Goal: Task Accomplishment & Management: Use online tool/utility

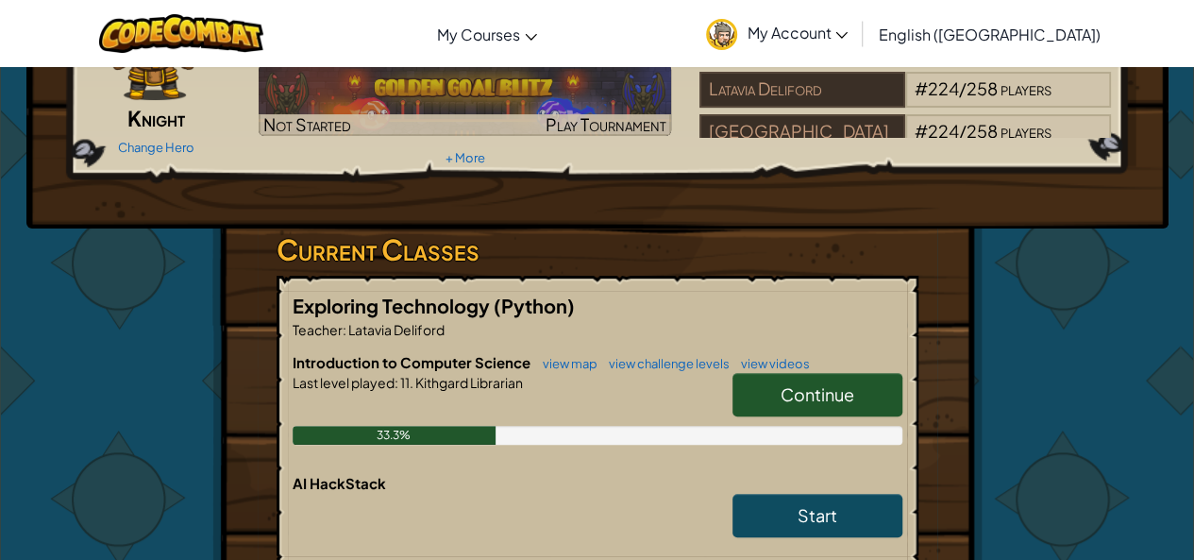
scroll to position [189, 0]
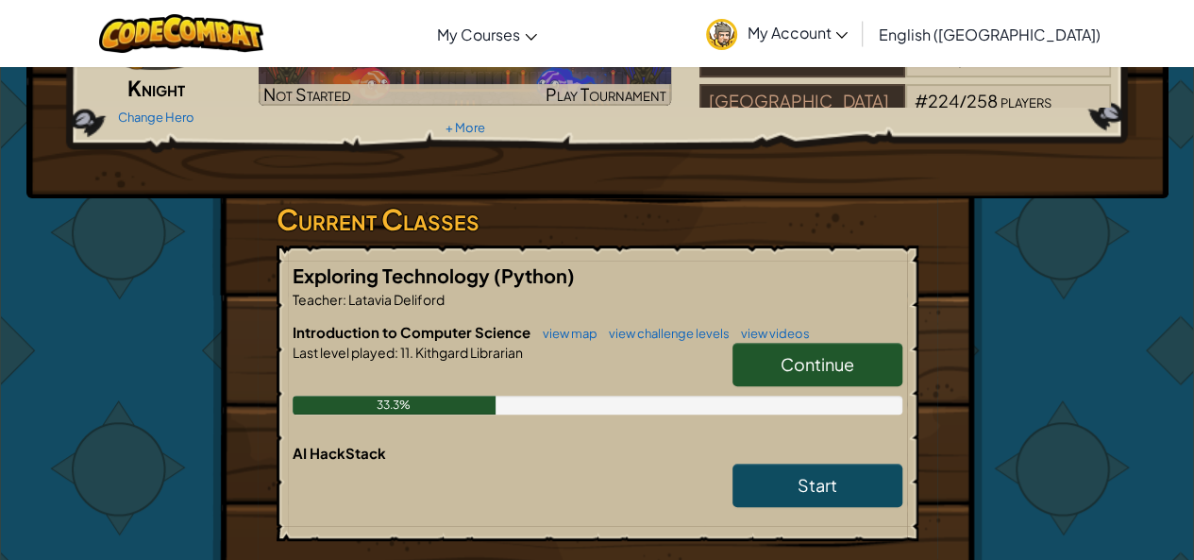
click at [763, 359] on link "Continue" at bounding box center [818, 364] width 170 height 43
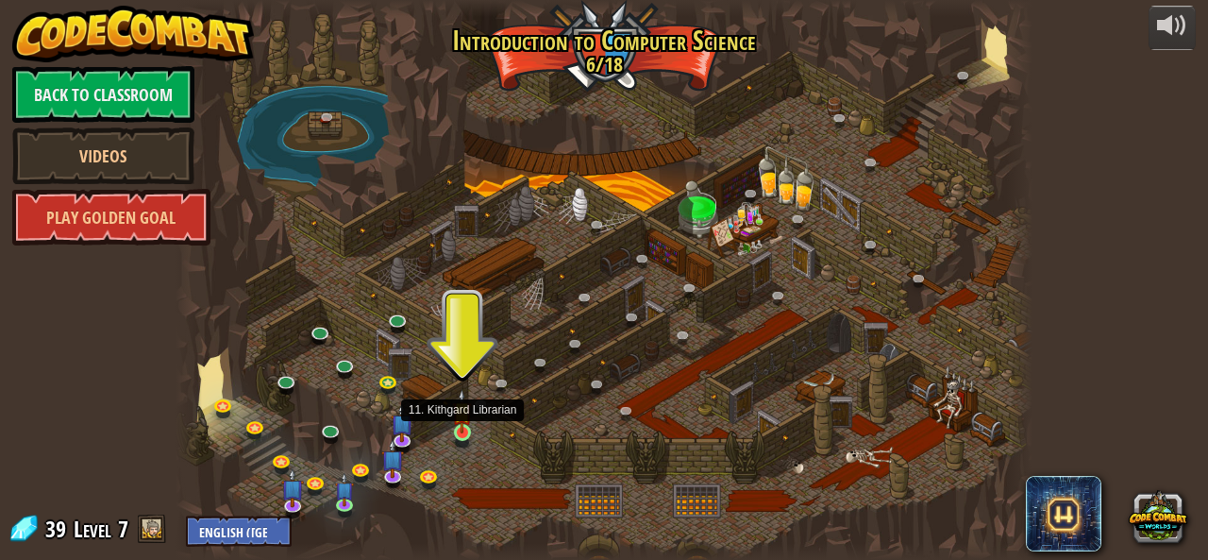
click at [455, 426] on img at bounding box center [462, 411] width 20 height 44
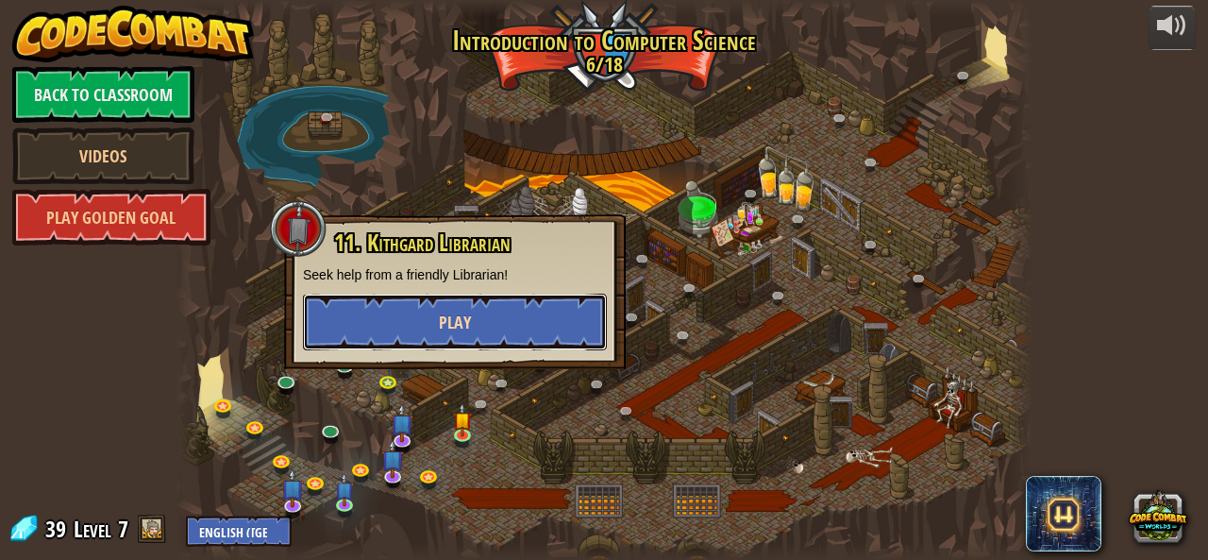
click at [430, 327] on button "Play" at bounding box center [455, 322] width 304 height 57
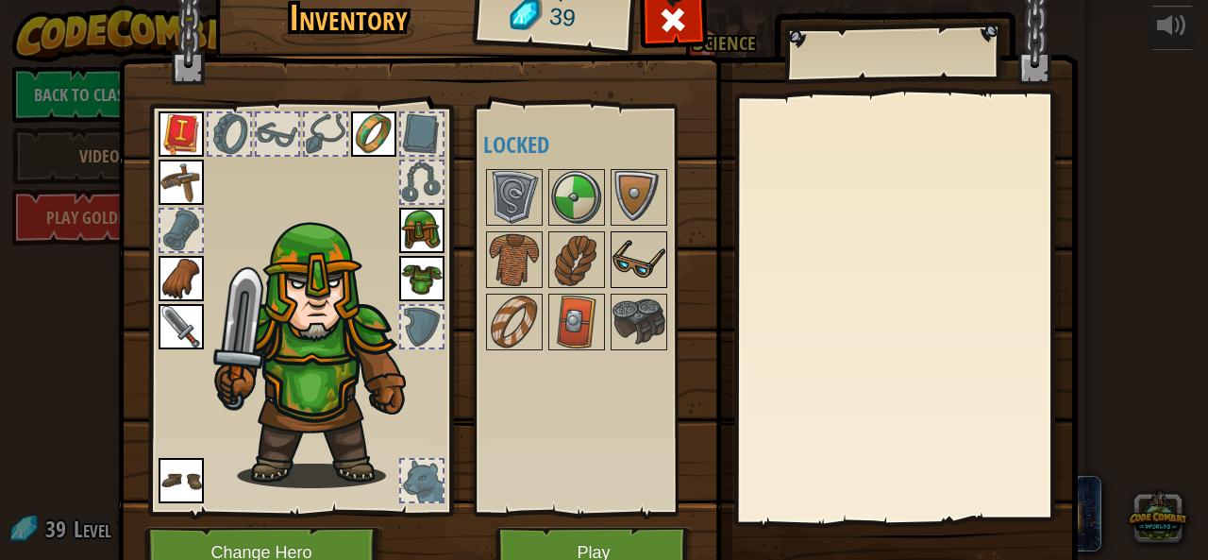
click at [619, 268] on img at bounding box center [639, 259] width 53 height 53
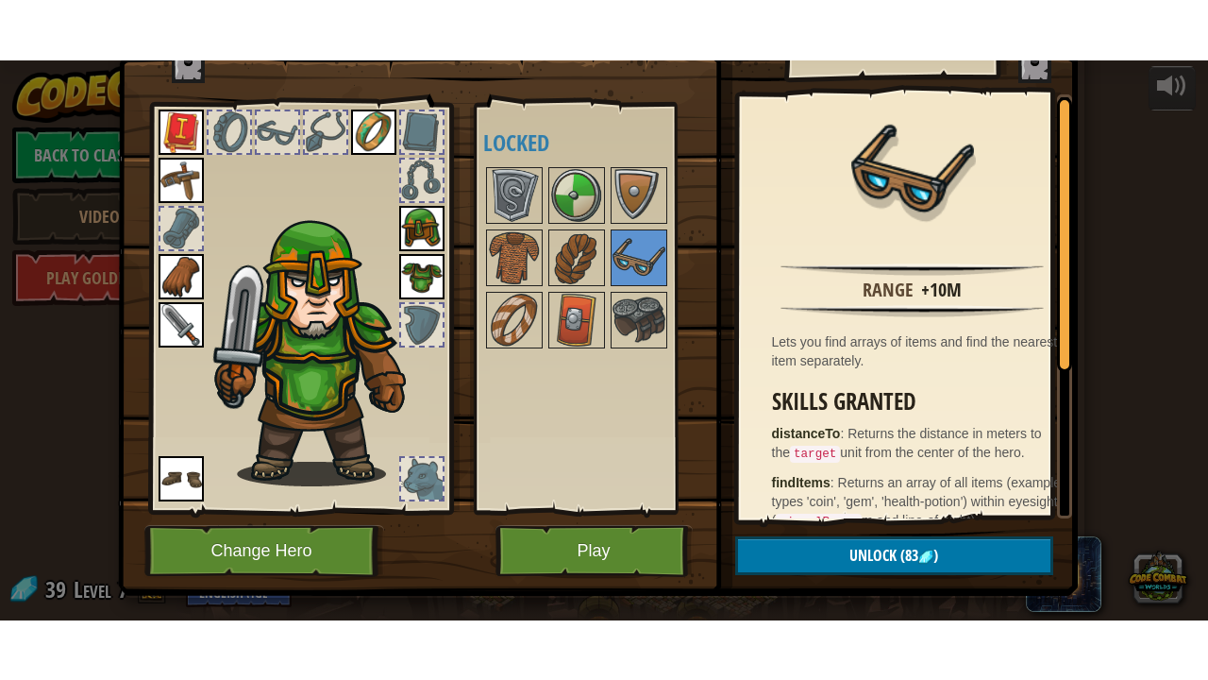
scroll to position [91, 0]
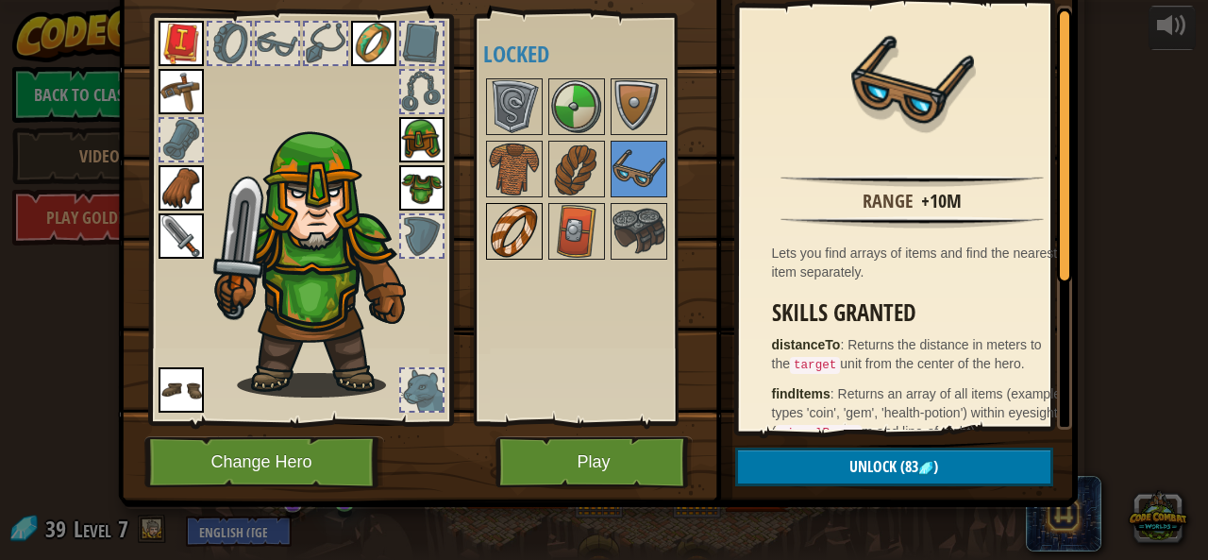
click at [505, 210] on img at bounding box center [514, 231] width 53 height 53
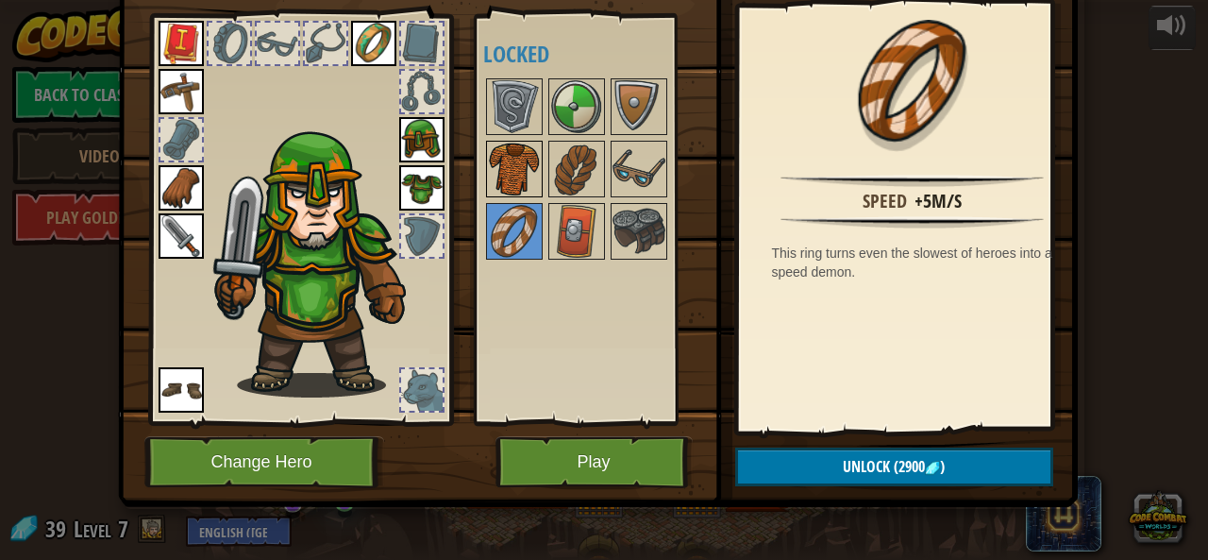
click at [515, 165] on img at bounding box center [514, 169] width 53 height 53
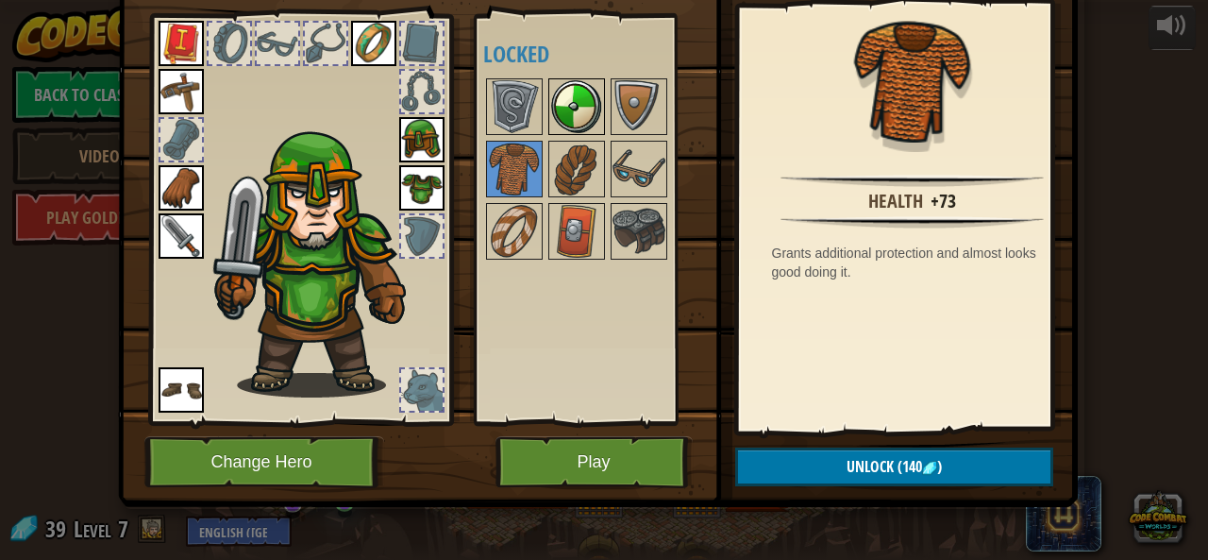
click at [548, 120] on div at bounding box center [576, 106] width 57 height 57
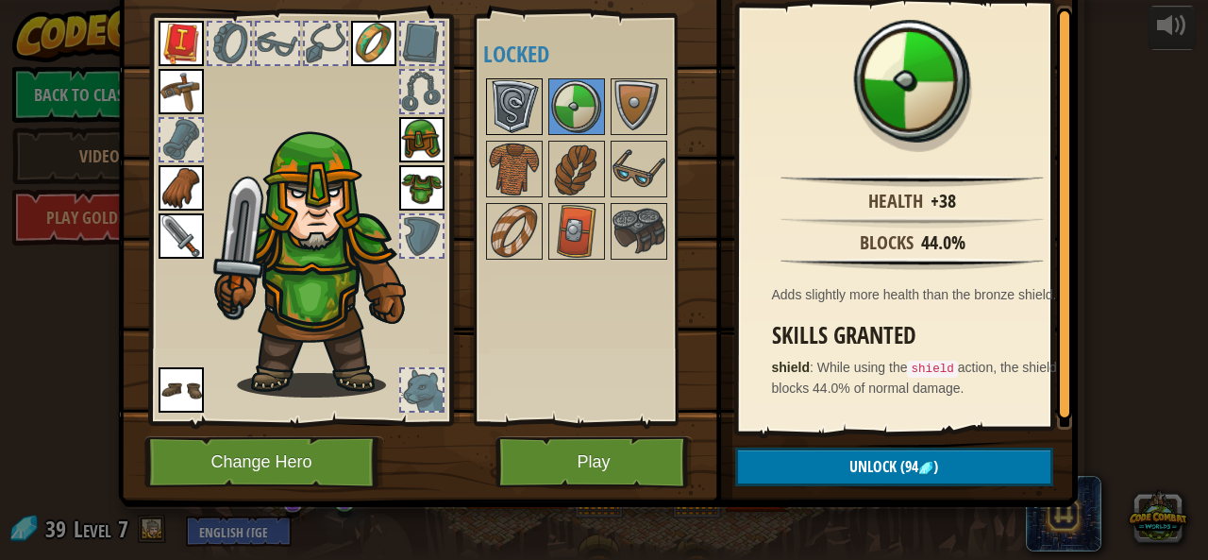
click at [510, 82] on img at bounding box center [514, 106] width 53 height 53
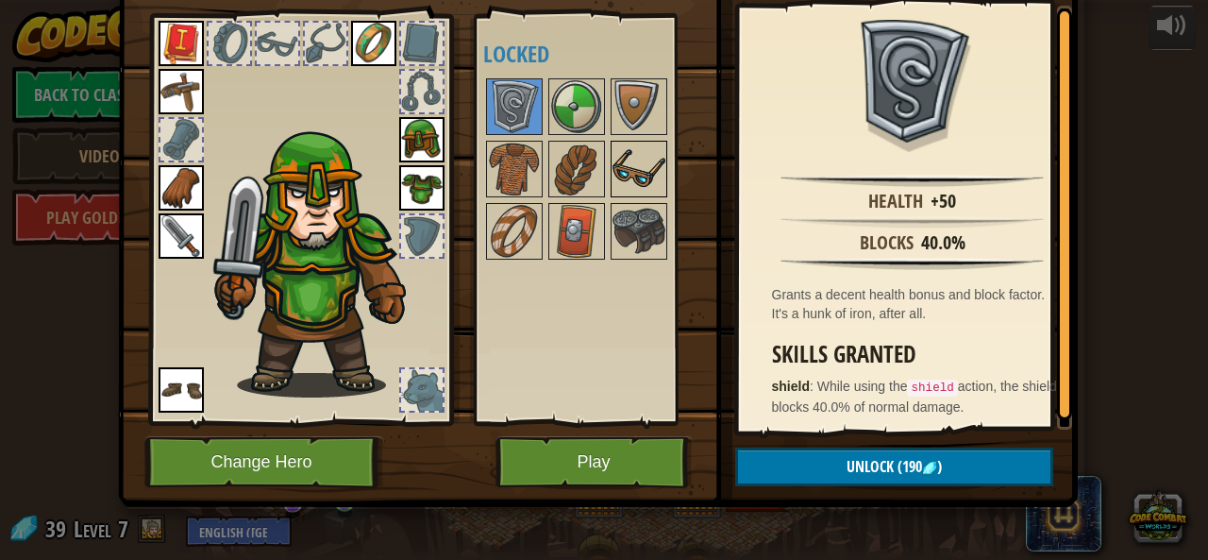
click at [606, 177] on div "Available Equip Equip Equip Equip Equip Equip Equip Equip (double-click to equi…" at bounding box center [601, 220] width 237 height 394
click at [536, 452] on button "Play" at bounding box center [594, 462] width 197 height 52
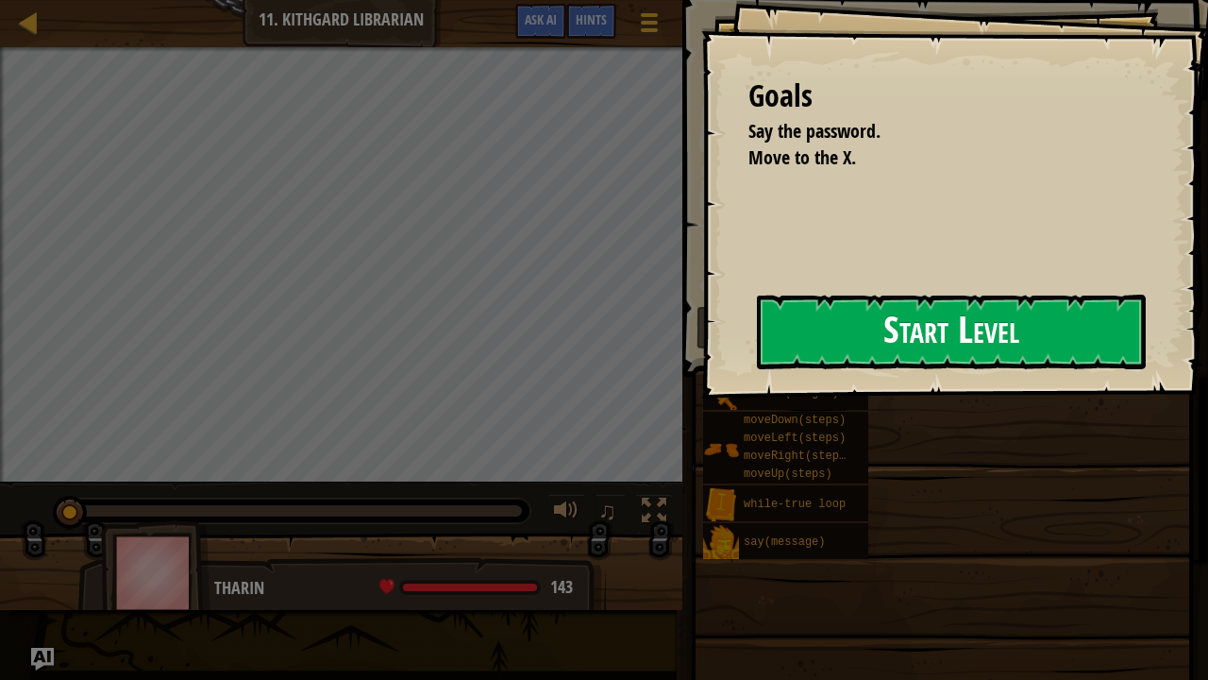
click at [819, 346] on button "Start Level" at bounding box center [951, 332] width 389 height 75
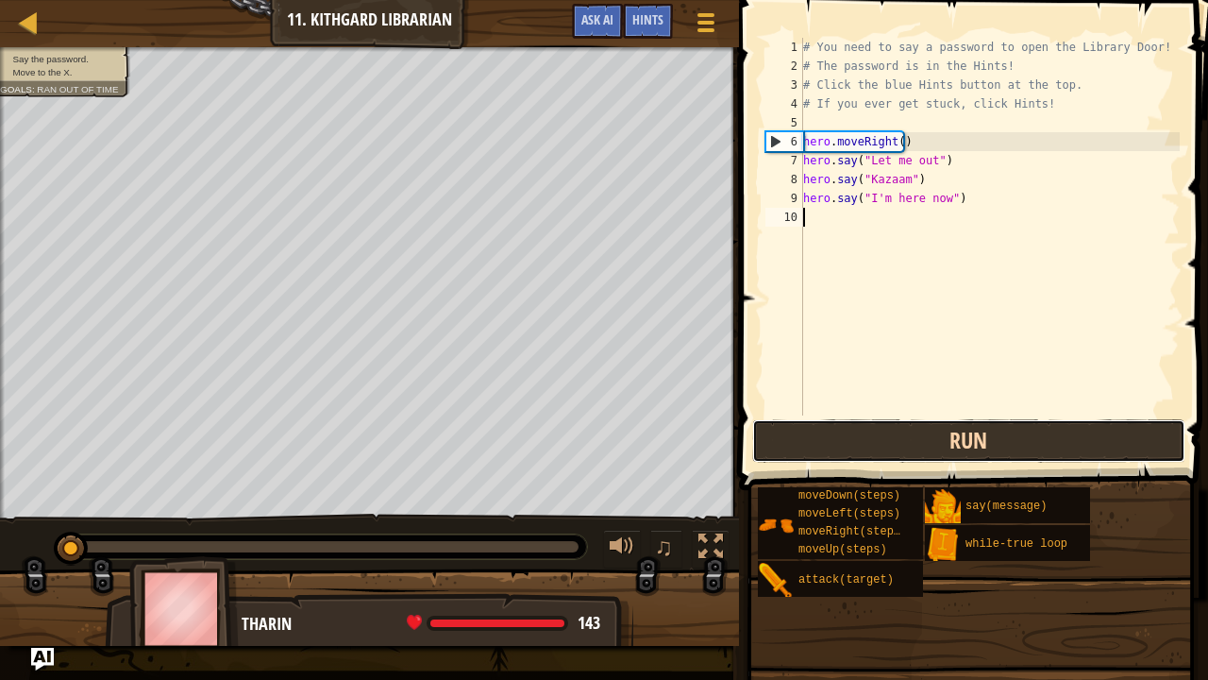
click at [1031, 449] on button "Run" at bounding box center [968, 440] width 433 height 43
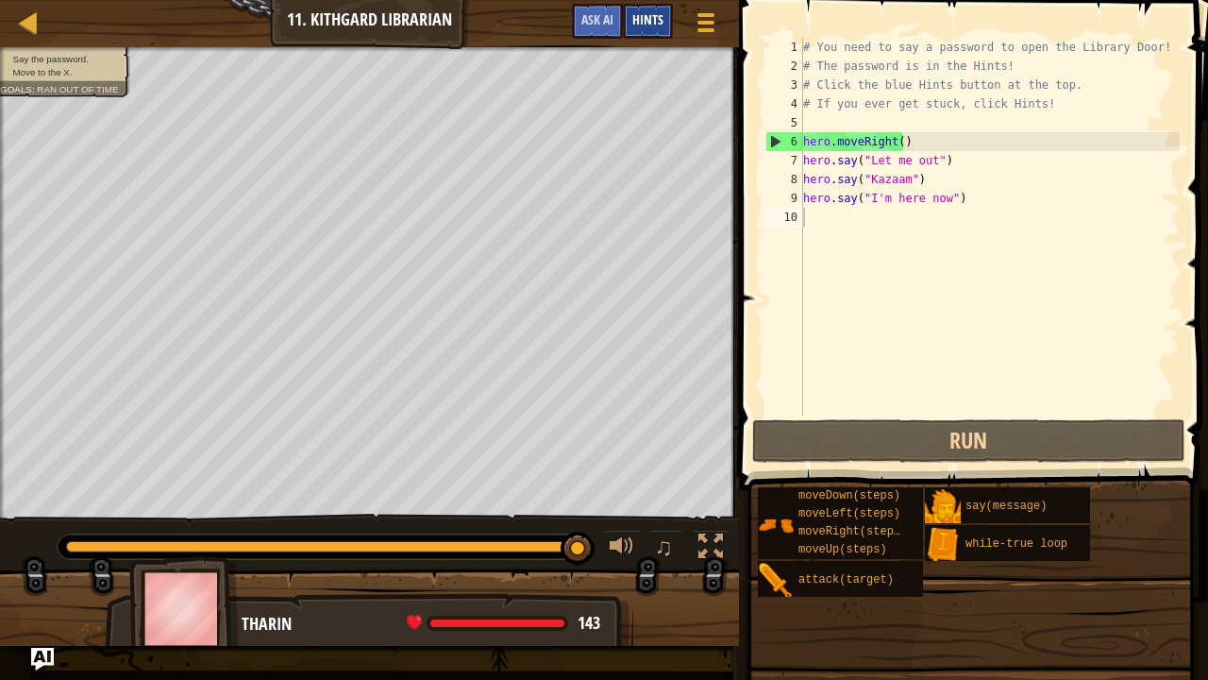
click at [645, 8] on div "Hints" at bounding box center [648, 21] width 50 height 35
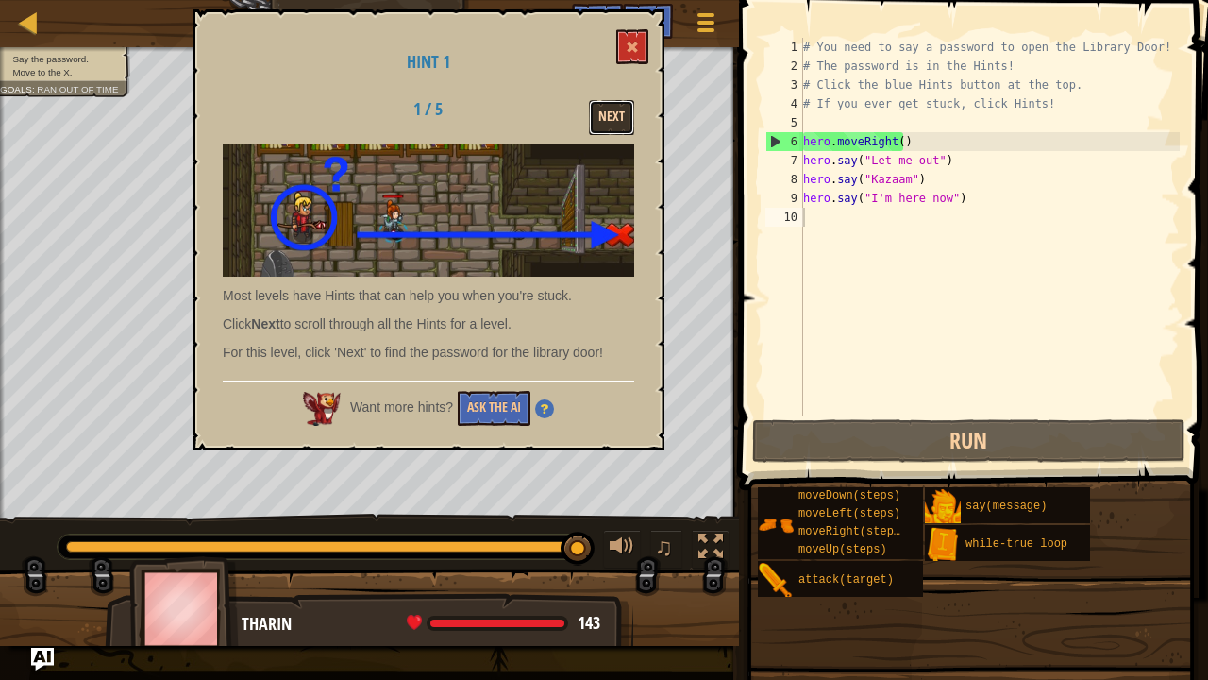
click at [600, 108] on button "Next" at bounding box center [611, 117] width 45 height 35
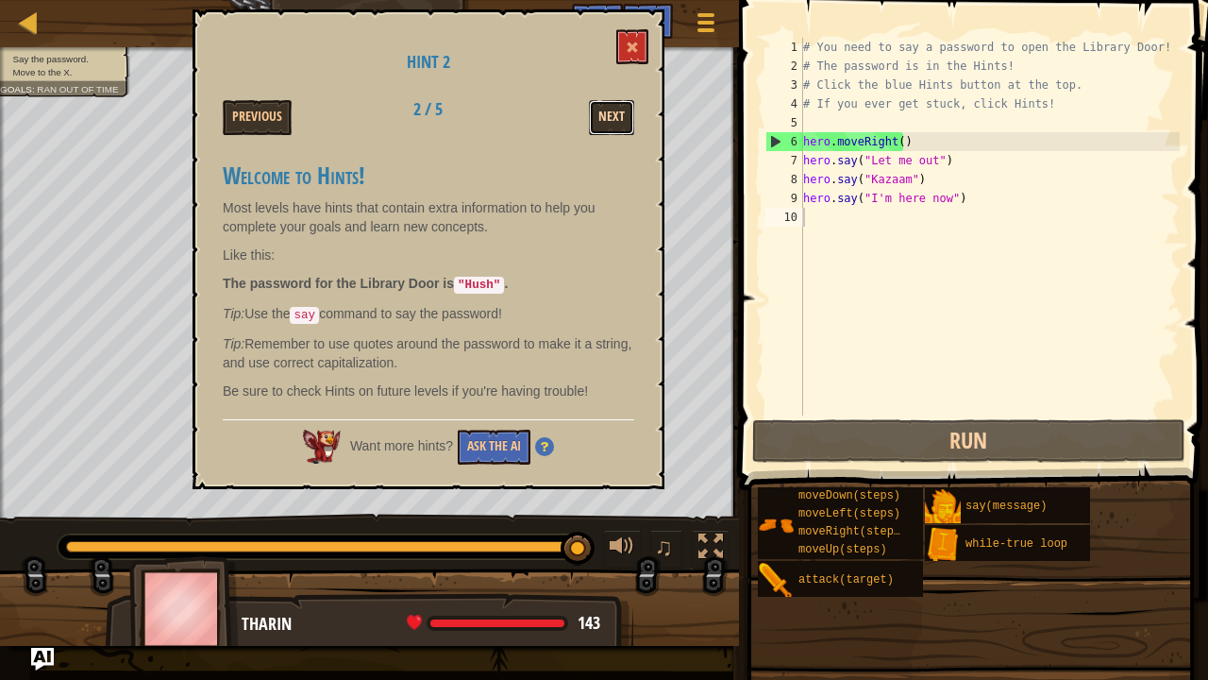
click at [611, 115] on button "Next" at bounding box center [611, 117] width 45 height 35
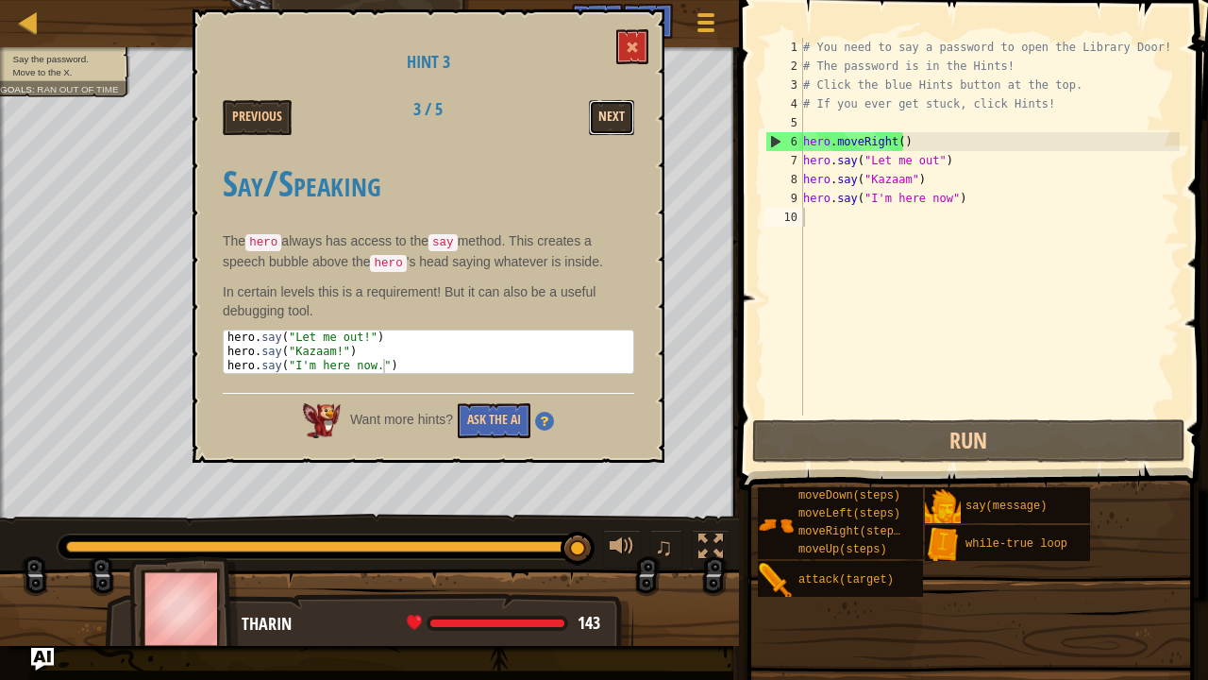
click at [610, 115] on button "Next" at bounding box center [611, 117] width 45 height 35
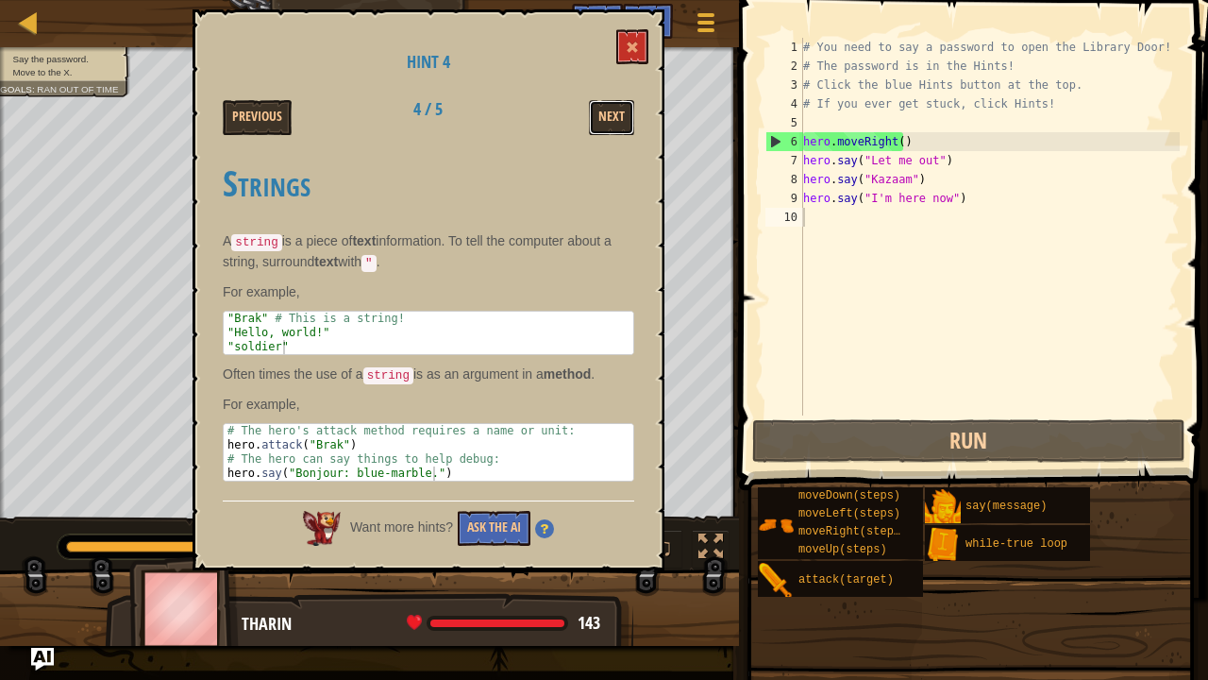
click at [610, 115] on button "Next" at bounding box center [611, 117] width 45 height 35
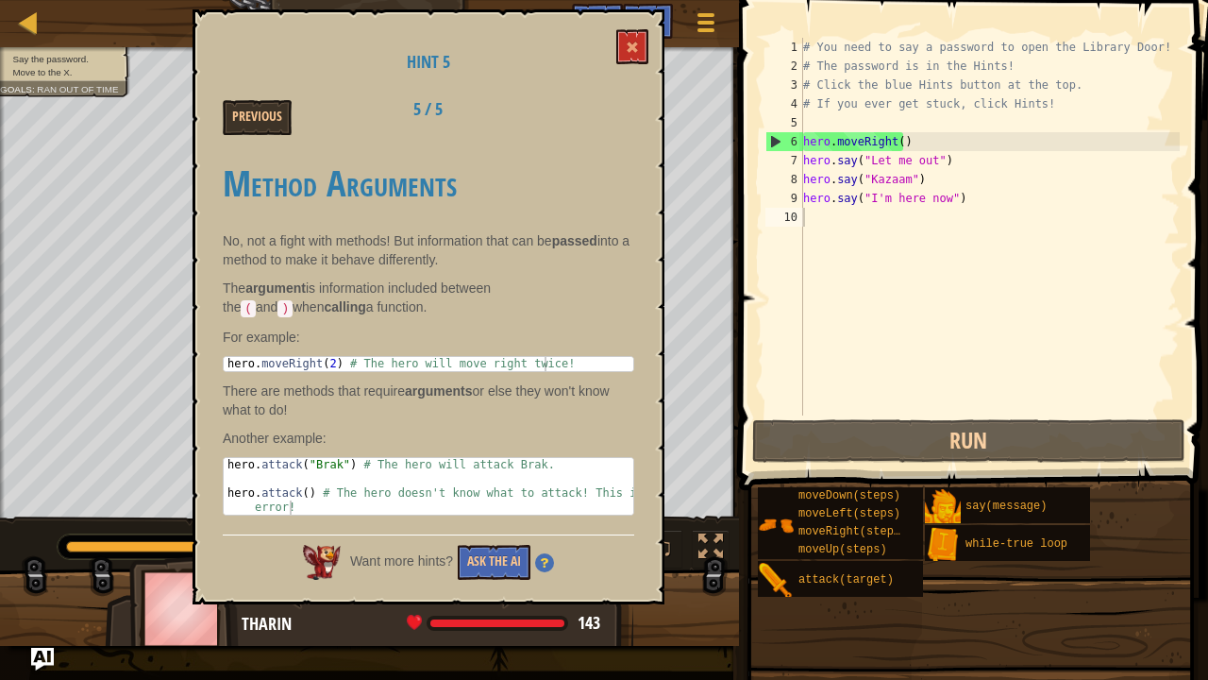
click at [610, 115] on div "Previous 5 / 5" at bounding box center [429, 117] width 440 height 35
click at [640, 36] on button at bounding box center [632, 46] width 32 height 35
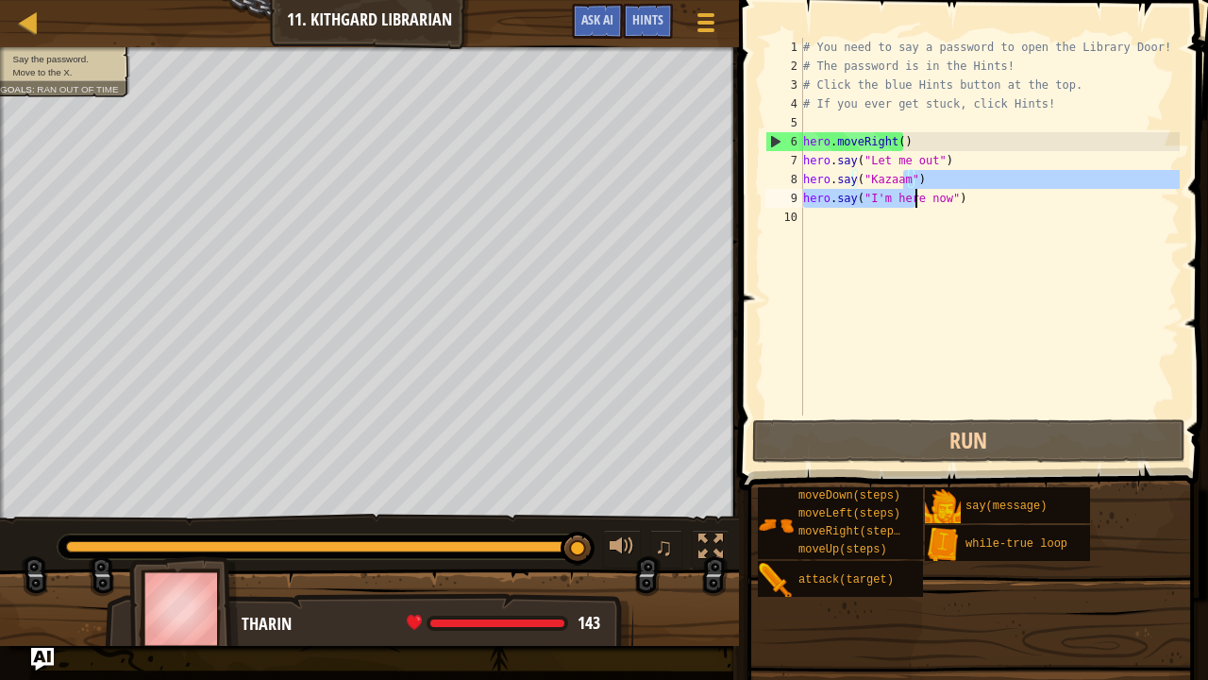
drag, startPoint x: 904, startPoint y: 177, endPoint x: 914, endPoint y: 189, distance: 14.7
click at [914, 189] on div "# You need to say a password to open the Library Door! # The password is in the…" at bounding box center [990, 245] width 380 height 415
click at [907, 179] on div "# You need to say a password to open the Library Door! # The password is in the…" at bounding box center [990, 227] width 380 height 378
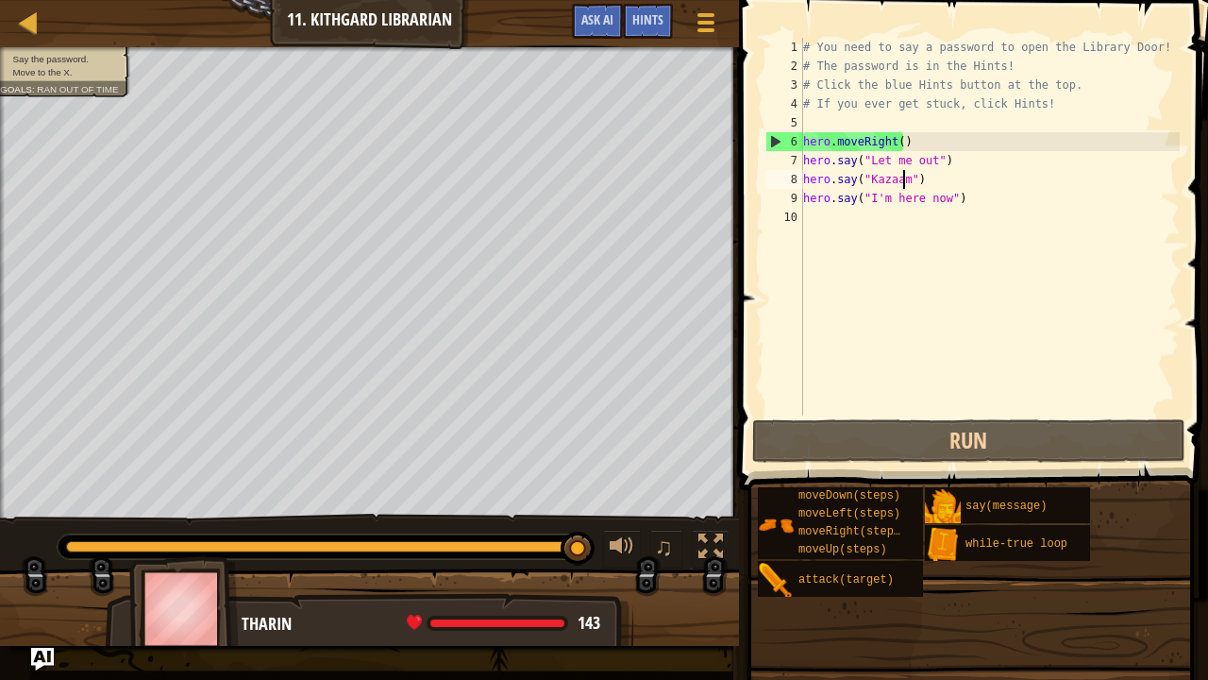
click at [903, 177] on div "# You need to say a password to open the Library Door! # The password is in the…" at bounding box center [990, 245] width 380 height 415
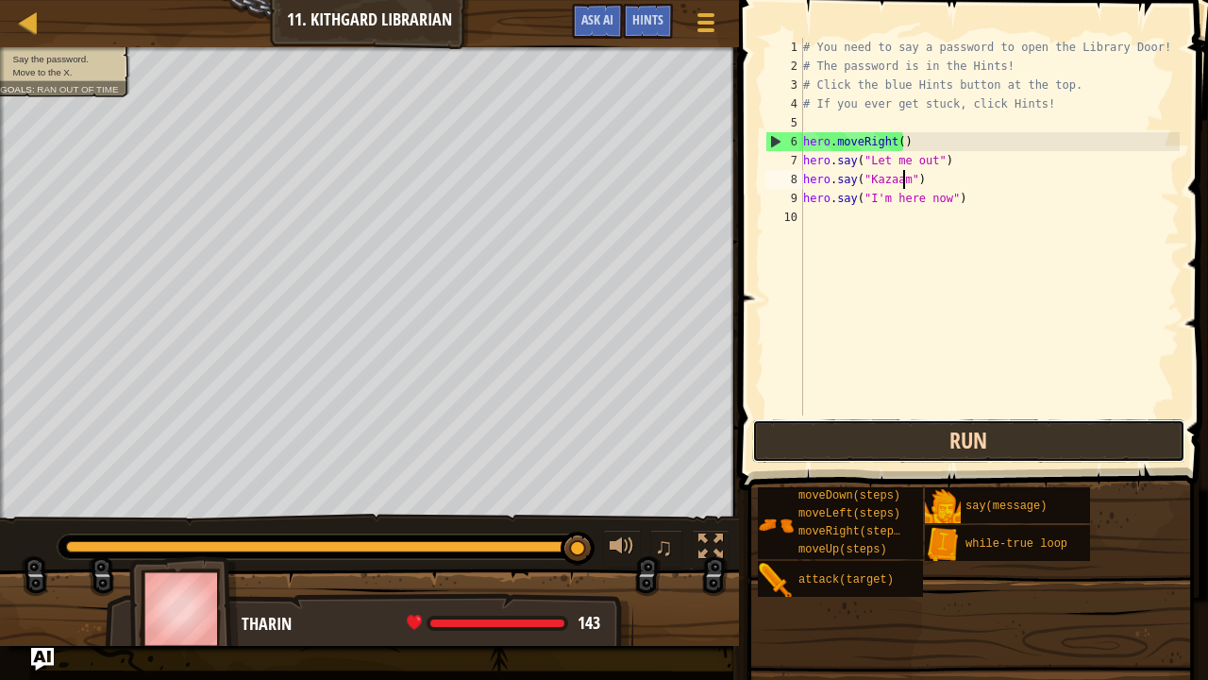
click at [924, 442] on button "Run" at bounding box center [968, 440] width 433 height 43
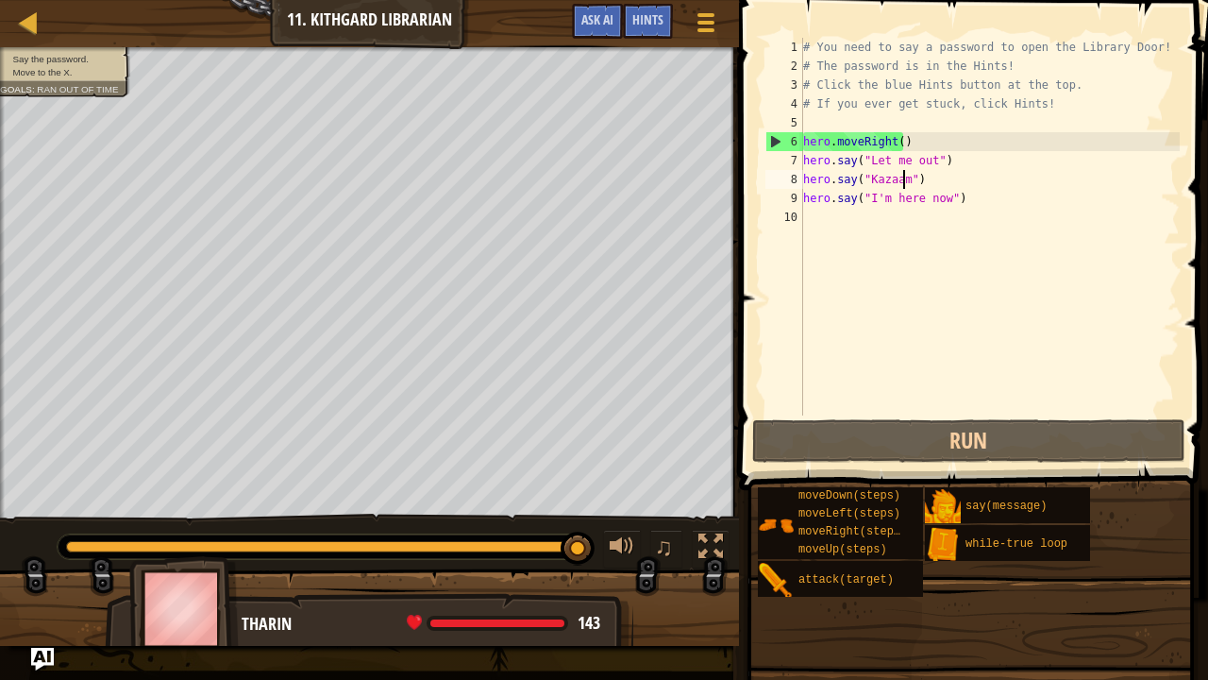
click at [935, 142] on div "# You need to say a password to open the Library Door! # The password is in the…" at bounding box center [990, 245] width 380 height 415
type textarea "hero.moveRight()"
click at [893, 113] on div "# You need to say a password to open the Library Door! # The password is in the…" at bounding box center [990, 245] width 380 height 415
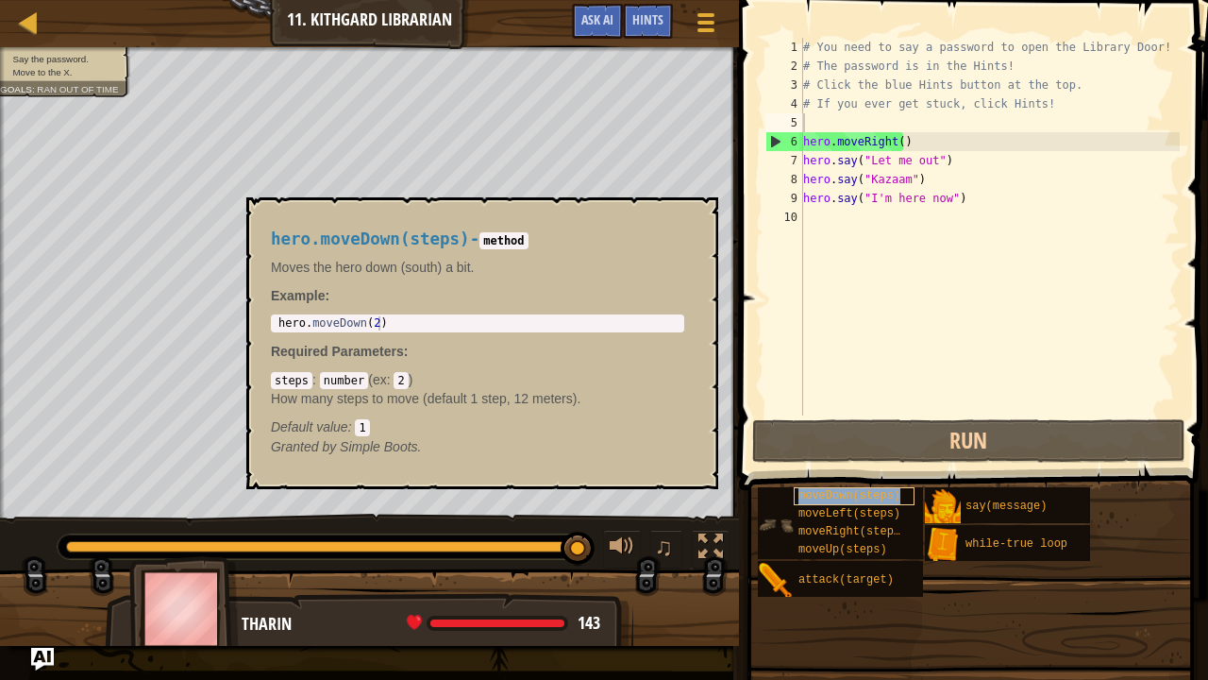
click at [895, 496] on div "moveDown(steps)" at bounding box center [854, 496] width 121 height 18
type textarea "h"
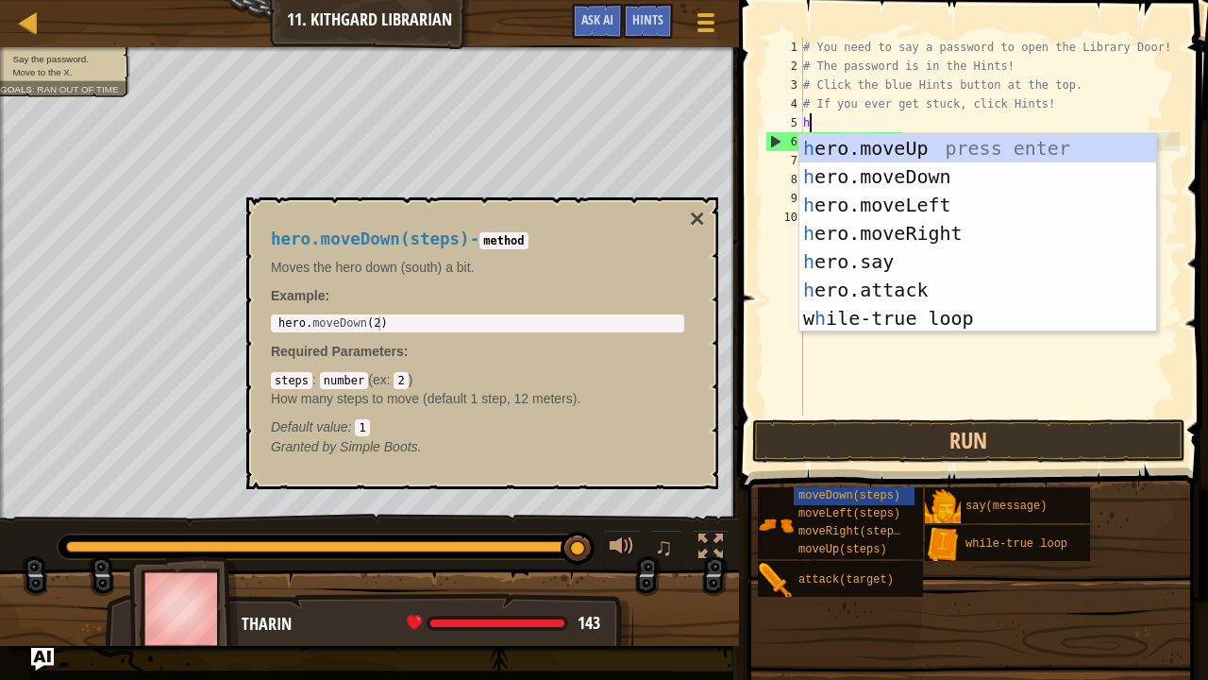
scroll to position [8, 0]
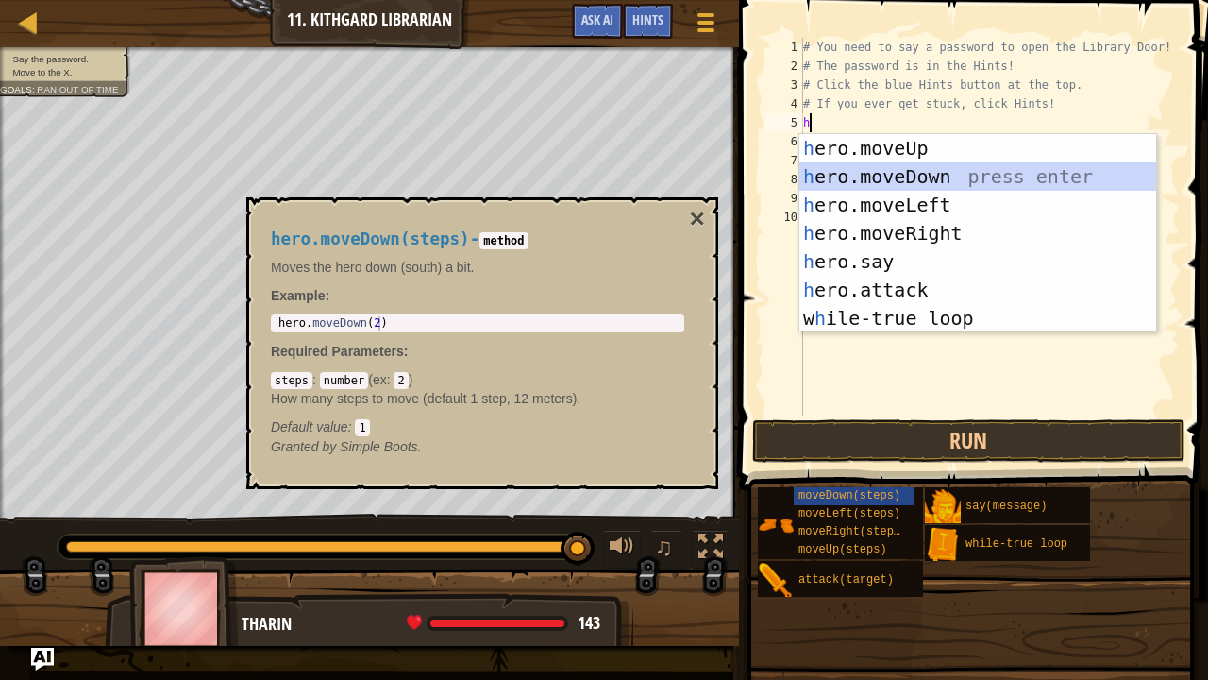
click at [1034, 169] on div "h ero.moveUp press enter h ero.moveDown press enter h ero.moveLeft press enter …" at bounding box center [979, 261] width 358 height 255
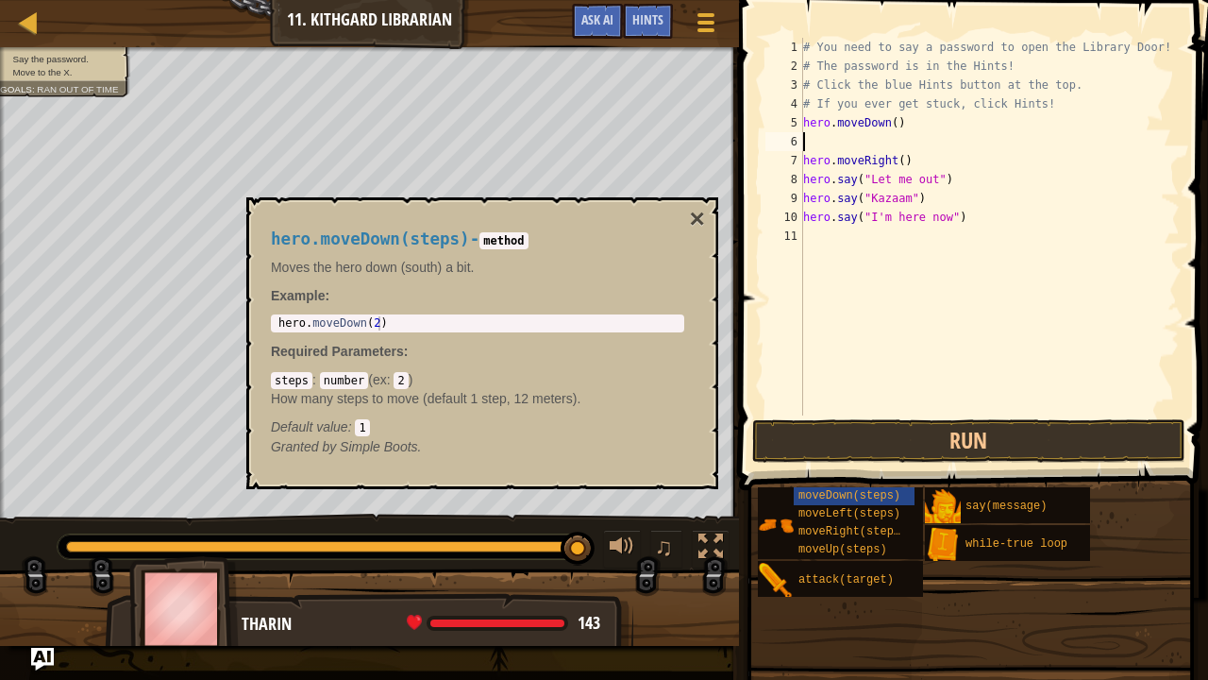
type textarea "h"
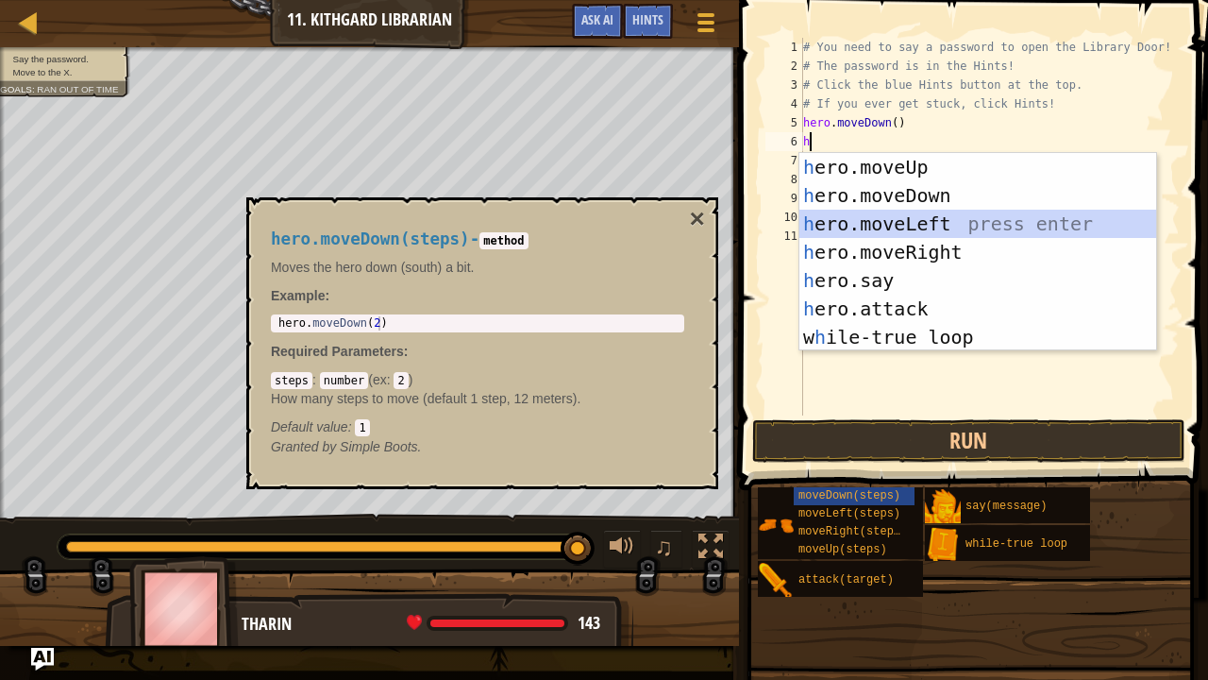
click at [1008, 234] on div "h ero.moveUp press enter h ero.moveDown press enter h ero.moveLeft press enter …" at bounding box center [979, 280] width 358 height 255
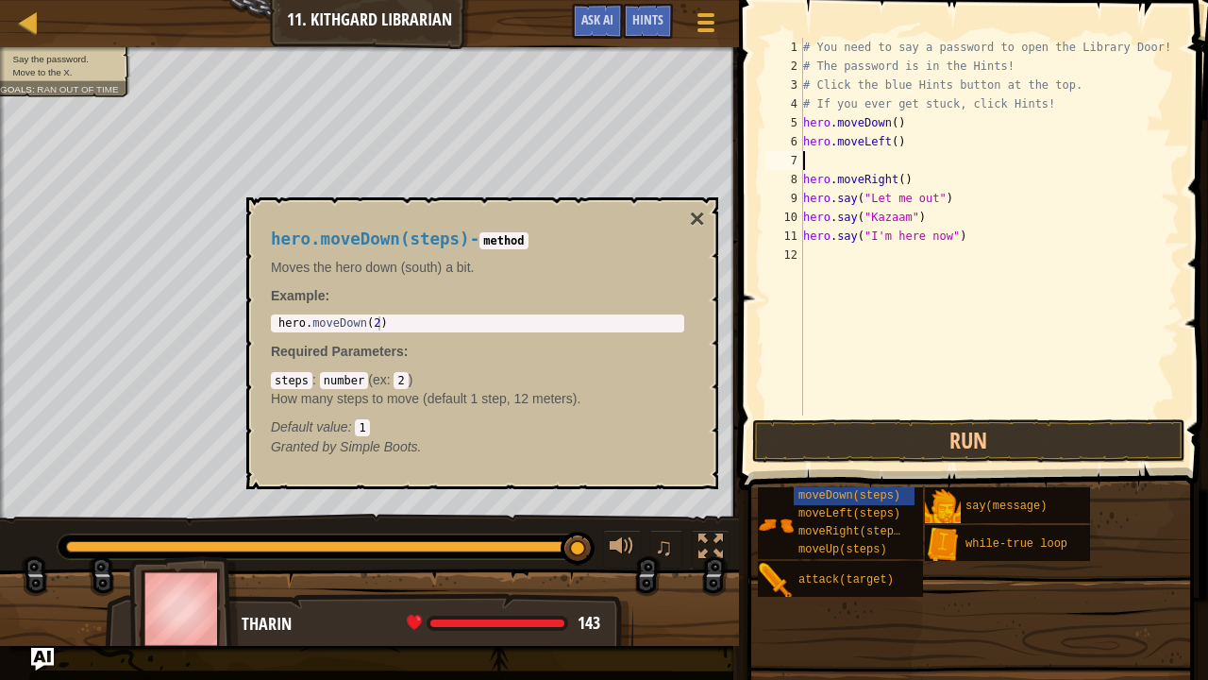
type textarea "h"
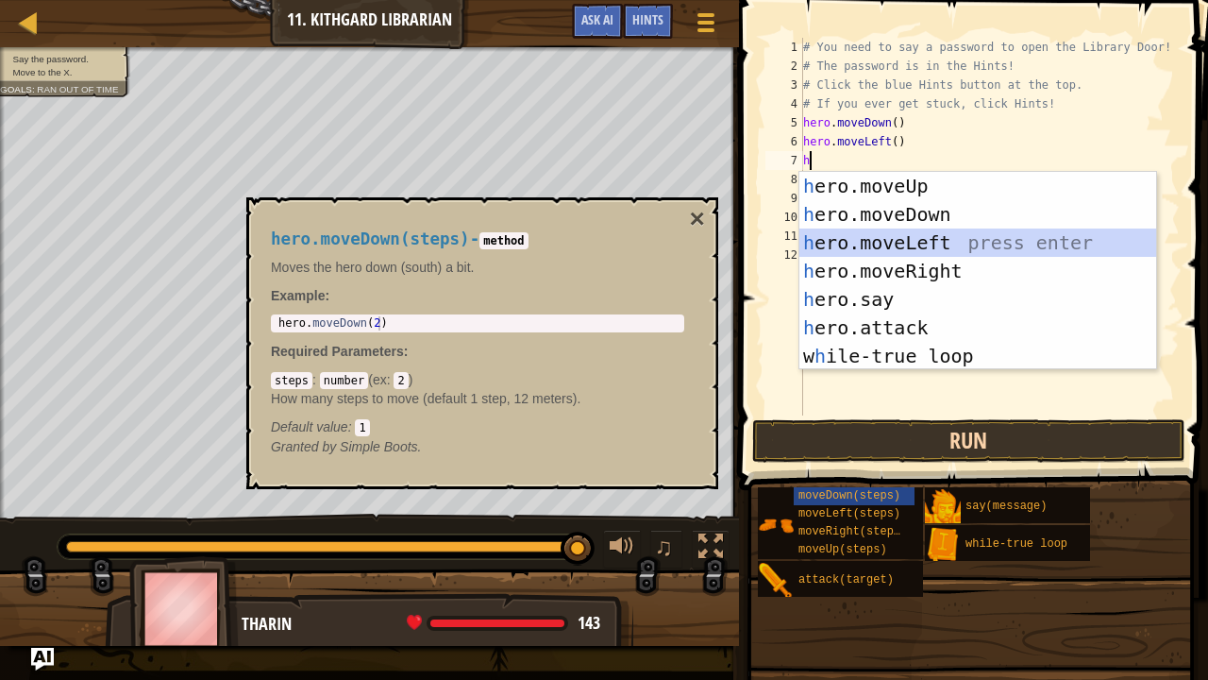
drag, startPoint x: 982, startPoint y: 236, endPoint x: 765, endPoint y: 447, distance: 303.1
click at [765, 0] on body "Map Introduction to Computer Science 11. Kithgard Librarian Game Menu Done Hint…" at bounding box center [604, 0] width 1208 height 0
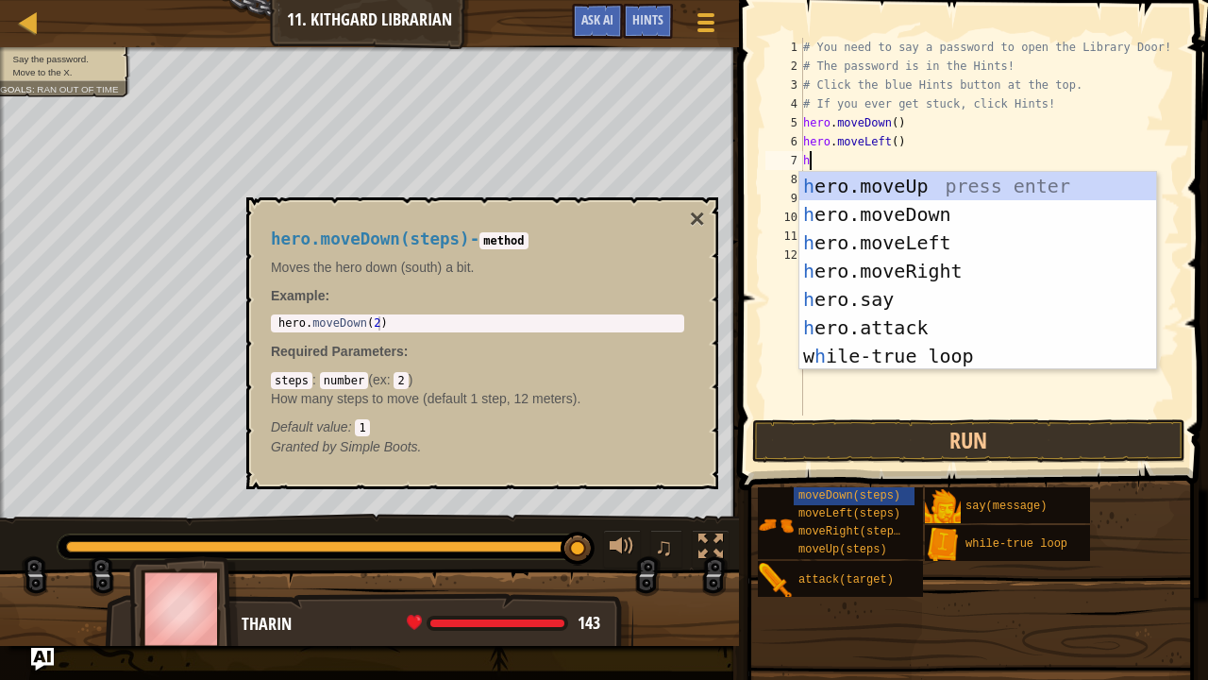
click at [914, 188] on div "h ero.moveUp press enter h ero.moveDown press enter h ero.moveLeft press enter …" at bounding box center [979, 299] width 358 height 255
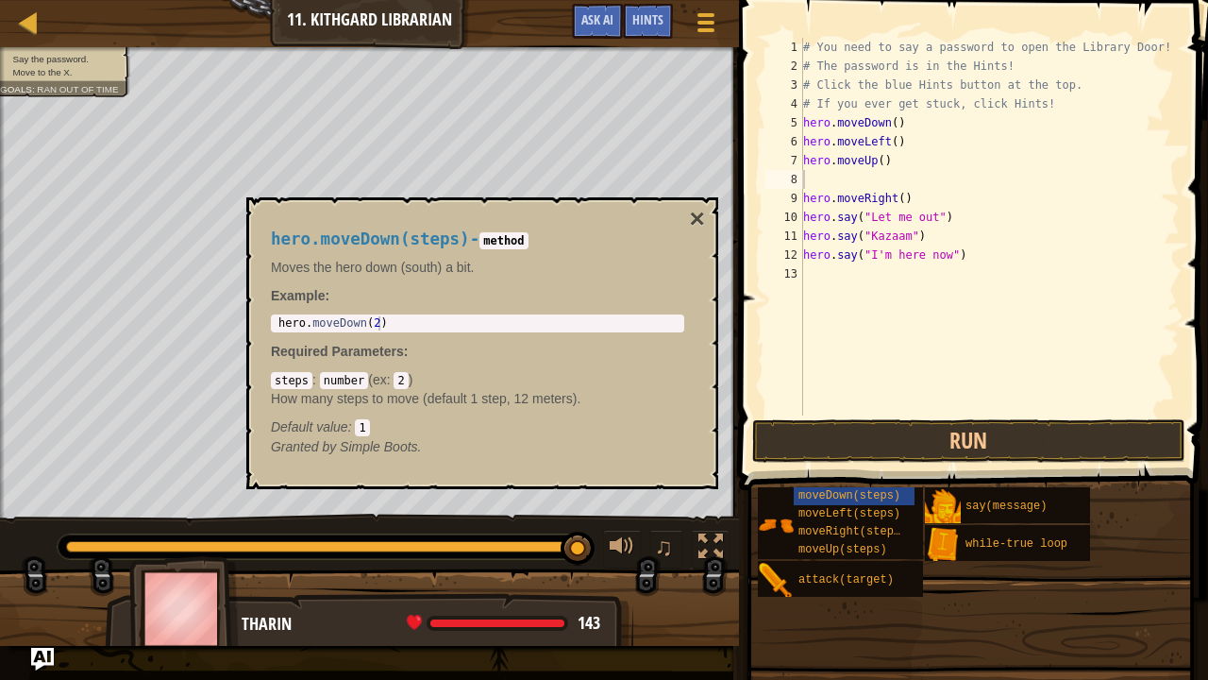
drag, startPoint x: 755, startPoint y: 361, endPoint x: 717, endPoint y: 267, distance: 100.8
click at [755, 361] on span at bounding box center [975, 218] width 484 height 546
click at [691, 225] on button "×" at bounding box center [697, 219] width 15 height 26
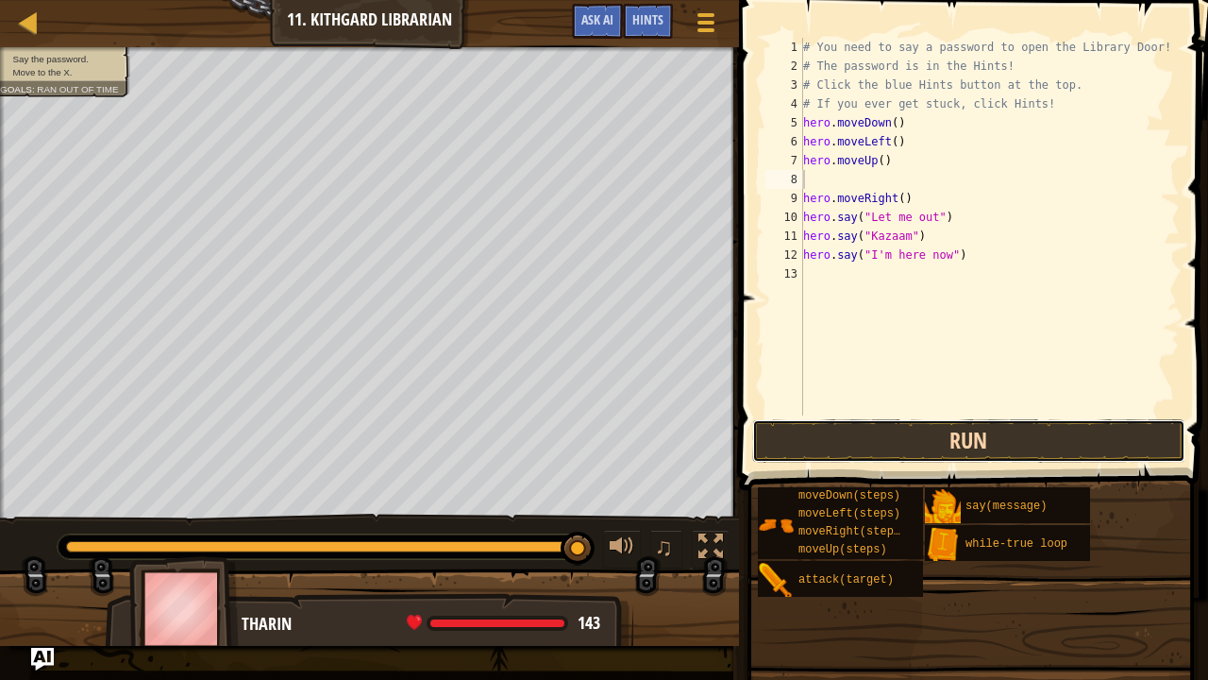
click at [795, 442] on button "Run" at bounding box center [968, 440] width 433 height 43
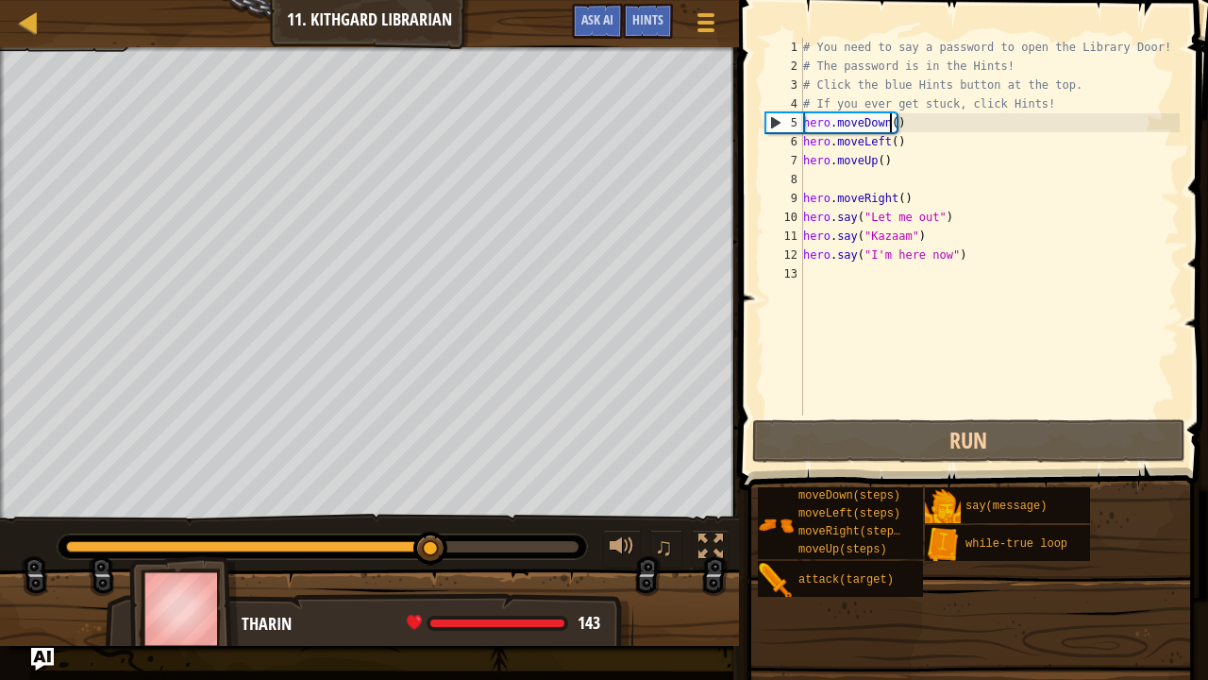
click at [889, 121] on div "# You need to say a password to open the Library Door! # The password is in the…" at bounding box center [990, 245] width 380 height 415
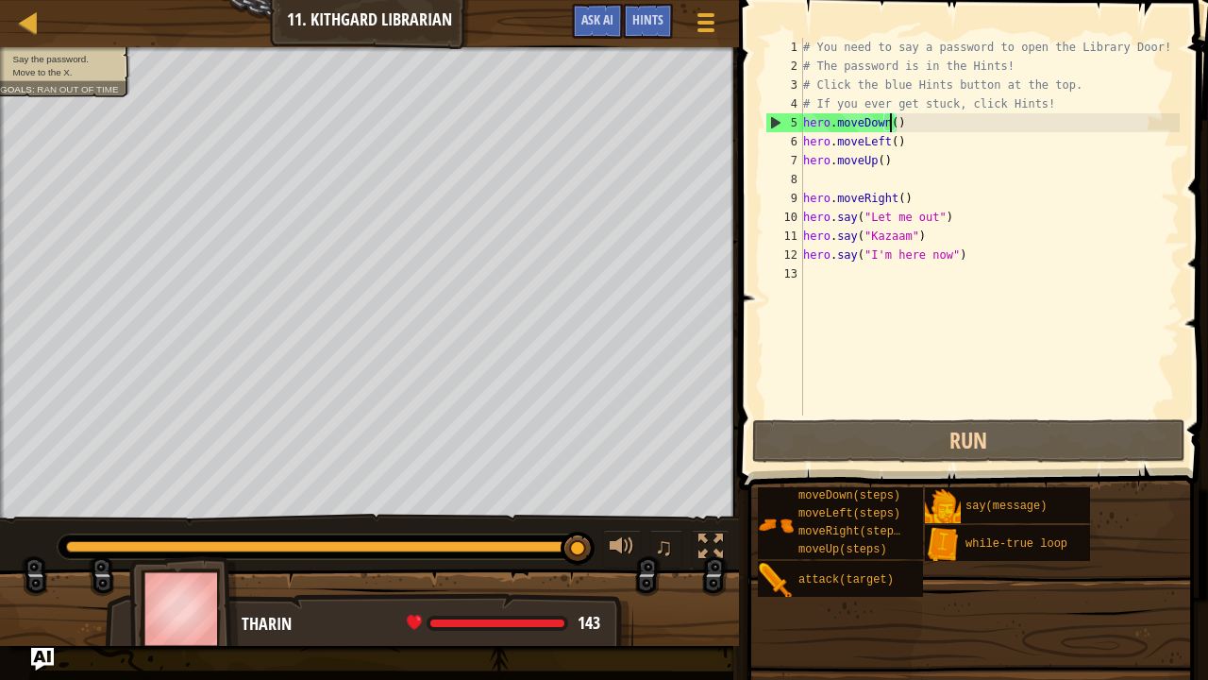
scroll to position [8, 7]
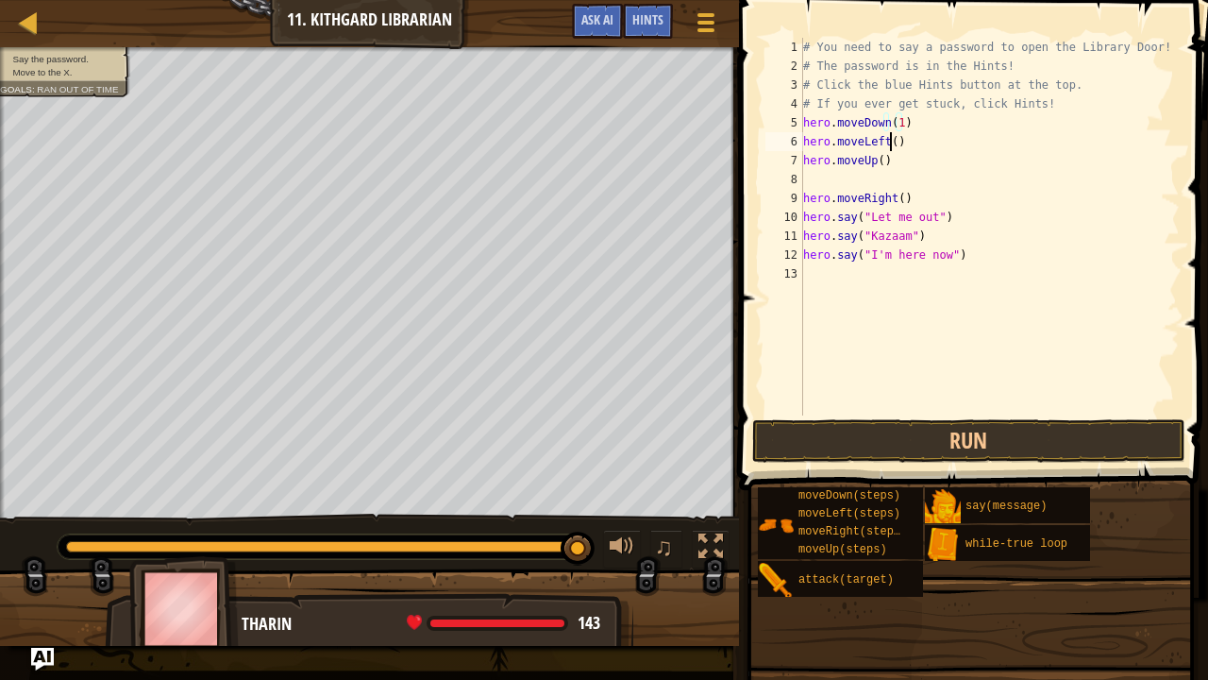
click at [888, 140] on div "# You need to say a password to open the Library Door! # The password is in the…" at bounding box center [990, 245] width 380 height 415
click at [876, 161] on div "# You need to say a password to open the Library Door! # The password is in the…" at bounding box center [990, 245] width 380 height 415
click at [842, 441] on button "Run" at bounding box center [968, 440] width 433 height 43
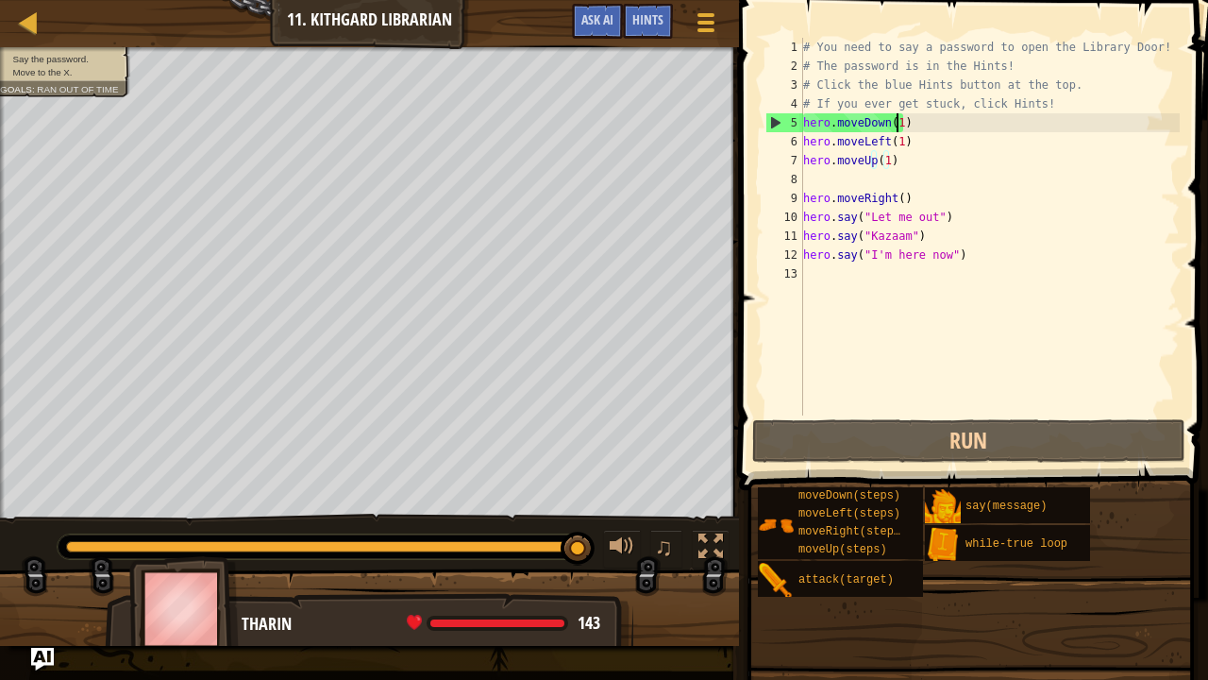
click at [896, 122] on div "# You need to say a password to open the Library Door! # The password is in the…" at bounding box center [990, 245] width 380 height 415
click at [880, 126] on div "# You need to say a password to open the Library Door! # The password is in the…" at bounding box center [990, 245] width 380 height 415
click at [883, 127] on div "# You need to say a password to open the Library Door! # The password is in the…" at bounding box center [990, 245] width 380 height 415
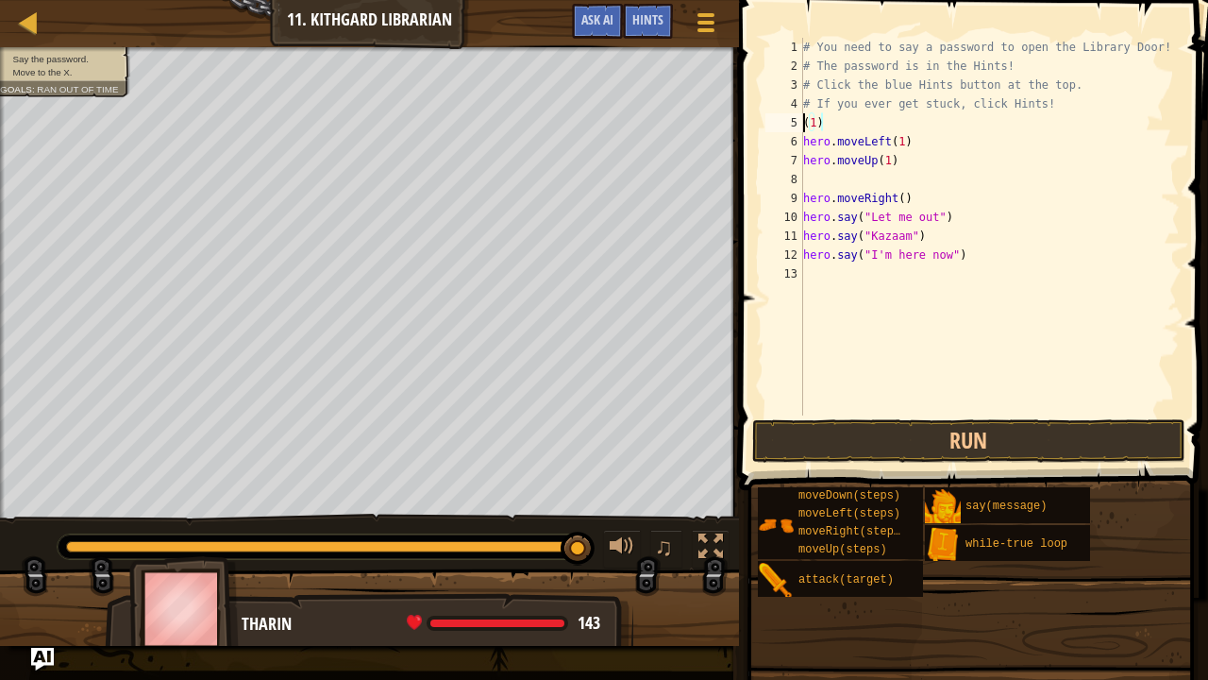
scroll to position [8, 0]
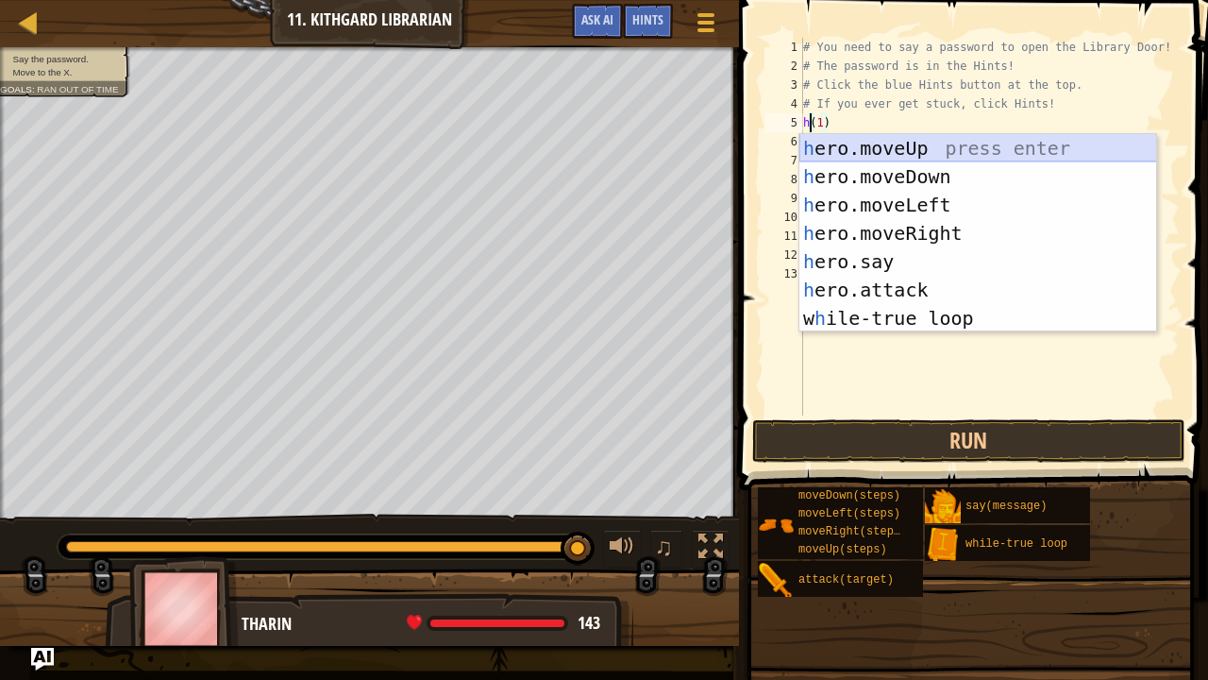
click at [984, 140] on div "h ero.moveUp press enter h ero.moveDown press enter h ero.moveLeft press enter …" at bounding box center [979, 261] width 358 height 255
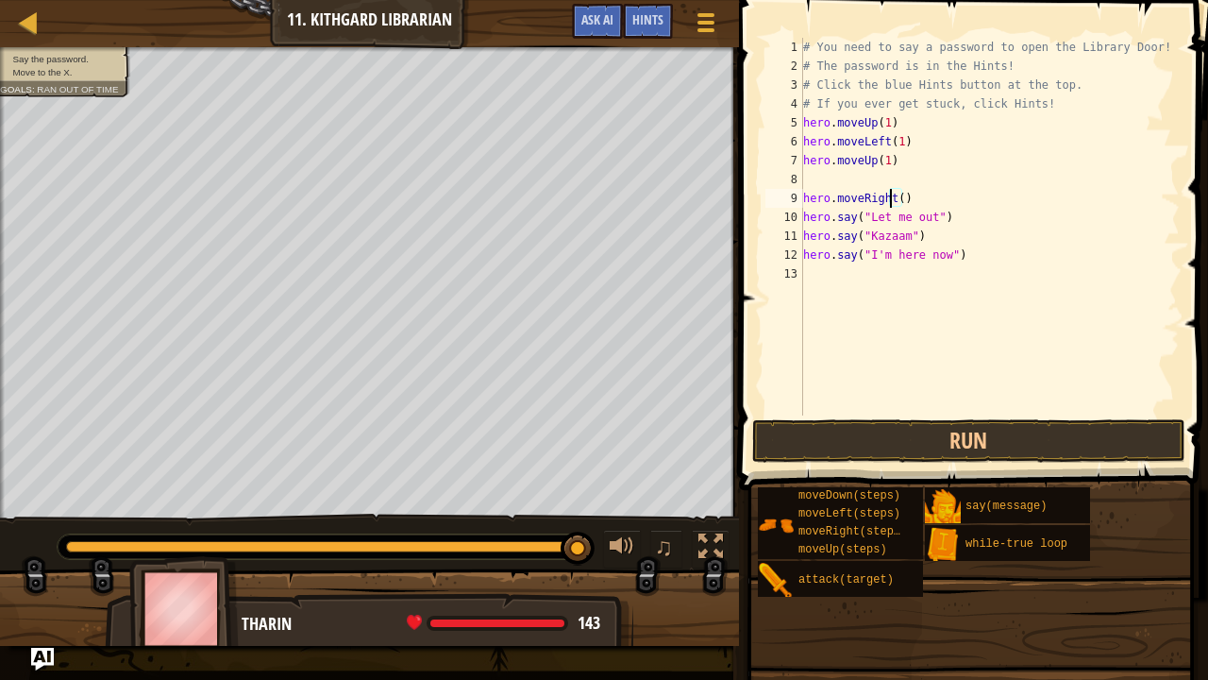
click at [888, 194] on div "# You need to say a password to open the Library Door! # The password is in the…" at bounding box center [990, 245] width 380 height 415
click at [873, 159] on div "# You need to say a password to open the Library Door! # The password is in the…" at bounding box center [990, 245] width 380 height 415
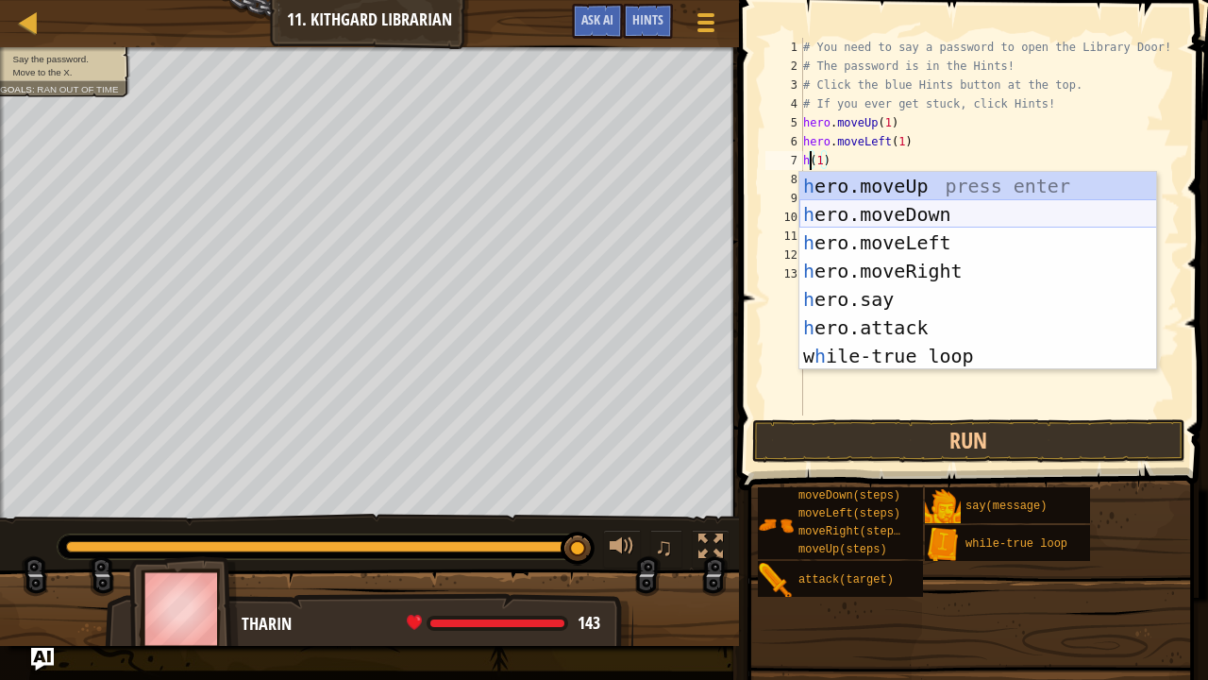
click at [997, 206] on div "h ero.moveUp press enter h ero.moveDown press enter h ero.moveLeft press enter …" at bounding box center [979, 299] width 358 height 255
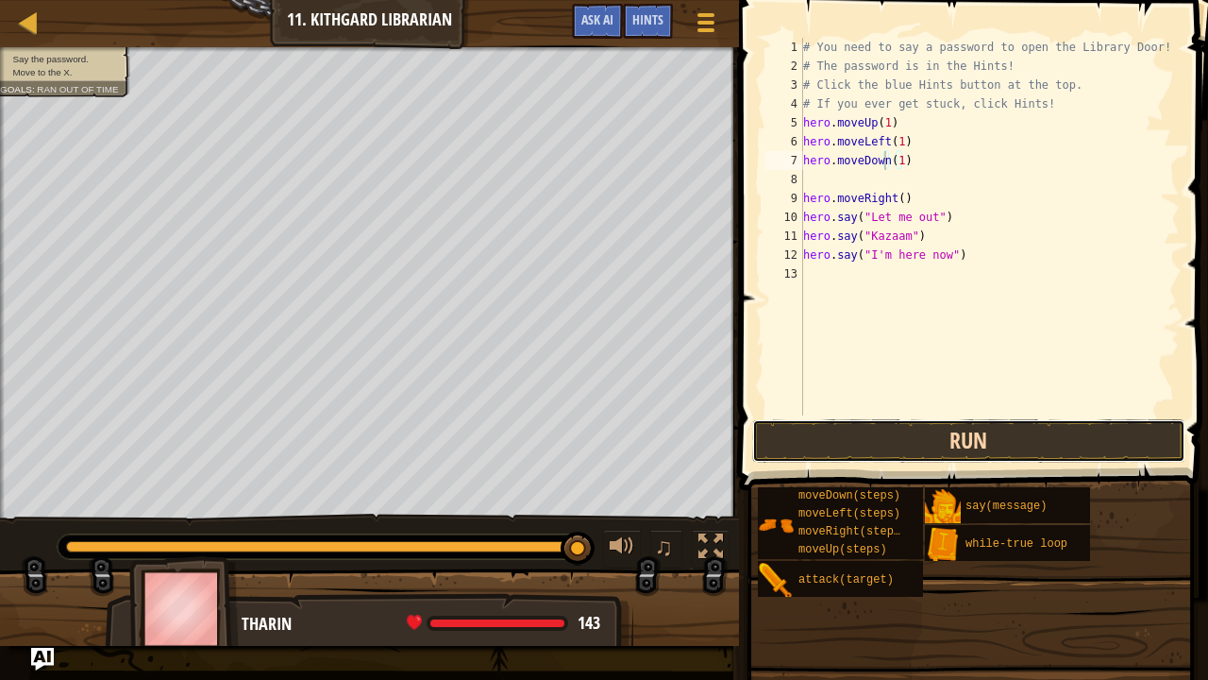
click at [936, 445] on button "Run" at bounding box center [968, 440] width 433 height 43
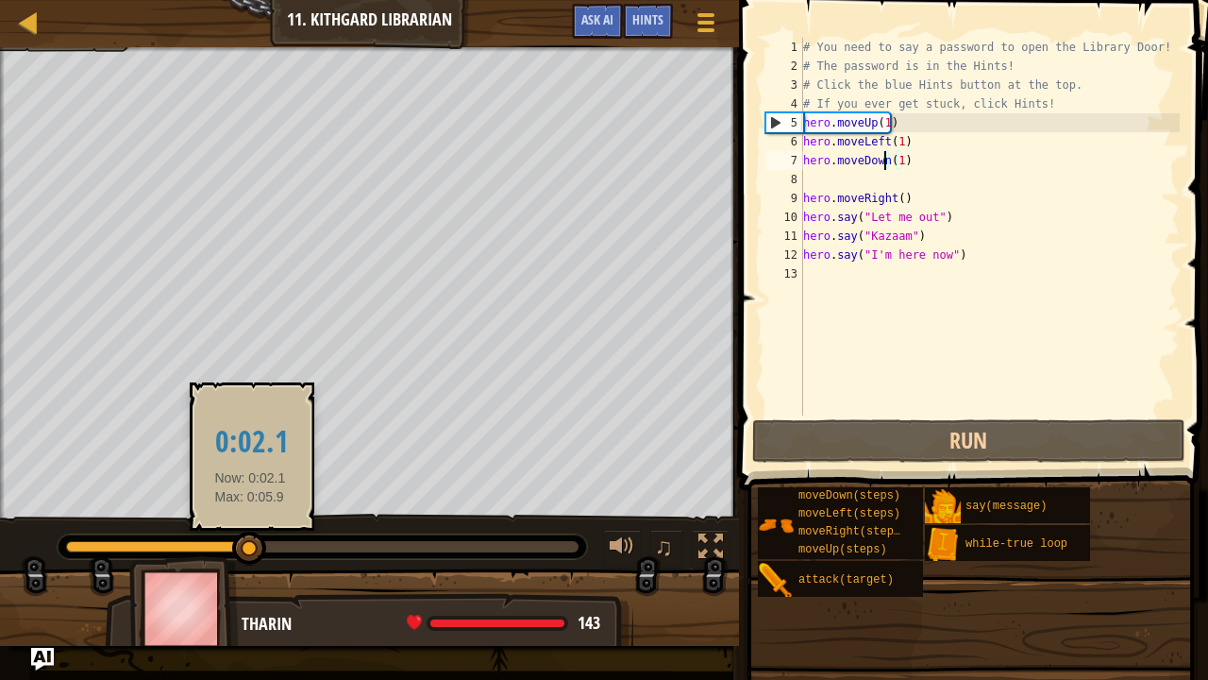
drag, startPoint x: 570, startPoint y: 549, endPoint x: 247, endPoint y: 548, distance: 322.9
click at [248, 548] on div at bounding box center [249, 548] width 34 height 34
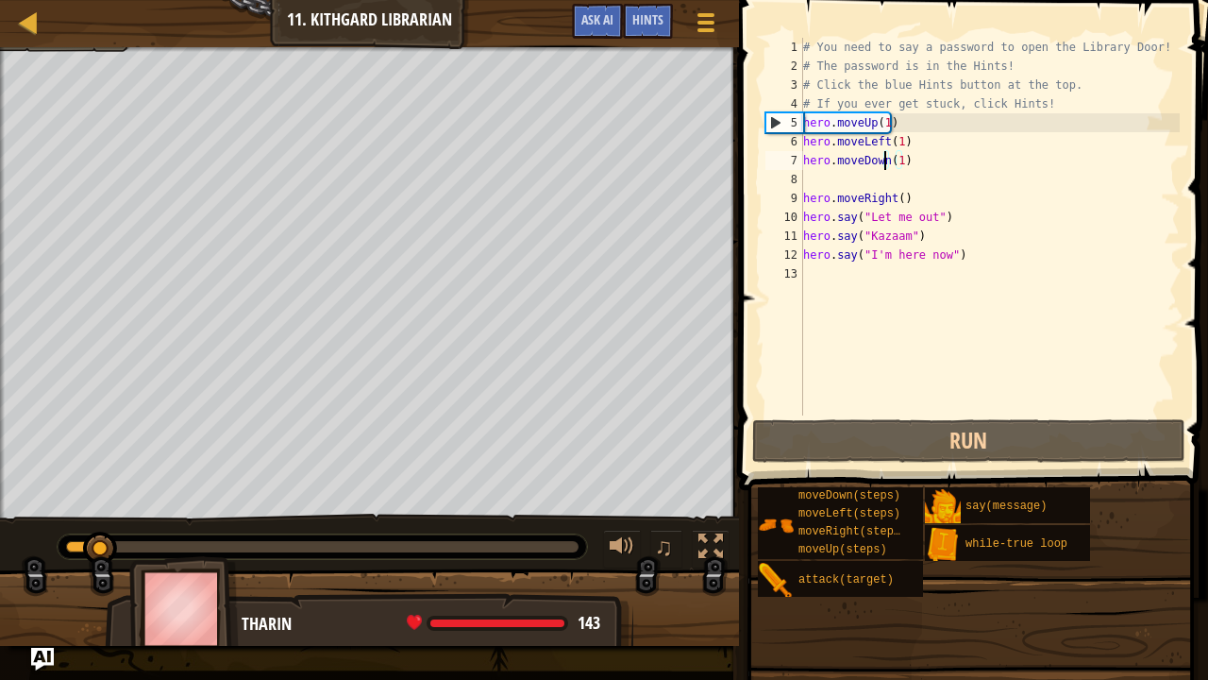
drag, startPoint x: 246, startPoint y: 548, endPoint x: 103, endPoint y: 526, distance: 145.1
click at [103, 526] on div "♫" at bounding box center [369, 542] width 739 height 57
drag, startPoint x: 887, startPoint y: 125, endPoint x: 928, endPoint y: 146, distance: 46.0
click at [888, 126] on div "# You need to say a password to open the Library Door! # The password is in the…" at bounding box center [990, 245] width 380 height 415
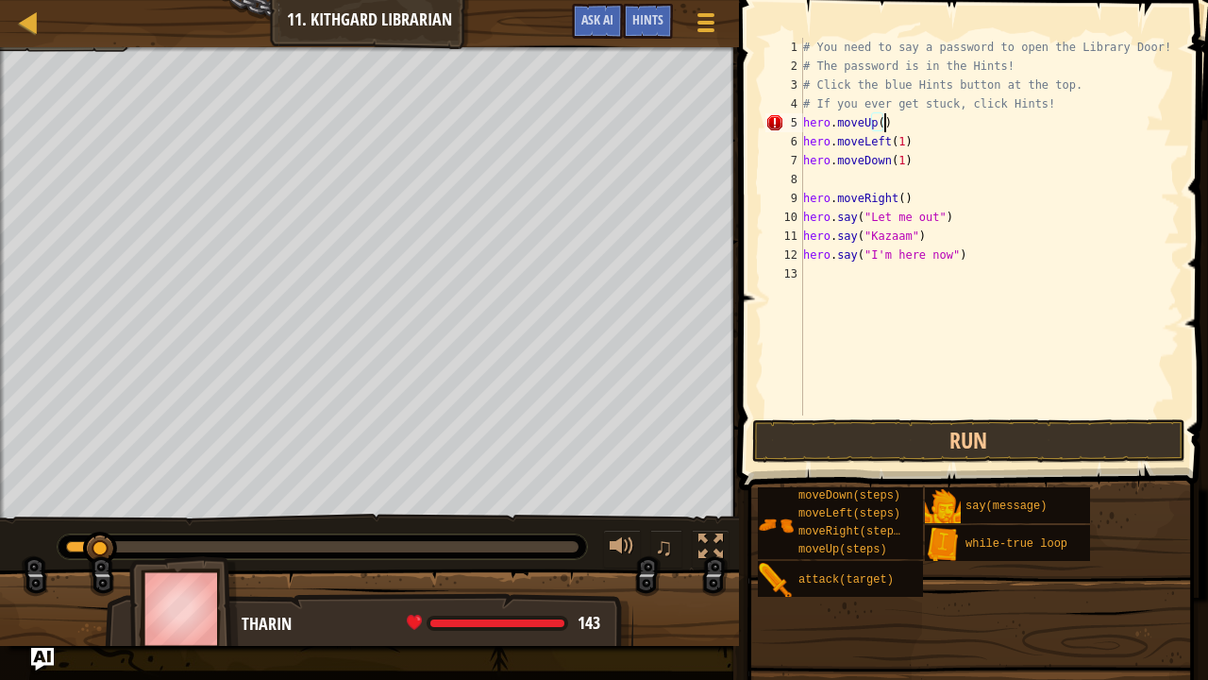
scroll to position [8, 6]
click at [876, 126] on div "# You need to say a password to open the Library Door! # The password is in the…" at bounding box center [990, 245] width 380 height 415
click at [931, 453] on button "Run" at bounding box center [968, 440] width 433 height 43
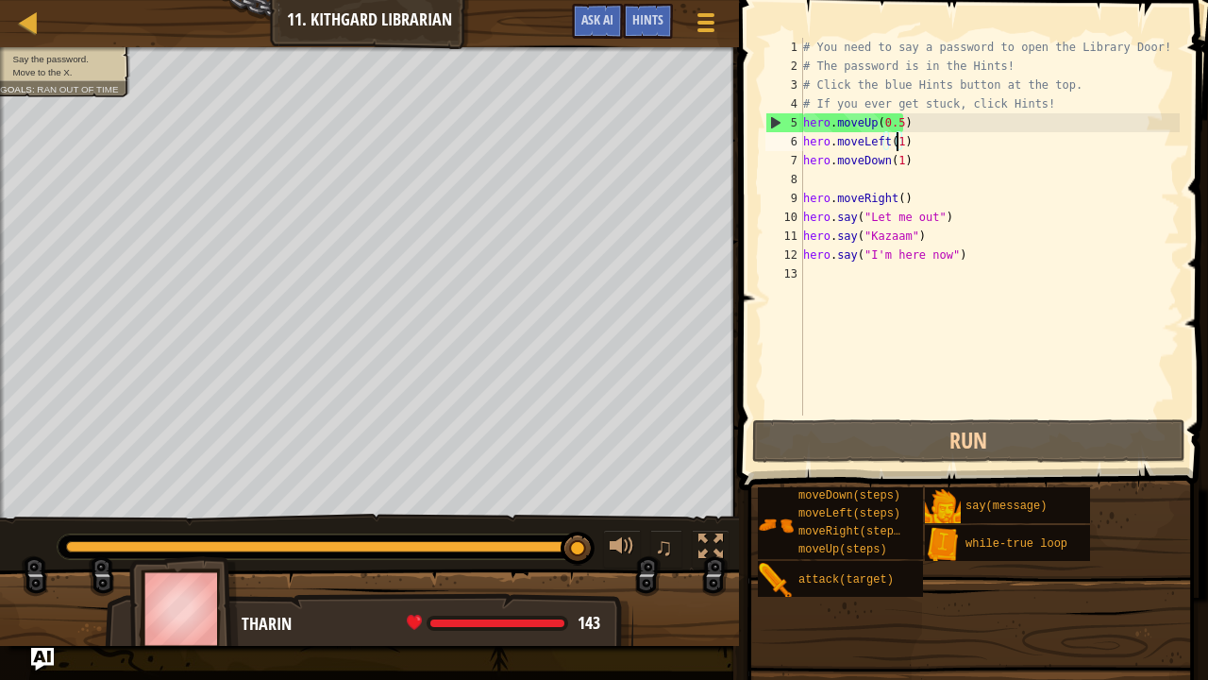
drag, startPoint x: 895, startPoint y: 142, endPoint x: 990, endPoint y: 176, distance: 101.2
click at [903, 146] on div "# You need to say a password to open the Library Door! # The password is in the…" at bounding box center [990, 245] width 380 height 415
click at [895, 139] on div "# You need to say a password to open the Library Door! # The password is in the…" at bounding box center [990, 227] width 380 height 378
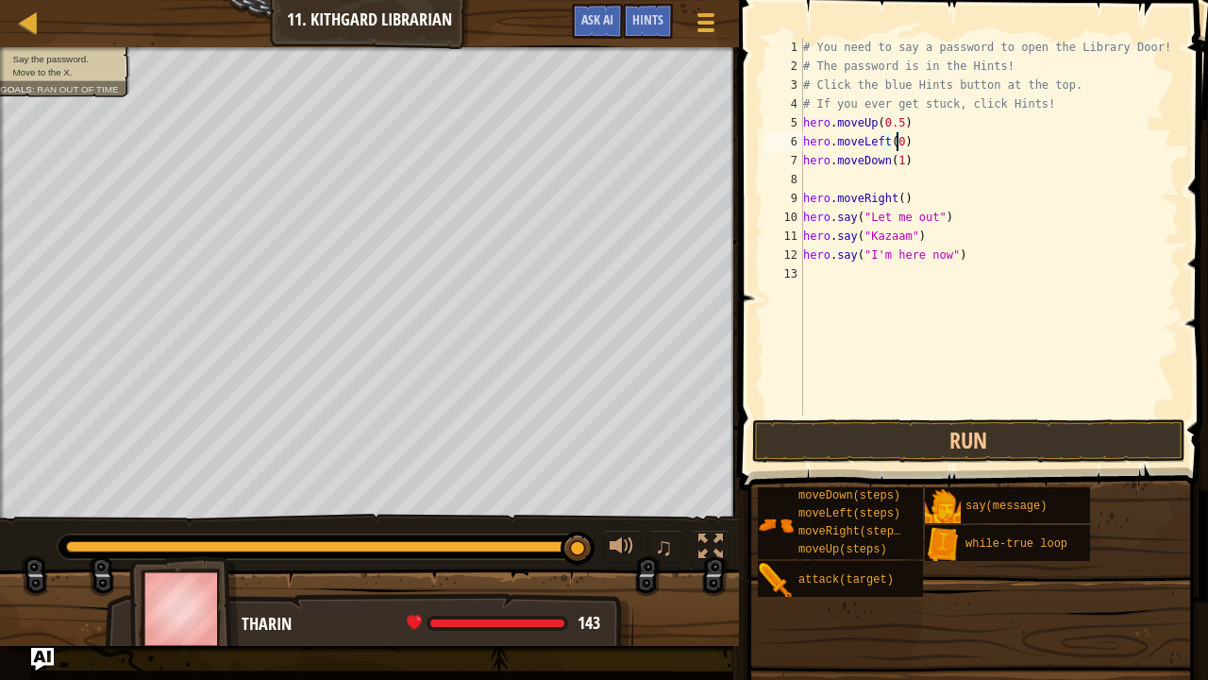
scroll to position [8, 8]
click at [895, 158] on div "# You need to say a password to open the Library Door! # The password is in the…" at bounding box center [990, 245] width 380 height 415
click at [1025, 441] on button "Run" at bounding box center [968, 440] width 433 height 43
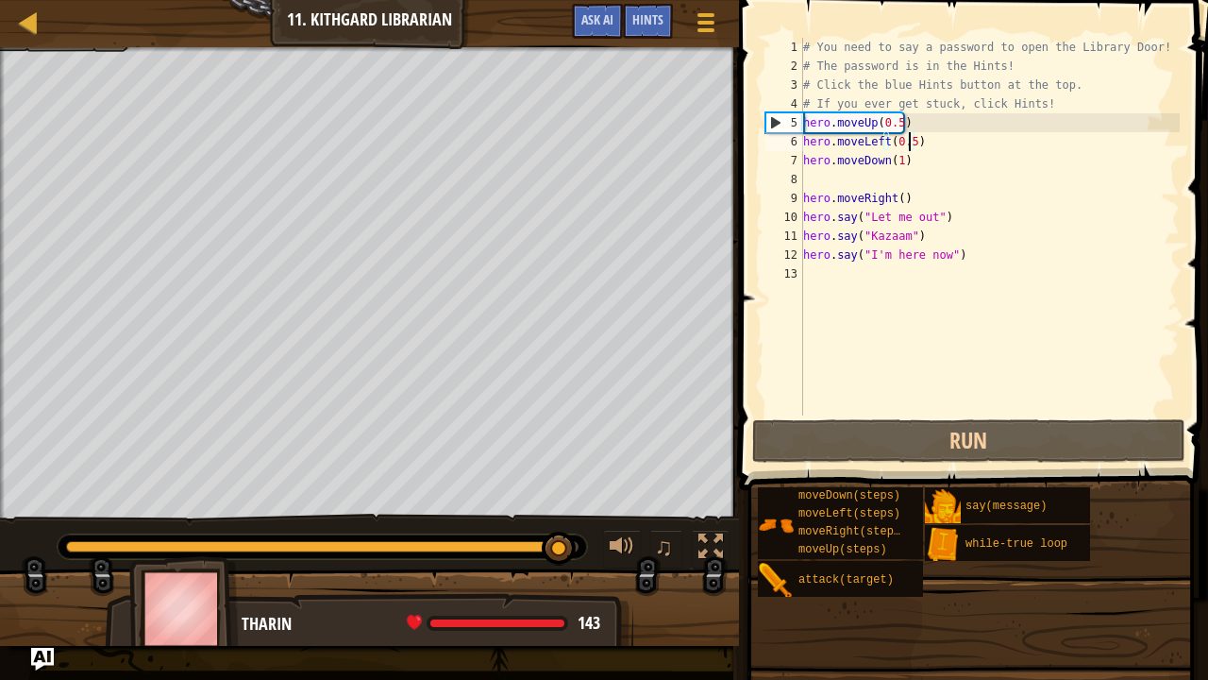
drag, startPoint x: 906, startPoint y: 136, endPoint x: 903, endPoint y: 157, distance: 21.0
click at [903, 149] on div "# You need to say a password to open the Library Door! # The password is in the…" at bounding box center [990, 245] width 380 height 415
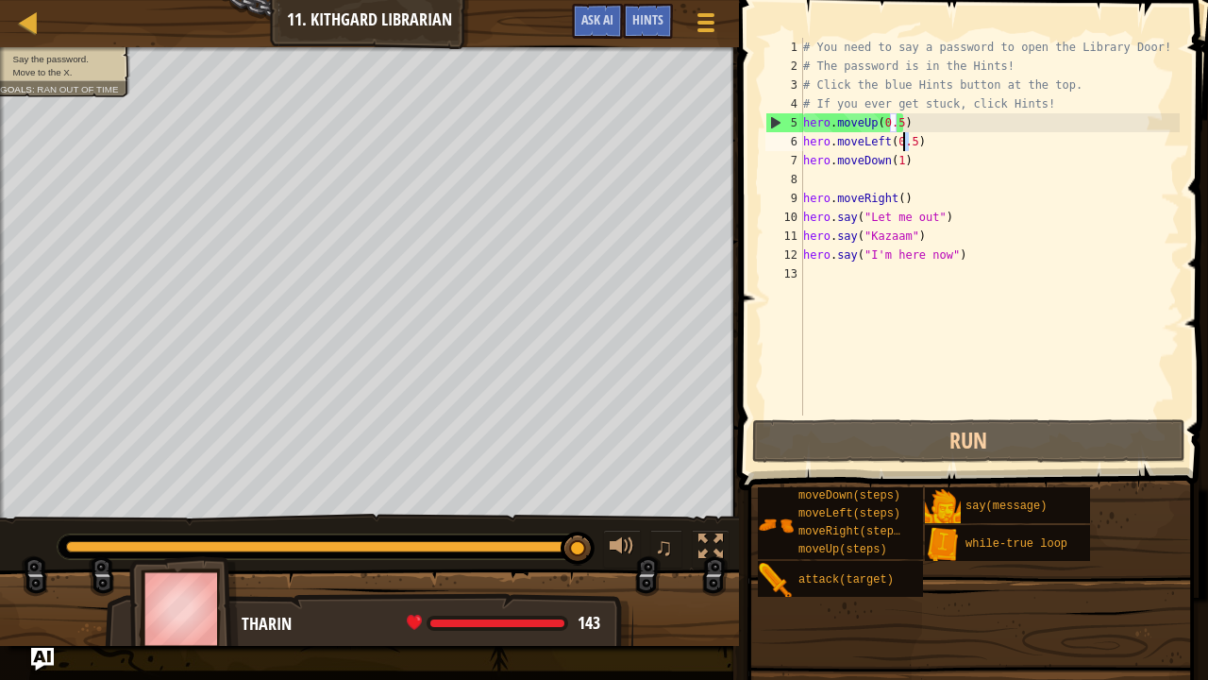
click at [910, 142] on div "# You need to say a password to open the Library Door! # The password is in the…" at bounding box center [990, 227] width 380 height 378
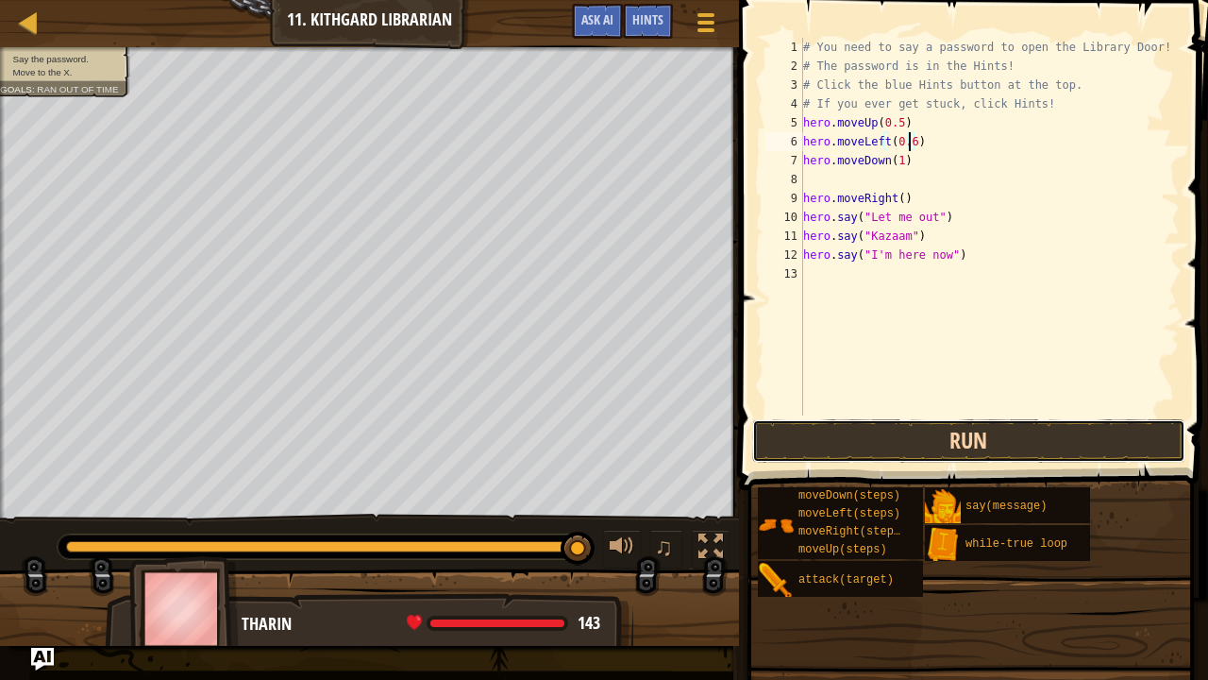
click at [925, 429] on button "Run" at bounding box center [968, 440] width 433 height 43
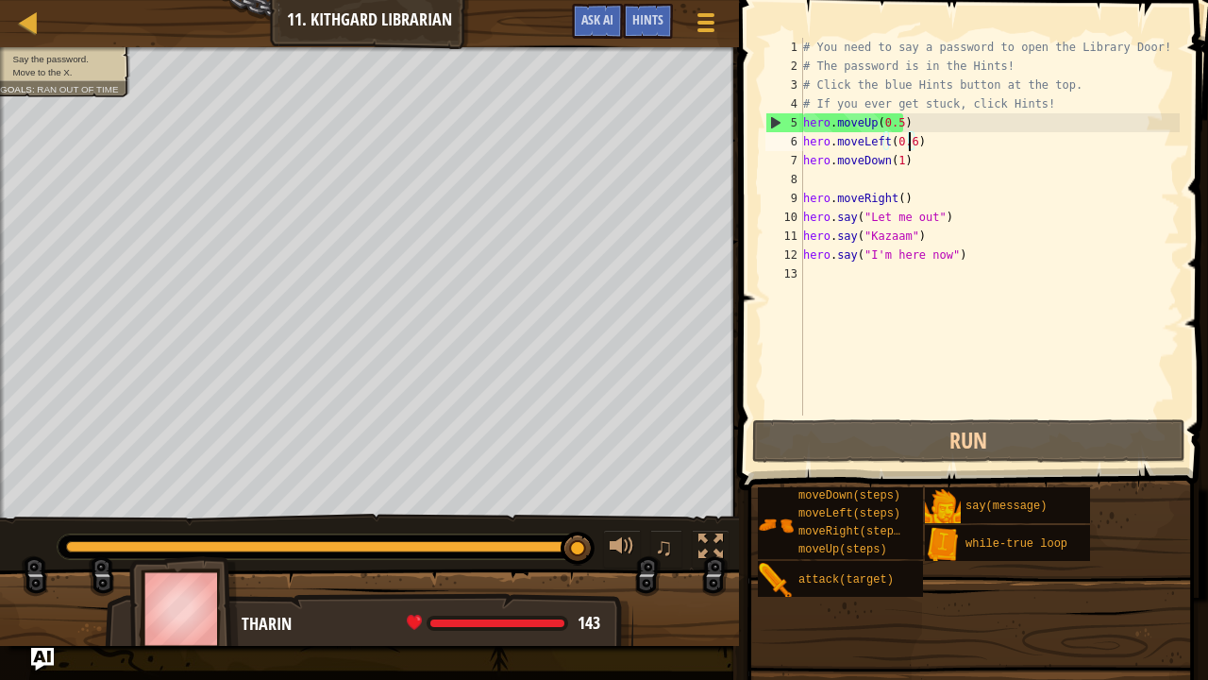
click at [895, 164] on div "# You need to say a password to open the Library Door! # The password is in the…" at bounding box center [990, 245] width 380 height 415
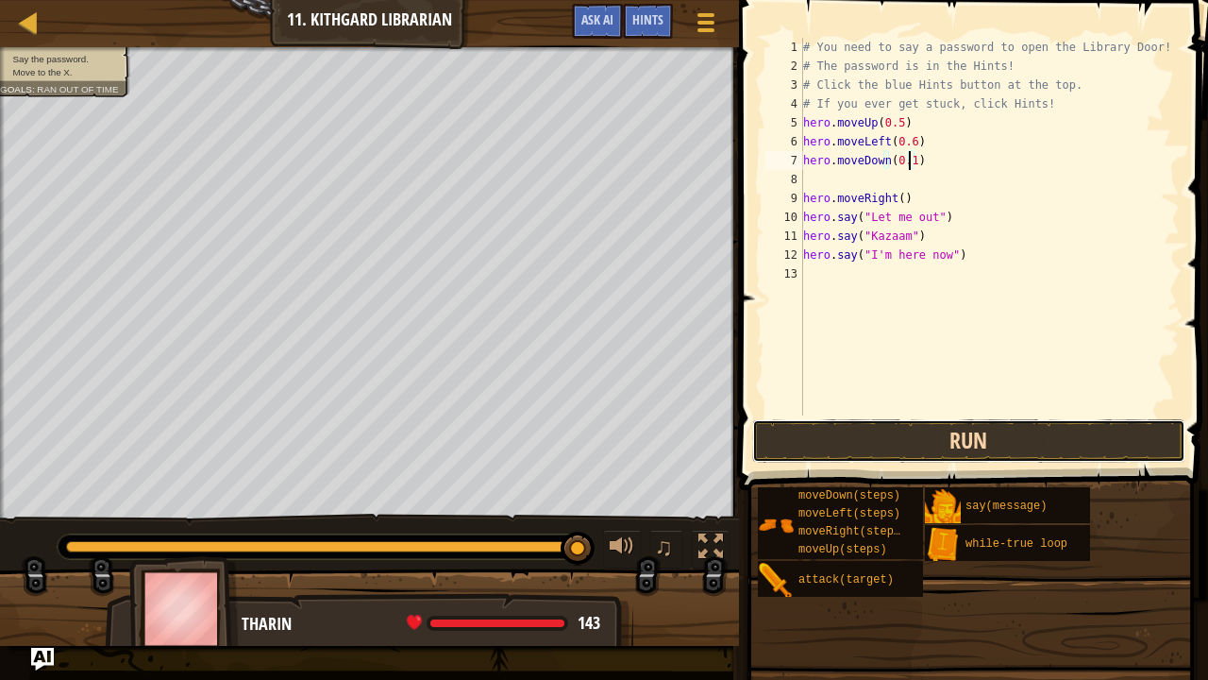
click at [980, 442] on button "Run" at bounding box center [968, 440] width 433 height 43
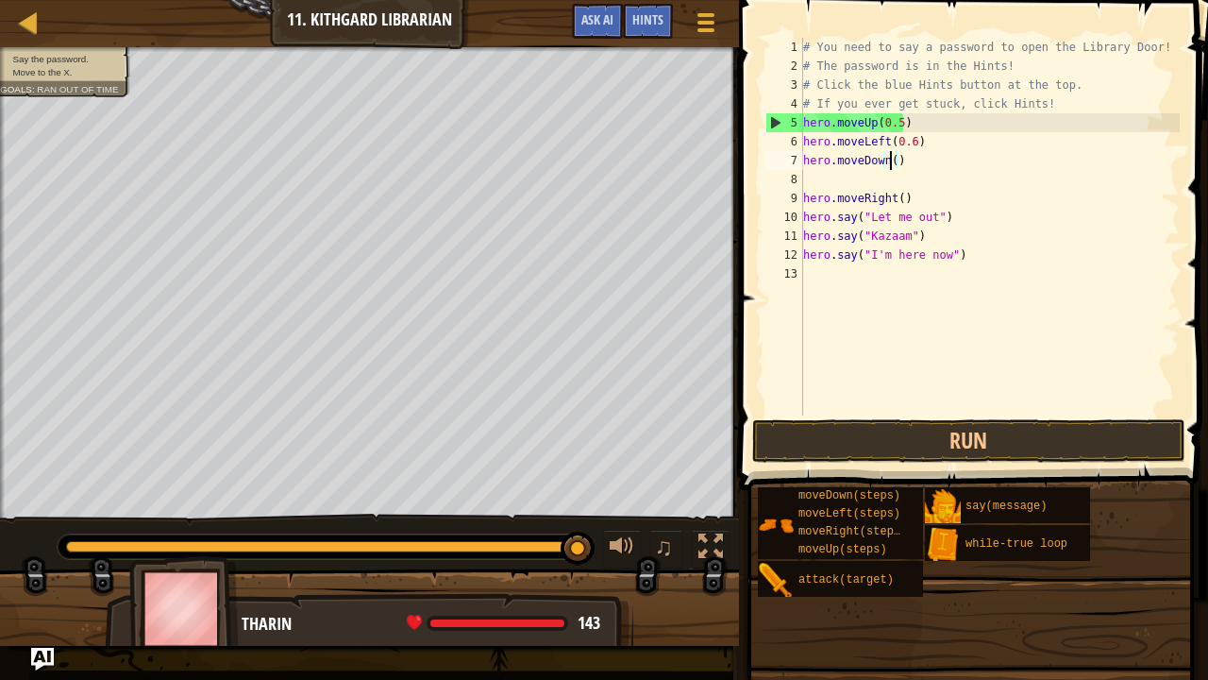
scroll to position [8, 7]
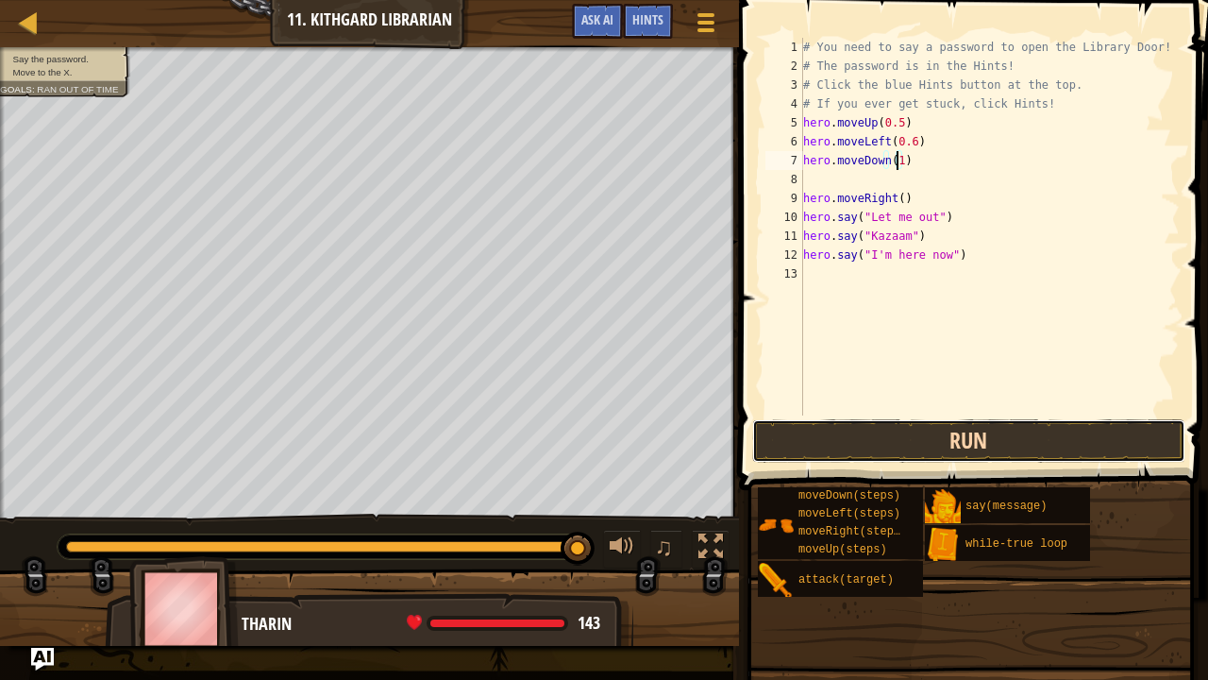
click at [1010, 445] on button "Run" at bounding box center [968, 440] width 433 height 43
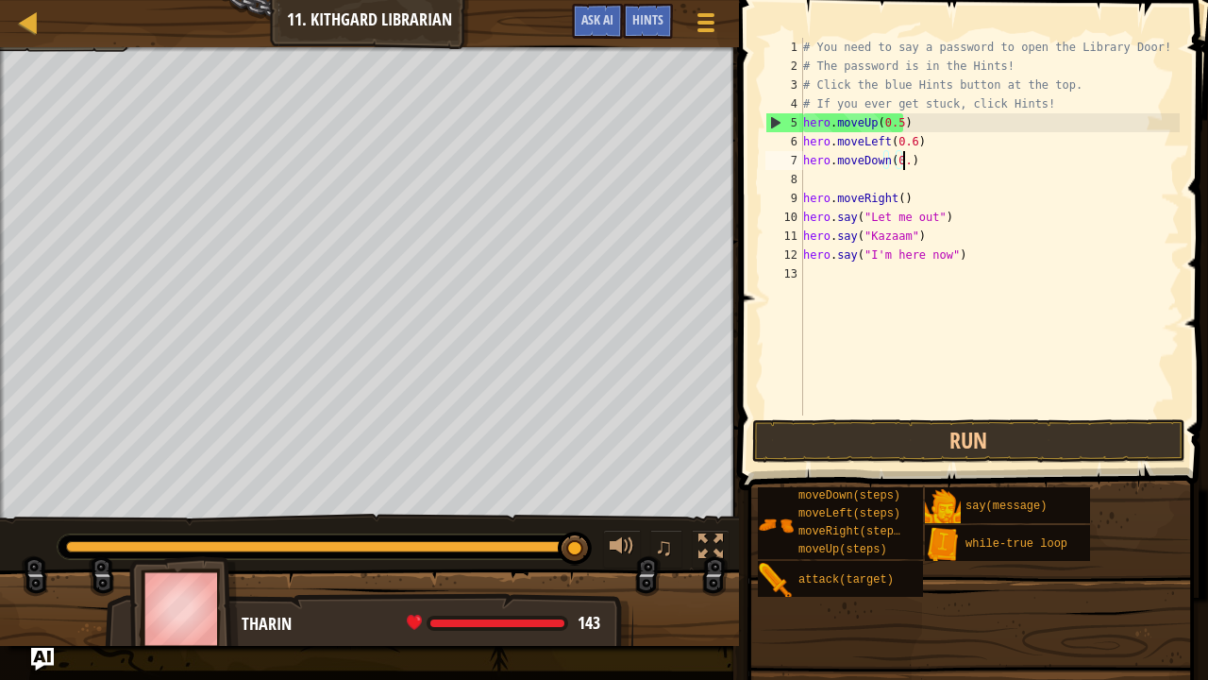
scroll to position [8, 8]
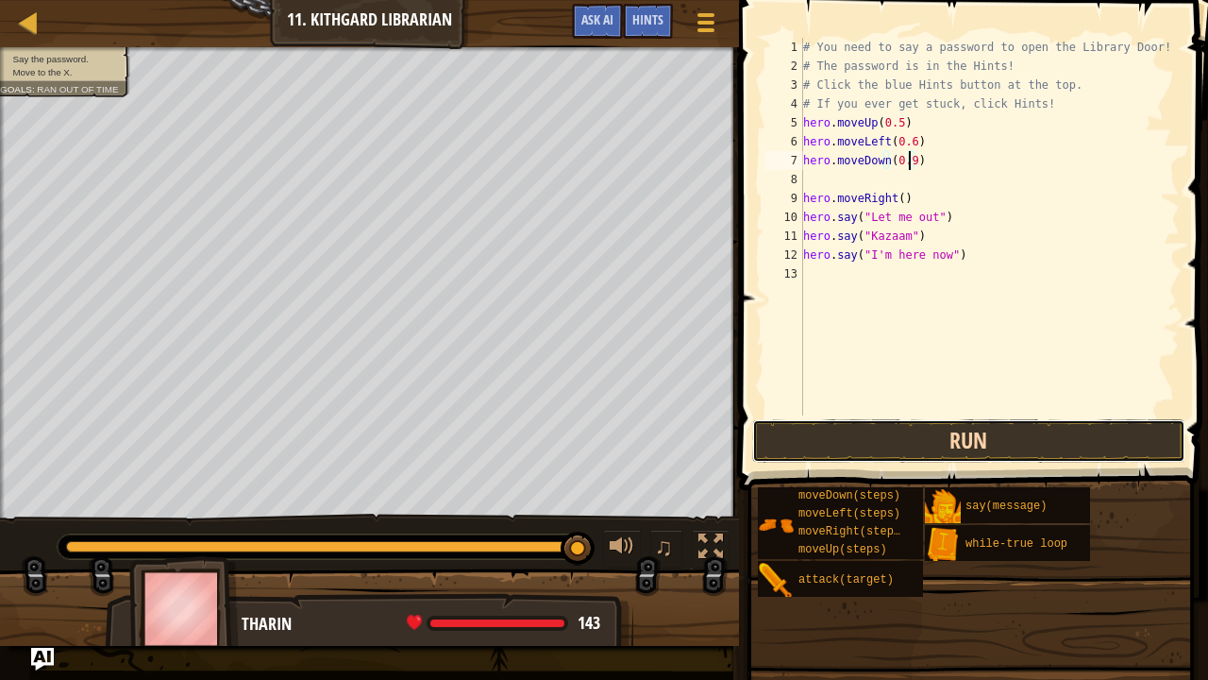
click at [950, 453] on button "Run" at bounding box center [968, 440] width 433 height 43
click at [893, 423] on button "Run" at bounding box center [968, 440] width 433 height 43
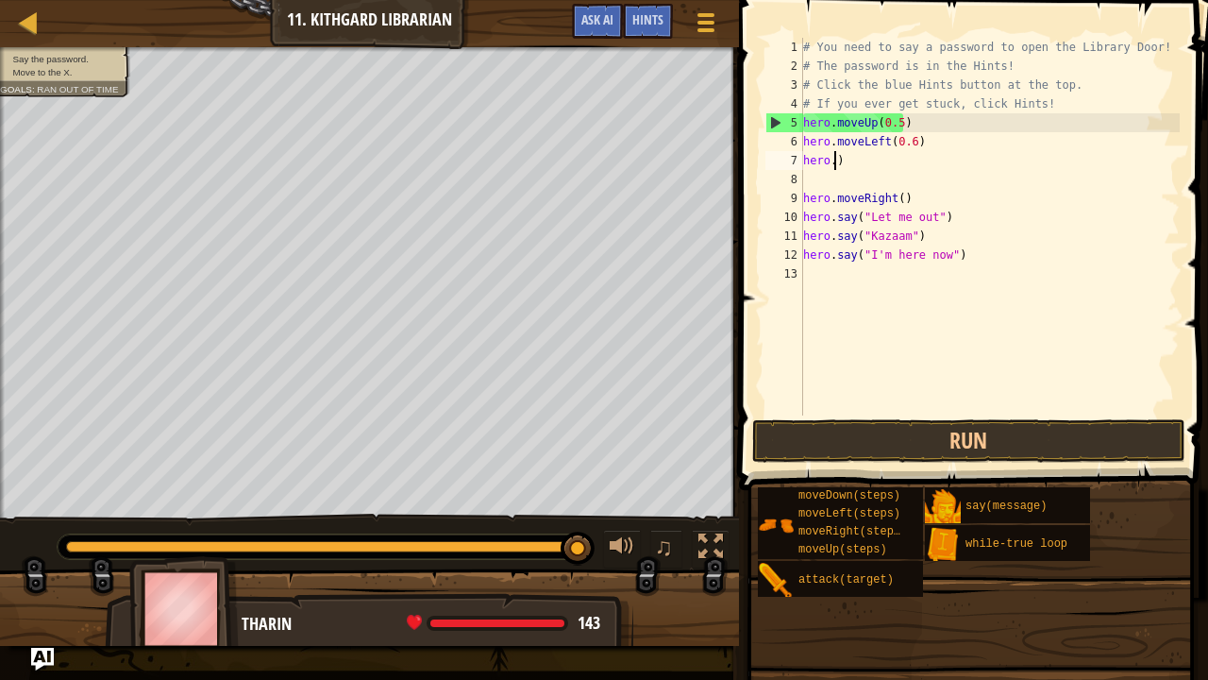
scroll to position [8, 0]
type textarea ")"
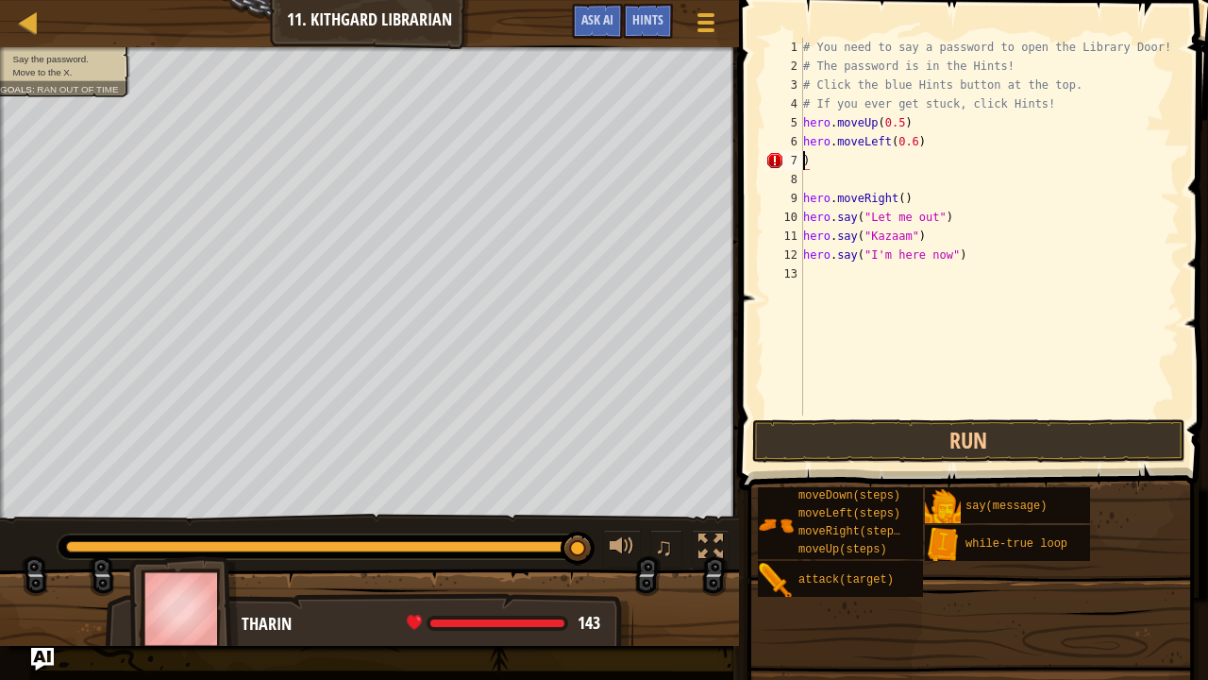
click at [886, 165] on div "# You need to say a password to open the Library Door! # The password is in the…" at bounding box center [990, 245] width 380 height 415
click at [989, 153] on div "# You need to say a password to open the Library Door! # The password is in the…" at bounding box center [990, 245] width 380 height 415
click at [978, 140] on div "# You need to say a password to open the Library Door! # The password is in the…" at bounding box center [990, 245] width 380 height 415
type textarea "h"
click at [936, 116] on div "# You need to say a password to open the Library Door! # The password is in the…" at bounding box center [990, 245] width 380 height 415
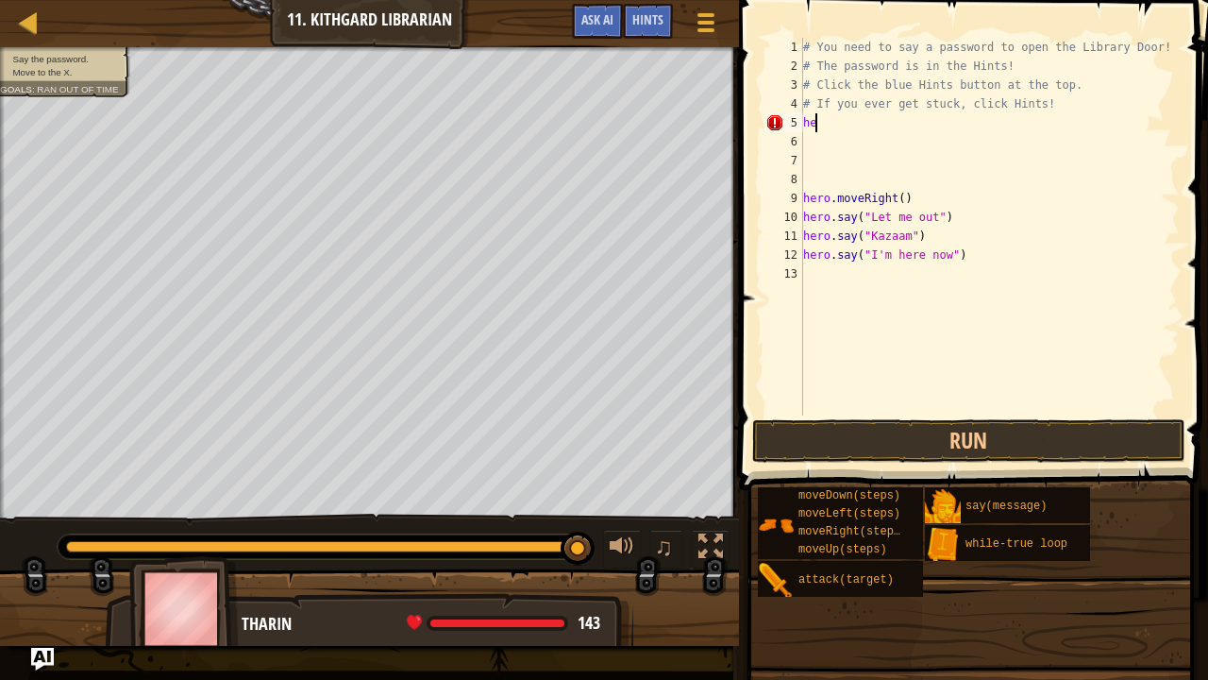
type textarea "h"
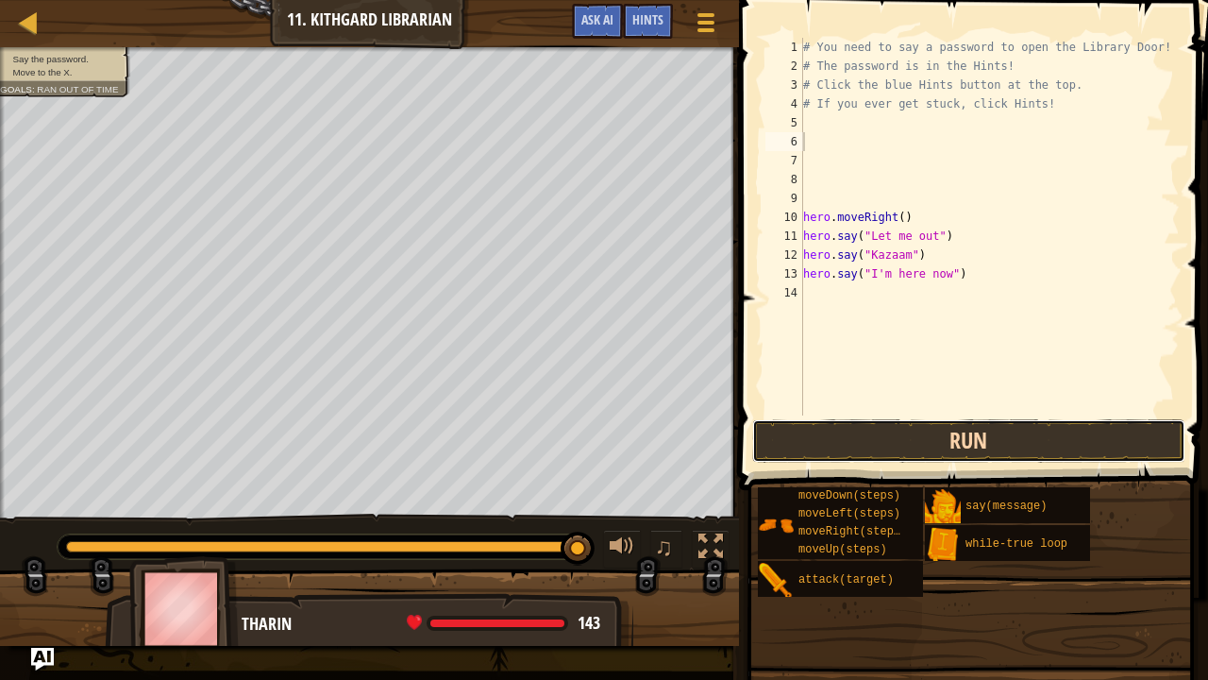
click at [999, 433] on button "Run" at bounding box center [968, 440] width 433 height 43
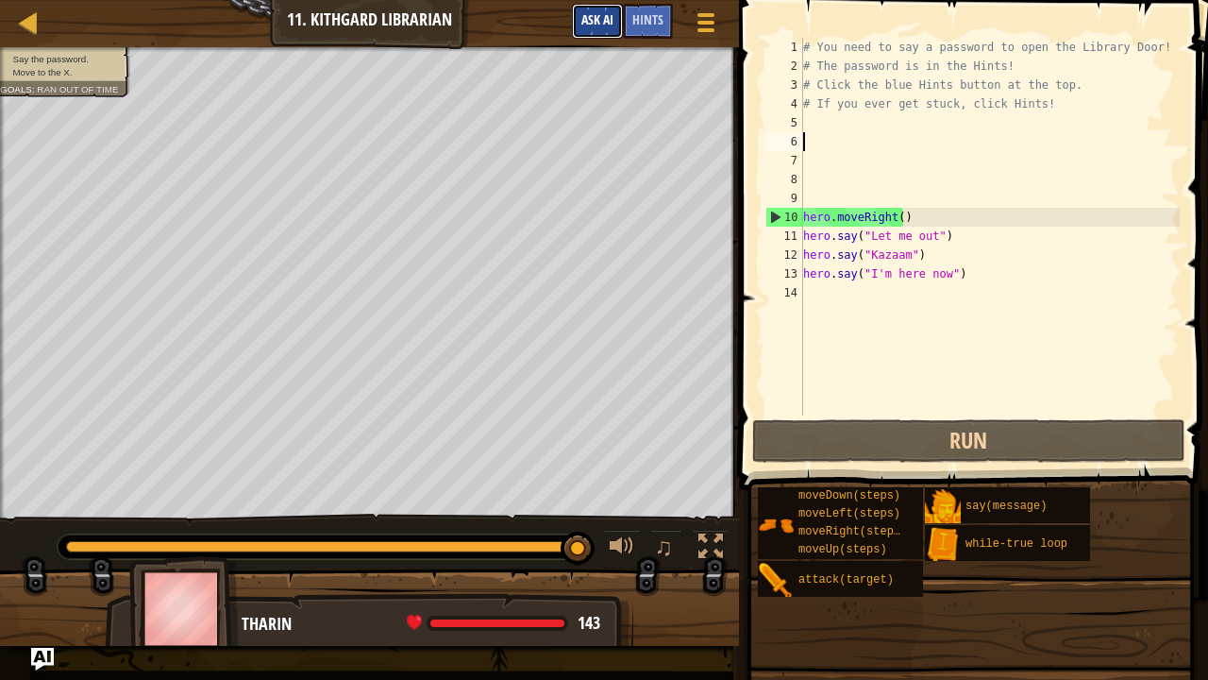
click at [589, 26] on span "Ask AI" at bounding box center [597, 19] width 32 height 18
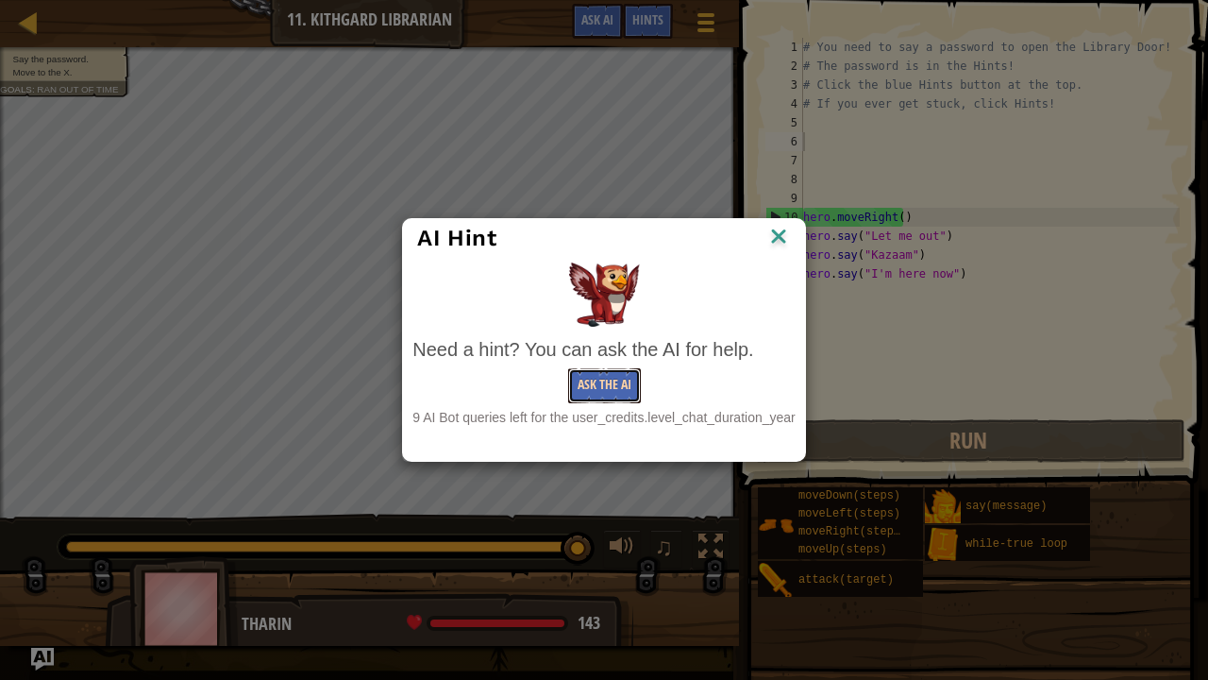
click at [579, 392] on button "Ask the AI" at bounding box center [604, 385] width 73 height 35
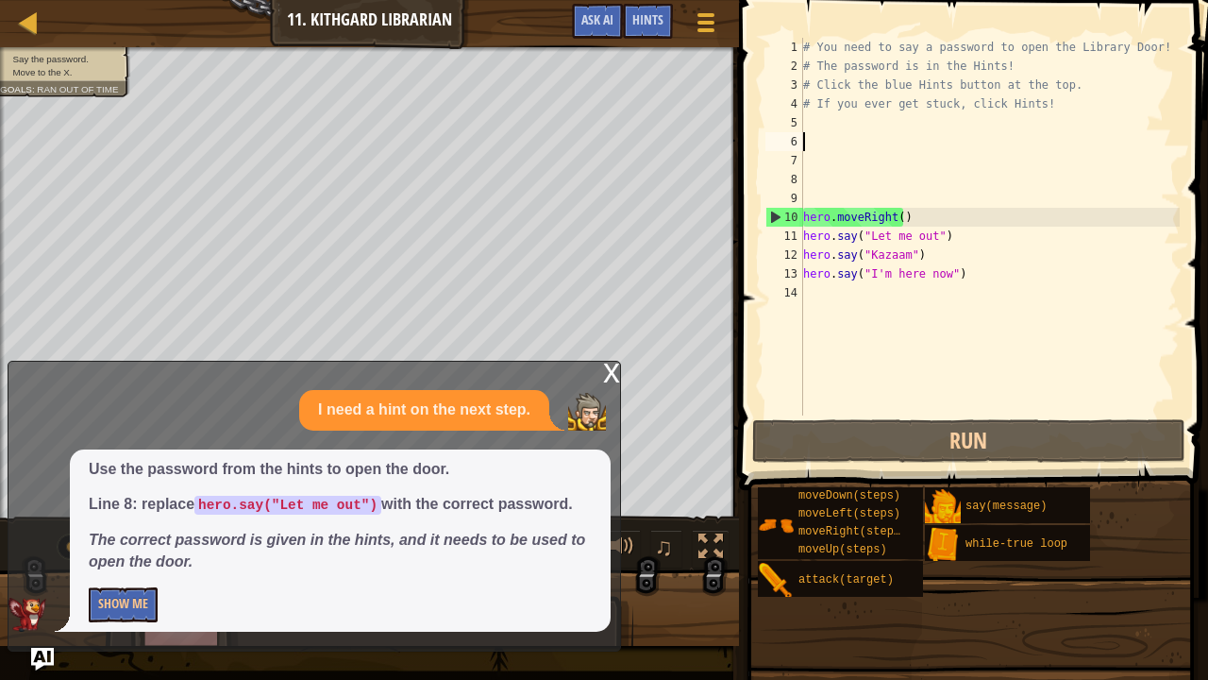
click at [837, 179] on div "# You need to say a password to open the Library Door! # The password is in the…" at bounding box center [990, 245] width 380 height 415
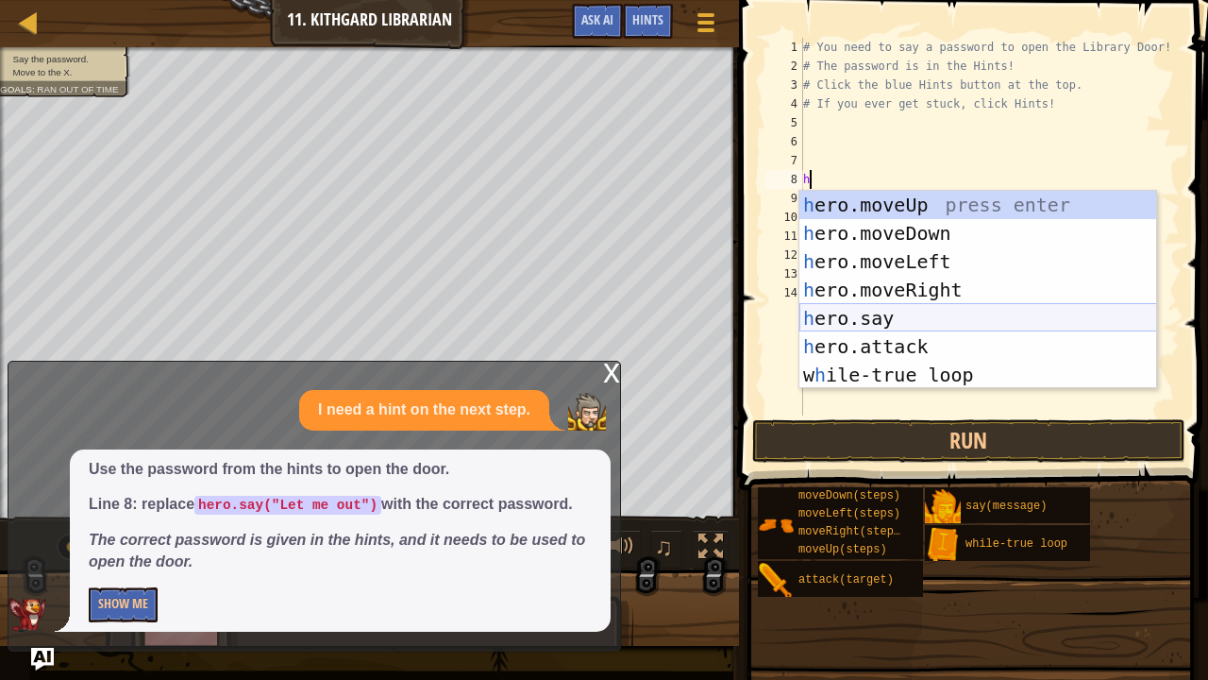
click at [923, 323] on div "h ero.moveUp press enter h ero.moveDown press enter h ero.moveLeft press enter …" at bounding box center [979, 318] width 358 height 255
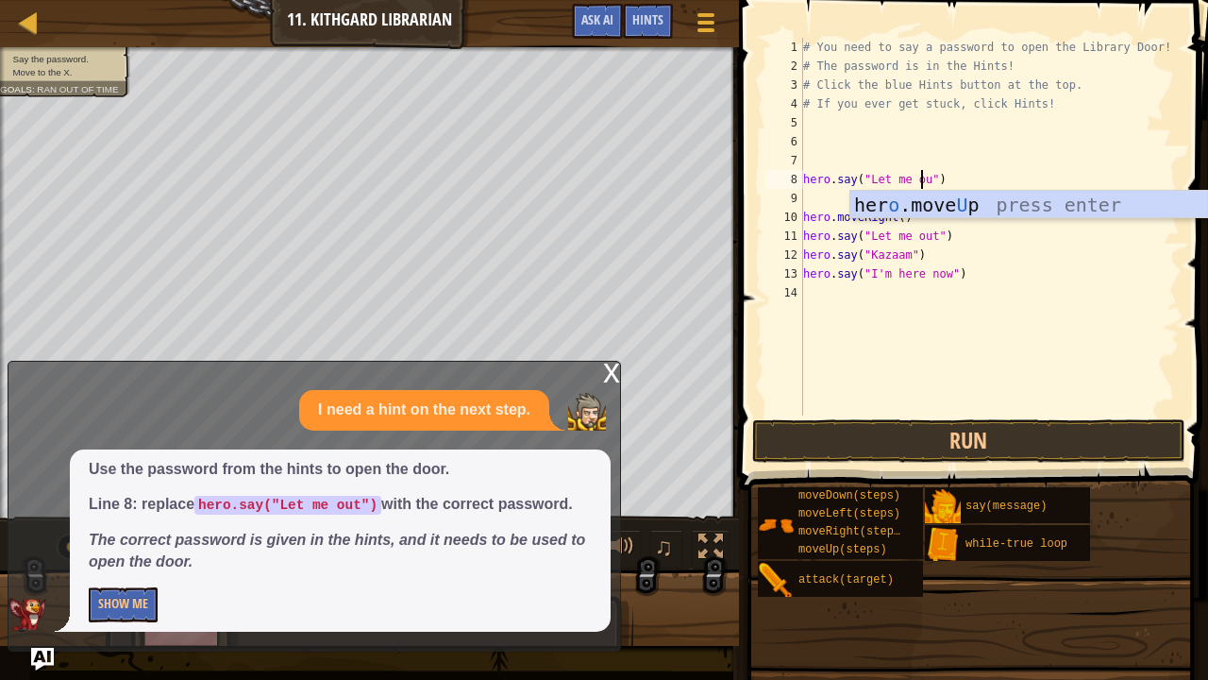
scroll to position [8, 10]
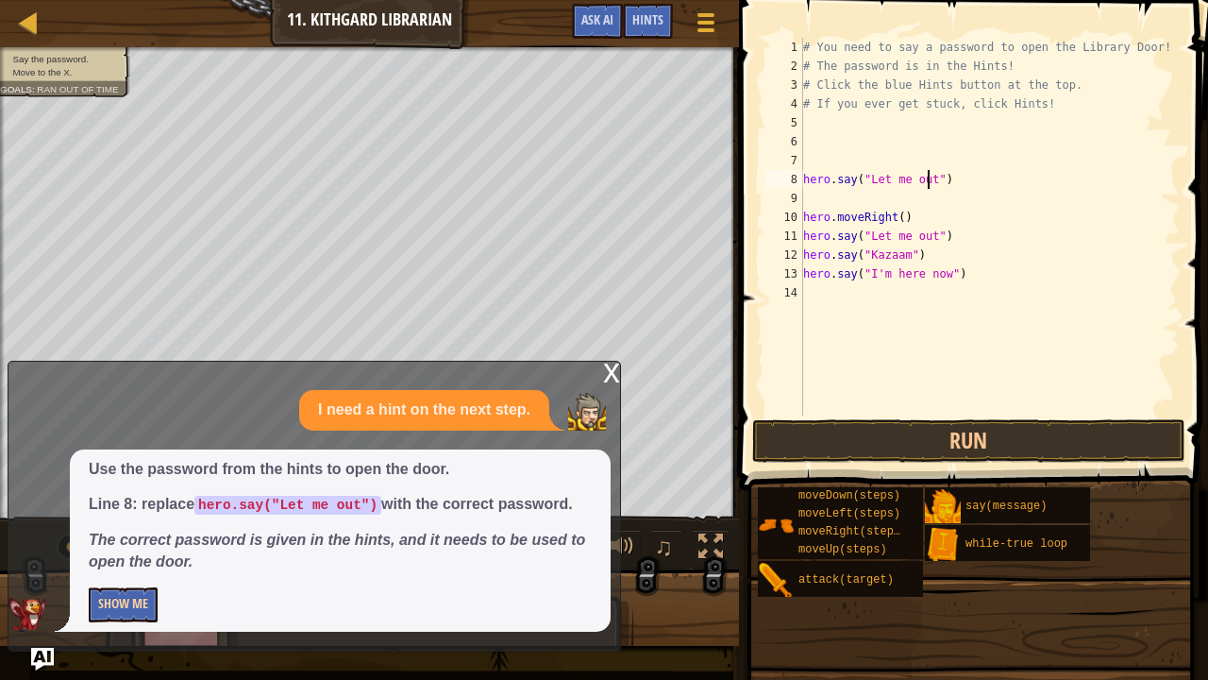
type textarea "hero.say("Let me out")"
click at [147, 559] on button "Show Me" at bounding box center [123, 604] width 69 height 35
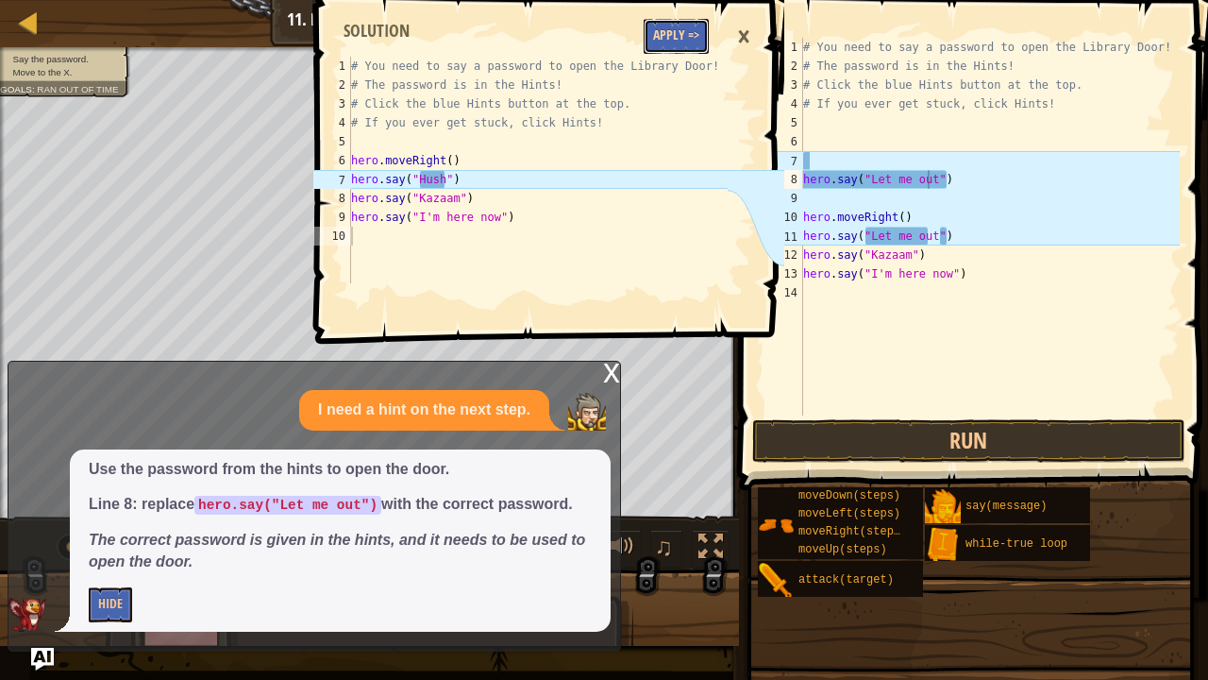
click at [682, 42] on button "Apply =>" at bounding box center [676, 36] width 65 height 35
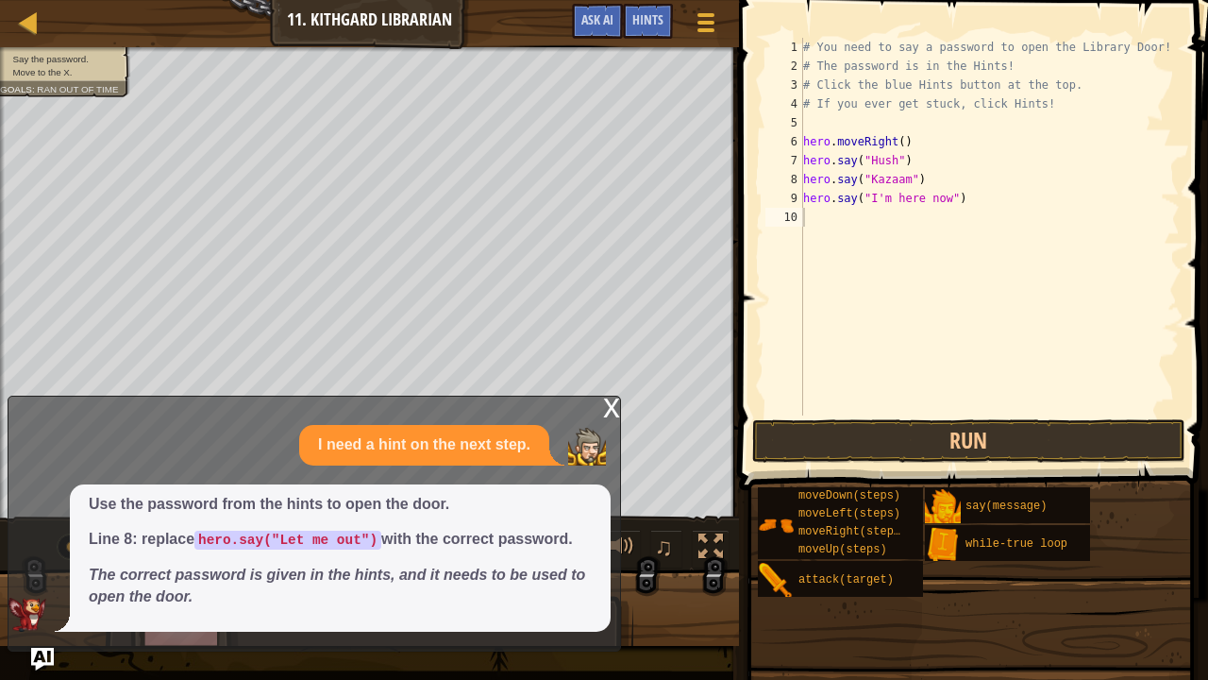
click at [607, 398] on div "x" at bounding box center [611, 405] width 17 height 19
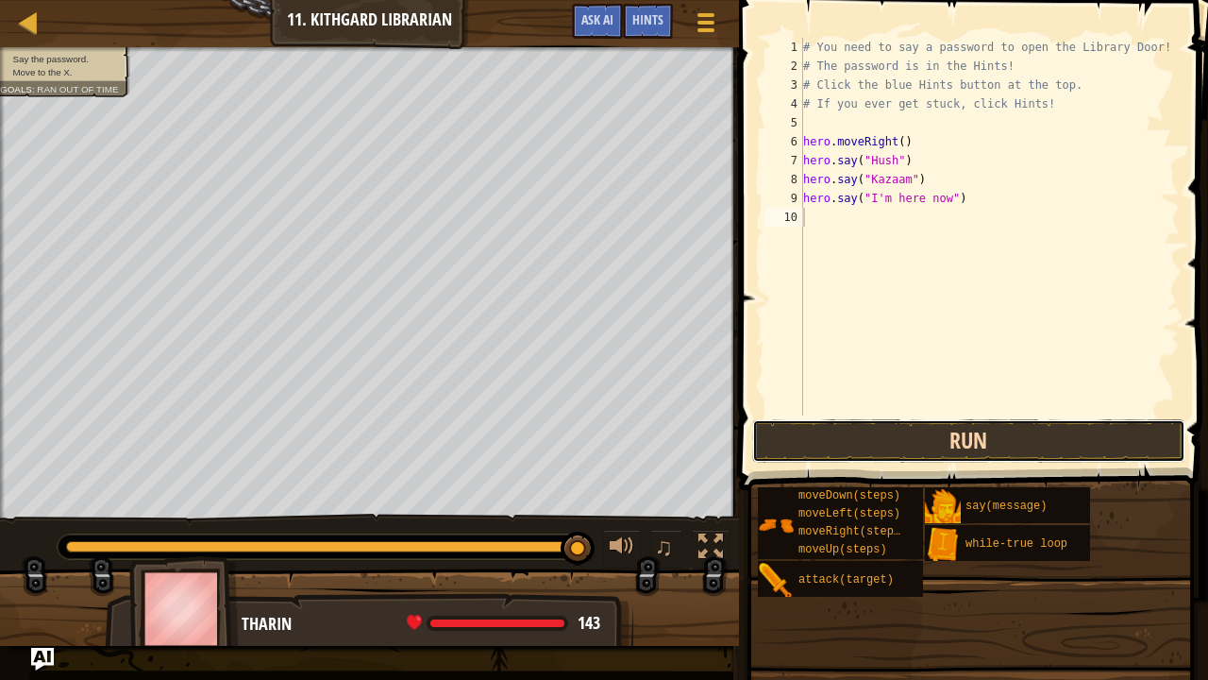
click at [1020, 436] on button "Run" at bounding box center [968, 440] width 433 height 43
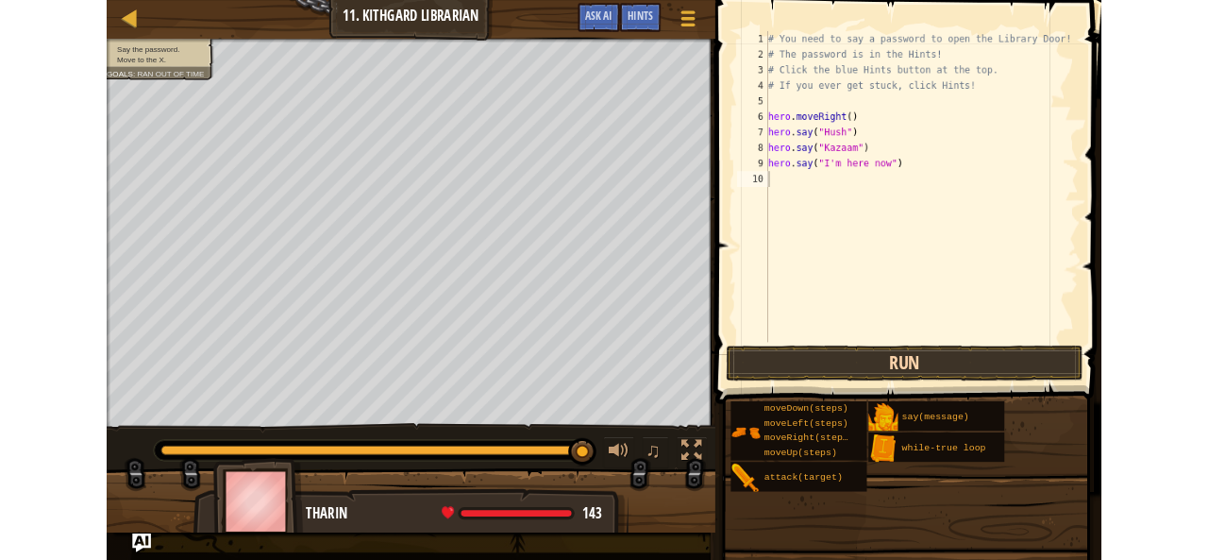
scroll to position [8, 0]
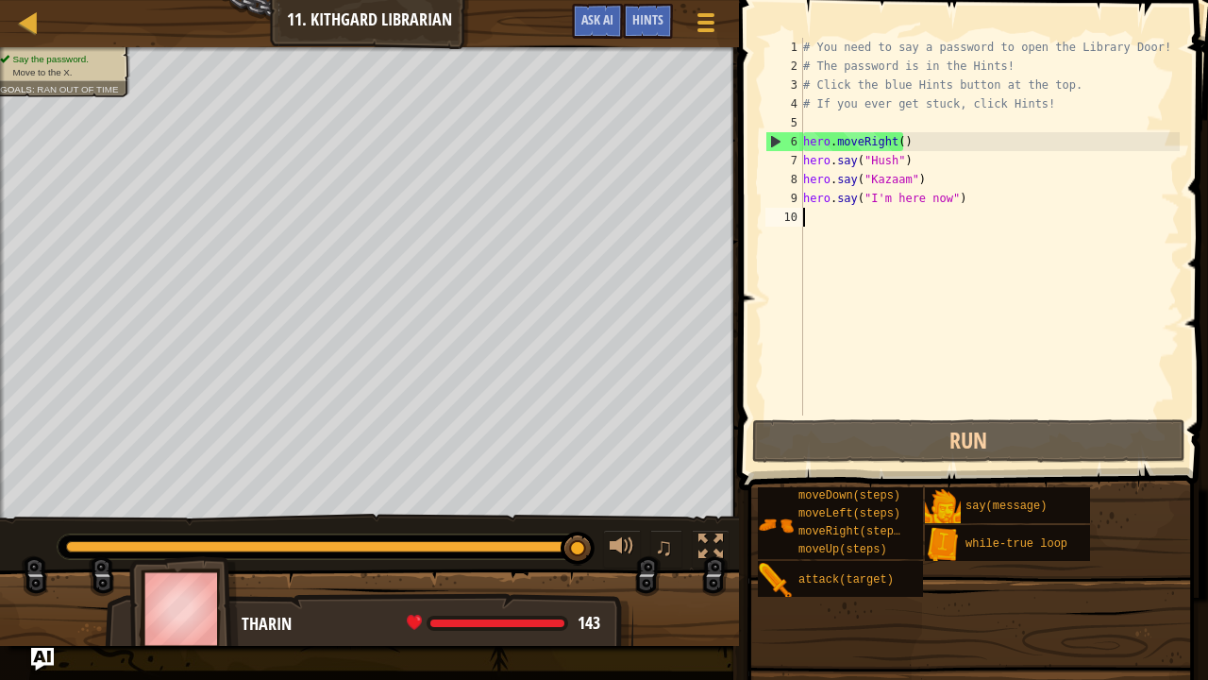
type textarea "h"
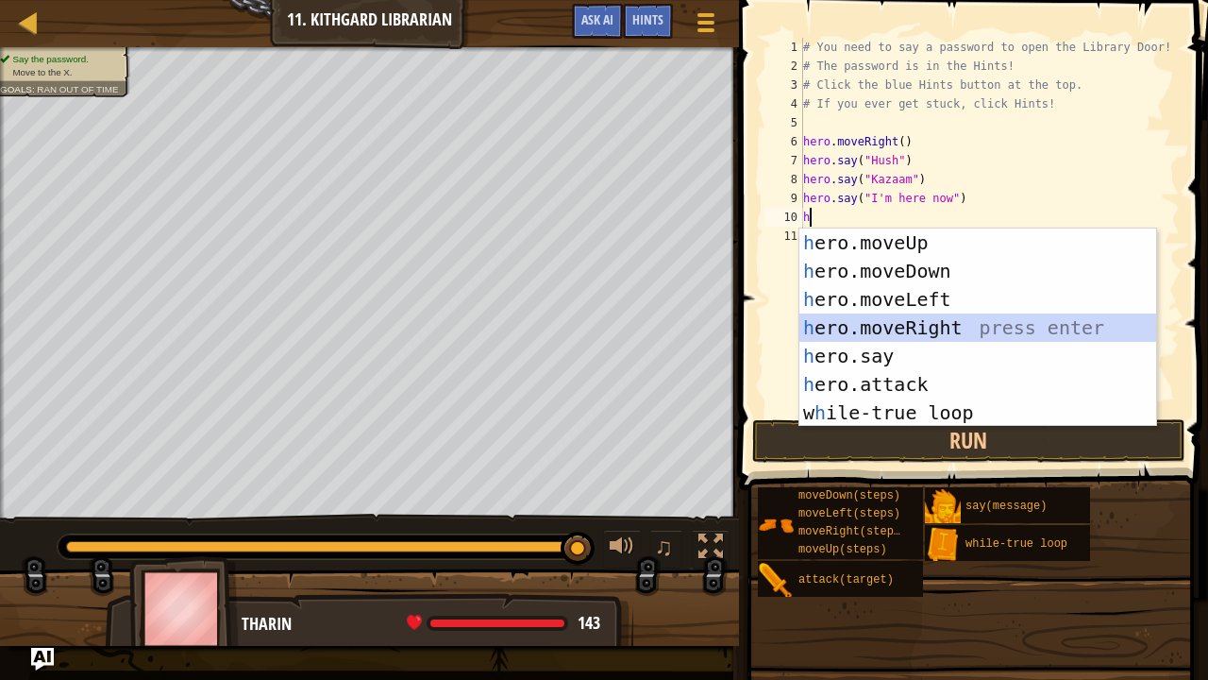
click at [1020, 327] on div "h ero.moveUp press enter h ero.moveDown press enter h ero.moveLeft press enter …" at bounding box center [979, 355] width 358 height 255
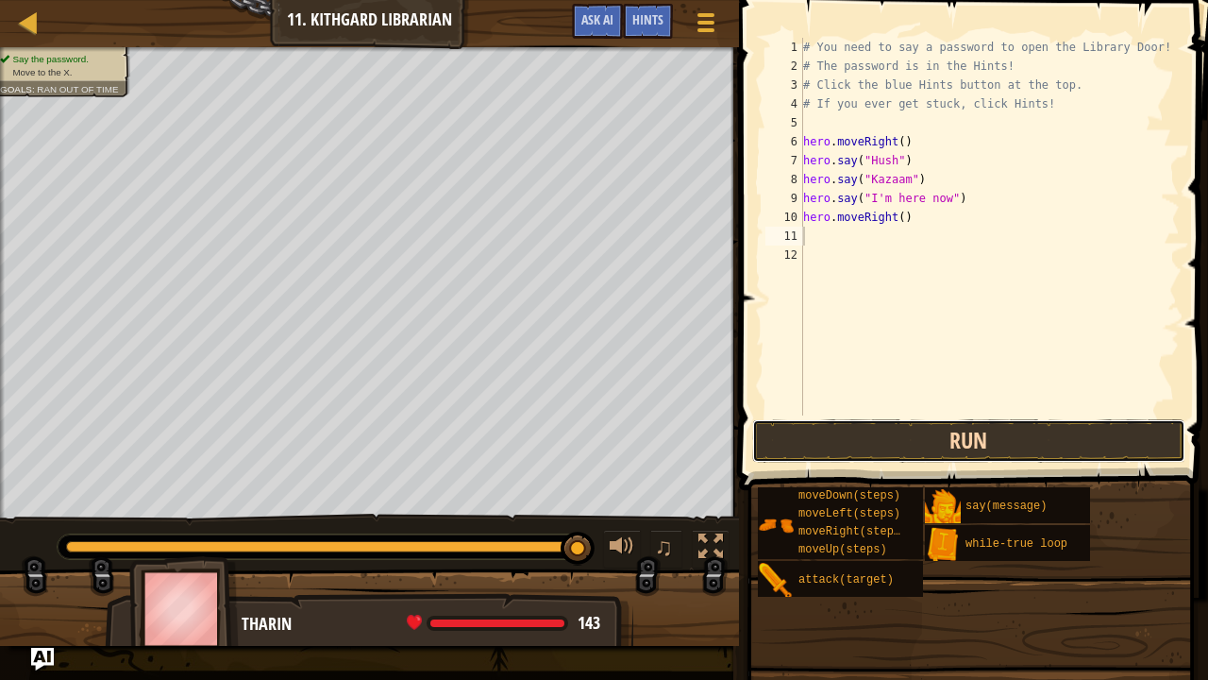
click at [961, 434] on button "Run" at bounding box center [968, 440] width 433 height 43
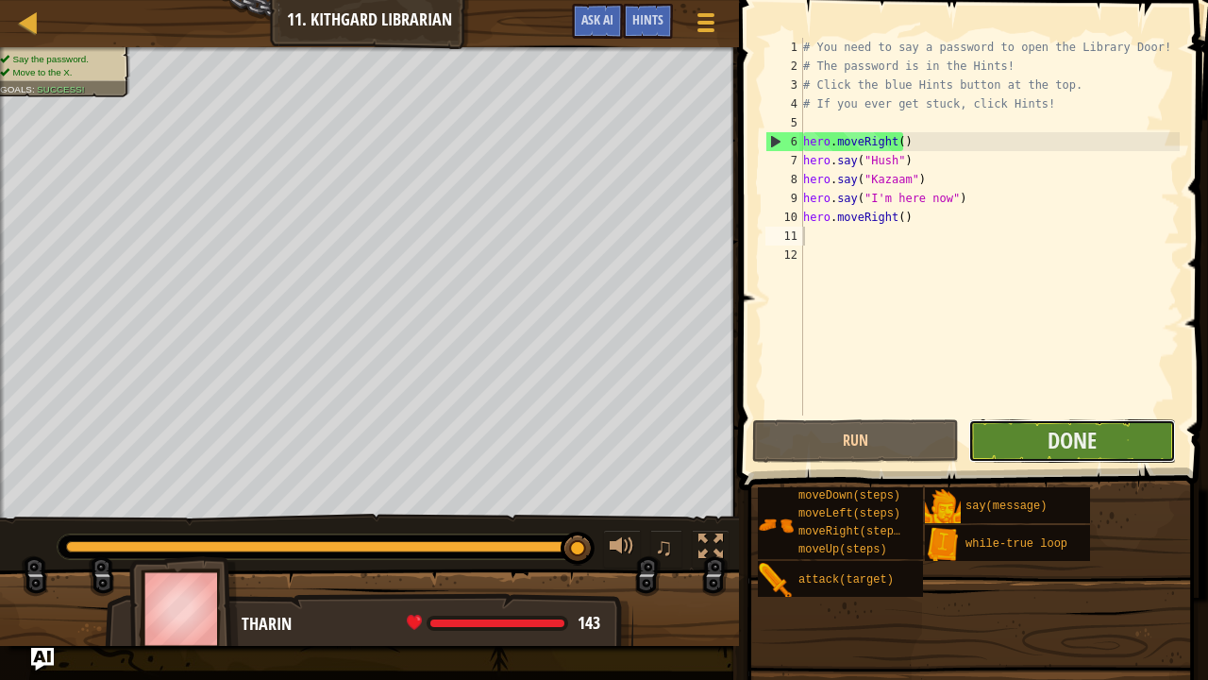
click at [1034, 450] on button "Done" at bounding box center [1072, 440] width 207 height 43
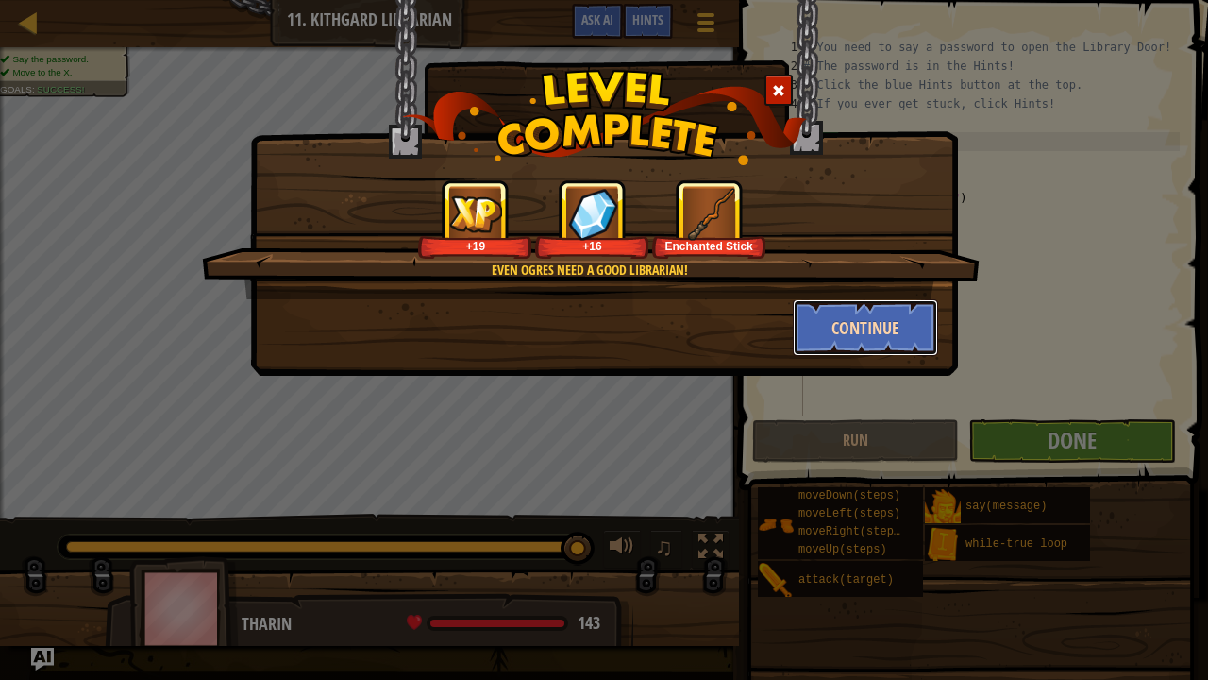
click at [888, 325] on button "Continue" at bounding box center [866, 327] width 146 height 57
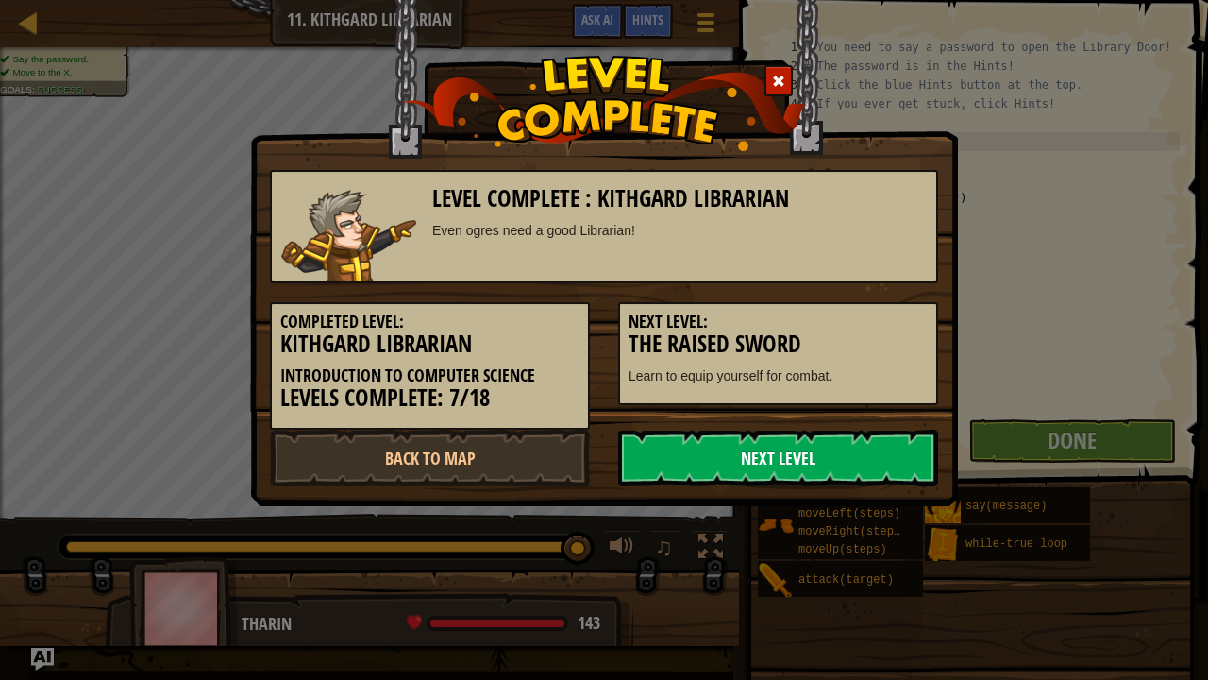
click at [782, 467] on link "Next Level" at bounding box center [778, 458] width 320 height 57
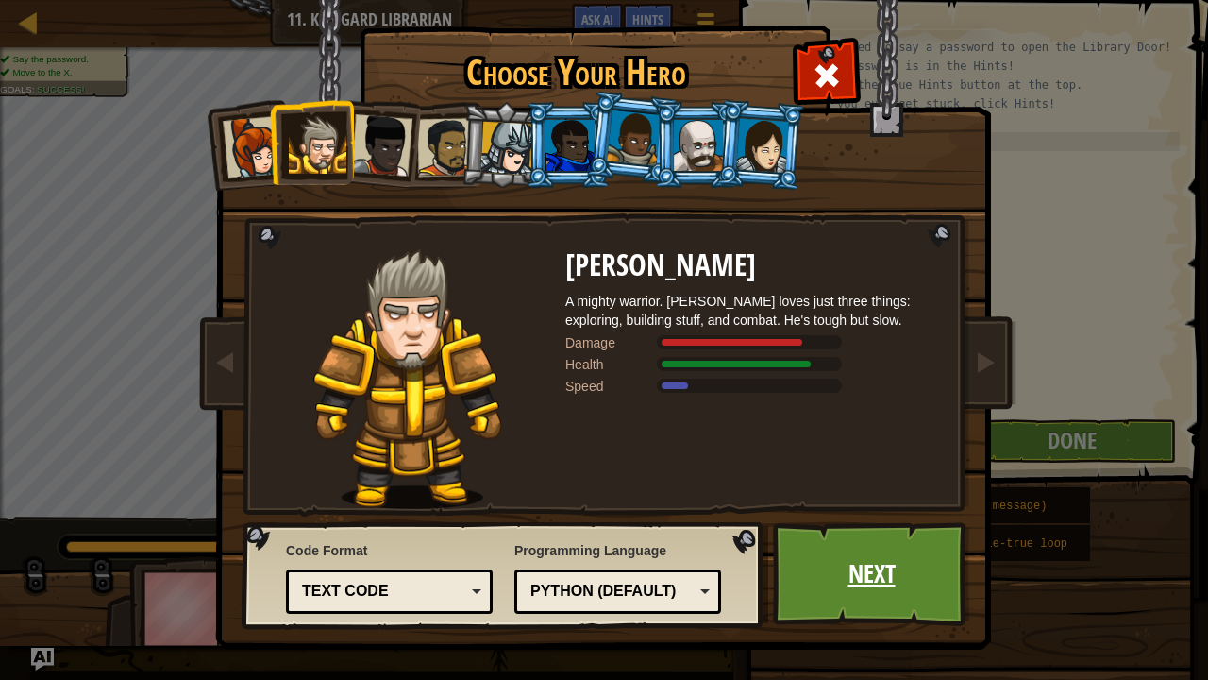
click at [810, 559] on link "Next" at bounding box center [871, 574] width 197 height 104
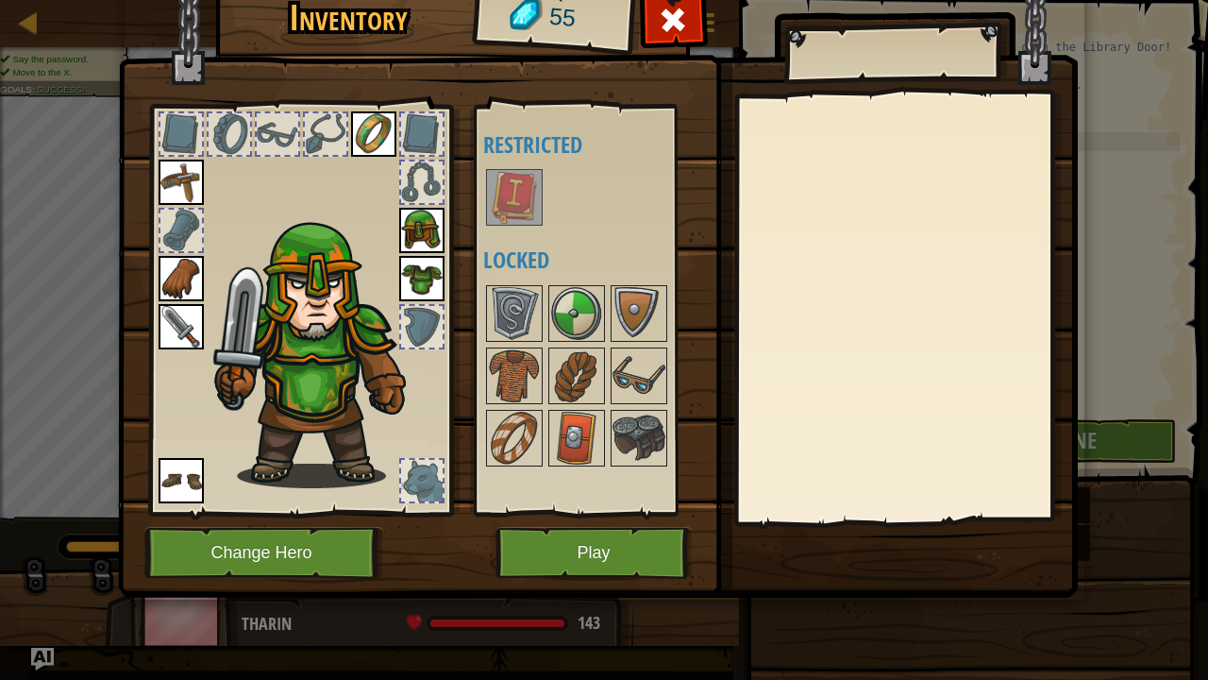
click at [523, 193] on img at bounding box center [514, 197] width 53 height 53
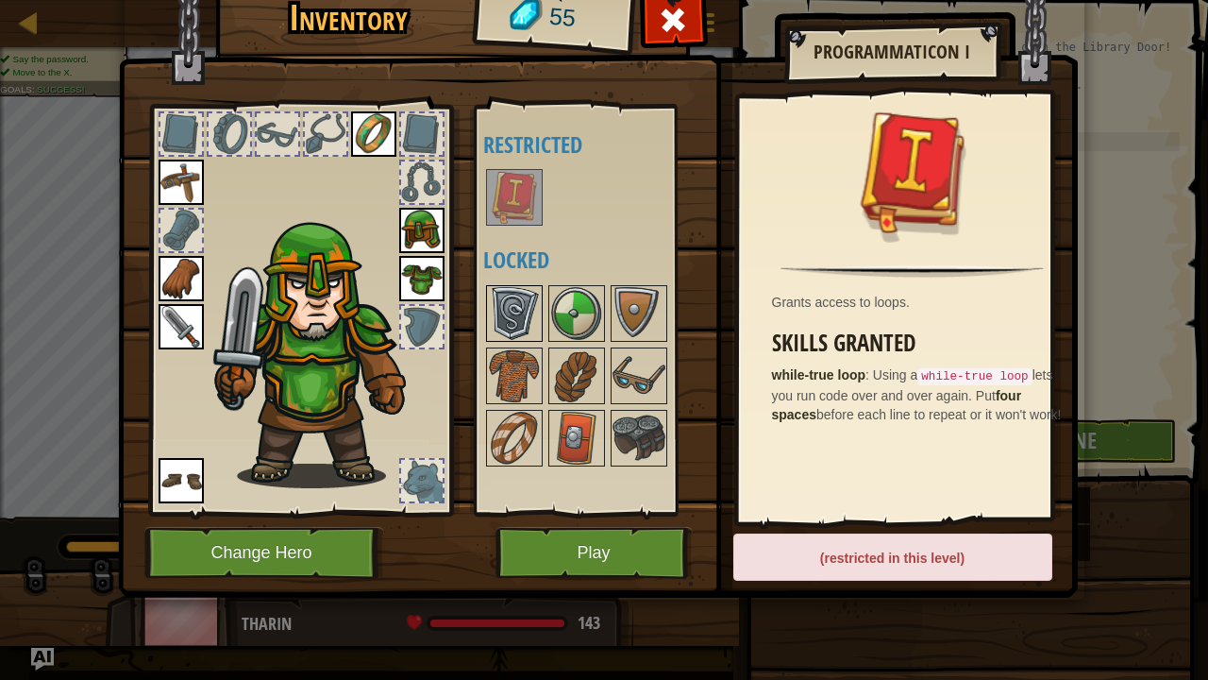
click at [511, 296] on img at bounding box center [514, 313] width 53 height 53
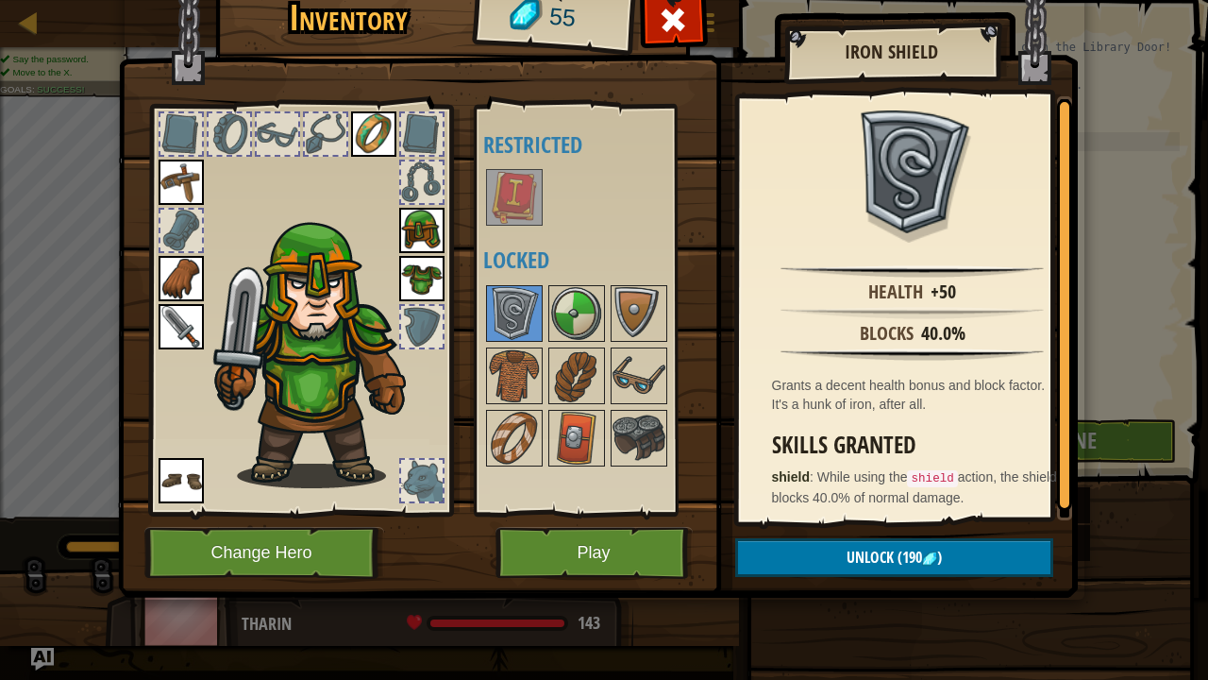
click at [545, 295] on div at bounding box center [601, 375] width 237 height 187
click at [572, 297] on img at bounding box center [576, 313] width 53 height 53
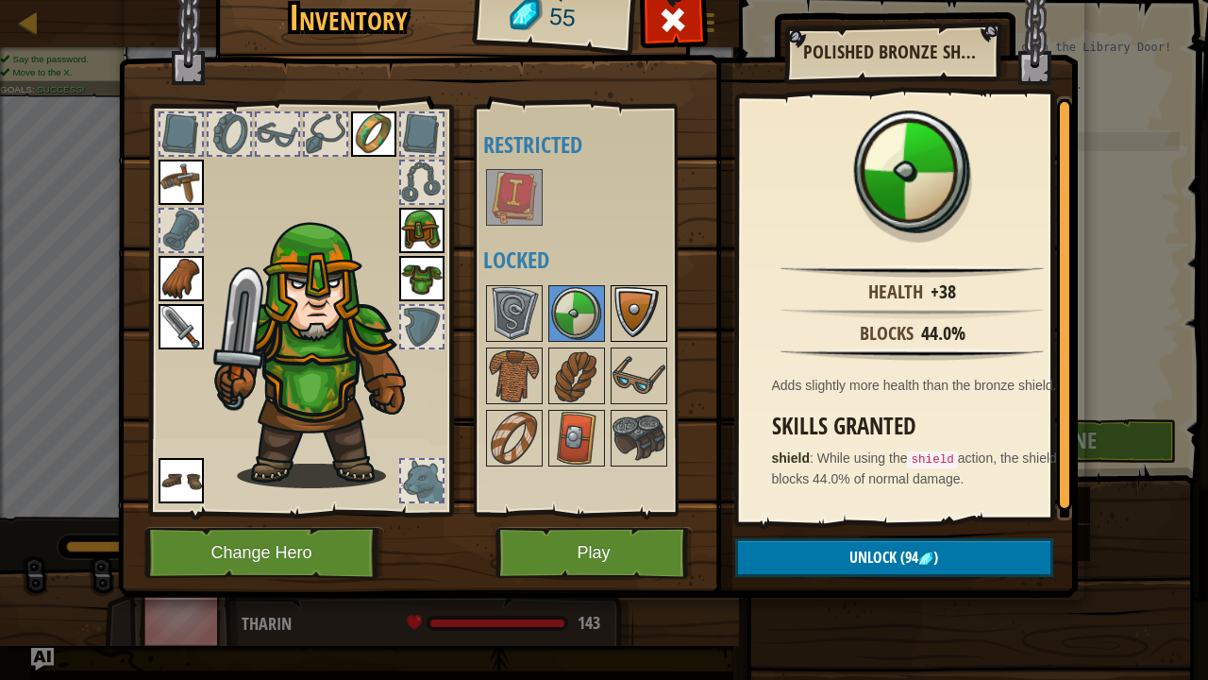
click at [611, 309] on div at bounding box center [639, 313] width 57 height 57
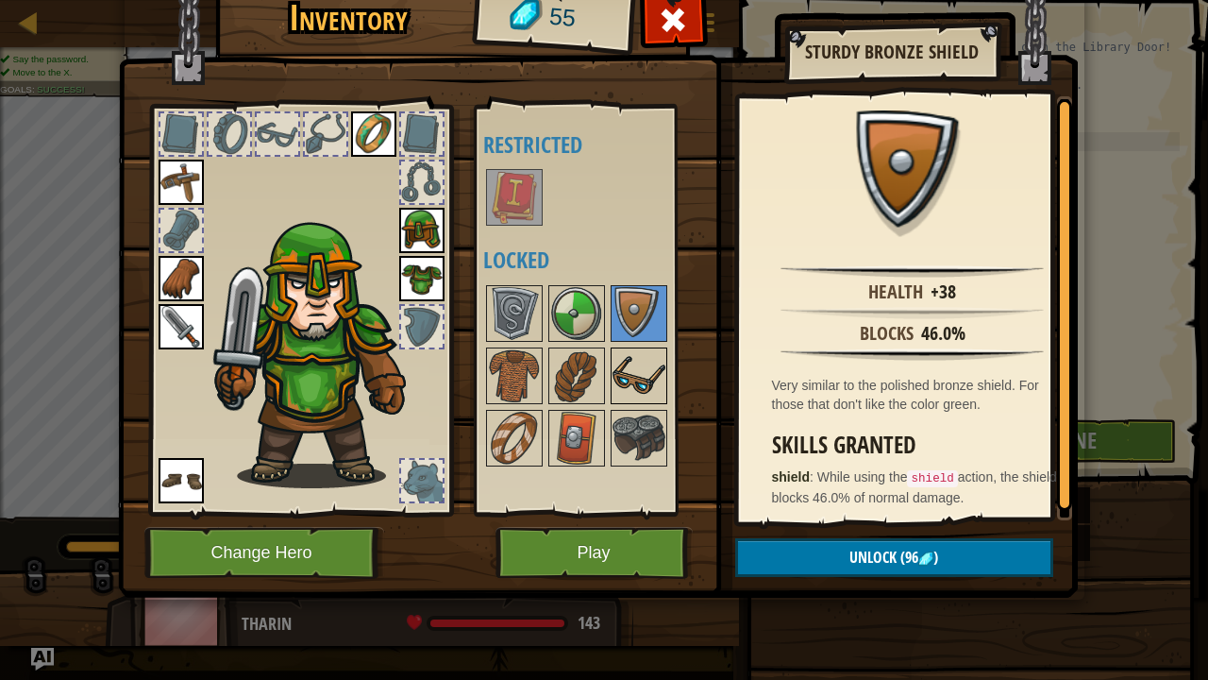
click at [615, 360] on img at bounding box center [639, 375] width 53 height 53
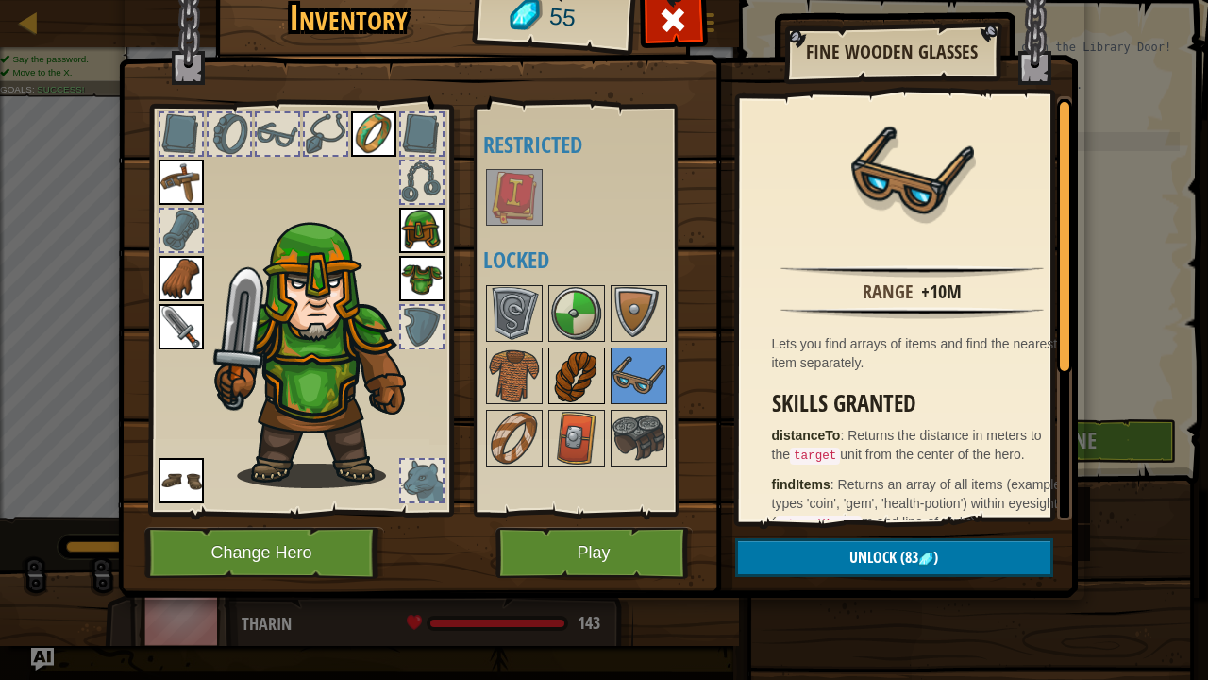
click at [581, 368] on img at bounding box center [576, 375] width 53 height 53
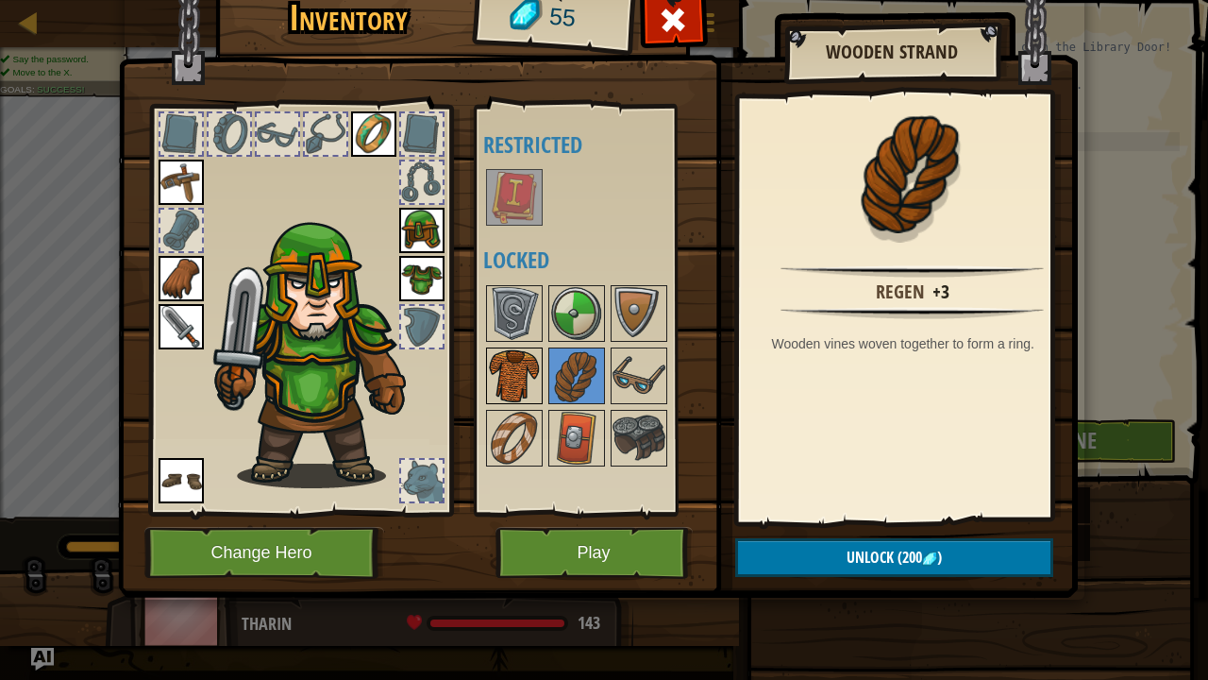
click at [529, 374] on img at bounding box center [514, 375] width 53 height 53
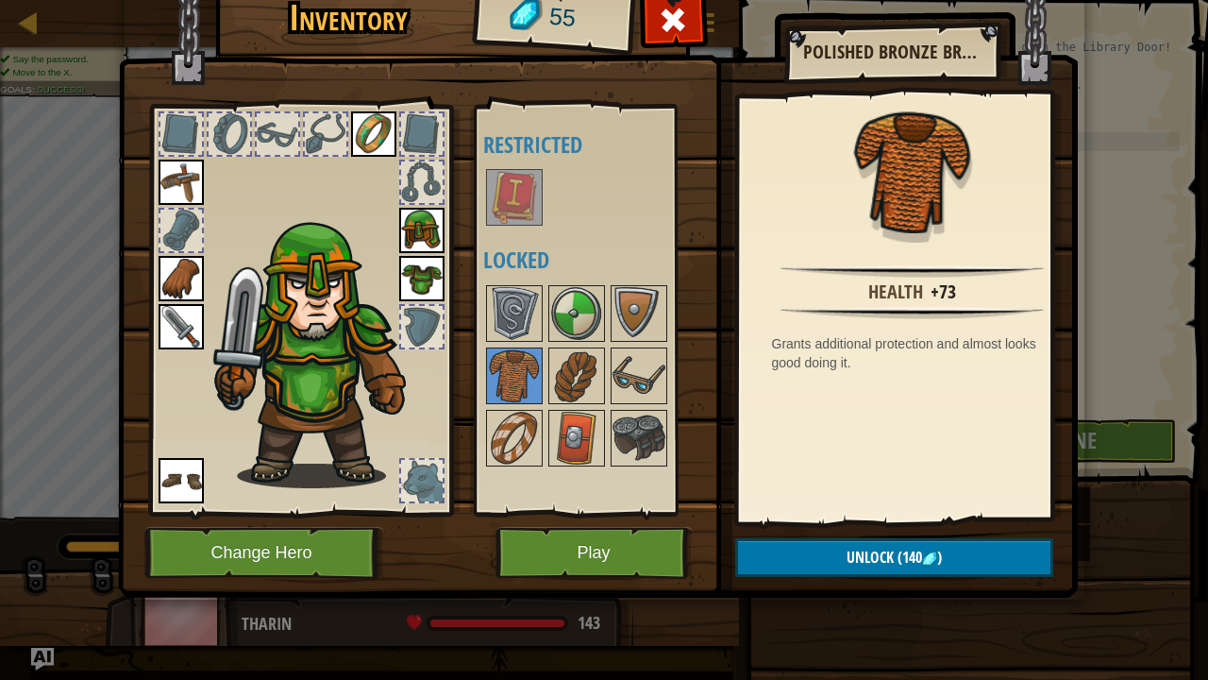
drag, startPoint x: 614, startPoint y: 581, endPoint x: 616, endPoint y: 570, distance: 10.8
click at [615, 559] on div "Inventory 55 Available Equip Equip Equip Equip Equip Equip Equip (double-click …" at bounding box center [605, 287] width 960 height 623
click at [617, 559] on button "Play" at bounding box center [594, 553] width 197 height 52
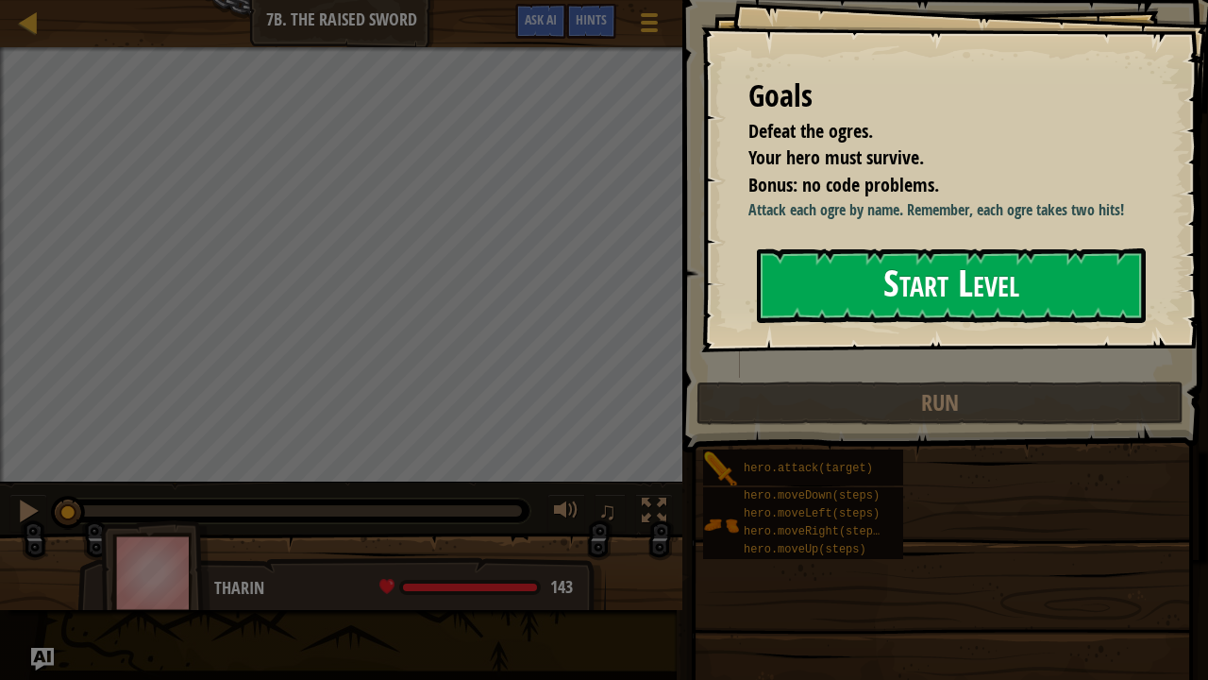
click at [912, 324] on div "Start Level" at bounding box center [951, 286] width 389 height 76
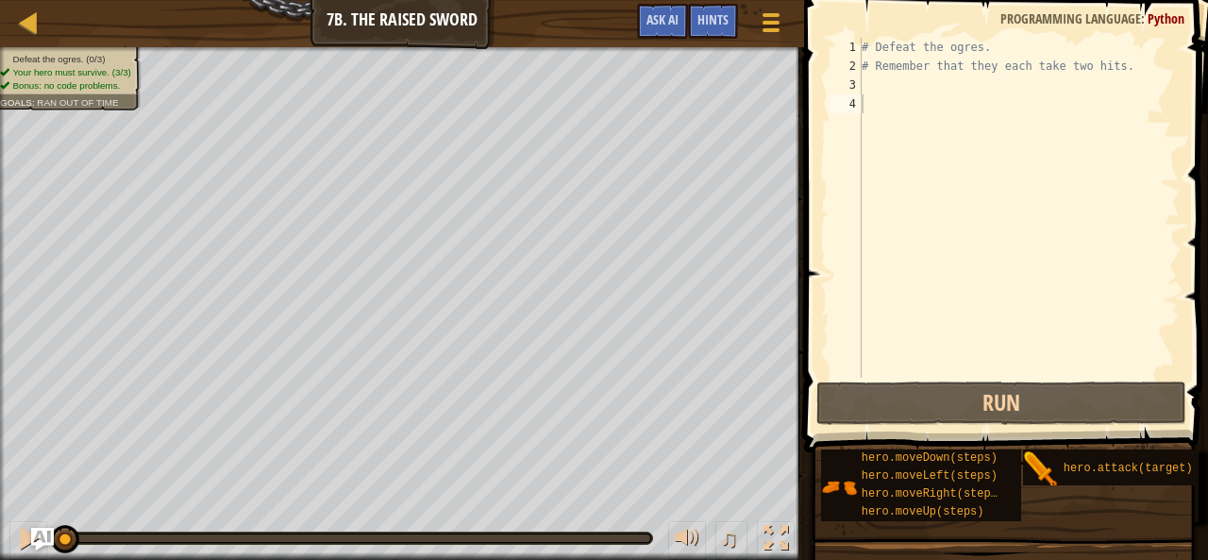
click at [870, 99] on div "# Defeat the ogres. # Remember that they each take two hits." at bounding box center [1019, 227] width 322 height 378
click at [868, 92] on div "# Defeat the ogres. # Remember that they each take two hits." at bounding box center [1019, 227] width 322 height 378
type textarea "h"
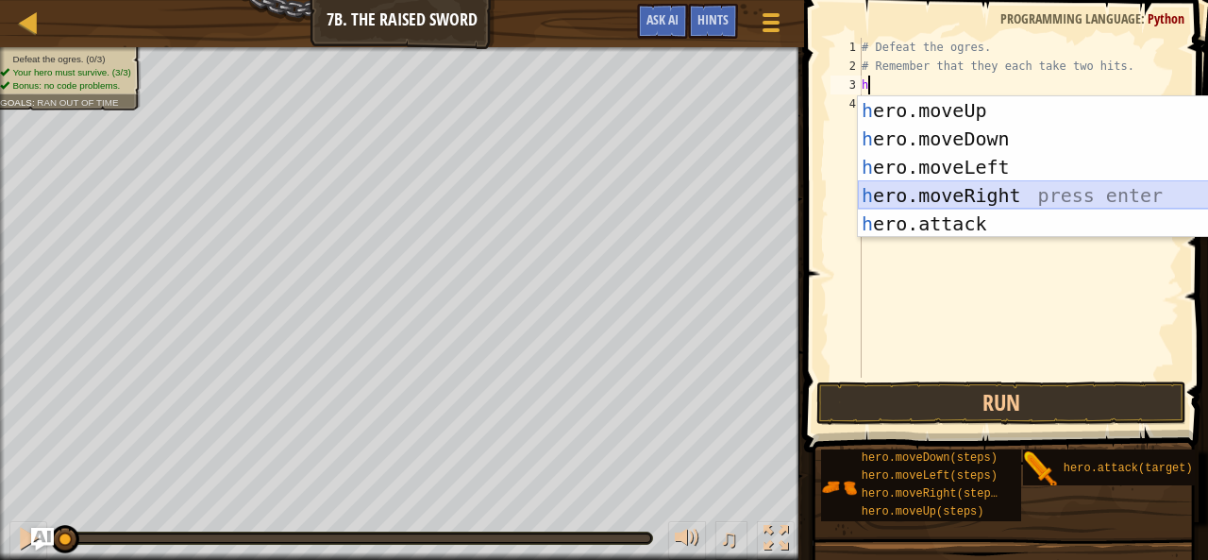
click at [935, 187] on div "h ero.moveUp press enter h ero.moveDown press enter h ero.moveLeft press enter …" at bounding box center [1037, 195] width 358 height 198
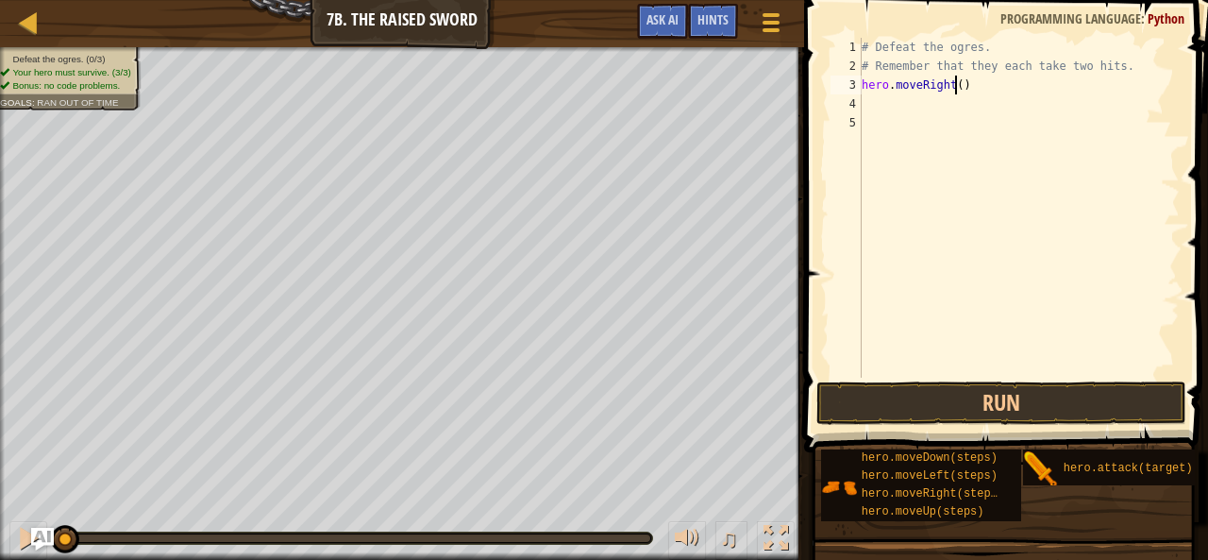
click at [956, 84] on div "# Defeat the ogres. # Remember that they each take two hits. hero . moveRight (…" at bounding box center [1019, 227] width 322 height 378
type textarea "hero.moveRight(2)"
click at [944, 407] on button "Run" at bounding box center [1002, 402] width 370 height 43
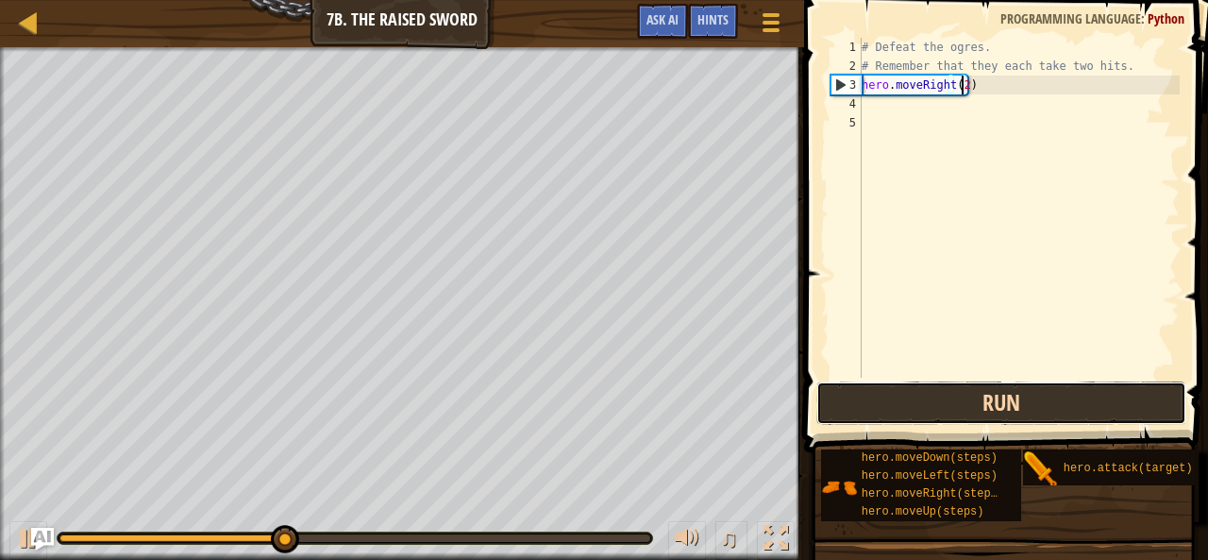
click at [946, 411] on button "Run" at bounding box center [1002, 402] width 370 height 43
click at [967, 421] on button "Run" at bounding box center [1002, 402] width 370 height 43
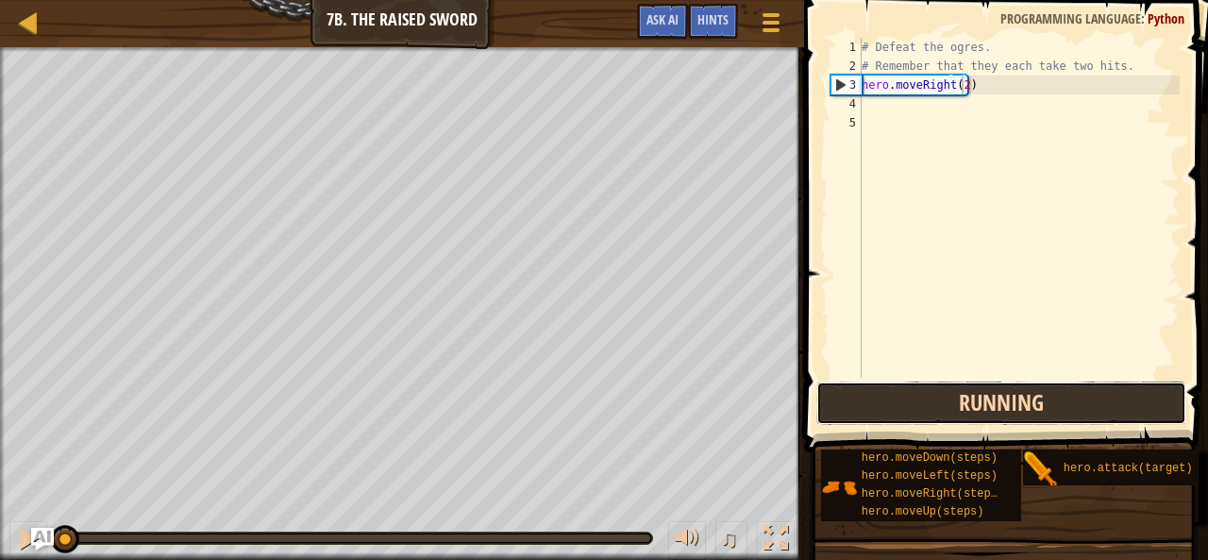
click at [967, 421] on button "Running" at bounding box center [1002, 402] width 370 height 43
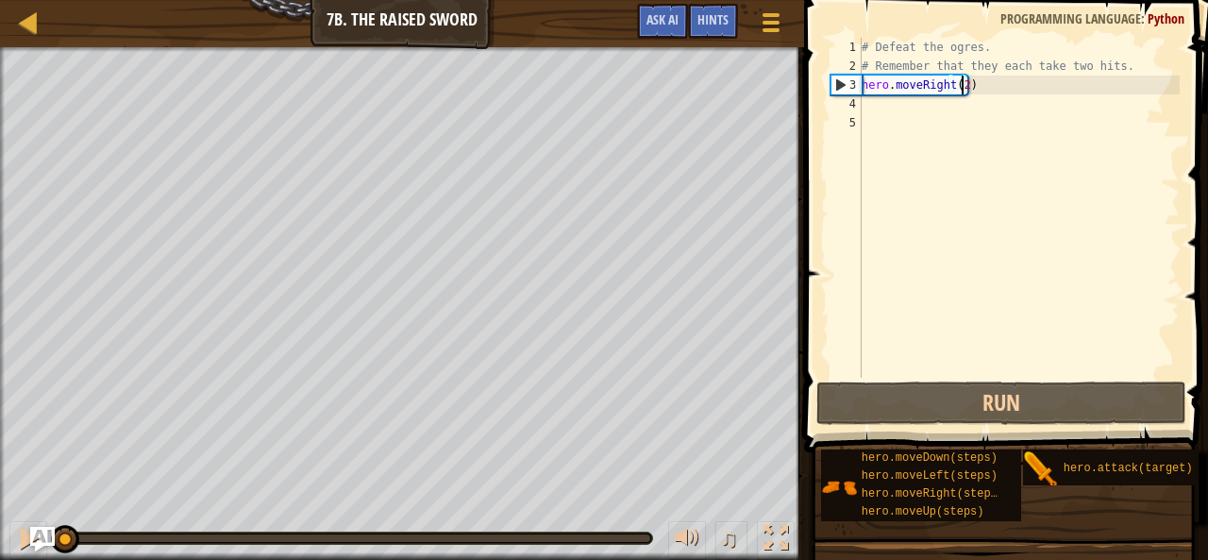
drag, startPoint x: 87, startPoint y: 533, endPoint x: 48, endPoint y: 533, distance: 38.7
click at [48, 533] on div "Map Introduction to Computer Science 7b. The Raised Sword Game Menu Done Hints …" at bounding box center [604, 280] width 1208 height 560
click at [14, 531] on button at bounding box center [28, 540] width 38 height 39
click at [868, 103] on div "# Defeat the ogres. # Remember that they each take two hits. hero . moveRight (…" at bounding box center [1019, 227] width 322 height 378
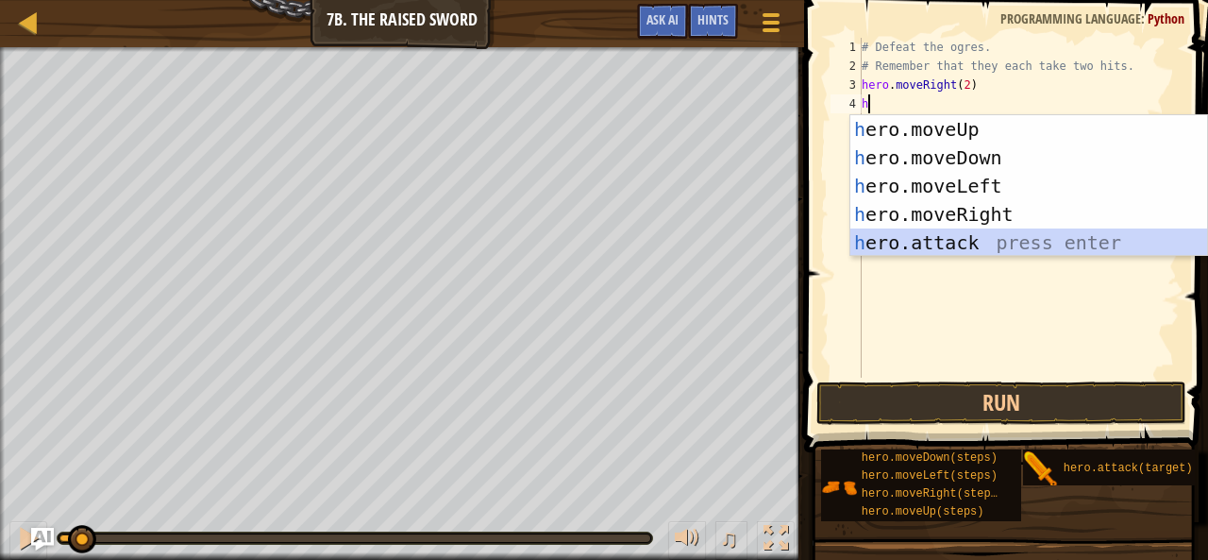
click at [925, 241] on div "h ero.moveUp press enter h ero.moveDown press enter h ero.moveLeft press enter …" at bounding box center [1030, 214] width 358 height 198
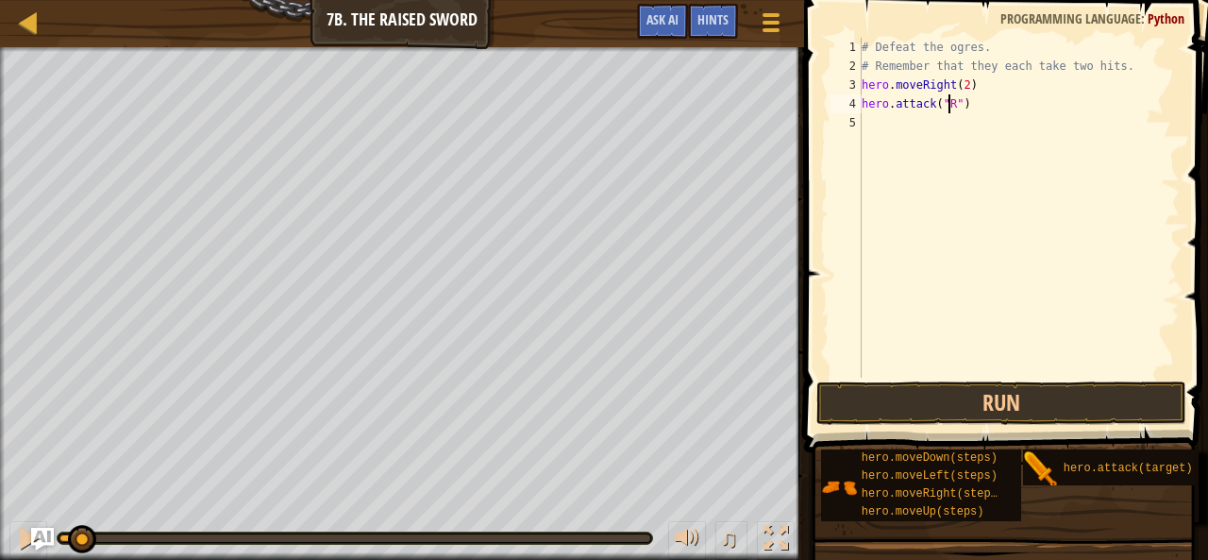
scroll to position [8, 7]
type textarea "hero.attack("Rig")"
click at [878, 113] on div "# Defeat the ogres. # Remember that they each take two hits. hero . moveRight (…" at bounding box center [1019, 227] width 322 height 378
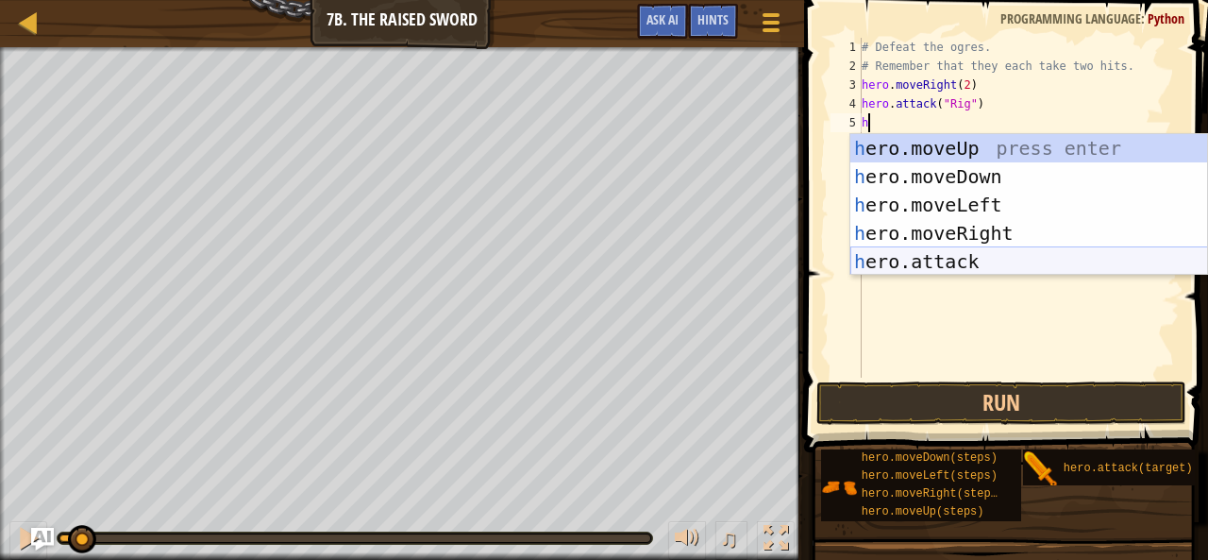
click at [872, 262] on div "h ero.moveUp press enter h ero.moveDown press enter h ero.moveLeft press enter …" at bounding box center [1030, 233] width 358 height 198
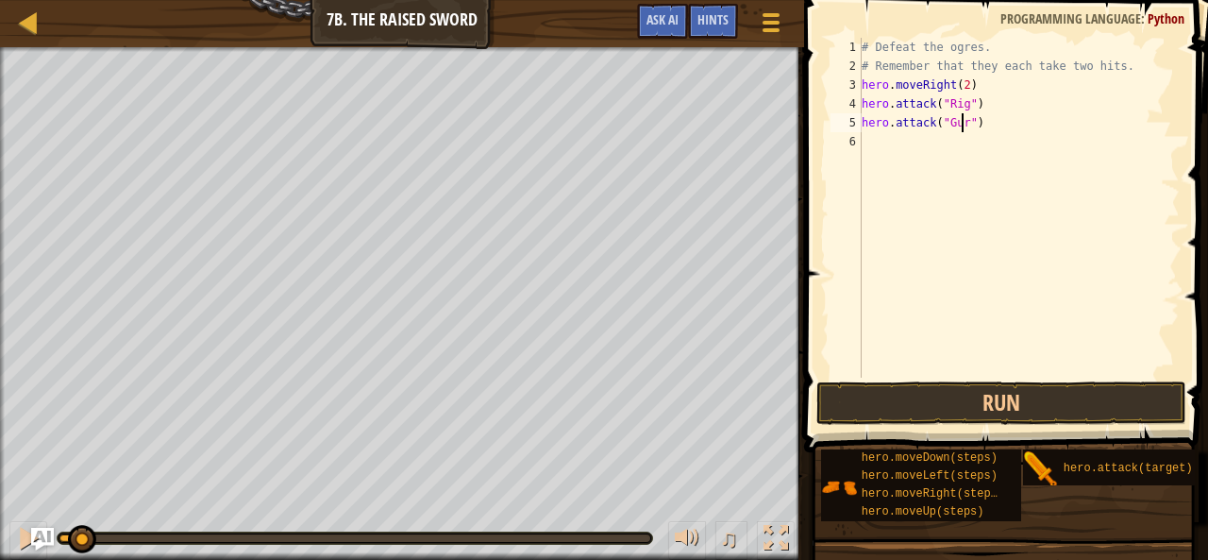
scroll to position [8, 8]
type textarea "hero.attack("Gurt")"
click at [914, 139] on div "# Defeat the ogres. # Remember that they each take two hits. hero . moveRight (…" at bounding box center [1019, 227] width 322 height 378
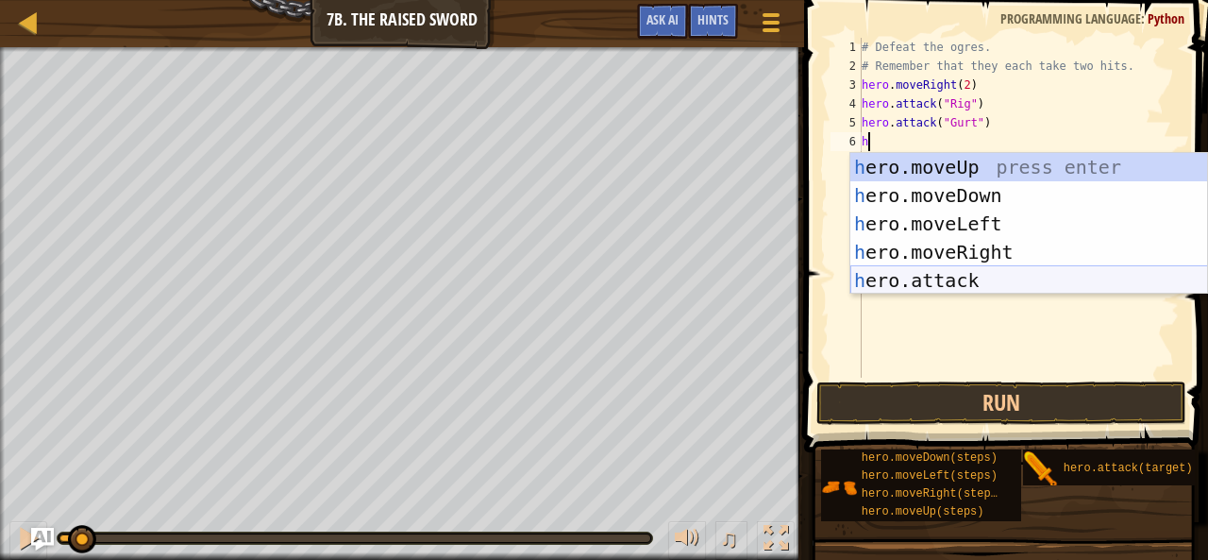
click at [960, 275] on div "h ero.moveUp press enter h ero.moveDown press enter h ero.moveLeft press enter …" at bounding box center [1030, 252] width 358 height 198
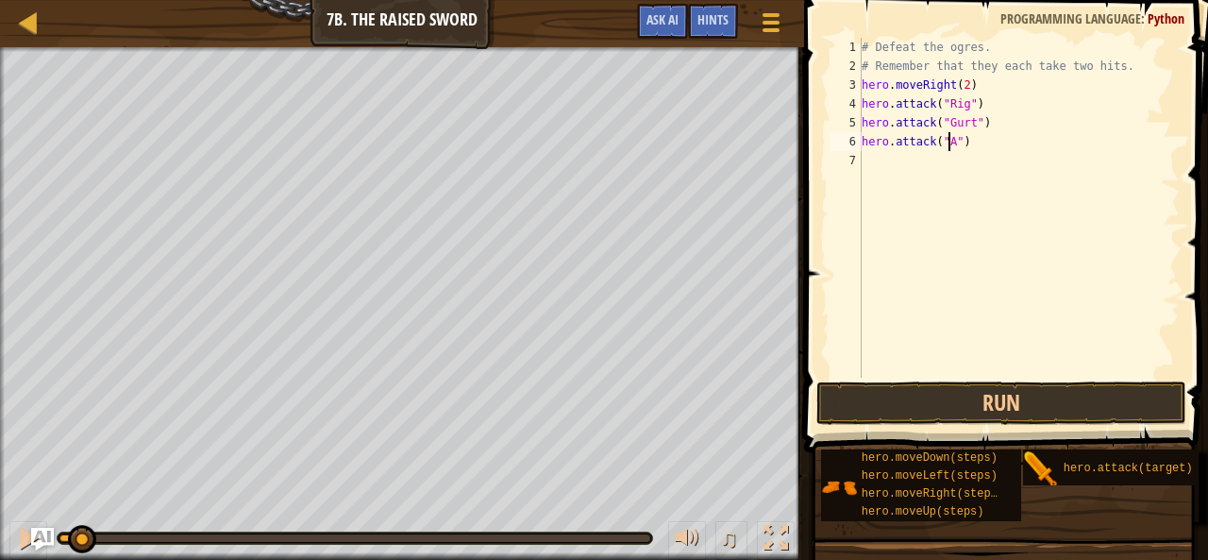
scroll to position [8, 7]
type textarea "hero.attack("Ack")"
click at [878, 143] on div "# Defeat the ogres. # Remember that they each take two hits. hero . moveRight (…" at bounding box center [1019, 227] width 322 height 378
click at [882, 164] on div "# Defeat the ogres. # Remember that they each take two hits. hero . moveRight (…" at bounding box center [1019, 227] width 322 height 378
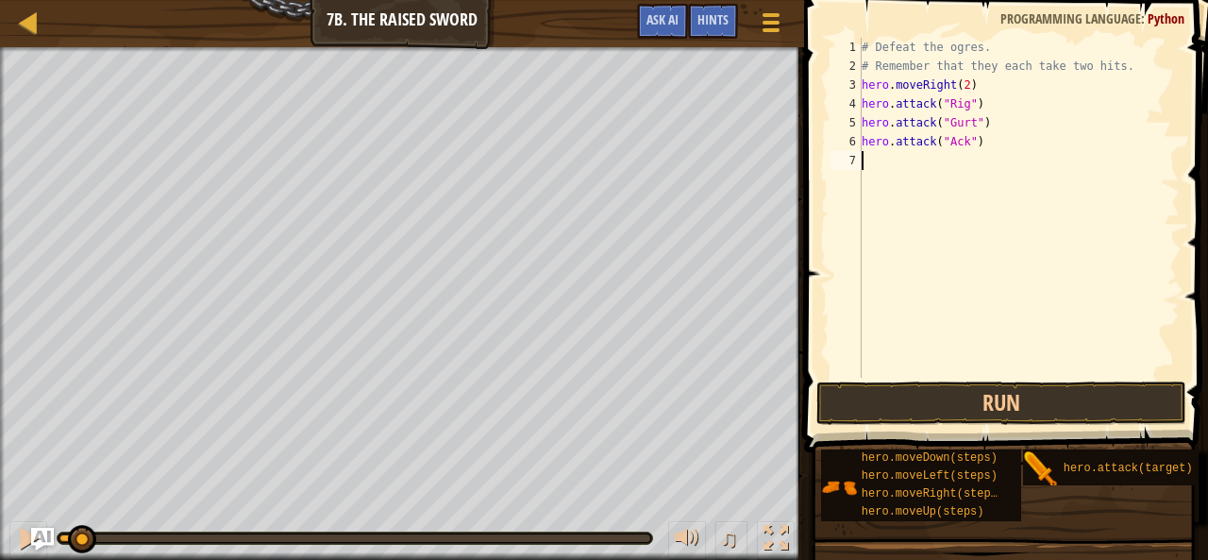
scroll to position [8, 0]
type textarea "h"
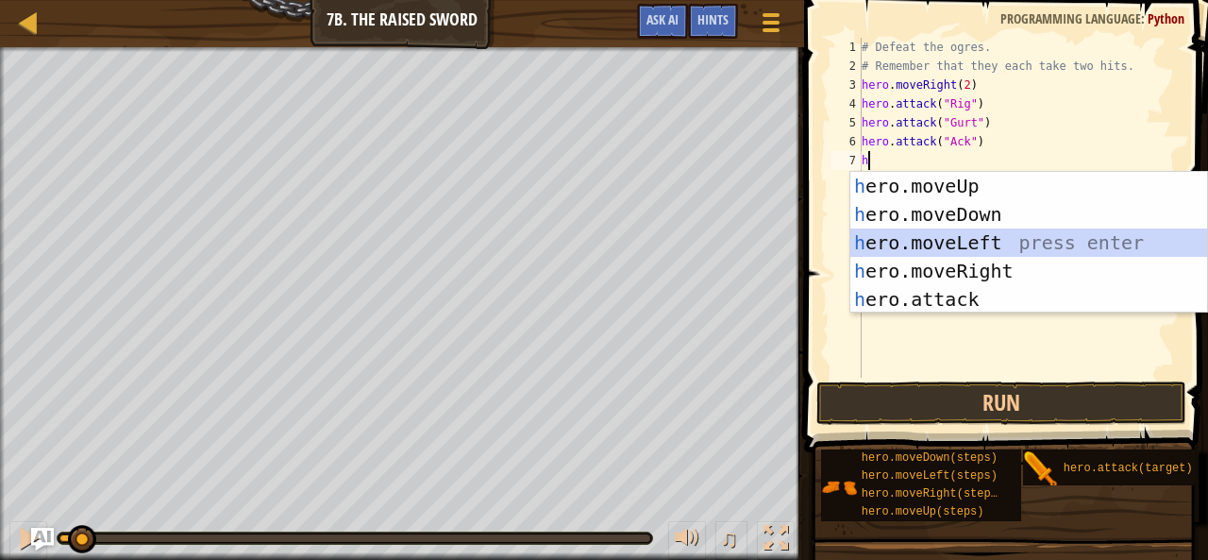
click at [919, 252] on div "h ero.moveUp press enter h ero.moveDown press enter h ero.moveLeft press enter …" at bounding box center [1030, 271] width 358 height 198
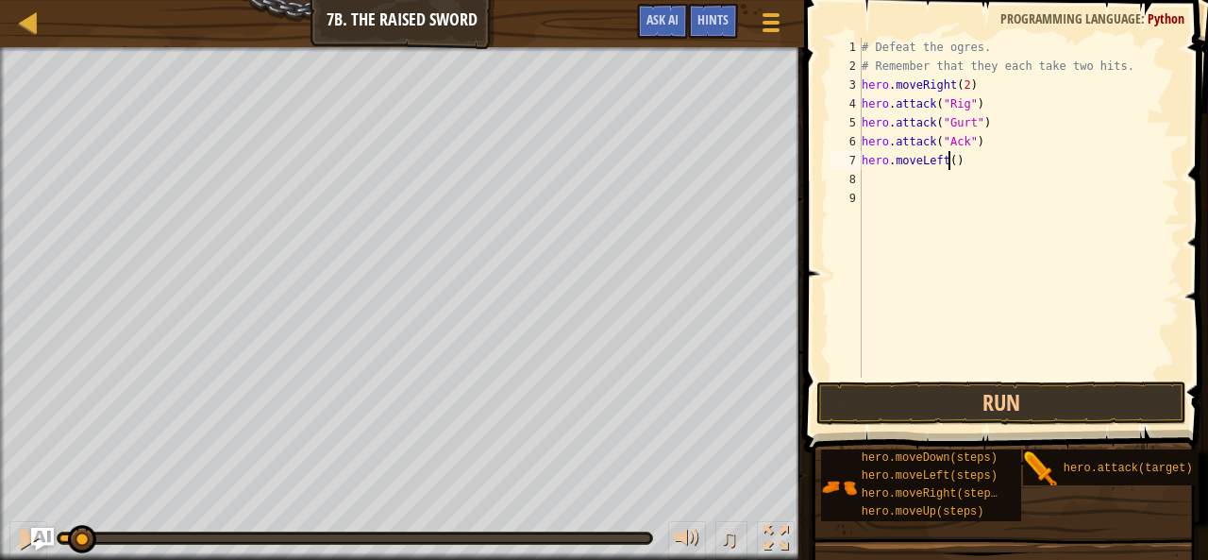
click at [952, 162] on div "# Defeat the ogres. # Remember that they each take two hits. hero . moveRight (…" at bounding box center [1019, 227] width 322 height 378
click at [985, 404] on button "Run" at bounding box center [1002, 402] width 370 height 43
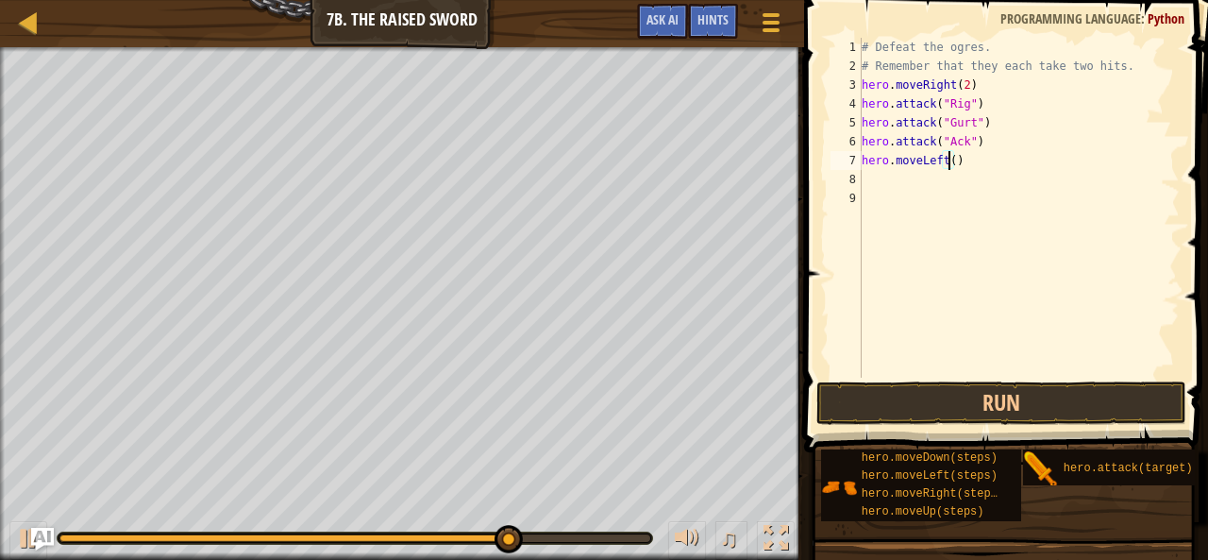
click at [937, 160] on div "# Defeat the ogres. # Remember that they each take two hits. hero . moveRight (…" at bounding box center [1019, 227] width 322 height 378
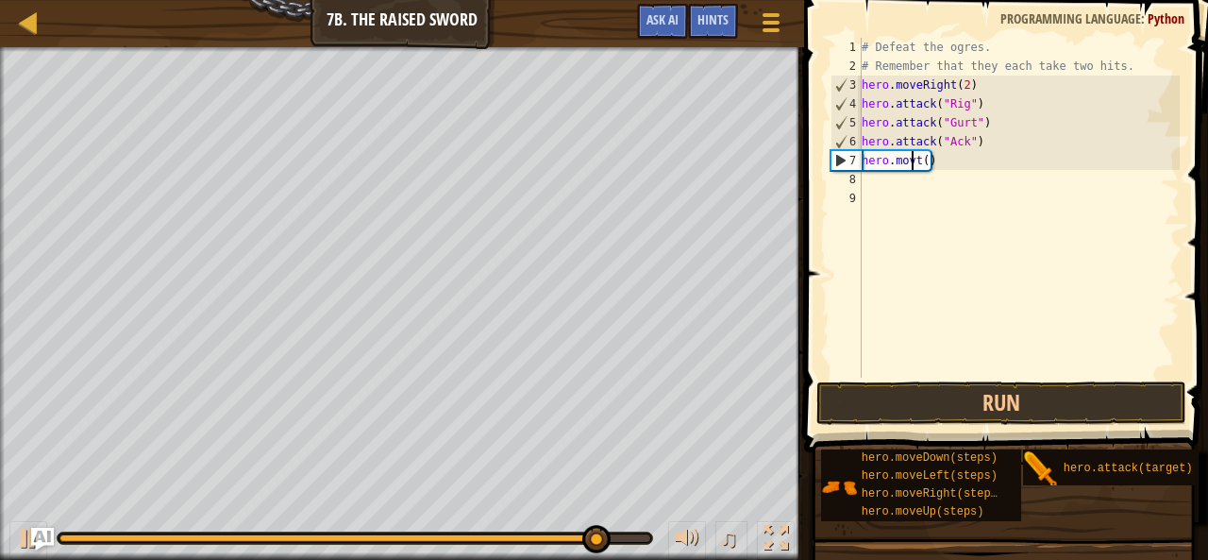
scroll to position [8, 4]
click at [937, 160] on div "# Defeat the ogres. # Remember that they each take two hits. hero . moveRight (…" at bounding box center [1019, 227] width 322 height 378
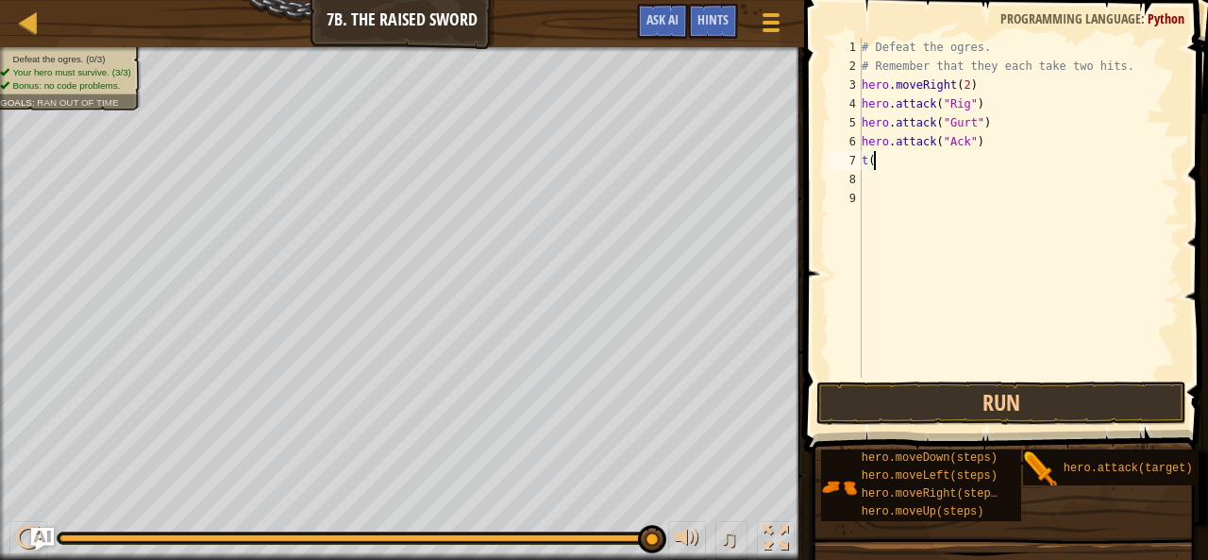
scroll to position [8, 0]
type textarea "t"
type textarea "h"
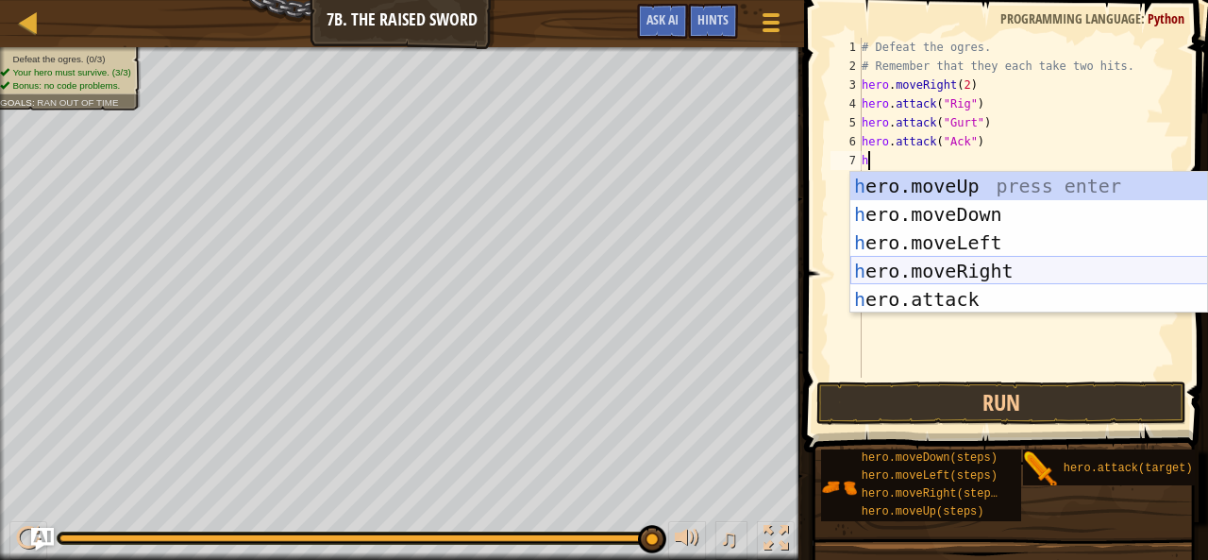
click at [978, 262] on div "h ero.moveUp press enter h ero.moveDown press enter h ero.moveLeft press enter …" at bounding box center [1030, 271] width 358 height 198
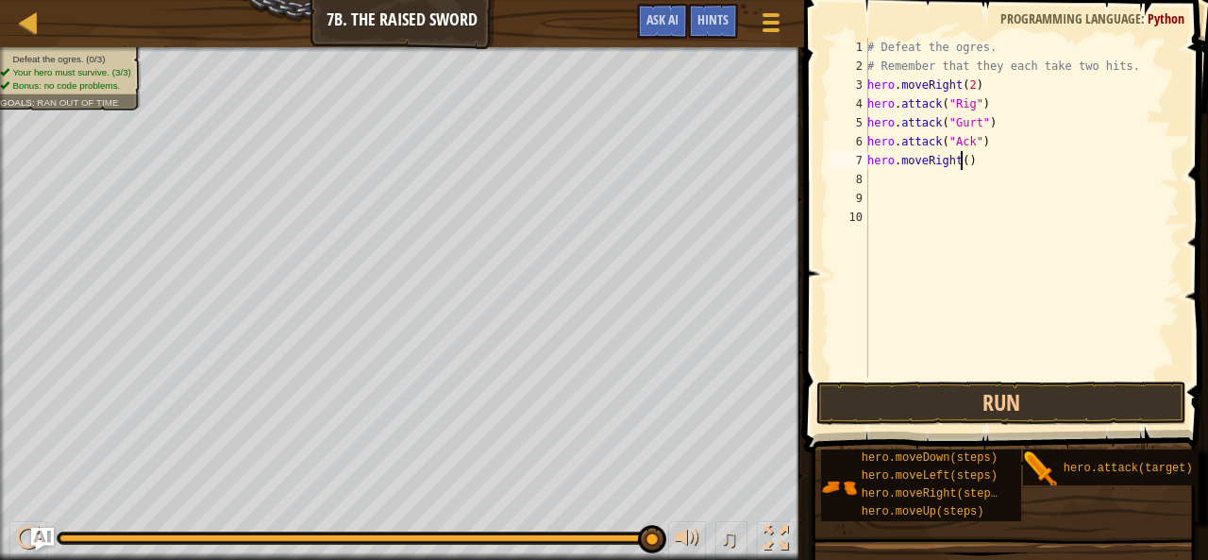
click at [961, 160] on div "# Defeat the ogres. # Remember that they each take two hits. hero . moveRight (…" at bounding box center [1022, 227] width 316 height 378
click at [967, 85] on div "# Defeat the ogres. # Remember that they each take two hits. hero . moveRight (…" at bounding box center [1022, 227] width 316 height 378
click at [967, 164] on div "# Defeat the ogres. # Remember that they each take two hits. hero . moveRight (…" at bounding box center [1022, 227] width 316 height 378
type textarea "hero.moveRight(2)"
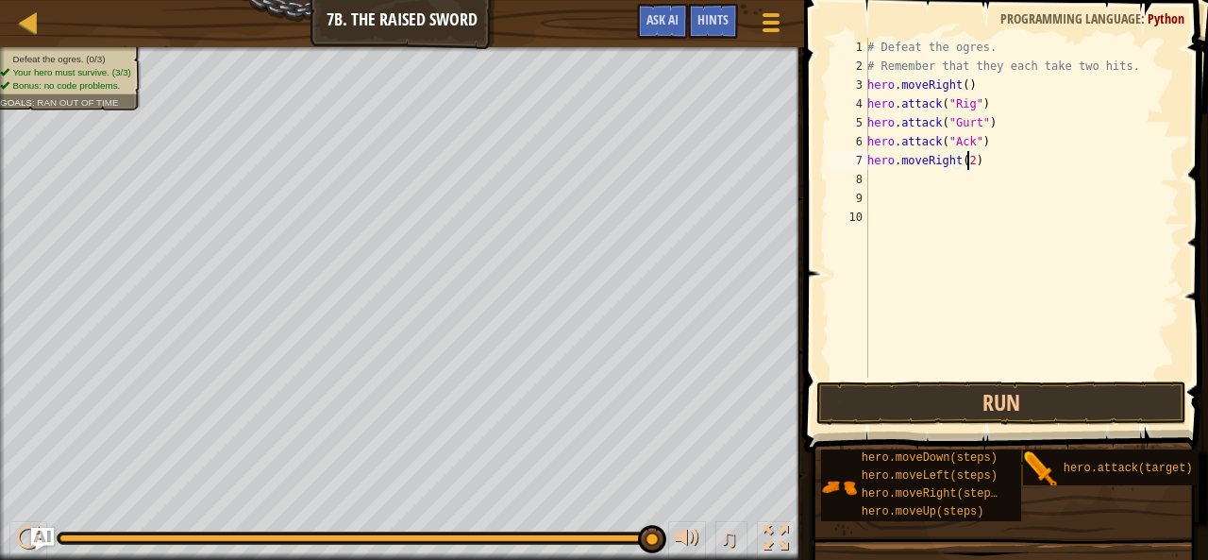
scroll to position [8, 0]
click at [933, 388] on button "Run" at bounding box center [1002, 402] width 370 height 43
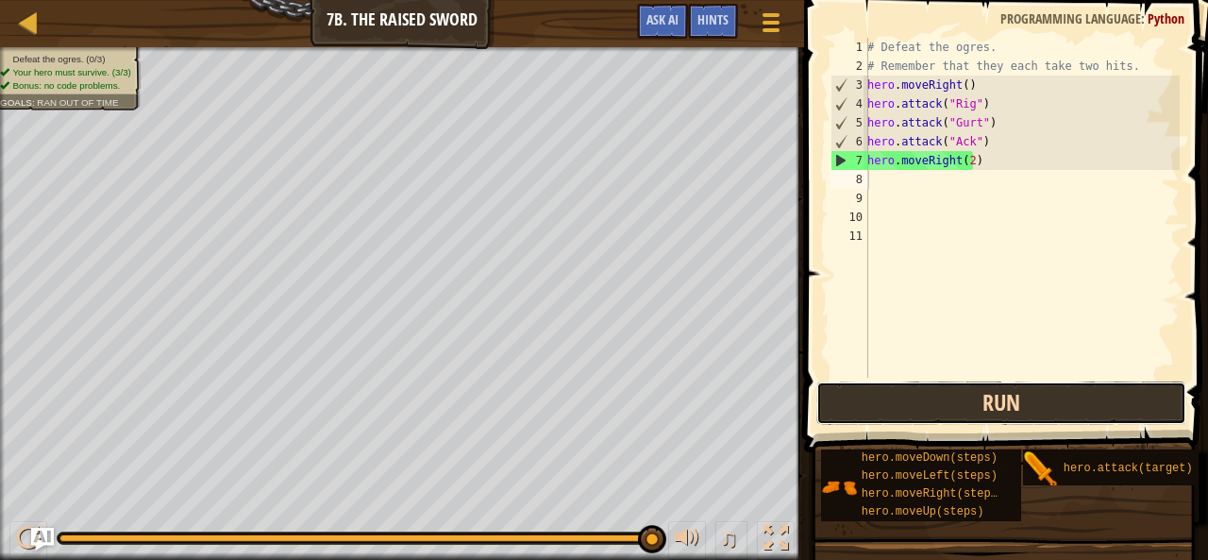
click at [882, 396] on button "Run" at bounding box center [1002, 402] width 370 height 43
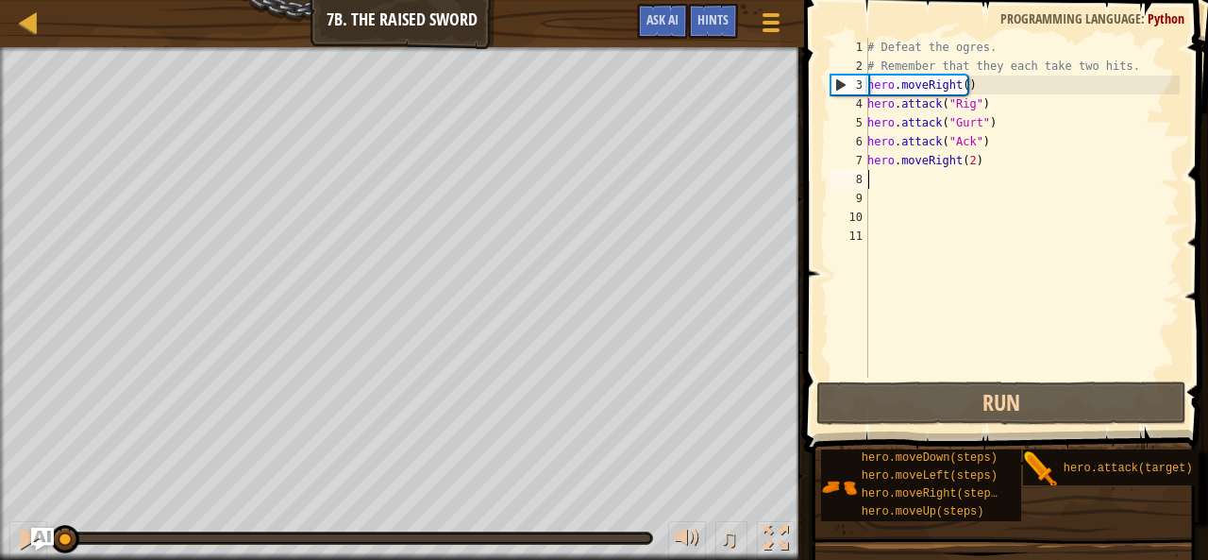
click at [7, 498] on div "Defeat the ogres. (0/3) Your hero must survive. (3/3) Bonus: no code problems. …" at bounding box center [604, 303] width 1208 height 513
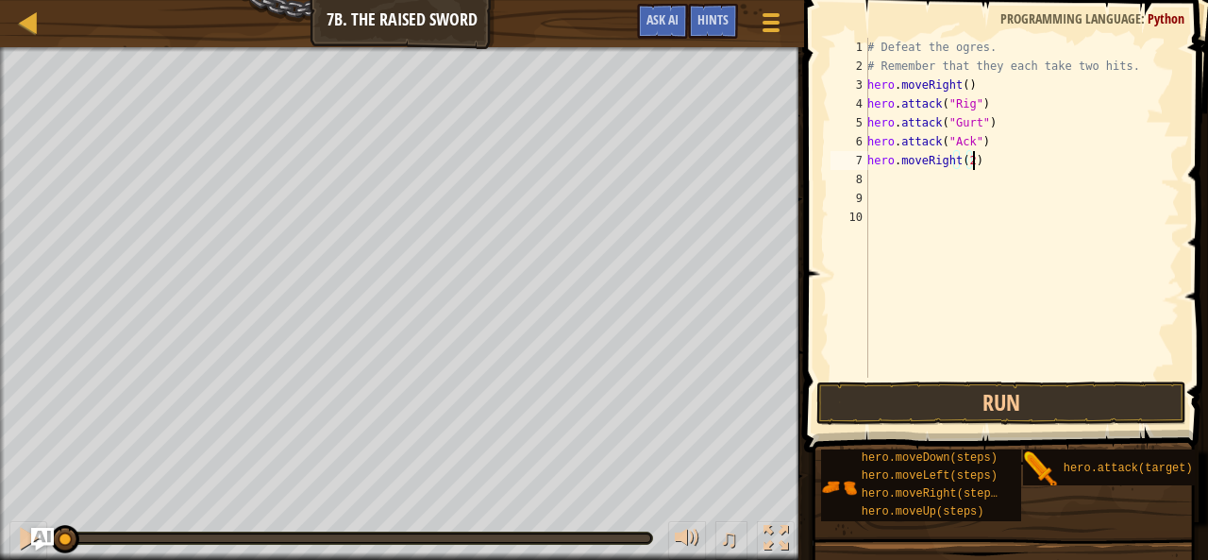
click at [969, 86] on div "# Defeat the ogres. # Remember that they each take two hits. hero . moveRight (…" at bounding box center [1022, 227] width 316 height 378
type textarea "h"
click at [911, 410] on button "Run" at bounding box center [1002, 402] width 370 height 43
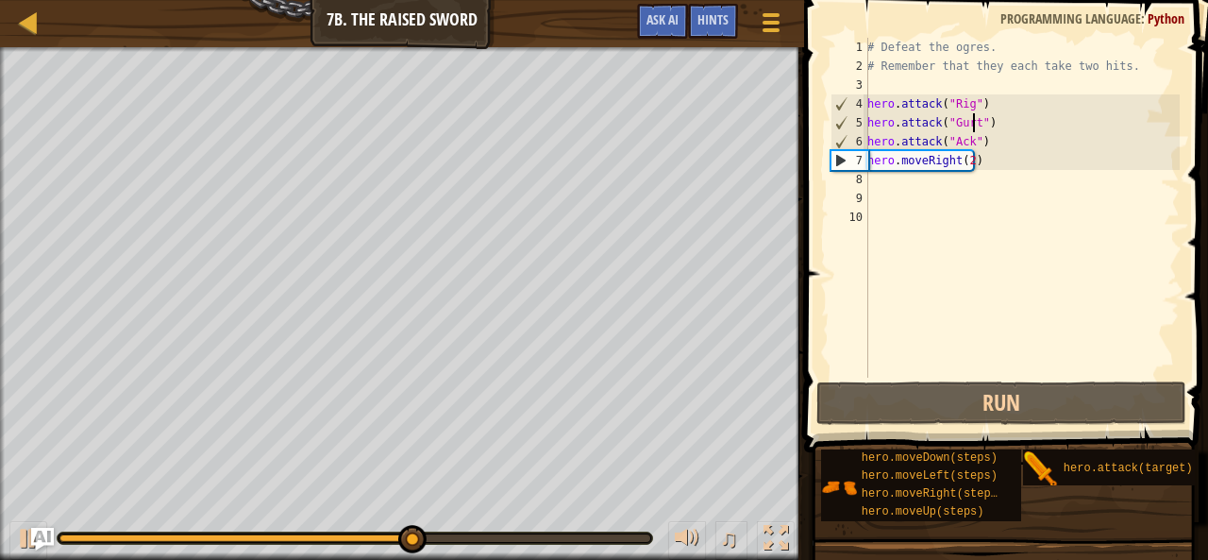
click at [973, 125] on div "# Defeat the ogres. # Remember that they each take two hits. hero . attack ( "R…" at bounding box center [1022, 227] width 316 height 378
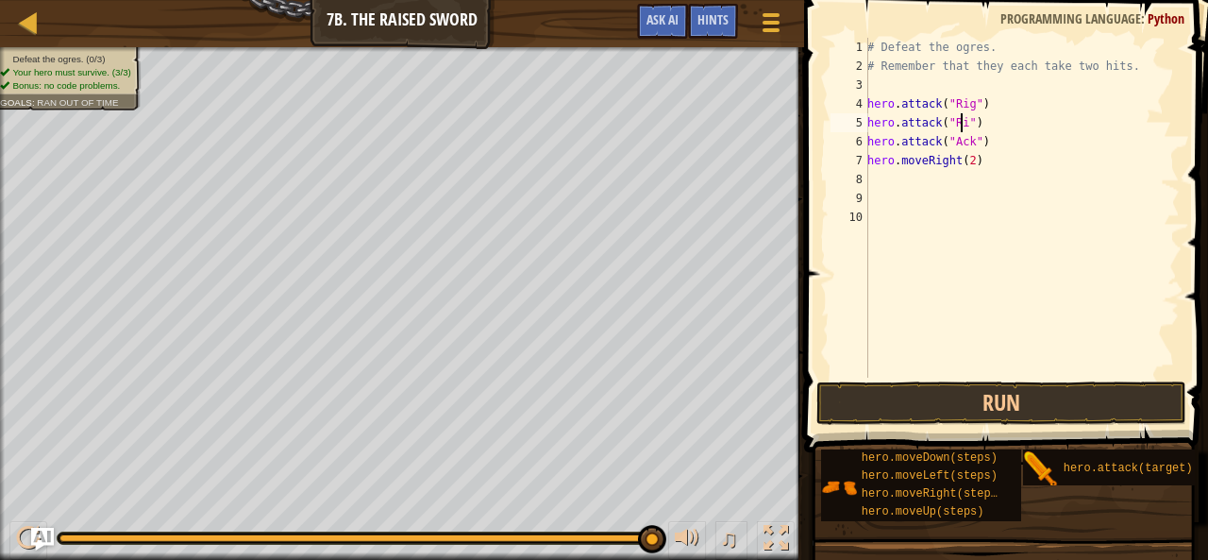
scroll to position [8, 8]
type textarea "hero.attack("Rig")"
click at [938, 408] on button "Run" at bounding box center [1002, 402] width 370 height 43
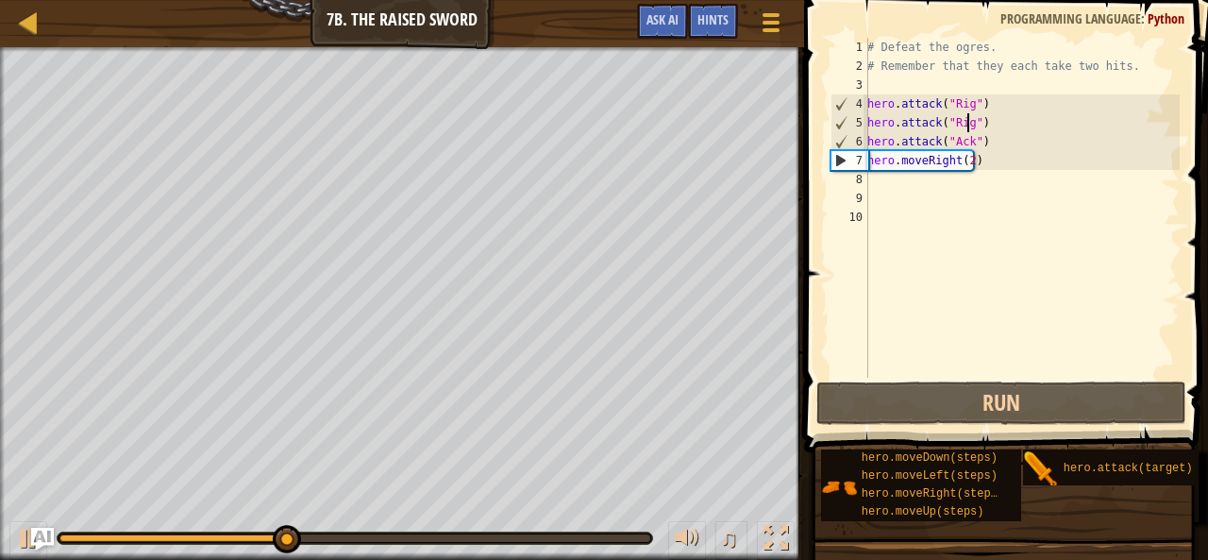
click at [979, 171] on div "# Defeat the ogres. # Remember that they each take two hits. hero . attack ( "R…" at bounding box center [1022, 227] width 316 height 378
drag, startPoint x: 995, startPoint y: 160, endPoint x: 984, endPoint y: 167, distance: 13.1
click at [984, 167] on div "# Defeat the ogres. # Remember that they each take two hits. hero . attack ( "R…" at bounding box center [1022, 227] width 316 height 378
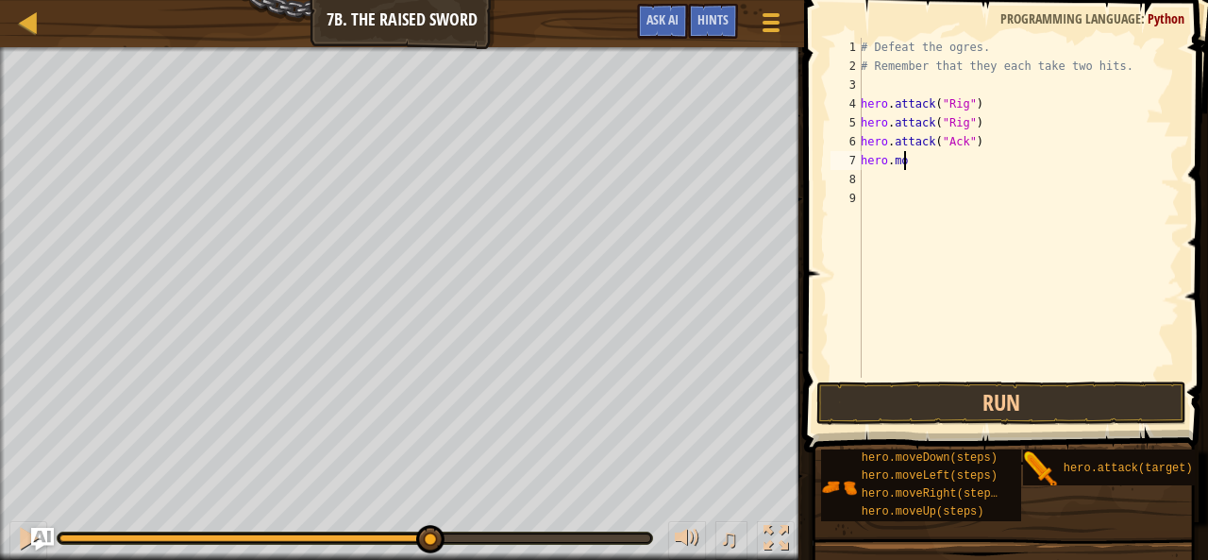
type textarea "h"
click at [963, 141] on div "# Defeat the ogres. # Remember that they each take two hits. hero . attack ( "R…" at bounding box center [1018, 227] width 323 height 378
type textarea "hero.attack("Gurt")"
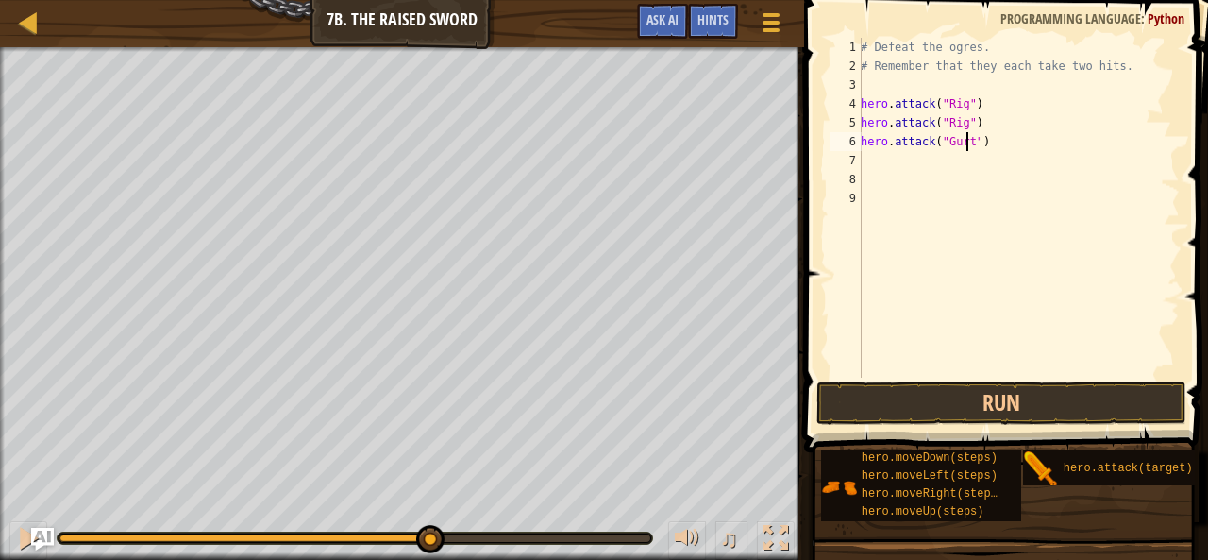
click at [894, 157] on div "# Defeat the ogres. # Remember that they each take two hits. hero . attack ( "R…" at bounding box center [1018, 227] width 323 height 378
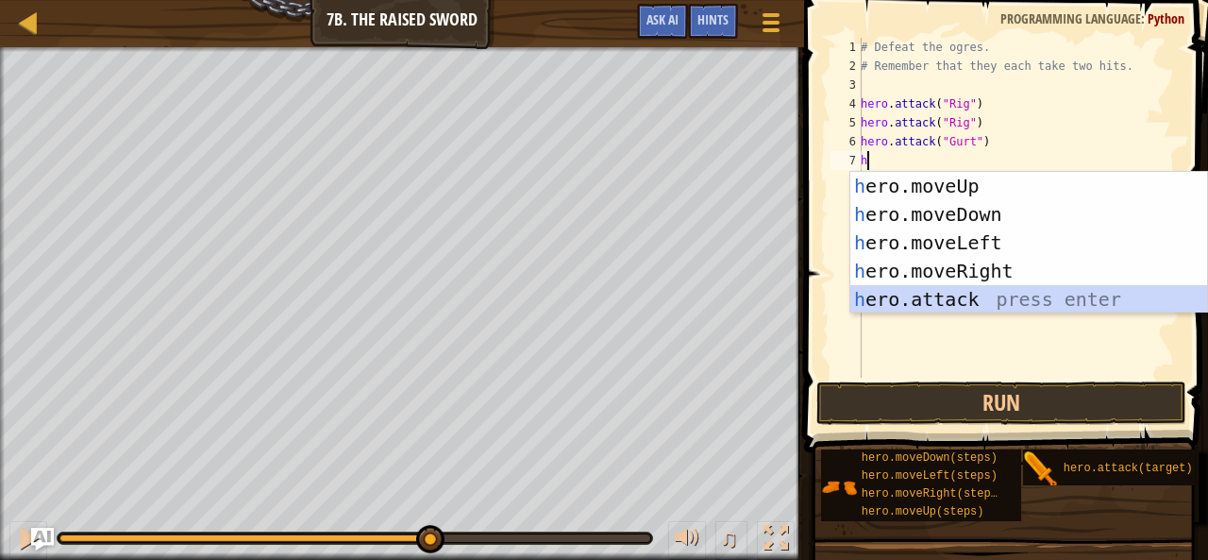
click at [928, 305] on div "h ero.moveUp press enter h ero.moveDown press enter h ero.moveLeft press enter …" at bounding box center [1030, 271] width 358 height 198
type textarea "hero.attack("Enemy Name")"
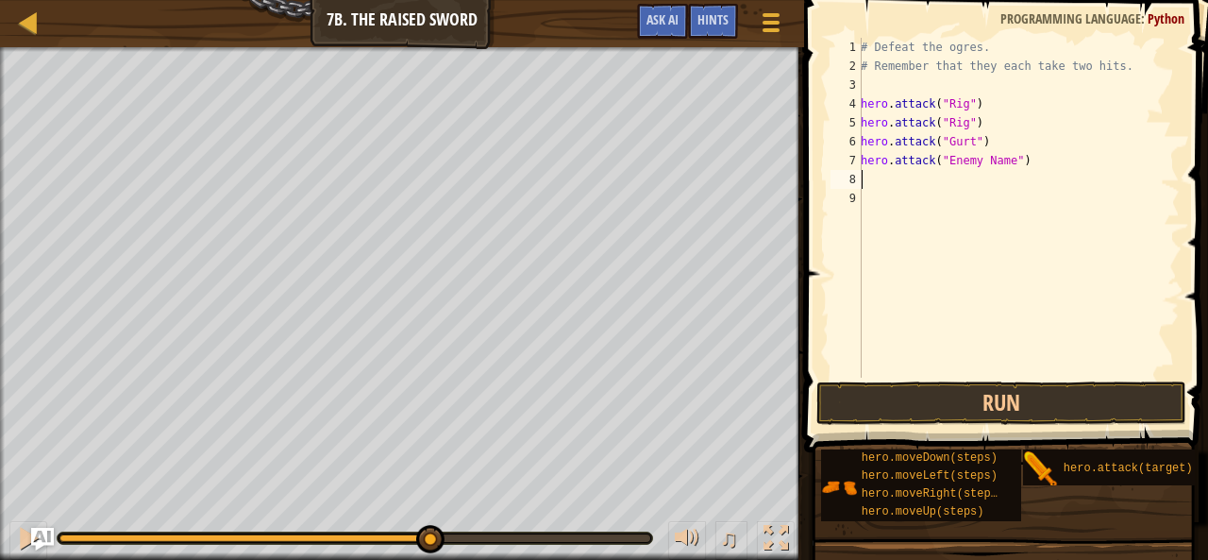
click at [866, 175] on div "# Defeat the ogres. # Remember that they each take two hits. hero . attack ( "R…" at bounding box center [1018, 227] width 323 height 378
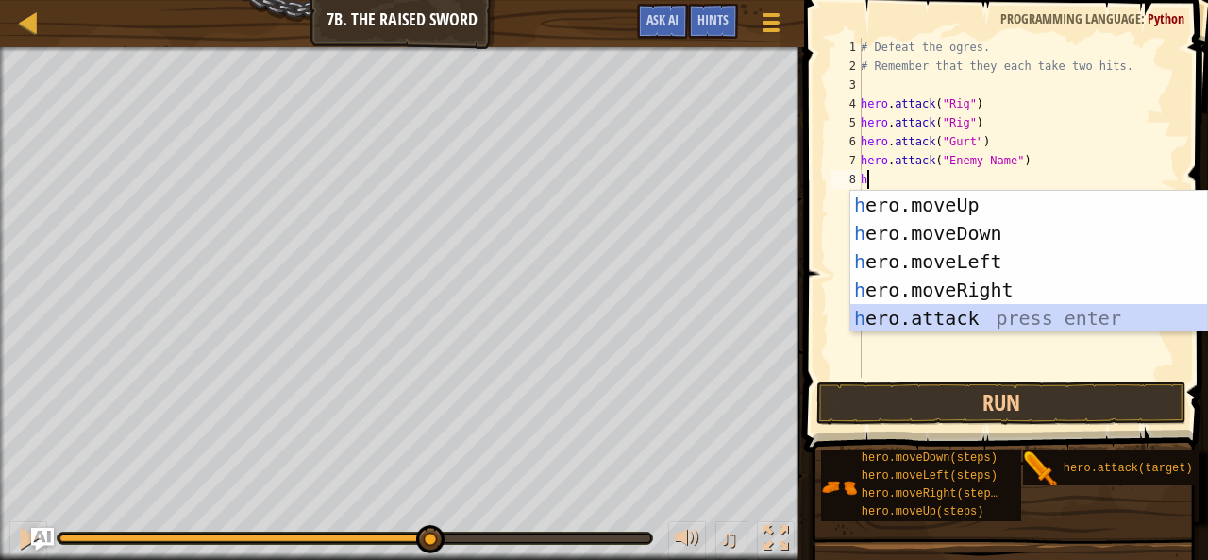
click at [874, 310] on div "h ero.moveUp press enter h ero.moveDown press enter h ero.moveLeft press enter …" at bounding box center [1030, 290] width 358 height 198
type textarea "hero.attack("Enemy Name")"
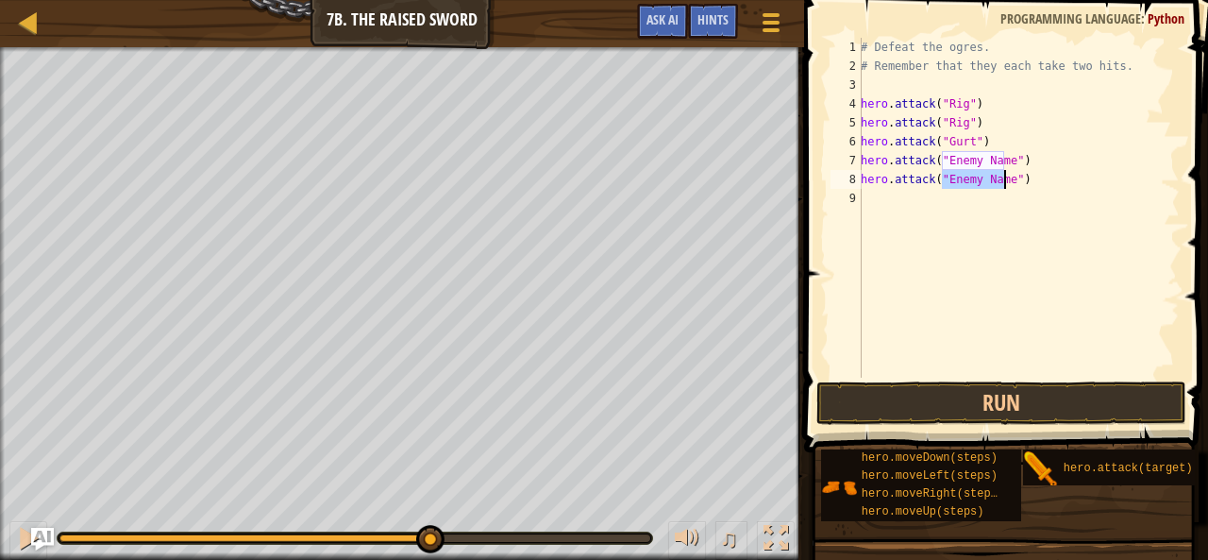
click at [864, 194] on div "# Defeat the ogres. # Remember that they each take two hits. hero . attack ( "R…" at bounding box center [1018, 227] width 323 height 378
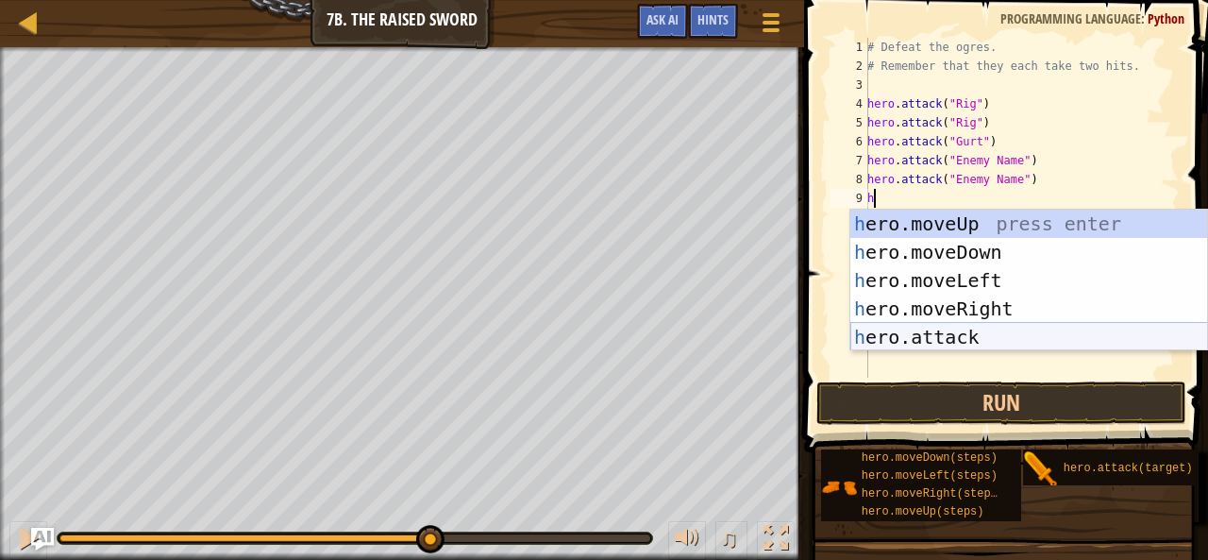
click at [889, 340] on div "h ero.moveUp press enter h ero.moveDown press enter h ero.moveLeft press enter …" at bounding box center [1030, 309] width 358 height 198
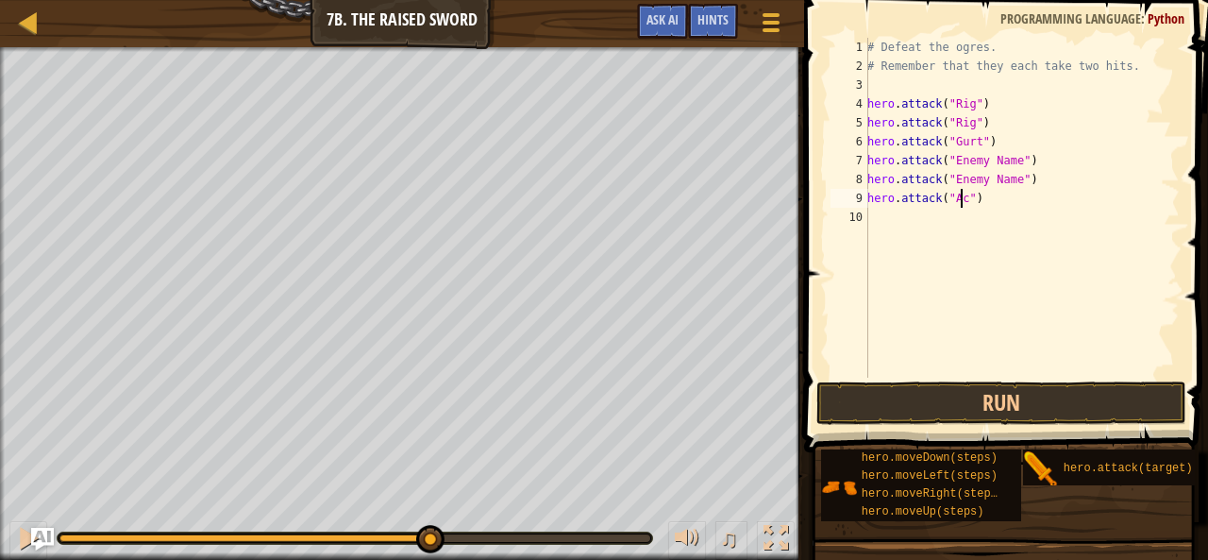
scroll to position [8, 8]
click at [1006, 178] on div "# Defeat the ogres. # Remember that they each take two hits. hero . attack ( "R…" at bounding box center [1022, 227] width 316 height 378
click at [1012, 178] on div "# Defeat the ogres. # Remember that they each take two hits. hero . attack ( "R…" at bounding box center [1022, 227] width 316 height 378
click at [1008, 156] on div "# Defeat the ogres. # Remember that they each take two hits. hero . attack ( "R…" at bounding box center [1022, 227] width 316 height 378
type textarea "hero.attack("Gurt")"
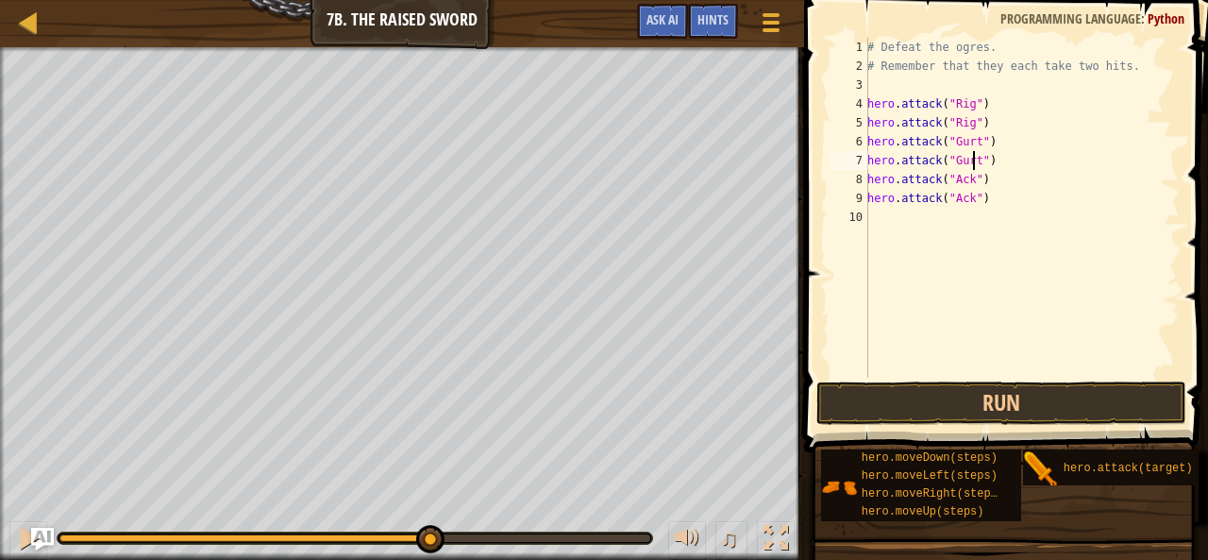
click at [885, 224] on div "# Defeat the ogres. # Remember that they each take two hits. hero . attack ( "R…" at bounding box center [1022, 227] width 316 height 378
type textarea "h"
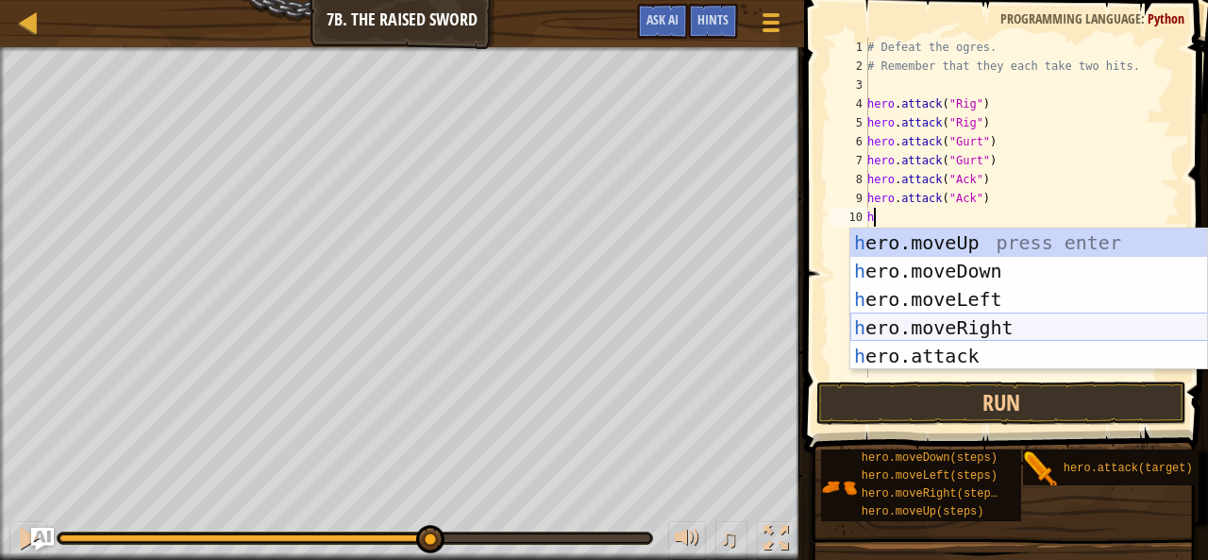
click at [914, 320] on div "h ero.moveUp press enter h ero.moveDown press enter h ero.moveLeft press enter …" at bounding box center [1030, 327] width 358 height 198
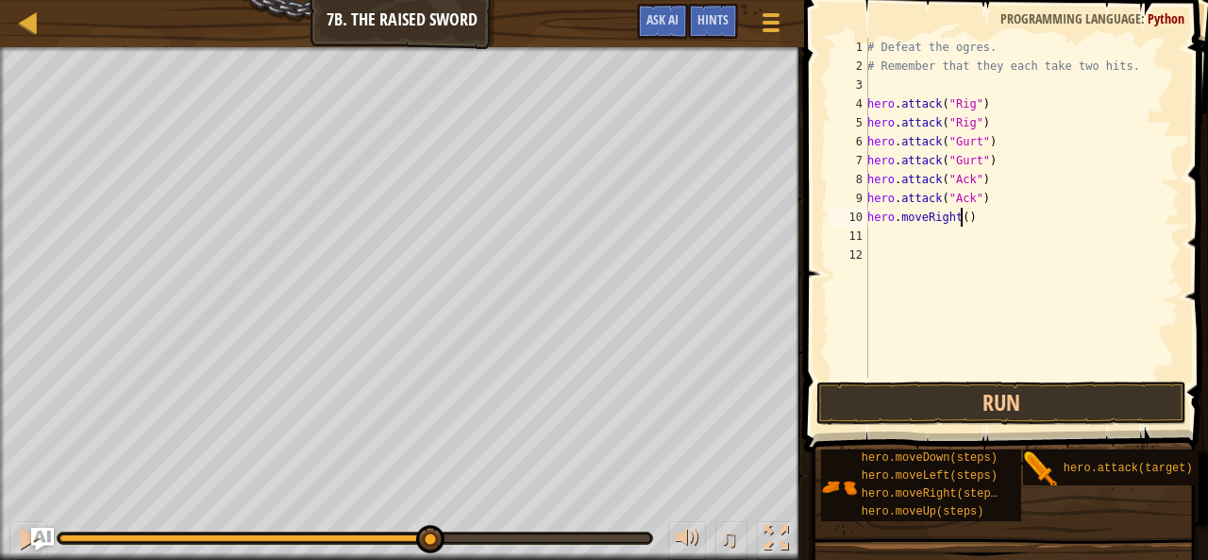
click at [961, 218] on div "# Defeat the ogres. # Remember that they each take two hits. hero . attack ( "R…" at bounding box center [1022, 227] width 316 height 378
click at [959, 403] on button "Run" at bounding box center [1002, 402] width 370 height 43
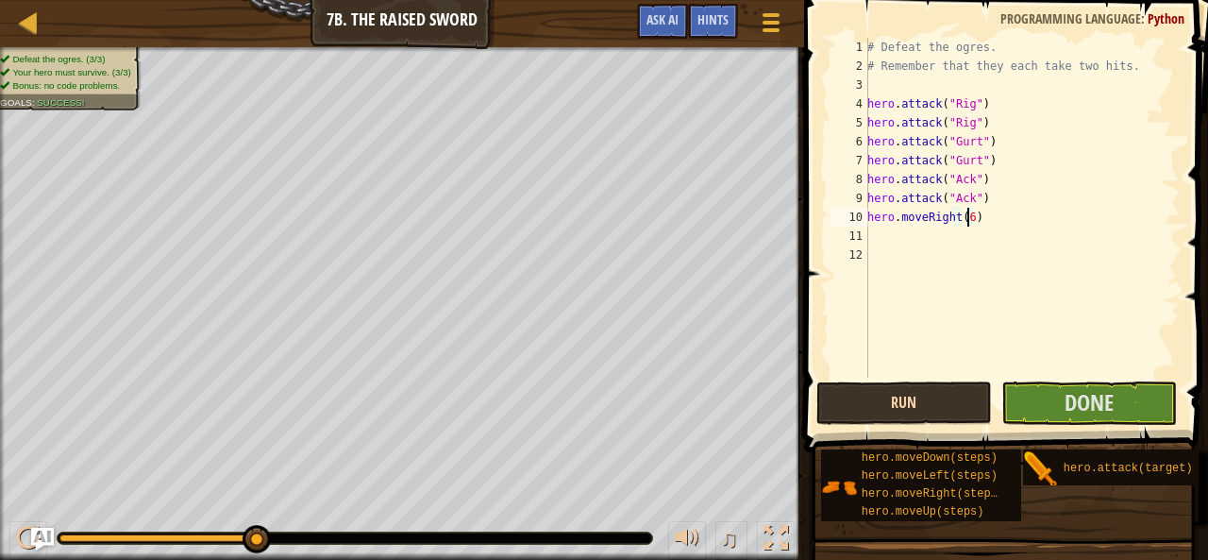
type textarea "hero.moveRight(6)"
click at [882, 399] on button "Run" at bounding box center [905, 402] width 176 height 43
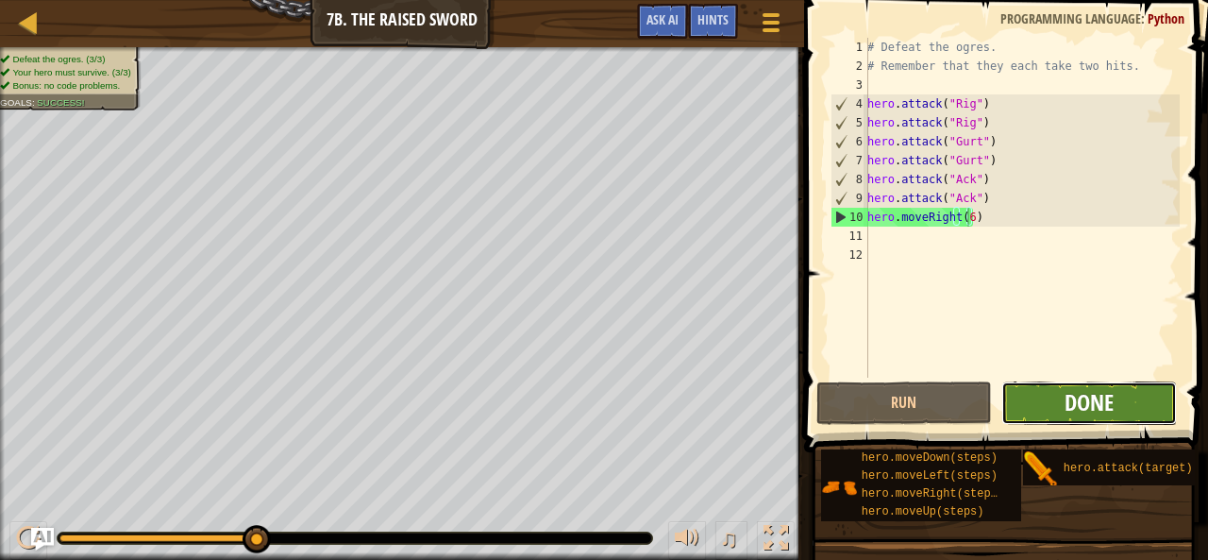
click at [1074, 396] on span "Done" at bounding box center [1089, 402] width 49 height 30
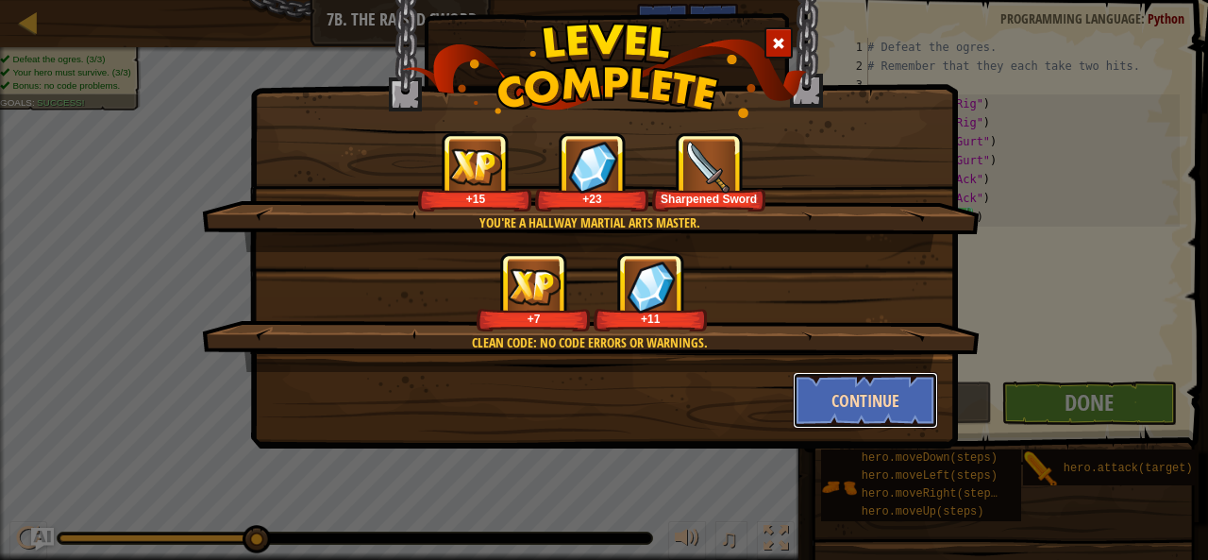
click at [856, 394] on button "Continue" at bounding box center [866, 400] width 146 height 57
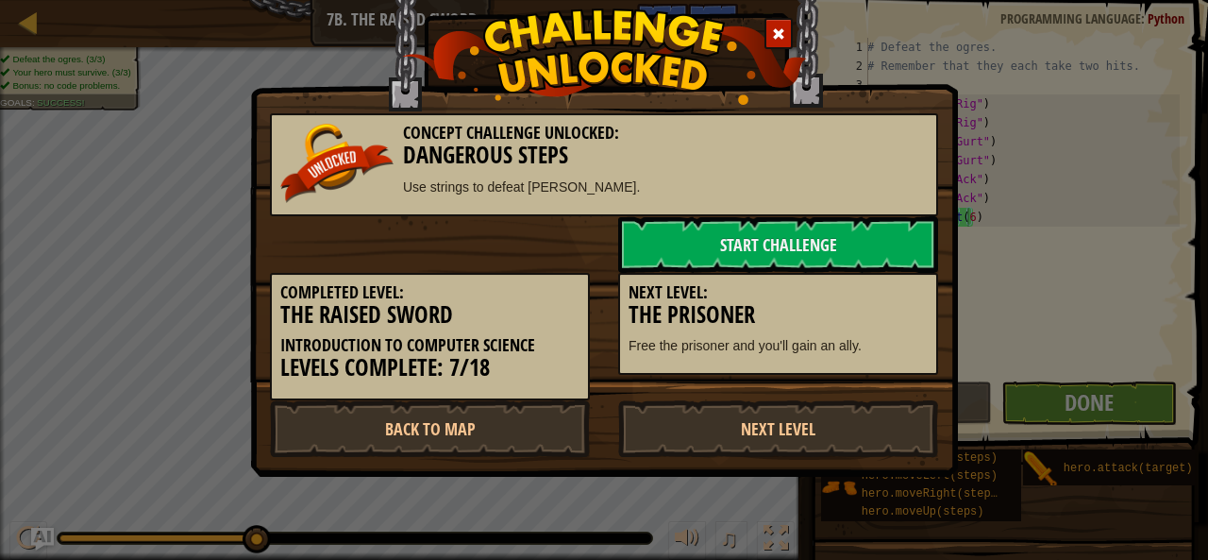
drag, startPoint x: 772, startPoint y: 412, endPoint x: 715, endPoint y: 331, distance: 98.8
click at [715, 331] on div "Next Level: The Prisoner Free the prisoner and you'll gain an ally." at bounding box center [778, 324] width 320 height 103
click at [692, 248] on link "Start Challenge" at bounding box center [778, 244] width 320 height 57
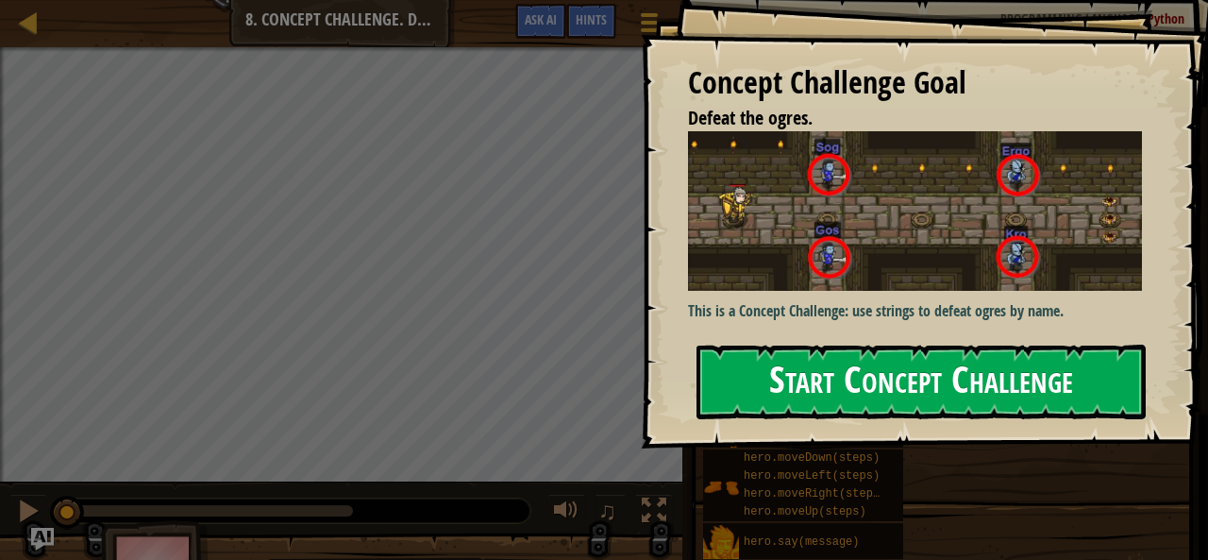
click at [894, 345] on button "Start Concept Challenge" at bounding box center [921, 382] width 449 height 75
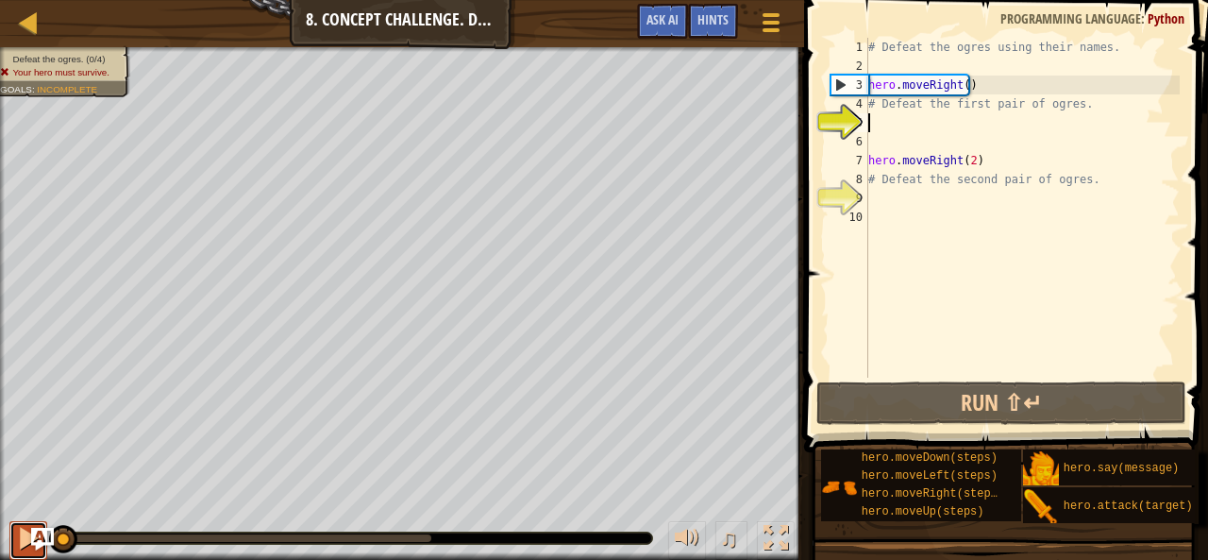
click at [22, 536] on div at bounding box center [28, 538] width 25 height 25
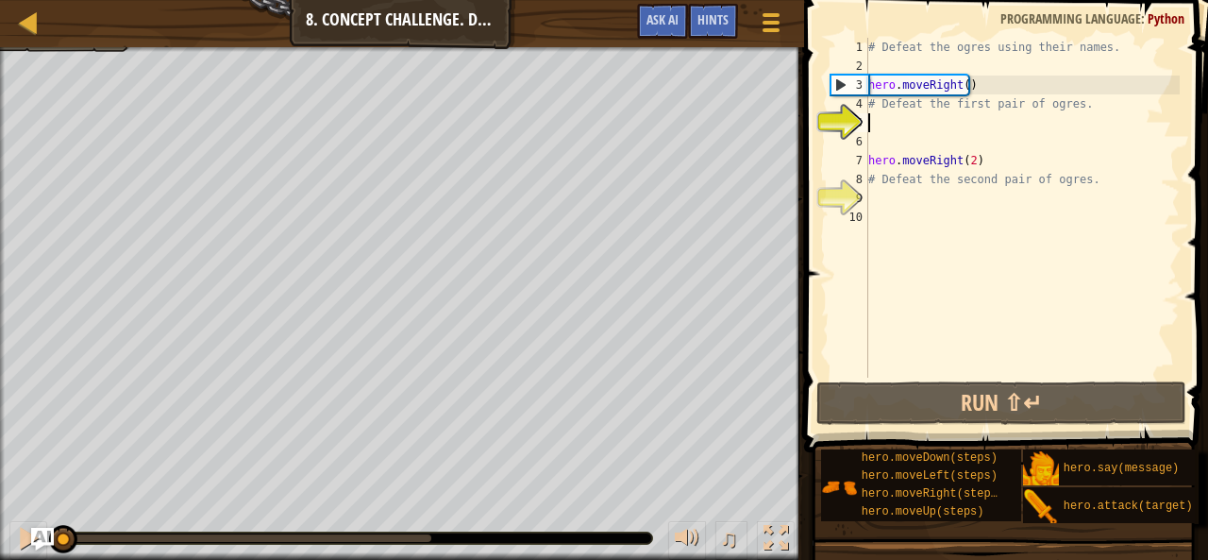
drag, startPoint x: 274, startPoint y: 537, endPoint x: 0, endPoint y: 523, distance: 274.1
click at [0, 523] on div "♫" at bounding box center [402, 533] width 804 height 57
click at [11, 536] on button at bounding box center [28, 540] width 38 height 39
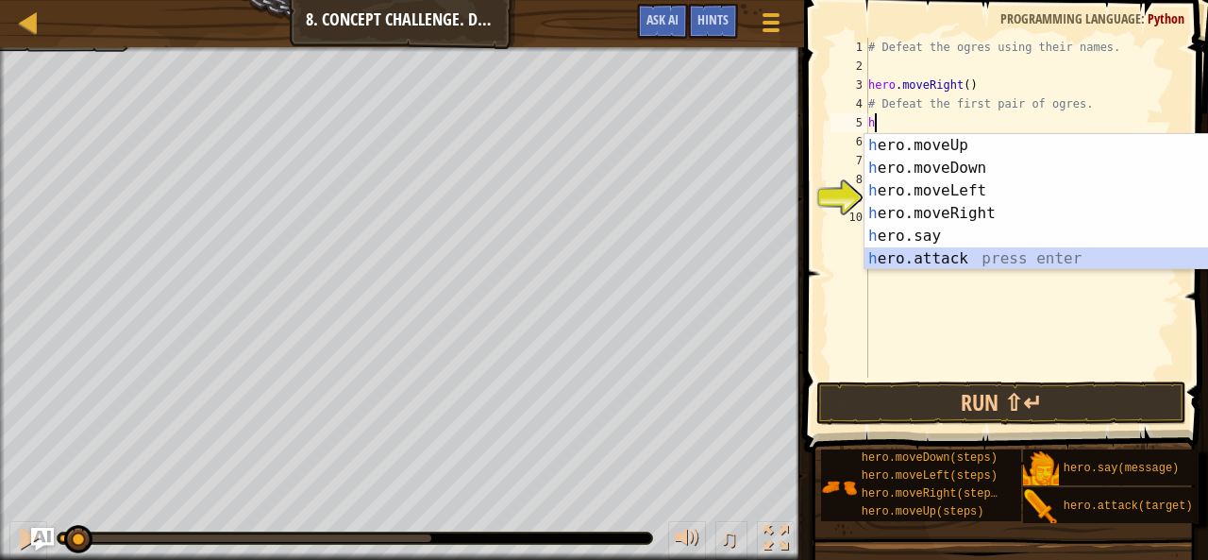
click at [946, 267] on div "h ero.moveUp press enter h ero.moveDown press enter h ero.moveLeft press enter …" at bounding box center [1044, 224] width 358 height 181
type textarea "hero.attack("Enemy Name")"
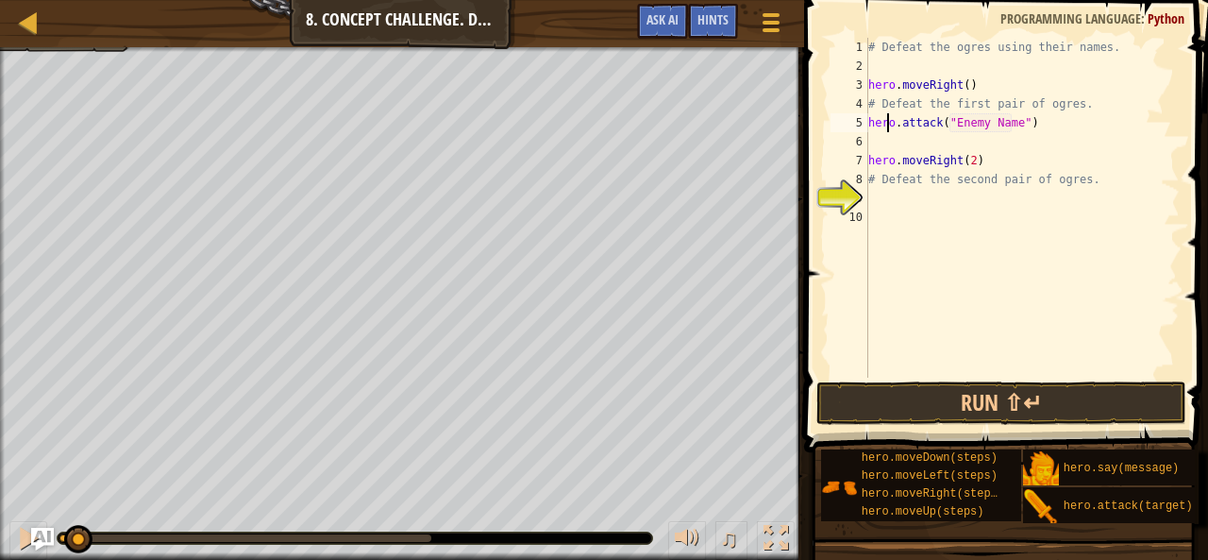
click at [889, 131] on div "# Defeat the ogres using their names. hero . moveRight ( ) # Defeat the first p…" at bounding box center [1022, 227] width 315 height 378
click at [885, 149] on div "# Defeat the ogres using their names. hero . moveRight ( ) # Defeat the first p…" at bounding box center [1022, 227] width 315 height 378
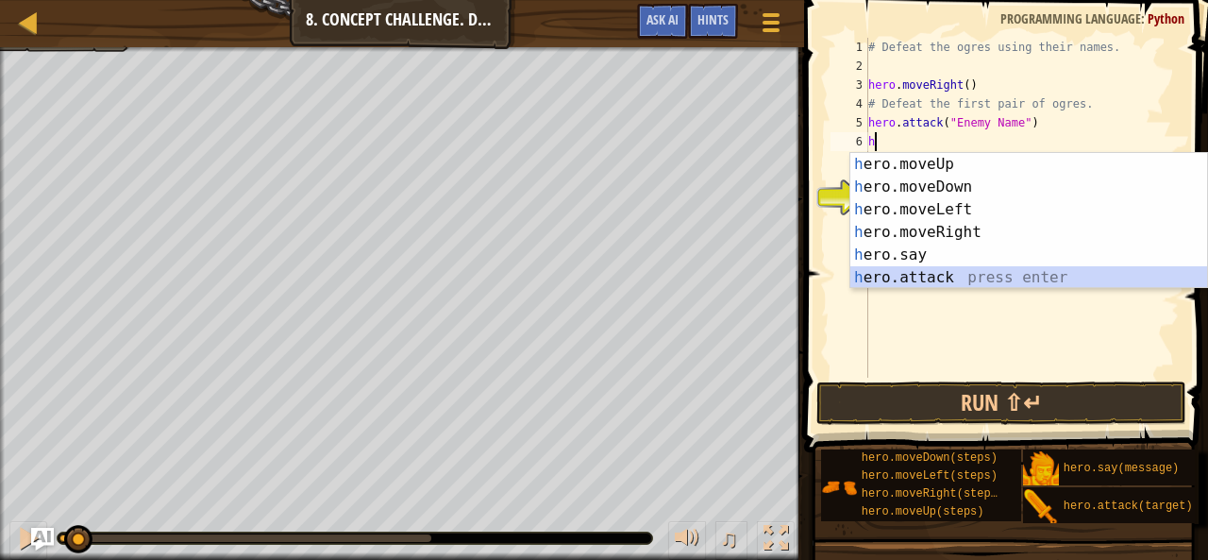
click at [900, 271] on div "h ero.moveUp press enter h ero.moveDown press enter h ero.moveLeft press enter …" at bounding box center [1030, 243] width 358 height 181
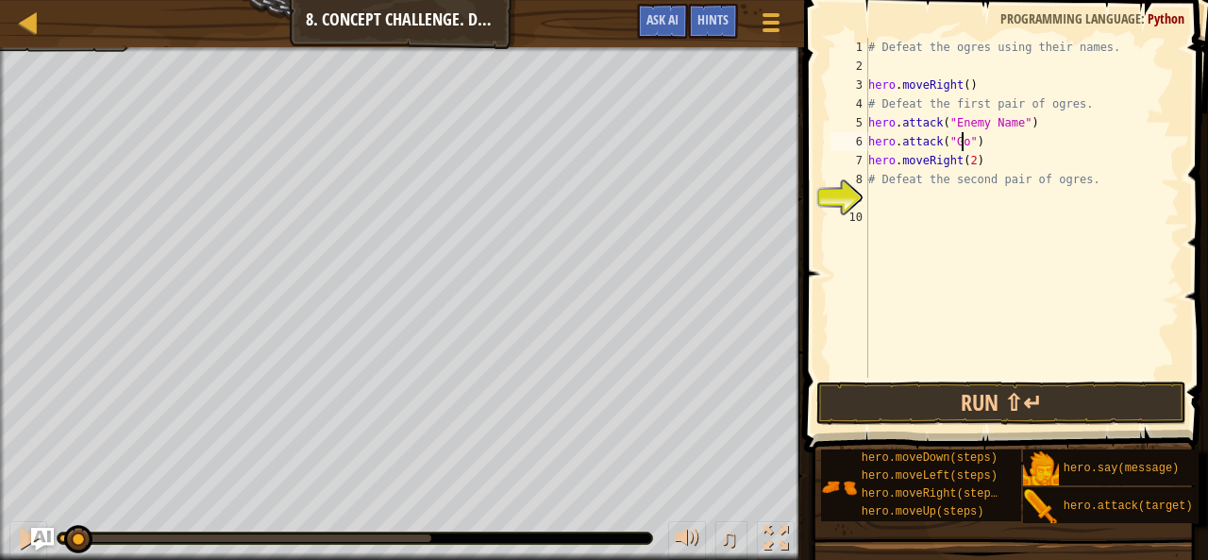
scroll to position [8, 8]
click at [1011, 123] on div "# Defeat the ogres using their names. hero . moveRight ( ) # Defeat the first p…" at bounding box center [1022, 227] width 315 height 378
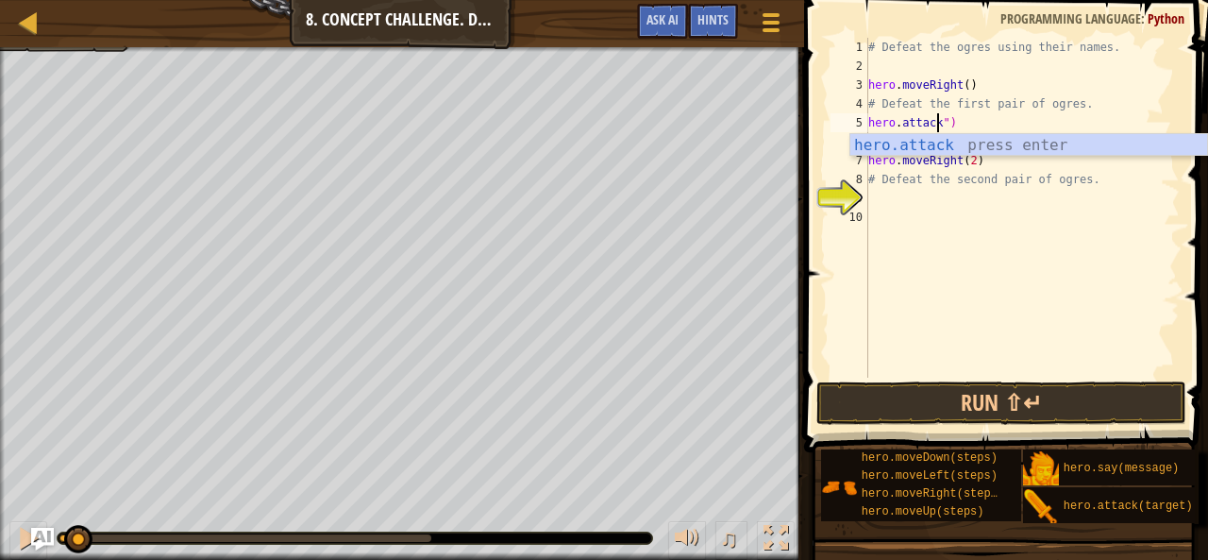
scroll to position [8, 6]
click at [1007, 149] on div "hero.attack press enter" at bounding box center [1030, 168] width 358 height 68
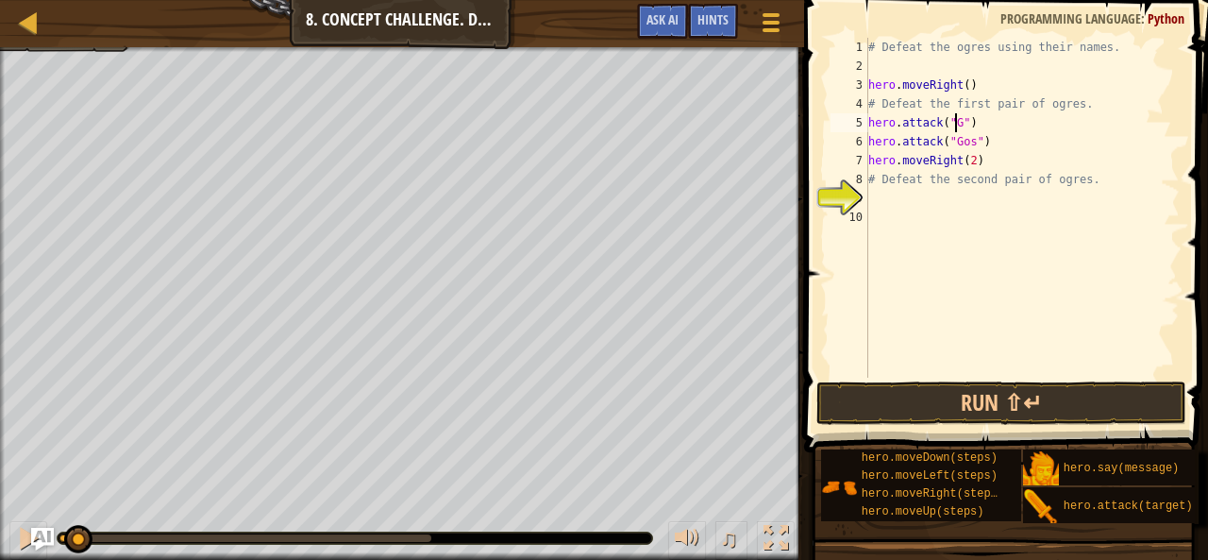
scroll to position [8, 8]
type textarea "hero.attack("Gos")"
click at [991, 142] on div "# Defeat the ogres using their names. hero . moveRight ( ) # Defeat the first p…" at bounding box center [1022, 227] width 315 height 378
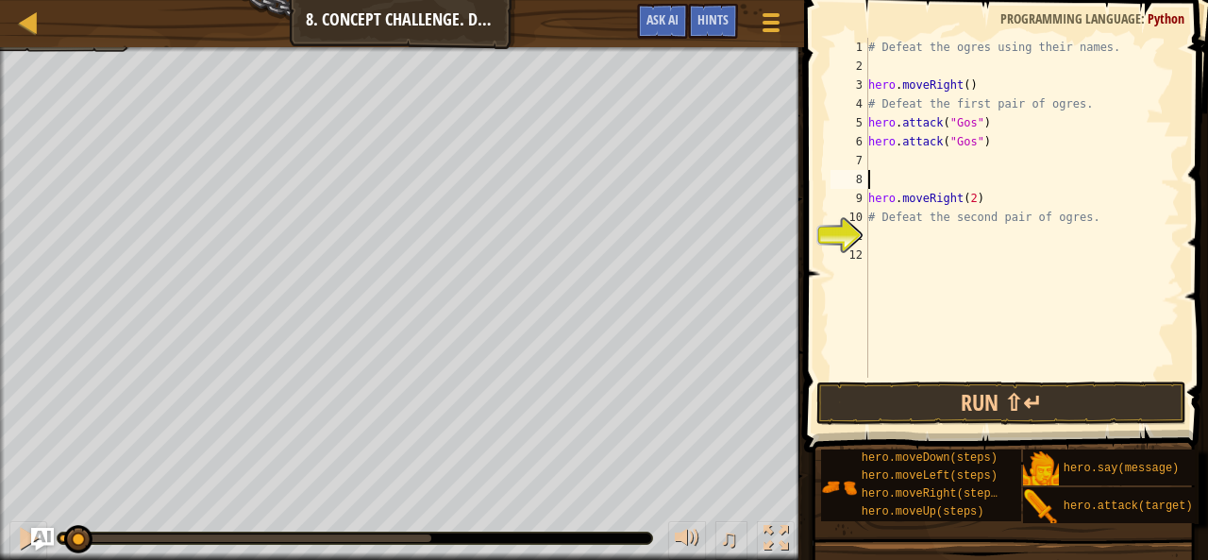
click at [868, 151] on div "7" at bounding box center [850, 160] width 38 height 19
type textarea "hero.attack("Gos")"
click at [868, 160] on div "7" at bounding box center [850, 160] width 38 height 19
click at [874, 160] on div "# Defeat the ogres using their names. hero . moveRight ( ) # Defeat the first p…" at bounding box center [1022, 227] width 315 height 378
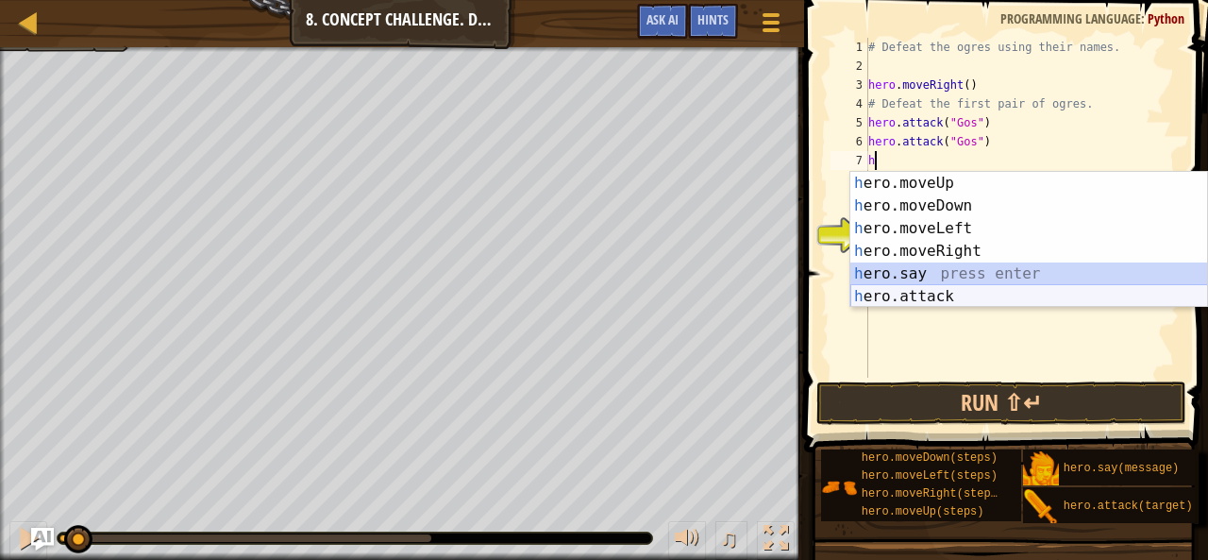
click at [919, 291] on div "h ero.moveUp press enter h ero.moveDown press enter h ero.moveLeft press enter …" at bounding box center [1030, 262] width 358 height 181
type textarea "hero.say("message")"
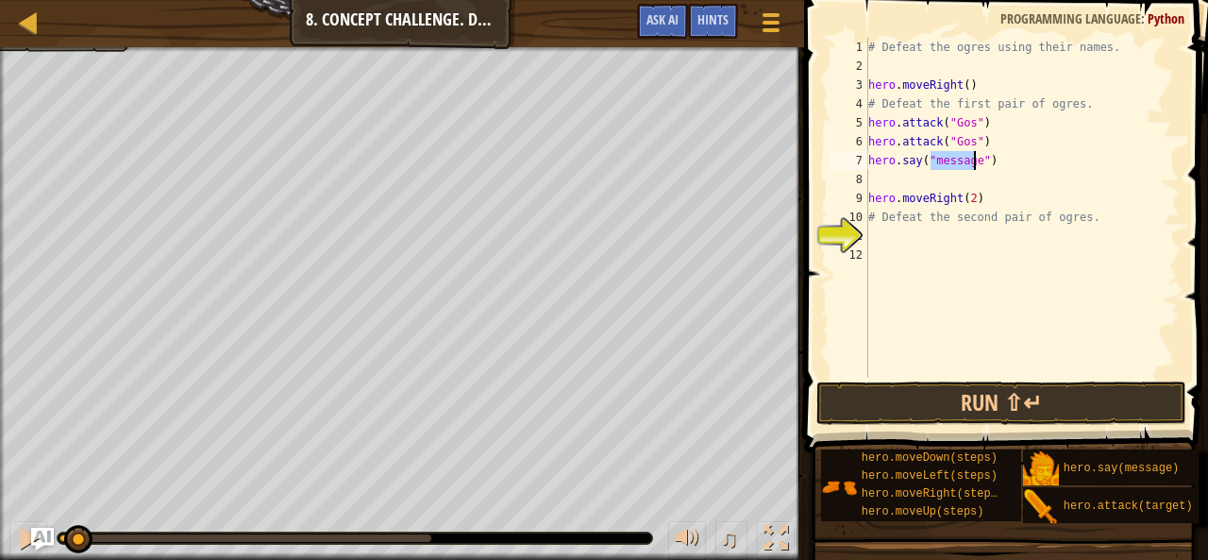
click at [919, 291] on div "# Defeat the ogres using their names. hero . moveRight ( ) # Defeat the first p…" at bounding box center [1022, 227] width 315 height 378
click at [999, 162] on div "# Defeat the ogres using their names. hero . moveRight ( ) # Defeat the first p…" at bounding box center [1022, 227] width 315 height 378
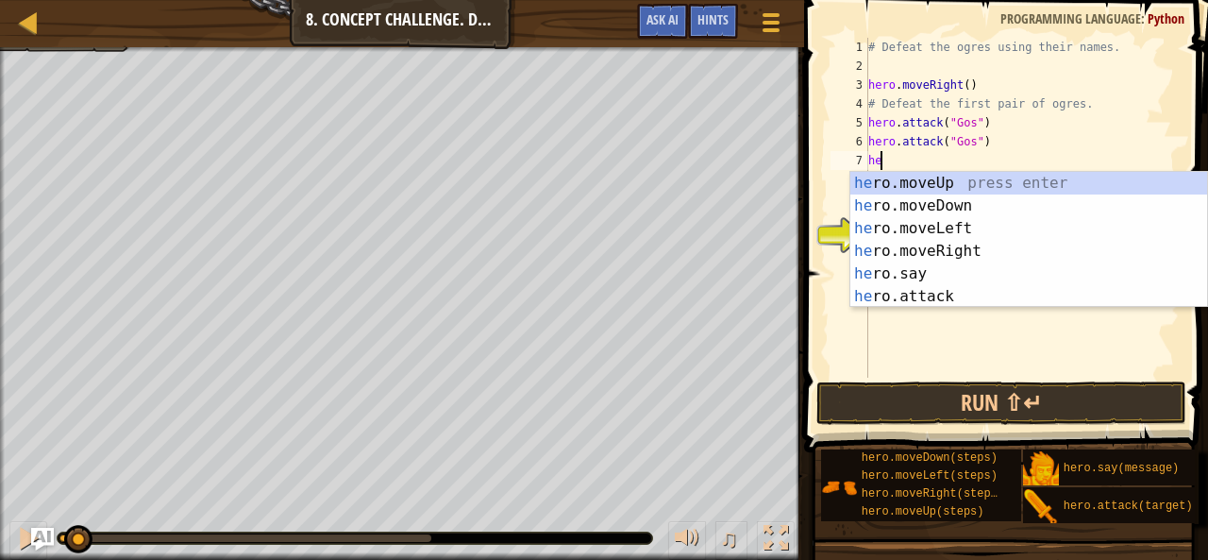
type textarea "h"
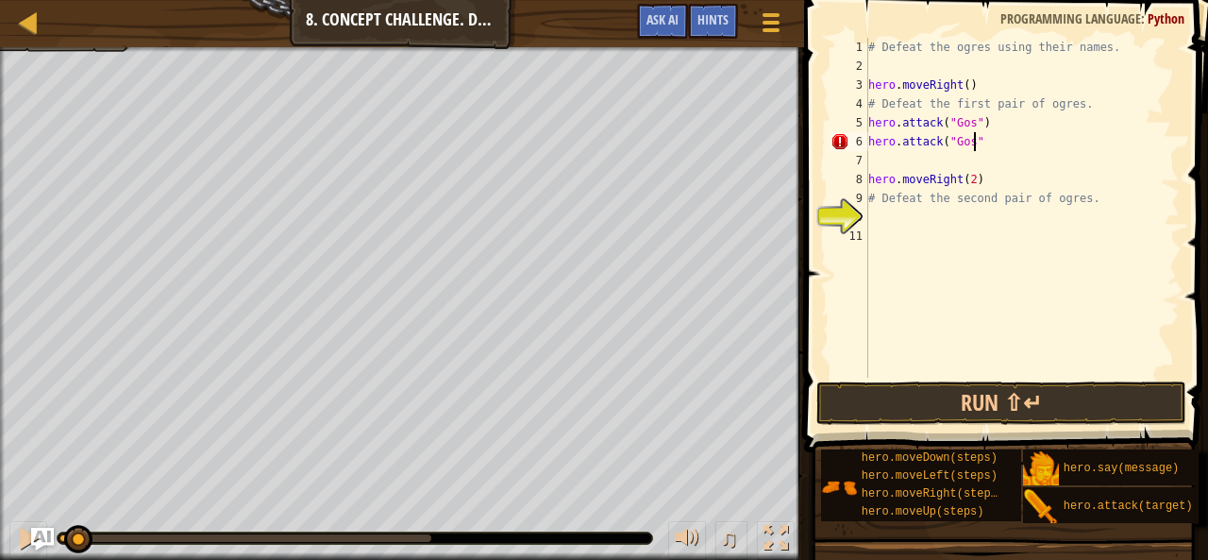
scroll to position [8, 8]
type textarea "hero.attack("Gos")"
click at [882, 163] on div "# Defeat the ogres using their names. hero . moveRight ( ) # Defeat the first p…" at bounding box center [1022, 227] width 315 height 378
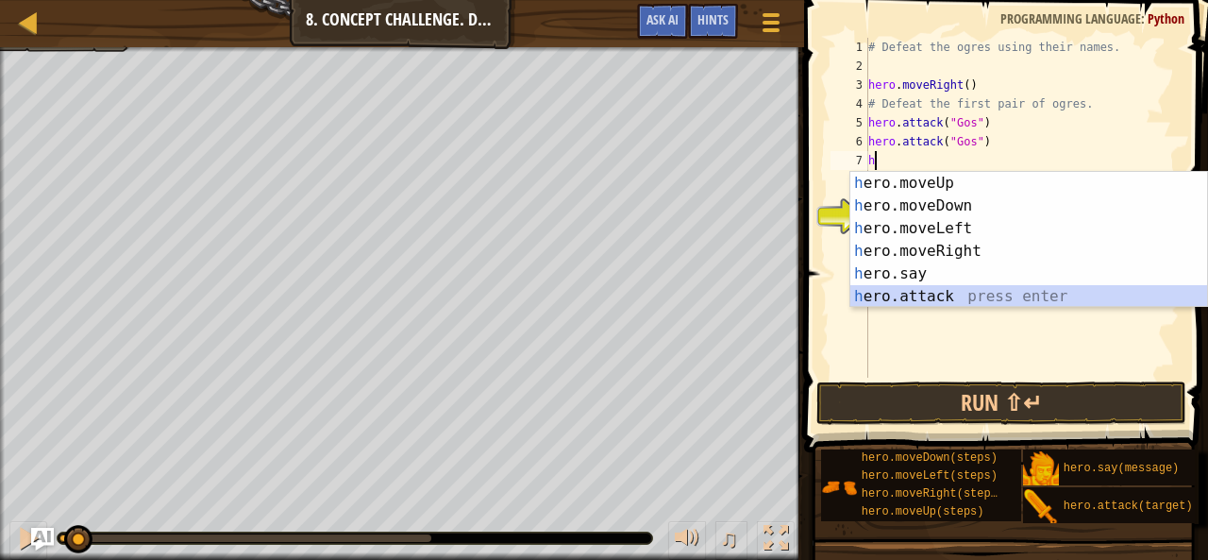
click at [927, 299] on div "h ero.moveUp press enter h ero.moveDown press enter h ero.moveLeft press enter …" at bounding box center [1030, 262] width 358 height 181
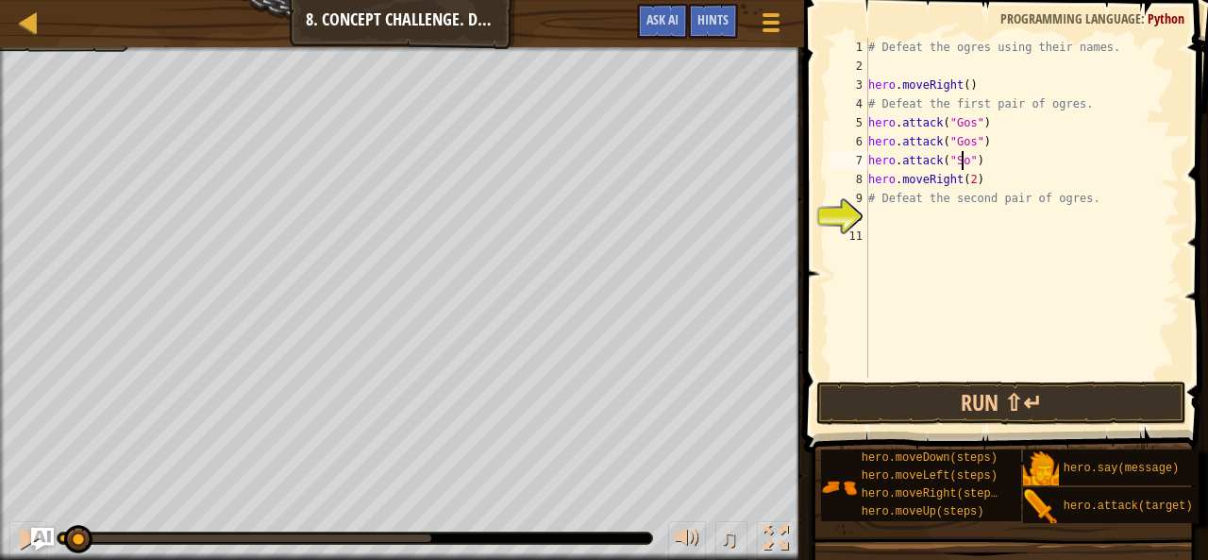
scroll to position [8, 8]
click at [993, 174] on div "# Defeat the ogres using their names. hero . moveRight ( ) # Defeat the first p…" at bounding box center [1022, 227] width 315 height 378
click at [989, 161] on div "# Defeat the ogres using their names. hero . moveRight ( ) # Defeat the first p…" at bounding box center [1022, 227] width 315 height 378
type textarea "hero.attack("Sog")"
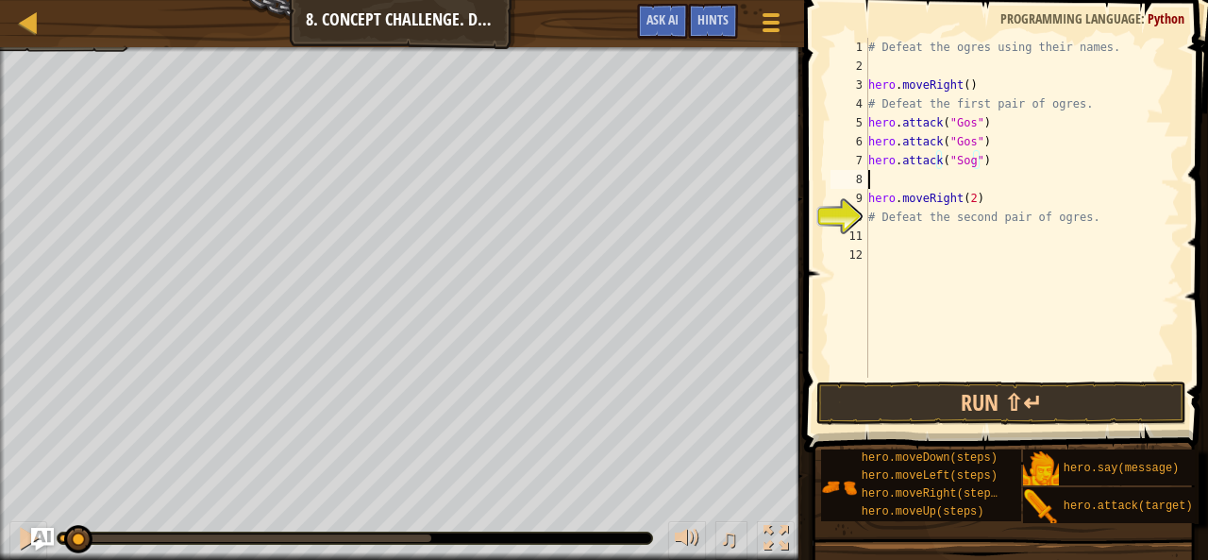
scroll to position [8, 0]
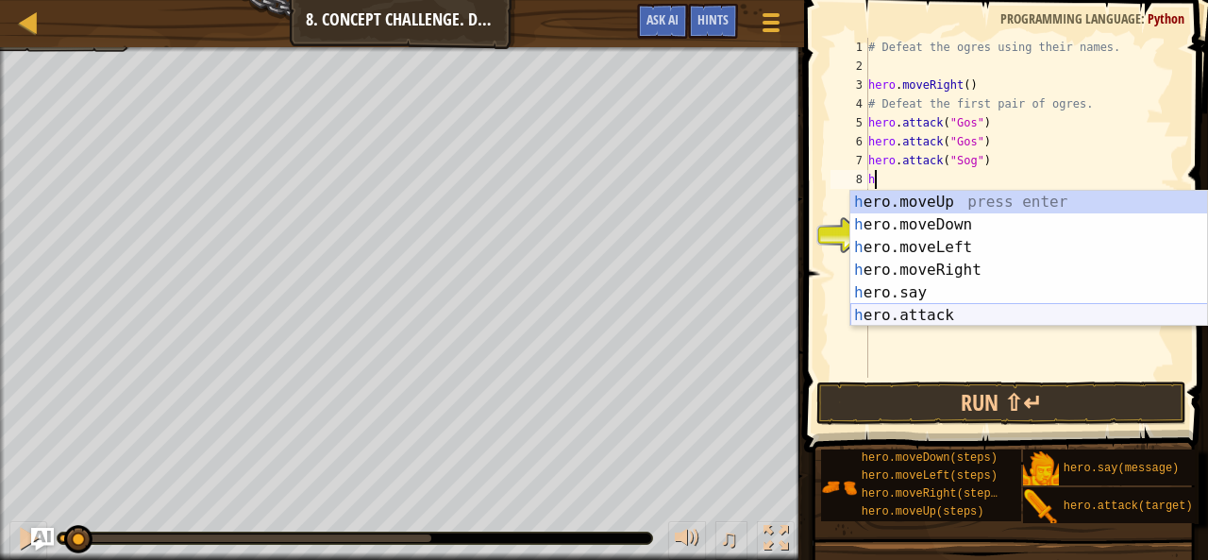
click at [925, 322] on div "h ero.moveUp press enter h ero.moveDown press enter h ero.moveLeft press enter …" at bounding box center [1030, 281] width 358 height 181
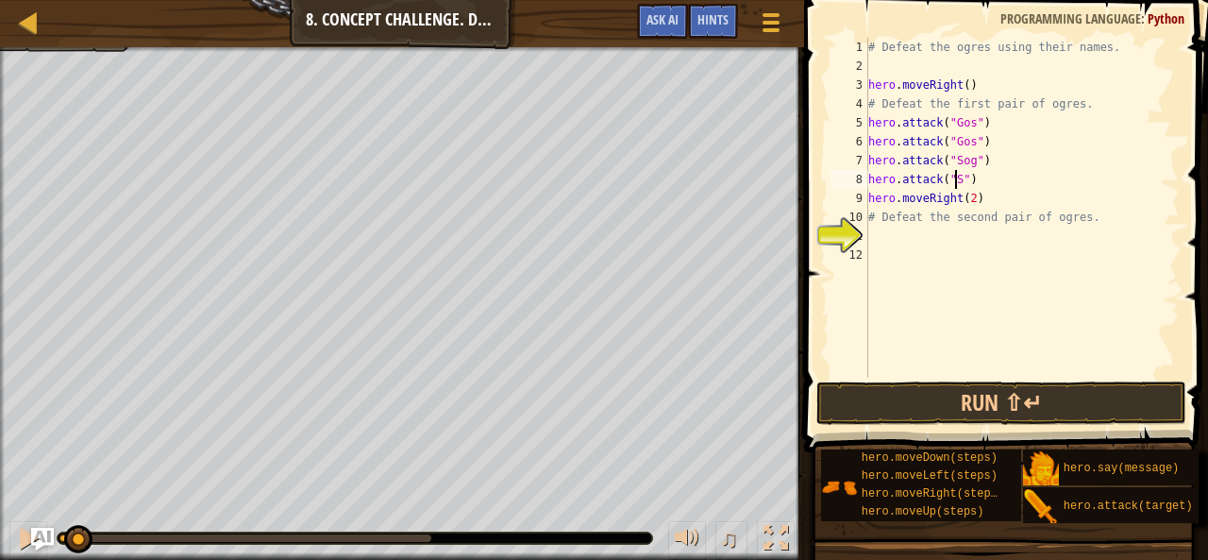
scroll to position [8, 8]
type textarea "hero.attack("Sog")"
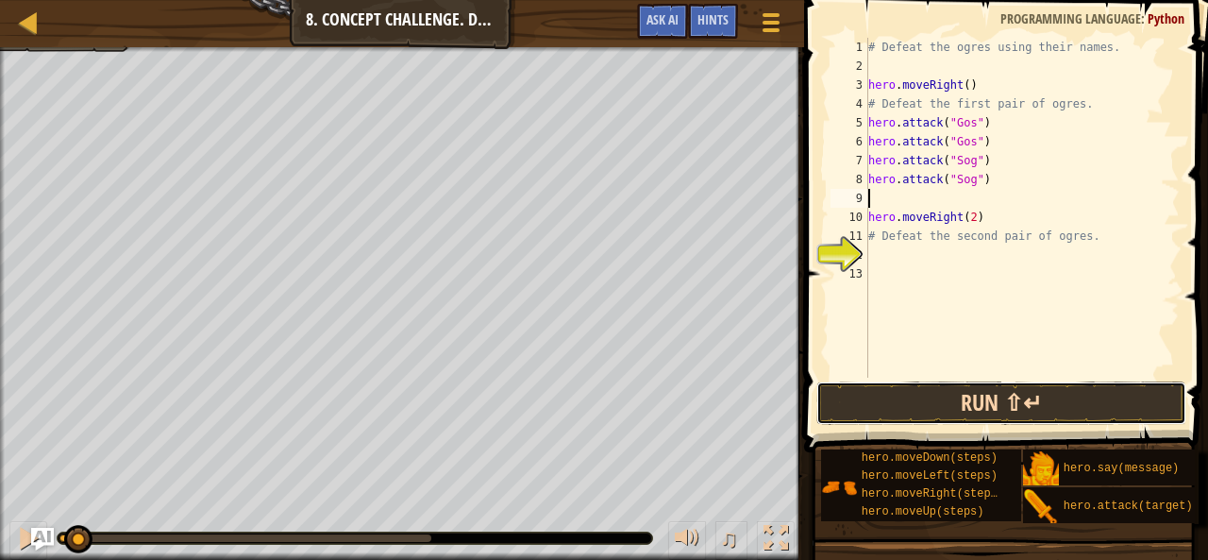
click at [953, 395] on button "Run ⇧↵" at bounding box center [1002, 402] width 370 height 43
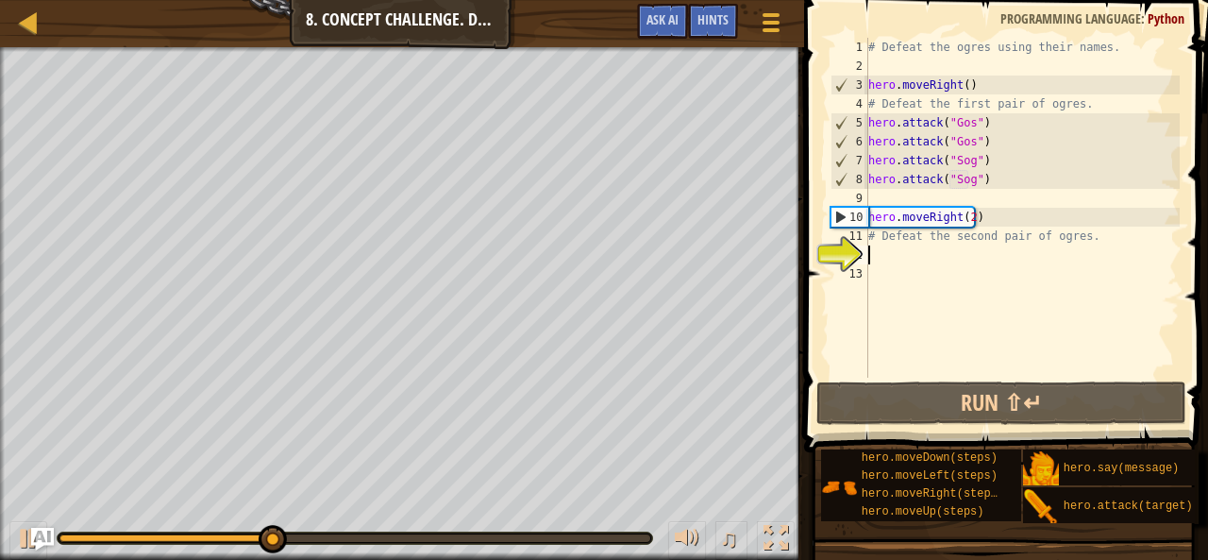
click at [876, 256] on div "# Defeat the ogres using their names. hero . moveRight ( ) # Defeat the first p…" at bounding box center [1022, 227] width 315 height 378
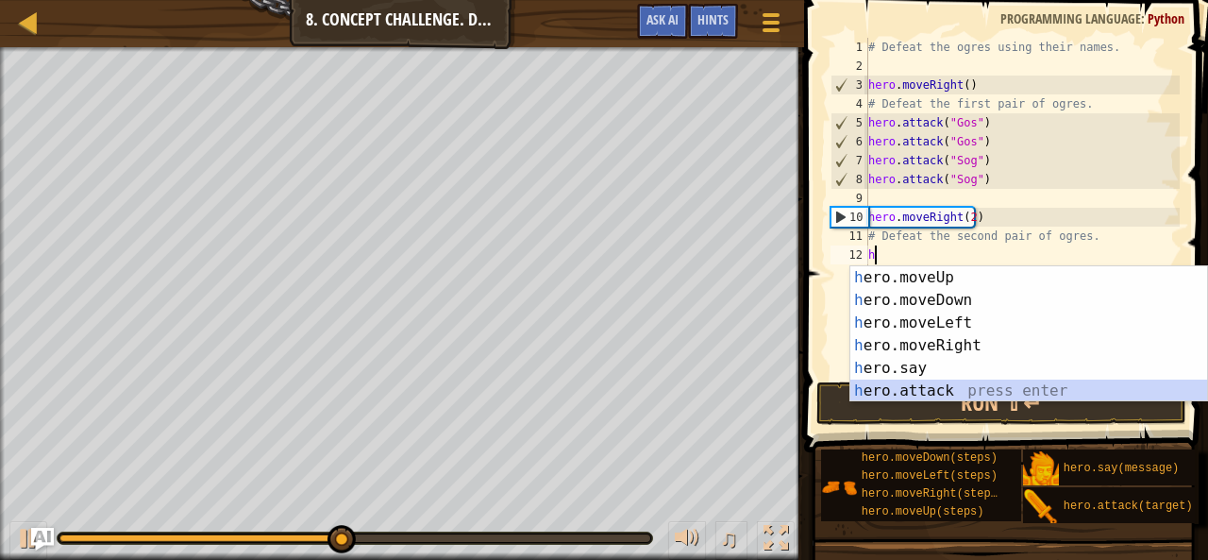
click at [884, 381] on div "h ero.moveUp press enter h ero.moveDown press enter h ero.moveLeft press enter …" at bounding box center [1030, 356] width 358 height 181
type textarea "hero.attack("Enemy Name")"
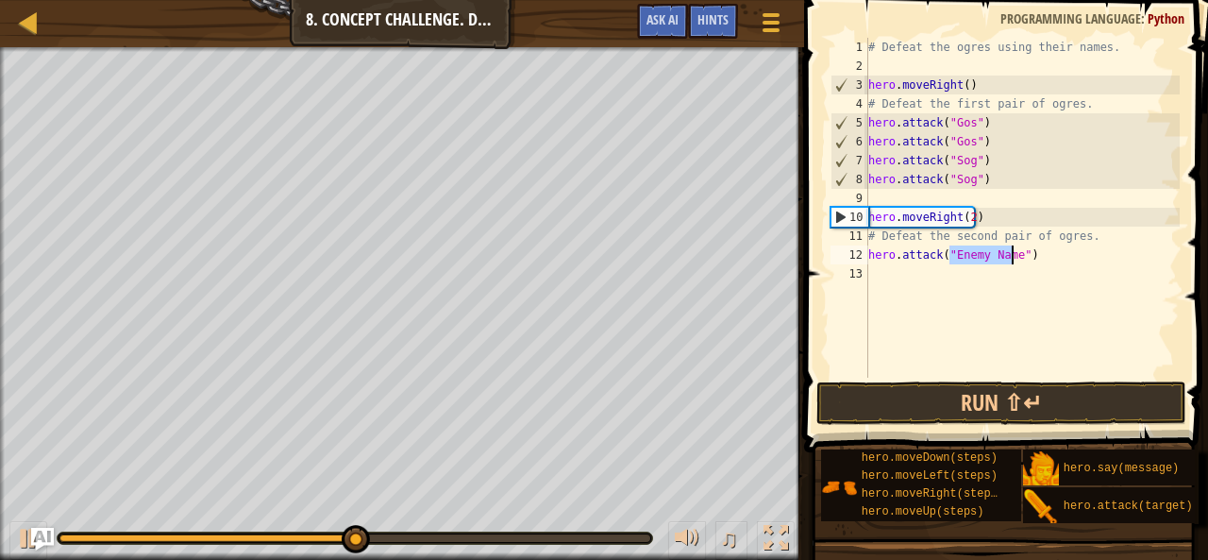
click at [880, 282] on div "# Defeat the ogres using their names. hero . moveRight ( ) # Defeat the first p…" at bounding box center [1022, 227] width 315 height 378
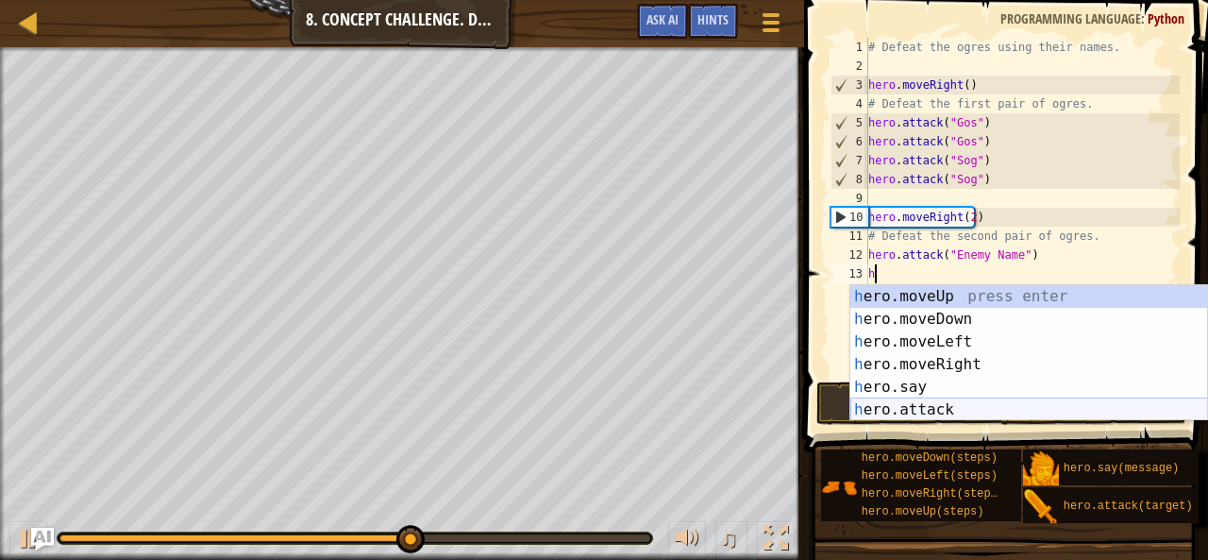
click at [931, 400] on div "h ero.moveUp press enter h ero.moveDown press enter h ero.moveLeft press enter …" at bounding box center [1030, 375] width 358 height 181
type textarea "hero.attack("Enemy Name")"
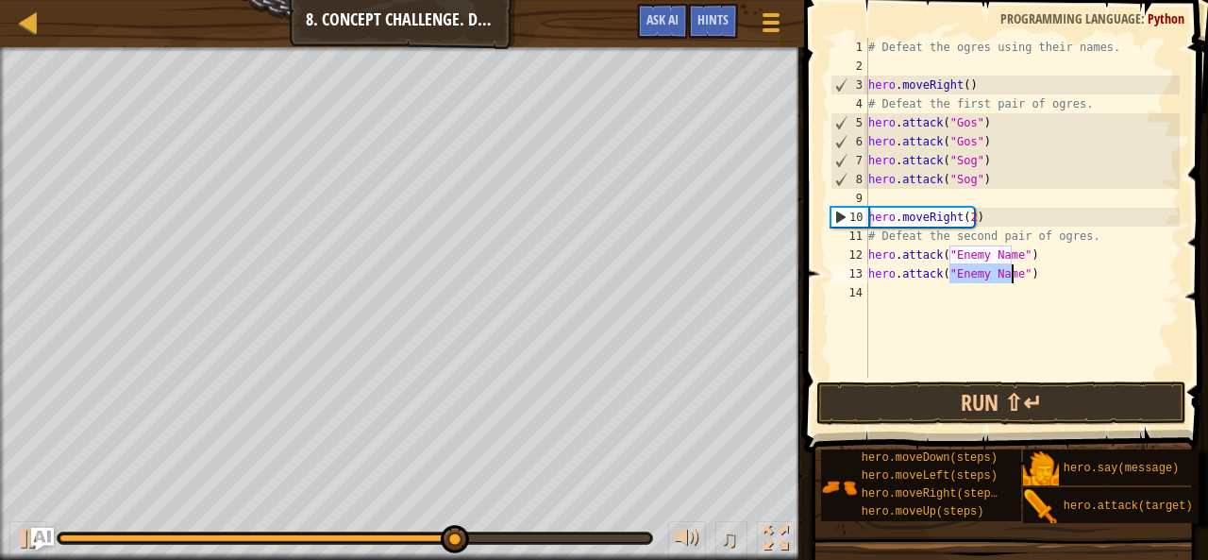
click at [1037, 274] on div "# Defeat the ogres using their names. hero . moveRight ( ) # Defeat the first p…" at bounding box center [1022, 227] width 315 height 378
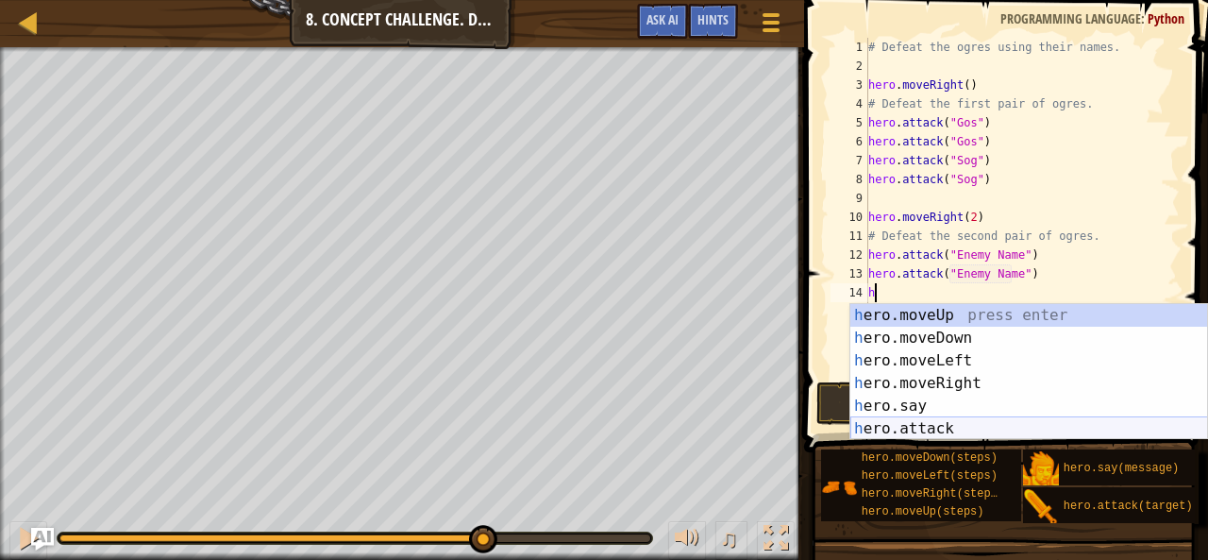
click at [946, 428] on div "h ero.moveUp press enter h ero.moveDown press enter h ero.moveLeft press enter …" at bounding box center [1030, 394] width 358 height 181
type textarea "hero.attack("Enemy Name")"
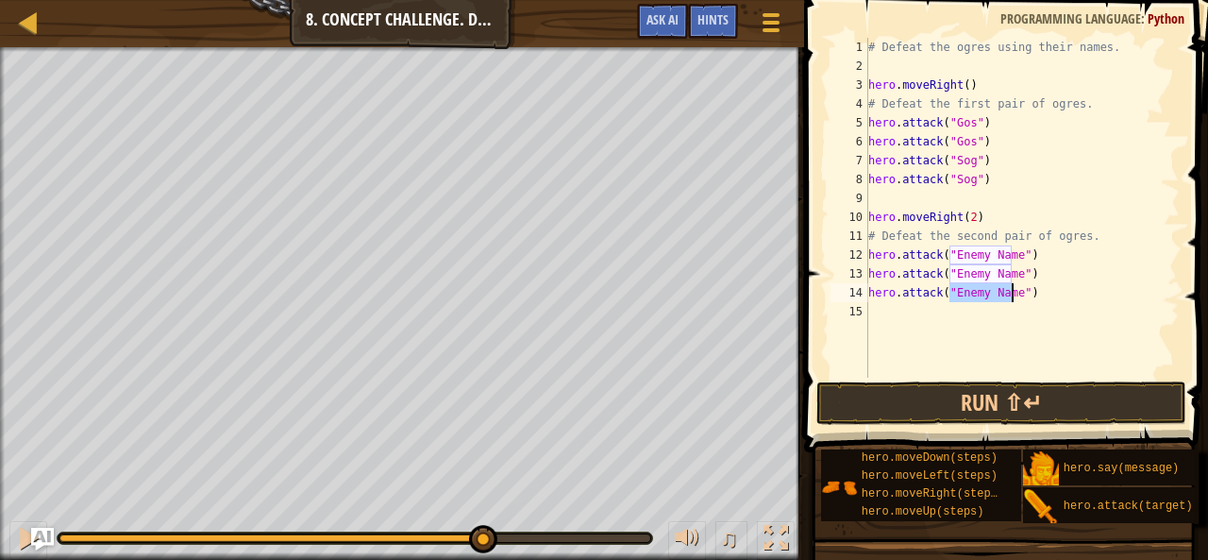
click at [898, 311] on div "# Defeat the ogres using their names. hero . moveRight ( ) # Defeat the first p…" at bounding box center [1022, 227] width 315 height 378
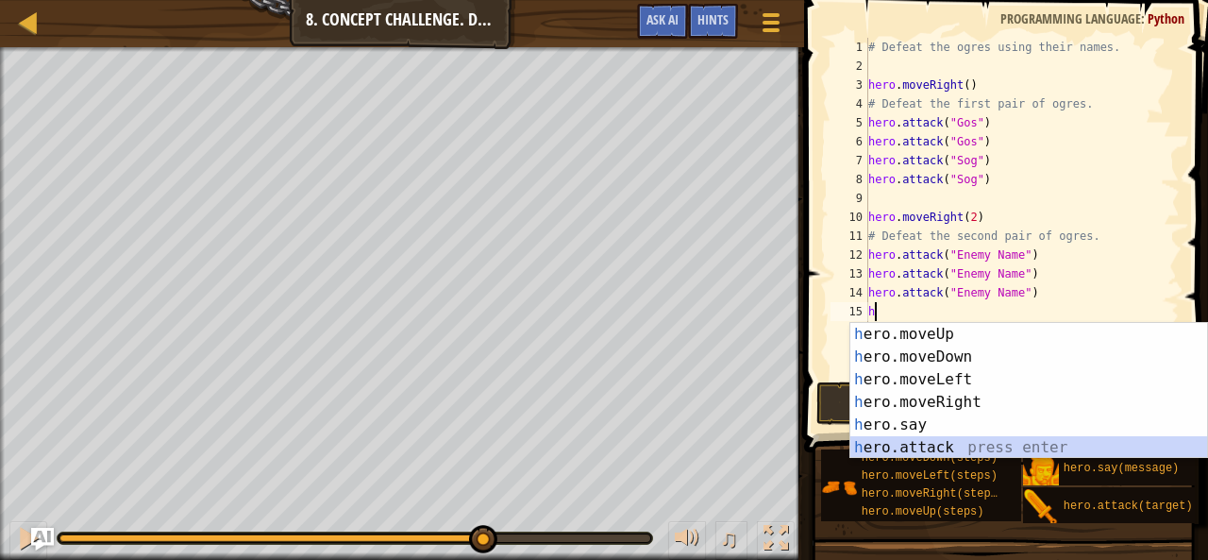
click at [879, 451] on div "h ero.moveUp press enter h ero.moveDown press enter h ero.moveLeft press enter …" at bounding box center [1030, 413] width 358 height 181
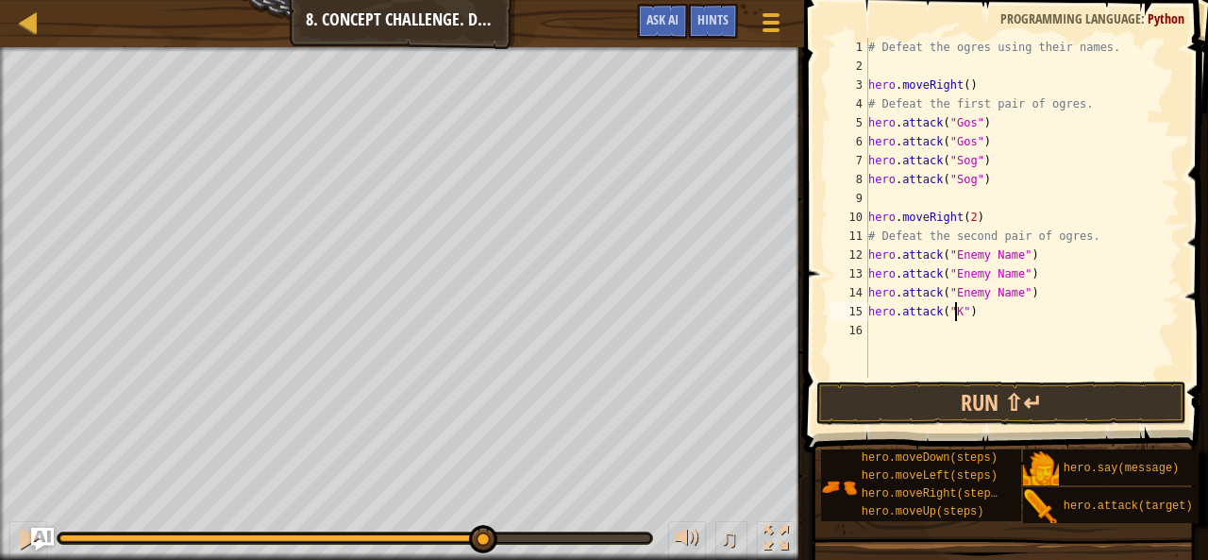
scroll to position [8, 8]
click at [1012, 291] on div "# Defeat the ogres using their names. hero . moveRight ( ) # Defeat the first p…" at bounding box center [1022, 227] width 315 height 378
click at [1016, 271] on div "# Defeat the ogres using their names. hero . moveRight ( ) # Defeat the first p…" at bounding box center [1022, 227] width 315 height 378
click at [1008, 273] on div "# Defeat the ogres using their names. hero . moveRight ( ) # Defeat the first p…" at bounding box center [1022, 227] width 315 height 378
click at [1013, 273] on div "# Defeat the ogres using their names. hero . moveRight ( ) # Defeat the first p…" at bounding box center [1022, 227] width 315 height 378
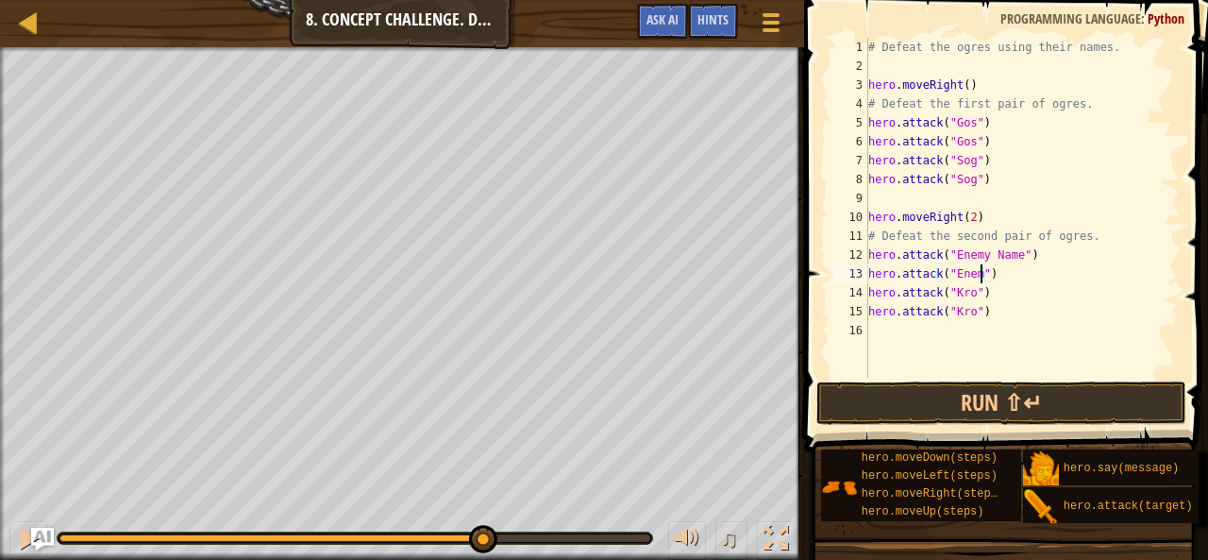
click at [978, 267] on div "# Defeat the ogres using their names. hero . moveRight ( ) # Defeat the first p…" at bounding box center [1022, 227] width 315 height 378
click at [971, 272] on div "# Defeat the ogres using their names. hero . moveRight ( ) # Defeat the first p…" at bounding box center [1022, 227] width 315 height 378
click at [1010, 252] on div "# Defeat the ogres using their names. hero . moveRight ( ) # Defeat the first p…" at bounding box center [1022, 227] width 315 height 378
type textarea "hero.attack("Ergo")"
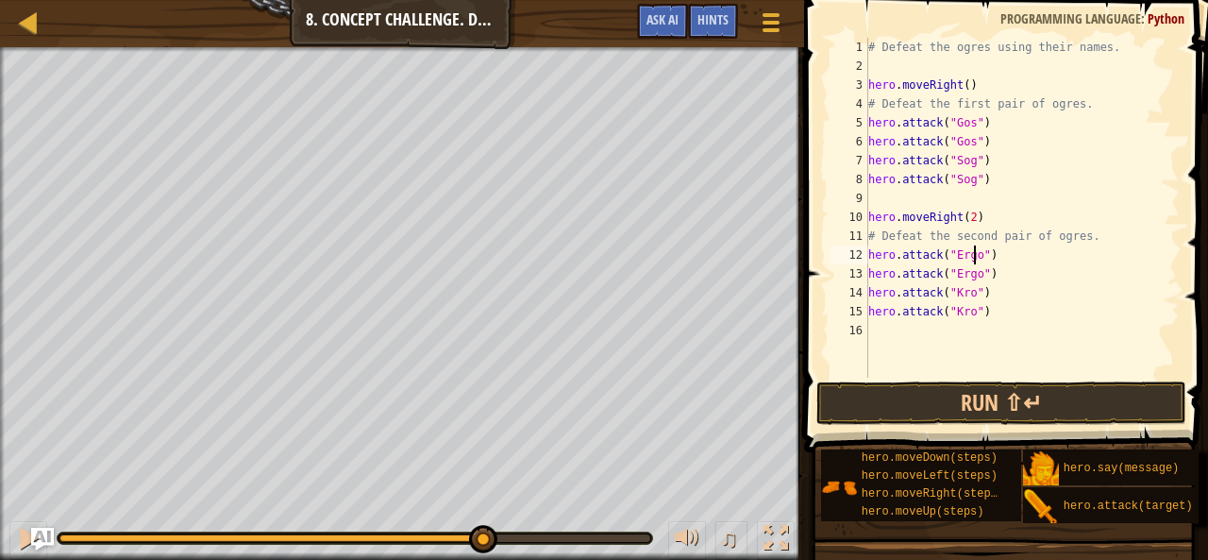
click at [1009, 399] on button "Run ⇧↵" at bounding box center [1002, 402] width 370 height 43
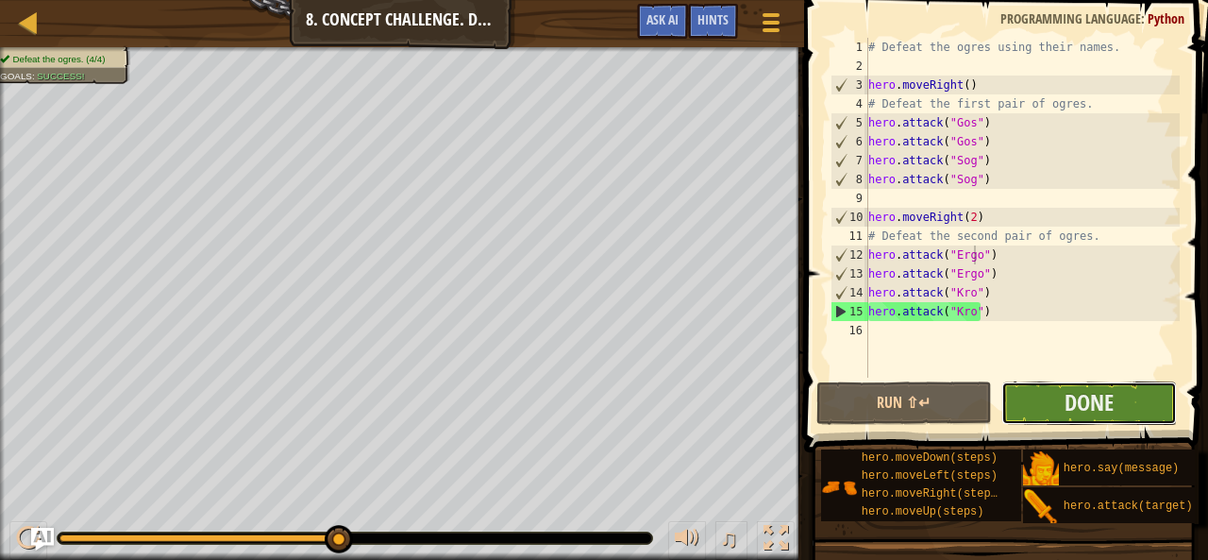
click at [1041, 398] on button "Done" at bounding box center [1090, 402] width 176 height 43
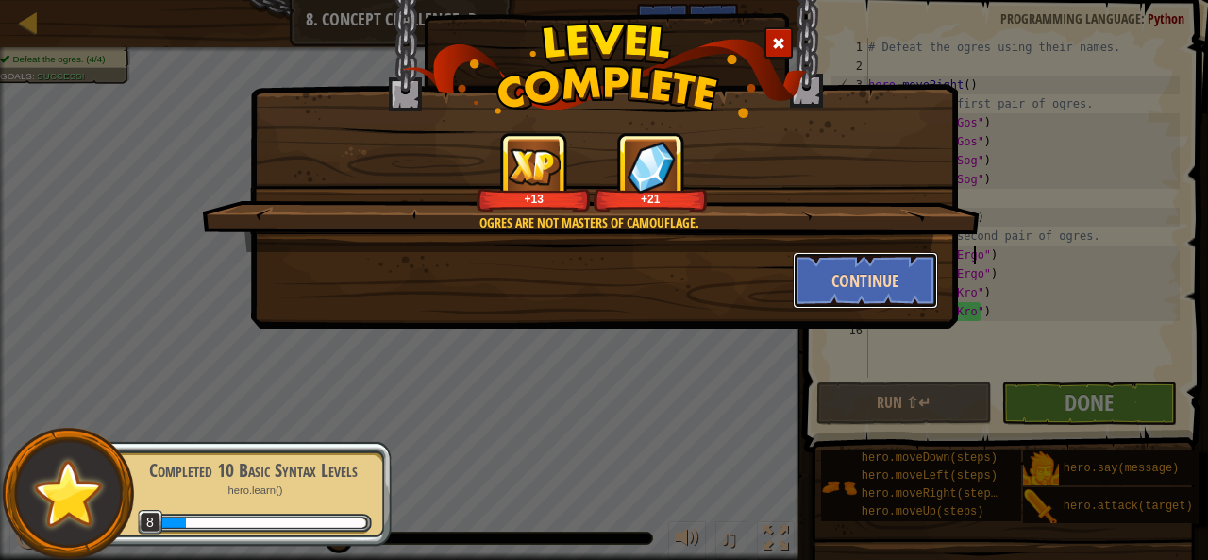
click at [815, 282] on button "Continue" at bounding box center [866, 280] width 146 height 57
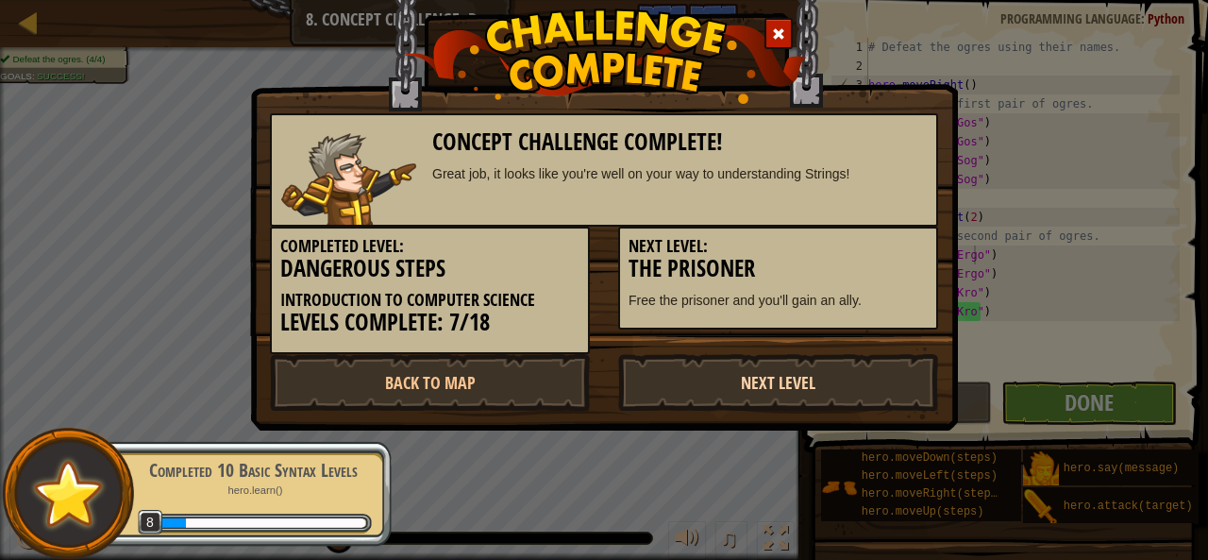
click at [800, 379] on link "Next Level" at bounding box center [778, 382] width 320 height 57
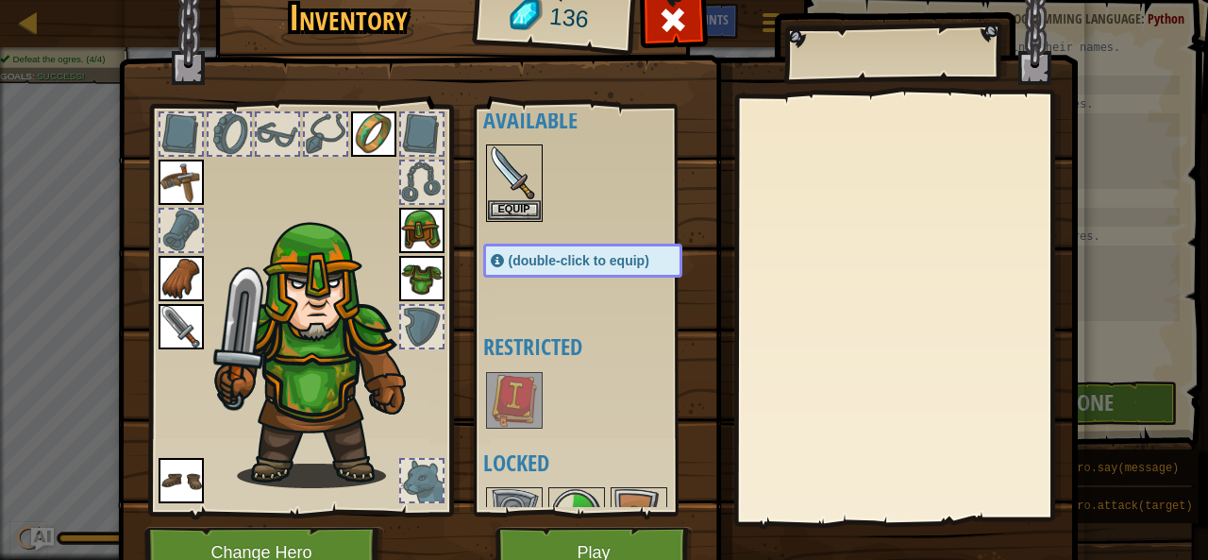
scroll to position [19, 0]
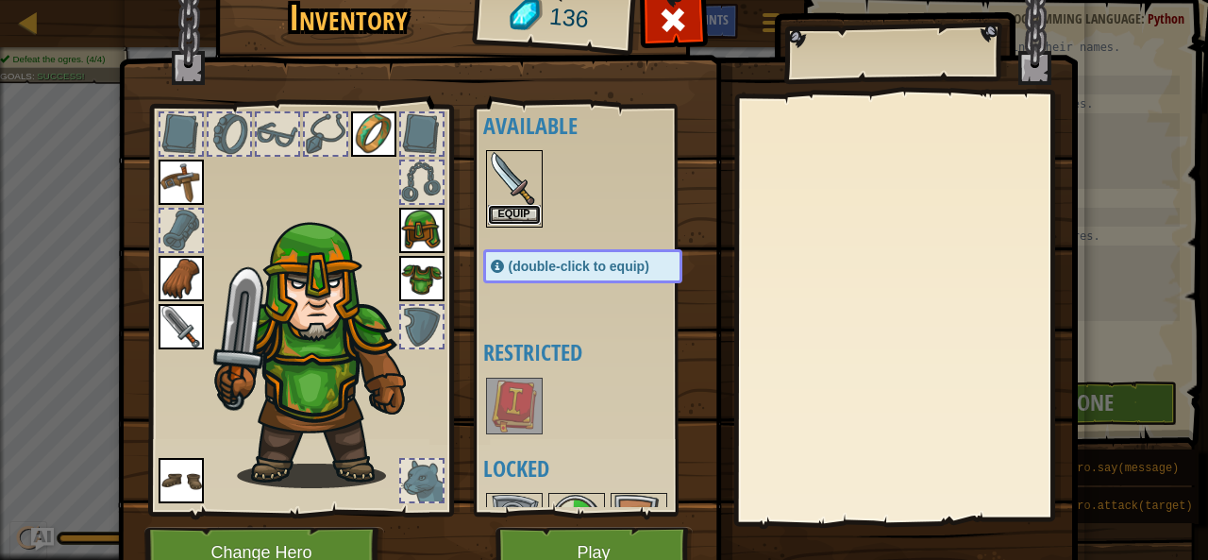
click at [525, 211] on button "Equip" at bounding box center [514, 215] width 53 height 20
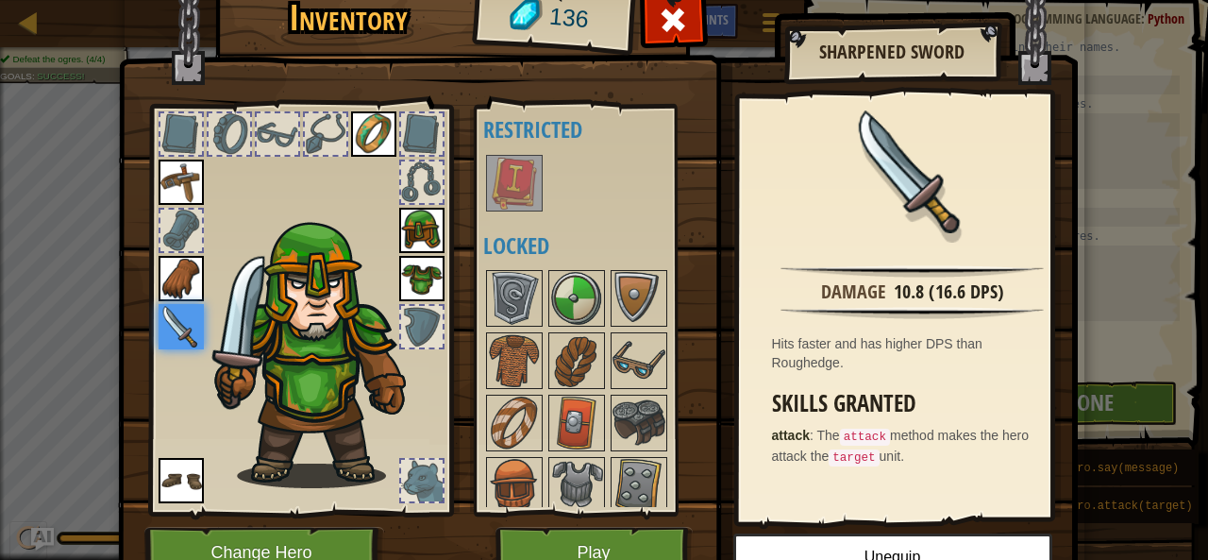
scroll to position [308, 0]
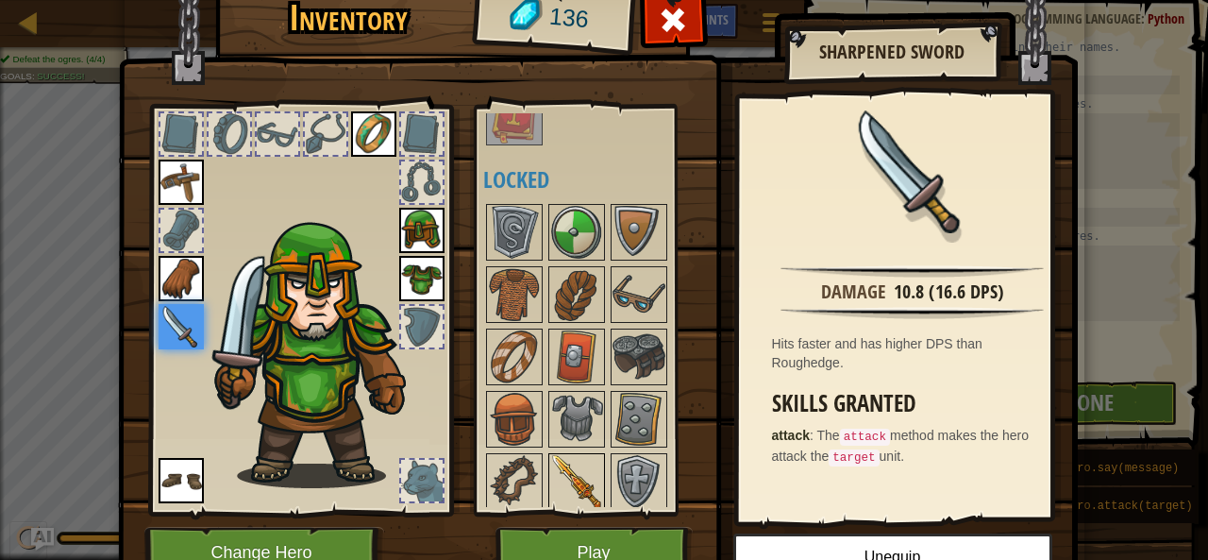
click at [569, 475] on img at bounding box center [576, 481] width 53 height 53
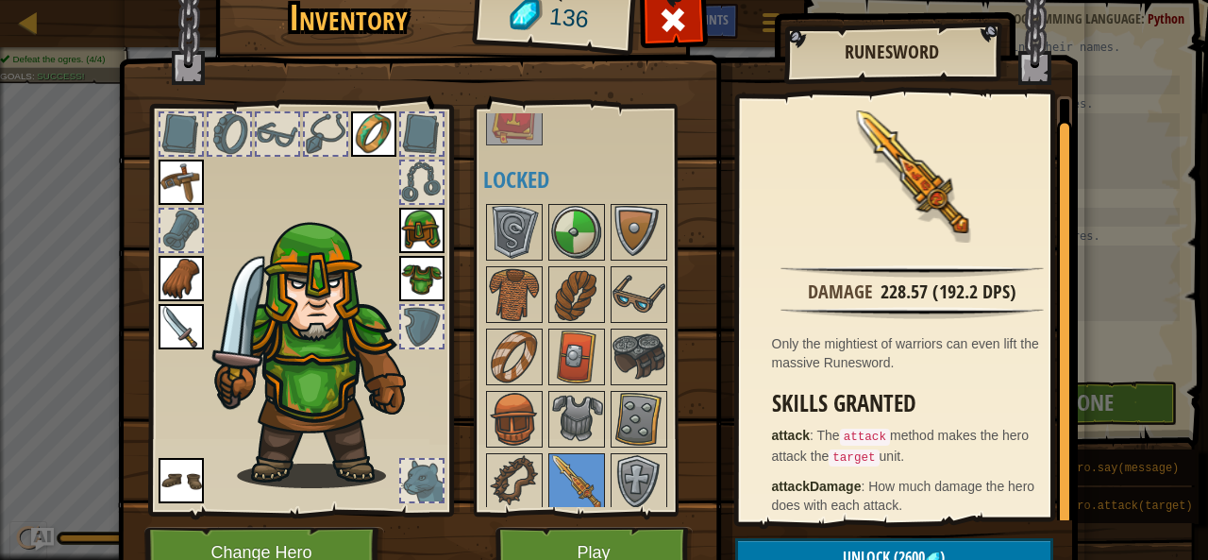
scroll to position [8, 0]
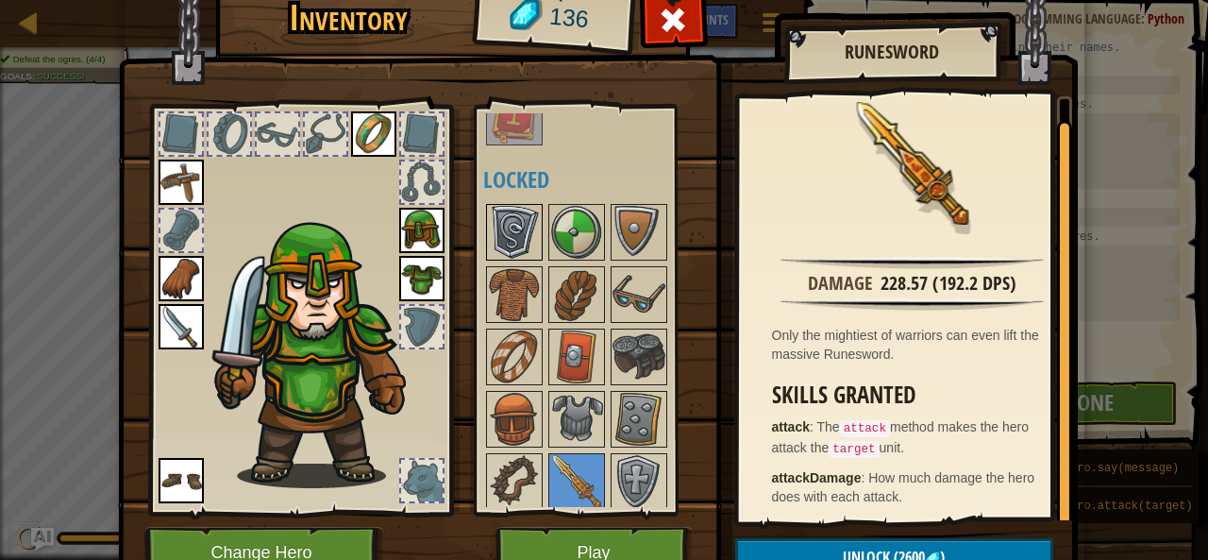
click at [512, 216] on img at bounding box center [514, 232] width 53 height 53
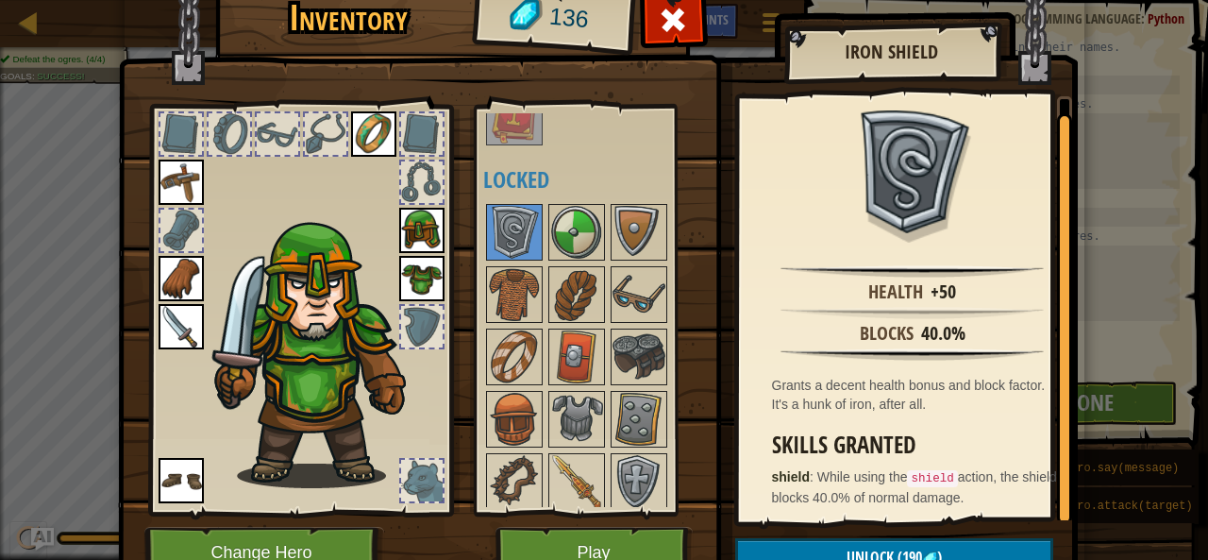
scroll to position [3, 0]
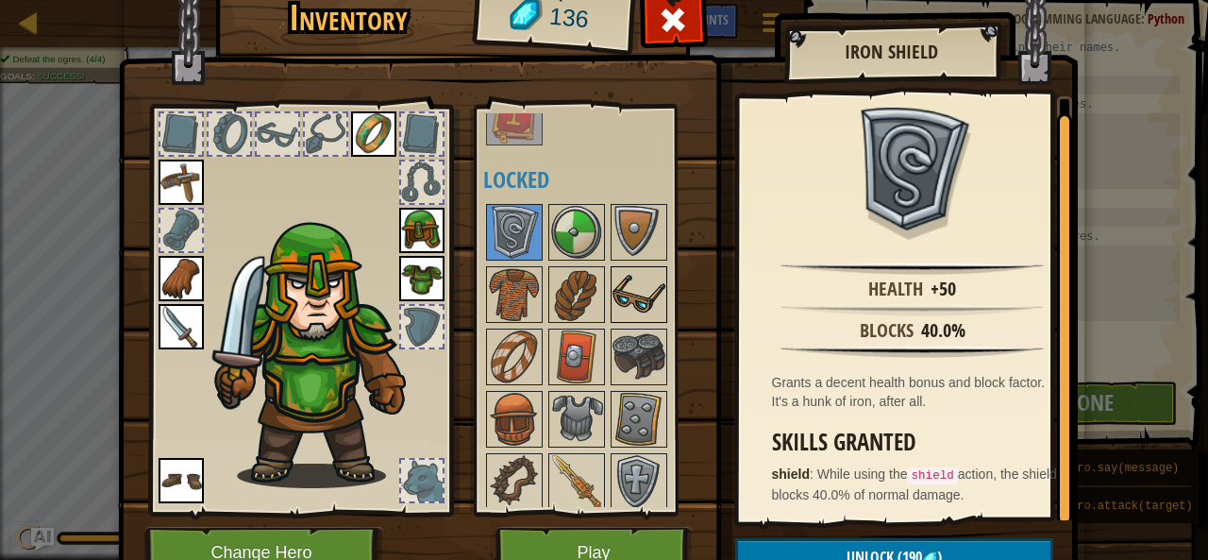
click at [614, 295] on img at bounding box center [639, 294] width 53 height 53
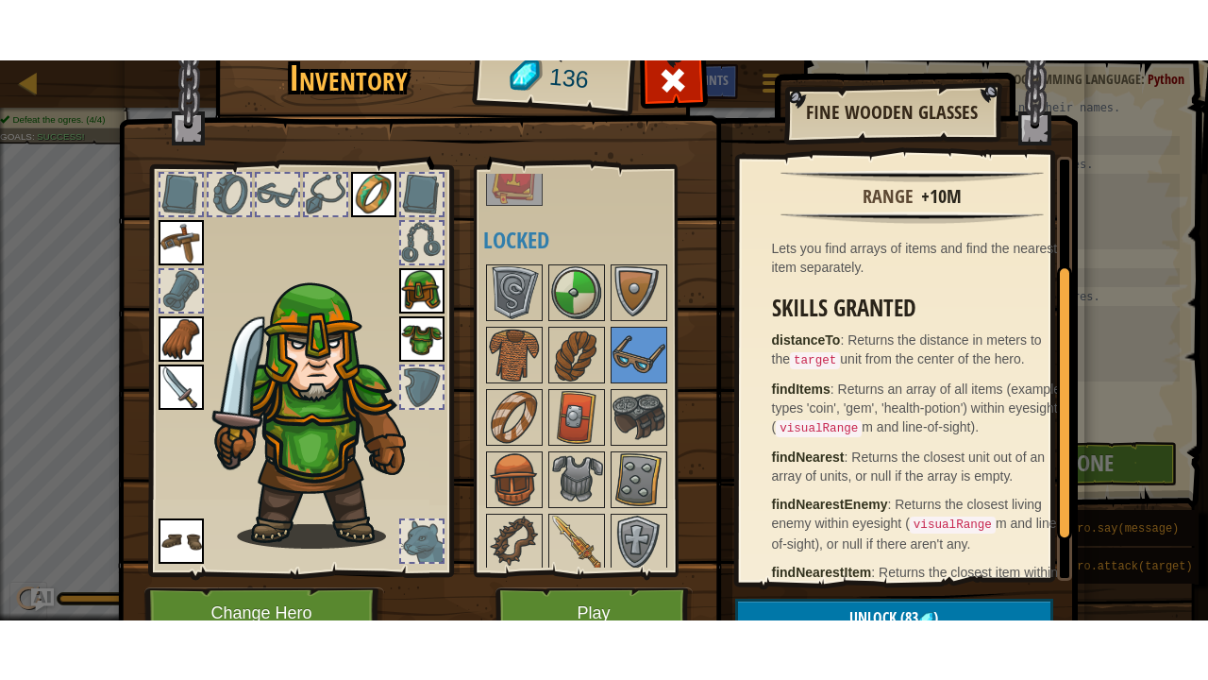
scroll to position [200, 0]
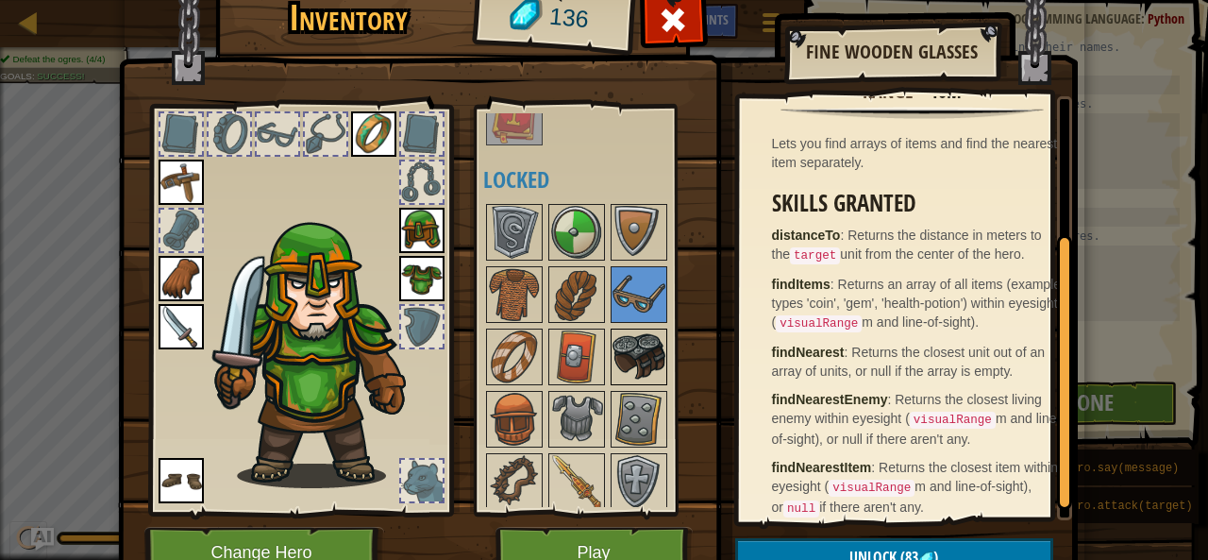
click at [619, 341] on img at bounding box center [639, 356] width 53 height 53
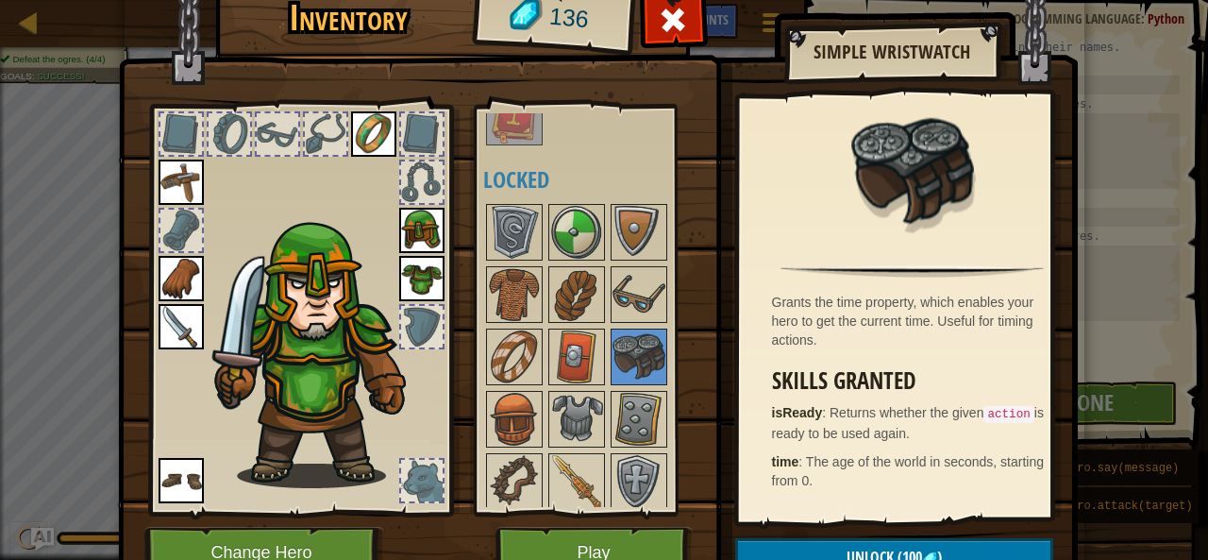
click at [416, 177] on div at bounding box center [422, 182] width 42 height 42
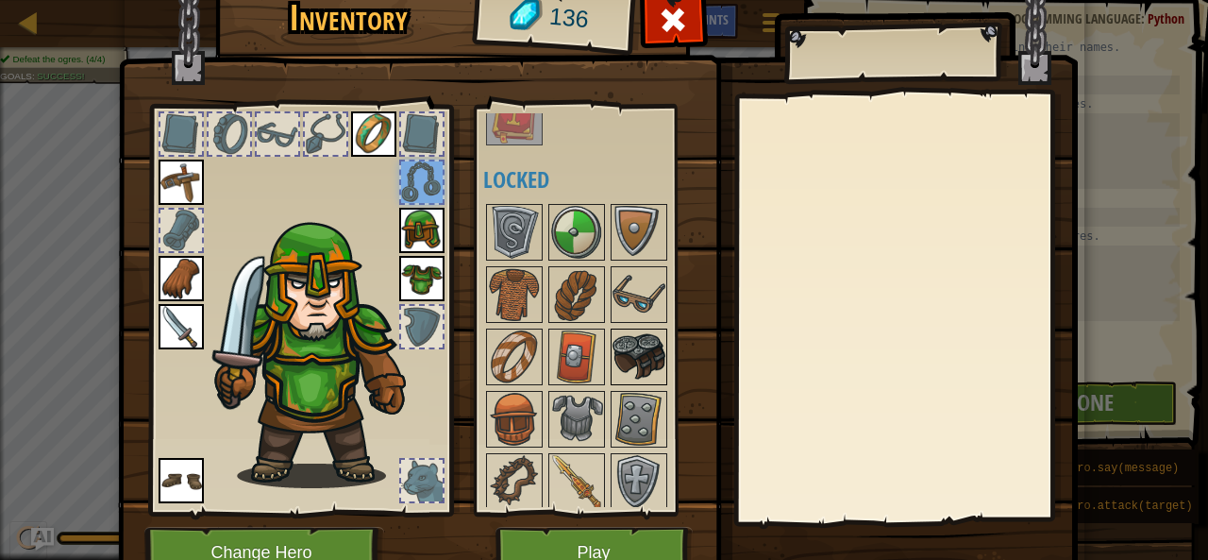
click at [644, 338] on img at bounding box center [639, 356] width 53 height 53
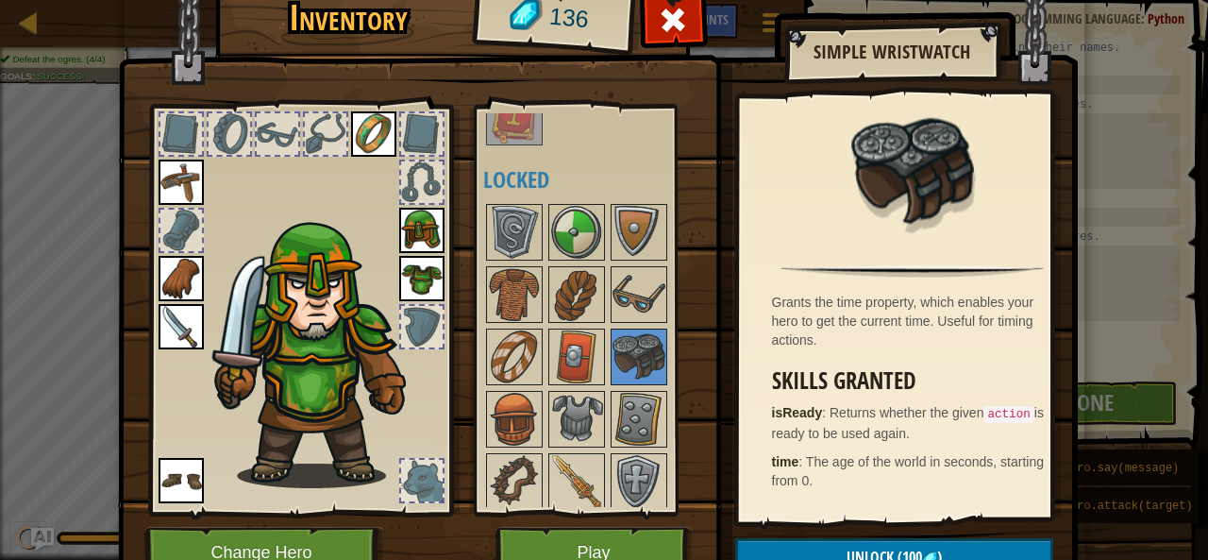
click at [401, 177] on div at bounding box center [422, 182] width 42 height 42
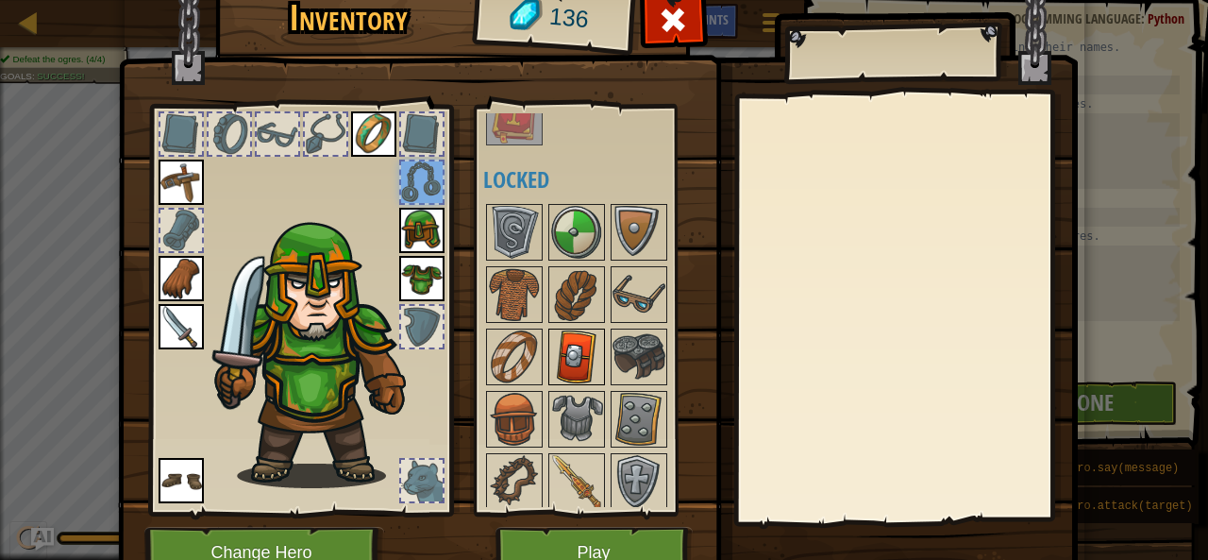
click at [581, 356] on img at bounding box center [576, 356] width 53 height 53
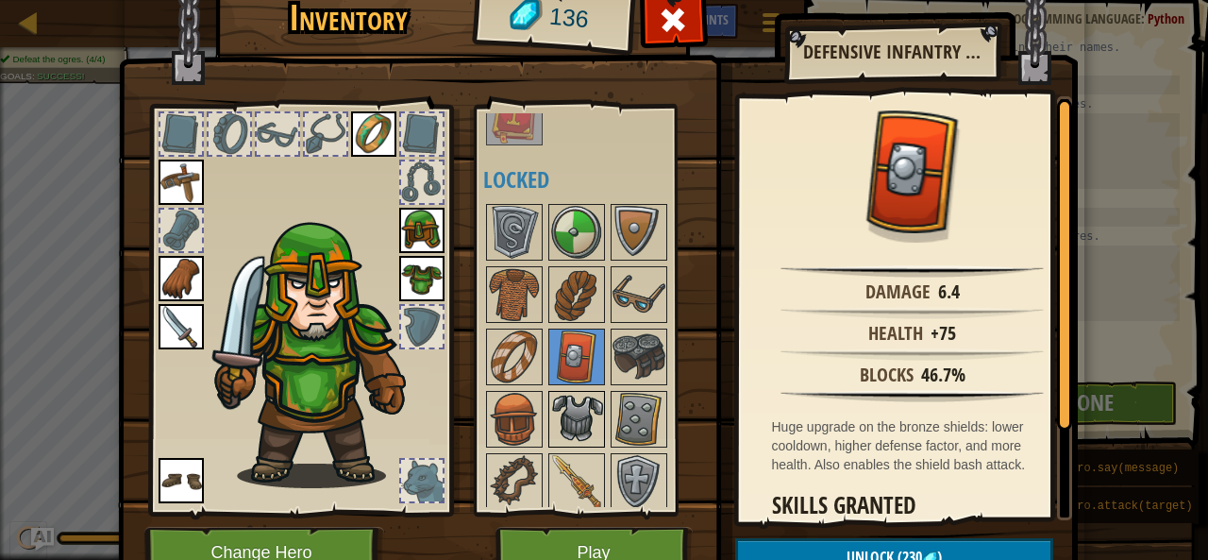
click at [577, 416] on img at bounding box center [576, 419] width 53 height 53
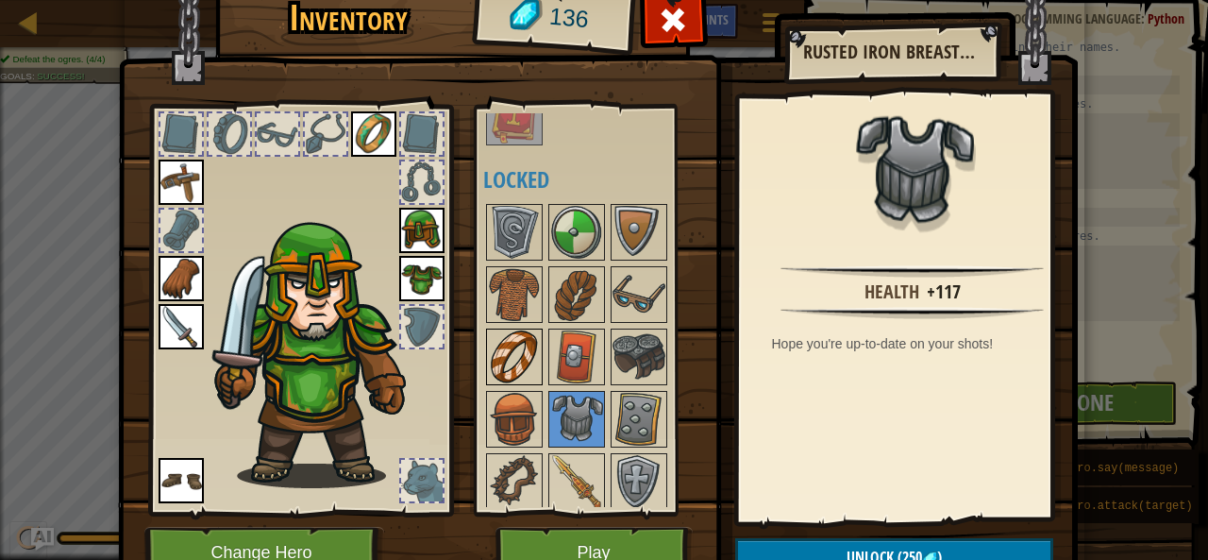
click at [498, 349] on img at bounding box center [514, 356] width 53 height 53
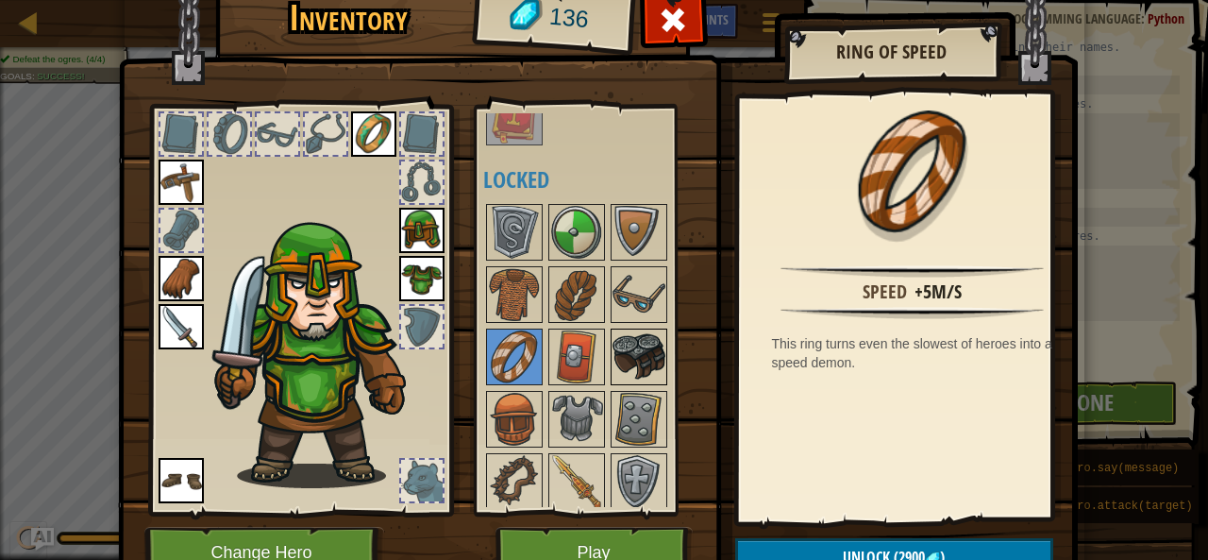
click at [625, 358] on img at bounding box center [639, 356] width 53 height 53
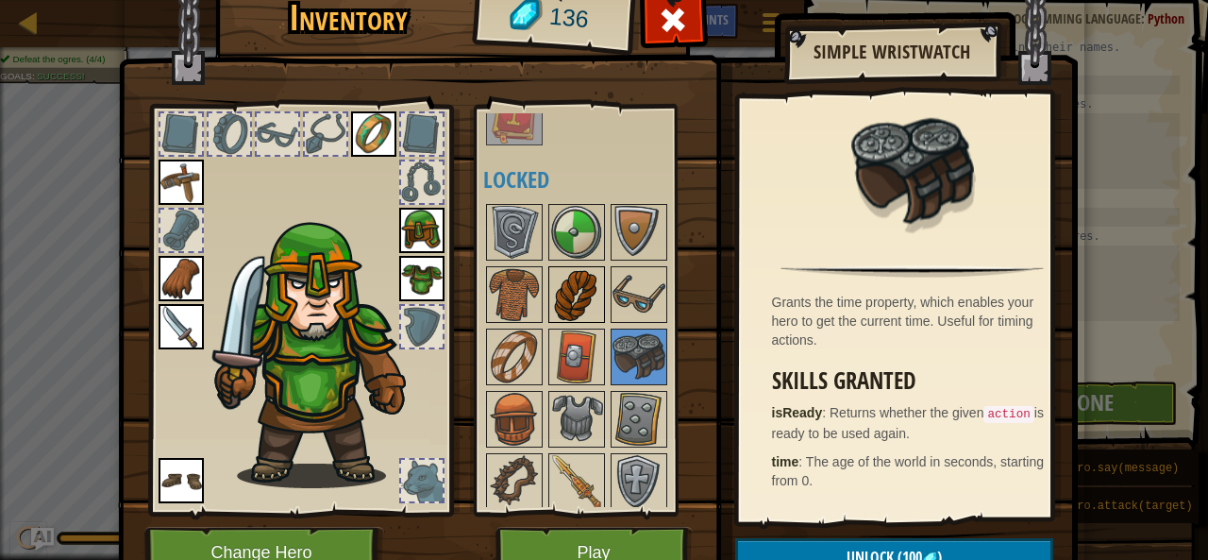
click at [574, 288] on img at bounding box center [576, 294] width 53 height 53
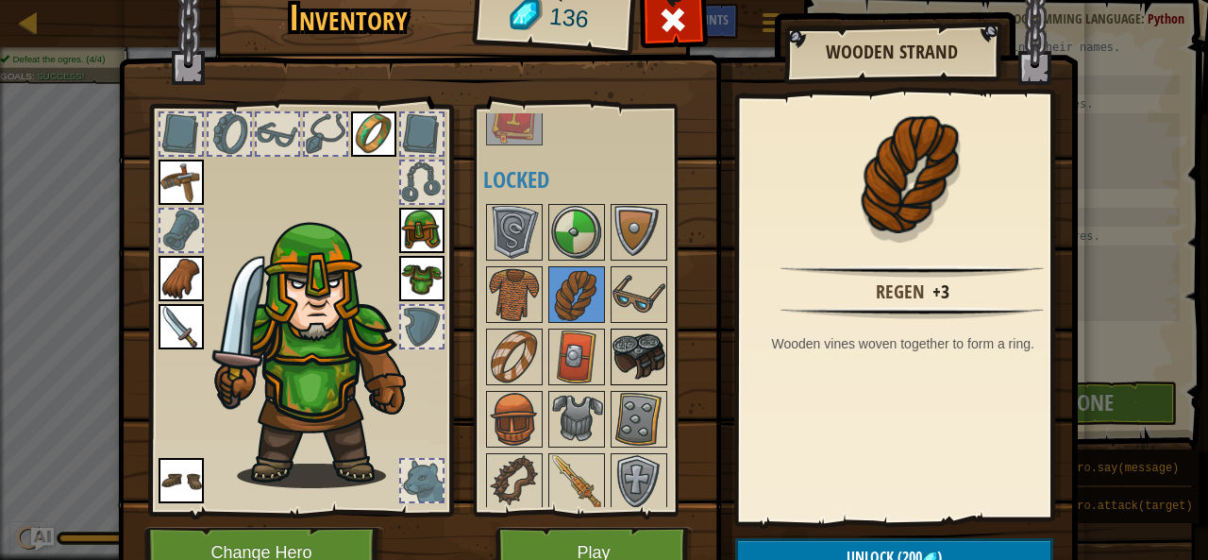
click at [625, 337] on img at bounding box center [639, 356] width 53 height 53
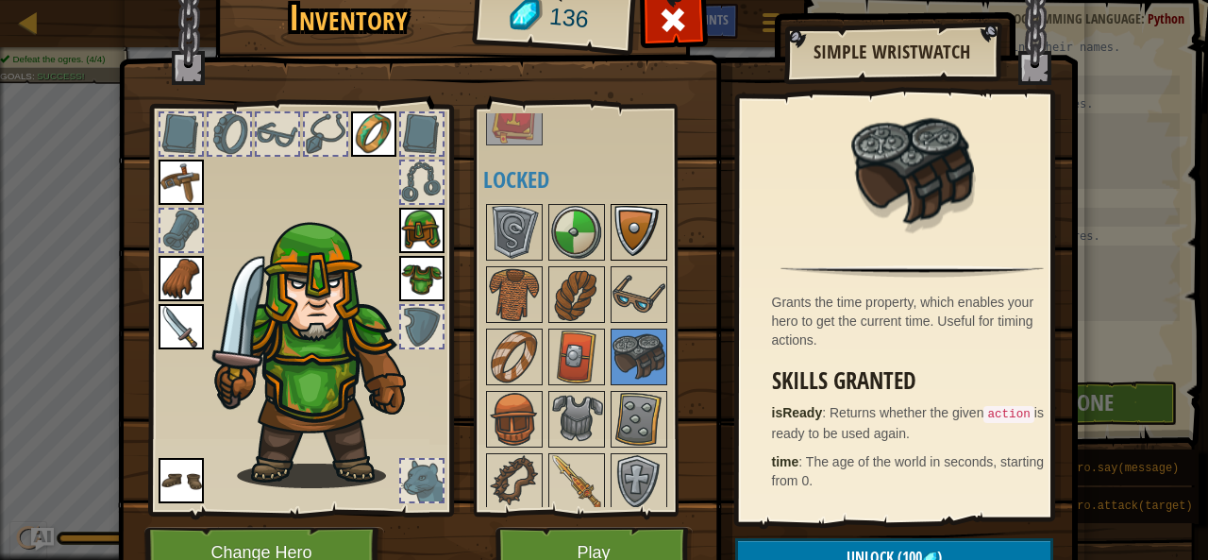
click at [617, 239] on img at bounding box center [639, 232] width 53 height 53
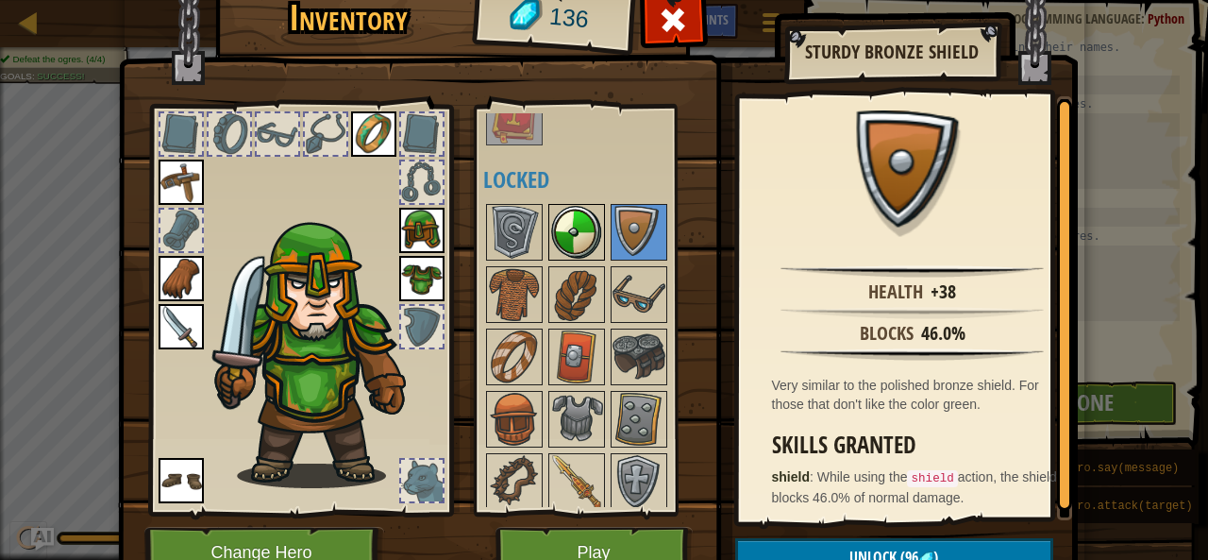
click at [577, 230] on img at bounding box center [576, 232] width 53 height 53
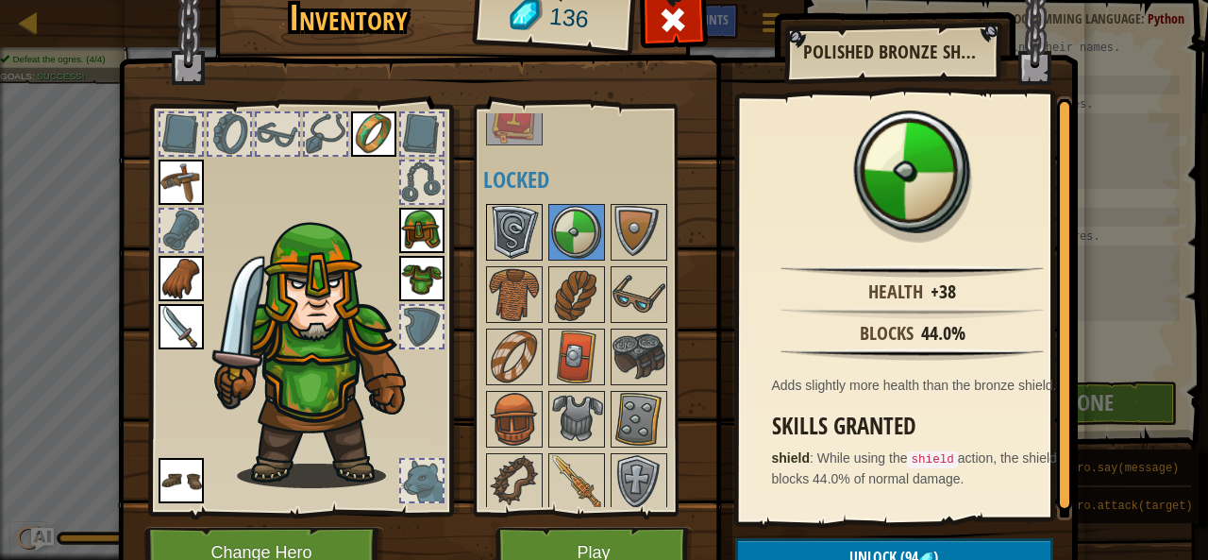
click at [486, 235] on div at bounding box center [514, 232] width 57 height 57
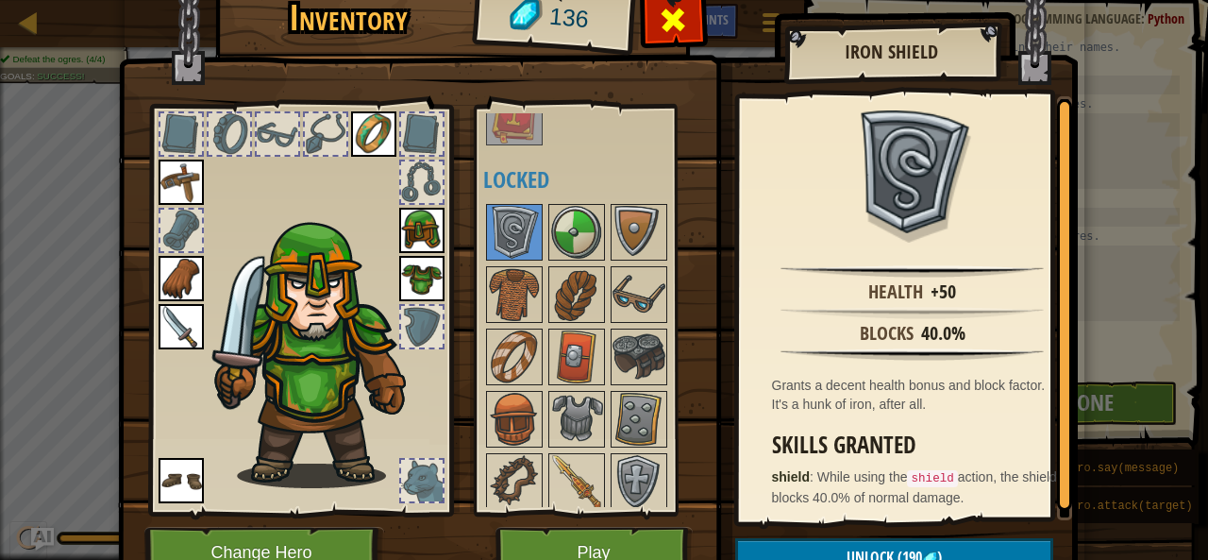
drag, startPoint x: 573, startPoint y: 237, endPoint x: 670, endPoint y: 10, distance: 246.5
click at [670, 10] on div "Inventory 136 Available Equip Equip Equip Equip Equip Equip Equip Equip (double…" at bounding box center [605, 287] width 960 height 623
click at [661, 540] on button "Play" at bounding box center [594, 553] width 197 height 52
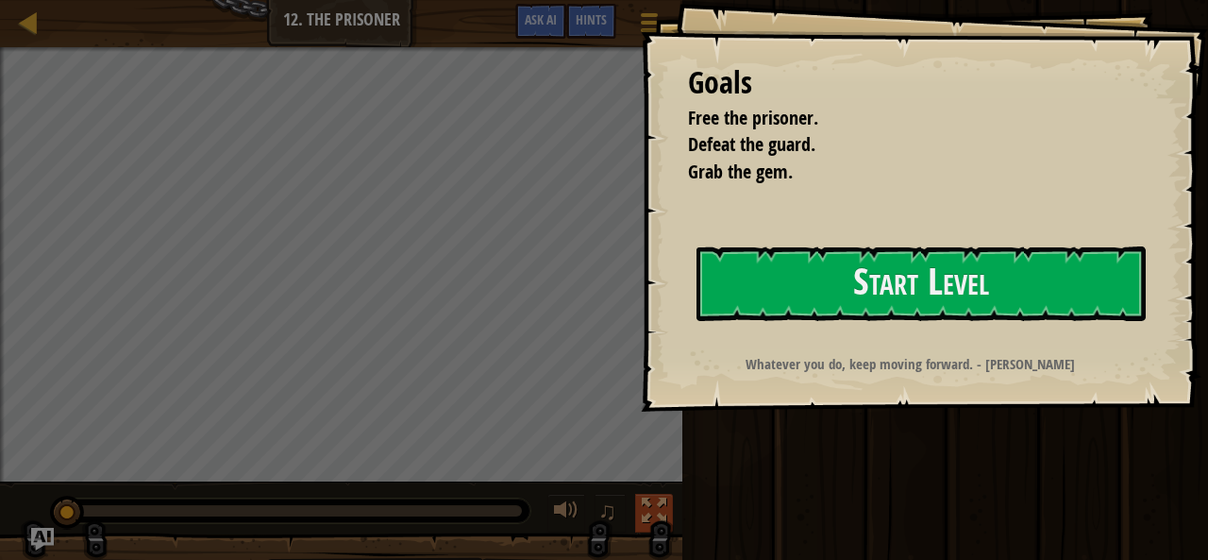
click at [668, 497] on button at bounding box center [654, 513] width 38 height 39
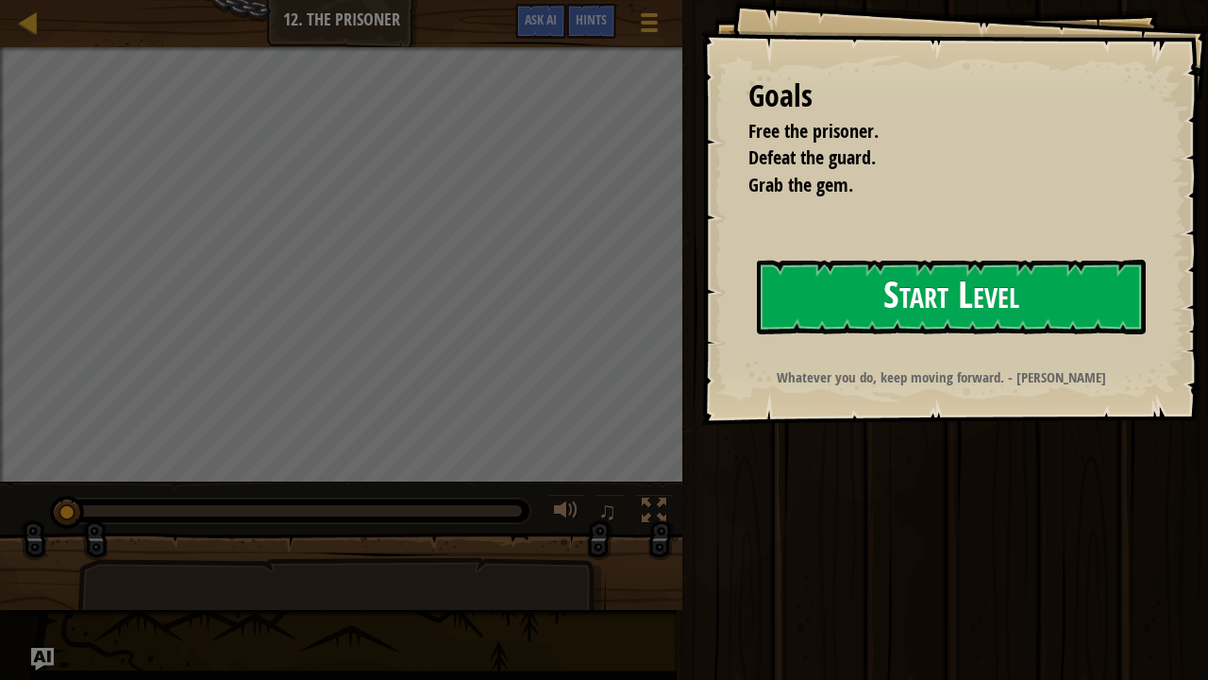
click at [915, 309] on button "Start Level" at bounding box center [951, 297] width 389 height 75
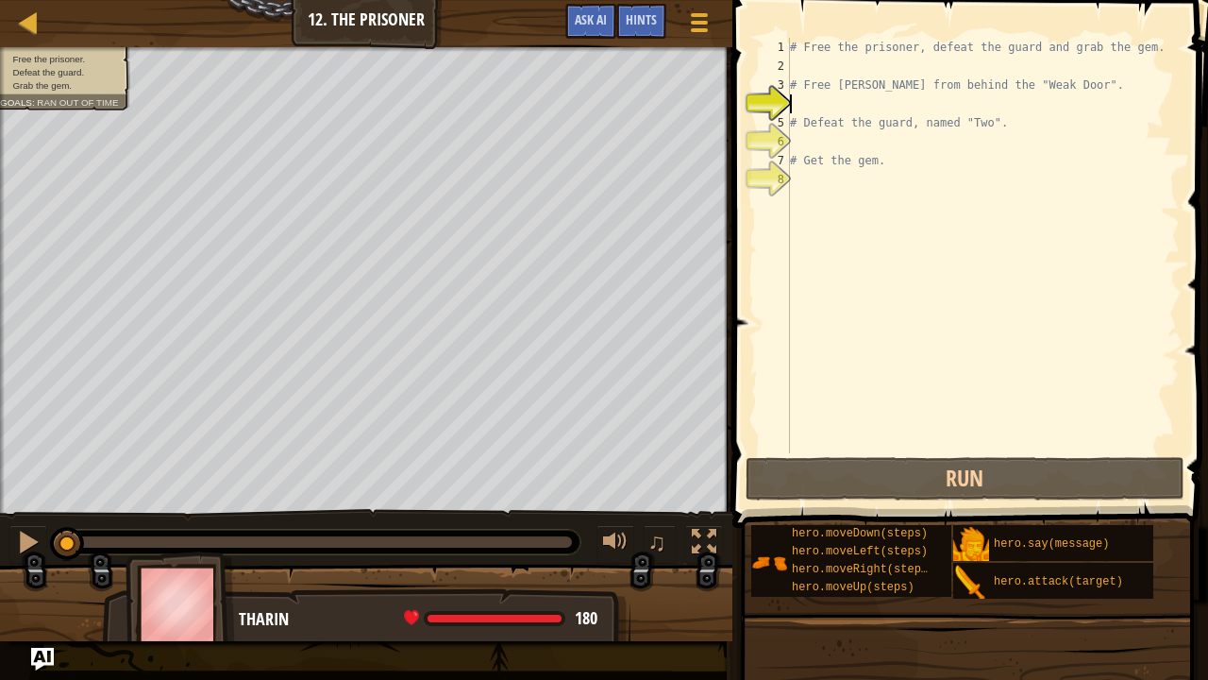
type textarea "h"
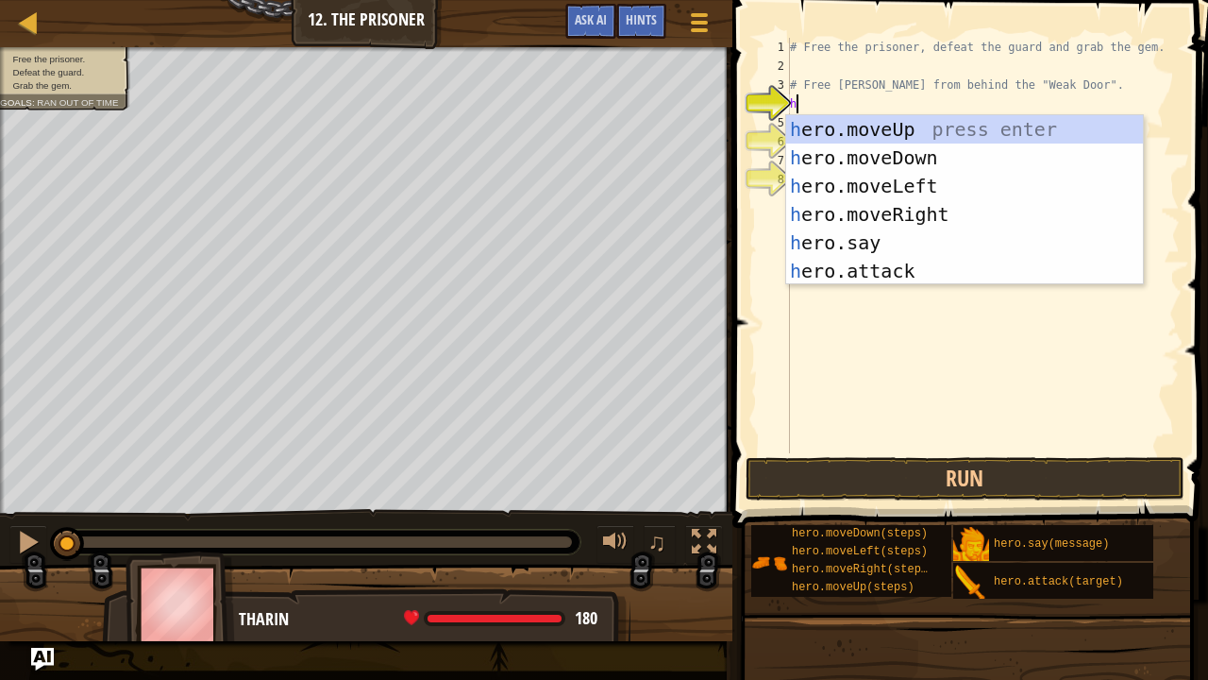
scroll to position [8, 0]
click at [910, 214] on div "h ero.moveUp press enter h ero.moveDown press enter h ero.moveLeft press enter …" at bounding box center [965, 228] width 358 height 227
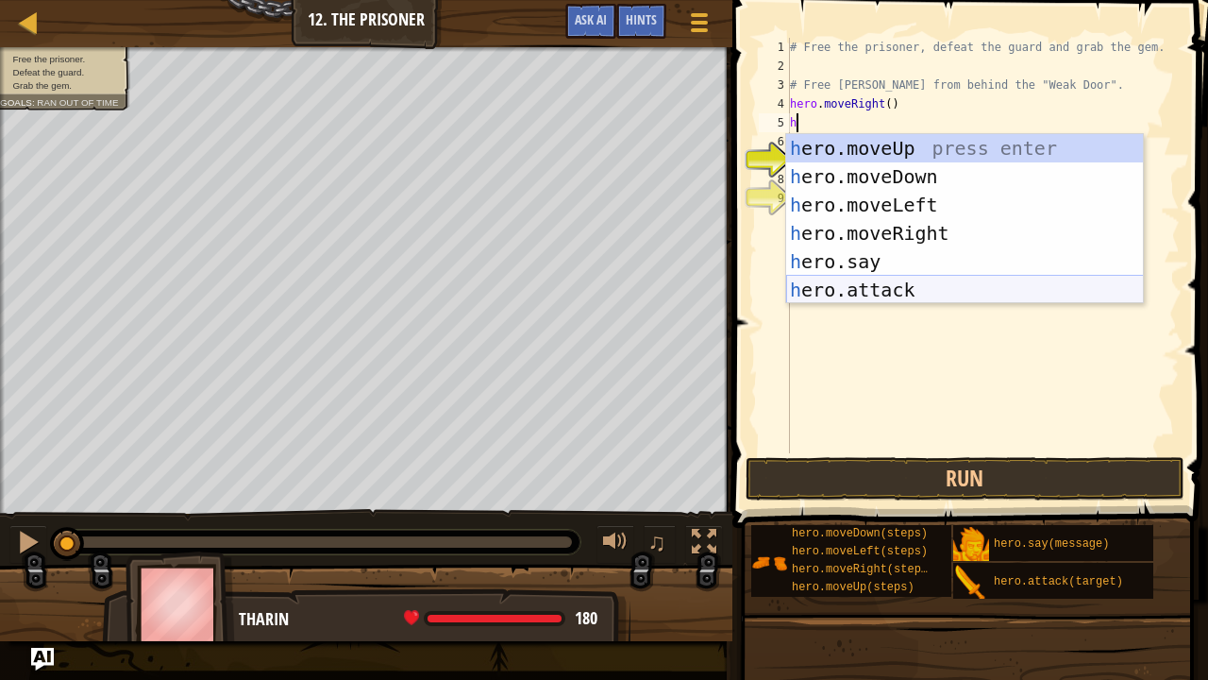
click at [829, 296] on div "h ero.moveUp press enter h ero.moveDown press enter h ero.moveLeft press enter …" at bounding box center [965, 247] width 358 height 227
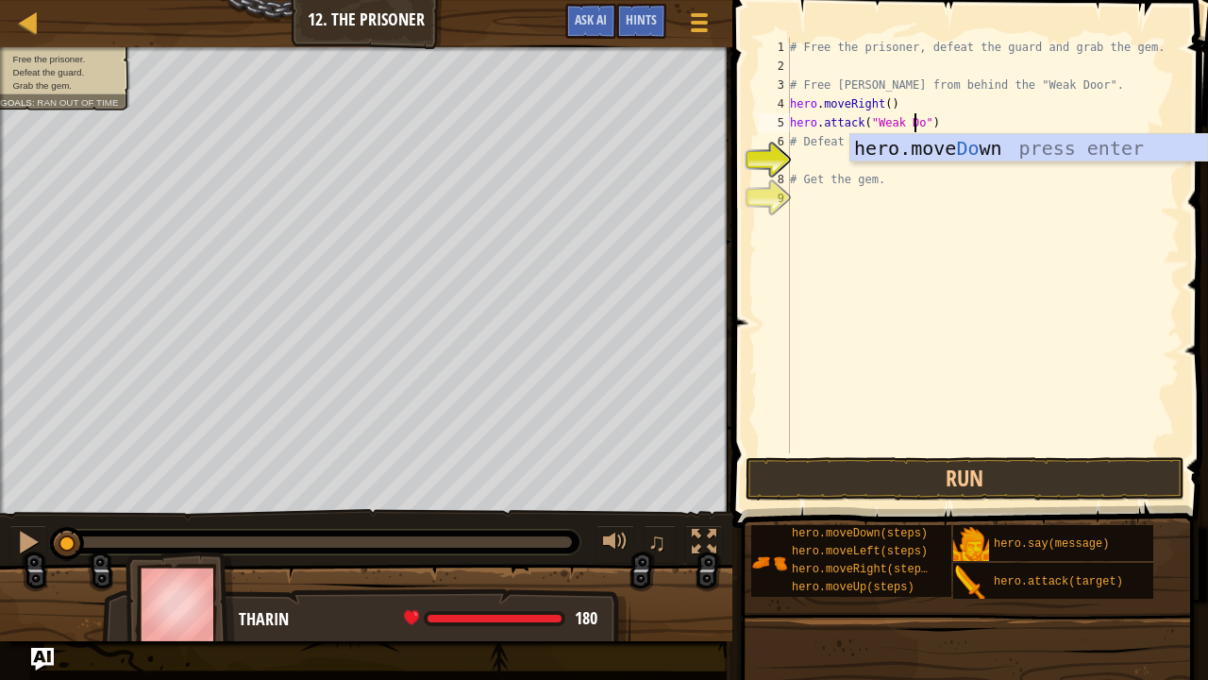
scroll to position [8, 10]
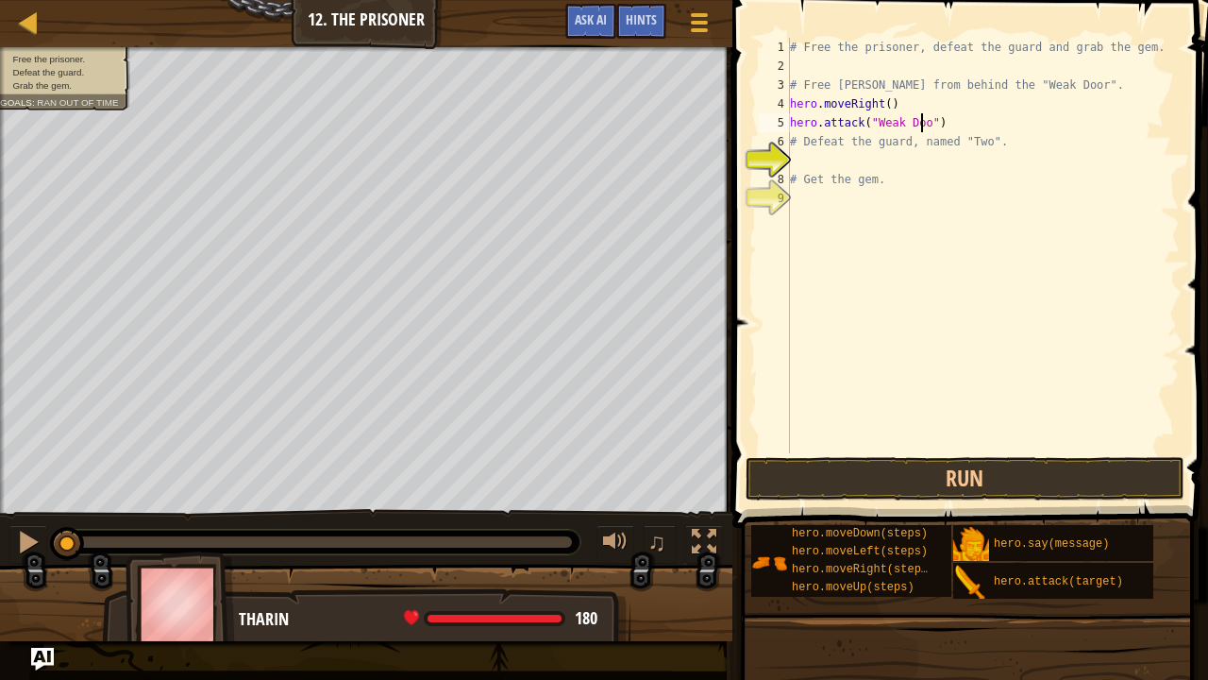
type textarea "hero.attack("Weak Door")"
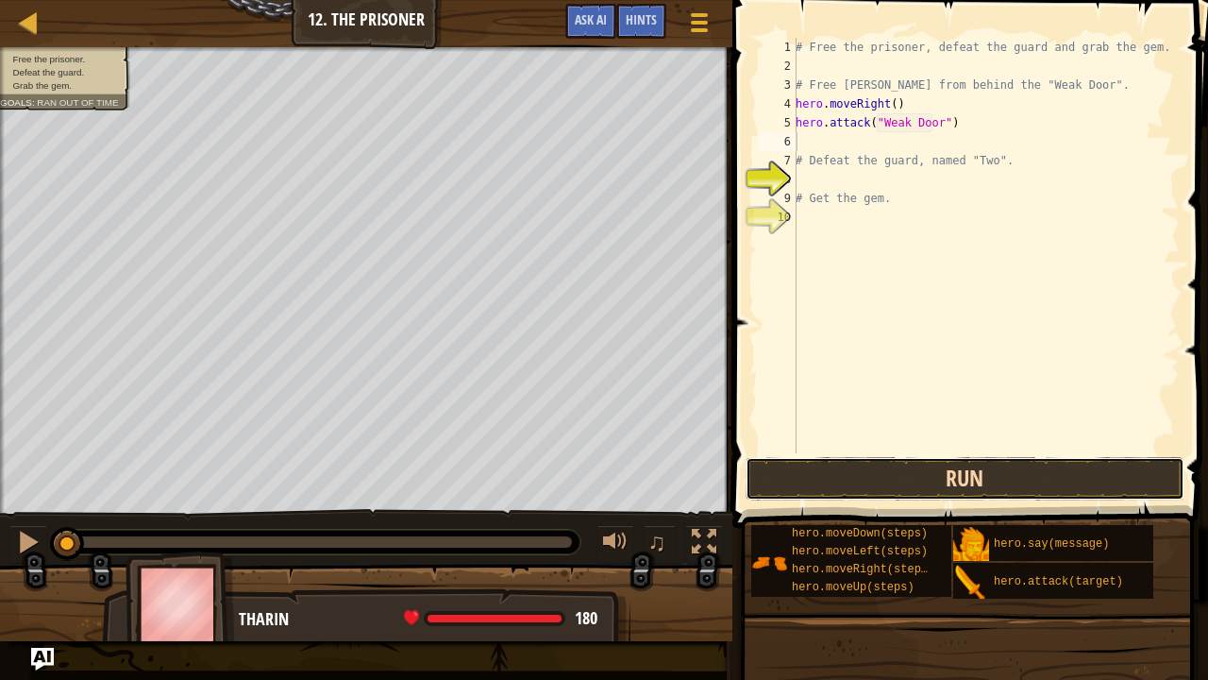
click at [907, 464] on button "Run" at bounding box center [966, 478] width 440 height 43
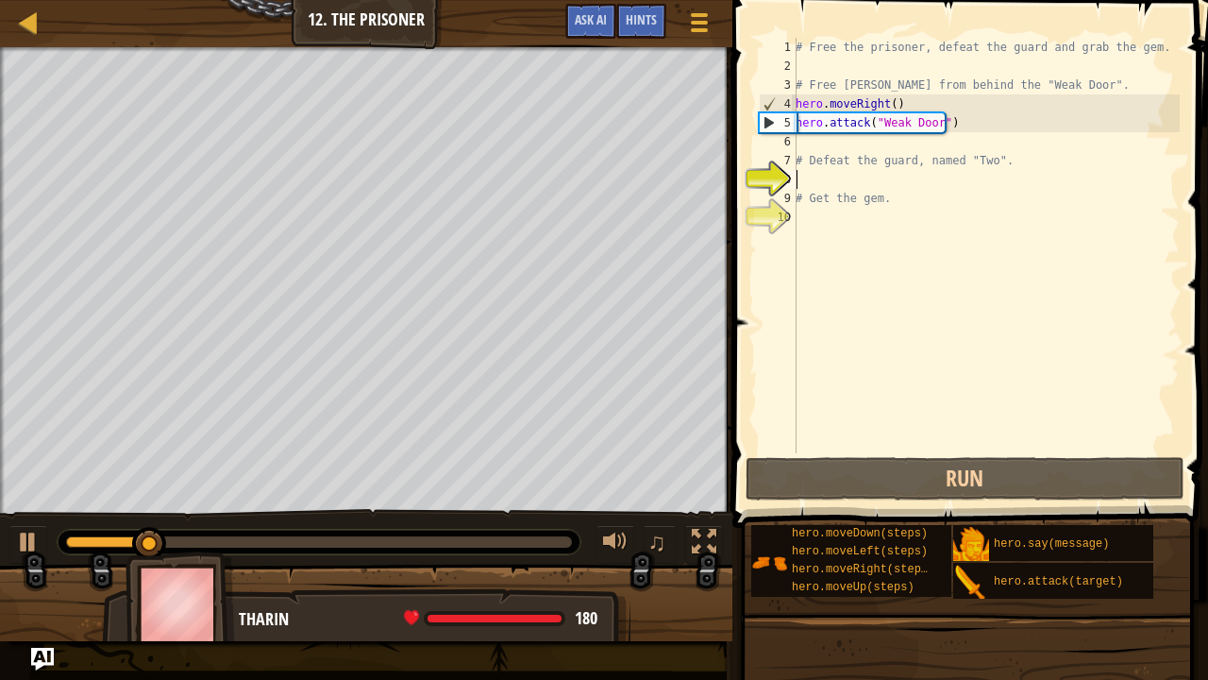
click at [865, 177] on div "# Free the prisoner, defeat the guard and grab the gem. # Free [PERSON_NAME] fr…" at bounding box center [986, 264] width 388 height 453
type textarea "h"
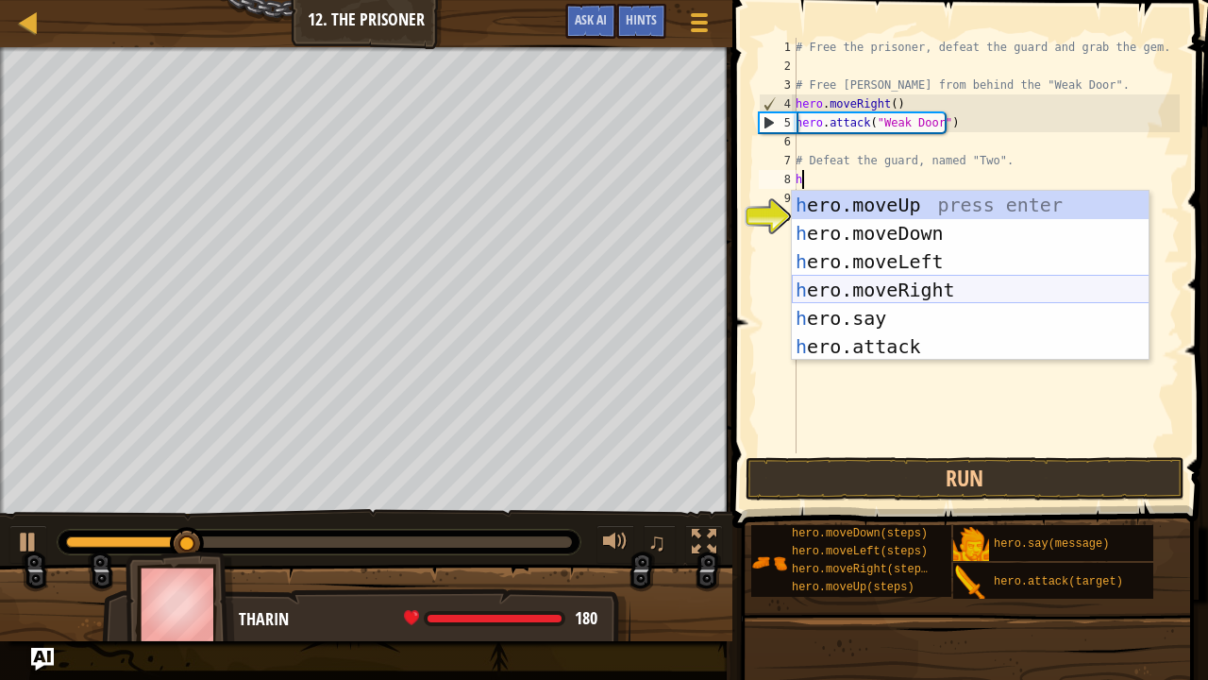
click at [877, 281] on div "h ero.moveUp press enter h ero.moveDown press enter h ero.moveLeft press enter …" at bounding box center [971, 304] width 358 height 227
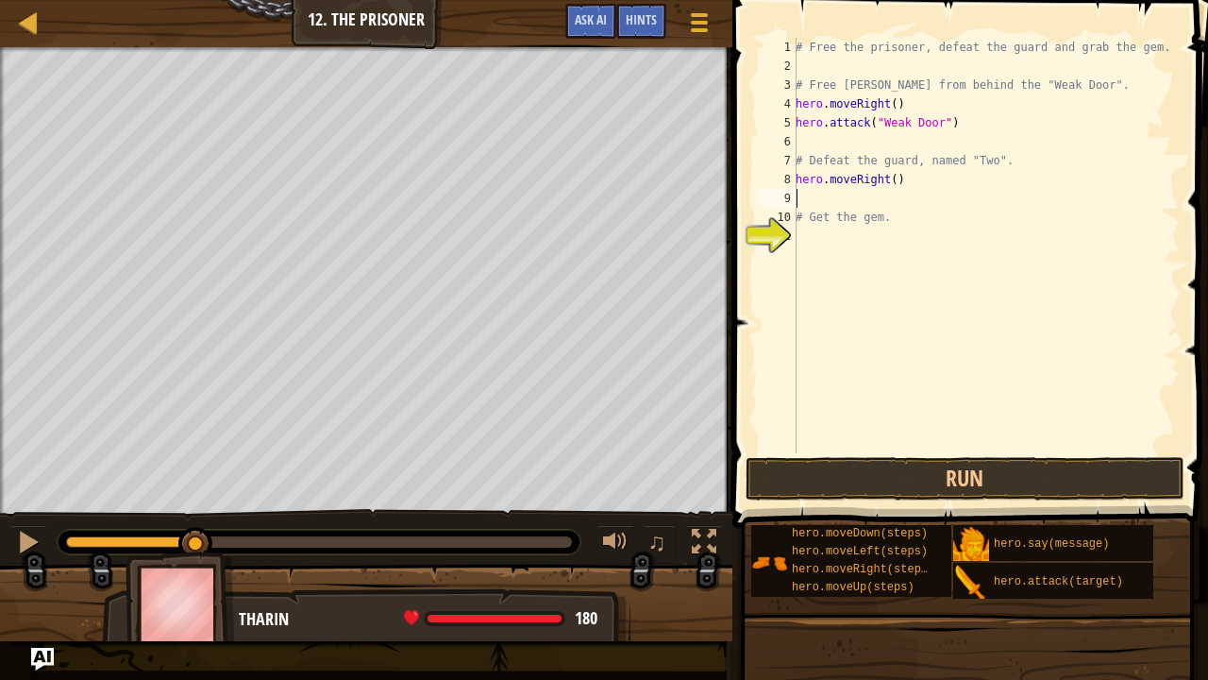
click at [890, 176] on div "# Free the prisoner, defeat the guard and grab the gem. # Free [PERSON_NAME] fr…" at bounding box center [986, 264] width 388 height 453
type textarea "hero.moveRight(3)"
click at [814, 202] on div "# Free the prisoner, defeat the guard and grab the gem. # Free [PERSON_NAME] fr…" at bounding box center [986, 264] width 388 height 453
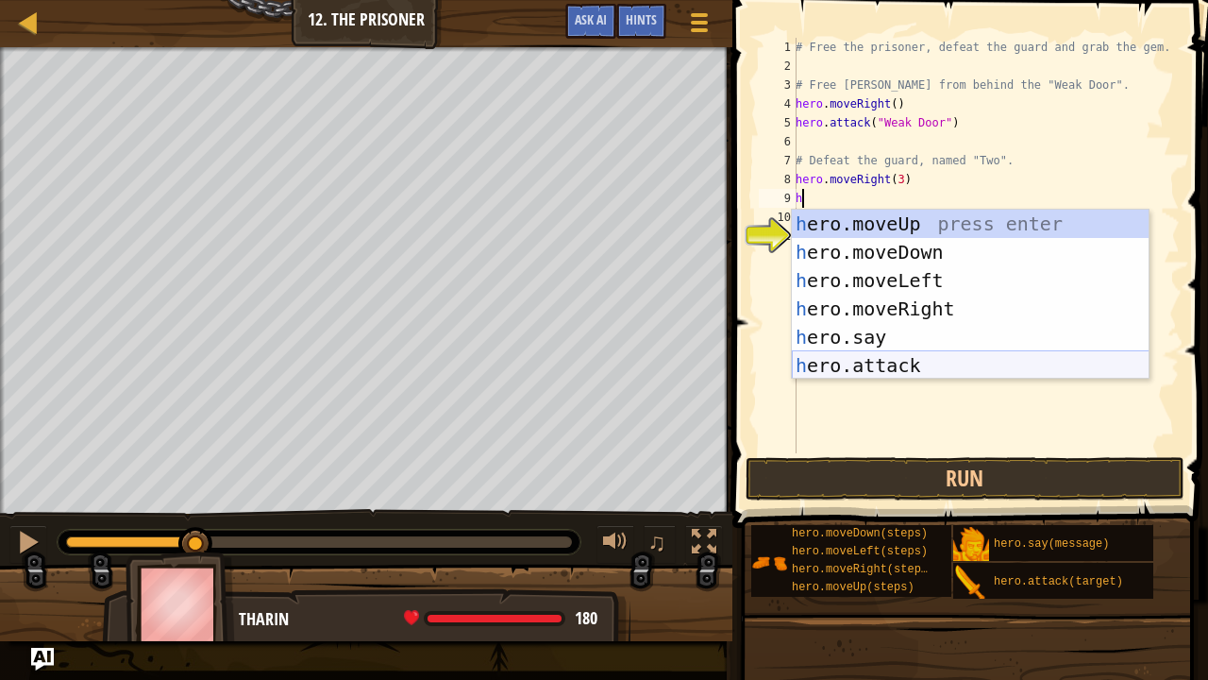
click at [887, 361] on div "h ero.moveUp press enter h ero.moveDown press enter h ero.moveLeft press enter …" at bounding box center [971, 323] width 358 height 227
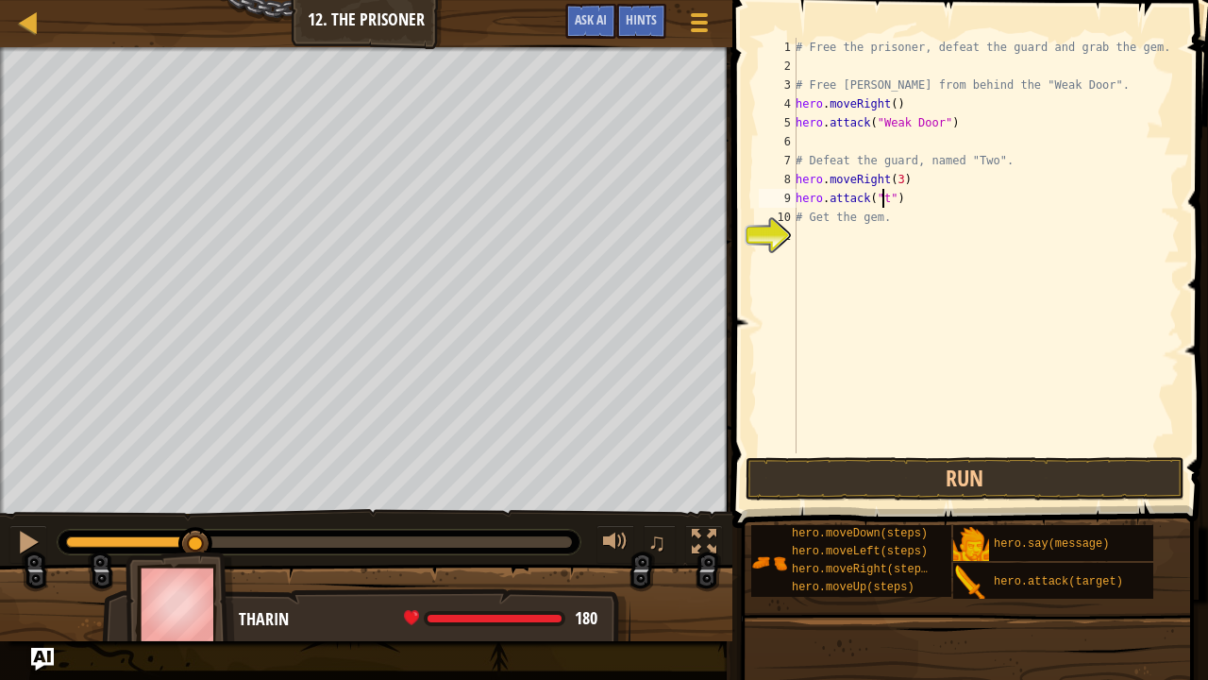
scroll to position [8, 8]
type textarea "hero.attack("two")"
click at [921, 199] on div "# Free the prisoner, defeat the guard and grab the gem. # Free [PERSON_NAME] fr…" at bounding box center [986, 264] width 388 height 453
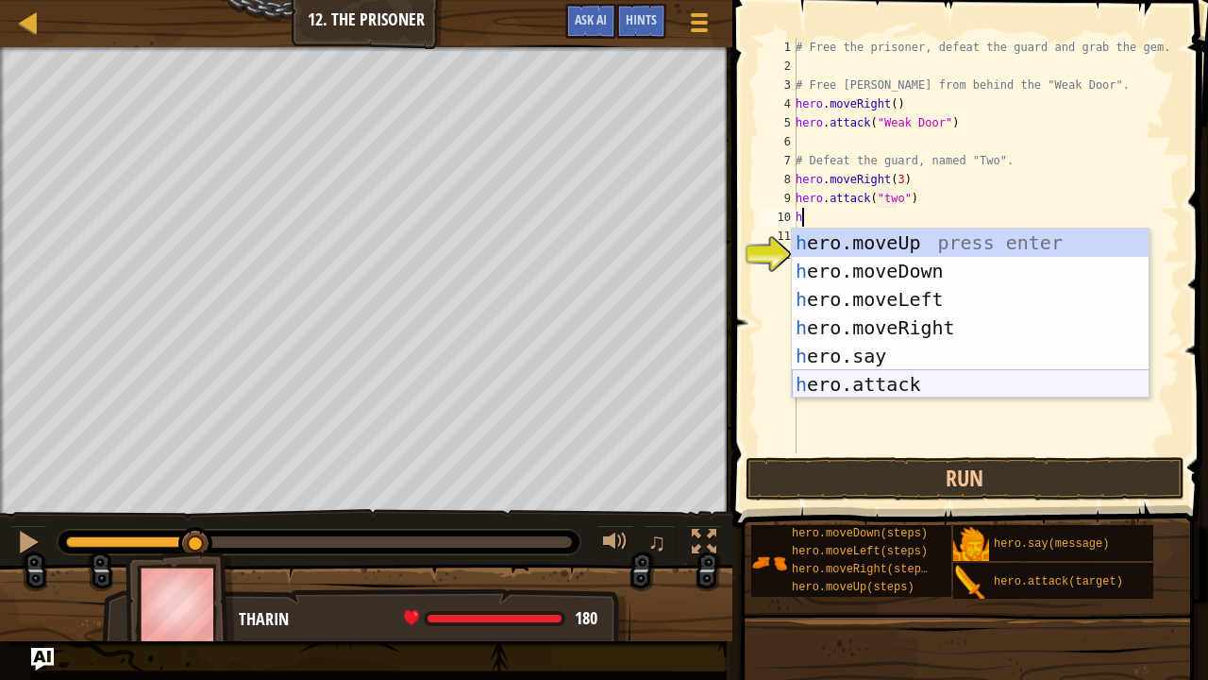
click at [889, 381] on div "h ero.moveUp press enter h ero.moveDown press enter h ero.moveLeft press enter …" at bounding box center [971, 341] width 358 height 227
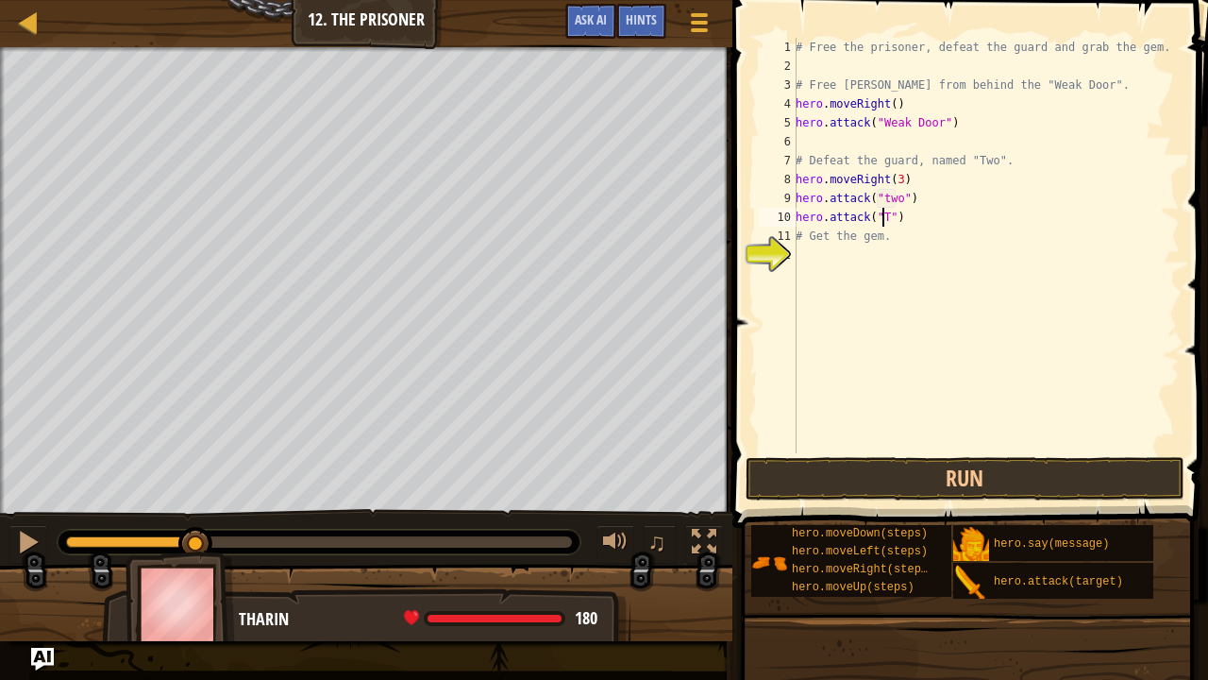
scroll to position [8, 8]
click at [879, 198] on div "# Free the prisoner, defeat the guard and grab the gem. # Free [PERSON_NAME] fr…" at bounding box center [986, 264] width 388 height 453
click at [885, 197] on div "# Free the prisoner, defeat the guard and grab the gem. # Free [PERSON_NAME] fr…" at bounding box center [986, 264] width 388 height 453
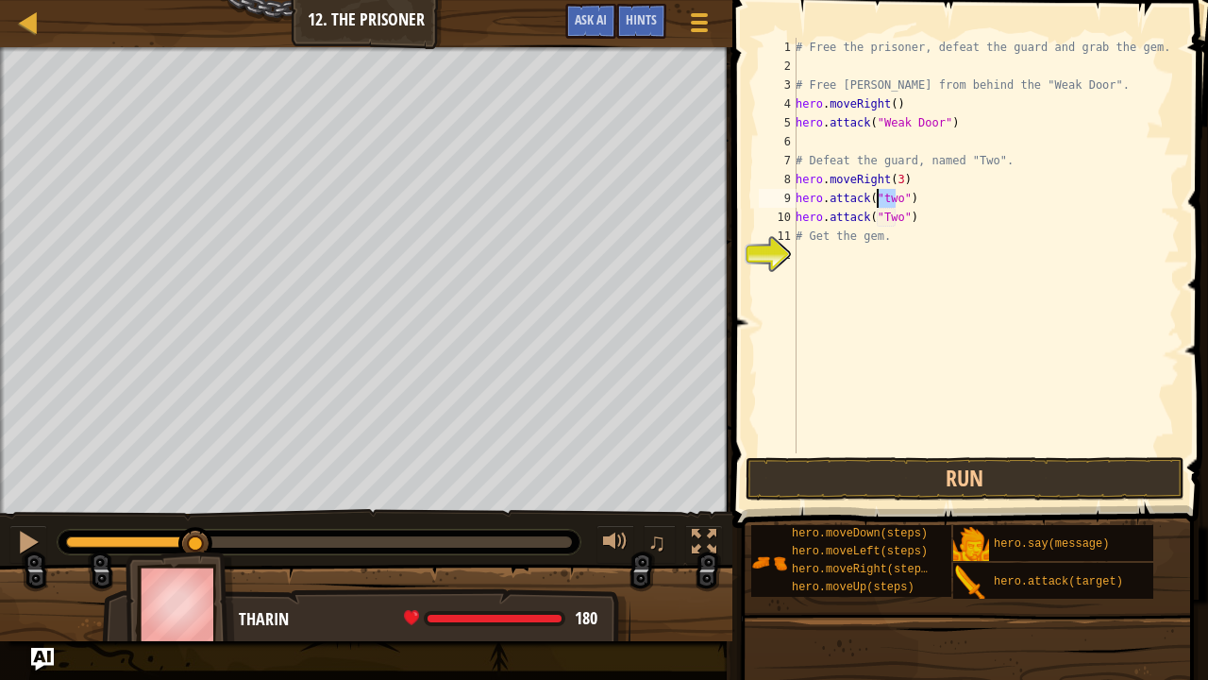
click at [885, 197] on div "# Free the prisoner, defeat the guard and grab the gem. # Free [PERSON_NAME] fr…" at bounding box center [986, 264] width 388 height 453
click at [882, 481] on button "Run" at bounding box center [966, 478] width 440 height 43
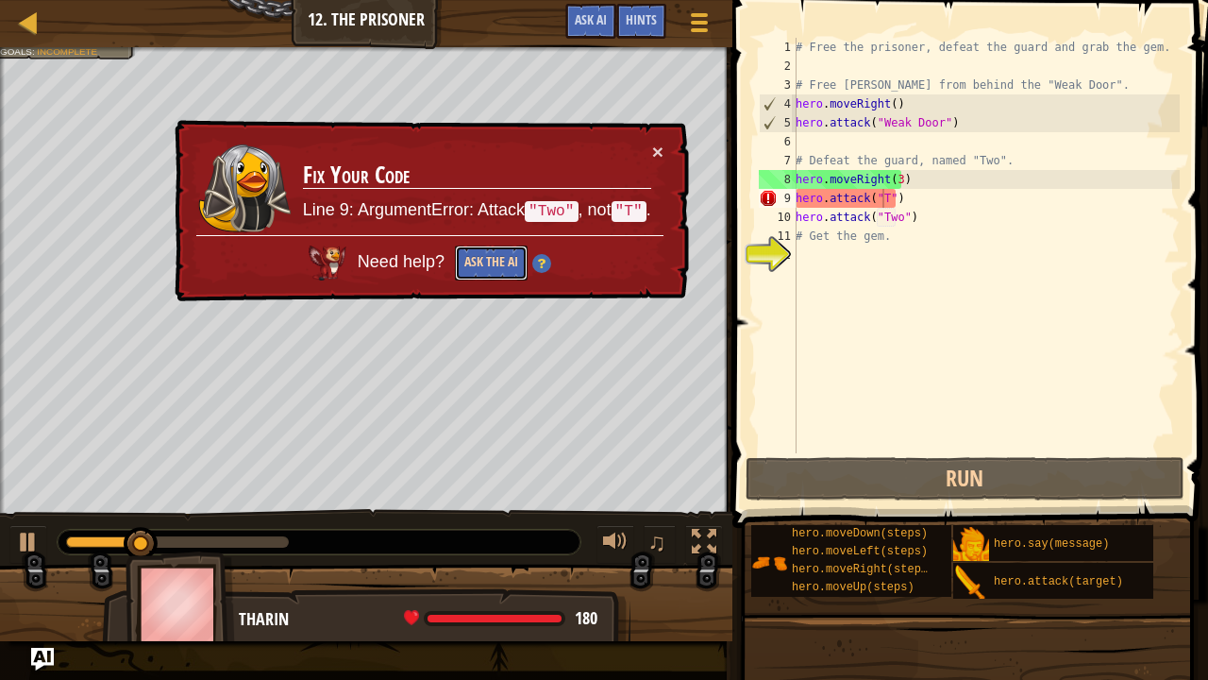
click at [485, 247] on button "Ask the AI" at bounding box center [491, 262] width 73 height 35
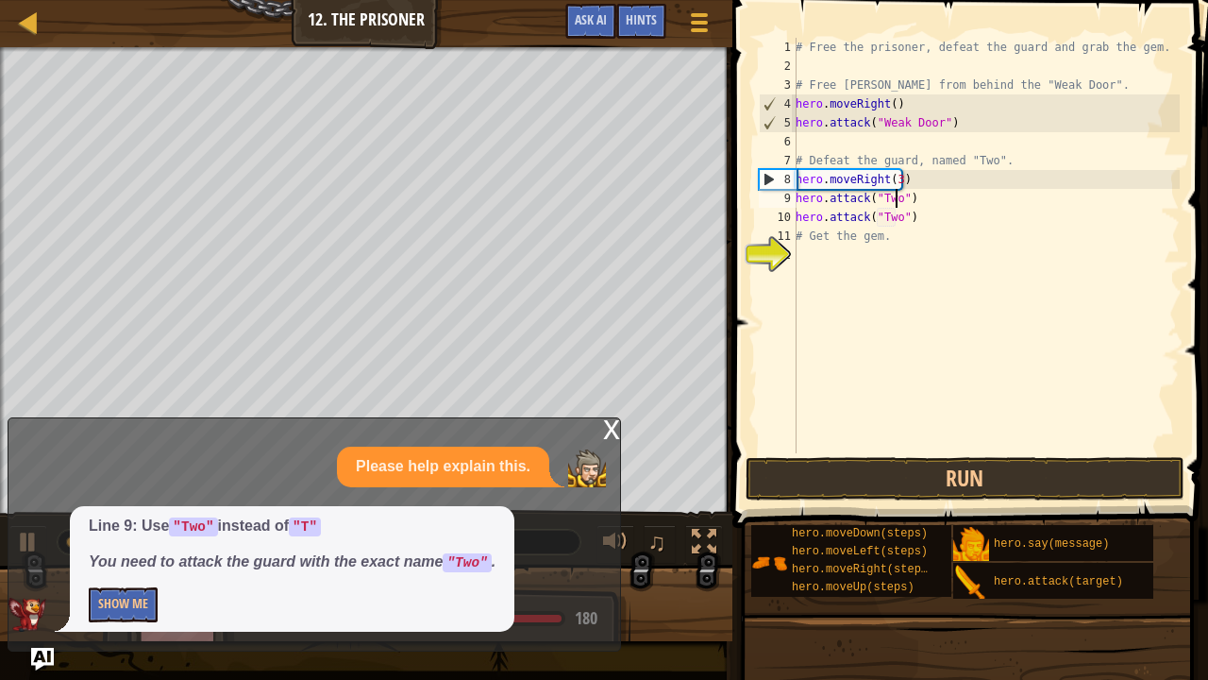
scroll to position [8, 8]
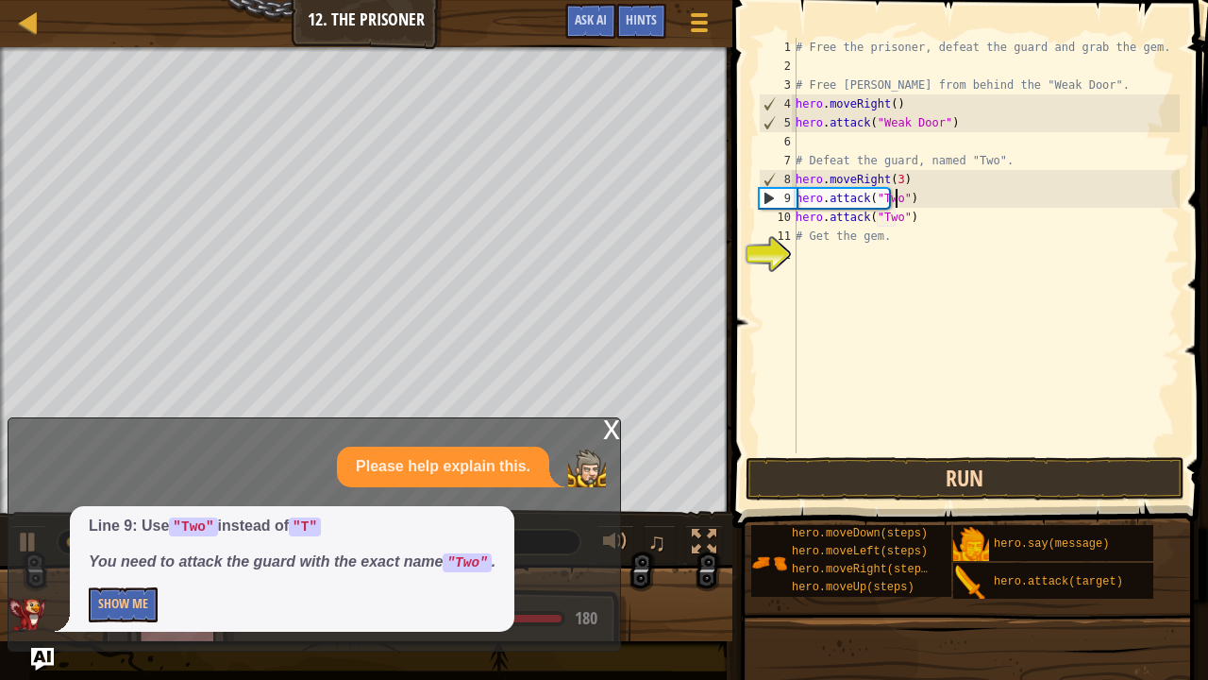
type textarea "hero.attack("Two")"
drag, startPoint x: 876, startPoint y: 483, endPoint x: 837, endPoint y: 470, distance: 40.9
click at [837, 470] on button "Run" at bounding box center [966, 478] width 440 height 43
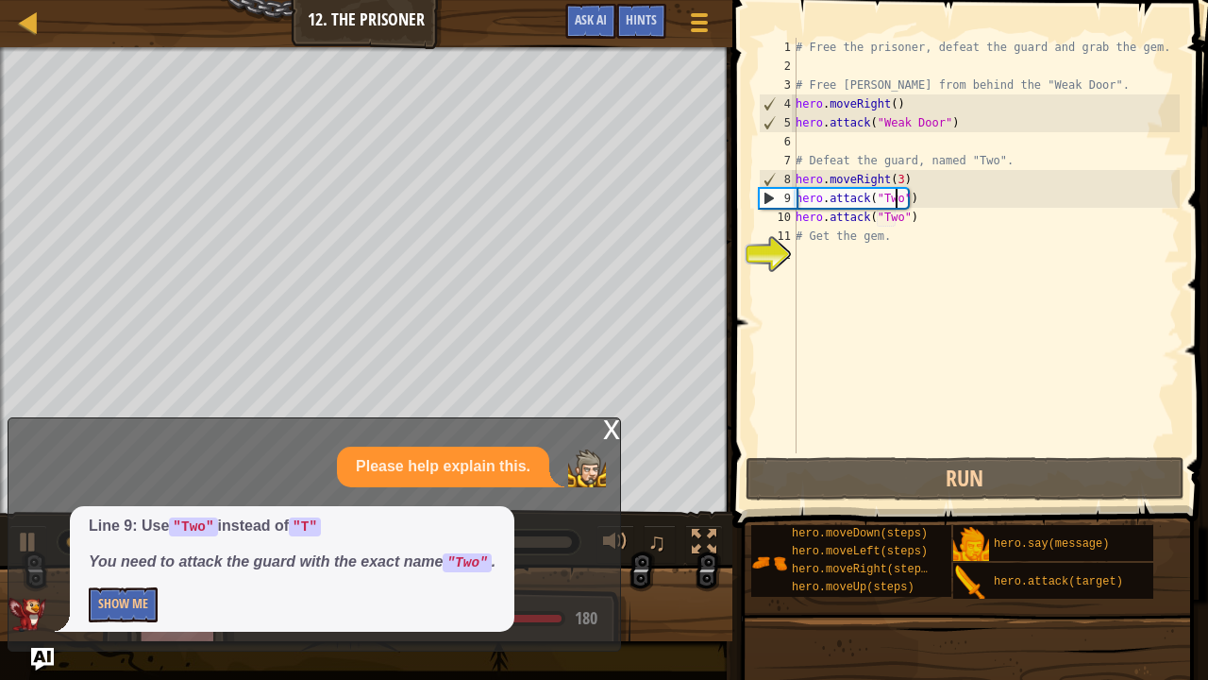
click at [612, 424] on div "x" at bounding box center [611, 427] width 17 height 19
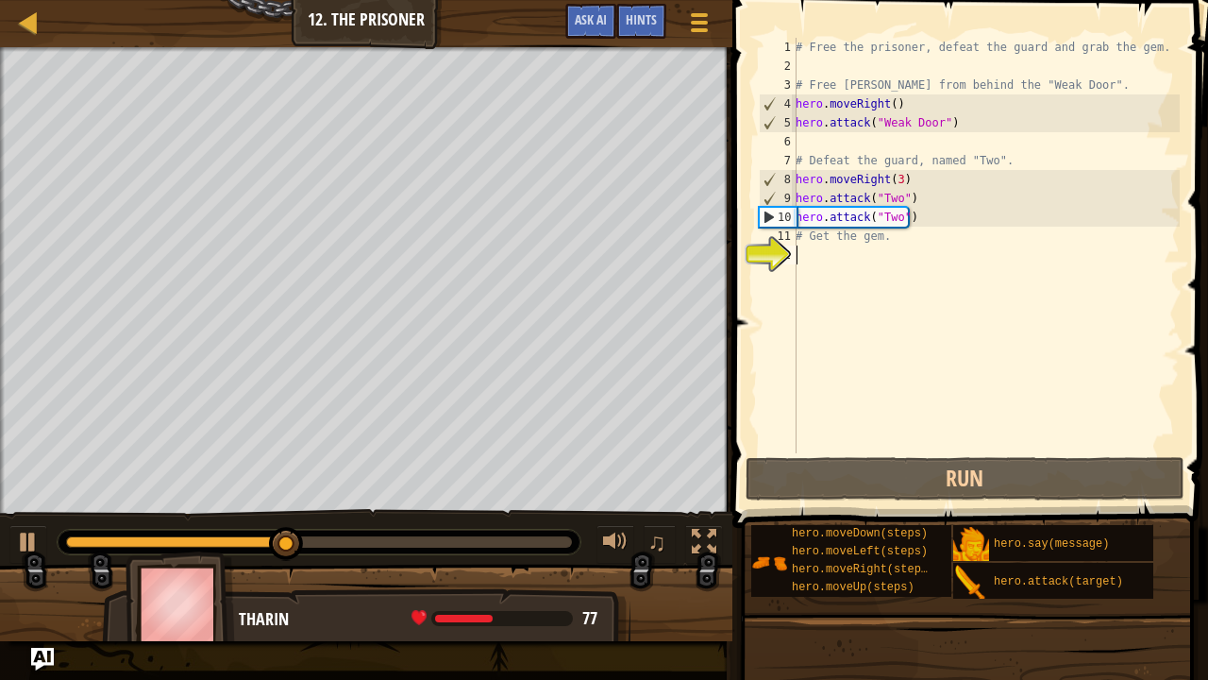
click at [817, 255] on div "# Free the prisoner, defeat the guard and grab the gem. # Free [PERSON_NAME] fr…" at bounding box center [986, 264] width 388 height 453
type textarea "h"
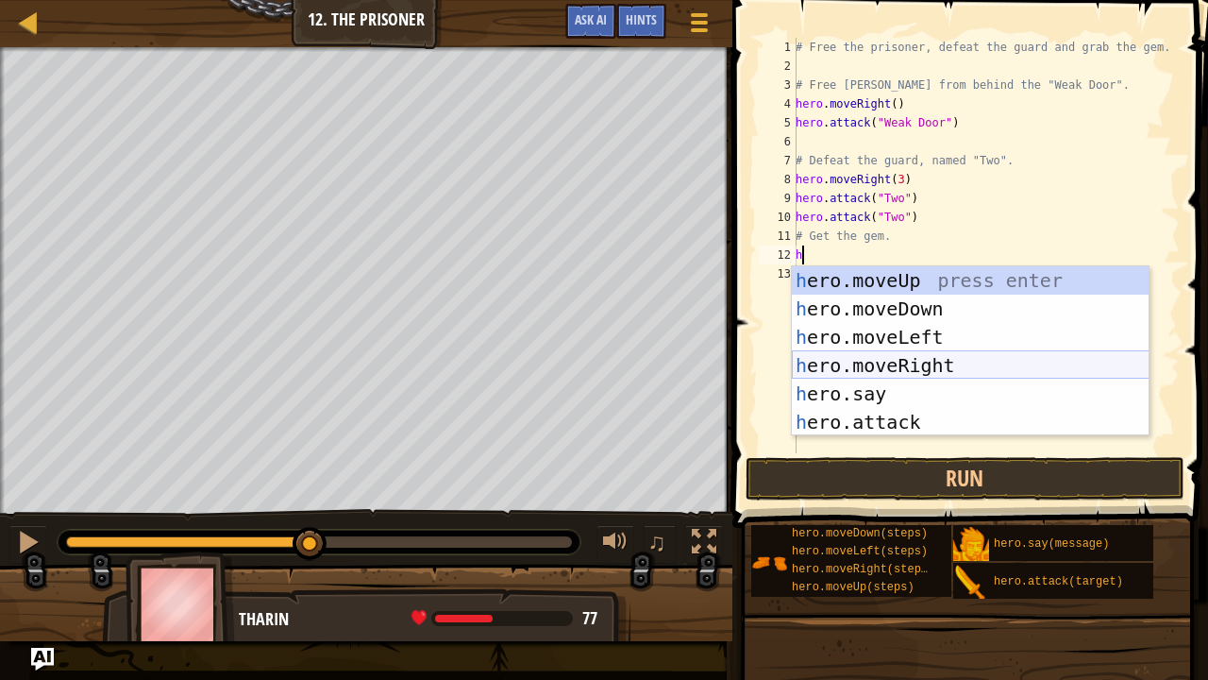
click at [870, 364] on div "h ero.moveUp press enter h ero.moveDown press enter h ero.moveLeft press enter …" at bounding box center [971, 379] width 358 height 227
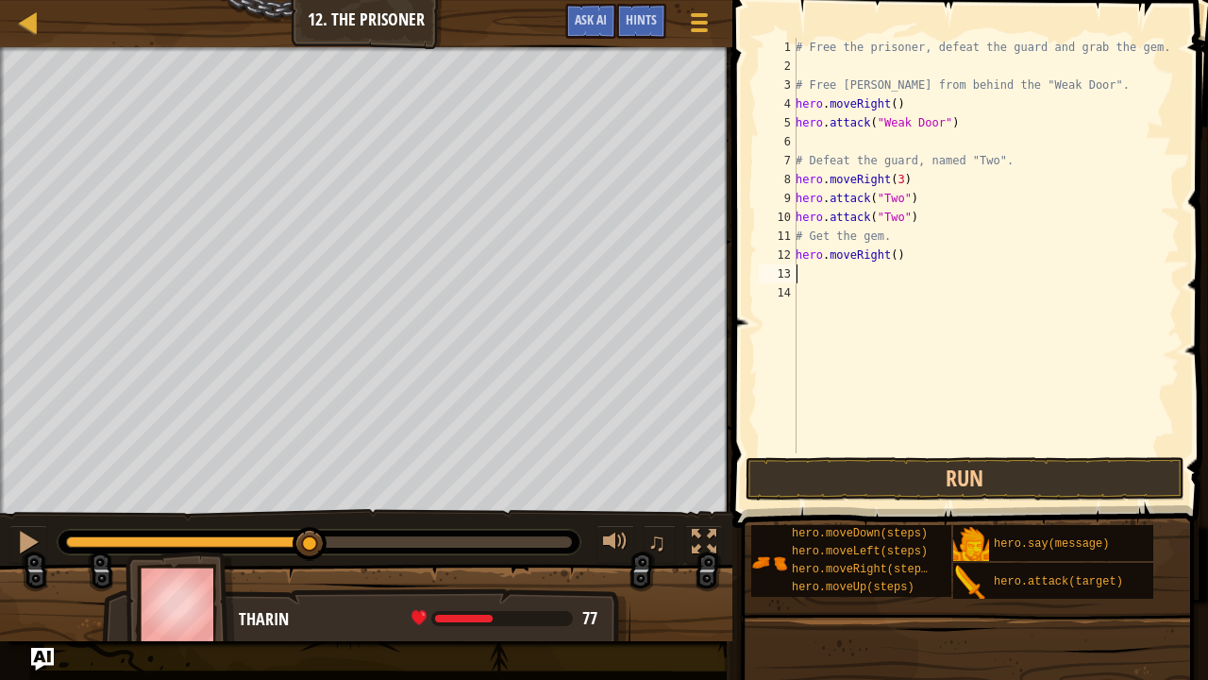
type textarea "h"
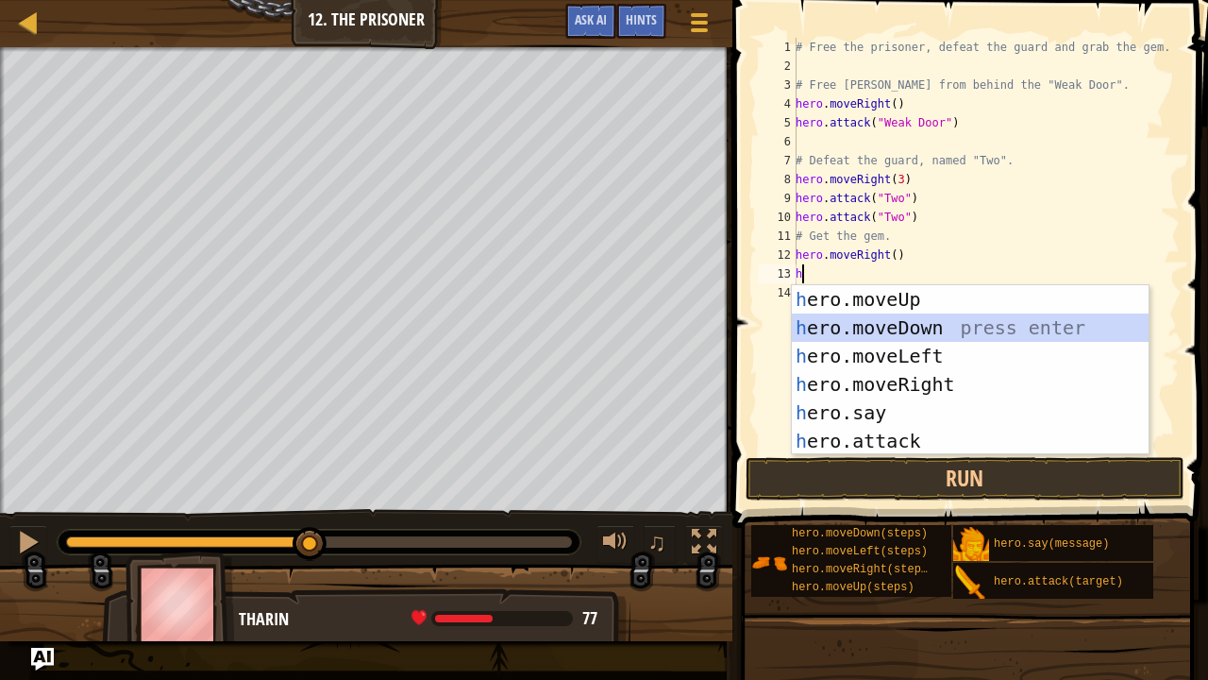
click at [863, 322] on div "h ero.moveUp press enter h ero.moveDown press enter h ero.moveLeft press enter …" at bounding box center [971, 398] width 358 height 227
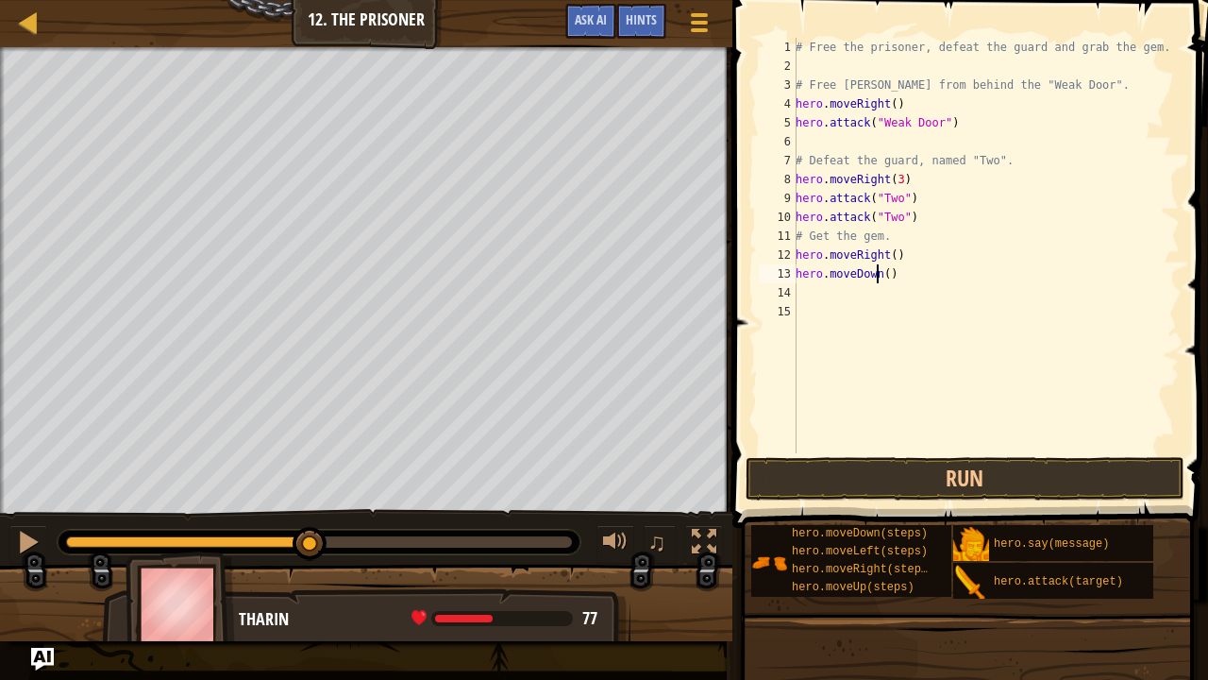
click at [878, 277] on div "# Free the prisoner, defeat the guard and grab the gem. # Free [PERSON_NAME] fr…" at bounding box center [986, 264] width 388 height 453
click at [881, 274] on div "# Free the prisoner, defeat the guard and grab the gem. # Free [PERSON_NAME] fr…" at bounding box center [986, 264] width 388 height 453
type textarea "hero.moveDown(3)"
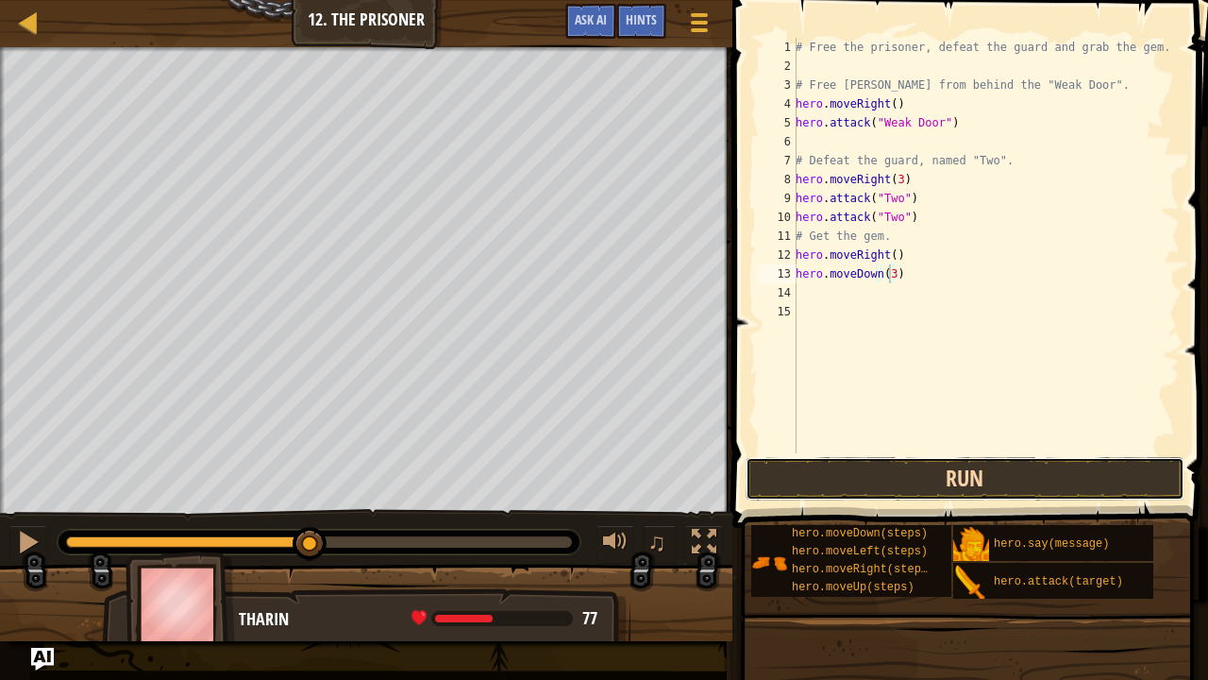
click at [846, 470] on button "Run" at bounding box center [966, 478] width 440 height 43
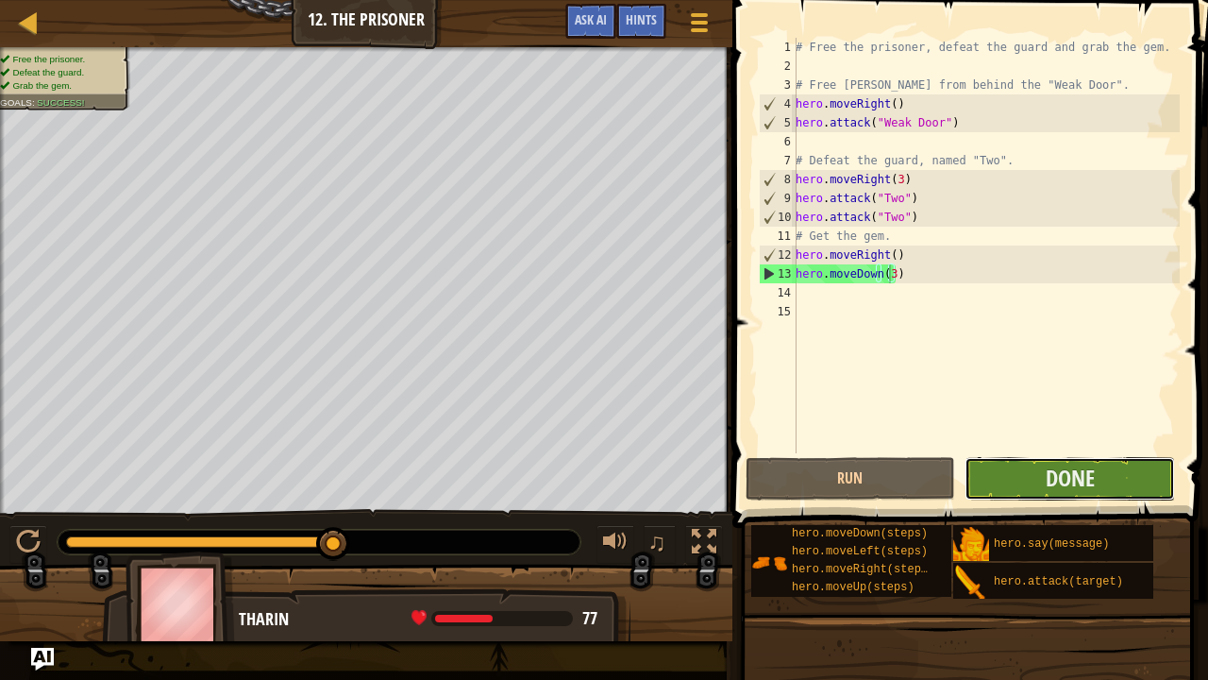
click at [1041, 466] on button "Done" at bounding box center [1070, 478] width 211 height 43
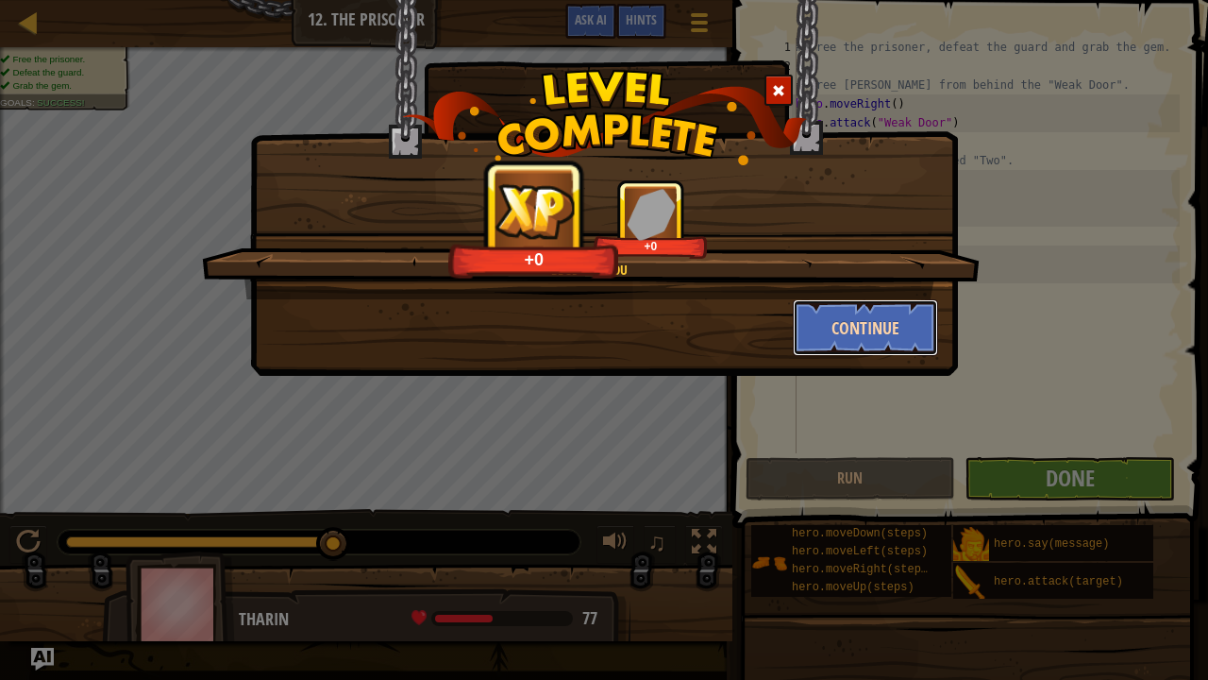
click at [901, 328] on button "Continue" at bounding box center [866, 327] width 146 height 57
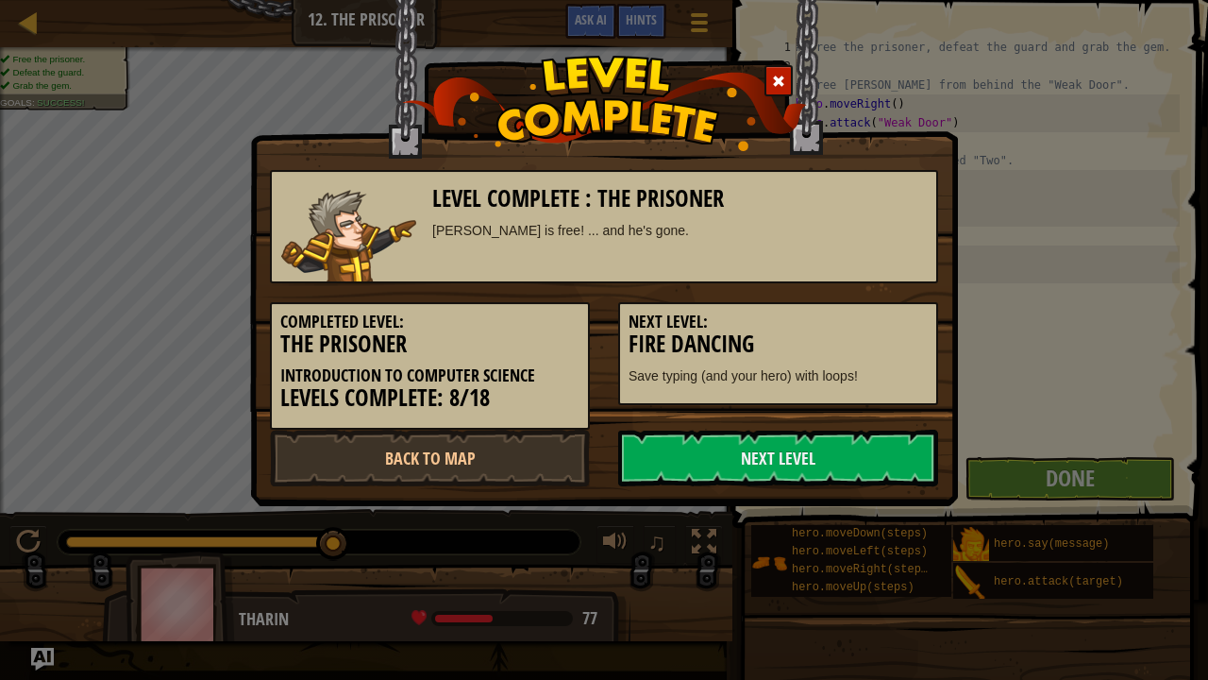
drag, startPoint x: 901, startPoint y: 328, endPoint x: 855, endPoint y: 413, distance: 97.1
drag, startPoint x: 855, startPoint y: 413, endPoint x: 750, endPoint y: 465, distance: 117.8
click at [750, 465] on link "Next Level" at bounding box center [778, 458] width 320 height 57
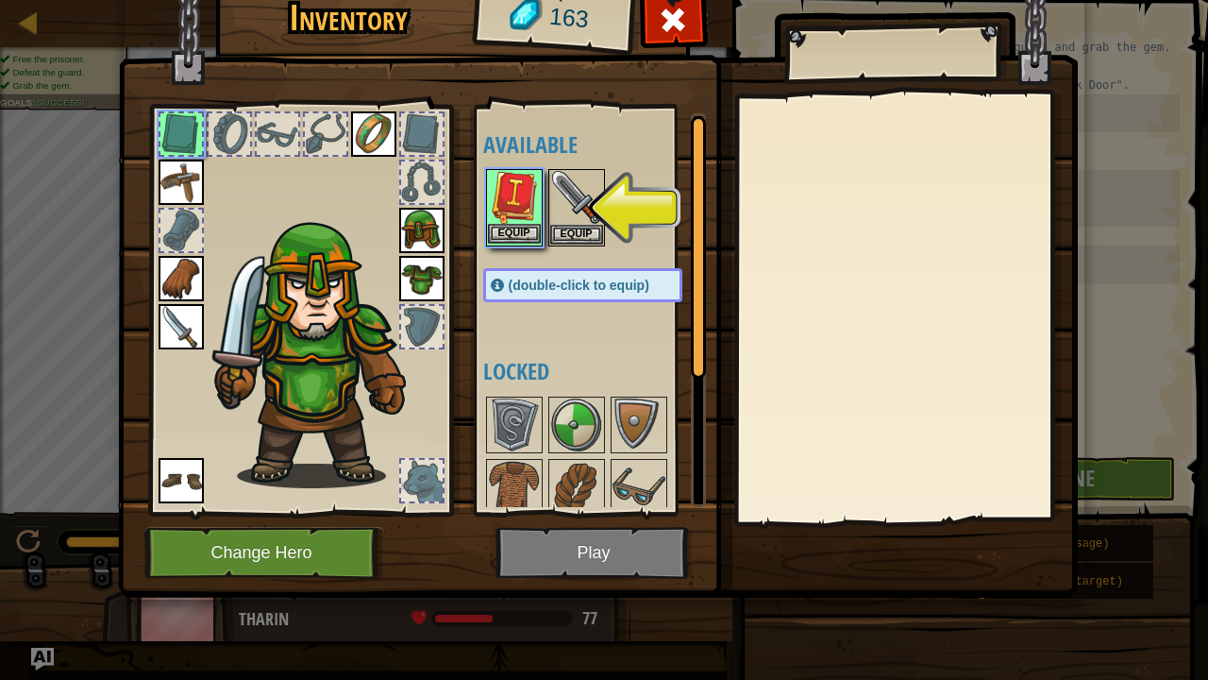
click at [519, 222] on img at bounding box center [514, 197] width 53 height 53
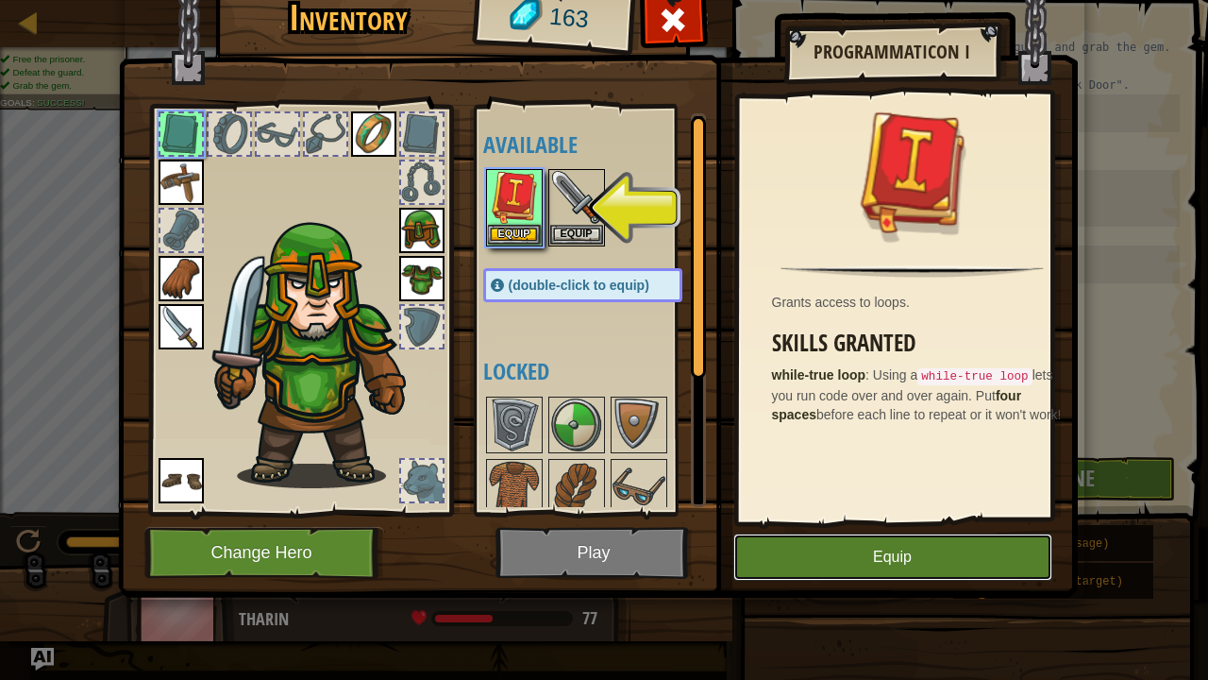
click at [846, 540] on button "Equip" at bounding box center [892, 556] width 319 height 47
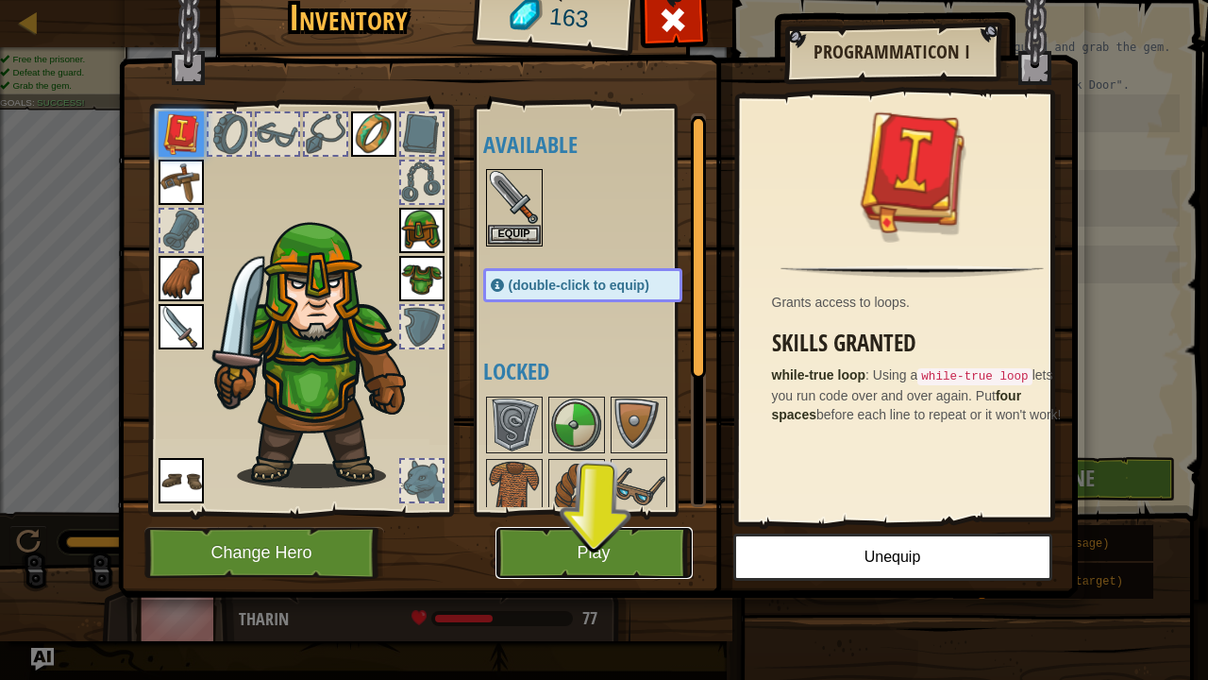
click at [611, 551] on button "Play" at bounding box center [594, 553] width 197 height 52
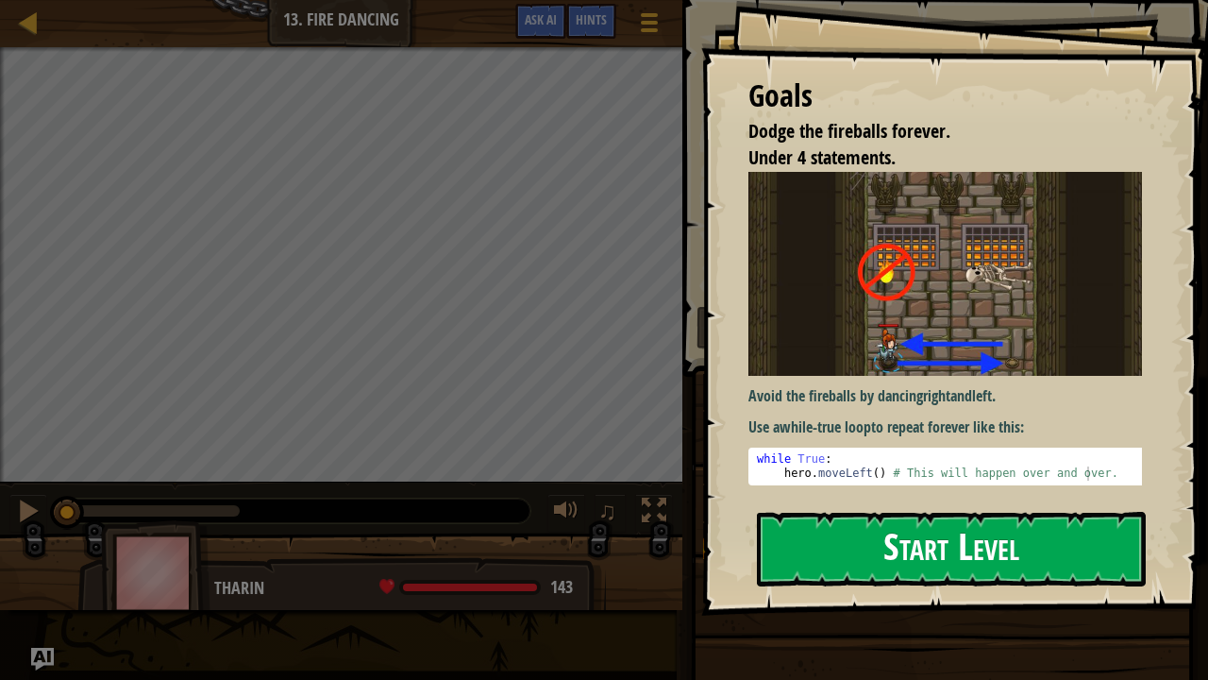
click at [892, 546] on button "Start Level" at bounding box center [951, 549] width 389 height 75
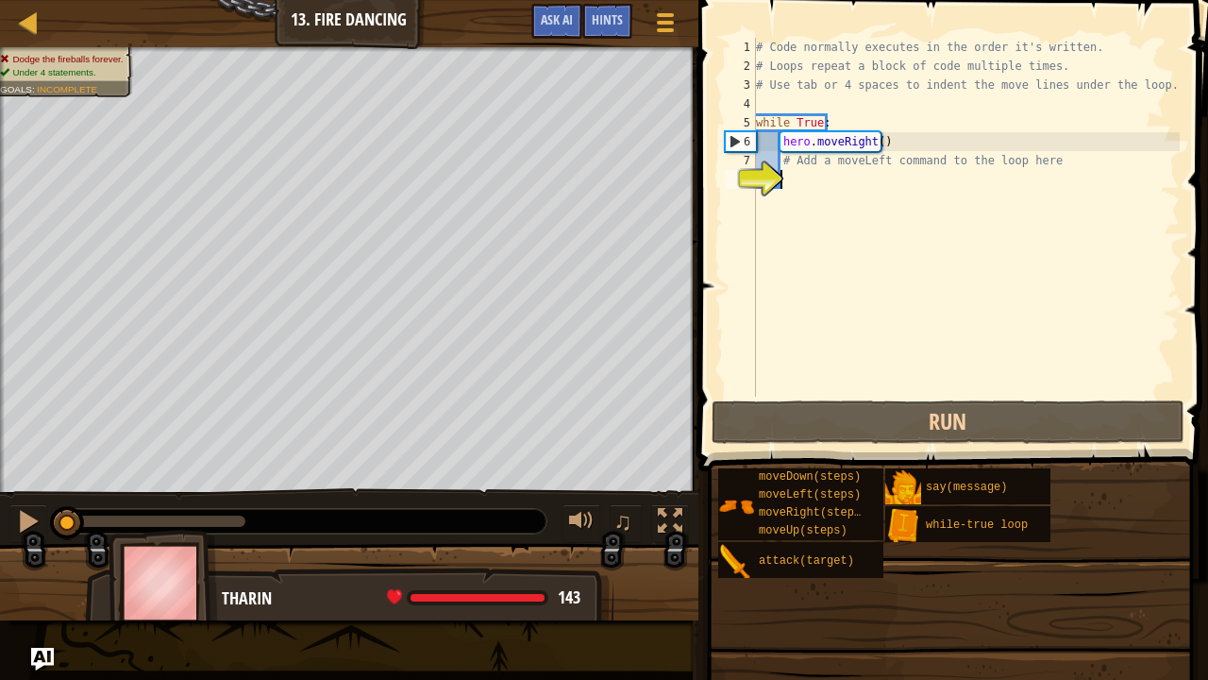
click at [810, 174] on div "# Code normally executes in the order it's written. # Loops repeat a block of c…" at bounding box center [966, 236] width 428 height 396
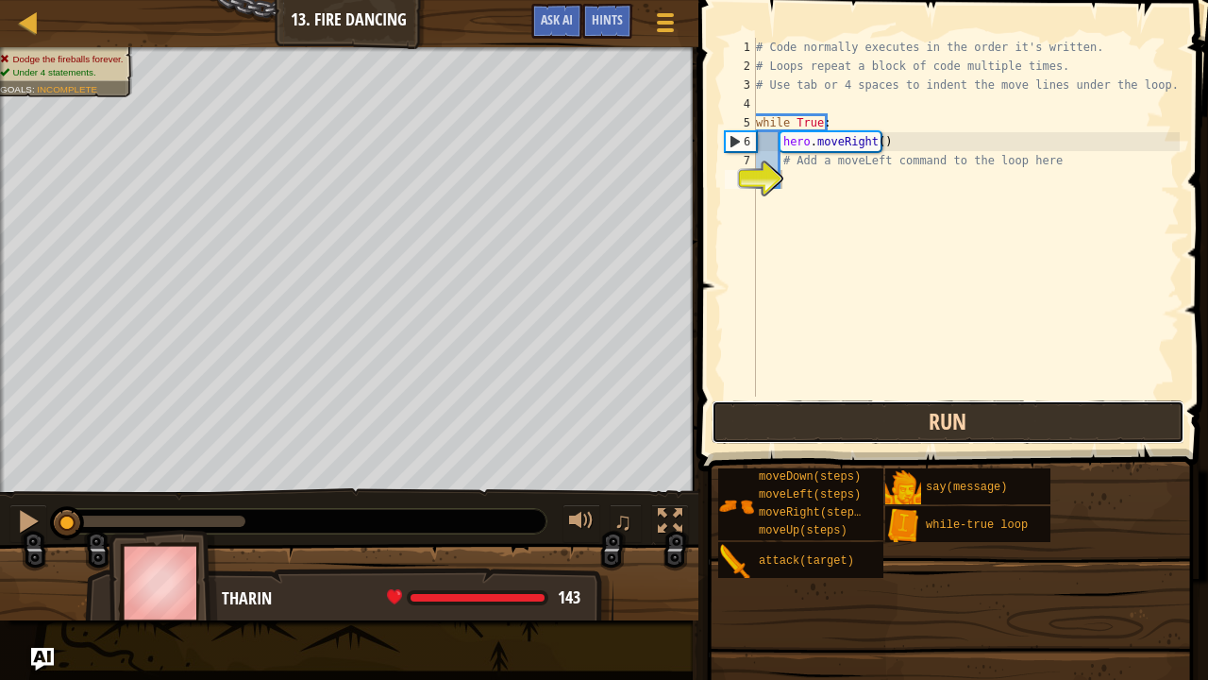
click at [783, 425] on button "Run" at bounding box center [948, 421] width 473 height 43
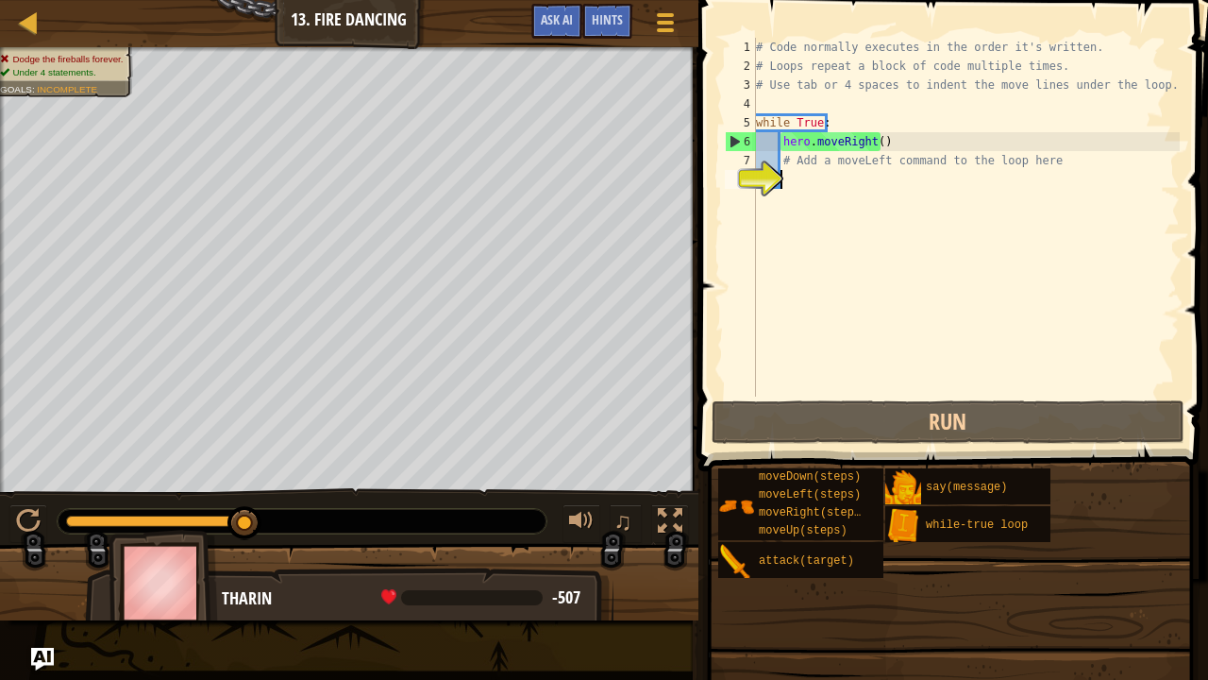
type textarea "h"
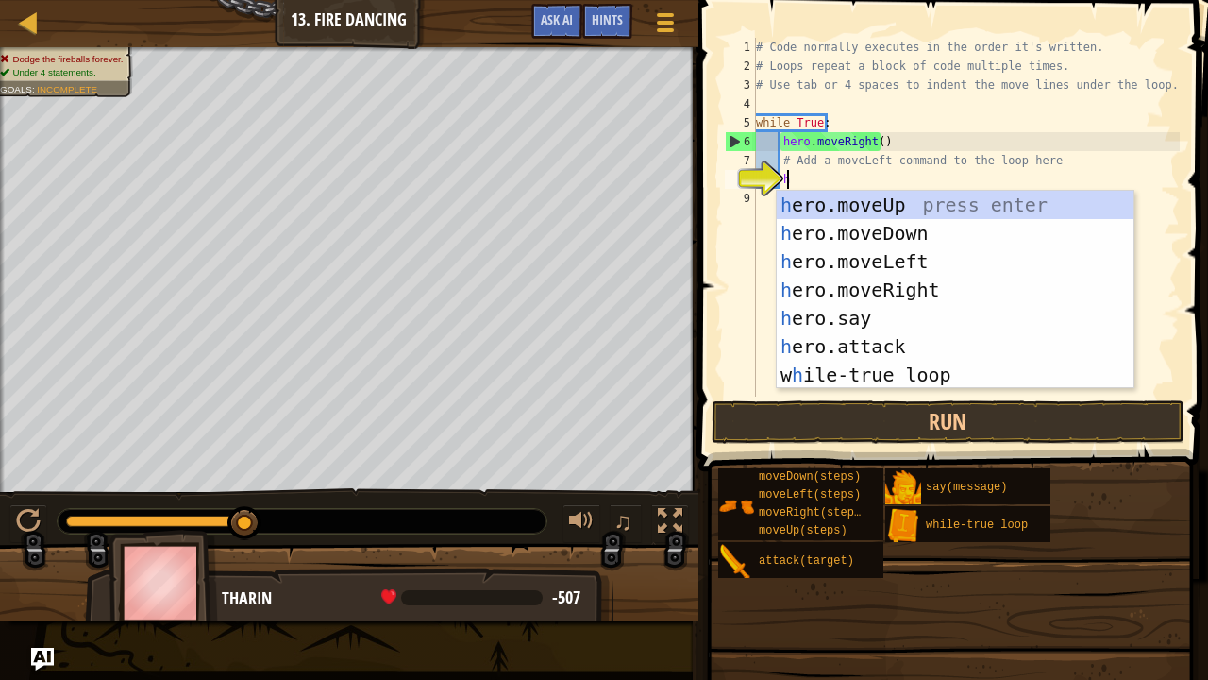
scroll to position [8, 1]
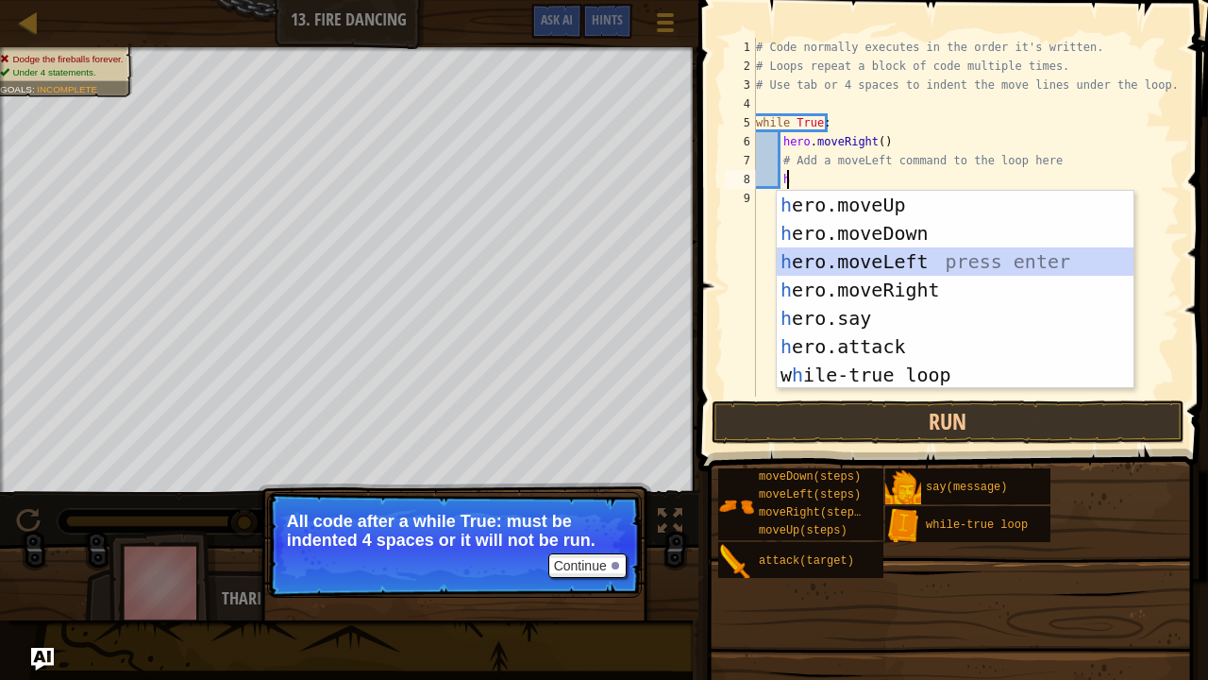
click at [880, 253] on div "h ero.moveUp press enter h ero.moveDown press enter h ero.moveLeft press enter …" at bounding box center [956, 318] width 358 height 255
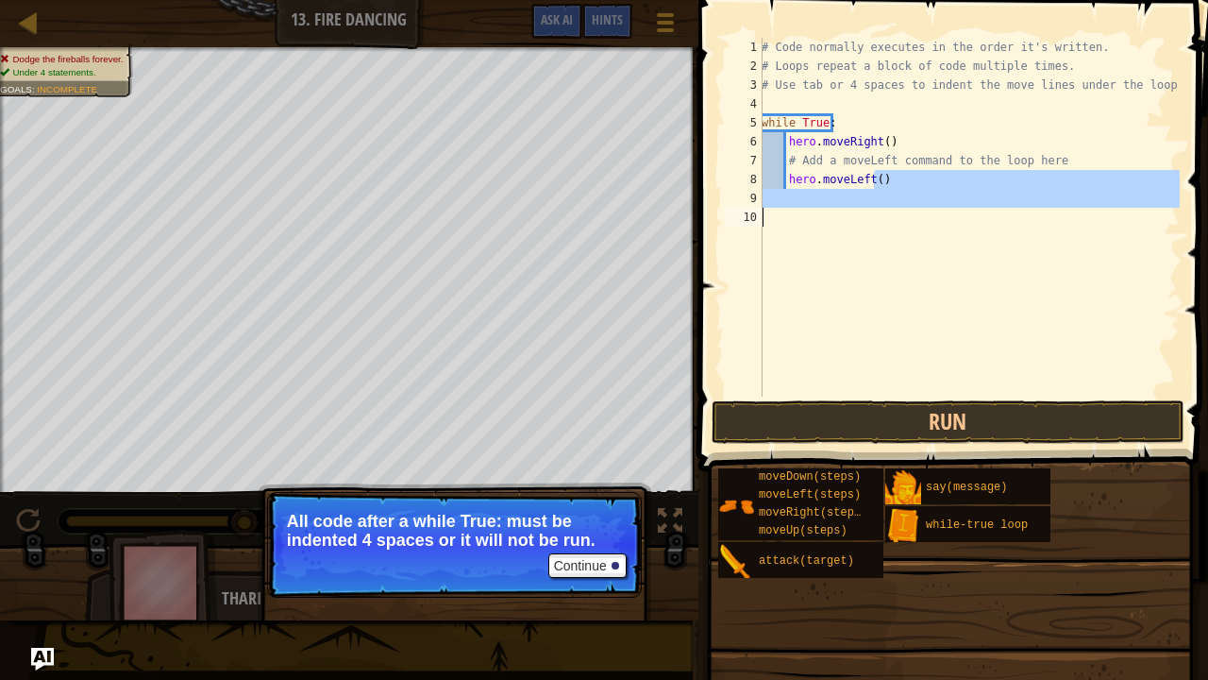
click at [603, 461] on div "Map Introduction to Computer Science 13. Fire Dancing Game Menu Done Hints Ask …" at bounding box center [604, 340] width 1208 height 680
click at [848, 425] on button "Run" at bounding box center [948, 421] width 473 height 43
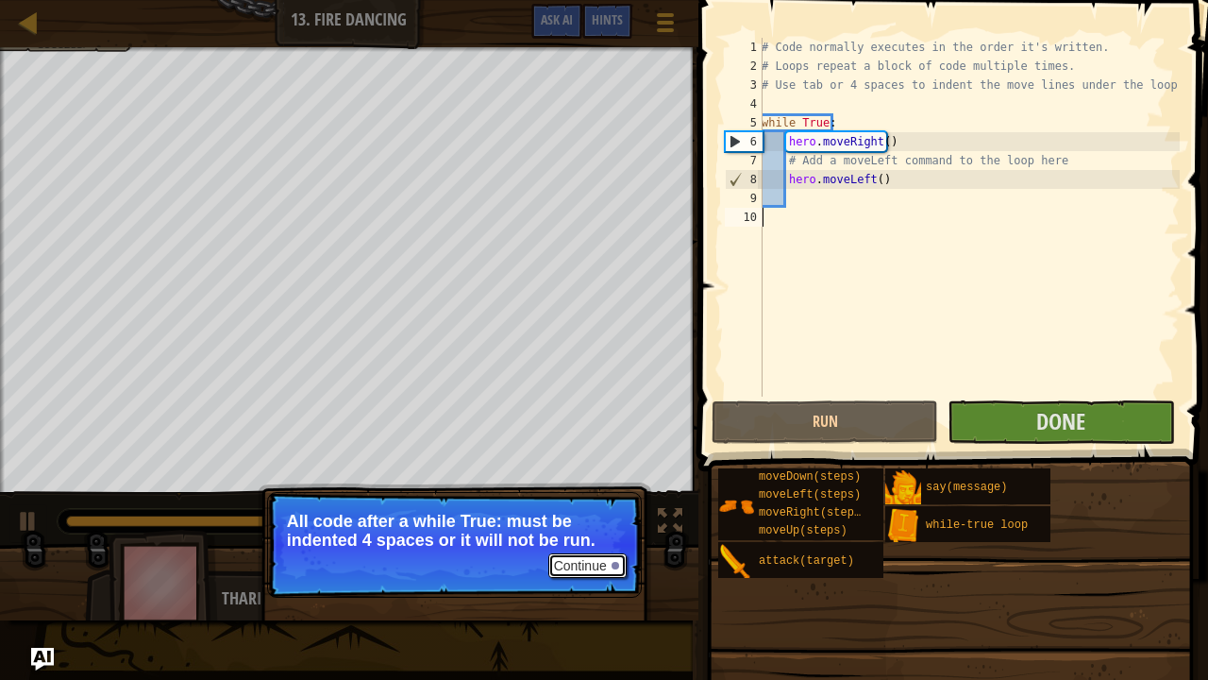
click at [591, 555] on button "Continue" at bounding box center [587, 565] width 78 height 25
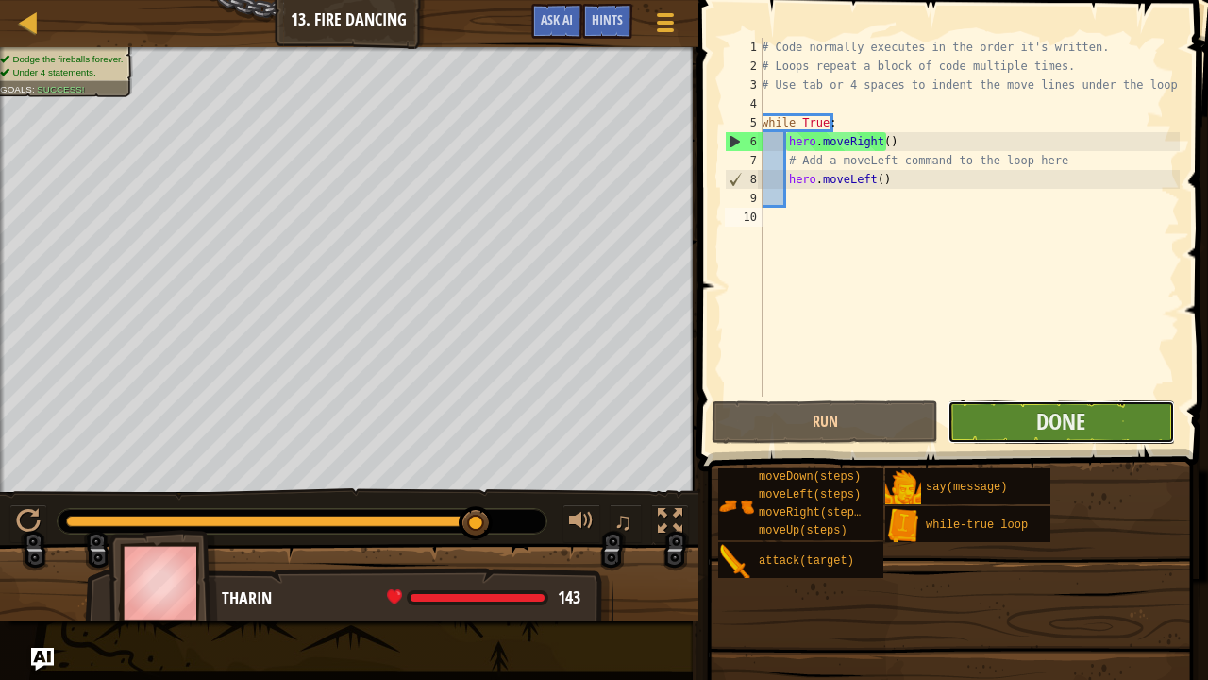
click at [1021, 426] on button "Done" at bounding box center [1061, 421] width 227 height 43
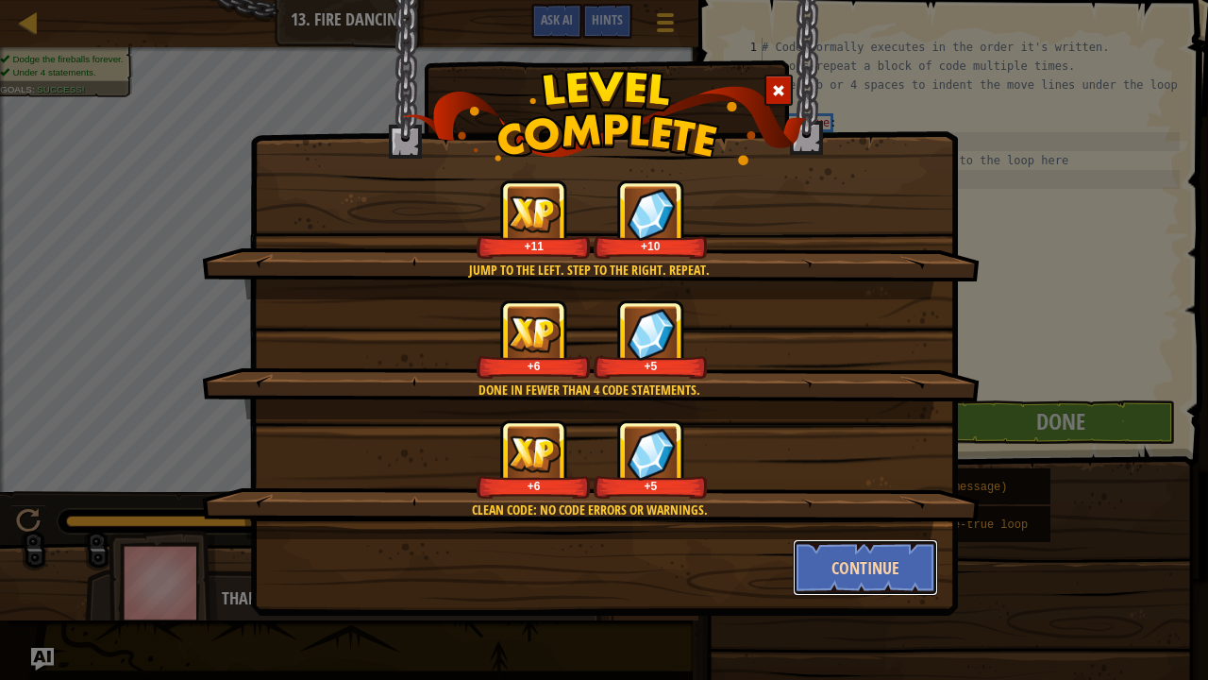
click at [855, 559] on button "Continue" at bounding box center [866, 567] width 146 height 57
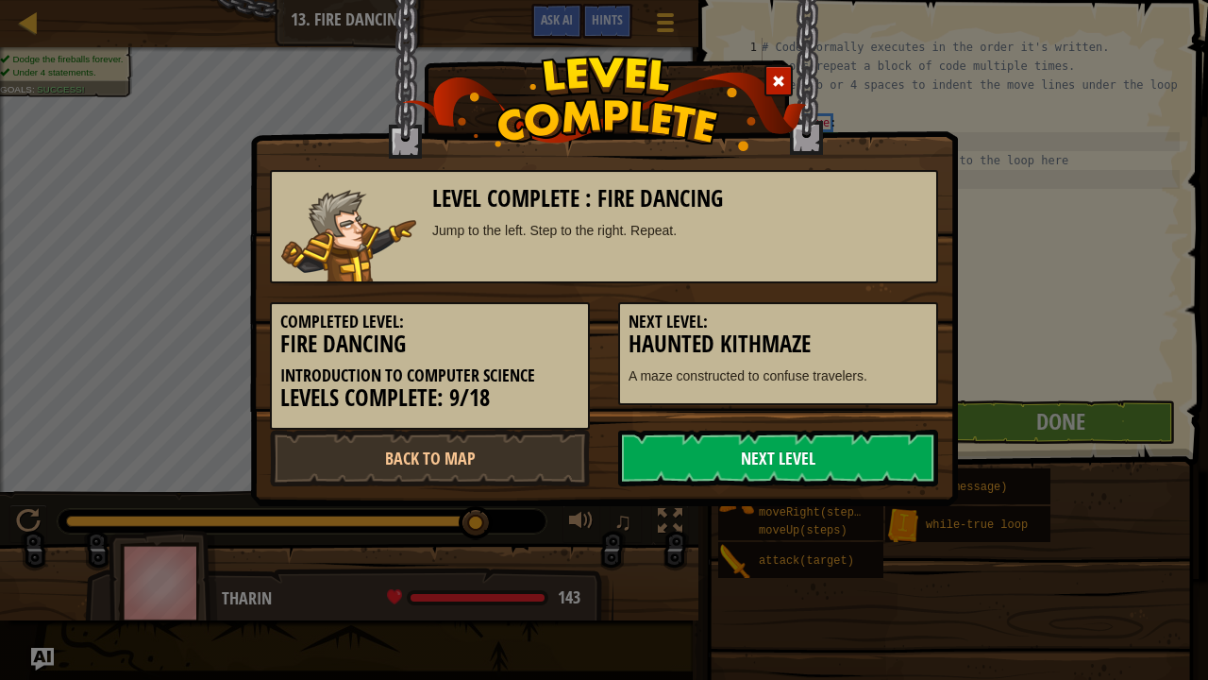
click at [774, 451] on link "Next Level" at bounding box center [778, 458] width 320 height 57
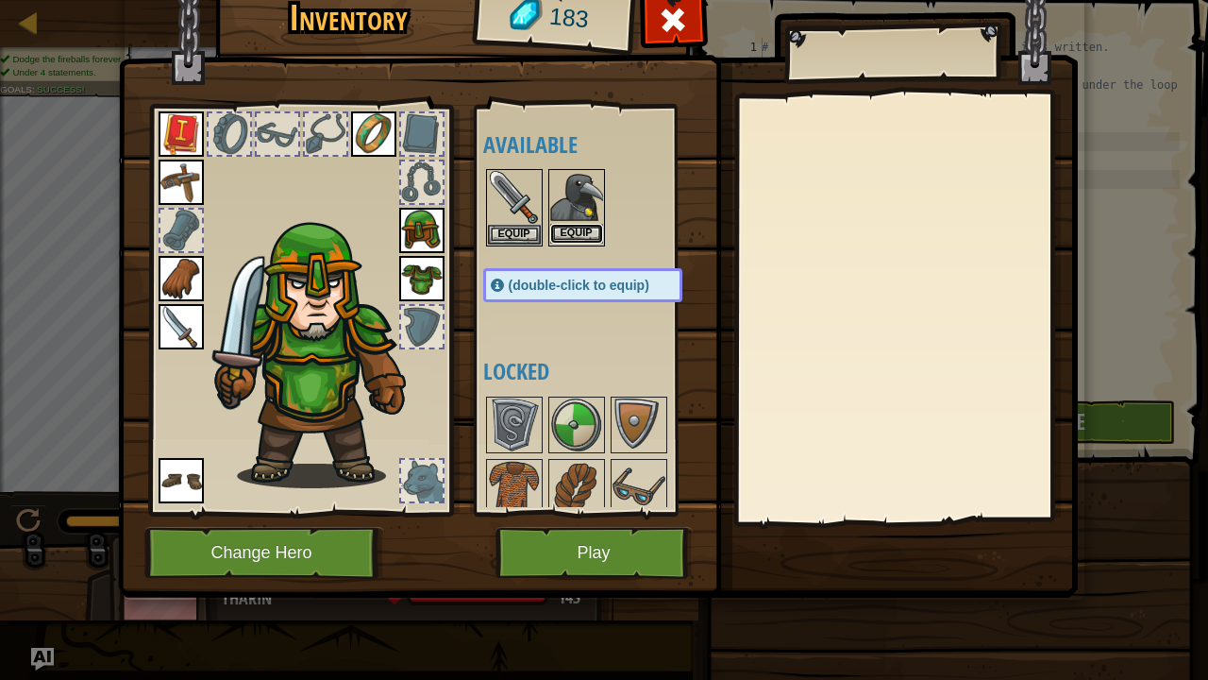
click at [570, 234] on button "Equip" at bounding box center [576, 234] width 53 height 20
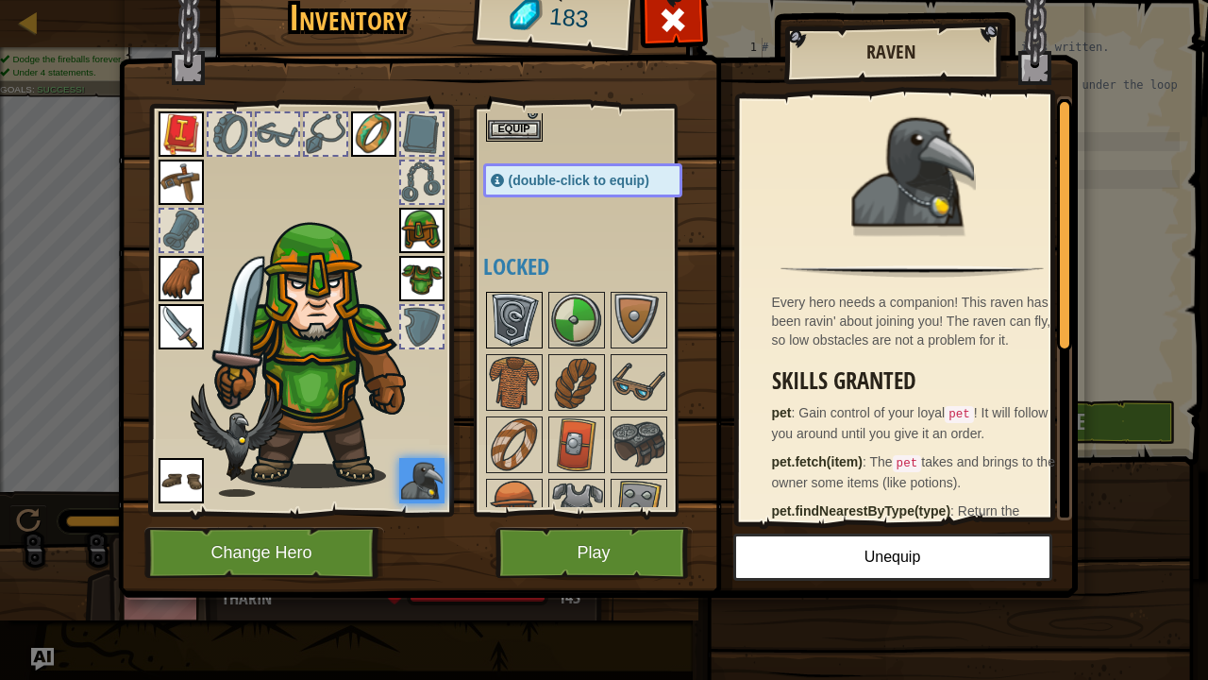
scroll to position [112, 0]
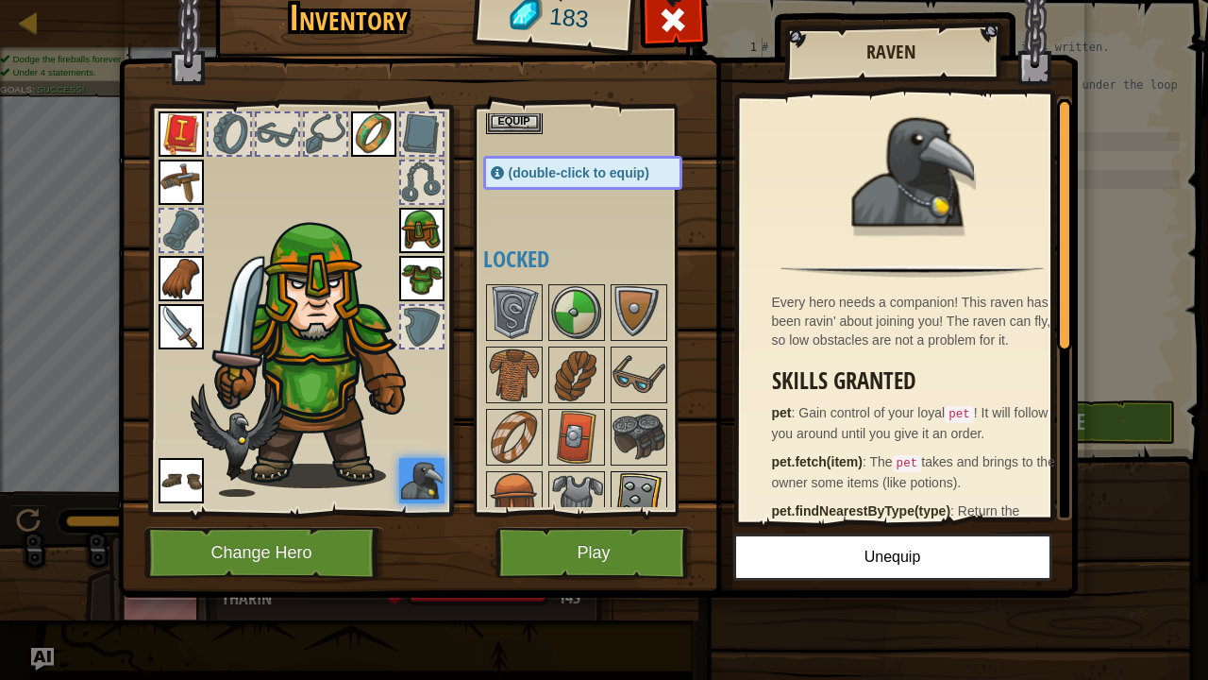
drag, startPoint x: 513, startPoint y: 295, endPoint x: 651, endPoint y: 482, distance: 233.5
click at [651, 482] on div "Available Equip Equip Equip Equip Equip Equip Equip Equip Equip Equip (double-c…" at bounding box center [601, 310] width 237 height 394
click at [651, 482] on img at bounding box center [639, 499] width 53 height 53
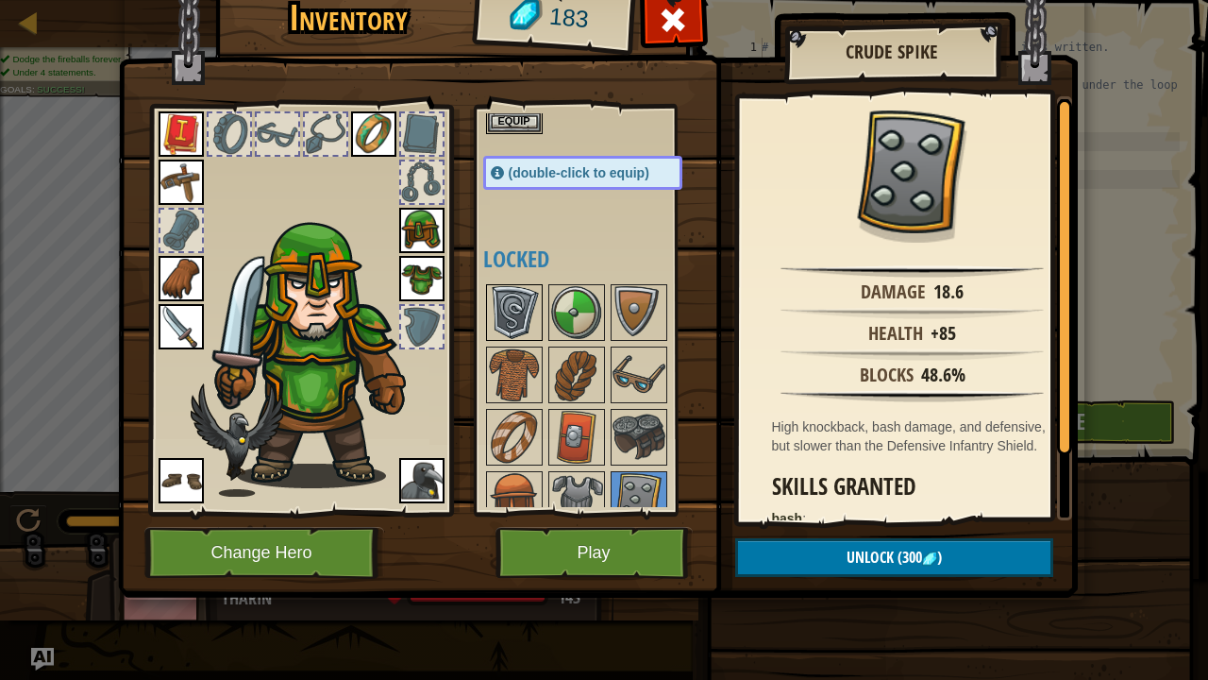
click at [505, 284] on div at bounding box center [514, 312] width 57 height 57
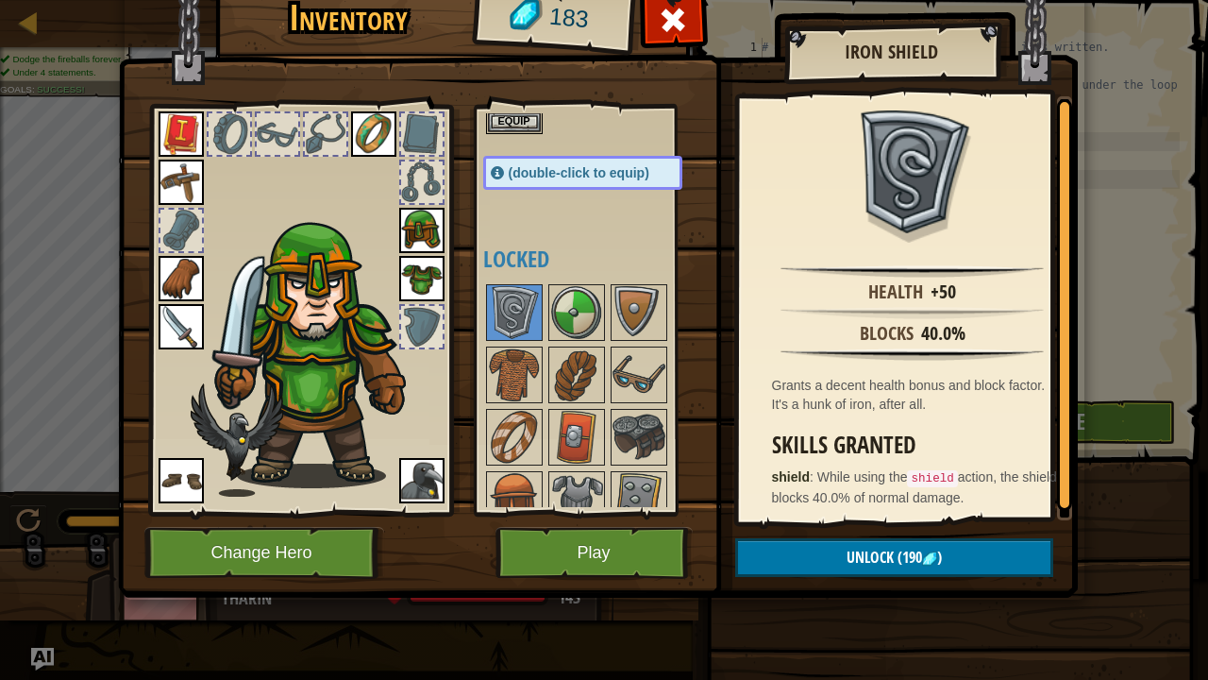
click at [581, 523] on img at bounding box center [598, 254] width 960 height 685
drag, startPoint x: 603, startPoint y: 563, endPoint x: 581, endPoint y: 523, distance: 45.2
click at [581, 523] on img at bounding box center [598, 254] width 960 height 685
click at [584, 557] on button "Play" at bounding box center [594, 553] width 197 height 52
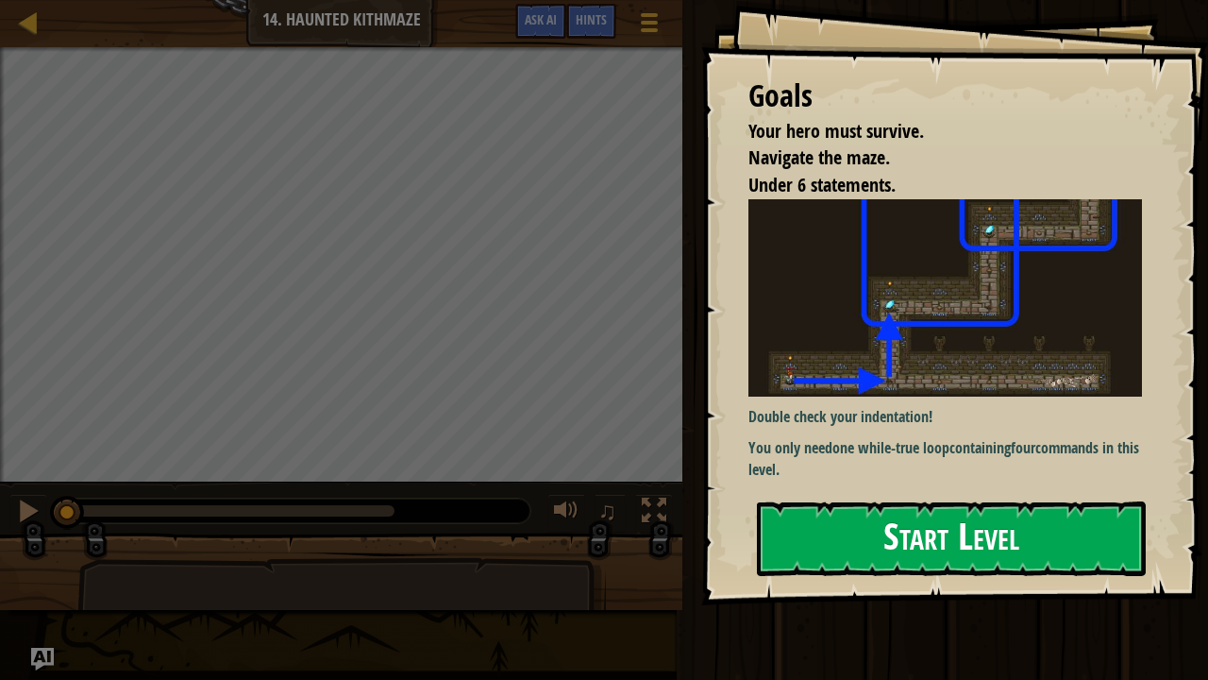
click at [821, 559] on button "Start Level" at bounding box center [951, 538] width 389 height 75
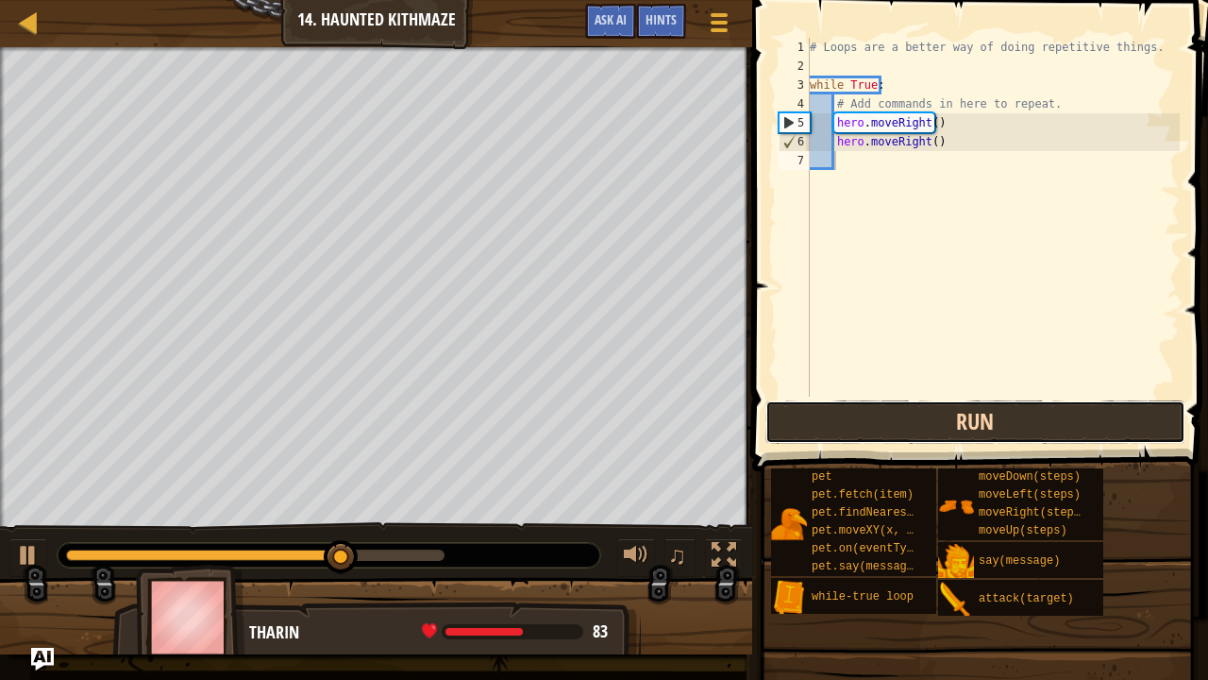
click at [880, 433] on button "Run" at bounding box center [976, 421] width 420 height 43
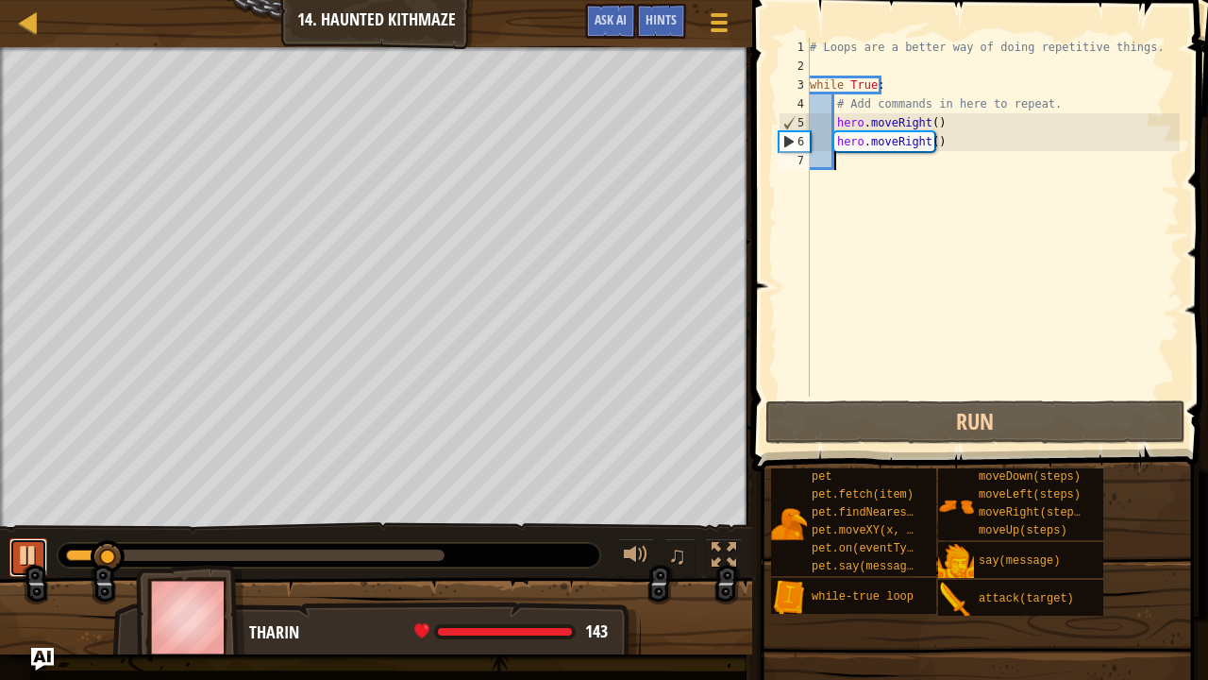
click at [36, 551] on div at bounding box center [28, 555] width 25 height 25
type textarea "h"
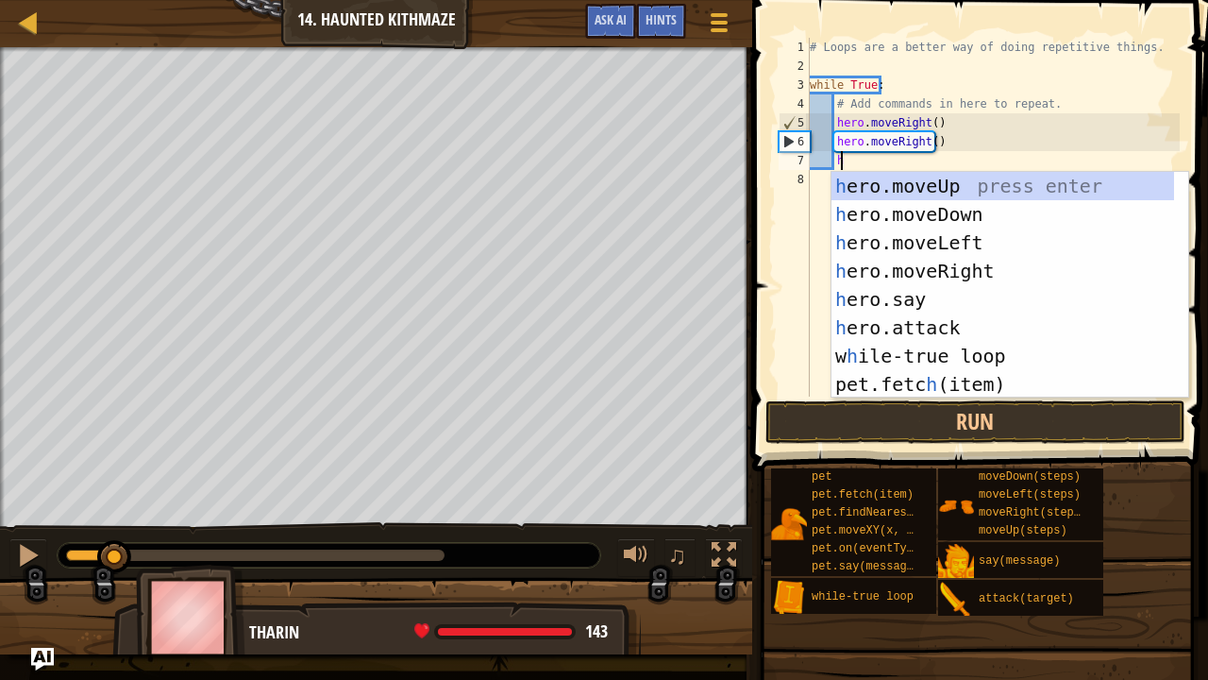
scroll to position [8, 2]
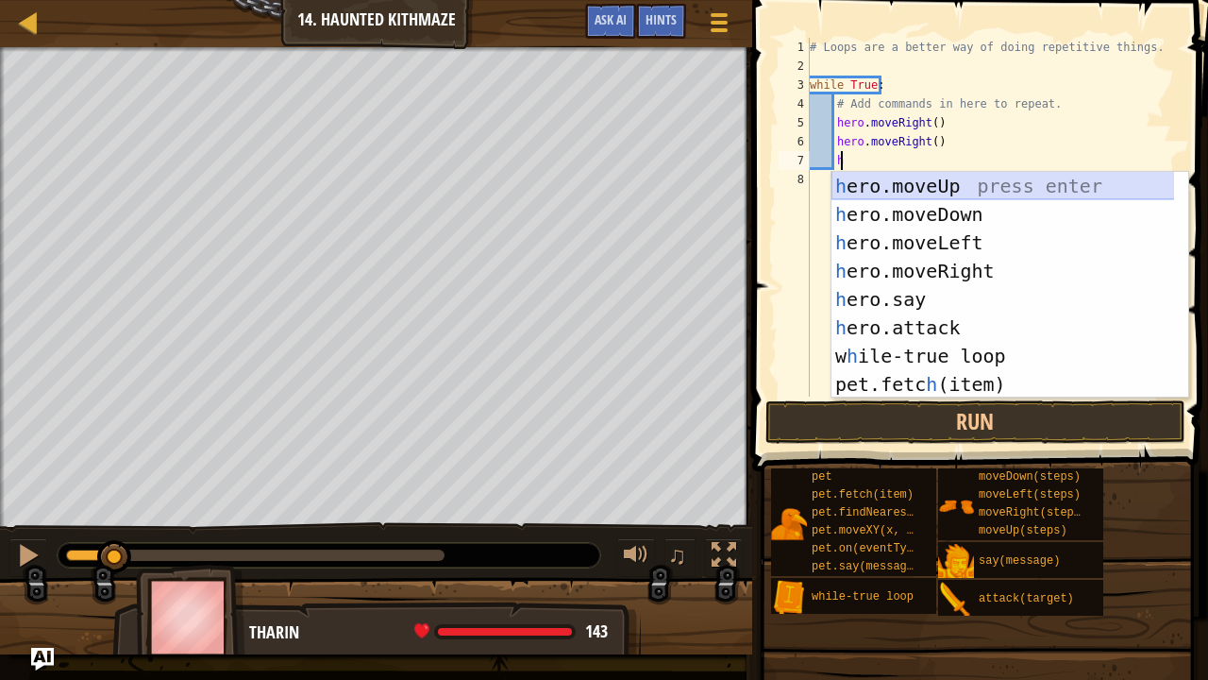
click at [932, 188] on div "h ero.moveUp press enter h ero.moveDown press enter h ero.moveLeft press enter …" at bounding box center [1004, 313] width 344 height 283
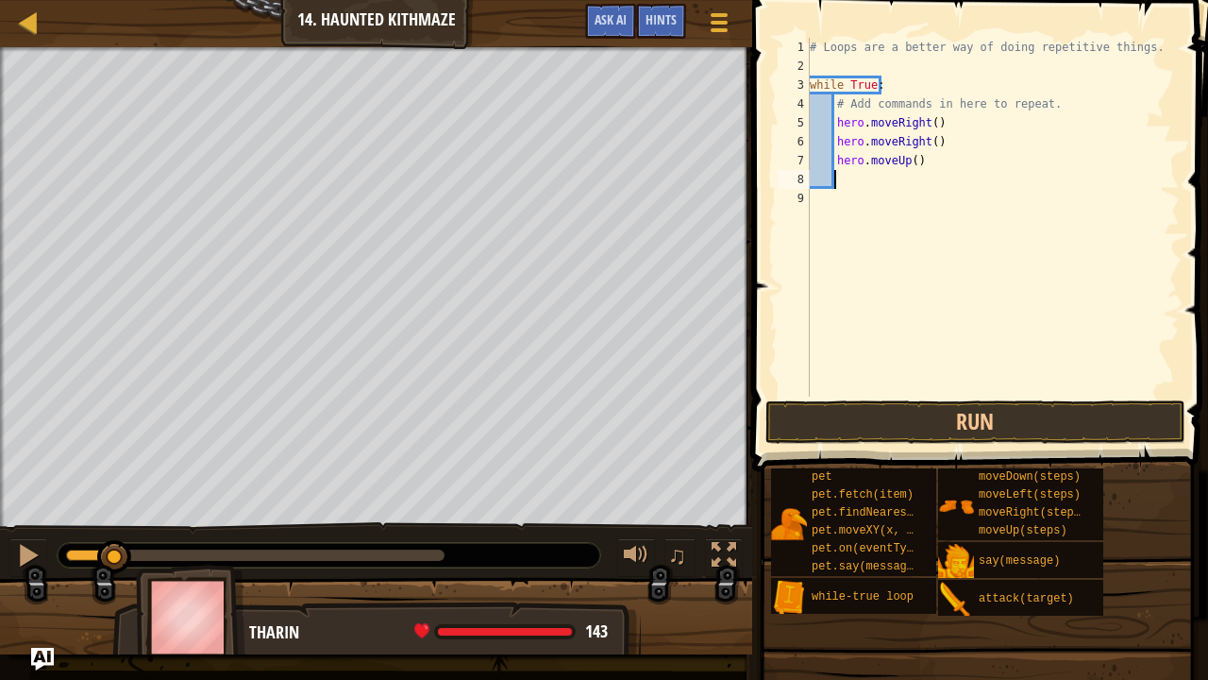
scroll to position [8, 1]
click at [935, 408] on button "Run" at bounding box center [976, 421] width 420 height 43
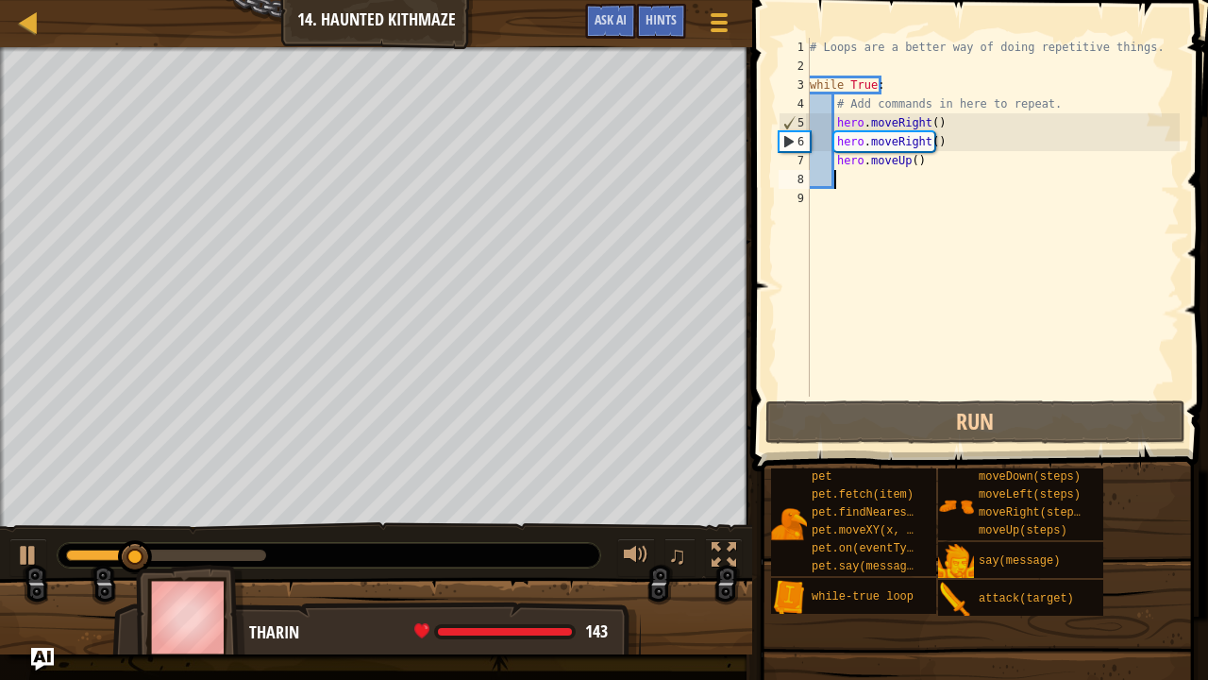
click at [908, 160] on div "# Loops are a better way of doing repetitive things. while True : # Add command…" at bounding box center [993, 236] width 374 height 396
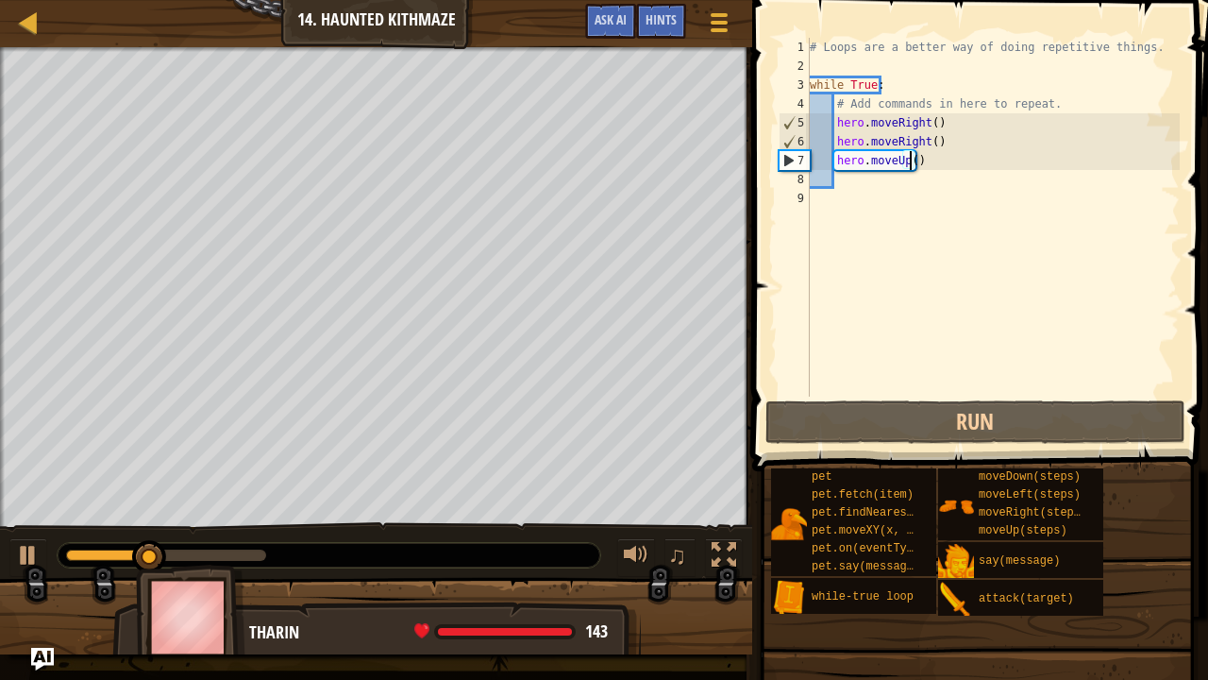
scroll to position [8, 8]
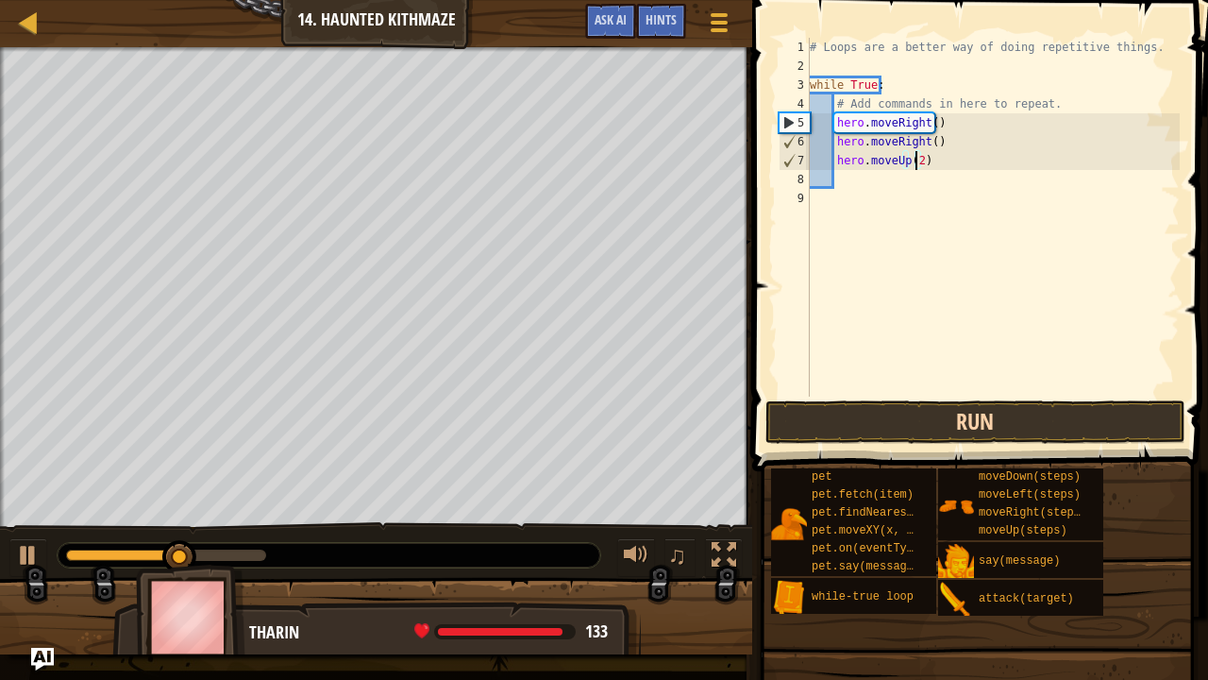
type textarea "hero.moveUp(2)"
click at [1034, 412] on button "Run" at bounding box center [976, 421] width 420 height 43
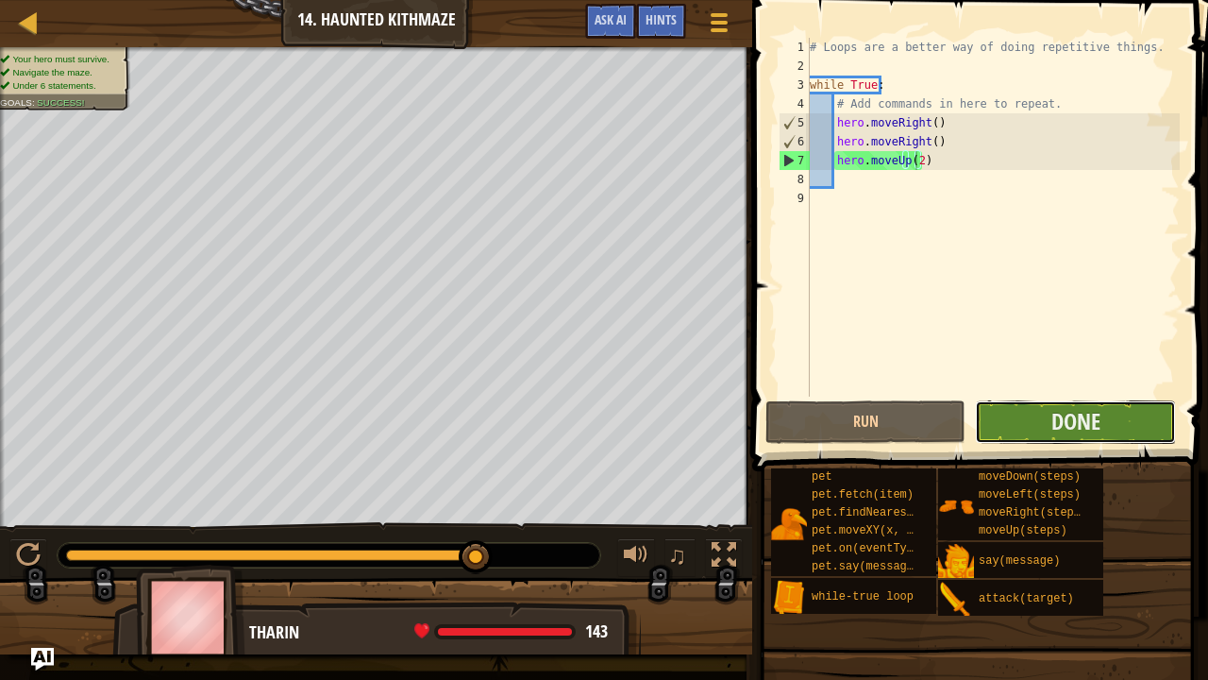
click at [1047, 430] on button "Done" at bounding box center [1075, 421] width 200 height 43
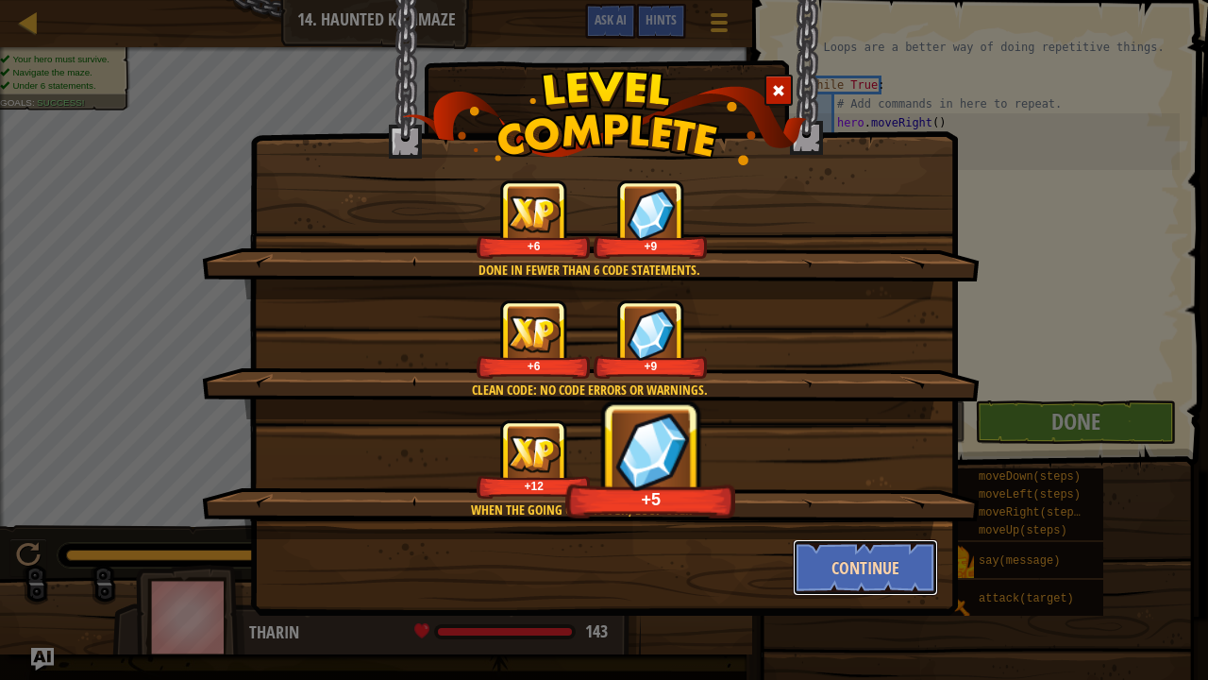
click at [891, 559] on button "Continue" at bounding box center [866, 567] width 146 height 57
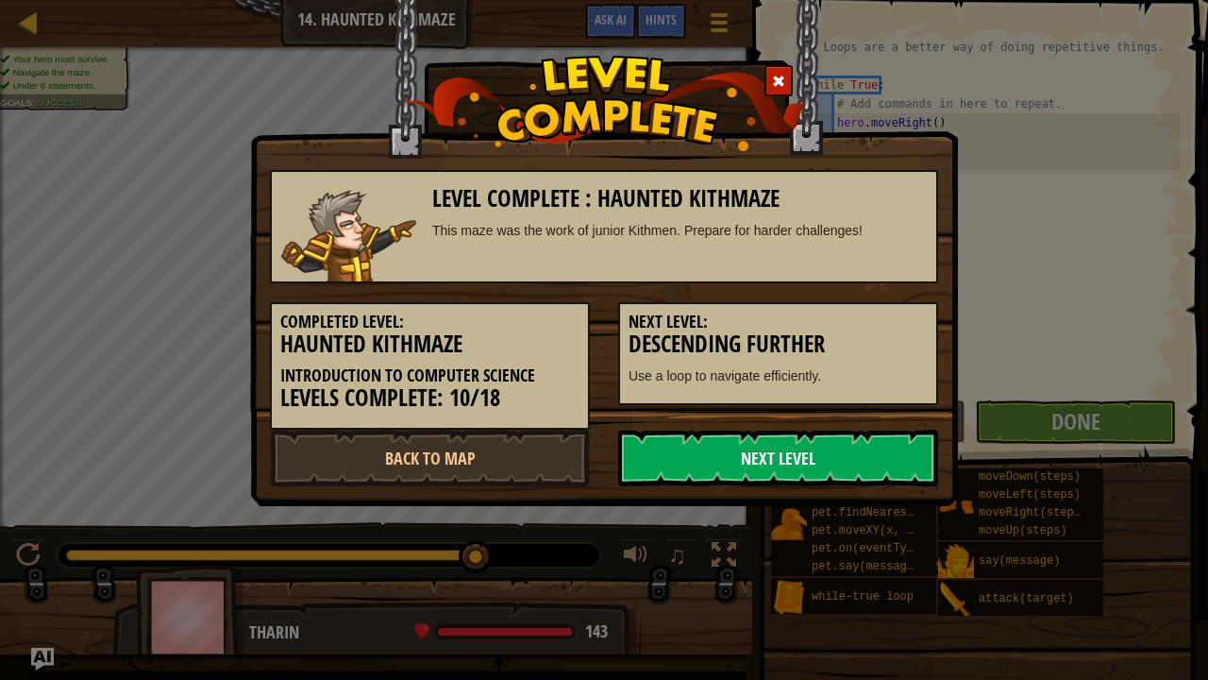
click at [777, 451] on link "Next Level" at bounding box center [778, 458] width 320 height 57
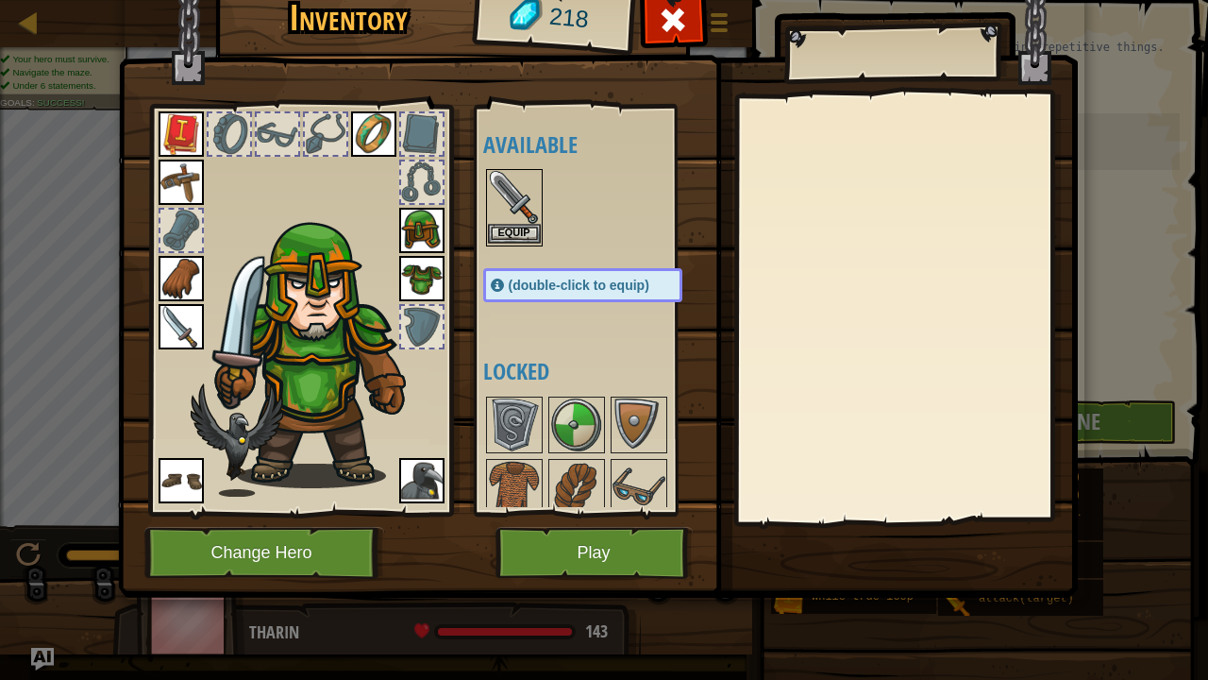
click at [535, 206] on img at bounding box center [514, 197] width 53 height 53
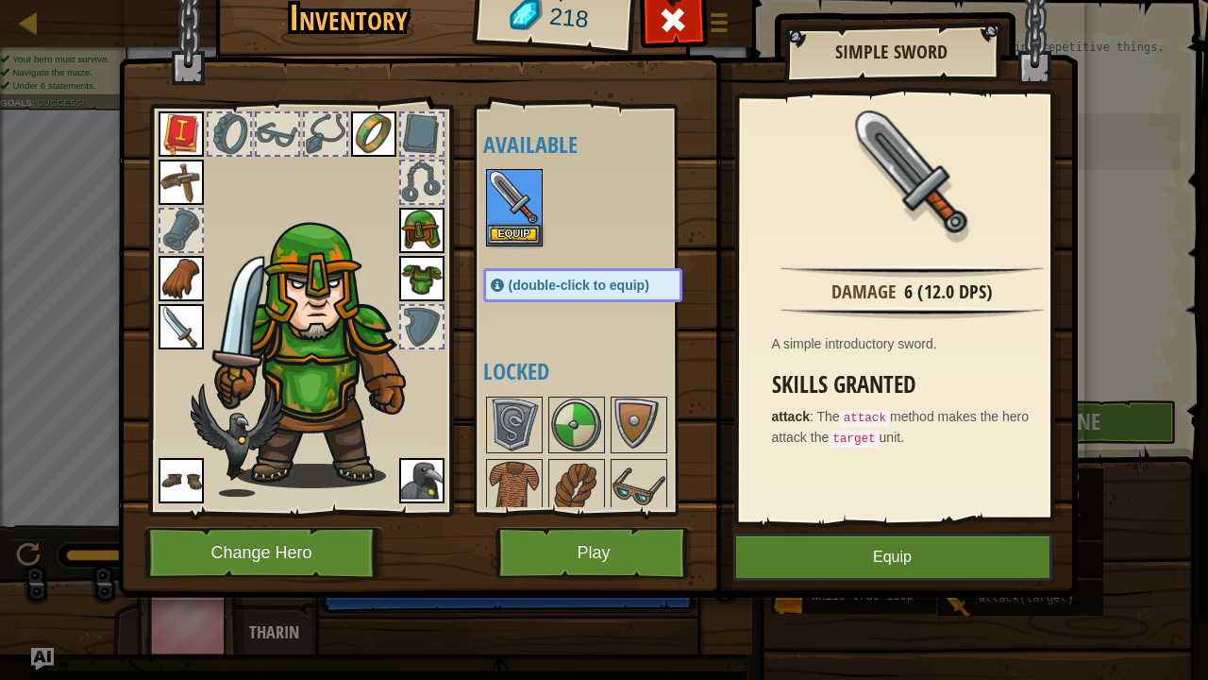
click at [170, 318] on img at bounding box center [181, 326] width 45 height 45
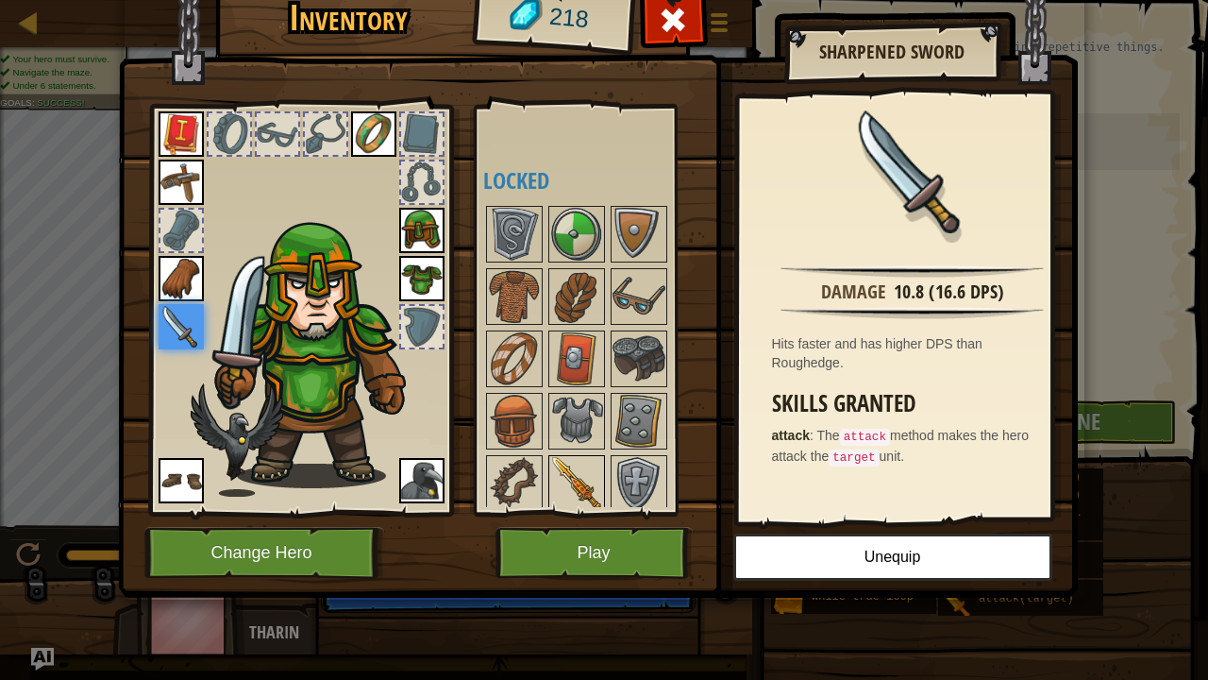
scroll to position [193, 0]
click at [627, 478] on img at bounding box center [639, 481] width 53 height 53
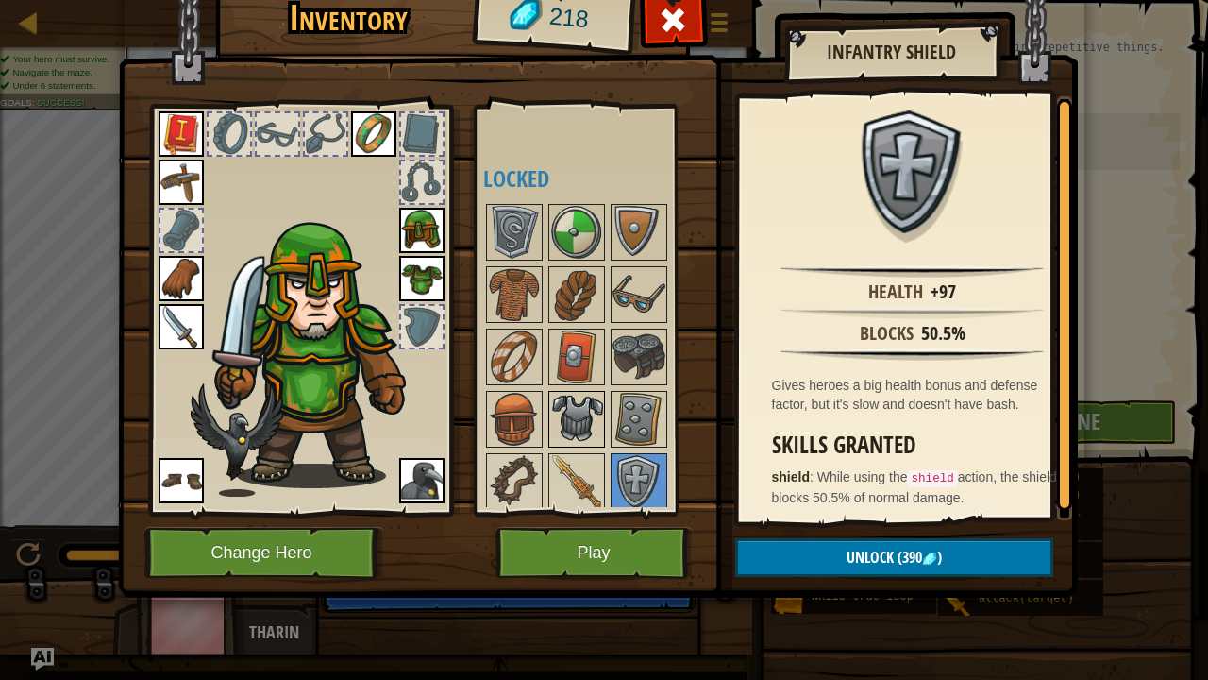
click at [598, 398] on img at bounding box center [576, 419] width 53 height 53
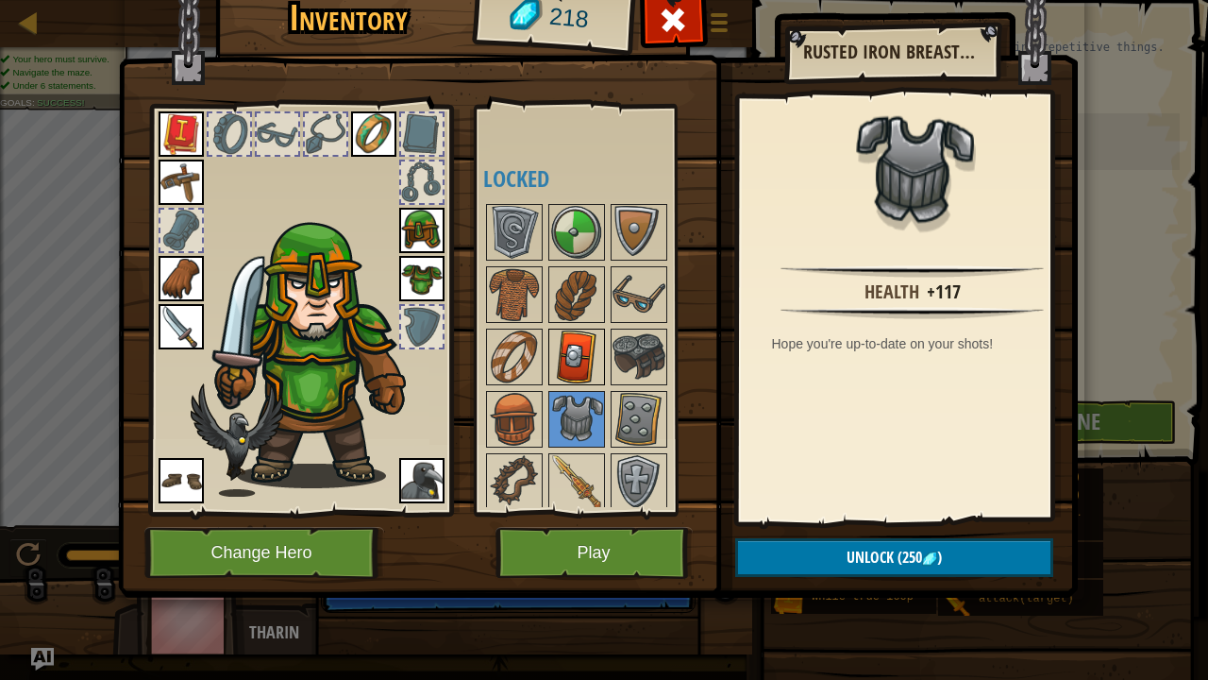
click at [581, 359] on img at bounding box center [576, 356] width 53 height 53
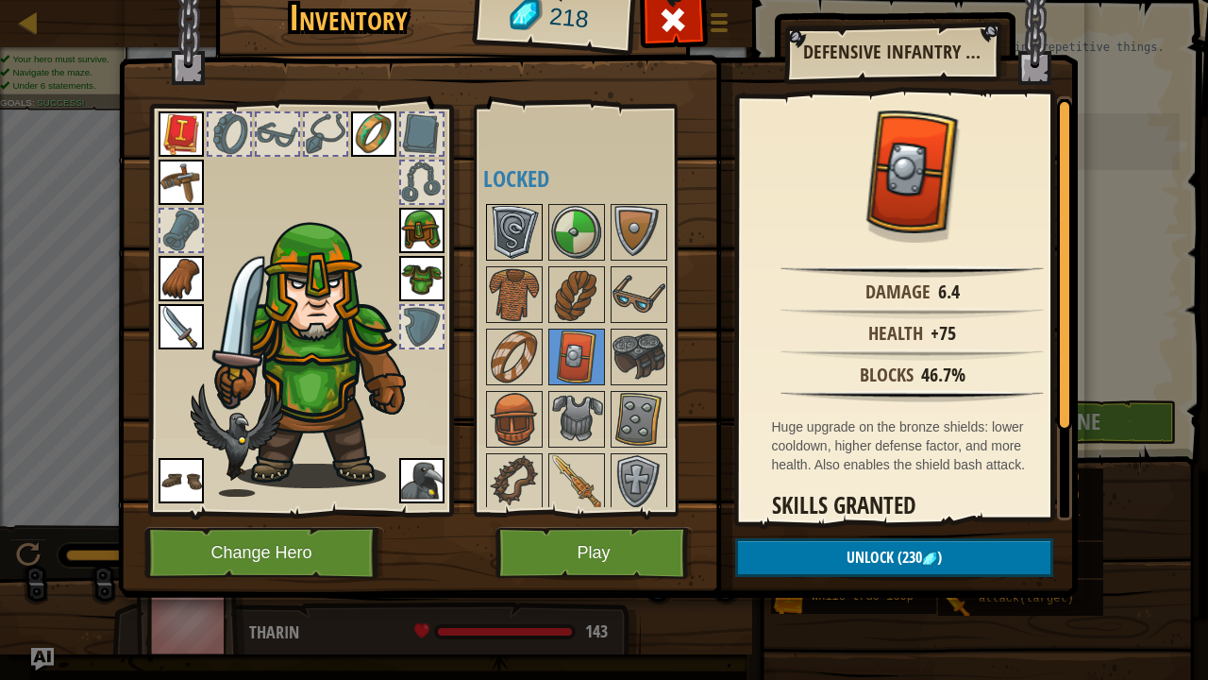
click at [512, 215] on img at bounding box center [514, 232] width 53 height 53
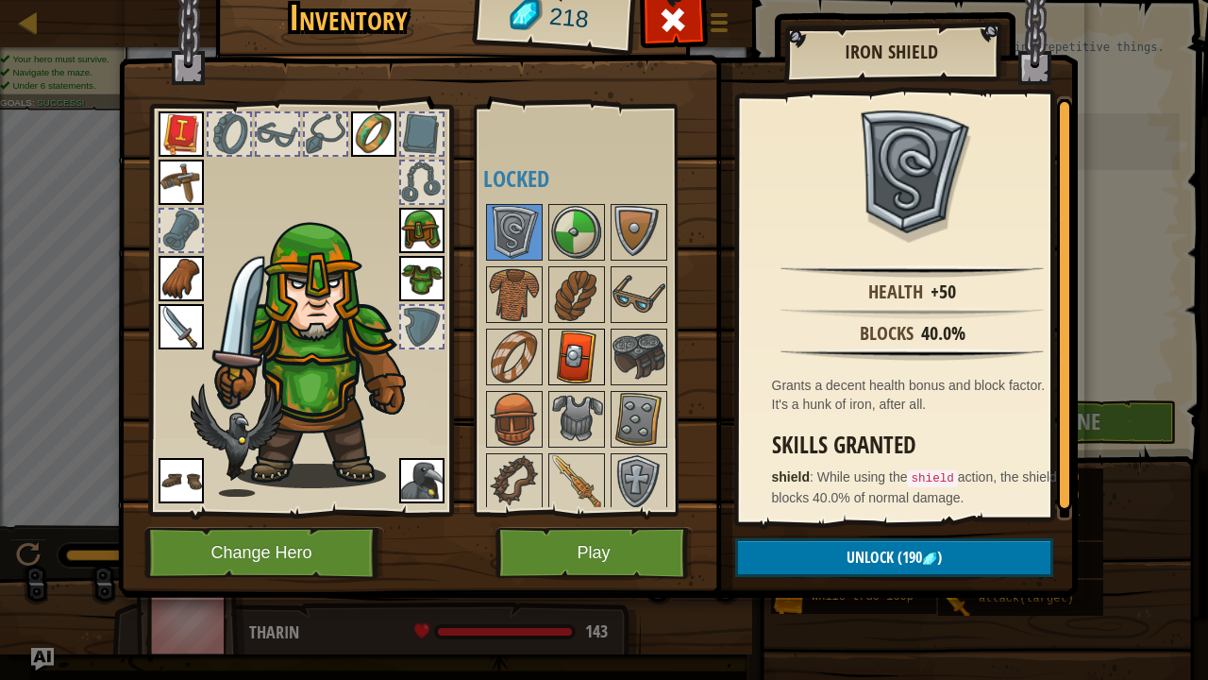
click at [578, 362] on img at bounding box center [576, 356] width 53 height 53
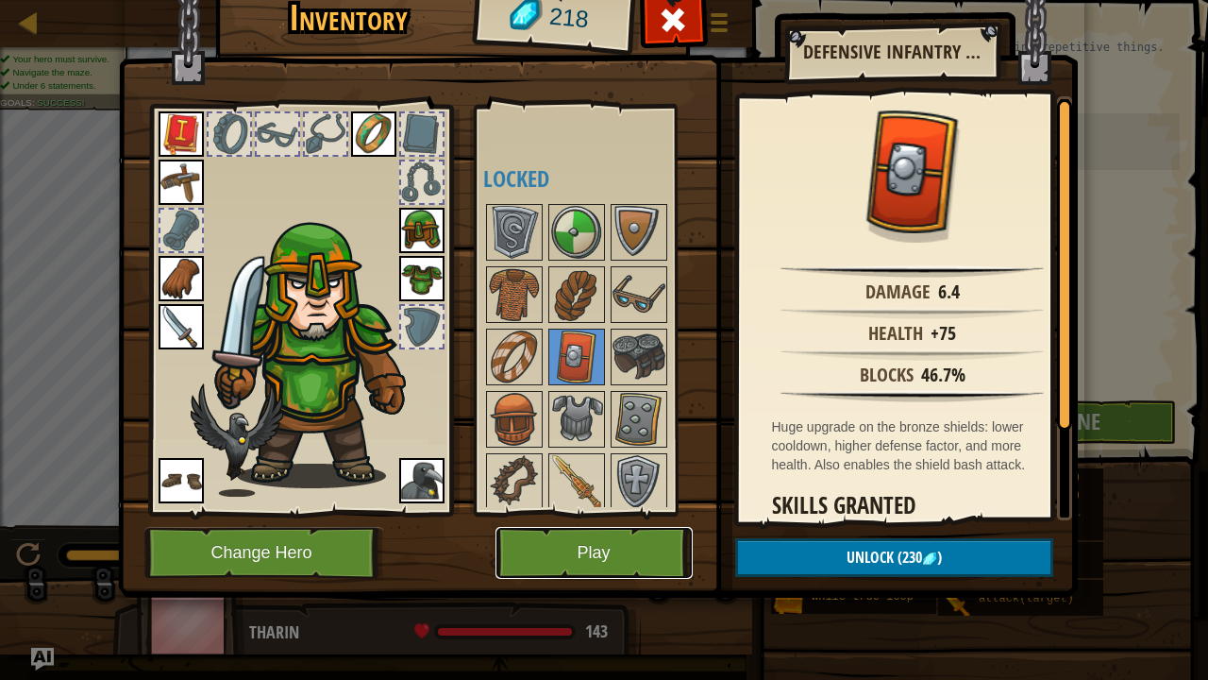
click at [666, 551] on button "Play" at bounding box center [594, 553] width 197 height 52
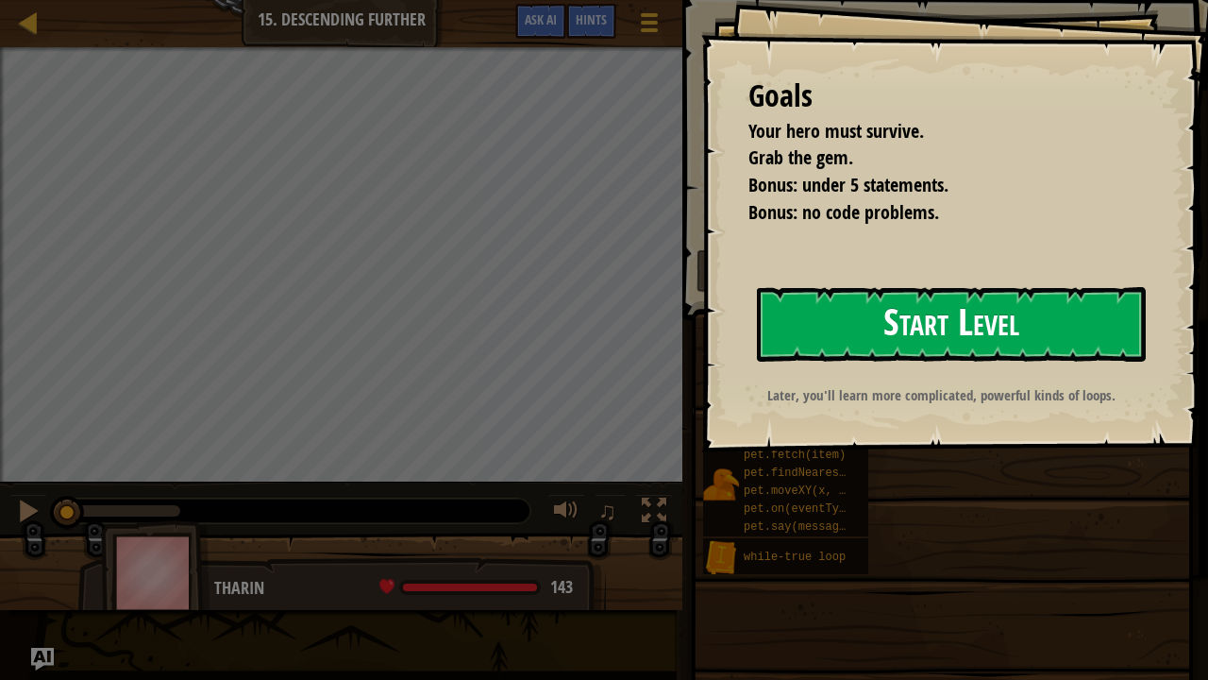
click at [925, 332] on button "Start Level" at bounding box center [951, 324] width 389 height 75
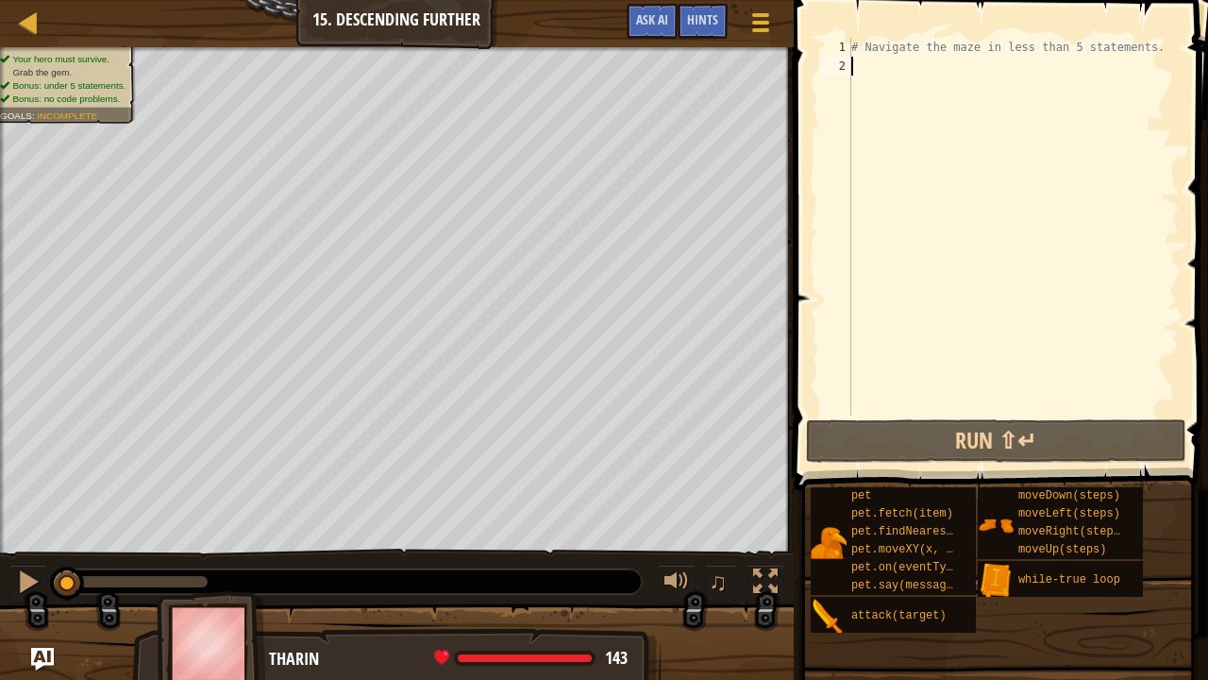
type textarea "h"
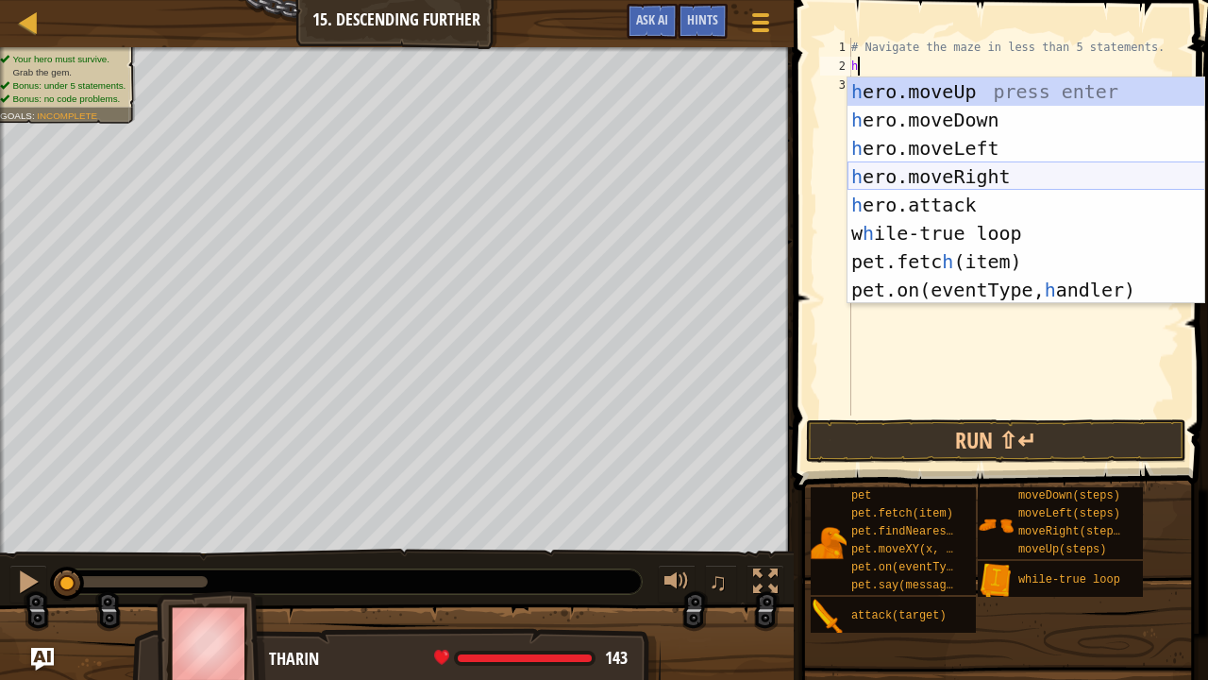
click at [942, 177] on div "h ero.moveUp press enter h ero.moveDown press enter h ero.moveLeft press enter …" at bounding box center [1027, 218] width 358 height 283
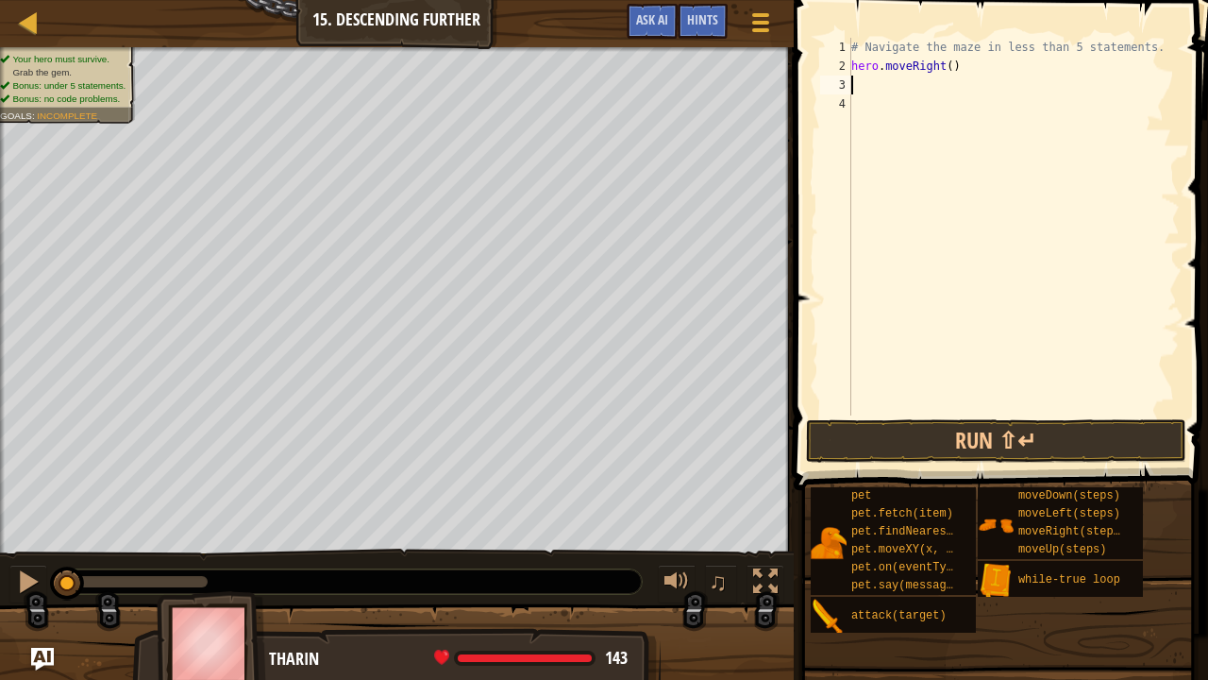
type textarea "h"
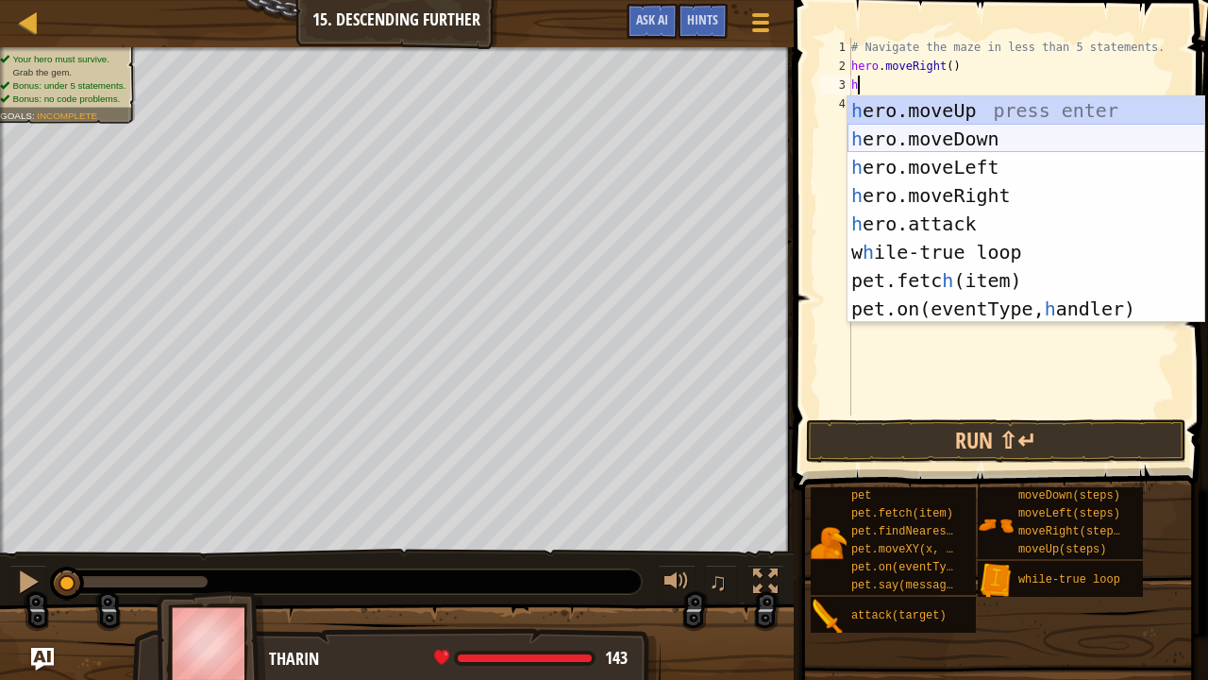
click at [907, 132] on div "h ero.moveUp press enter h ero.moveDown press enter h ero.moveLeft press enter …" at bounding box center [1027, 237] width 358 height 283
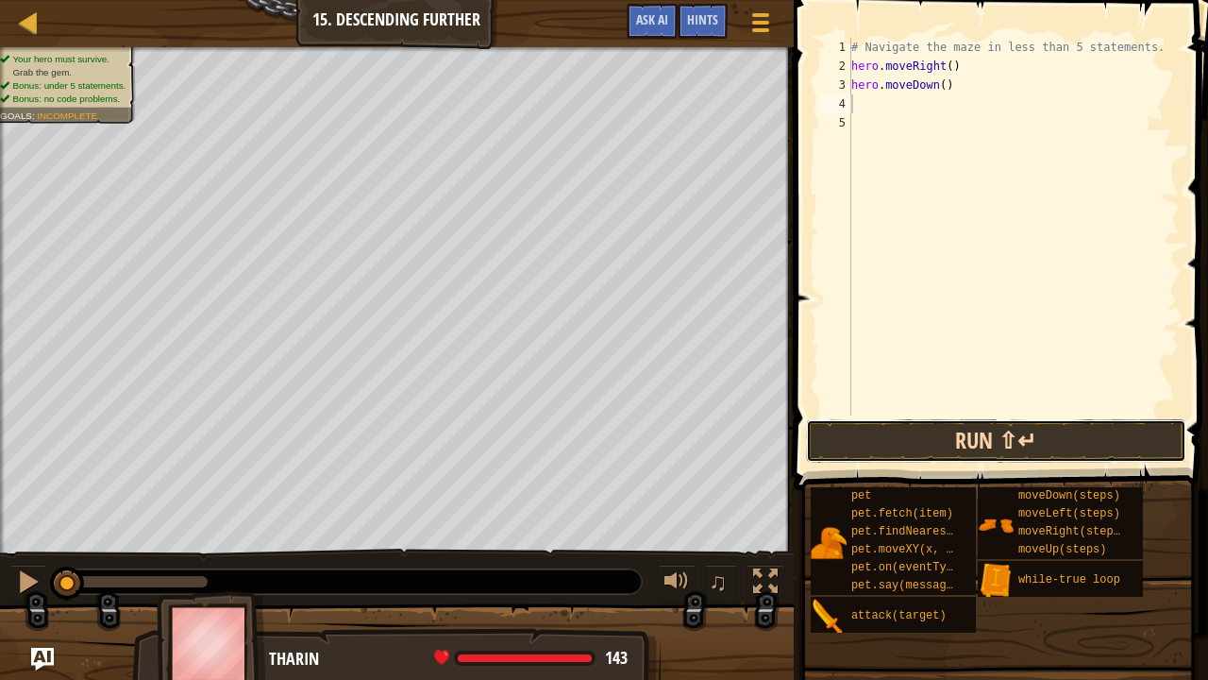
click at [950, 449] on button "Run ⇧↵" at bounding box center [996, 440] width 380 height 43
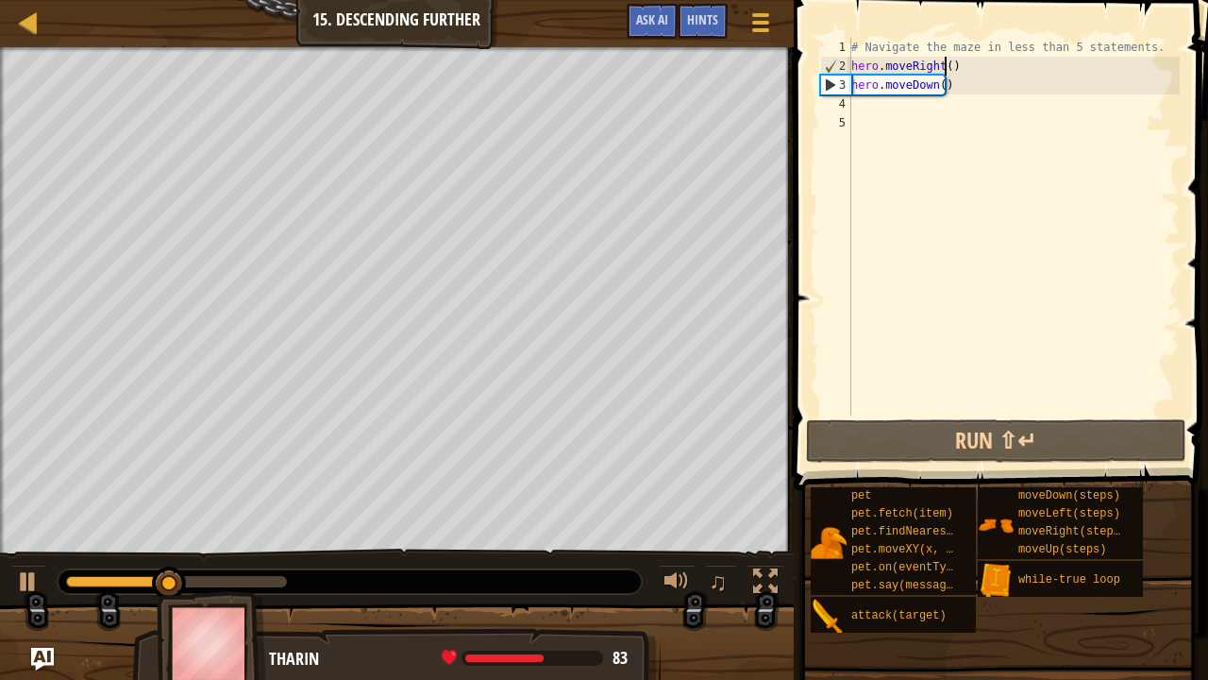
click at [942, 67] on div "# Navigate the maze in less than 5 statements. hero . moveRight ( ) hero . move…" at bounding box center [1014, 245] width 332 height 415
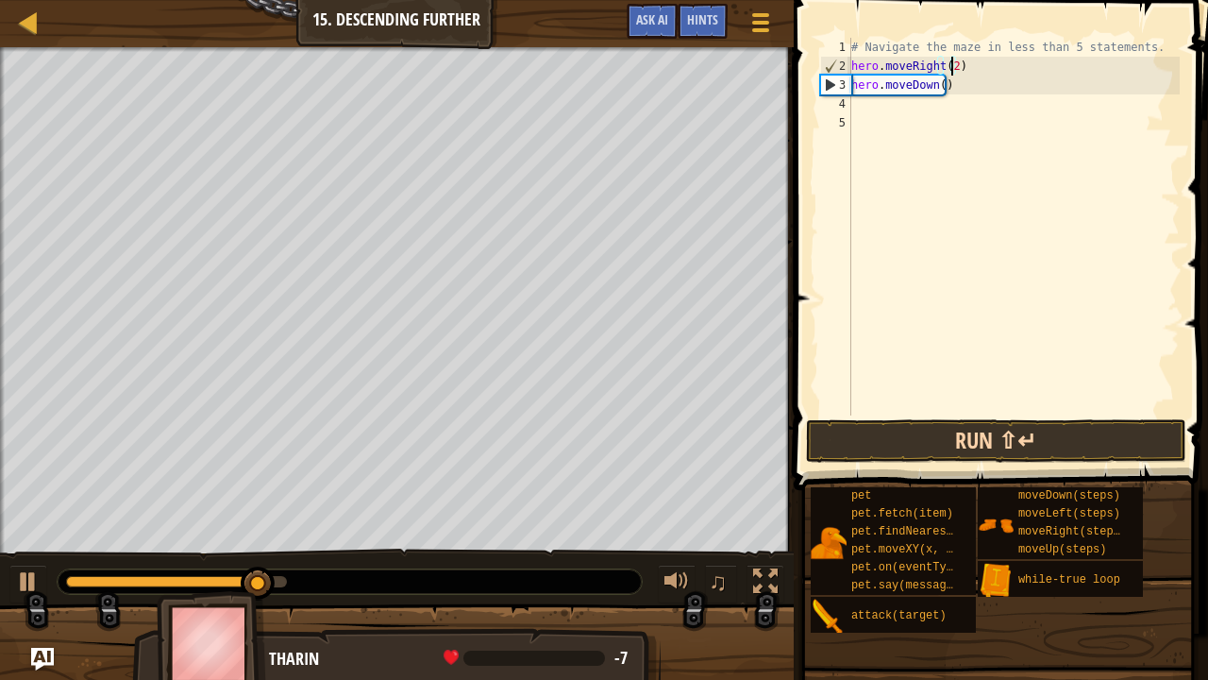
type textarea "hero.moveRight(2)"
click at [933, 441] on button "Run ⇧↵" at bounding box center [996, 440] width 380 height 43
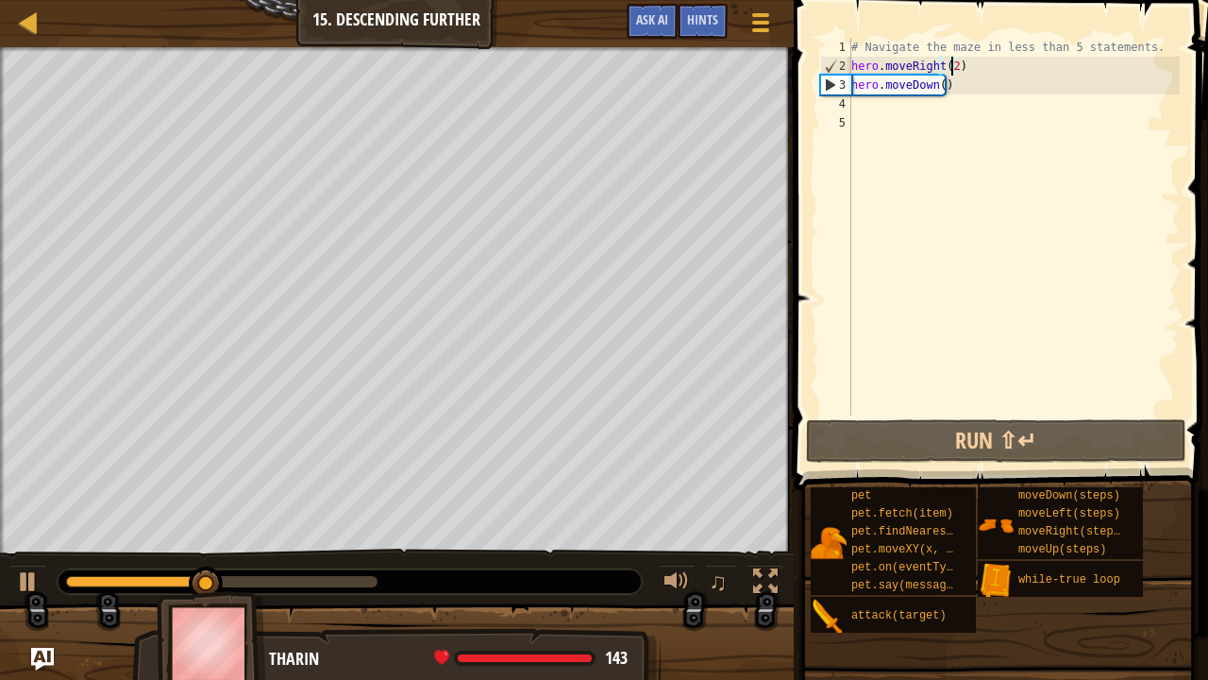
click at [874, 106] on div "# Navigate the maze in less than 5 statements. hero . moveRight ( 2 ) hero . mo…" at bounding box center [1014, 245] width 332 height 415
type textarea "h"
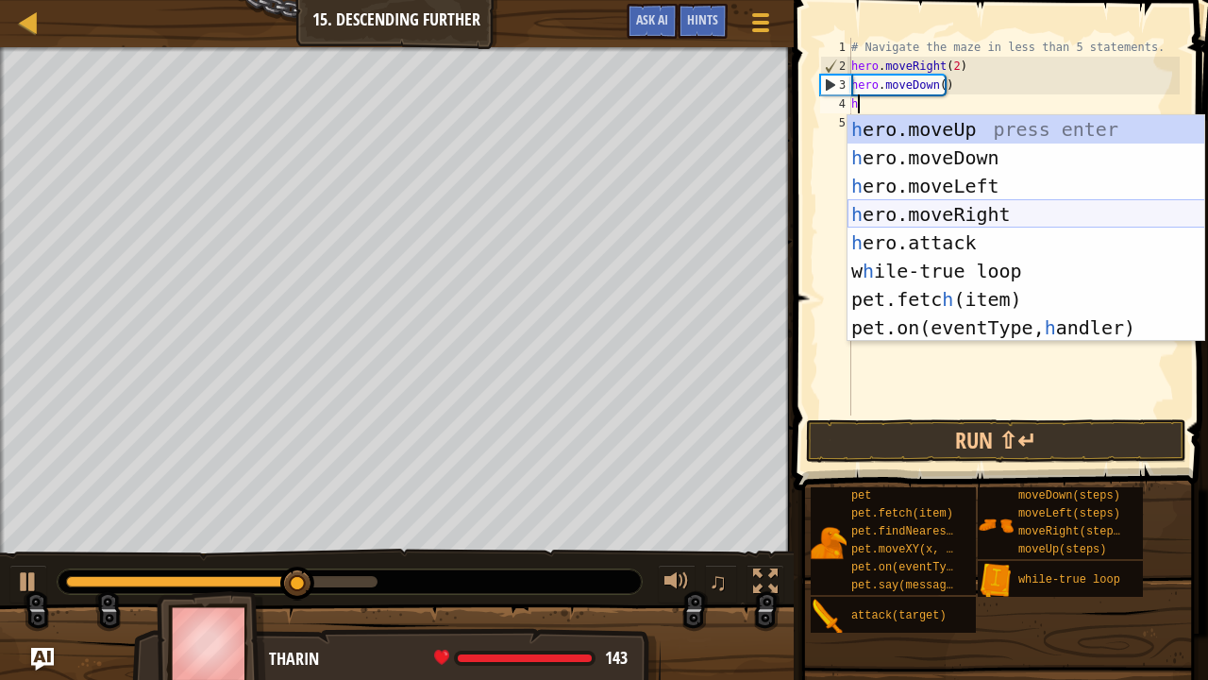
click at [931, 206] on div "h ero.moveUp press enter h ero.moveDown press enter h ero.moveLeft press enter …" at bounding box center [1027, 256] width 358 height 283
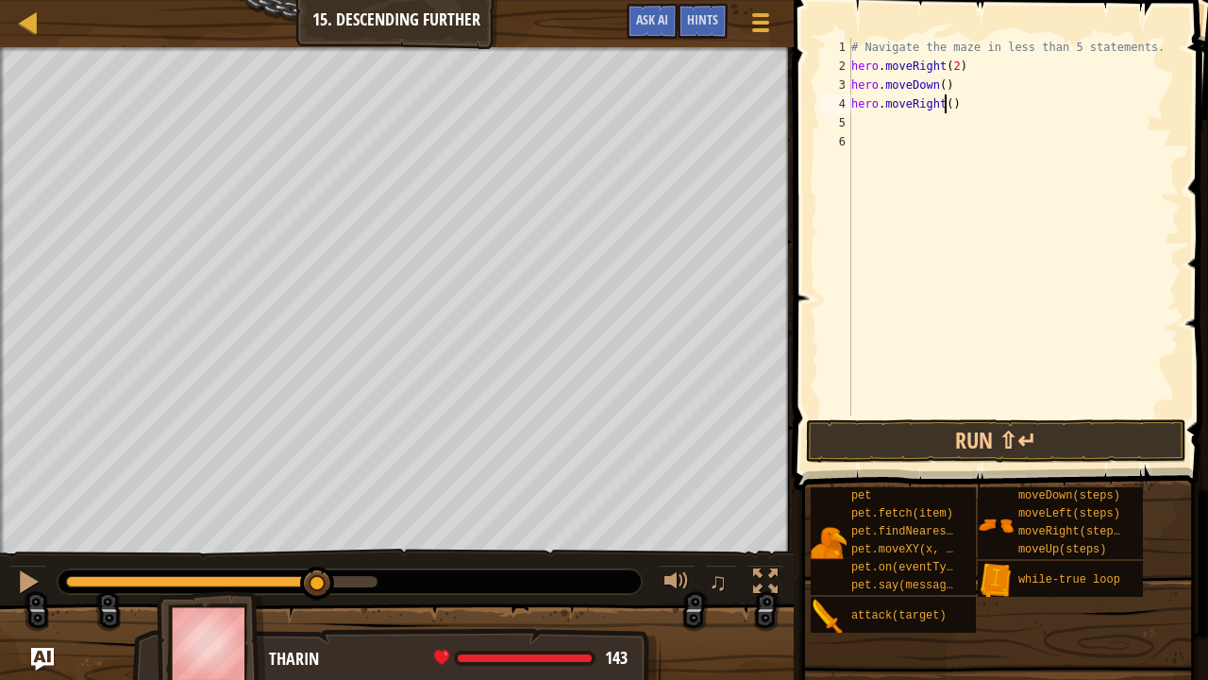
click at [943, 104] on div "# Navigate the maze in less than 5 statements. hero . moveRight ( 2 ) hero . mo…" at bounding box center [1014, 245] width 332 height 415
type textarea "hero.moveRight(2)"
click at [938, 445] on button "Run ⇧↵" at bounding box center [996, 440] width 380 height 43
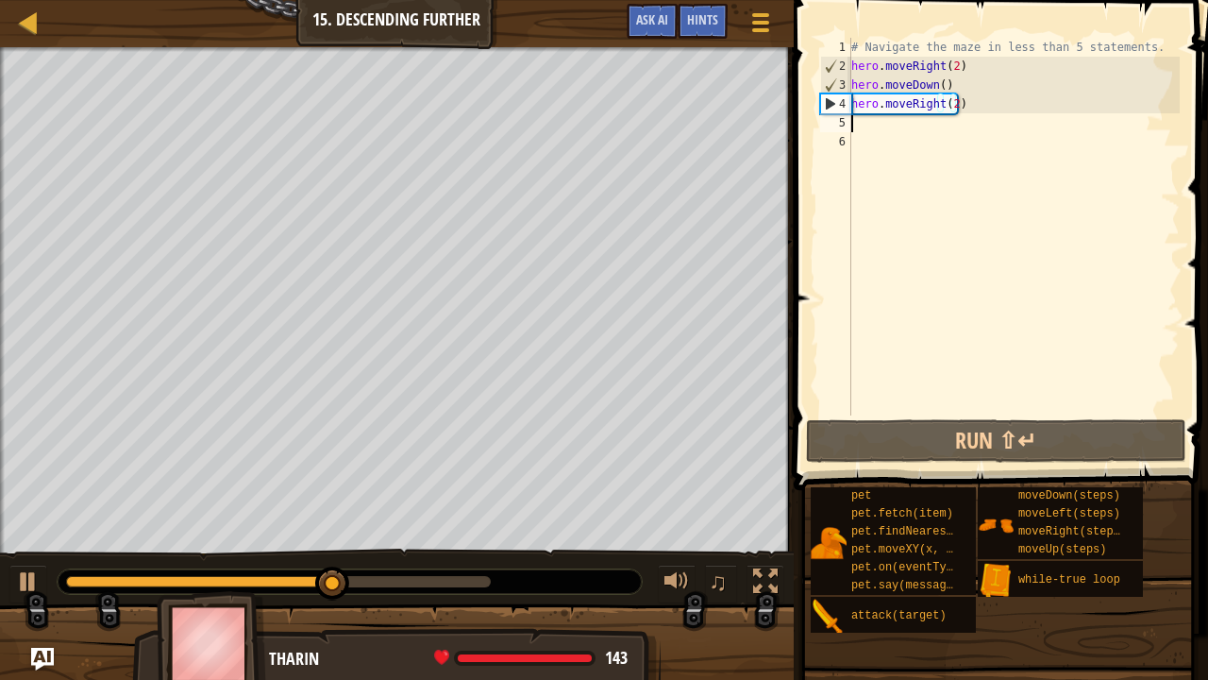
click at [887, 118] on div "# Navigate the maze in less than 5 statements. hero . moveRight ( 2 ) hero . mo…" at bounding box center [1014, 245] width 332 height 415
type textarea "h"
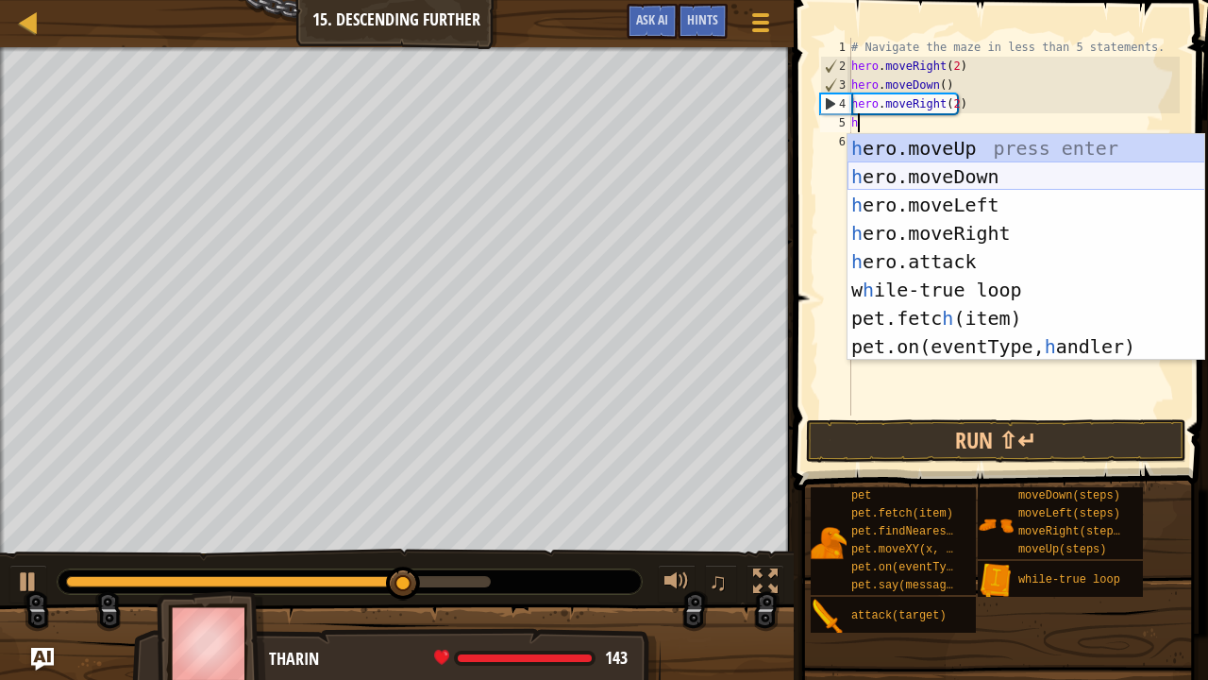
click at [942, 170] on div "h ero.moveUp press enter h ero.moveDown press enter h ero.moveLeft press enter …" at bounding box center [1027, 275] width 358 height 283
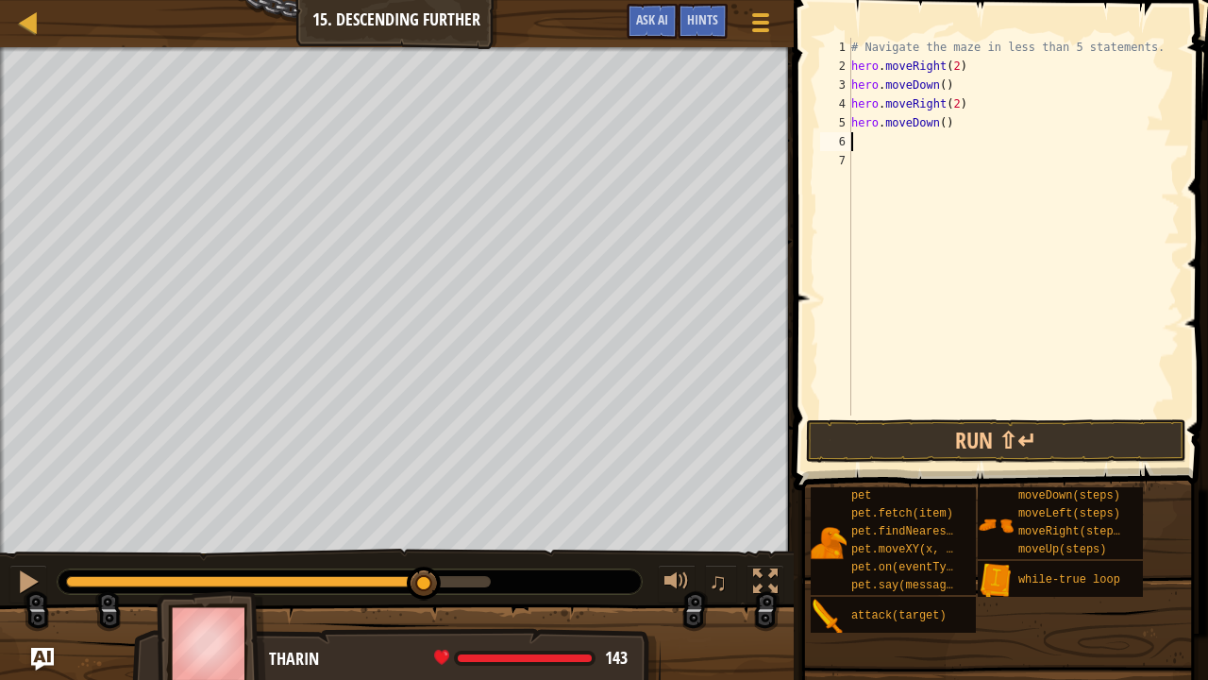
click at [866, 140] on div "# Navigate the maze in less than 5 statements. hero . moveRight ( 2 ) hero . mo…" at bounding box center [1014, 245] width 332 height 415
type textarea "h"
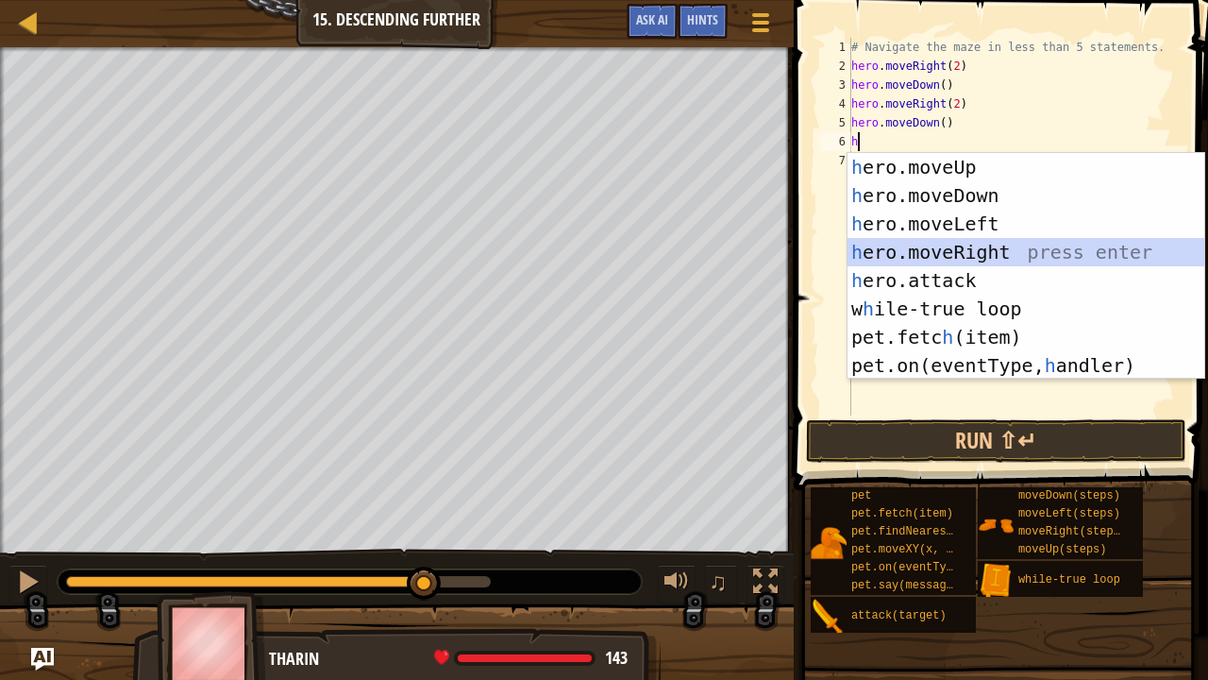
click at [944, 255] on div "h ero.moveUp press enter h ero.moveDown press enter h ero.moveLeft press enter …" at bounding box center [1027, 294] width 358 height 283
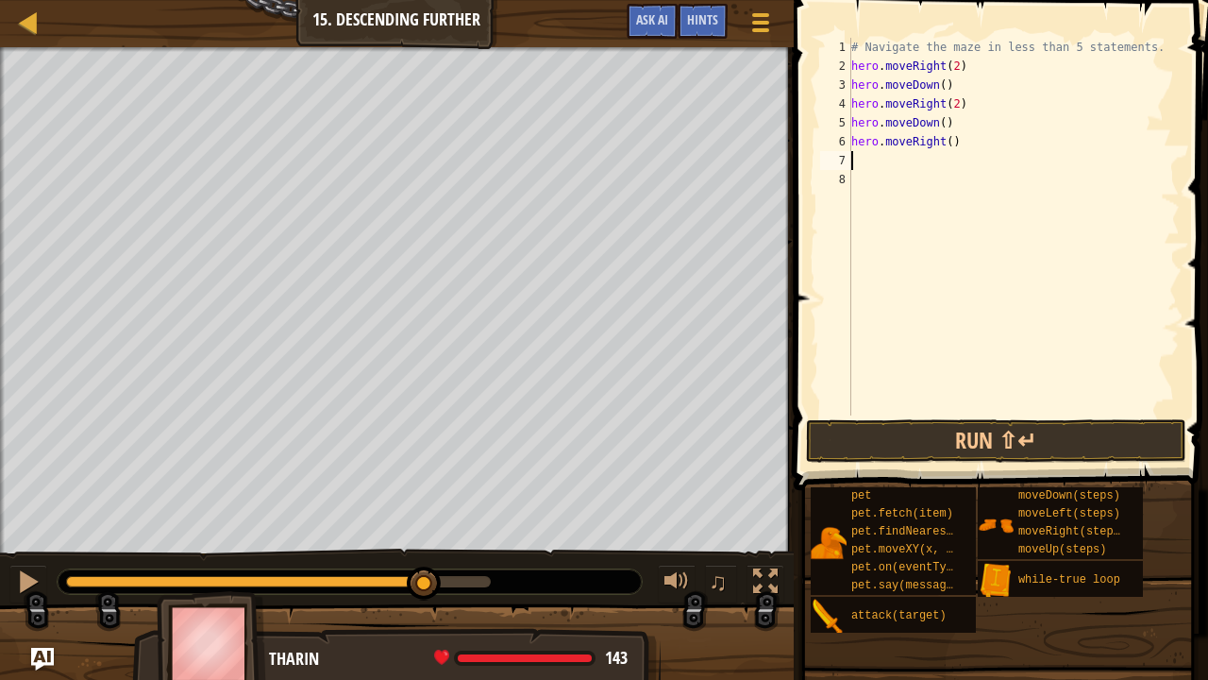
click at [946, 149] on div "# Navigate the maze in less than 5 statements. hero . moveRight ( 2 ) hero . mo…" at bounding box center [1014, 245] width 332 height 415
click at [977, 438] on button "Run ⇧↵" at bounding box center [996, 440] width 380 height 43
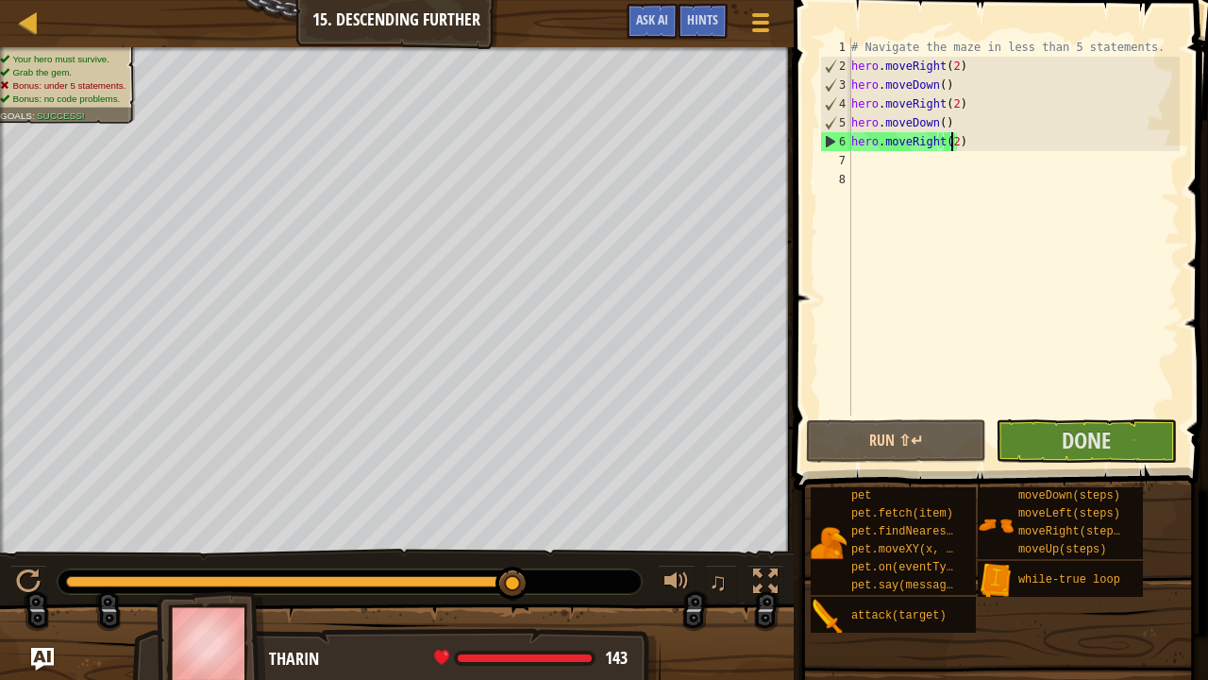
drag, startPoint x: 518, startPoint y: 585, endPoint x: 621, endPoint y: 588, distance: 102.9
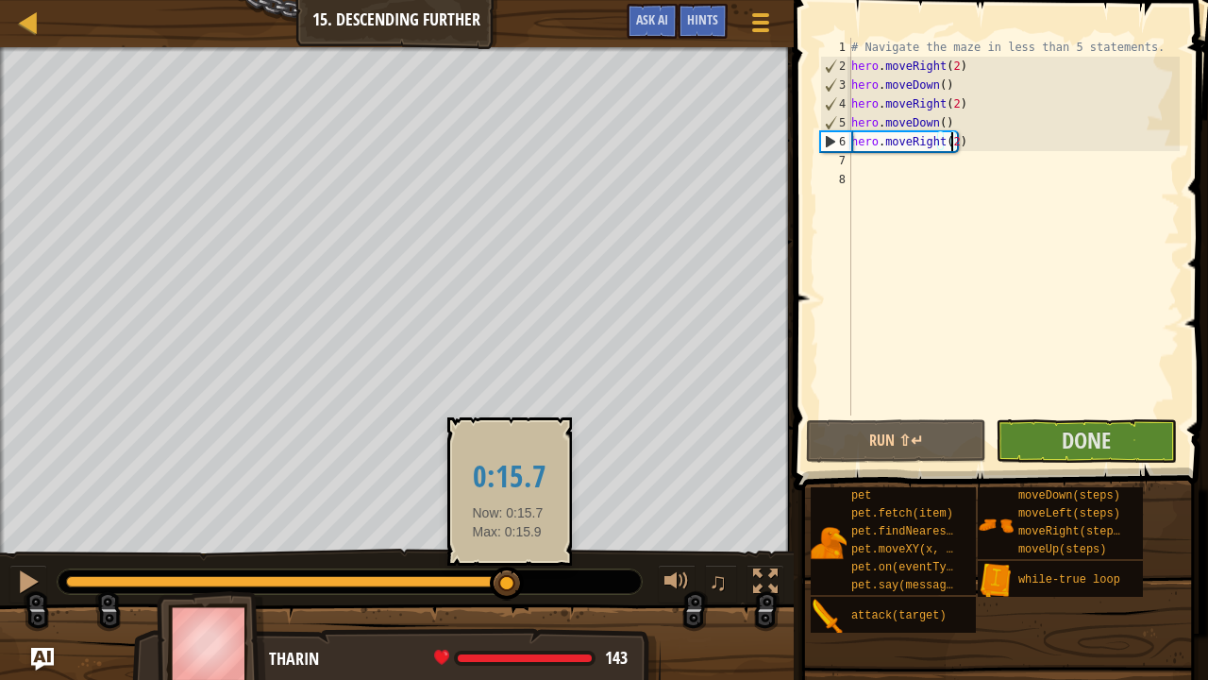
drag, startPoint x: 518, startPoint y: 580, endPoint x: 508, endPoint y: 576, distance: 11.0
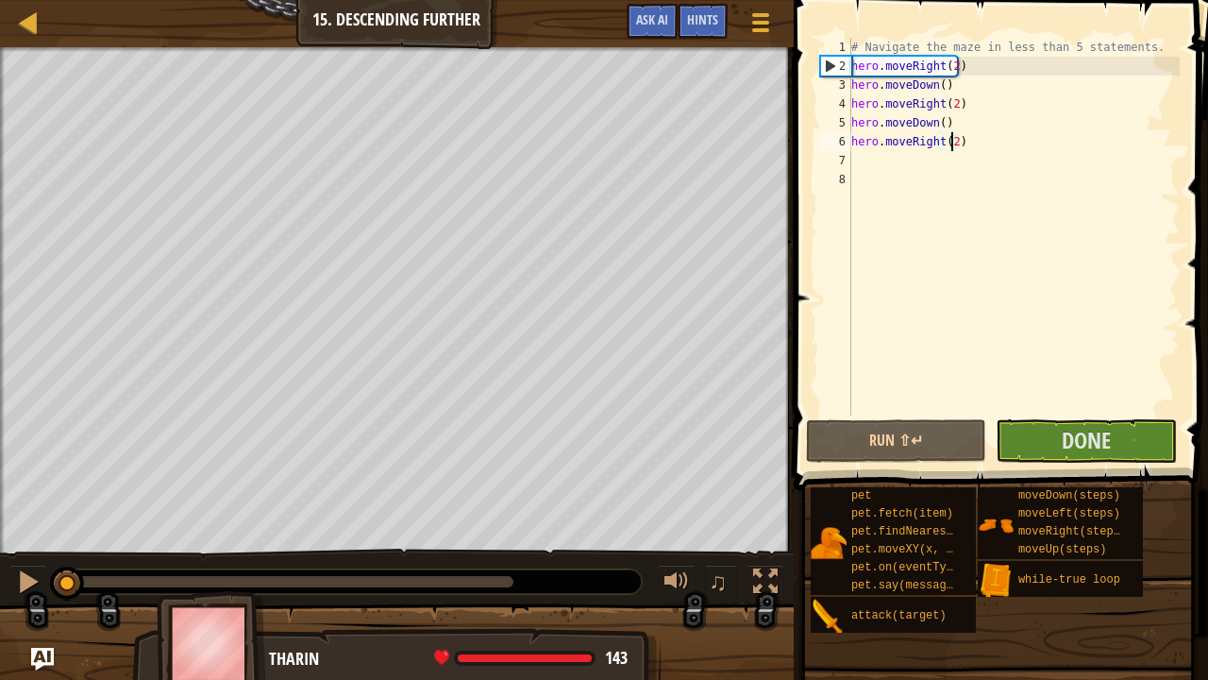
drag, startPoint x: 508, startPoint y: 576, endPoint x: 28, endPoint y: 552, distance: 480.1
click at [28, 552] on div "♫" at bounding box center [397, 576] width 794 height 57
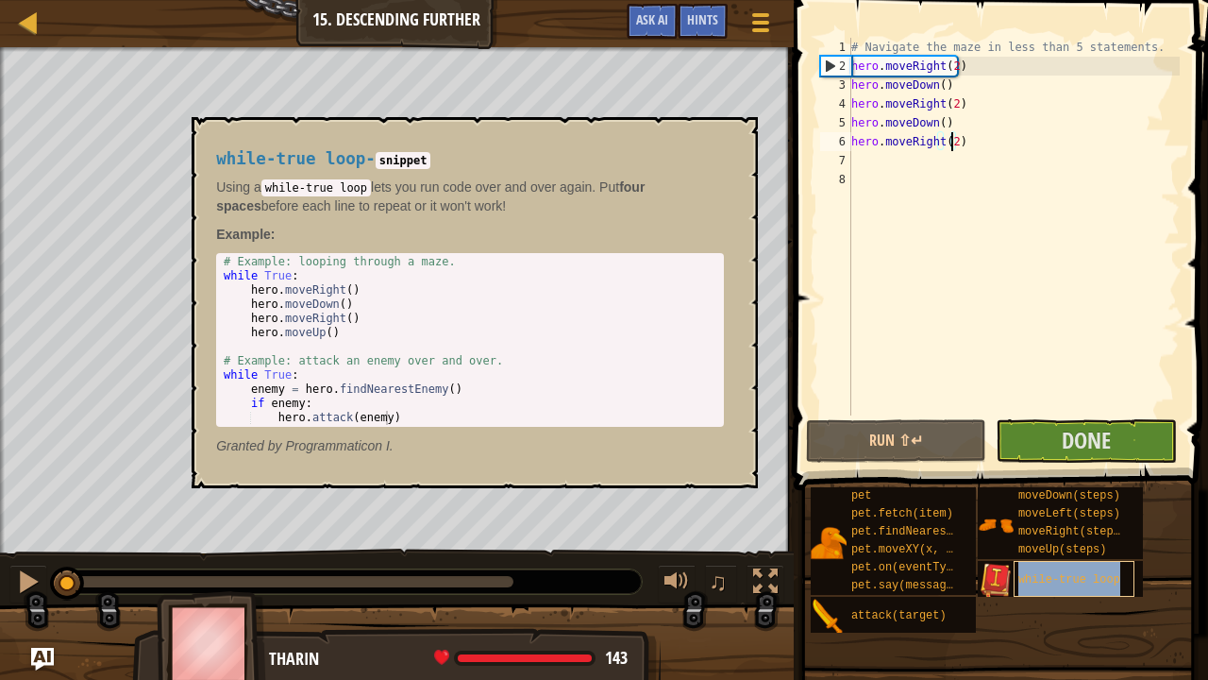
click at [1044, 559] on span "while-true loop" at bounding box center [1070, 579] width 102 height 13
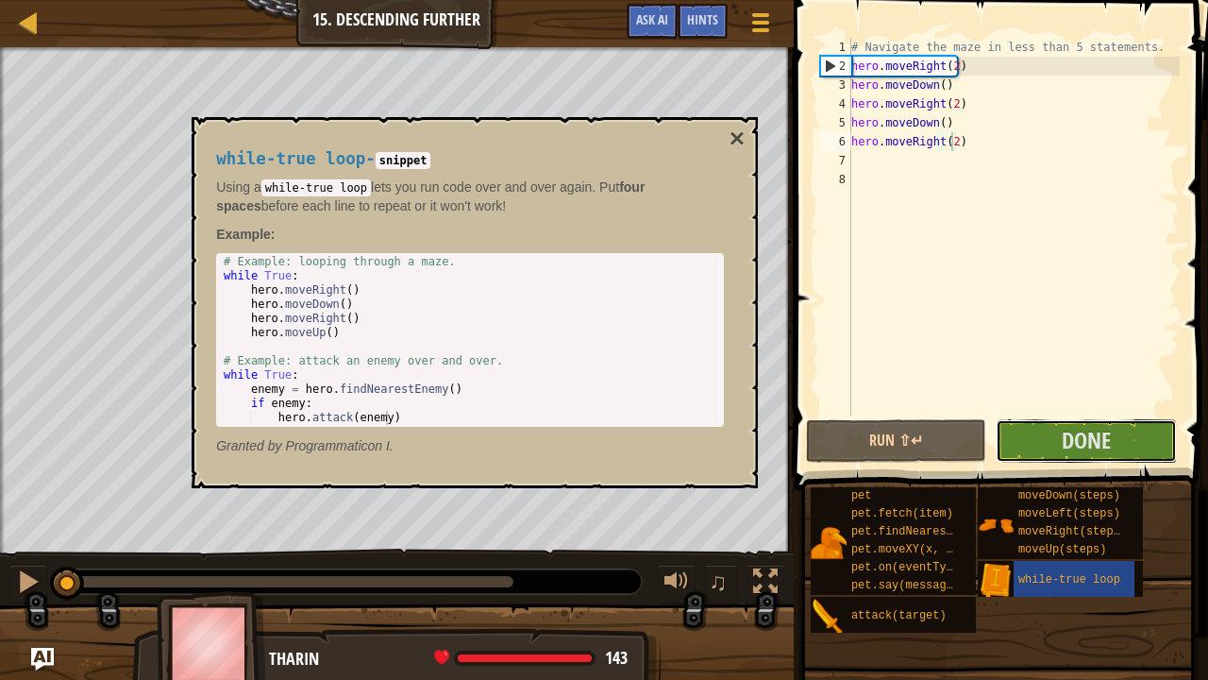
drag, startPoint x: 1045, startPoint y: 436, endPoint x: 940, endPoint y: 355, distance: 132.6
click at [940, 355] on div "hero.moveRight(2) 1 2 3 4 5 6 7 8 # Navigate the maze in less than 5 statements…" at bounding box center [998, 282] width 420 height 546
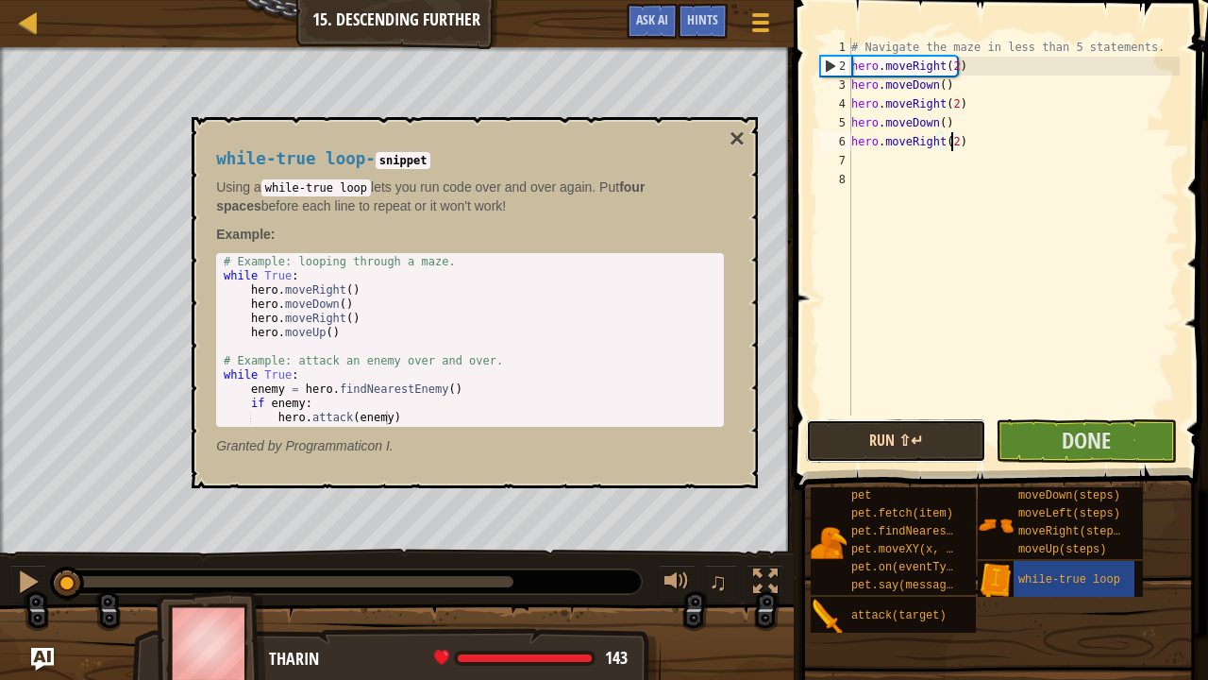
click at [916, 446] on button "Run ⇧↵" at bounding box center [896, 440] width 180 height 43
click at [733, 133] on button "×" at bounding box center [737, 139] width 15 height 26
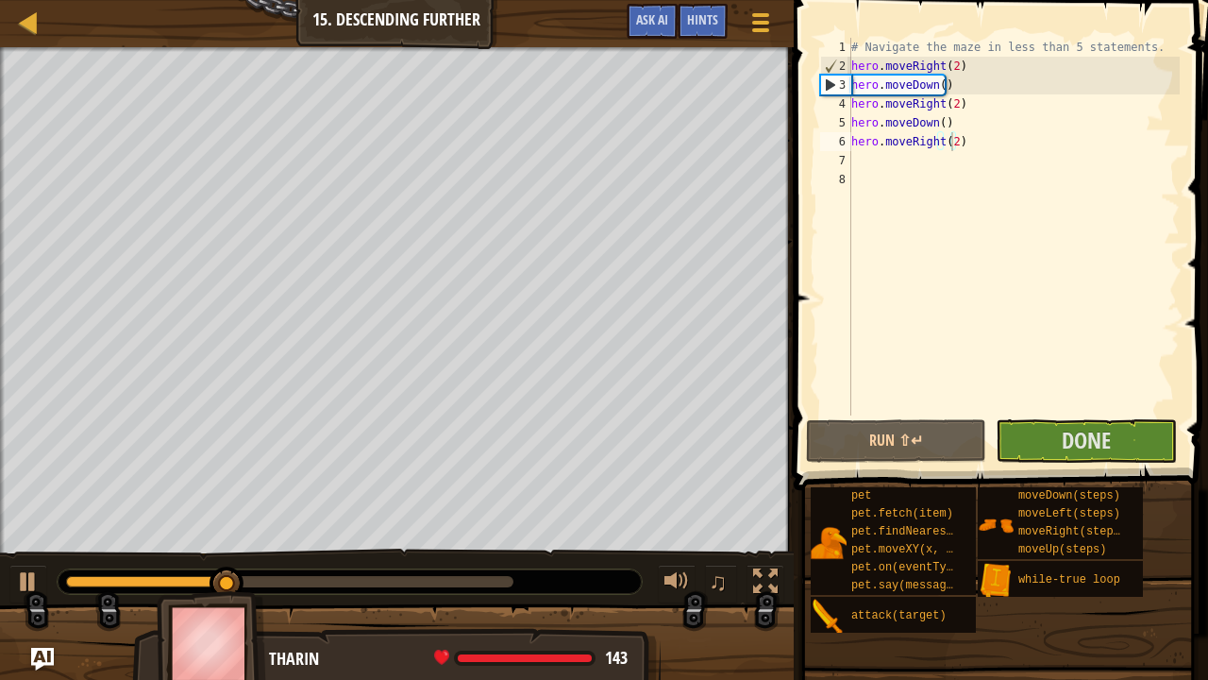
click at [956, 147] on div "# Navigate the maze in less than 5 statements. hero . moveRight ( 2 ) hero . mo…" at bounding box center [1014, 245] width 332 height 415
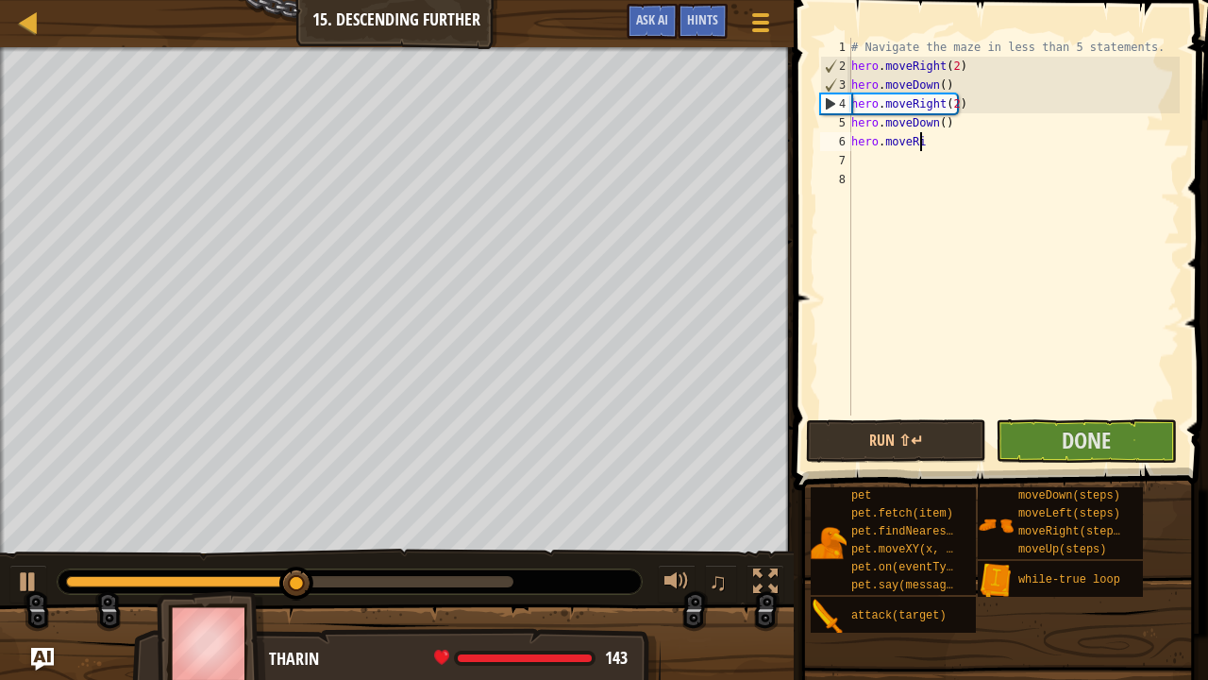
scroll to position [8, 2]
type textarea "h"
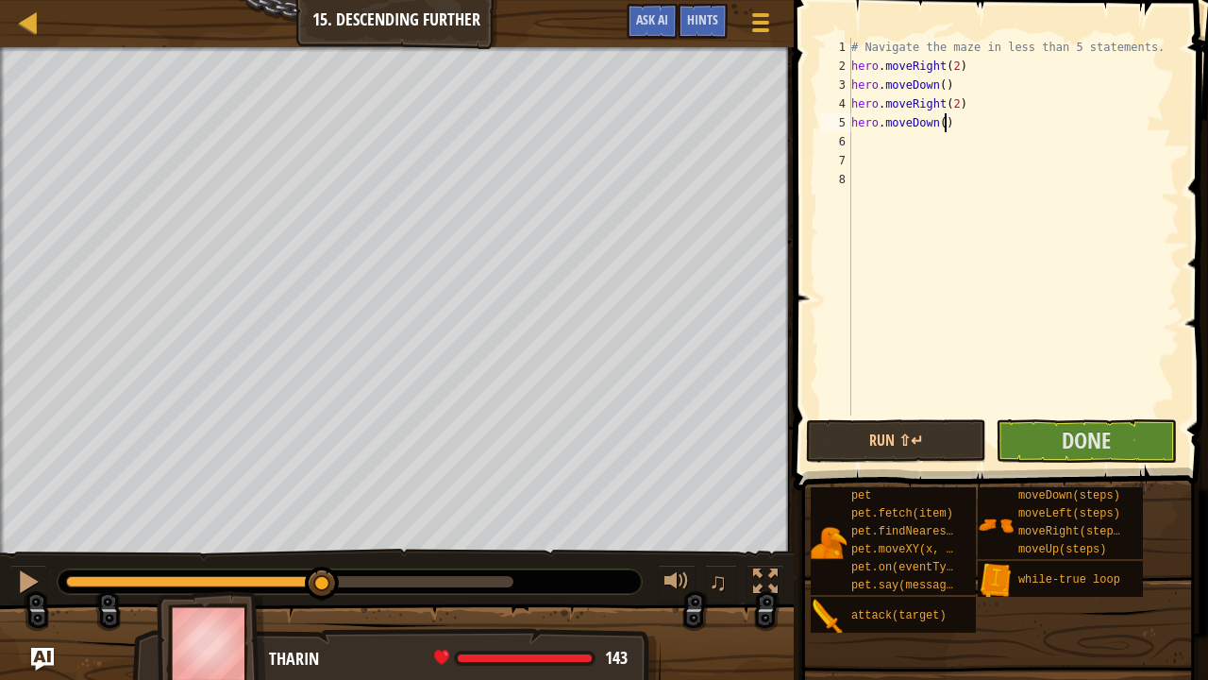
click at [957, 124] on div "# Navigate the maze in less than 5 statements. hero . moveRight ( 2 ) hero . mo…" at bounding box center [1014, 245] width 332 height 415
type textarea "h"
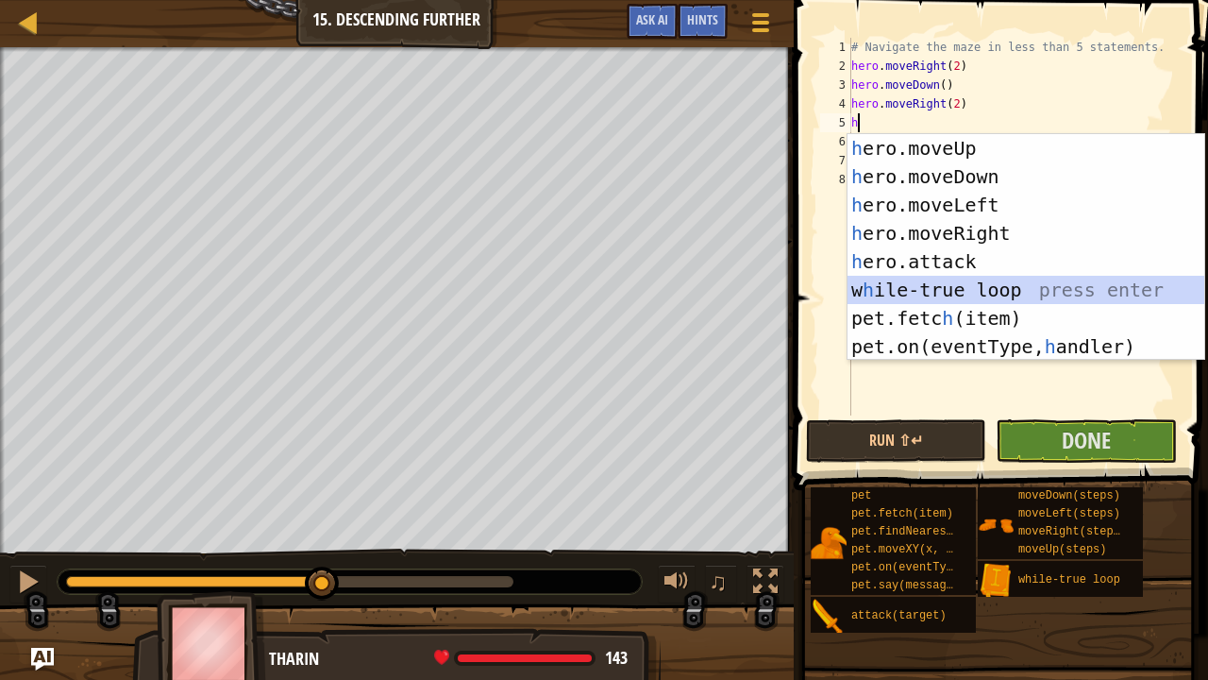
click at [931, 285] on div "h ero.moveUp press enter h ero.moveDown press enter h ero.moveLeft press enter …" at bounding box center [1027, 275] width 358 height 283
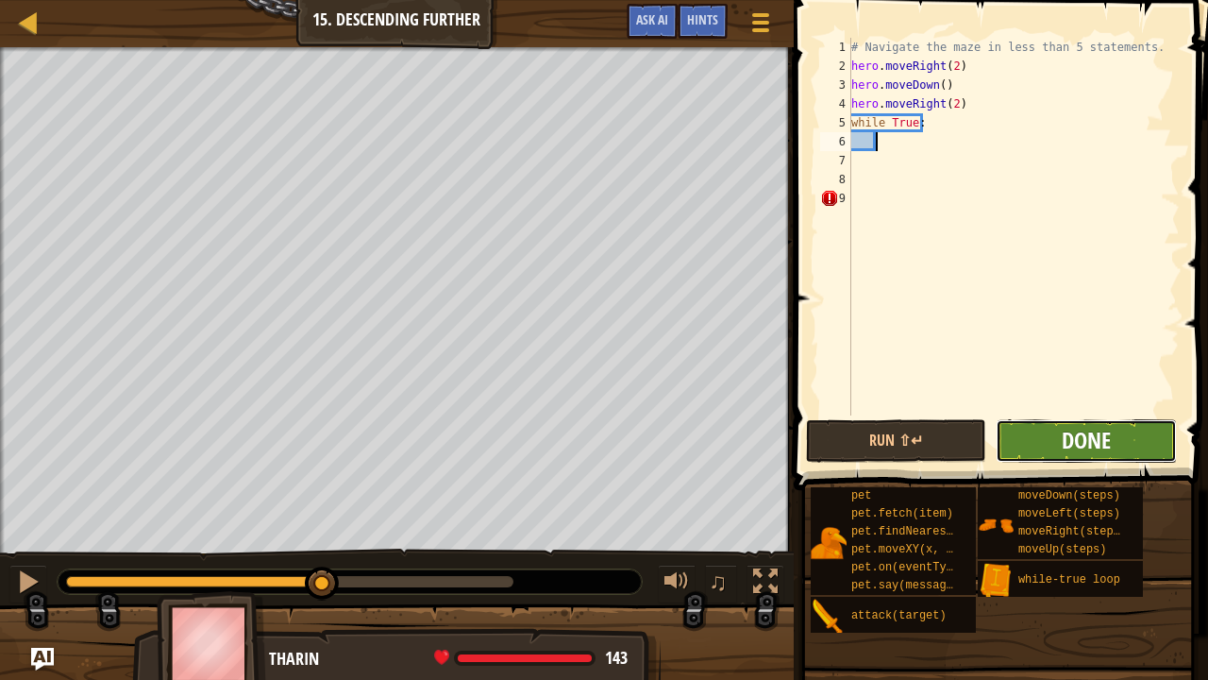
click at [1065, 442] on span "Done" at bounding box center [1086, 440] width 49 height 30
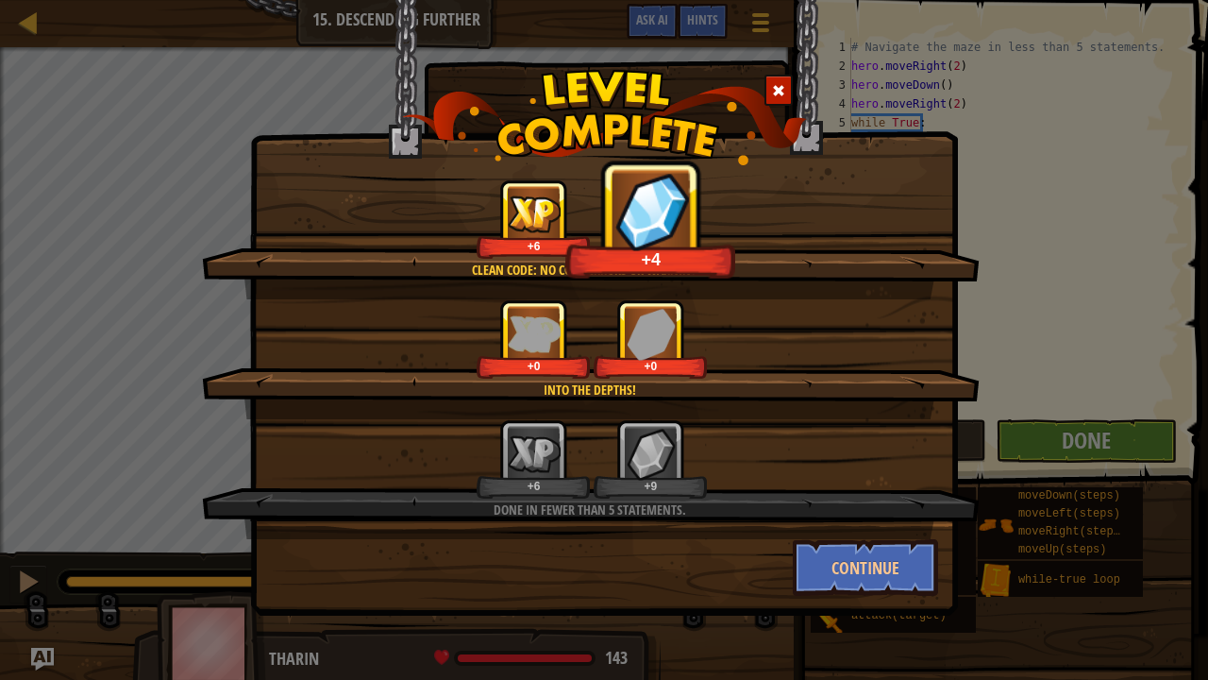
click at [1020, 438] on div "Clean code: no code errors or warnings. +6 +4 Into the depths! +0 +0 Done in fe…" at bounding box center [604, 340] width 1208 height 680
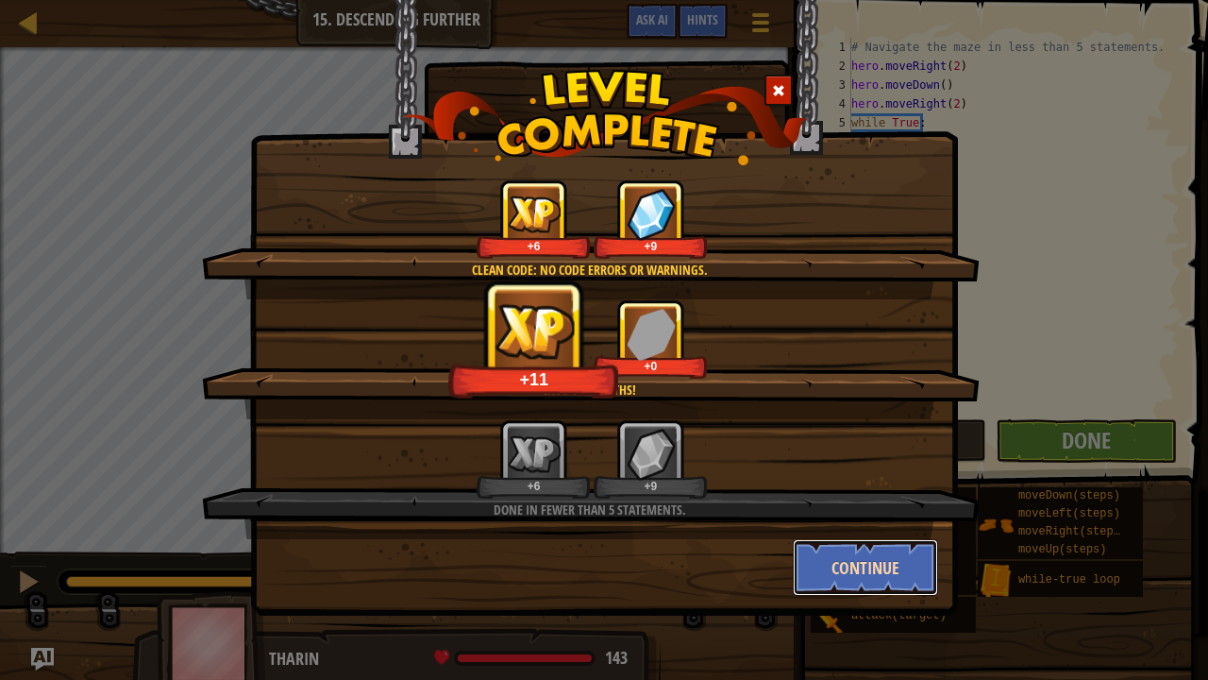
click at [895, 558] on button "Continue" at bounding box center [866, 567] width 146 height 57
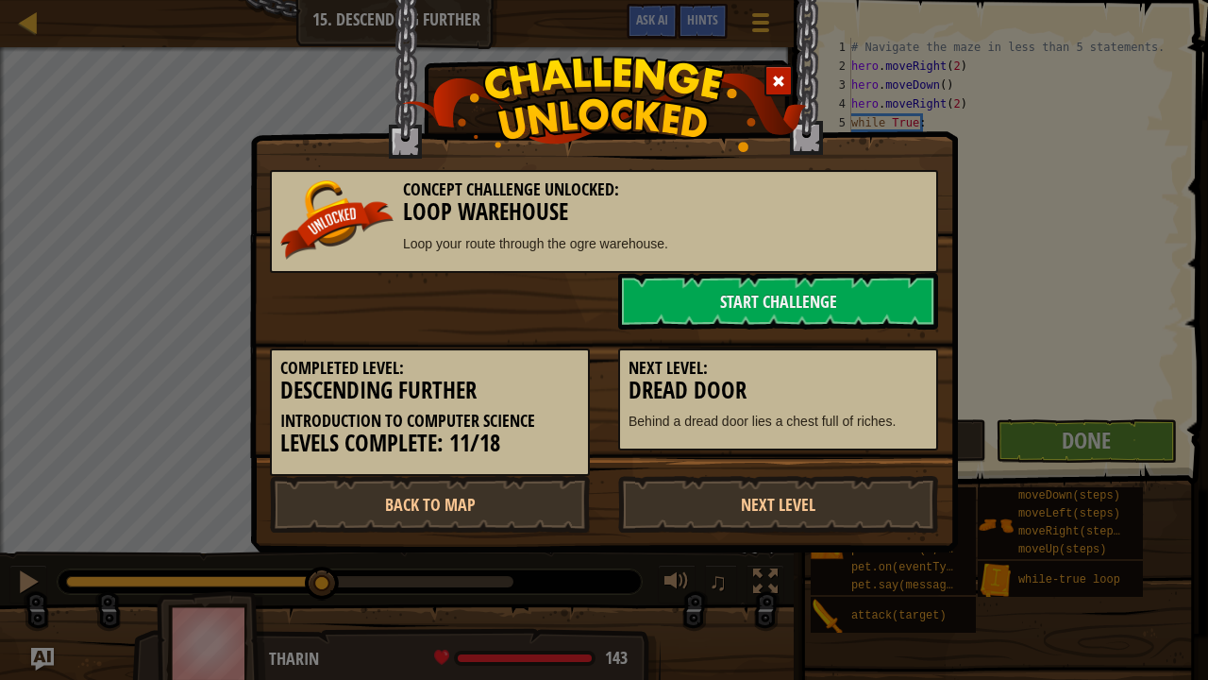
drag, startPoint x: 988, startPoint y: 391, endPoint x: 598, endPoint y: 452, distance: 394.7
click at [842, 395] on div "Concept Challenge Unlocked: Loop Warehouse Loop your route through the ogre war…" at bounding box center [604, 340] width 1208 height 680
click at [398, 501] on link "Back to Map" at bounding box center [430, 504] width 320 height 57
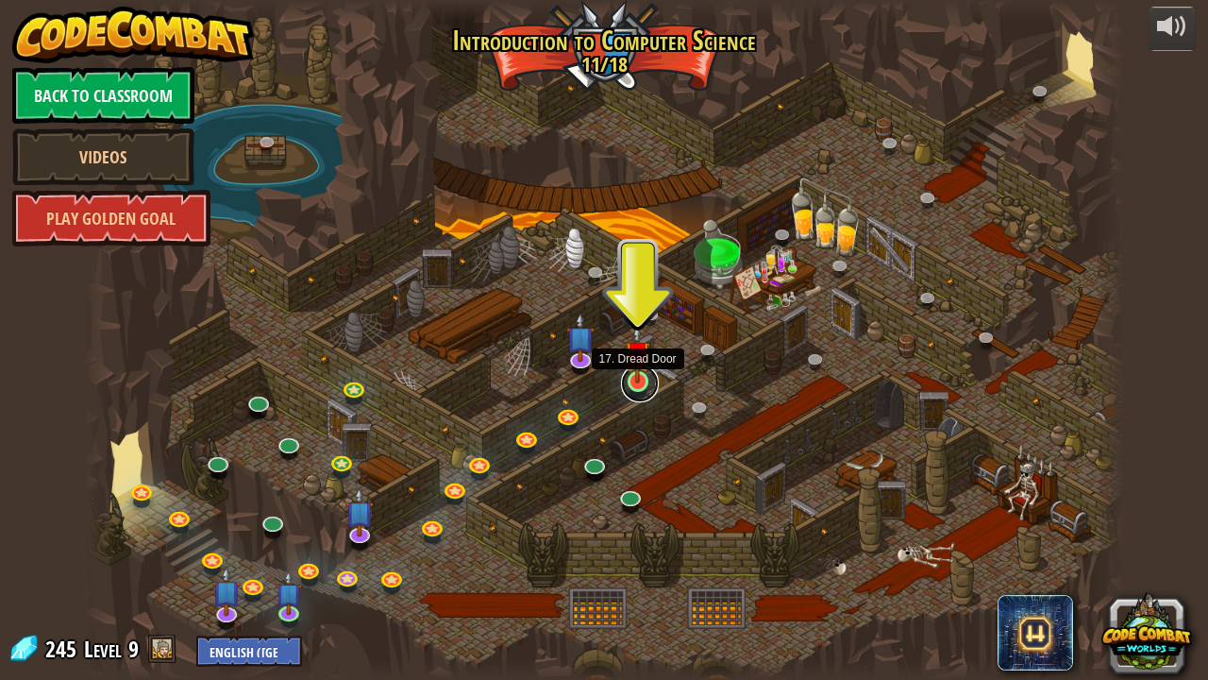
click at [629, 383] on link at bounding box center [640, 383] width 38 height 38
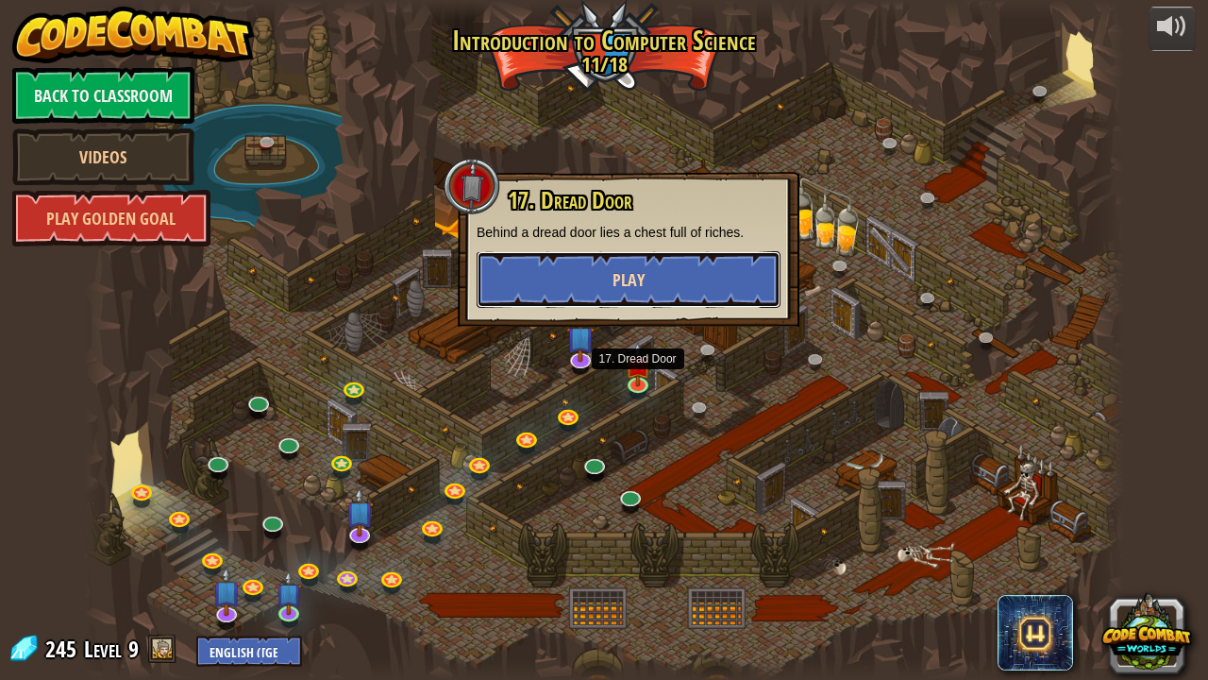
click at [674, 268] on button "Play" at bounding box center [629, 279] width 304 height 57
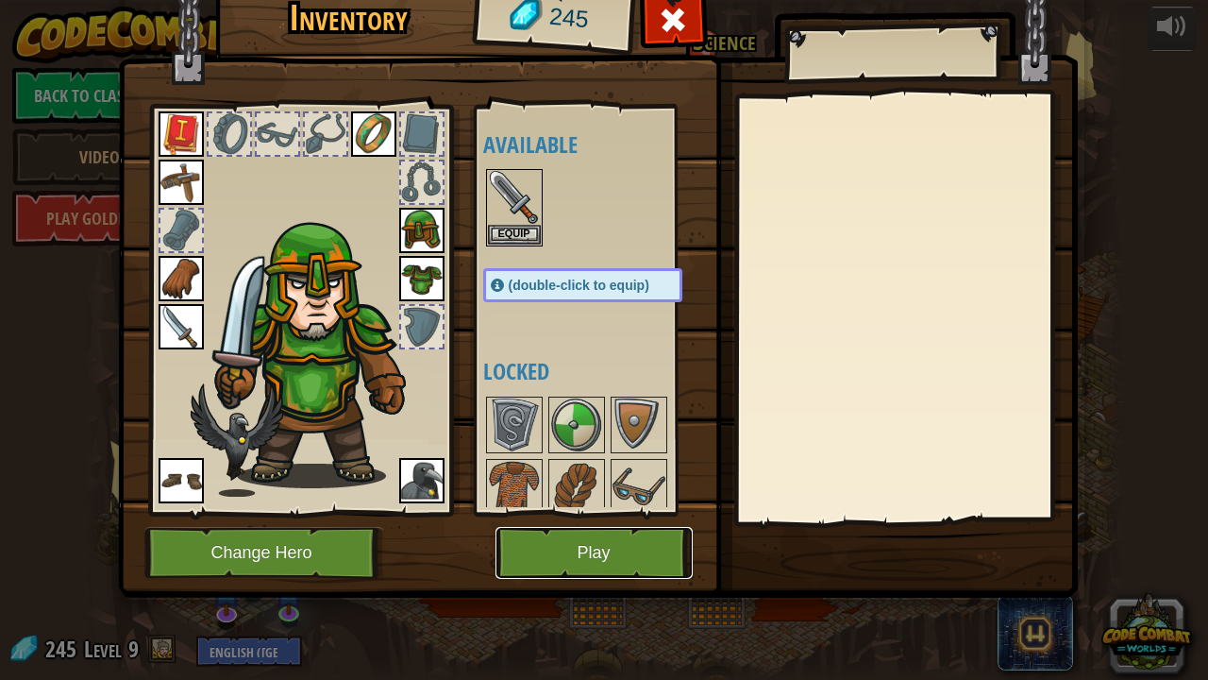
click at [601, 559] on button "Play" at bounding box center [594, 553] width 197 height 52
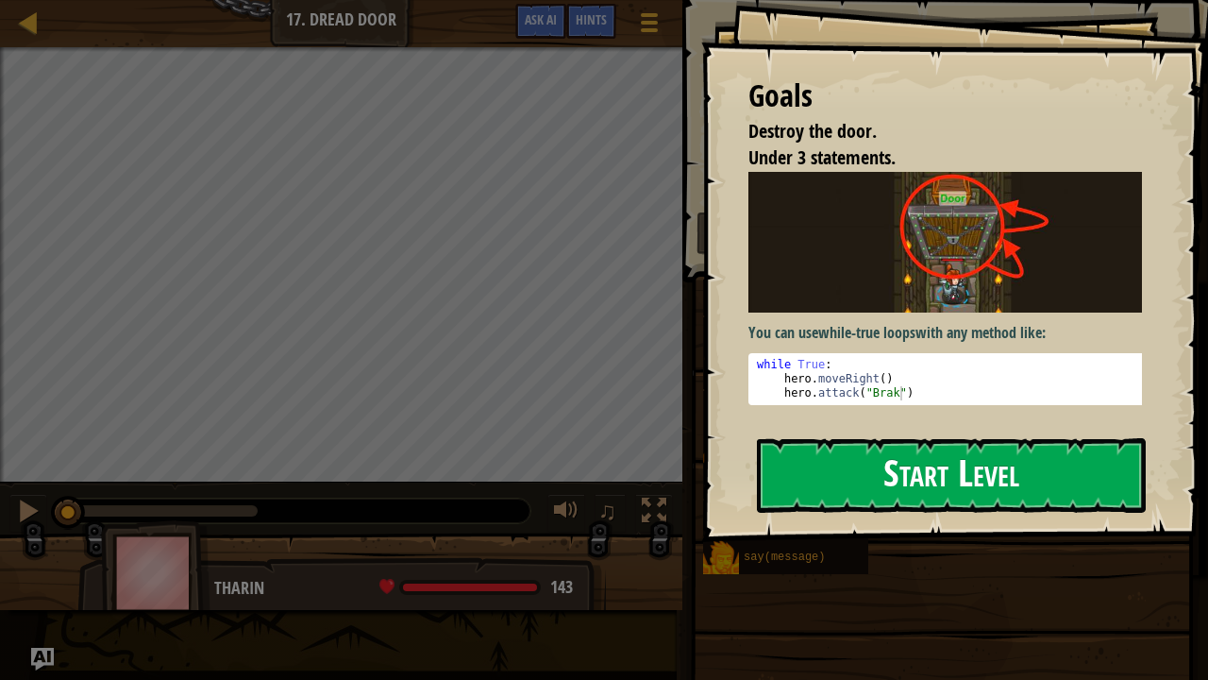
click at [888, 438] on button "Start Level" at bounding box center [951, 475] width 389 height 75
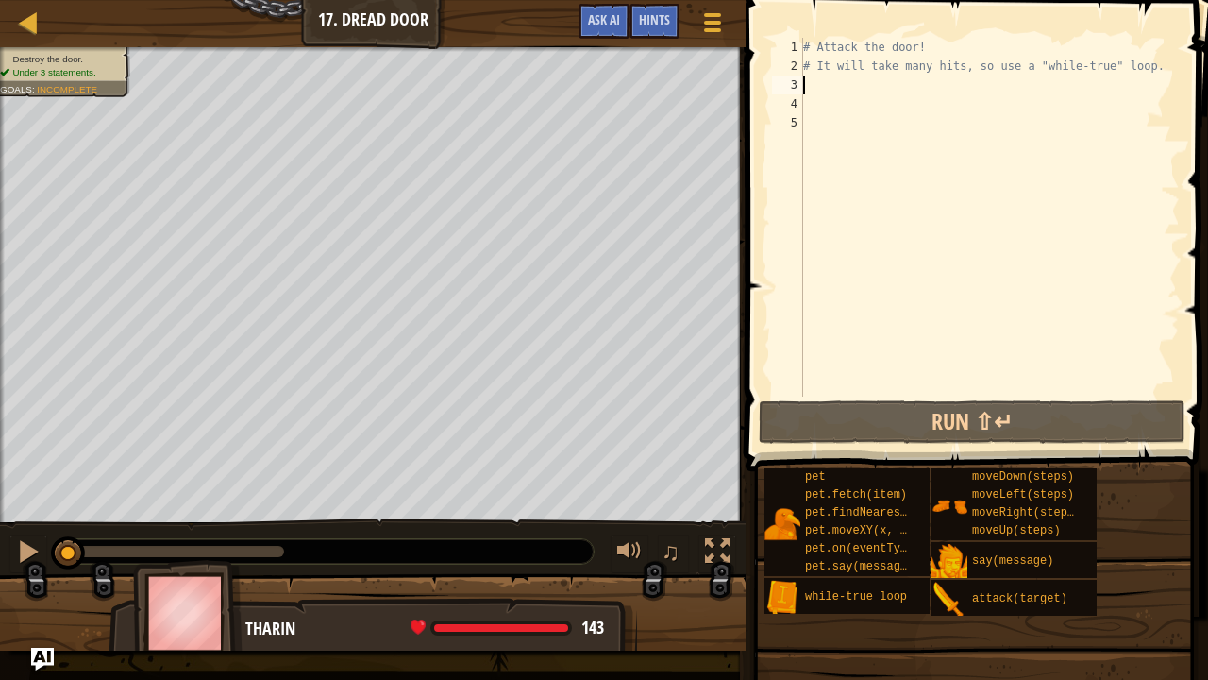
click at [827, 81] on div "# Attack the door! # It will take many hits, so use a "while-true" loop." at bounding box center [990, 236] width 380 height 396
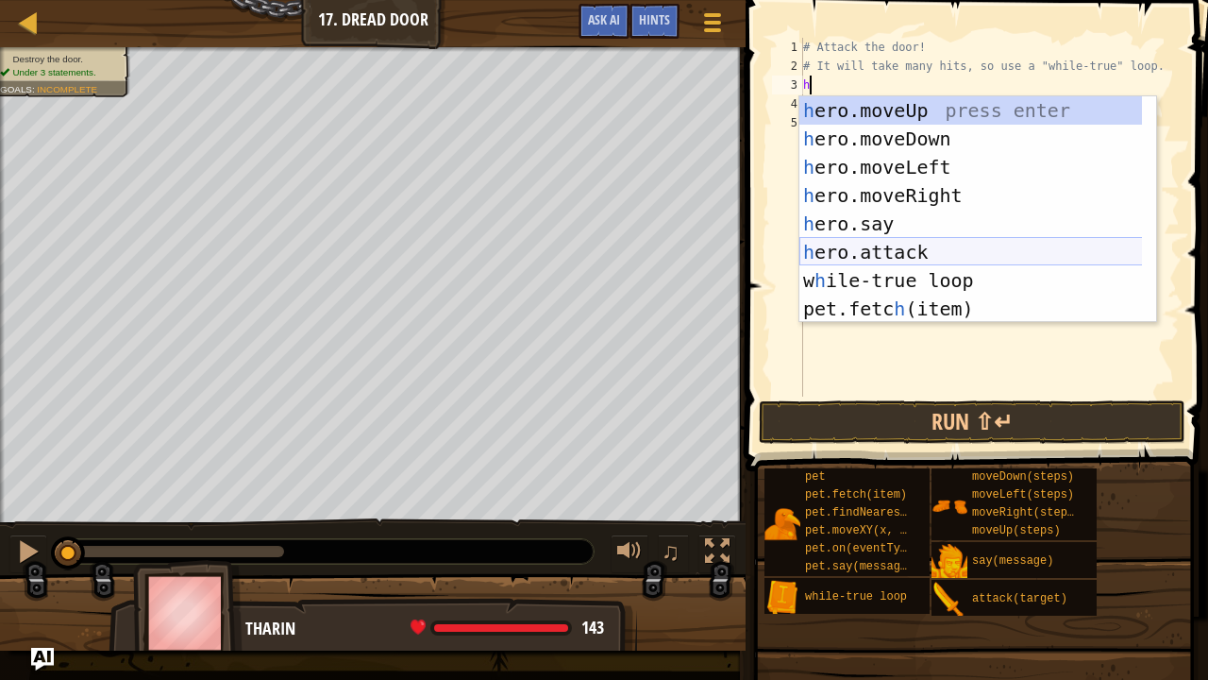
click at [867, 253] on div "h ero.moveUp press enter h ero.moveDown press enter h ero.moveLeft press enter …" at bounding box center [972, 237] width 344 height 283
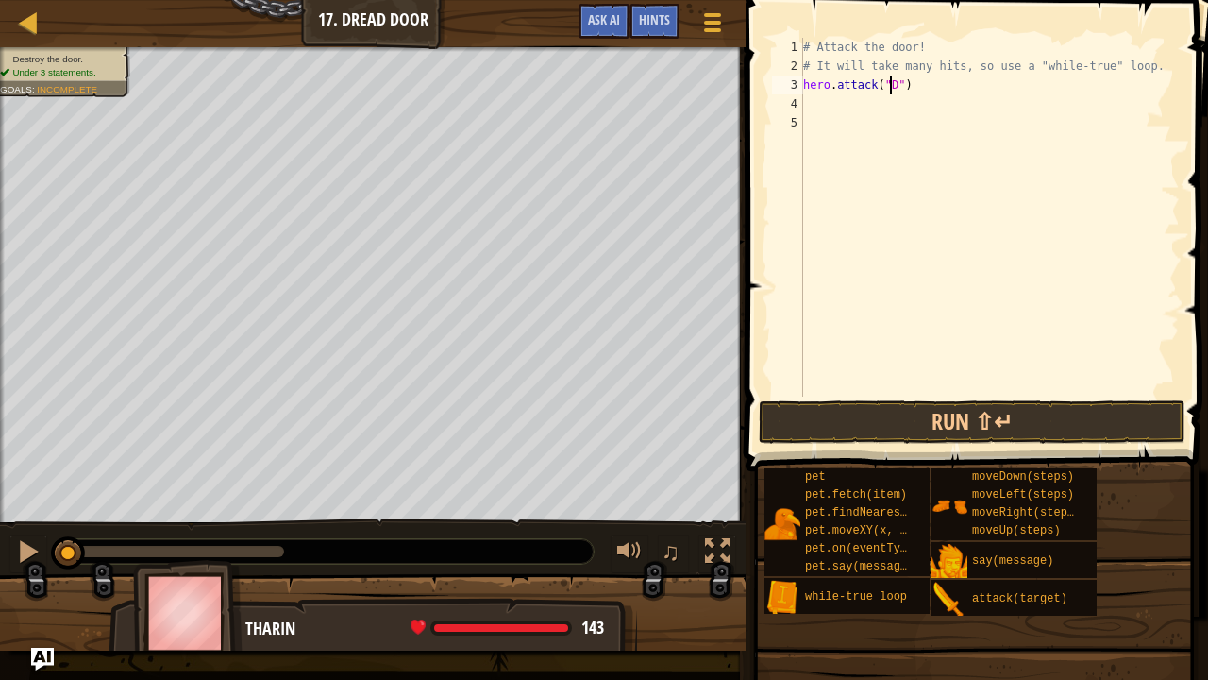
scroll to position [8, 8]
type textarea "hero.attack("Door")"
click at [927, 424] on button "Run ⇧↵" at bounding box center [972, 421] width 427 height 43
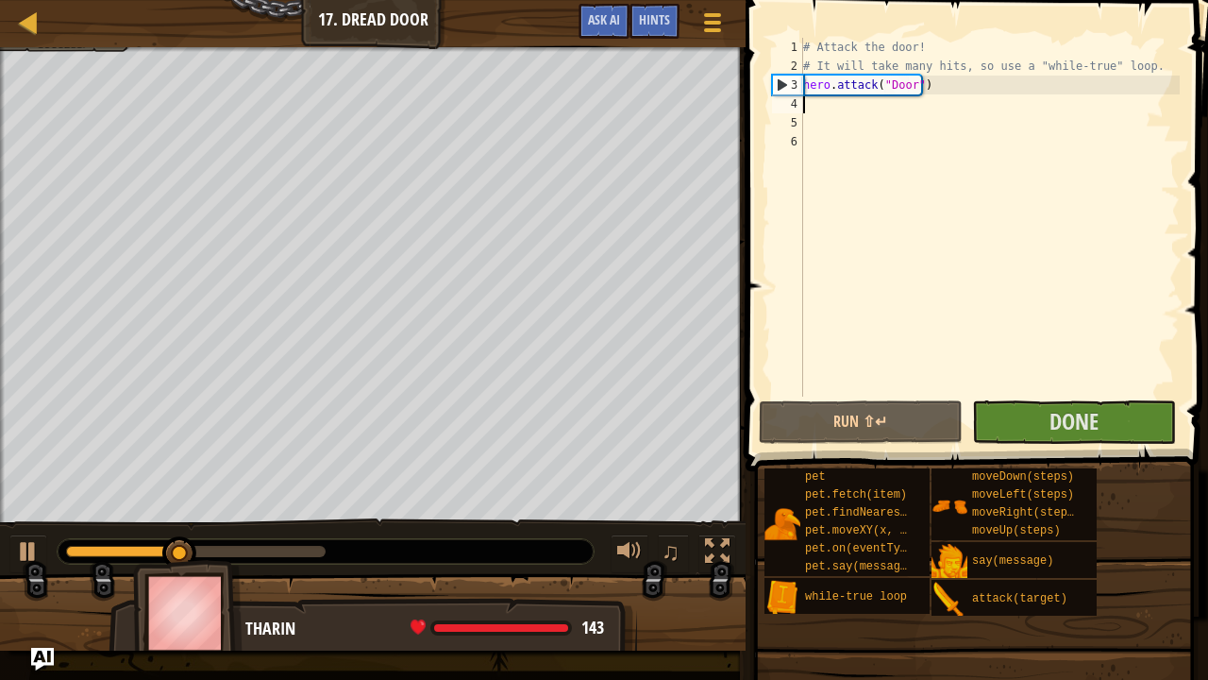
click at [829, 102] on div "# Attack the door! # It will take many hits, so use a "while-true" loop. hero .…" at bounding box center [990, 236] width 380 height 396
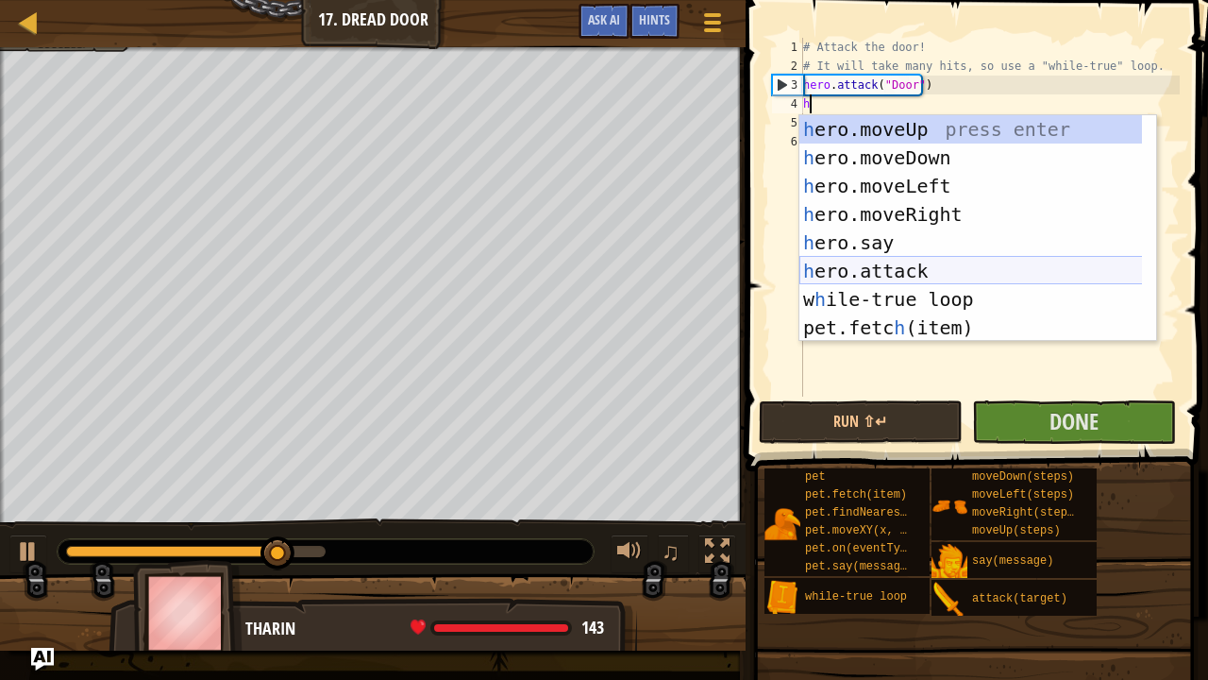
click at [844, 274] on div "h ero.moveUp press enter h ero.moveDown press enter h ero.moveLeft press enter …" at bounding box center [972, 256] width 344 height 283
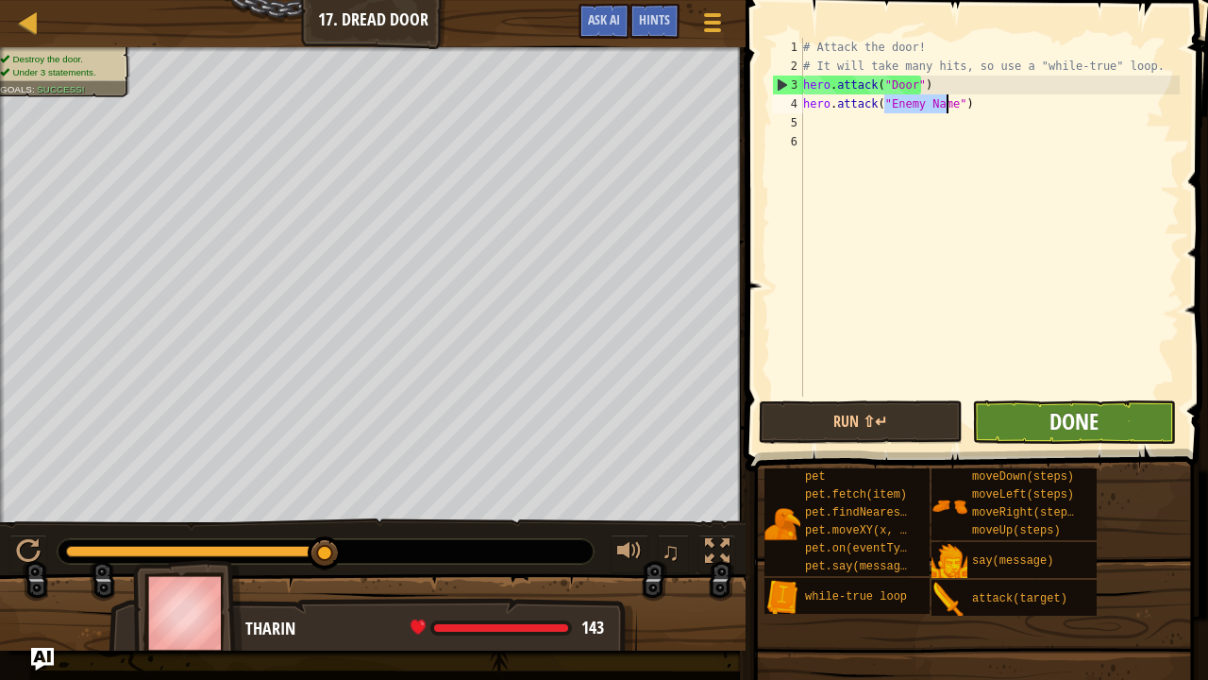
type textarea "hero.attack("Enemy Name")"
click at [1053, 425] on span "Done" at bounding box center [1074, 421] width 49 height 30
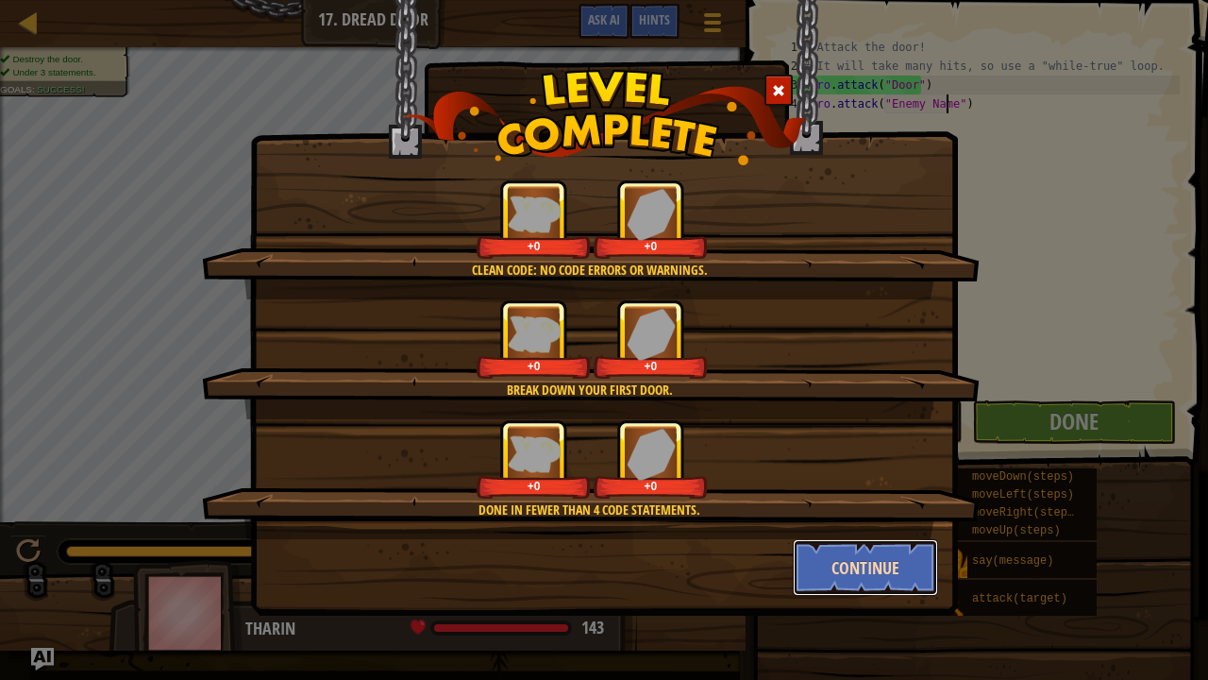
click at [836, 550] on button "Continue" at bounding box center [866, 567] width 146 height 57
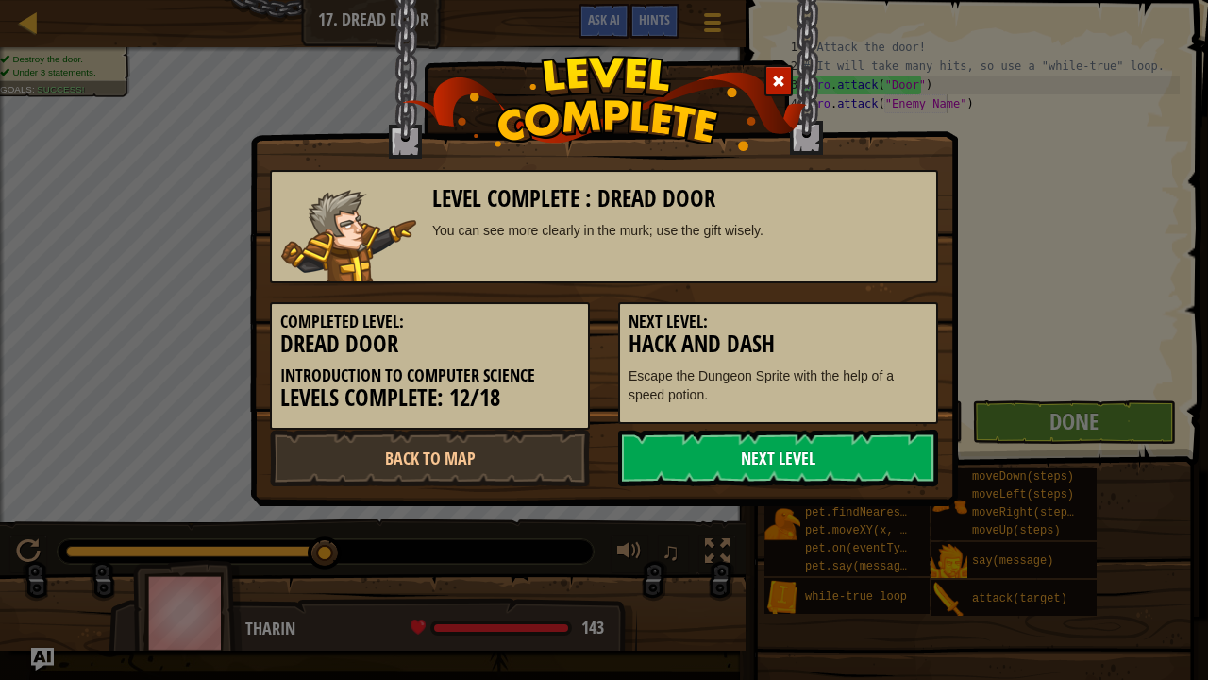
click at [801, 465] on link "Next Level" at bounding box center [778, 458] width 320 height 57
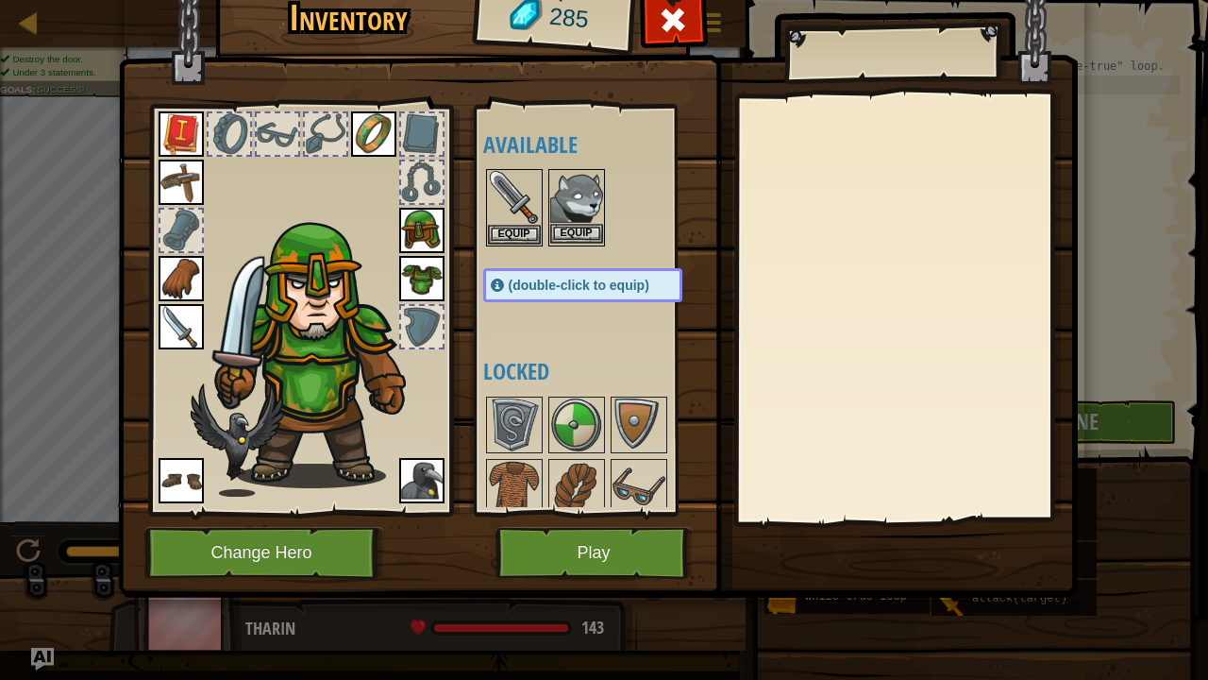
click at [581, 200] on img at bounding box center [576, 197] width 53 height 53
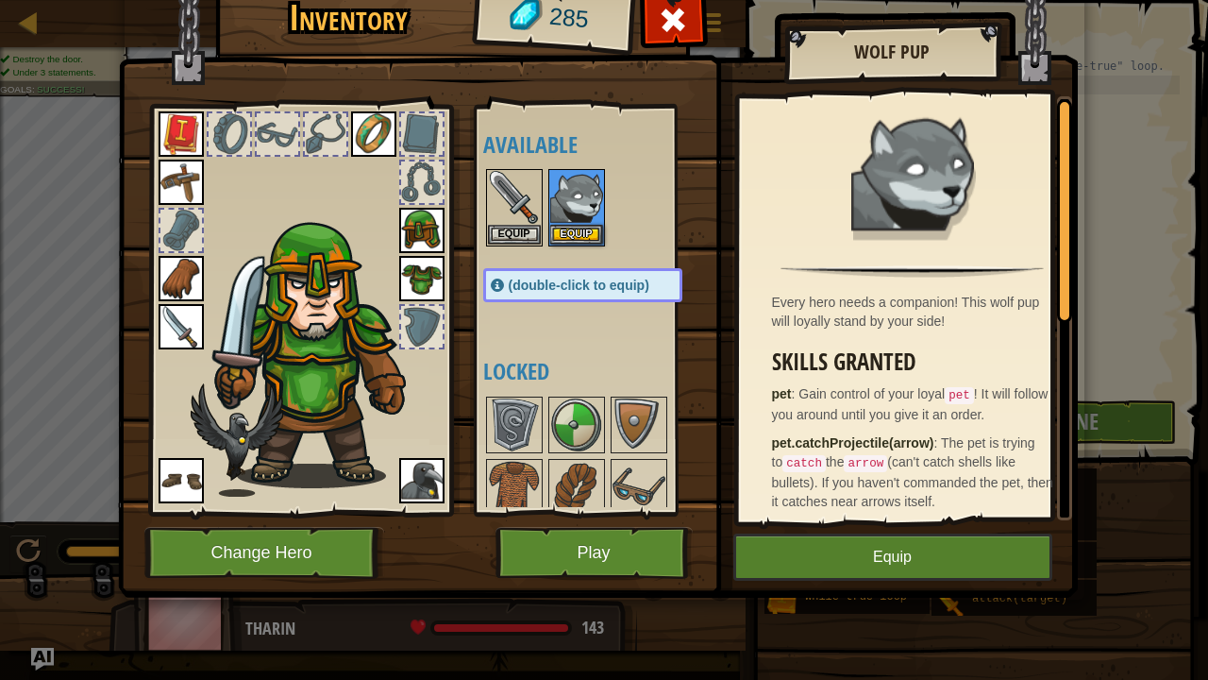
click at [414, 471] on img at bounding box center [421, 480] width 45 height 45
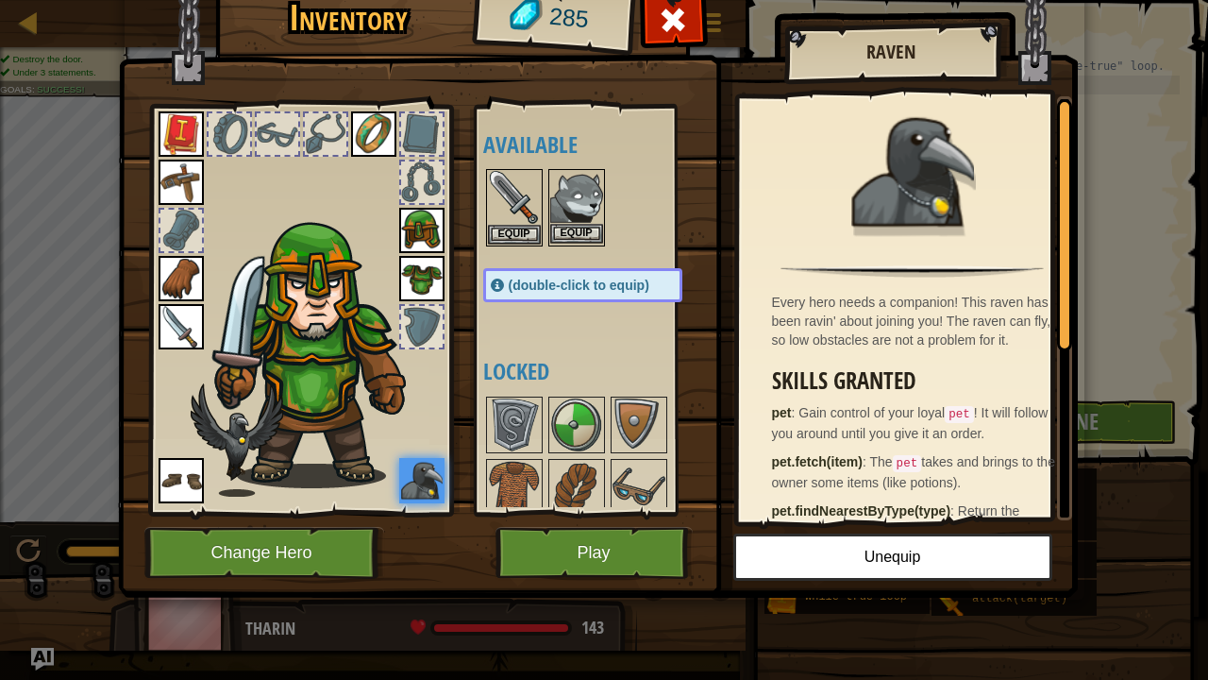
click at [559, 204] on img at bounding box center [576, 197] width 53 height 53
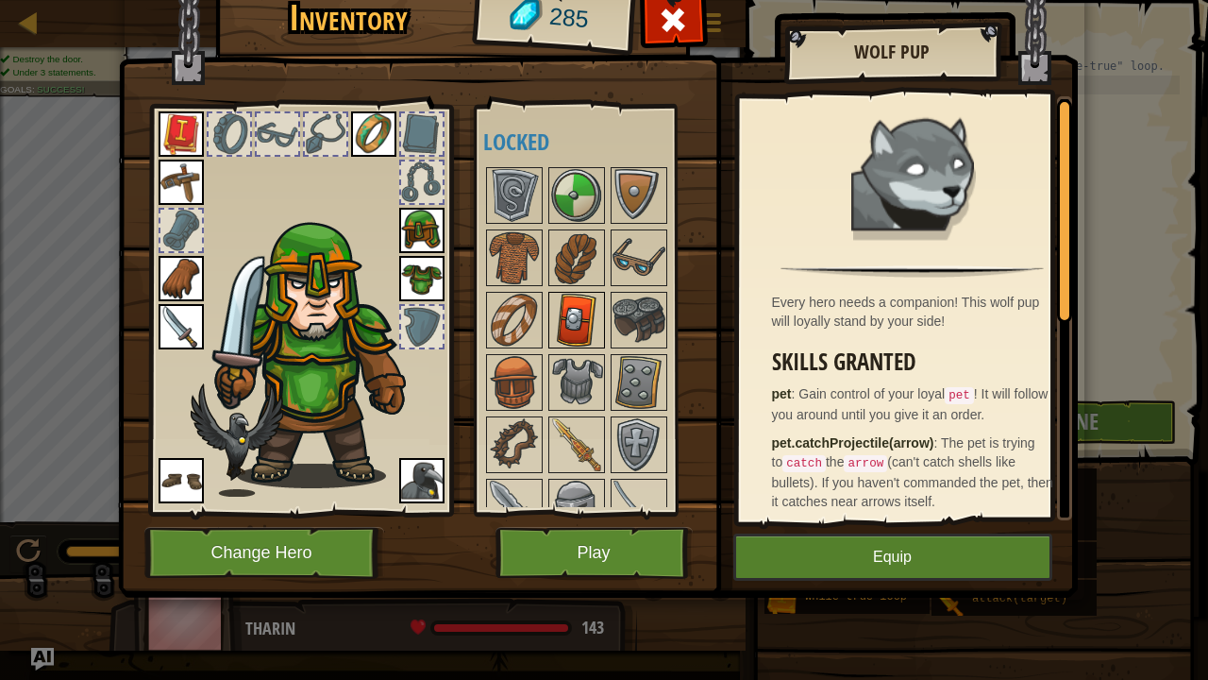
scroll to position [230, 0]
click at [641, 363] on img at bounding box center [639, 381] width 53 height 53
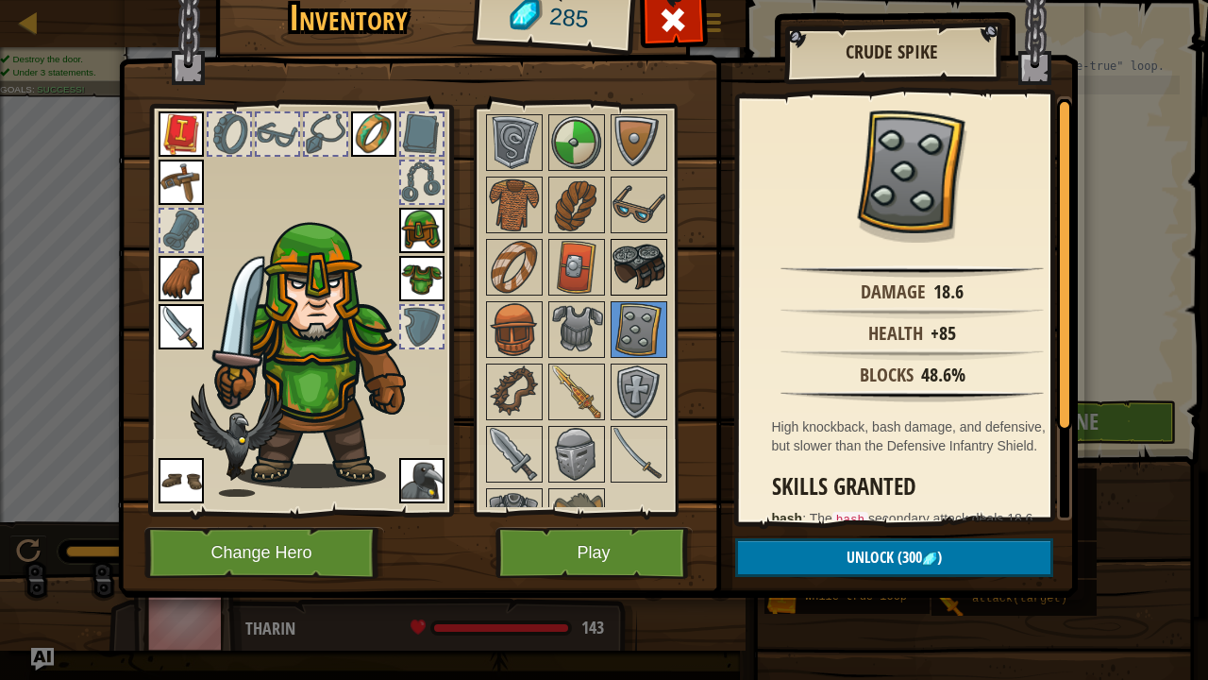
scroll to position [283, 0]
click at [576, 435] on img at bounding box center [576, 453] width 53 height 53
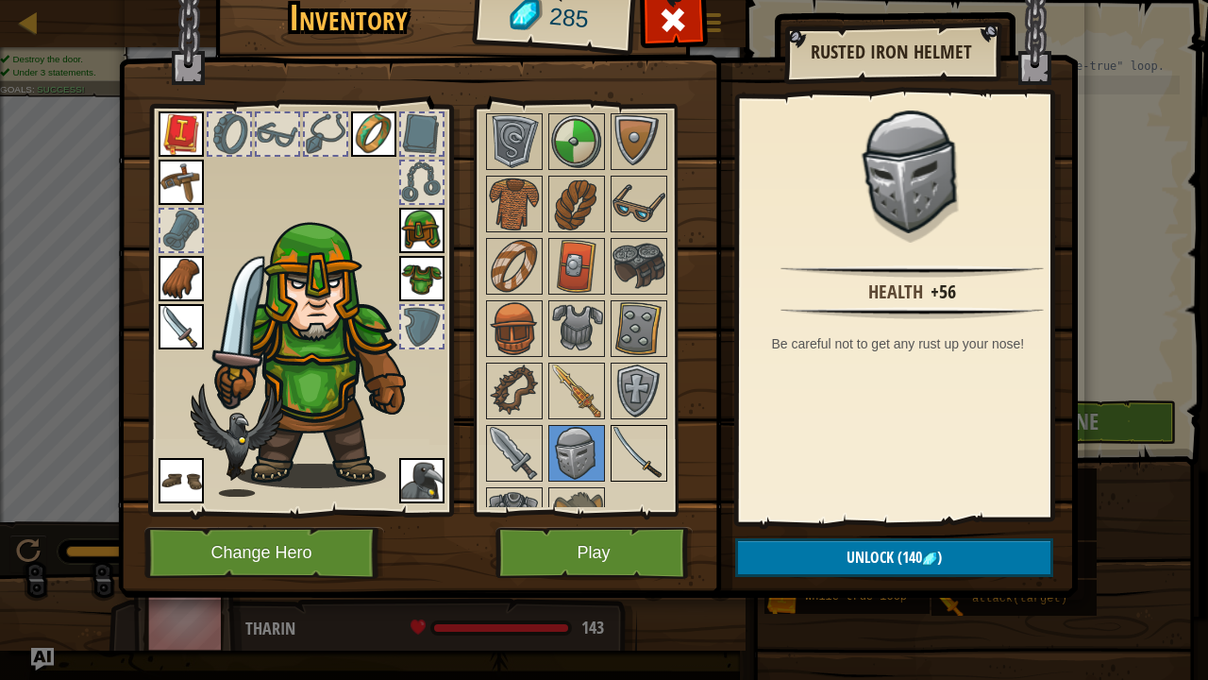
click at [626, 449] on img at bounding box center [639, 453] width 53 height 53
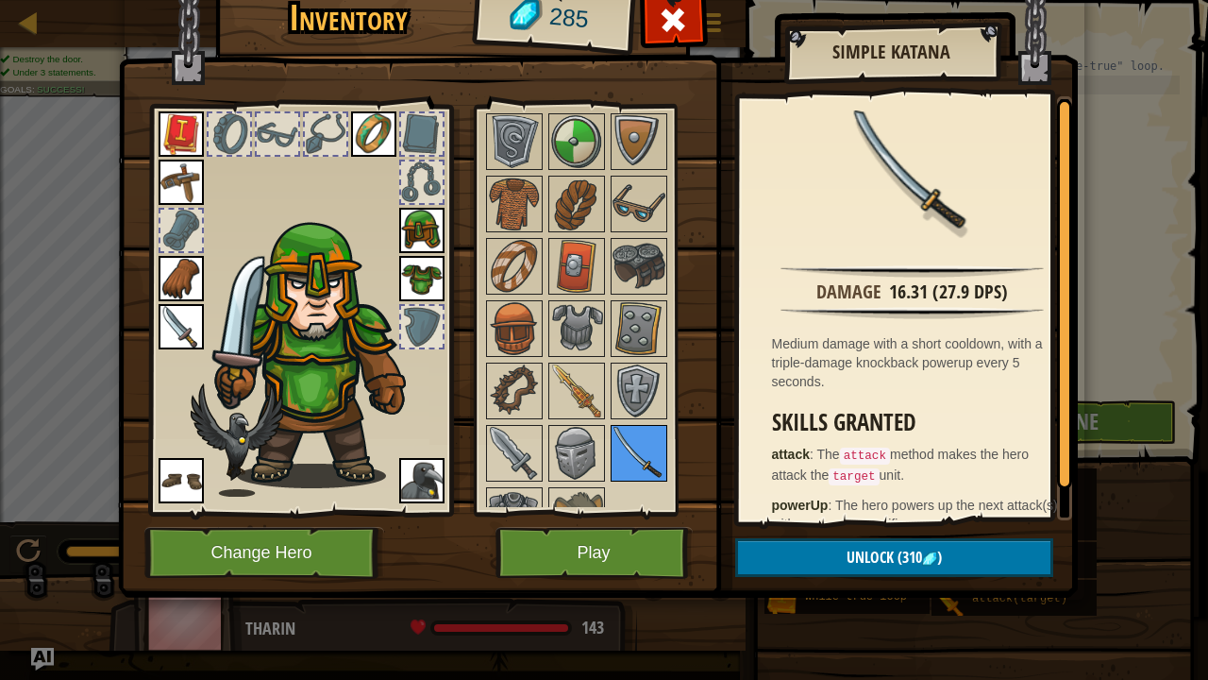
scroll to position [316, 0]
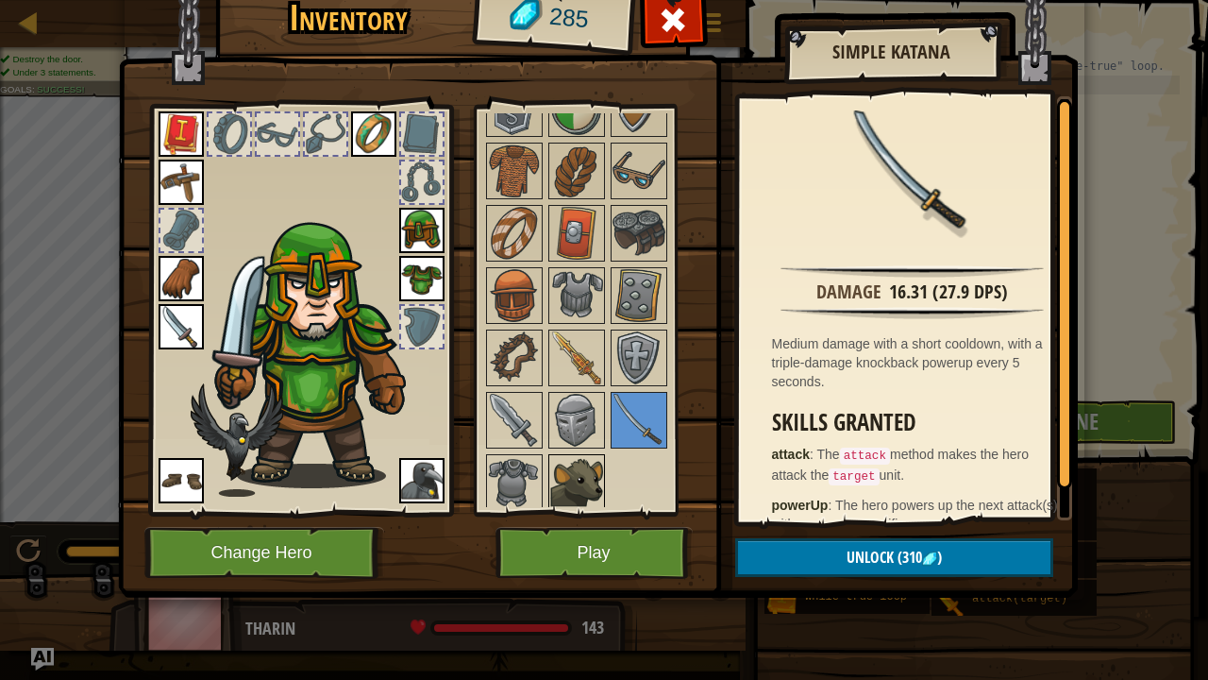
click at [574, 474] on img at bounding box center [576, 482] width 53 height 53
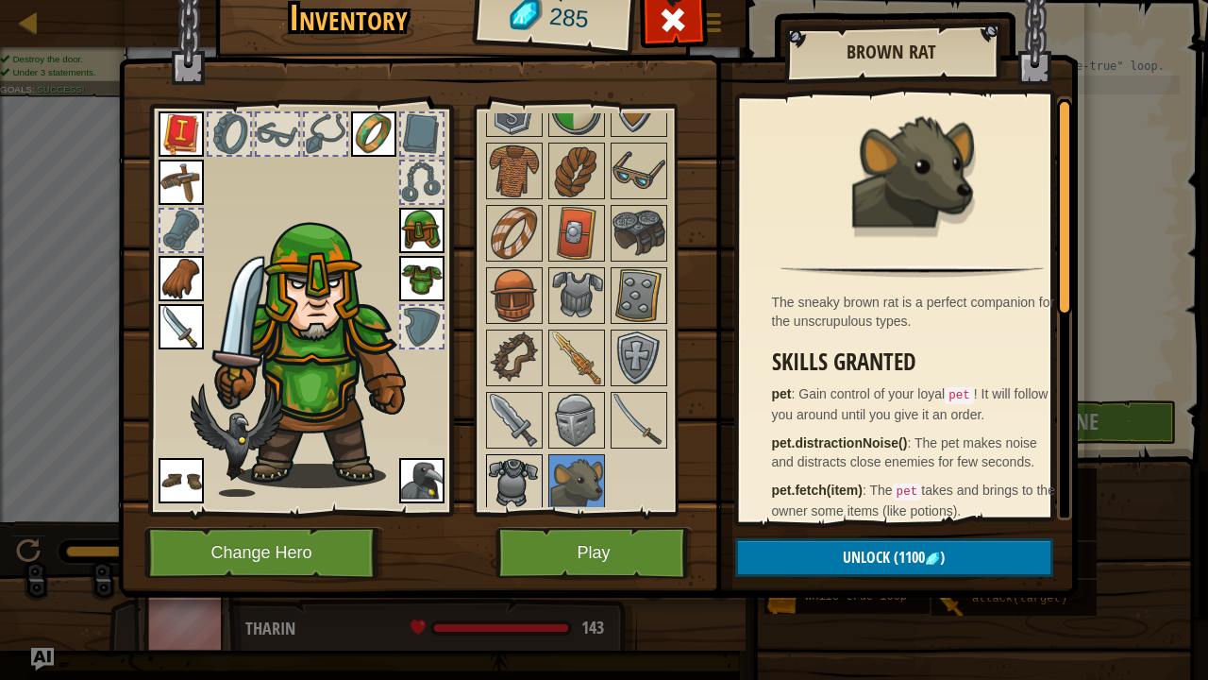
click at [525, 459] on img at bounding box center [514, 482] width 53 height 53
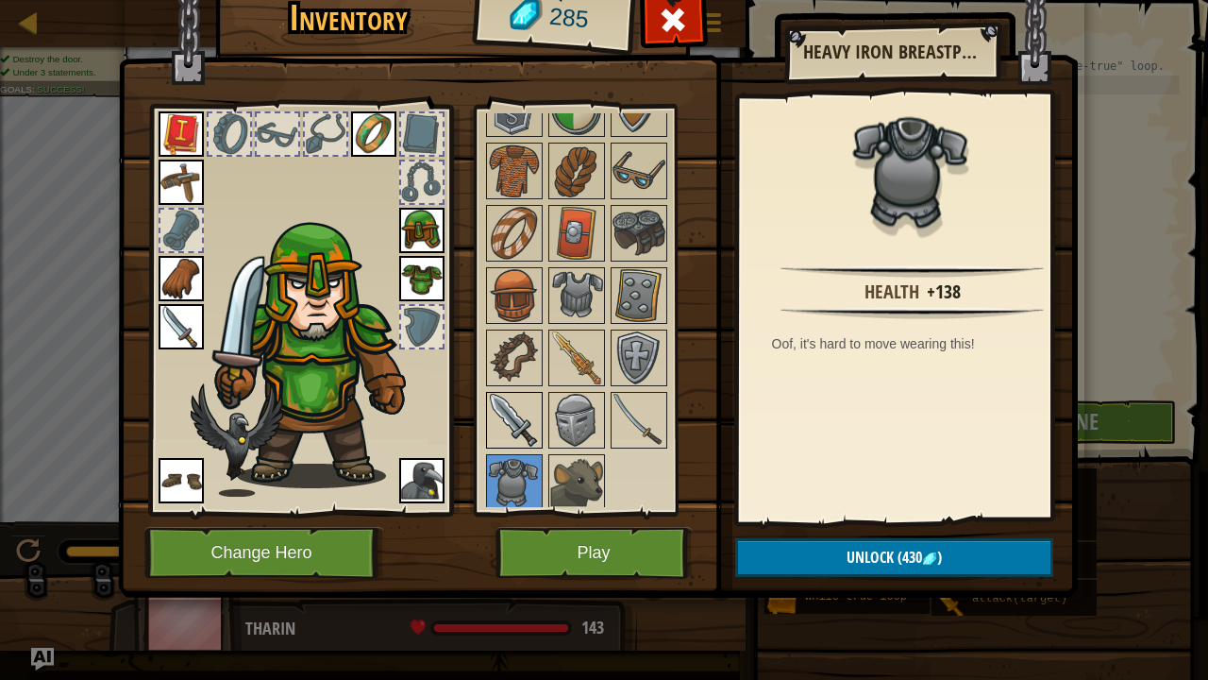
click at [529, 395] on img at bounding box center [514, 420] width 53 height 53
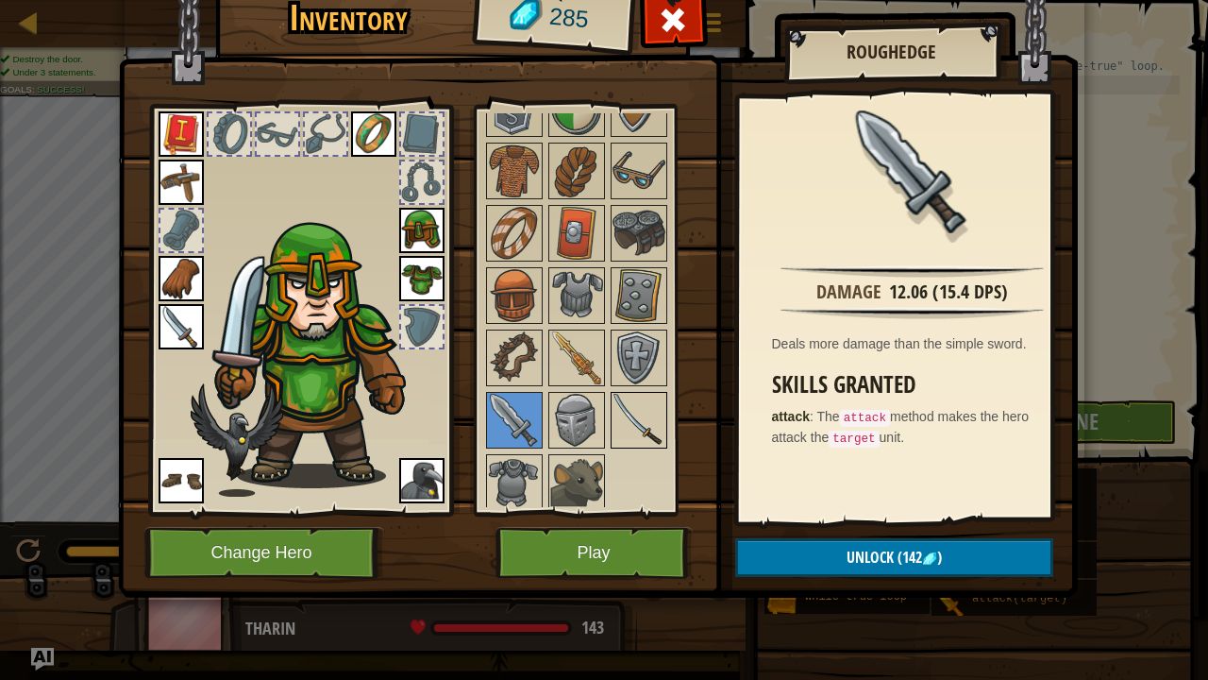
click at [665, 421] on div at bounding box center [639, 420] width 57 height 57
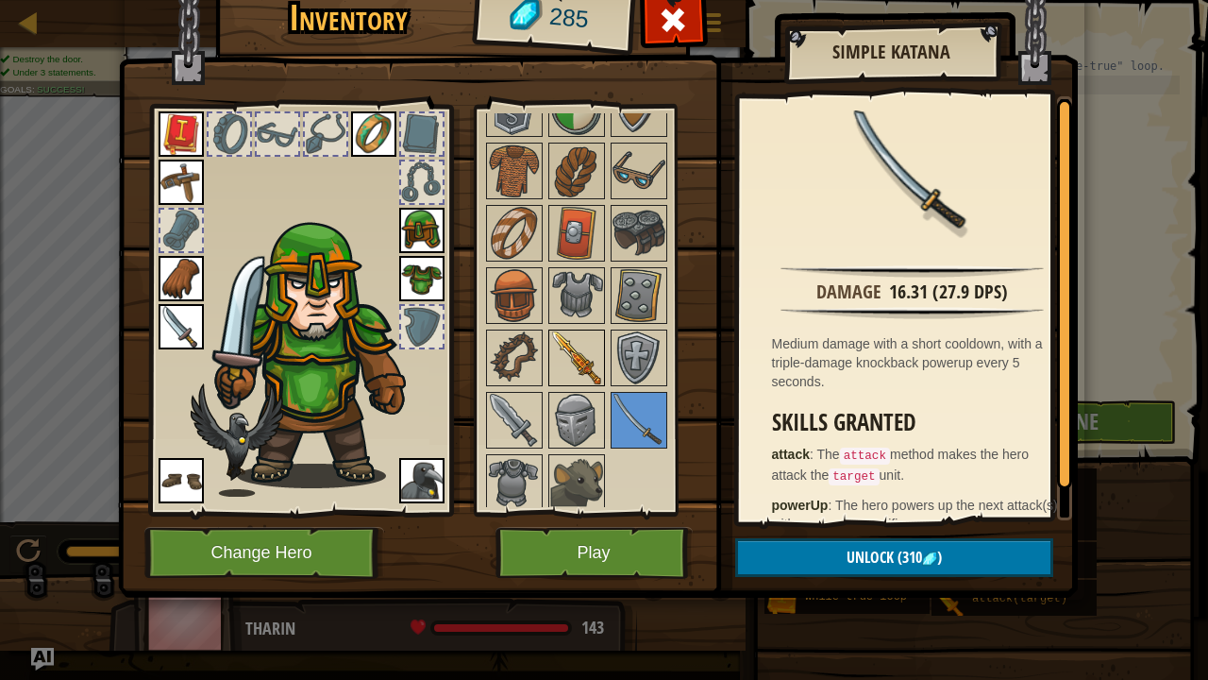
click at [570, 352] on img at bounding box center [576, 357] width 53 height 53
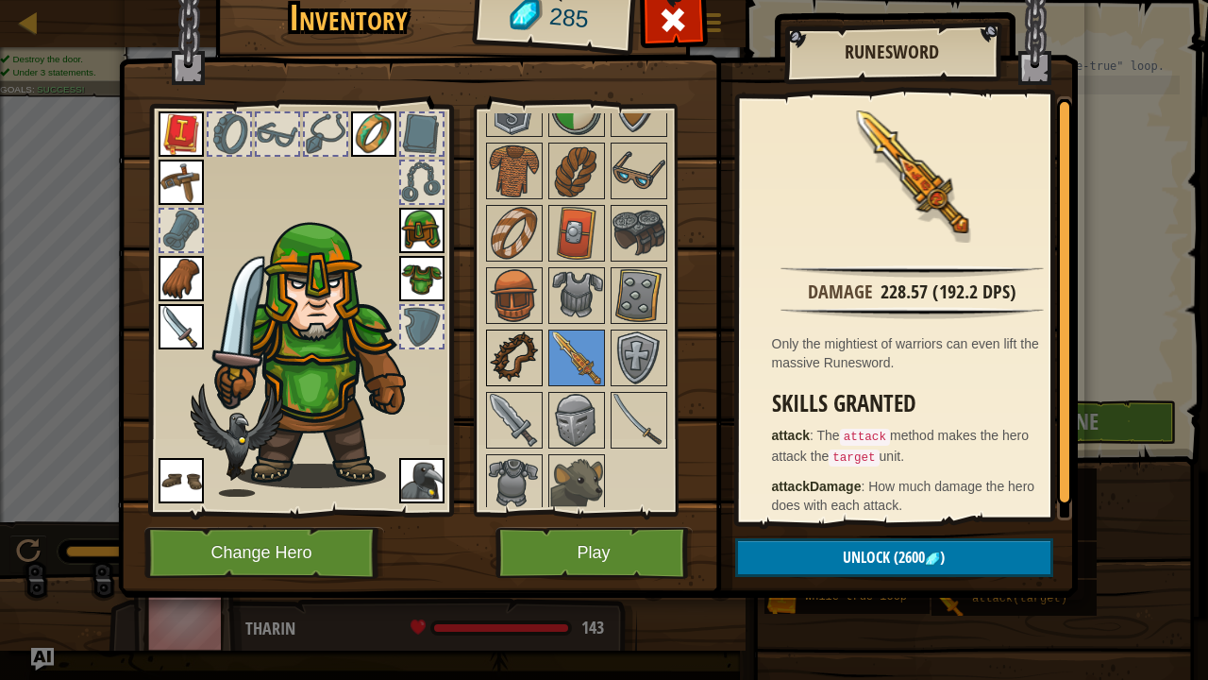
click at [534, 341] on img at bounding box center [514, 357] width 53 height 53
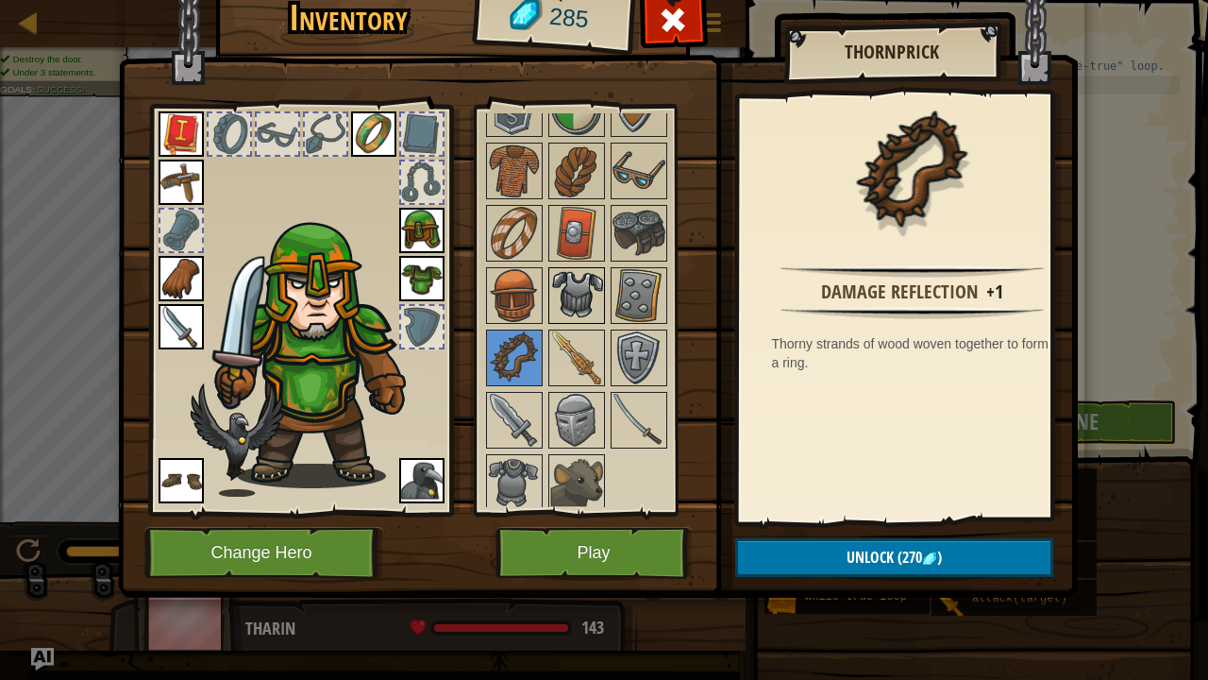
click at [574, 278] on img at bounding box center [576, 295] width 53 height 53
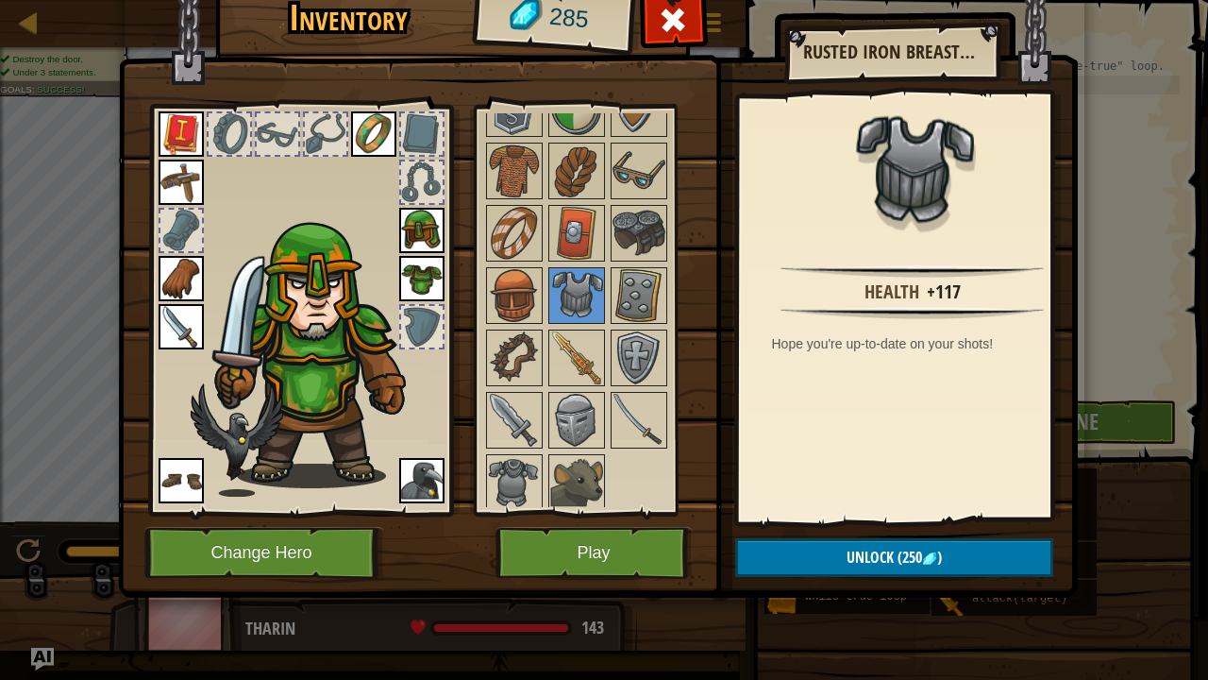
click at [431, 261] on img at bounding box center [421, 278] width 45 height 45
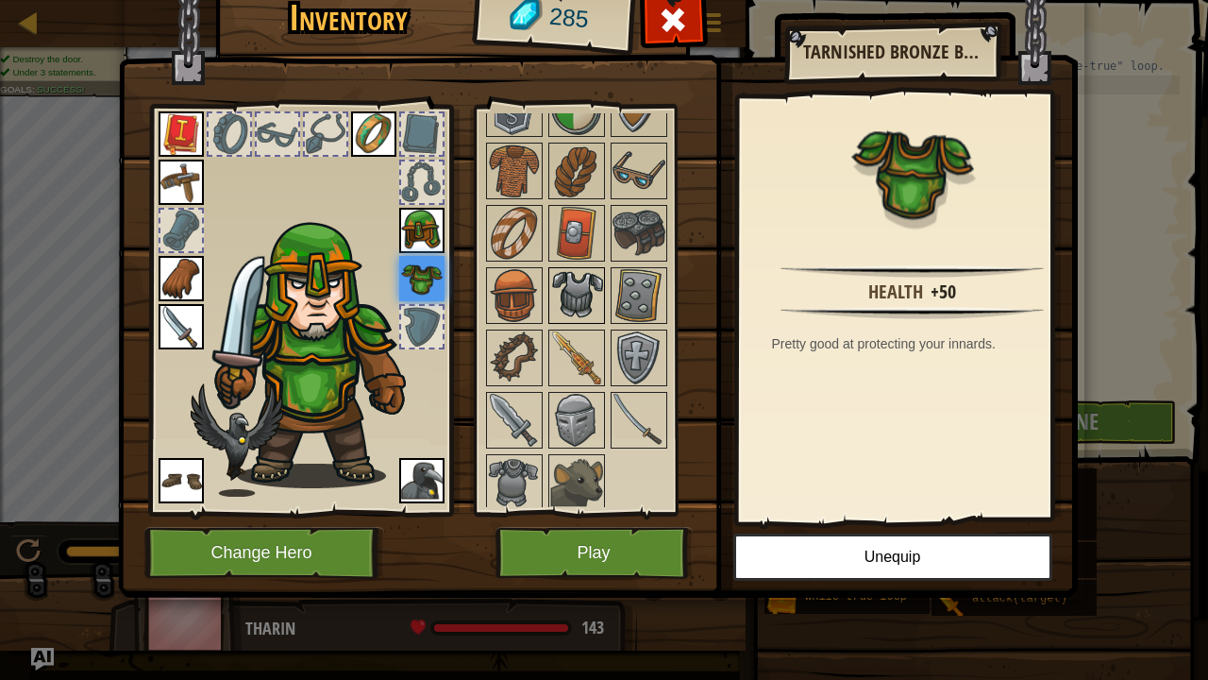
click at [587, 288] on img at bounding box center [576, 295] width 53 height 53
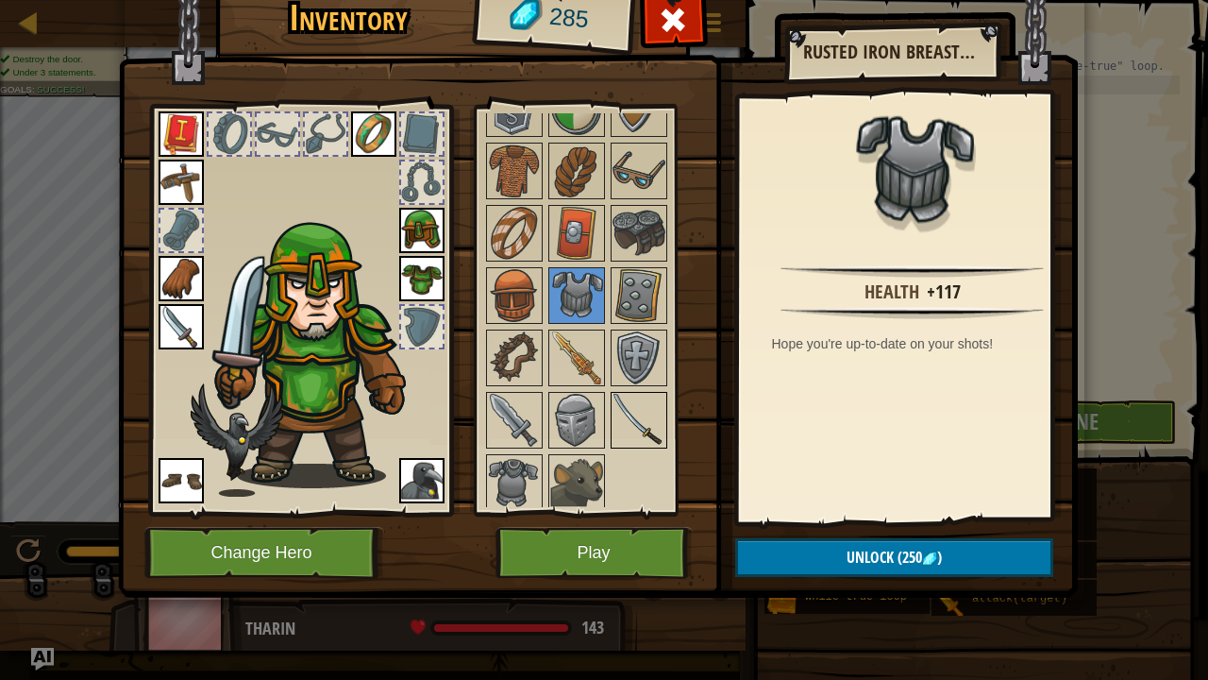
click at [636, 429] on img at bounding box center [639, 420] width 53 height 53
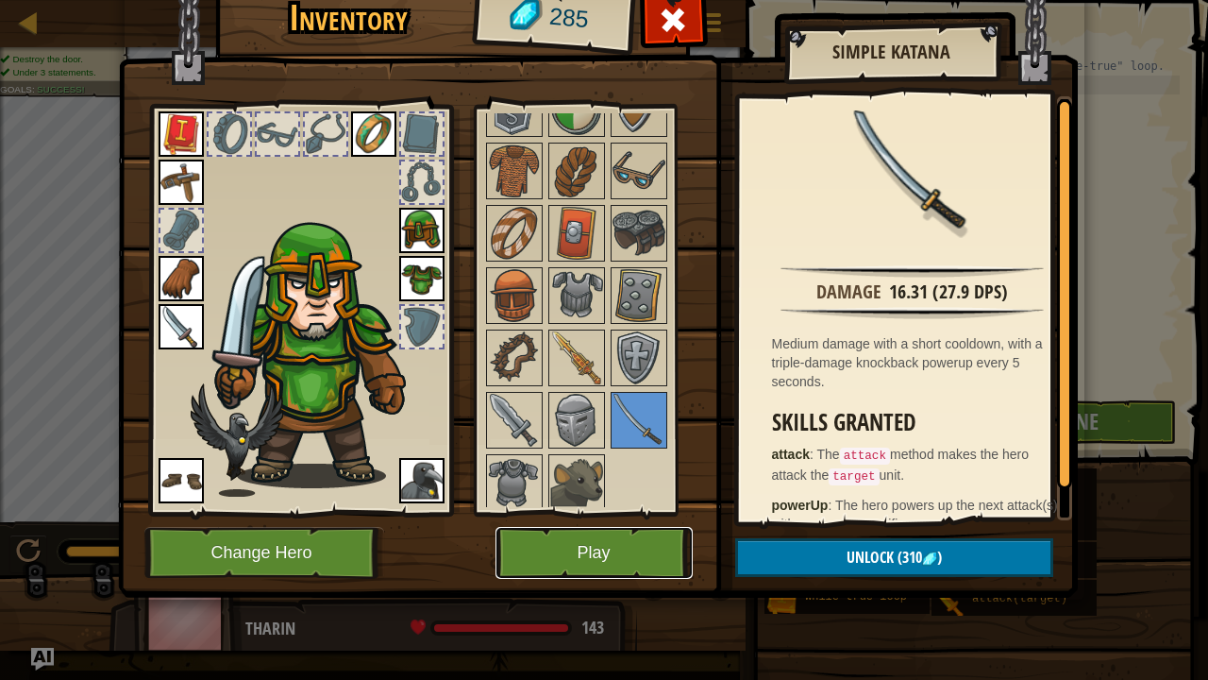
click at [593, 549] on button "Play" at bounding box center [594, 553] width 197 height 52
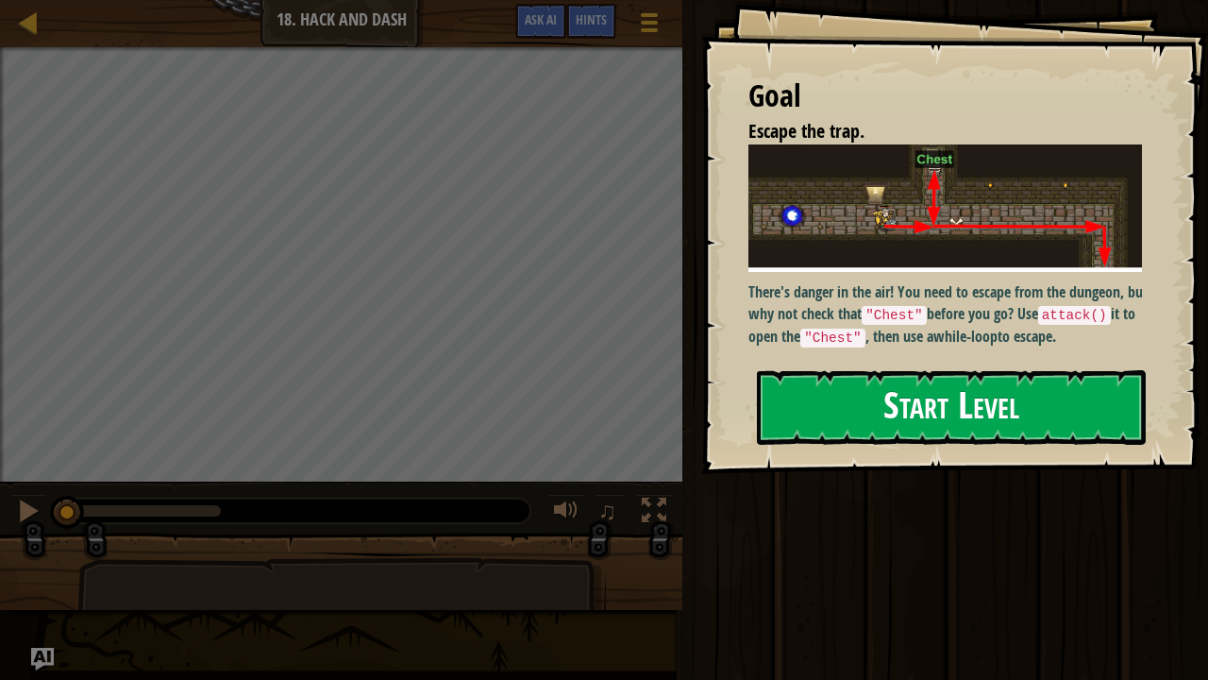
click at [910, 306] on code ""Chest"" at bounding box center [894, 315] width 64 height 19
click at [870, 422] on button "Start Level" at bounding box center [951, 407] width 389 height 75
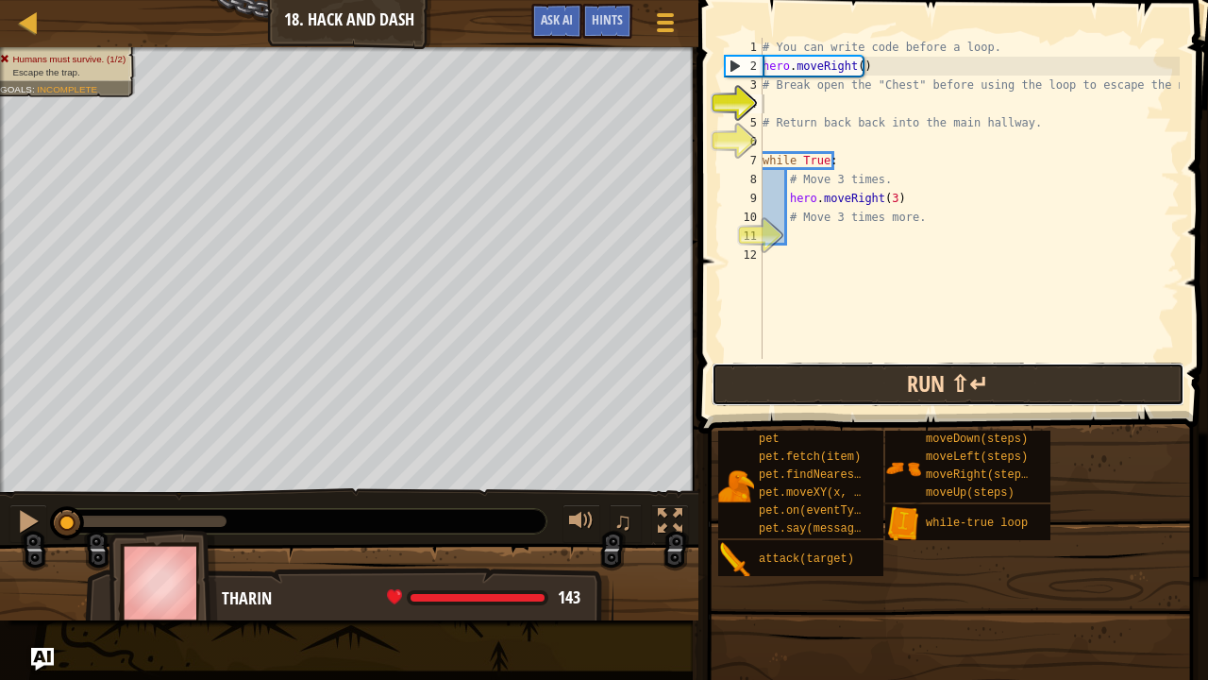
click at [803, 400] on button "Run ⇧↵" at bounding box center [948, 383] width 473 height 43
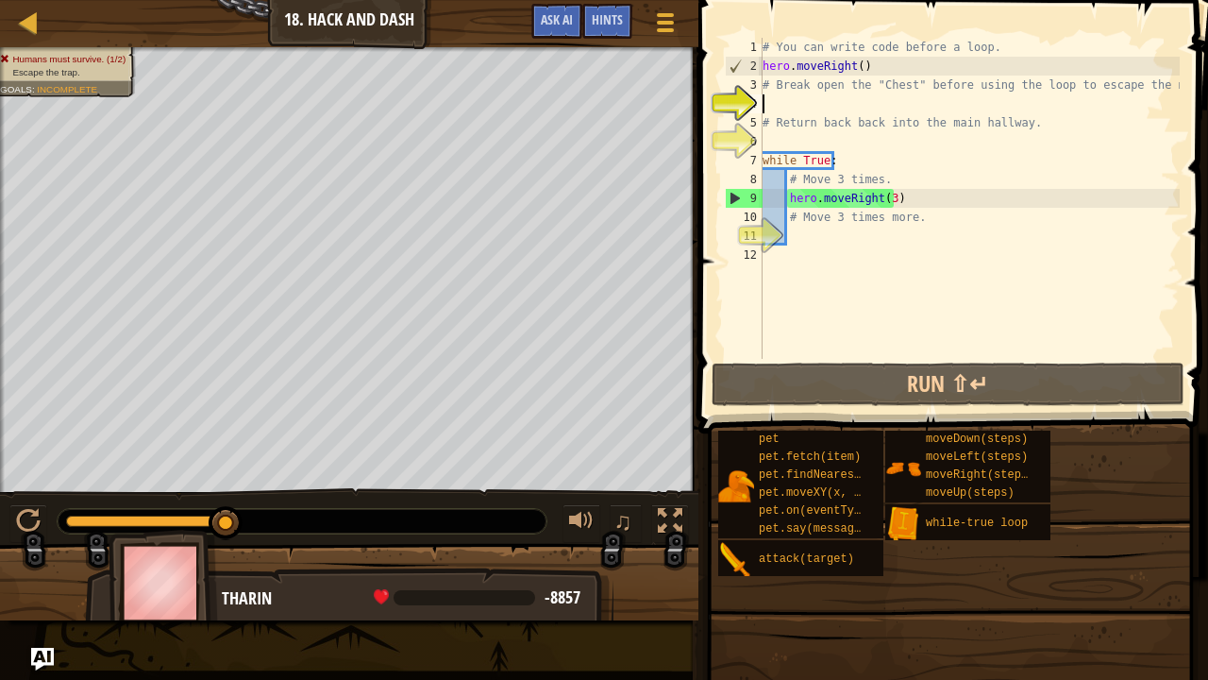
type textarea "h"
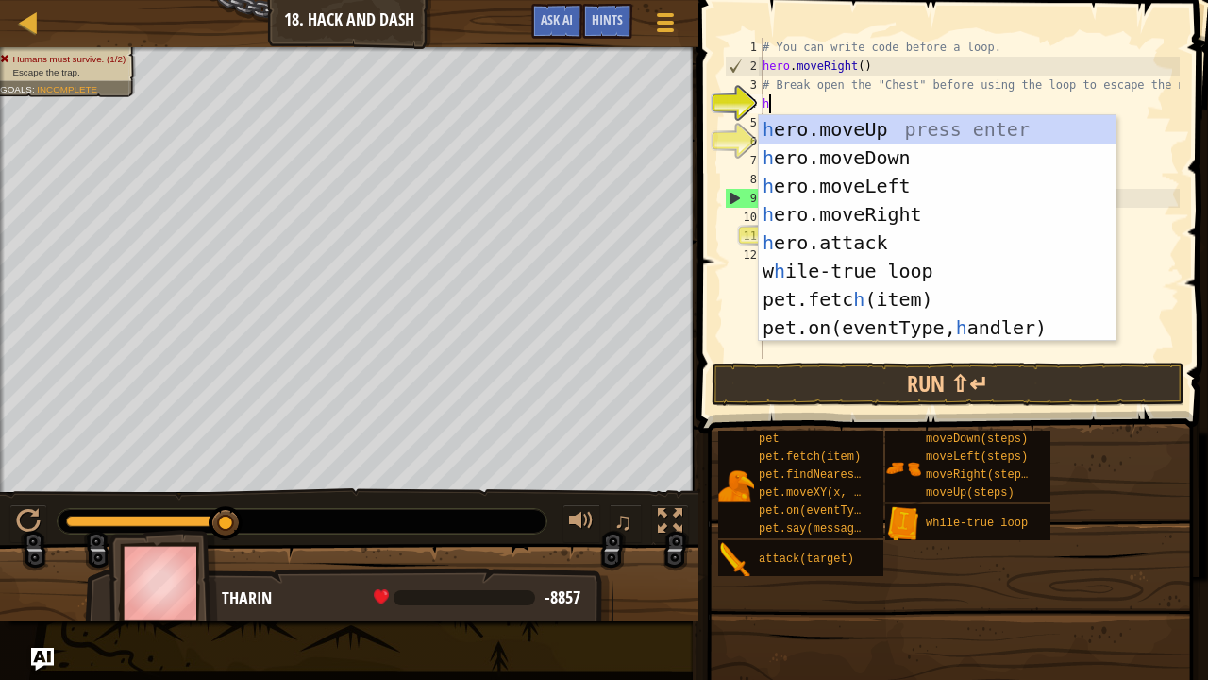
scroll to position [8, 0]
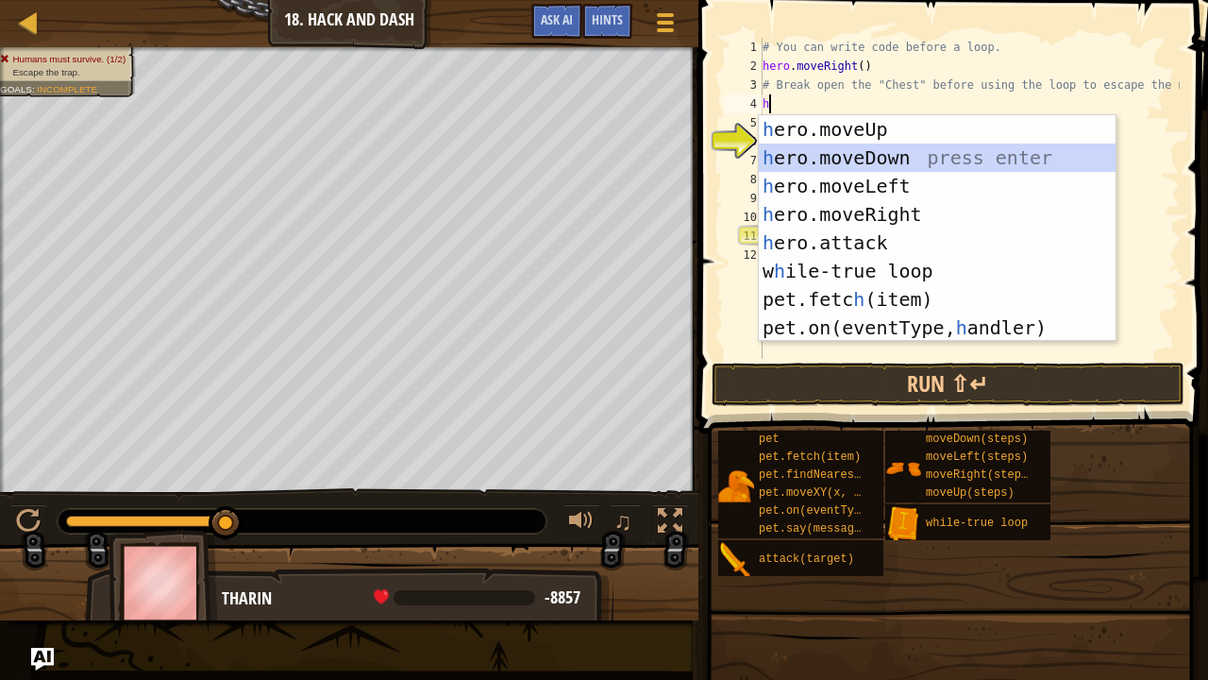
click at [823, 167] on div "h ero.moveUp press enter h ero.moveDown press enter h ero.moveLeft press enter …" at bounding box center [938, 256] width 358 height 283
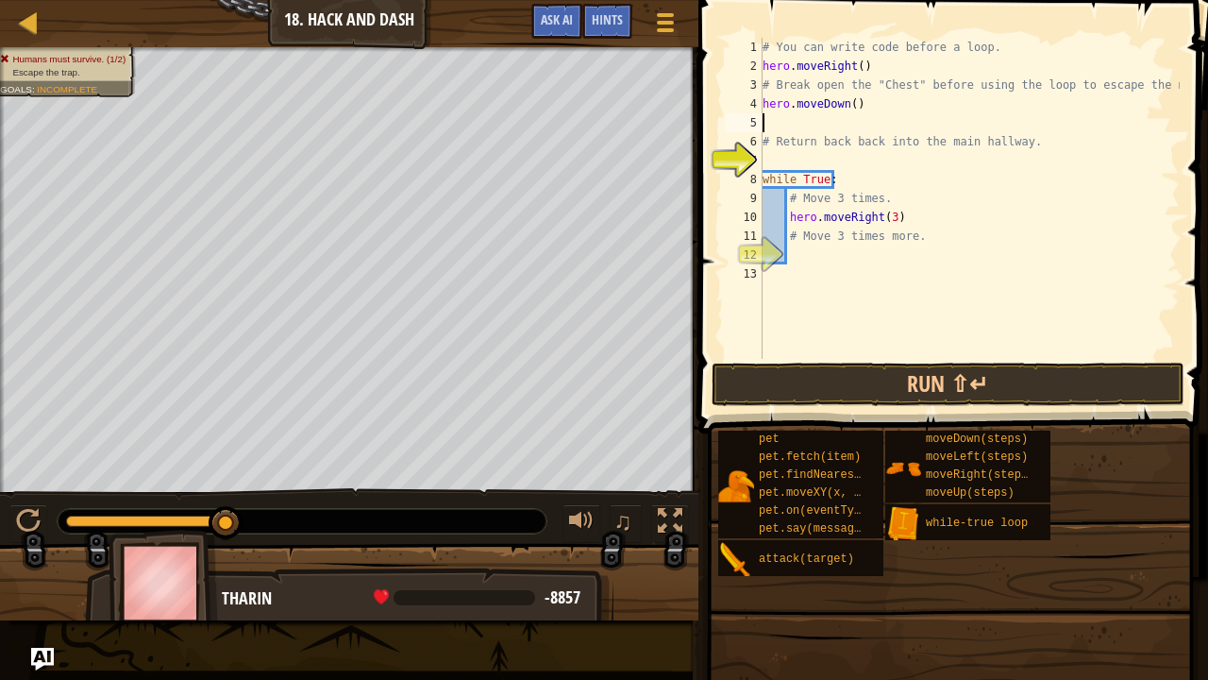
click at [851, 106] on div "# You can write code before a loop. hero . moveRight ( ) # Break open the "Ches…" at bounding box center [969, 217] width 421 height 359
click at [821, 387] on button "Run ⇧↵" at bounding box center [948, 383] width 473 height 43
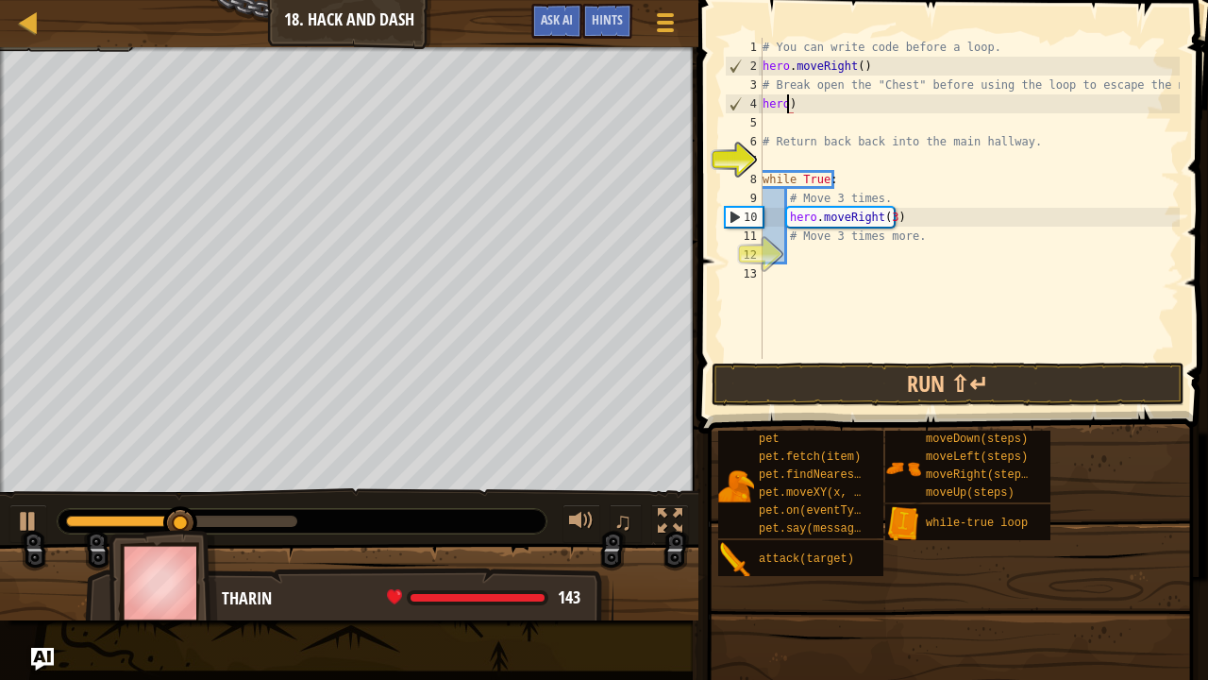
scroll to position [8, 1]
type textarea "h)"
click at [868, 113] on div "# You can write code before a loop. hero . moveRight ( ) # Break open the "Ches…" at bounding box center [969, 217] width 421 height 359
click at [825, 96] on div "# You can write code before a loop. hero . moveRight ( ) # Break open the "Ches…" at bounding box center [969, 217] width 421 height 359
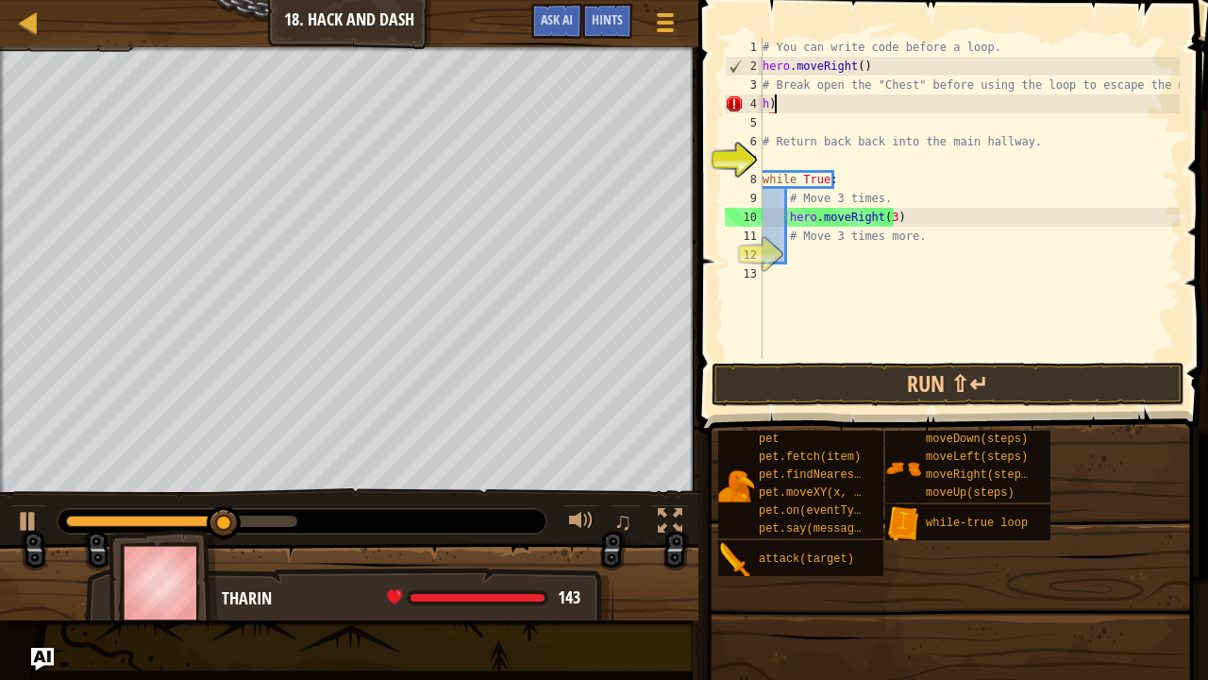
type textarea "h"
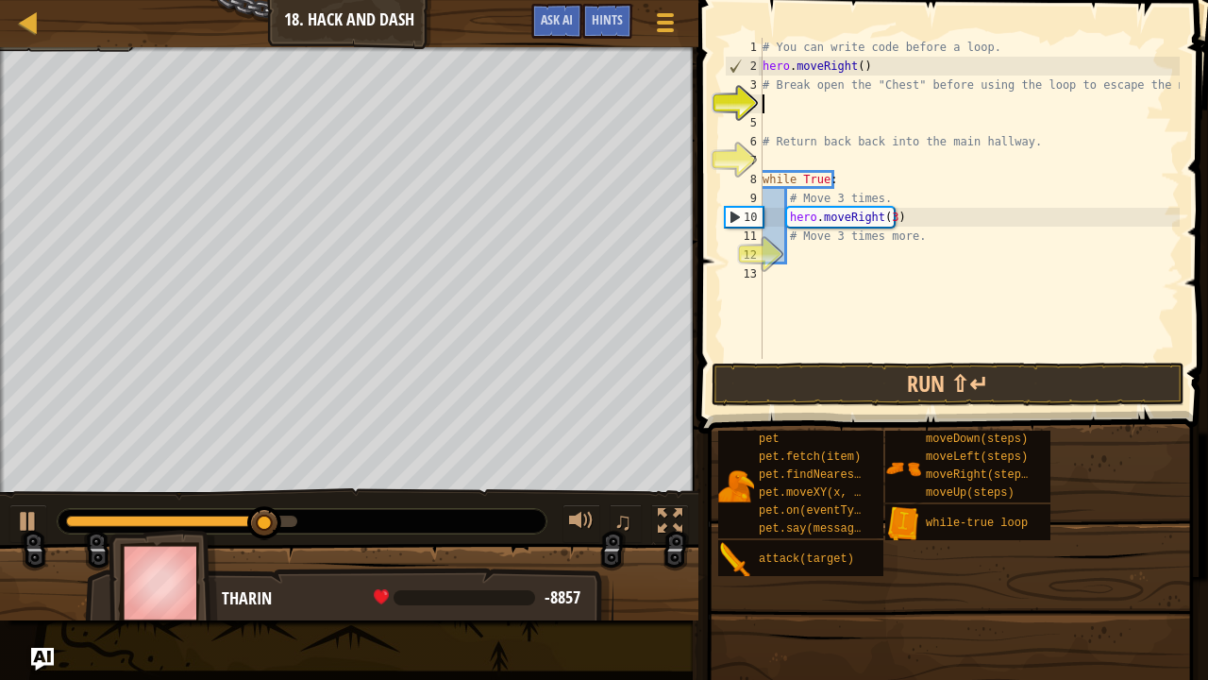
click at [783, 126] on div "# You can write code before a loop. hero . moveRight ( ) # Break open the "Ches…" at bounding box center [969, 217] width 421 height 359
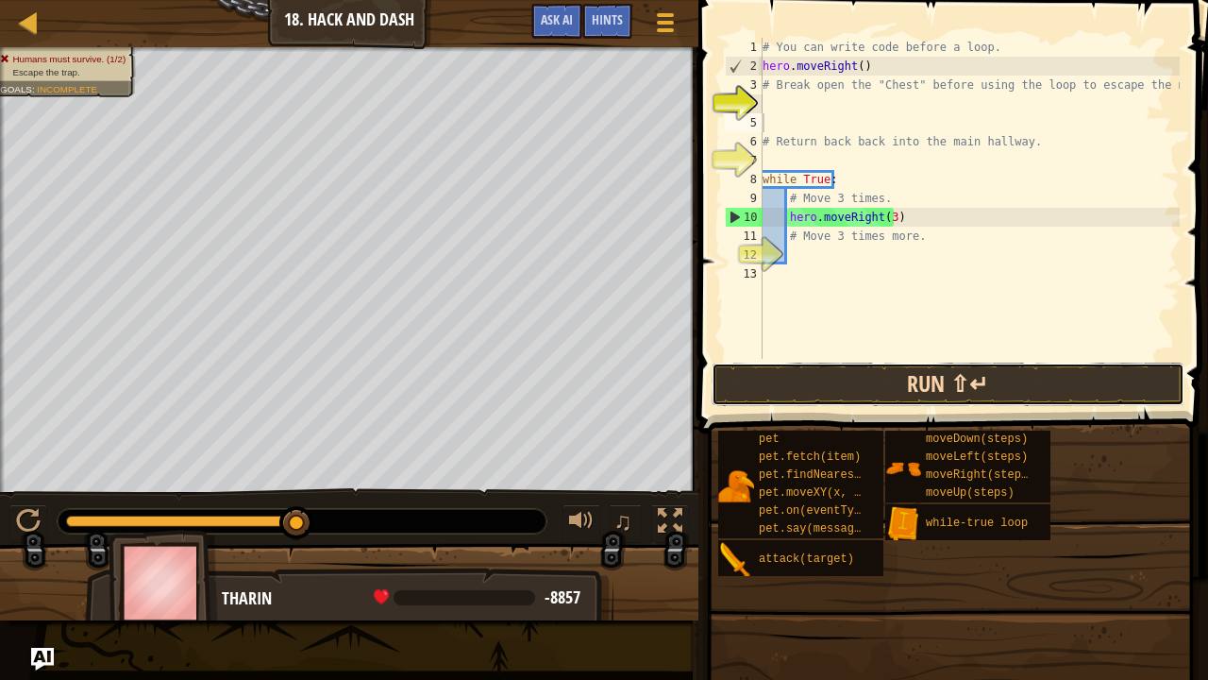
click at [770, 379] on button "Run ⇧↵" at bounding box center [948, 383] width 473 height 43
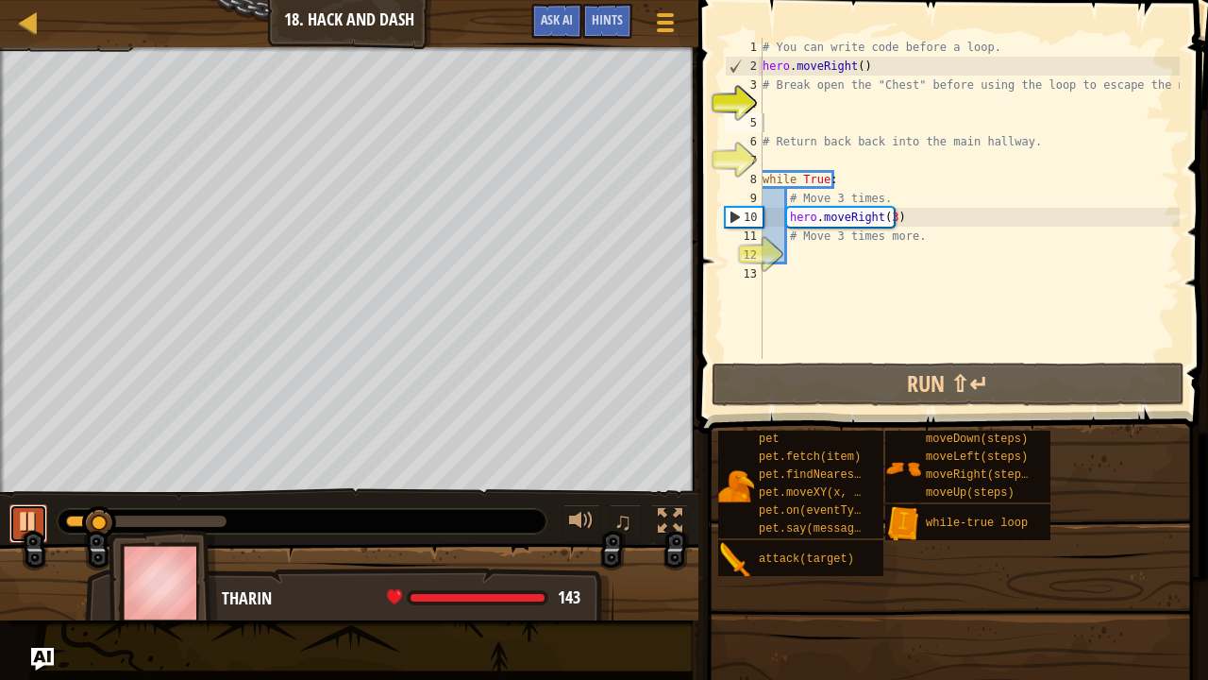
click at [14, 531] on button at bounding box center [28, 523] width 38 height 39
click at [801, 99] on div "# You can write code before a loop. hero . moveRight ( ) # Break open the "Ches…" at bounding box center [969, 217] width 421 height 359
type textarea "h"
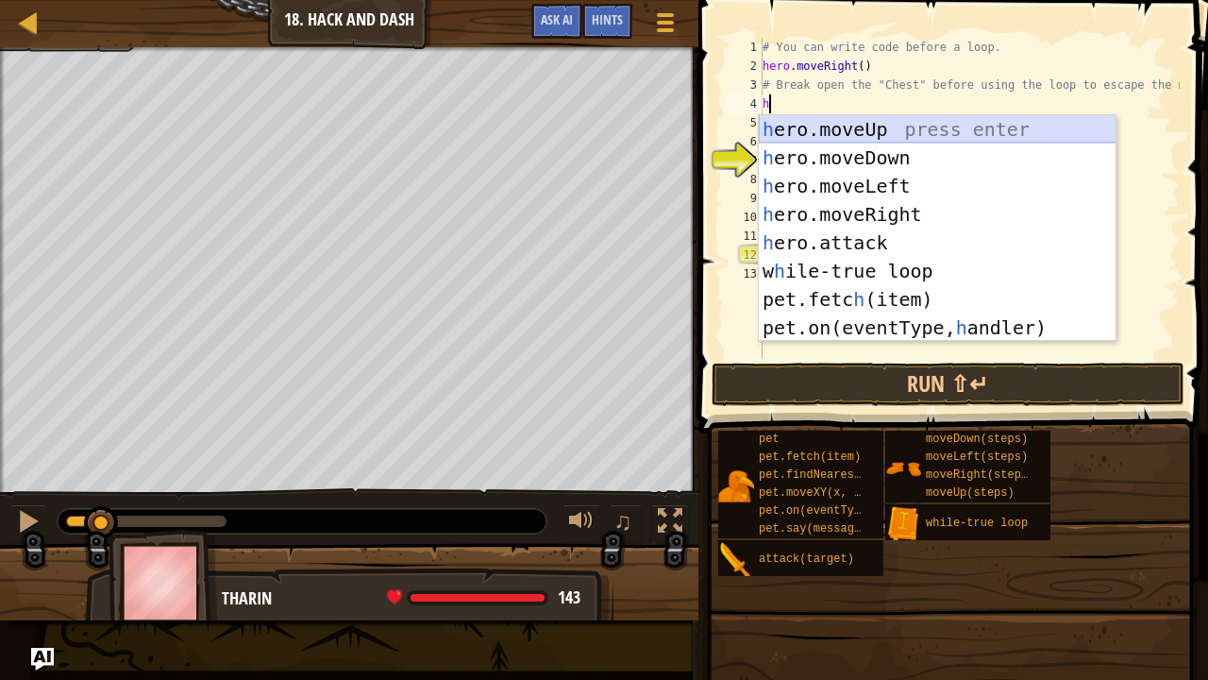
click at [859, 125] on div "h ero.moveUp press enter h ero.moveDown press enter h ero.moveLeft press enter …" at bounding box center [938, 256] width 358 height 283
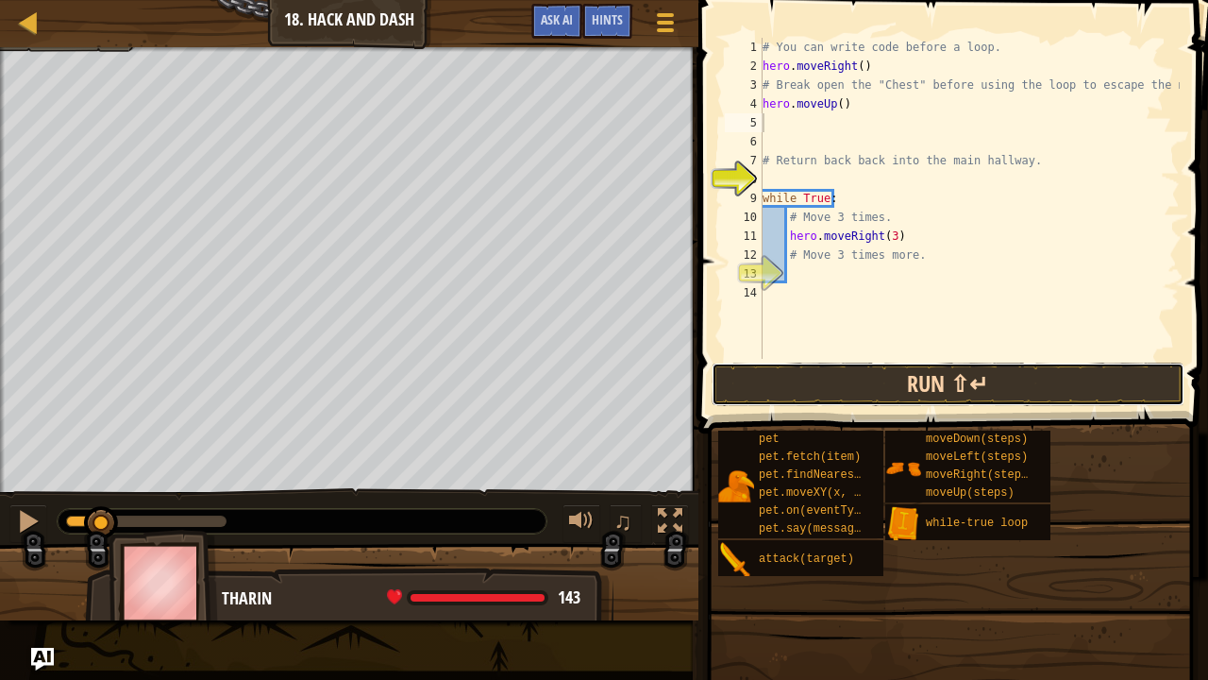
click at [801, 390] on button "Run ⇧↵" at bounding box center [948, 383] width 473 height 43
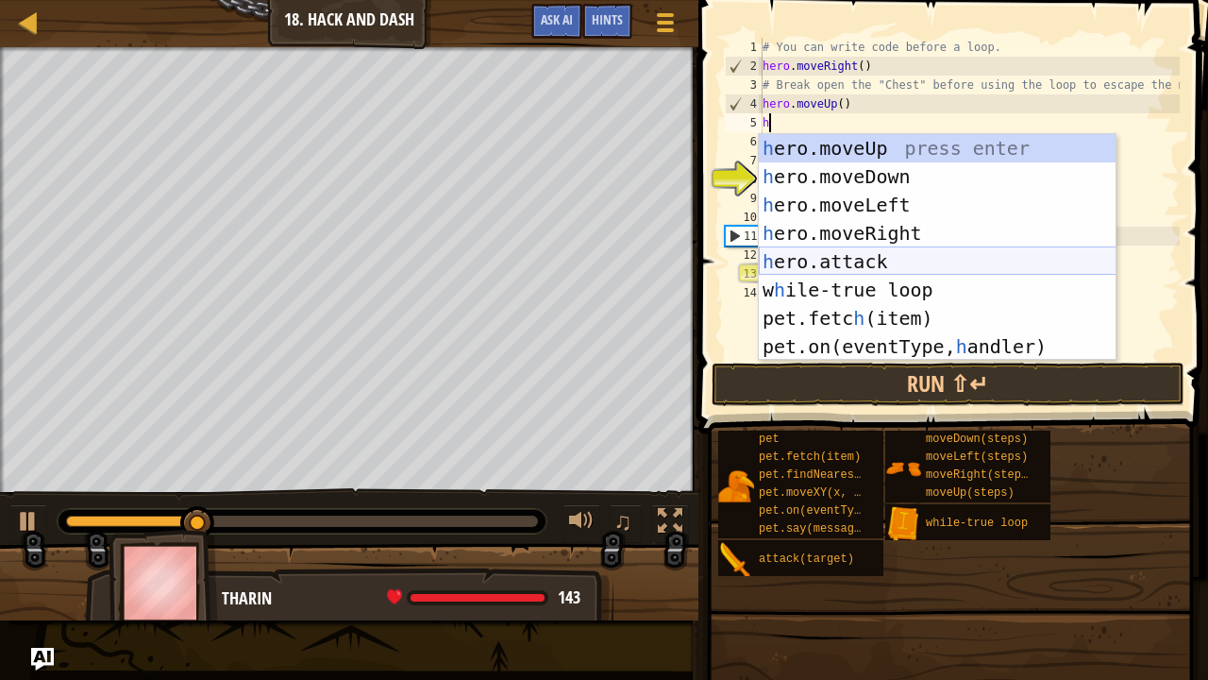
click at [833, 272] on div "h ero.moveUp press enter h ero.moveDown press enter h ero.moveLeft press enter …" at bounding box center [938, 275] width 358 height 283
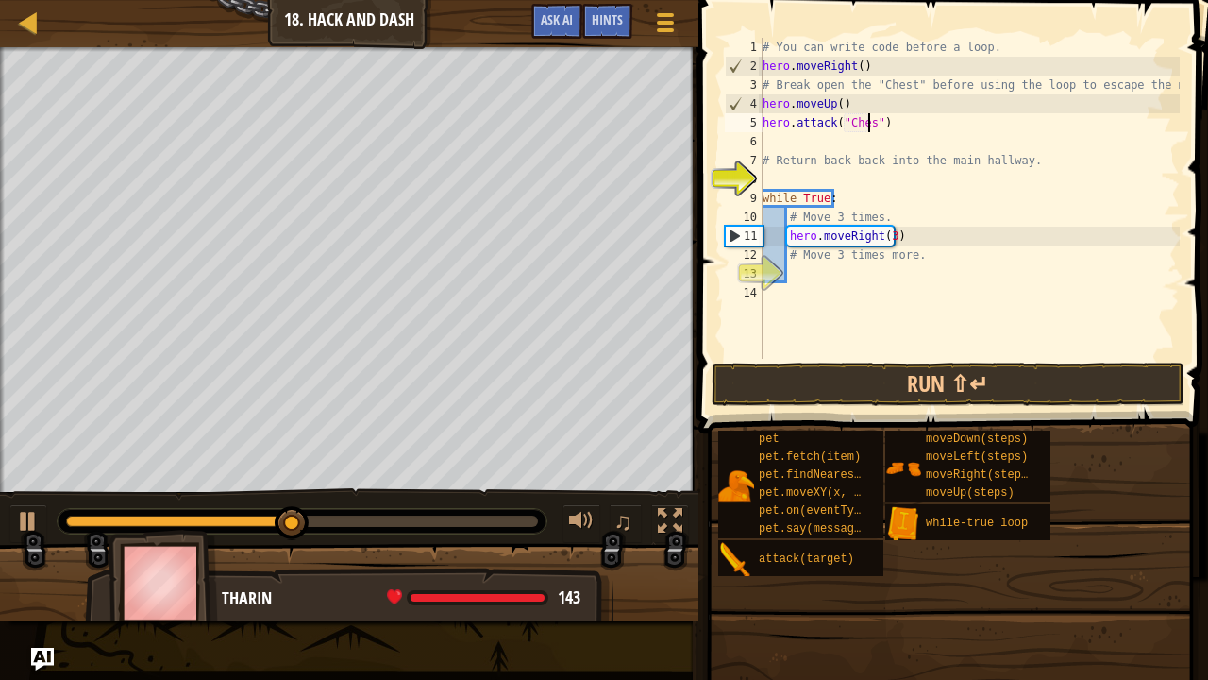
scroll to position [8, 9]
type textarea "hero.attack("Chest")"
click at [825, 377] on button "Run ⇧↵" at bounding box center [948, 383] width 473 height 43
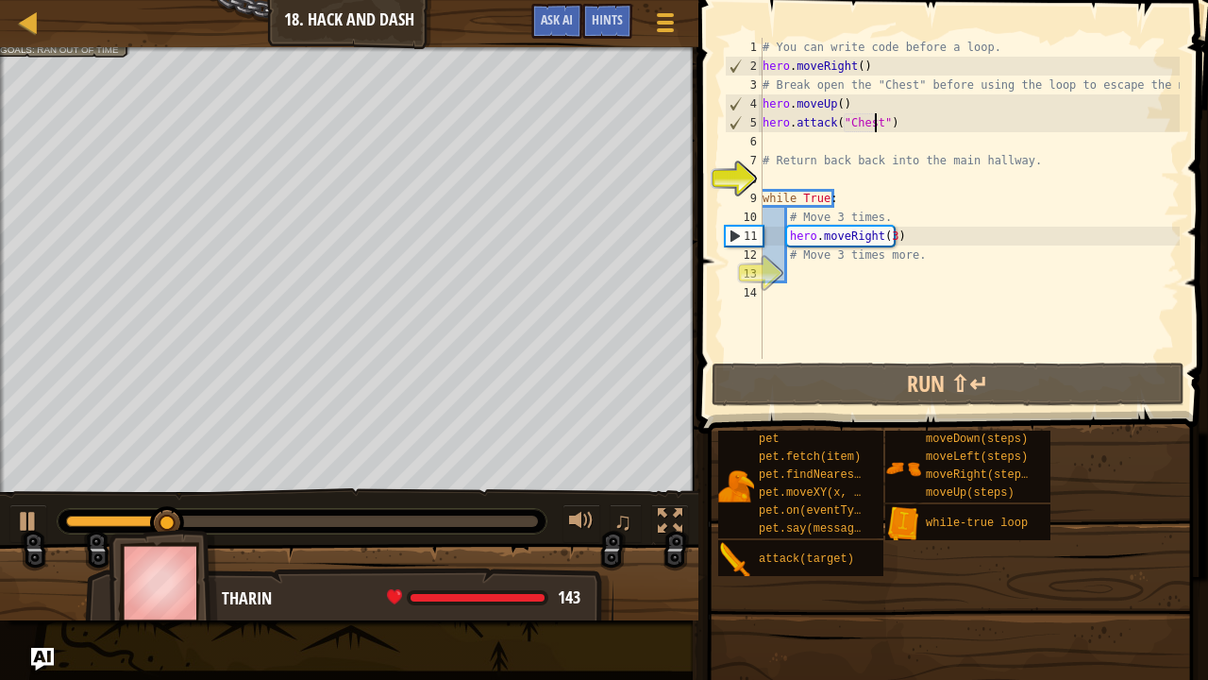
click at [783, 170] on div "# You can write code before a loop. hero . moveRight ( ) # Break open the "Ches…" at bounding box center [969, 217] width 421 height 359
type textarea "h"
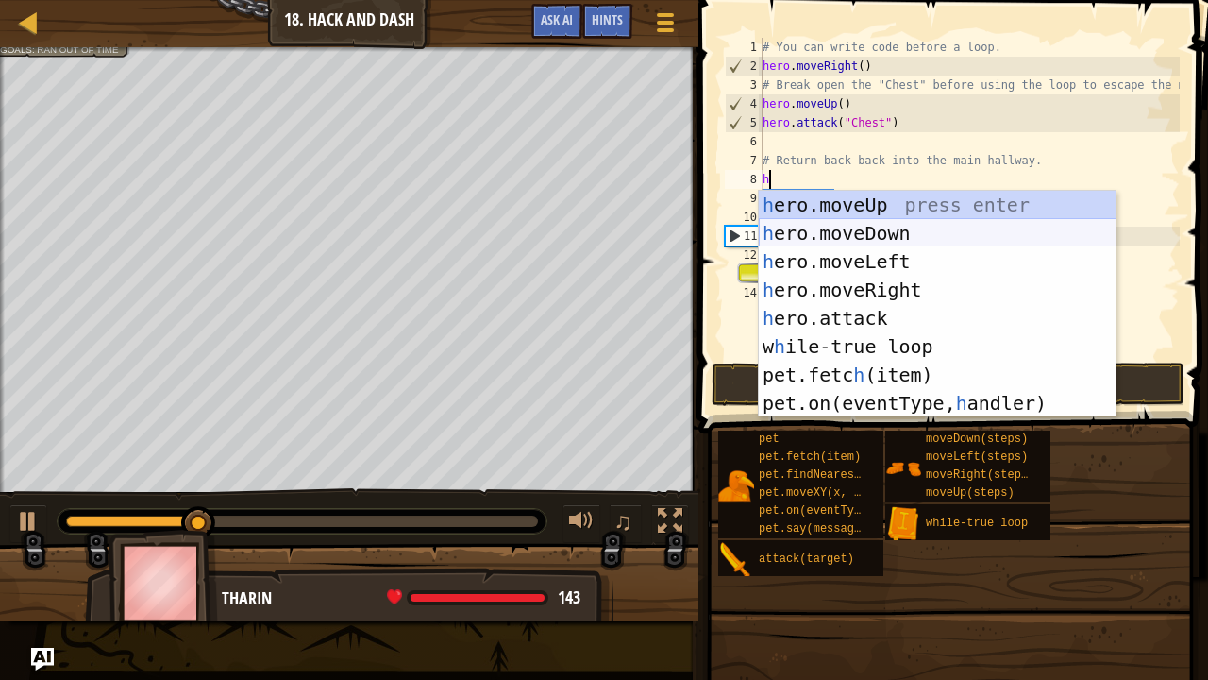
click at [784, 230] on div "h ero.moveUp press enter h ero.moveDown press enter h ero.moveLeft press enter …" at bounding box center [938, 332] width 358 height 283
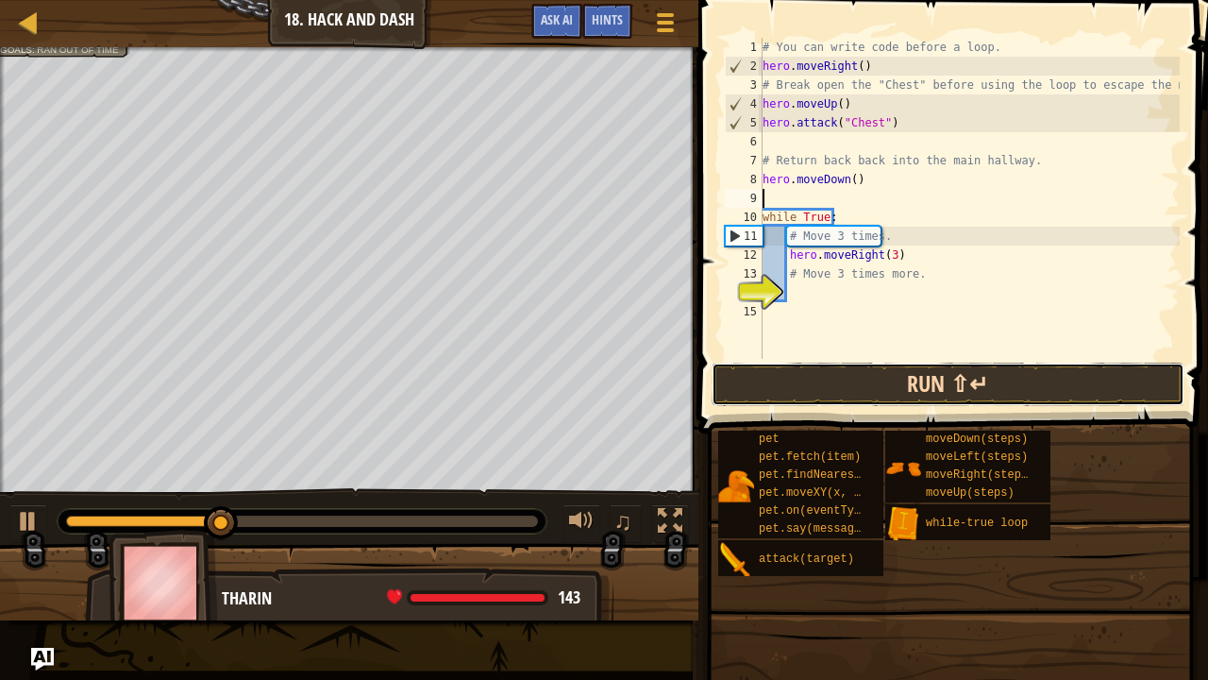
click at [846, 374] on button "Run ⇧↵" at bounding box center [948, 383] width 473 height 43
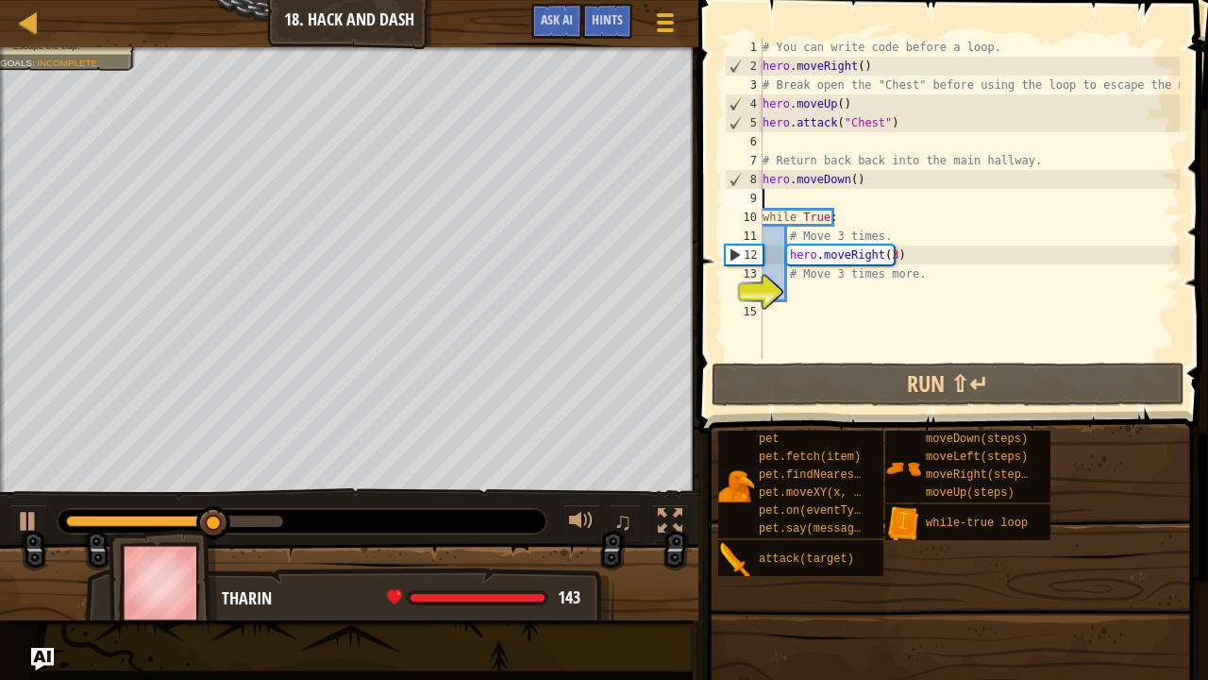
type textarea "h"
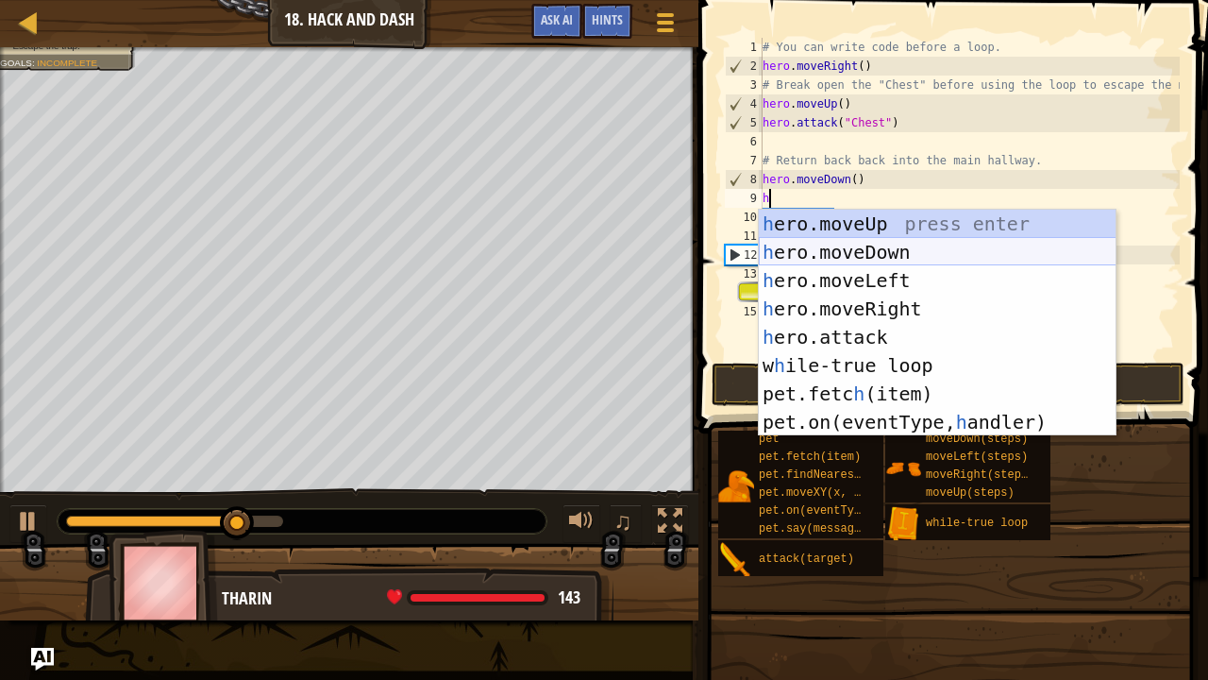
click at [841, 244] on div "h ero.moveUp press enter h ero.moveDown press enter h ero.moveLeft press enter …" at bounding box center [938, 351] width 358 height 283
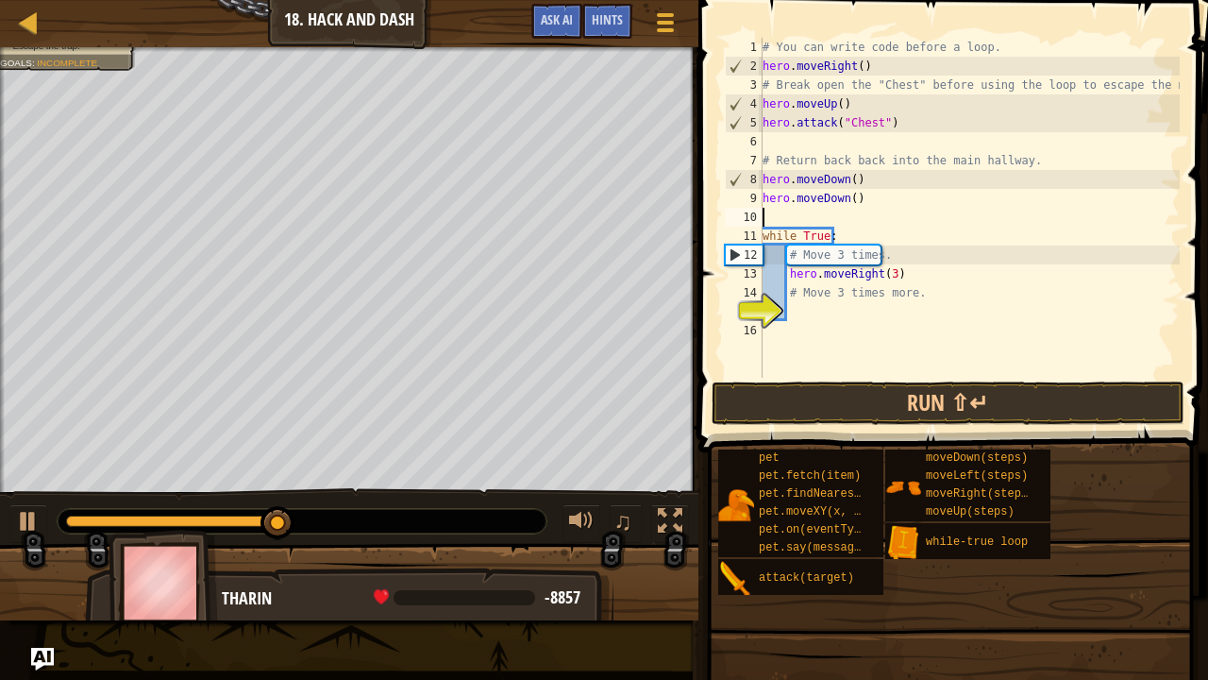
click at [846, 203] on div "# You can write code before a loop. hero . moveRight ( ) # Break open the "Ches…" at bounding box center [969, 227] width 421 height 378
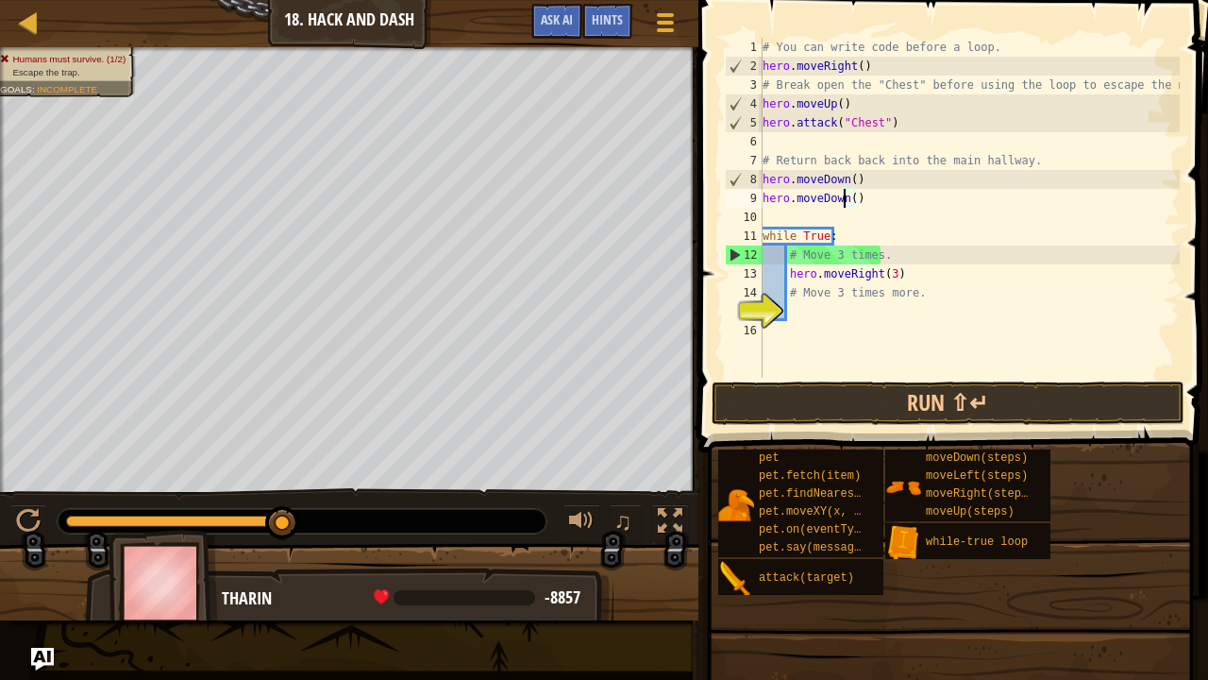
click at [846, 203] on div "# You can write code before a loop. hero . moveRight ( ) # Break open the "Ches…" at bounding box center [969, 227] width 421 height 378
click at [848, 203] on div "# You can write code before a loop. hero . moveRight ( ) # Break open the "Ches…" at bounding box center [969, 227] width 421 height 378
click at [859, 203] on div "# You can write code before a loop. hero . moveRight ( ) # Break open the "Ches…" at bounding box center [969, 227] width 421 height 378
type textarea "h"
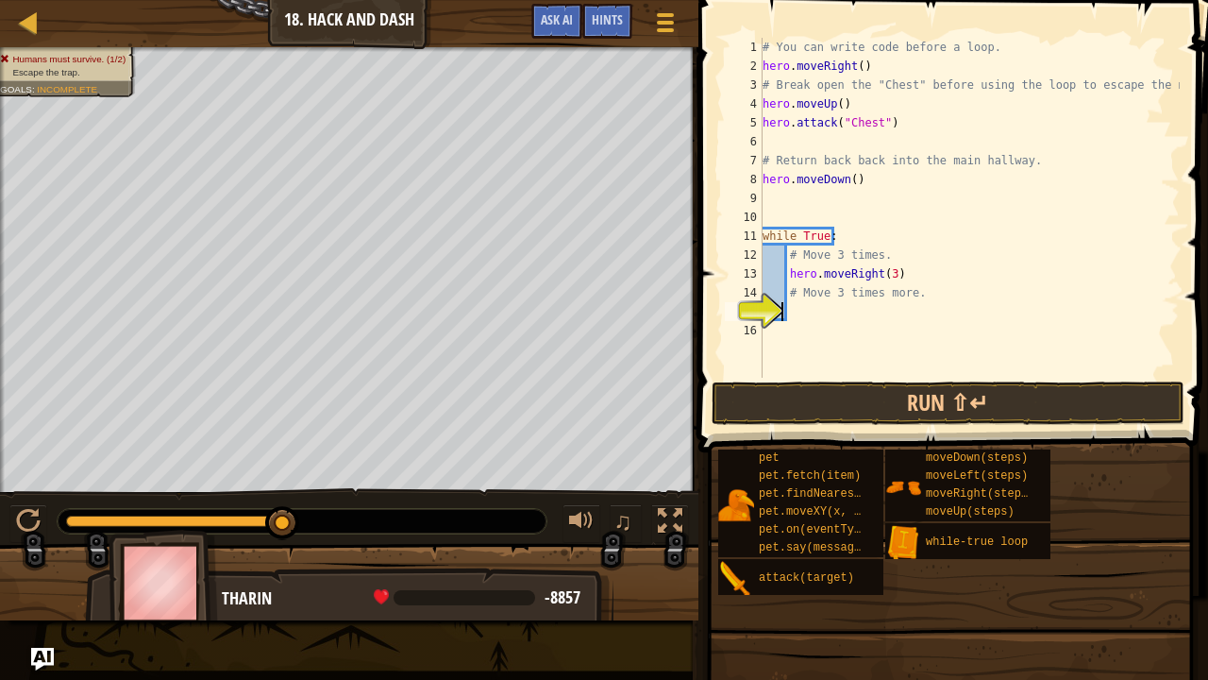
click at [784, 306] on div "# You can write code before a loop. hero . moveRight ( ) # Break open the "Ches…" at bounding box center [969, 227] width 421 height 378
click at [804, 313] on div "# You can write code before a loop. hero . moveRight ( ) # Break open the "Ches…" at bounding box center [969, 227] width 421 height 378
type textarea "h"
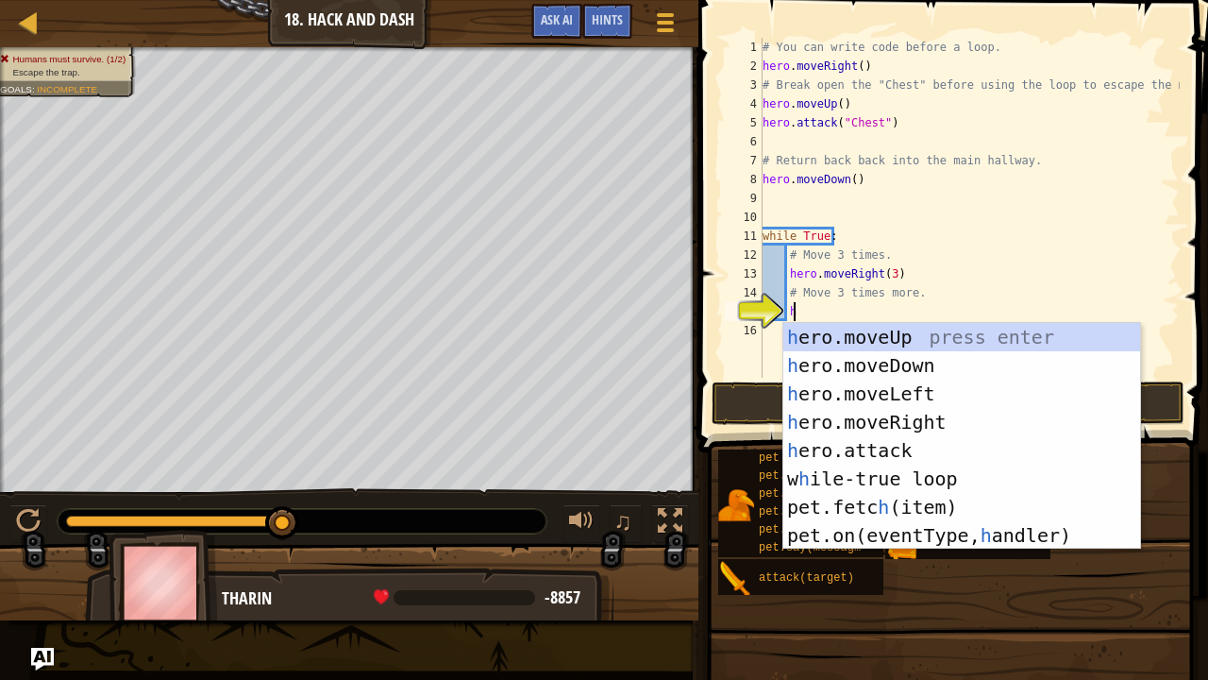
scroll to position [8, 2]
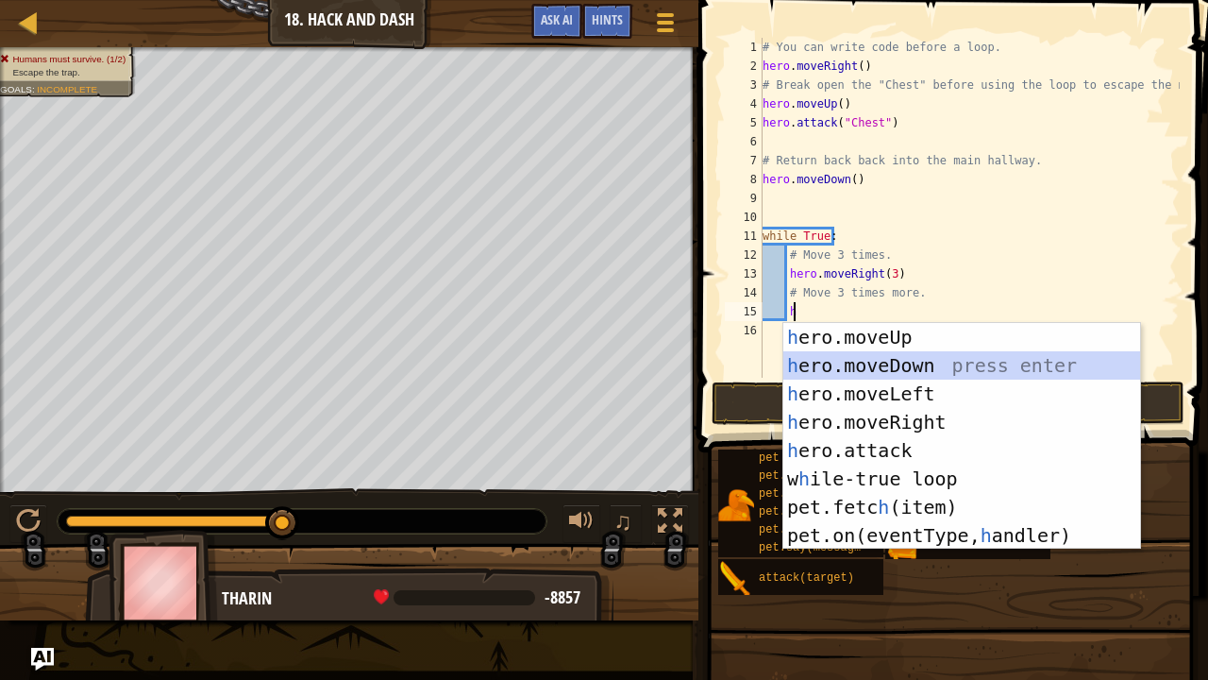
click at [851, 363] on div "h ero.moveUp press enter h ero.moveDown press enter h ero.moveLeft press enter …" at bounding box center [963, 464] width 358 height 283
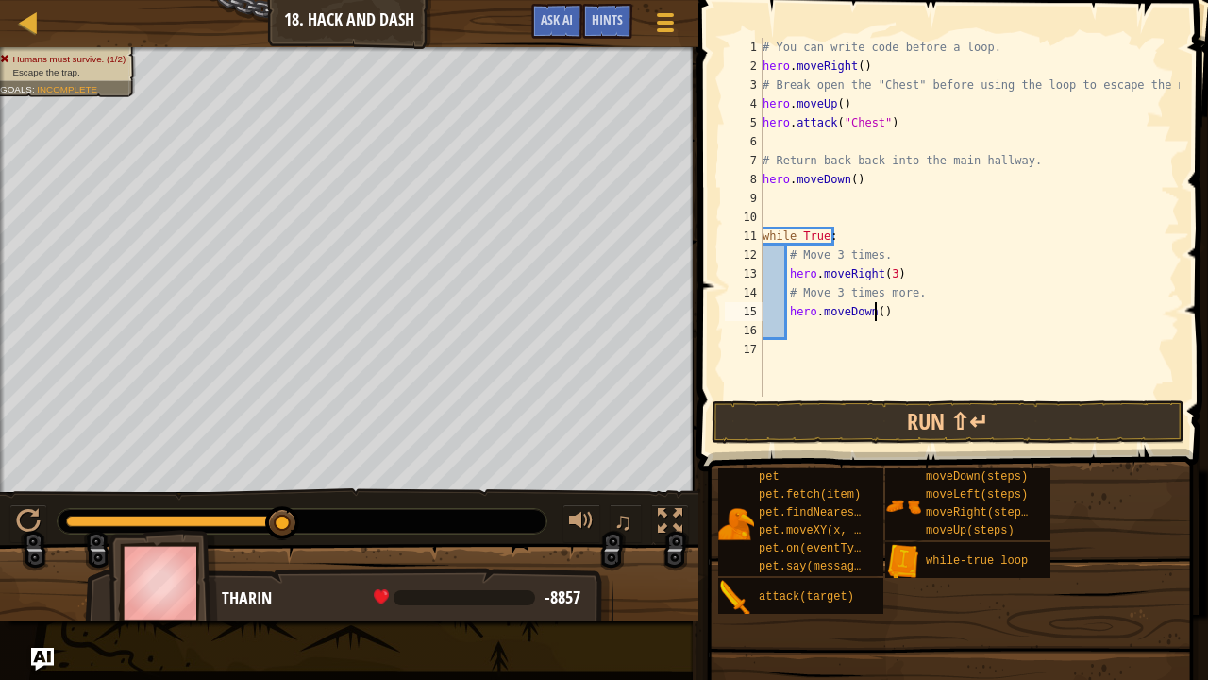
click at [873, 313] on div "# You can write code before a loop. hero . moveRight ( ) # Break open the "Ches…" at bounding box center [969, 236] width 421 height 396
type textarea "hero.moveDown(3)"
click at [868, 410] on button "Run ⇧↵" at bounding box center [948, 421] width 473 height 43
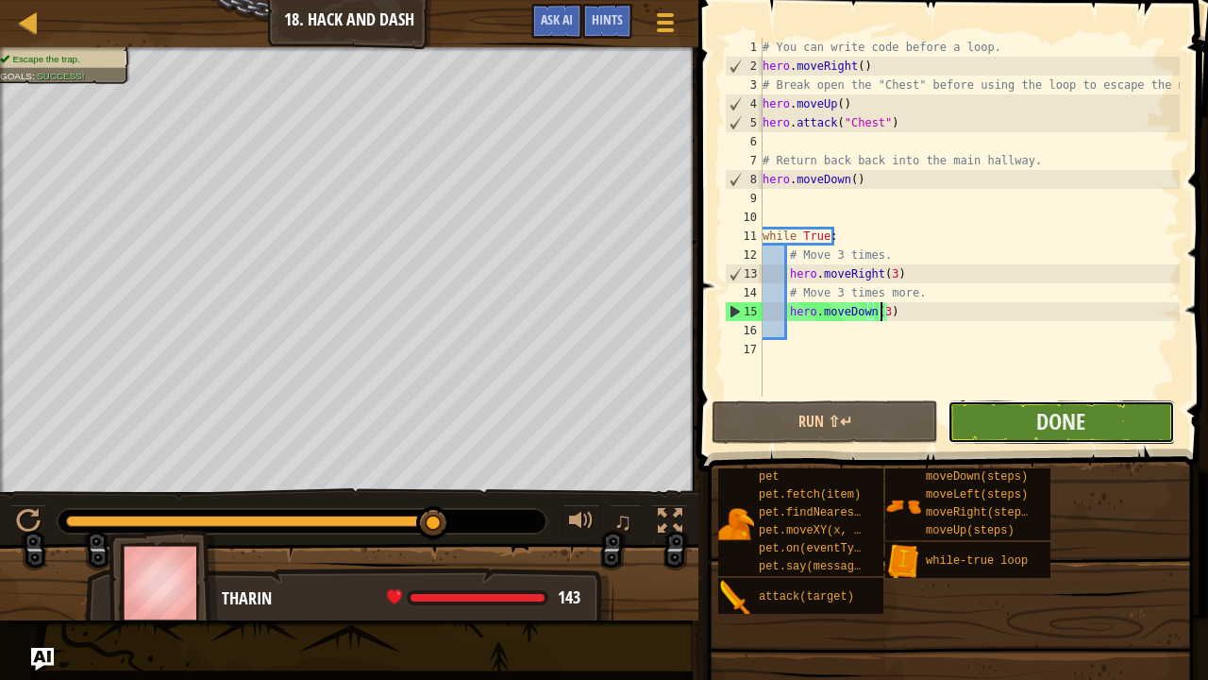
click at [1025, 425] on button "Done" at bounding box center [1061, 421] width 227 height 43
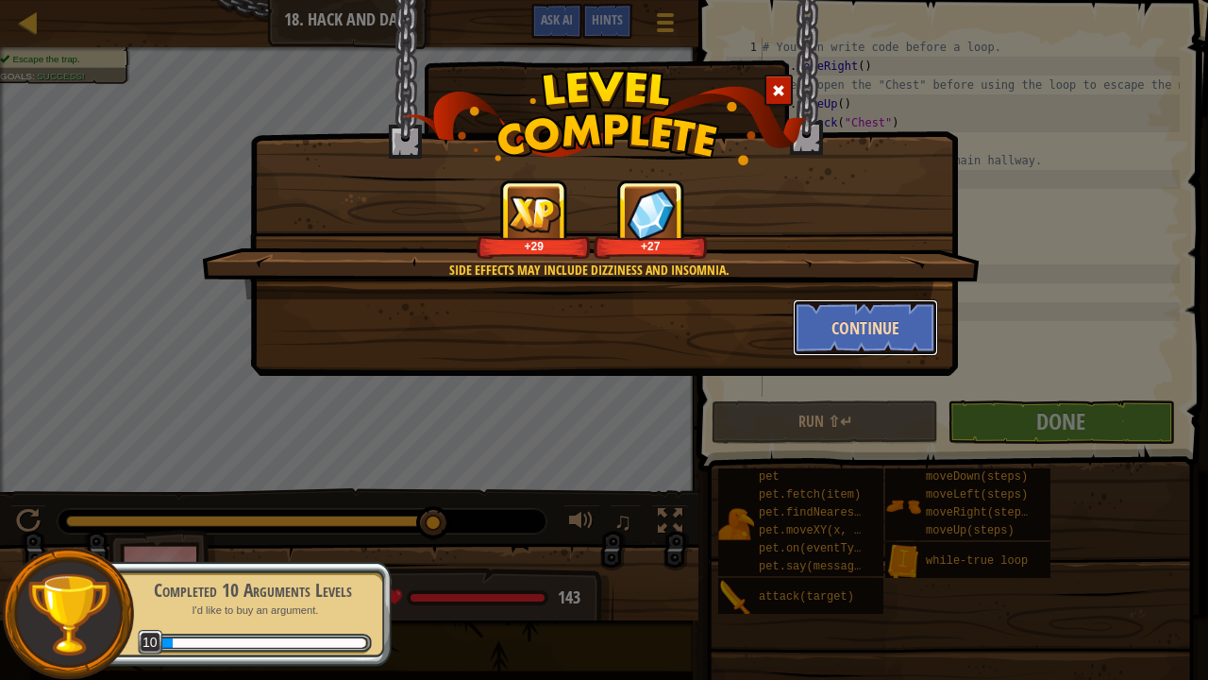
click at [847, 321] on button "Continue" at bounding box center [866, 327] width 146 height 57
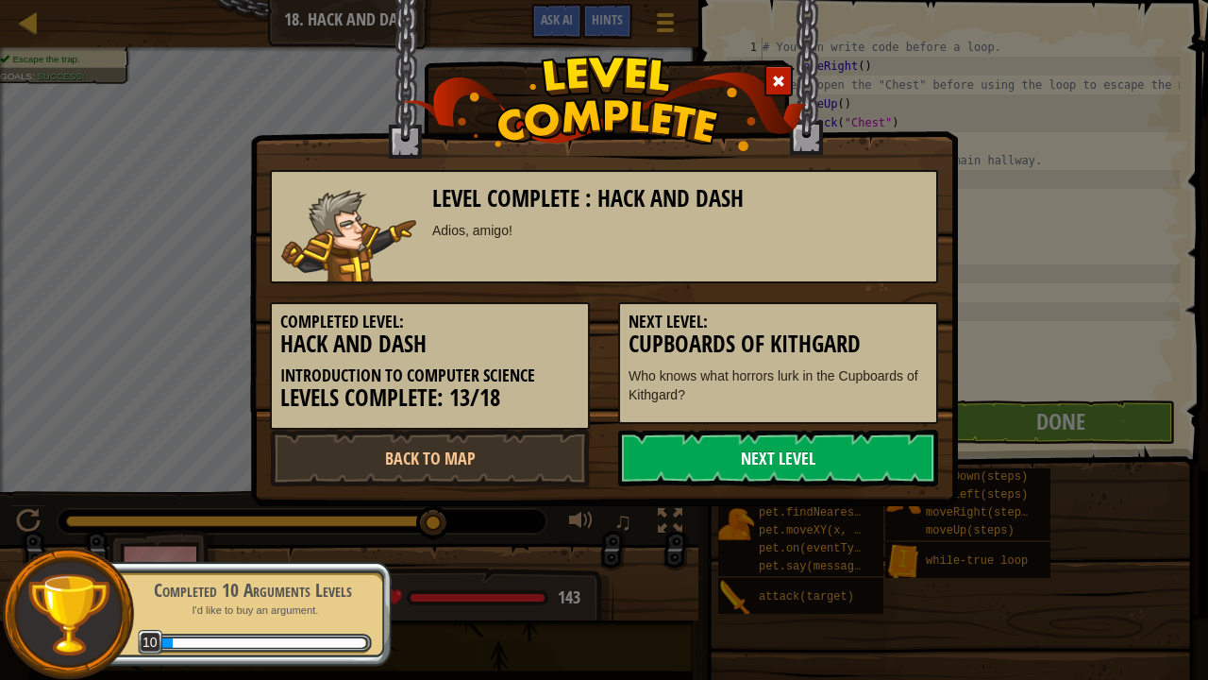
click at [770, 478] on link "Next Level" at bounding box center [778, 458] width 320 height 57
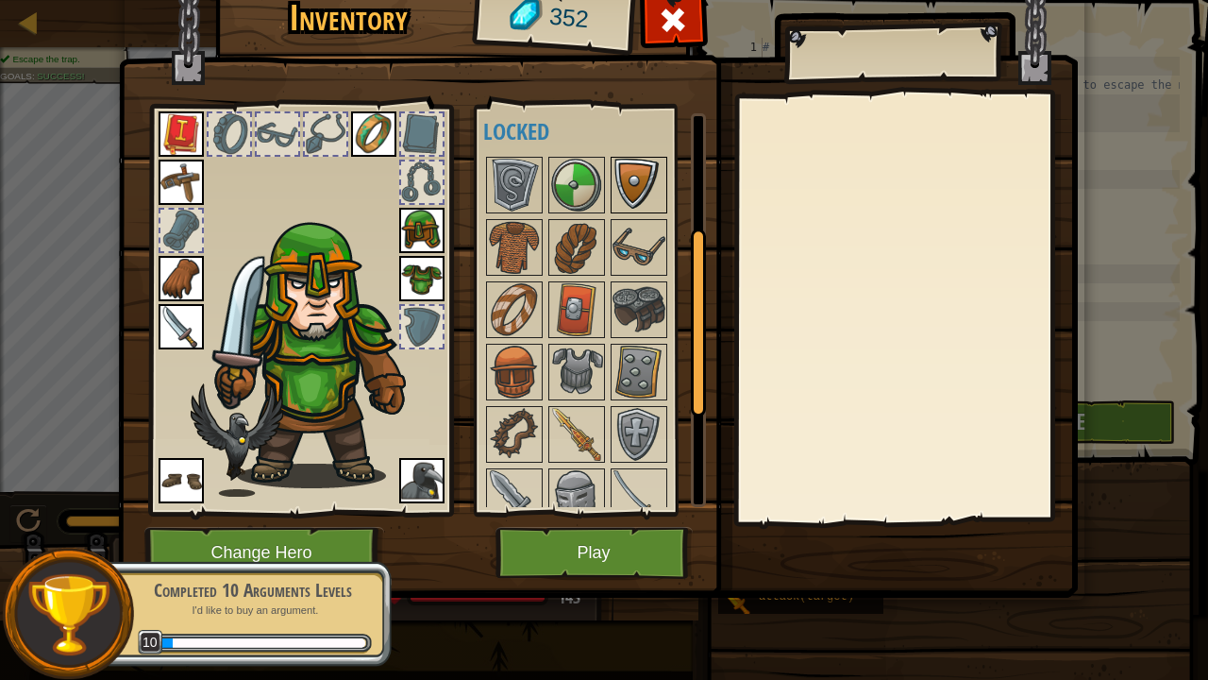
scroll to position [242, 0]
click at [640, 502] on img at bounding box center [639, 494] width 53 height 53
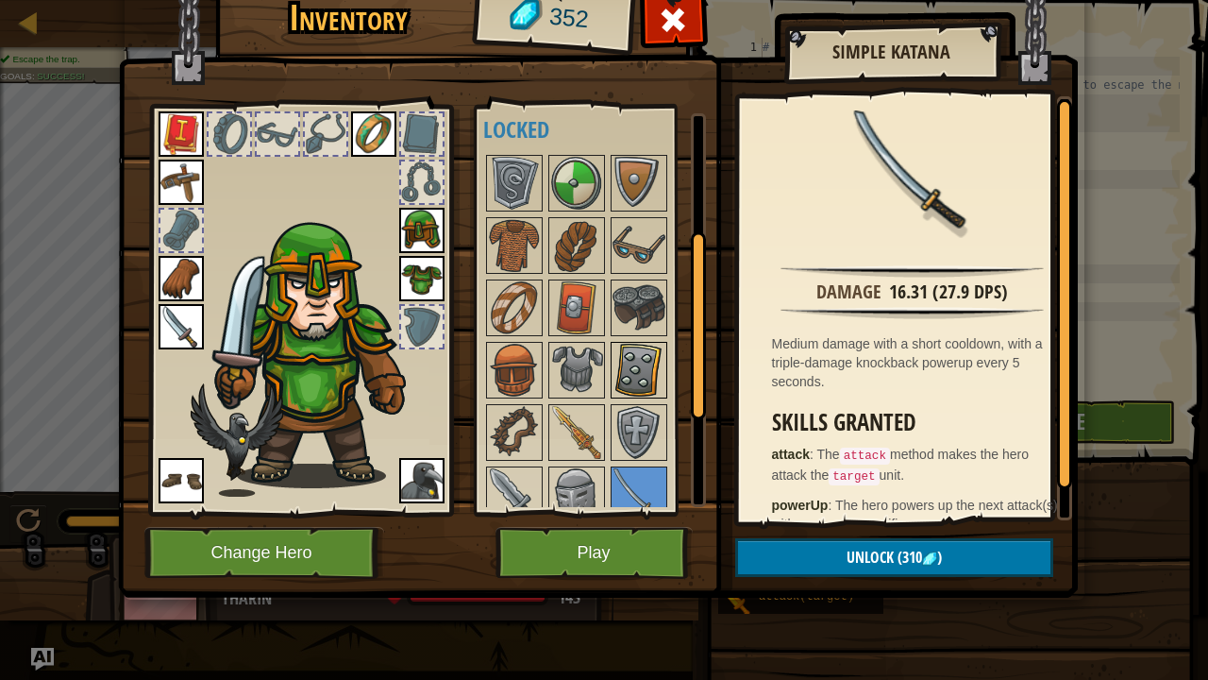
click at [640, 357] on img at bounding box center [639, 370] width 53 height 53
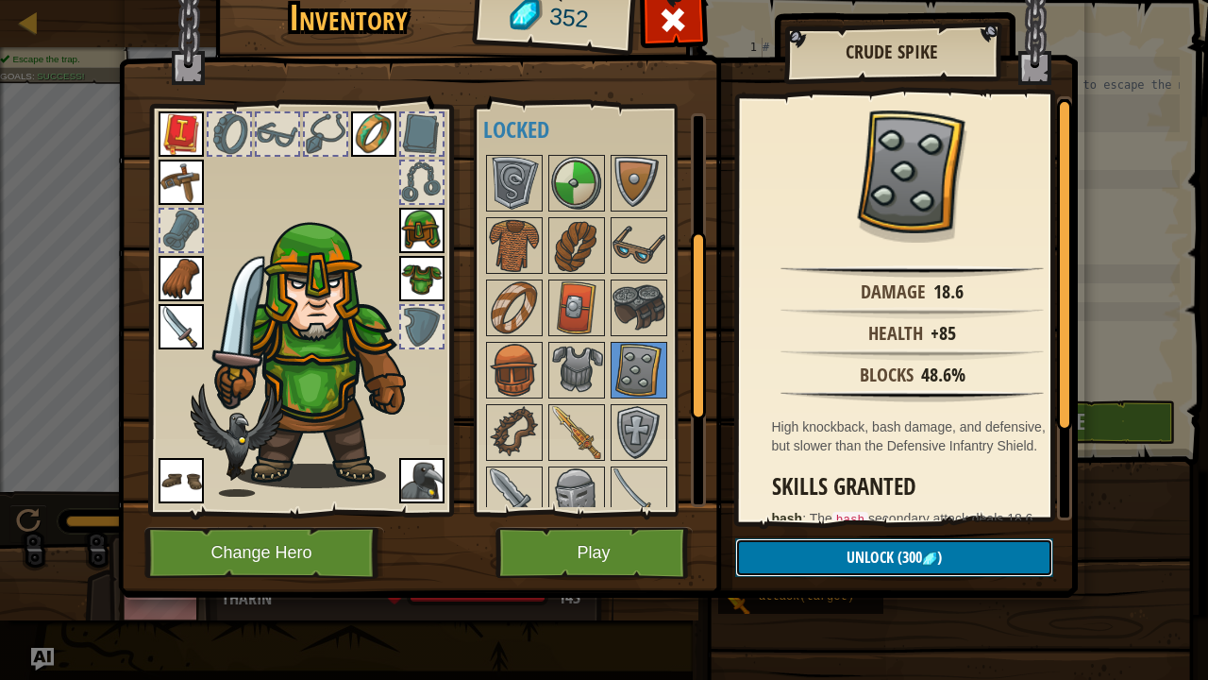
click at [832, 548] on button "Unlock (300 )" at bounding box center [894, 557] width 318 height 39
drag, startPoint x: 832, startPoint y: 548, endPoint x: 814, endPoint y: 551, distance: 18.3
click at [814, 551] on button "Confirm" at bounding box center [894, 557] width 318 height 39
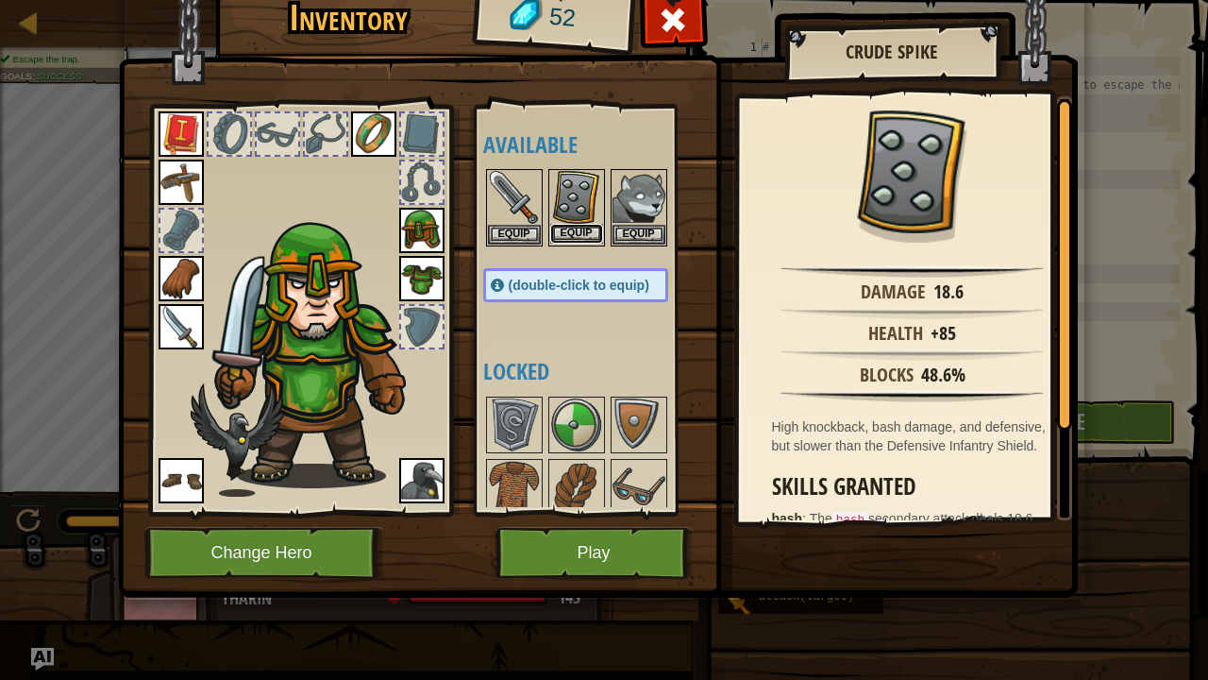
click at [562, 230] on button "Equip" at bounding box center [576, 234] width 53 height 20
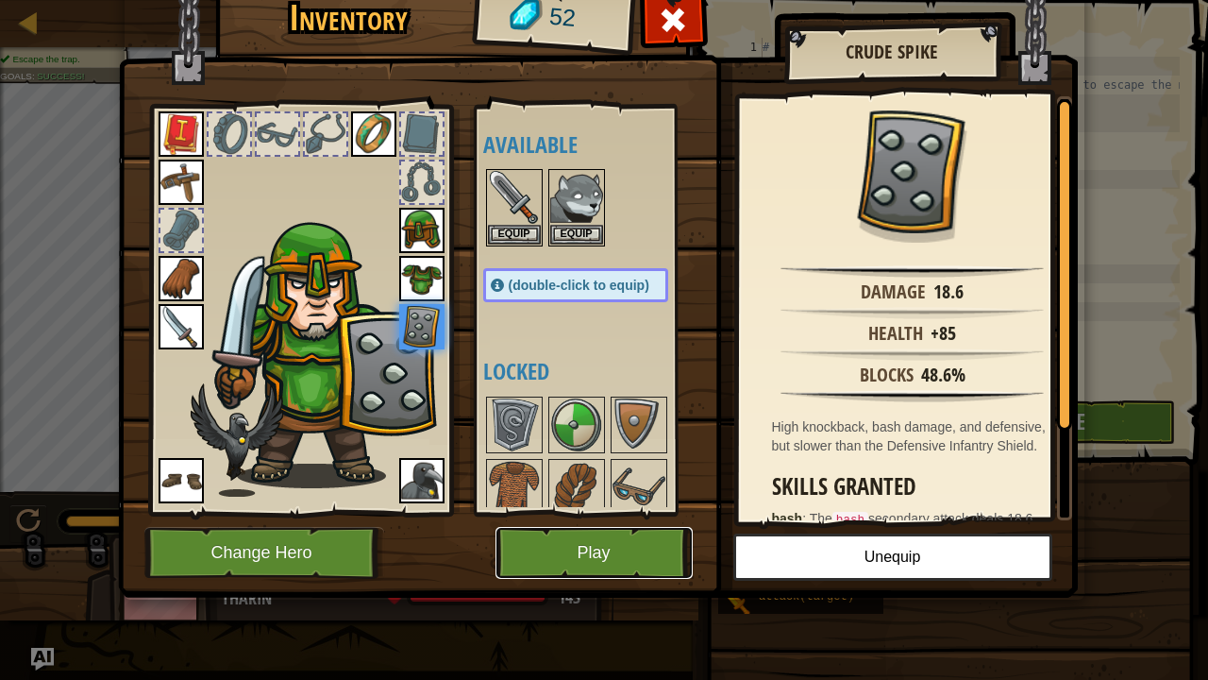
click at [662, 532] on button "Play" at bounding box center [594, 553] width 197 height 52
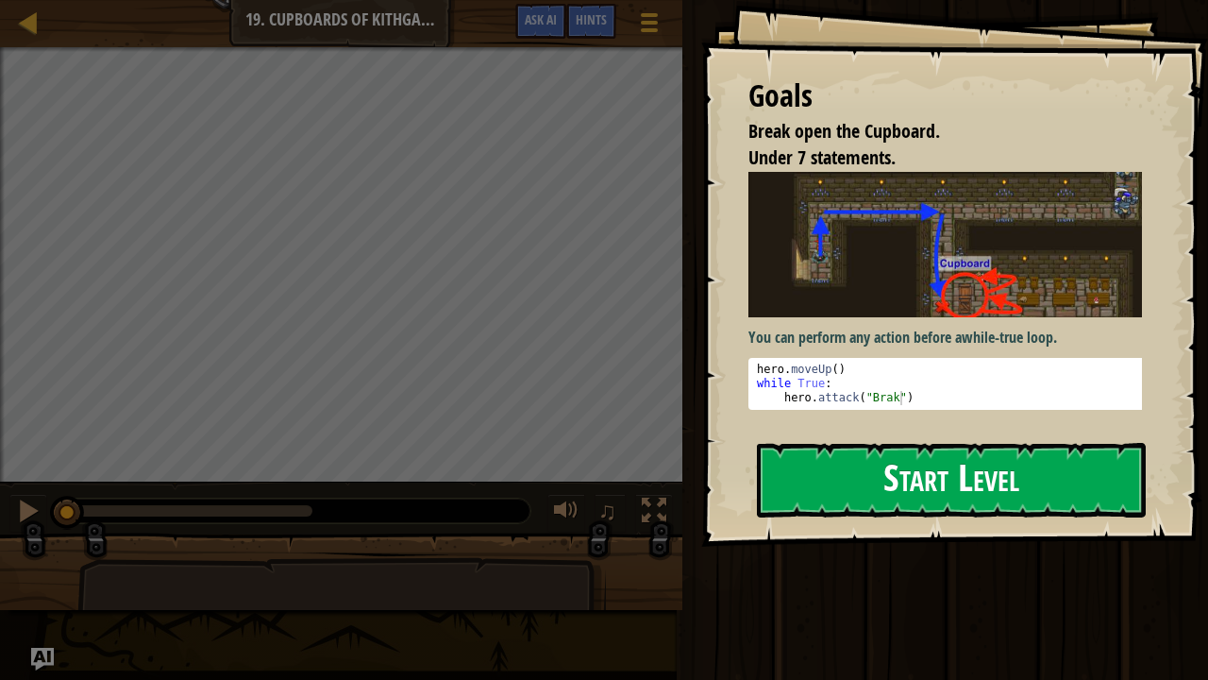
click at [916, 483] on button "Start Level" at bounding box center [951, 480] width 389 height 75
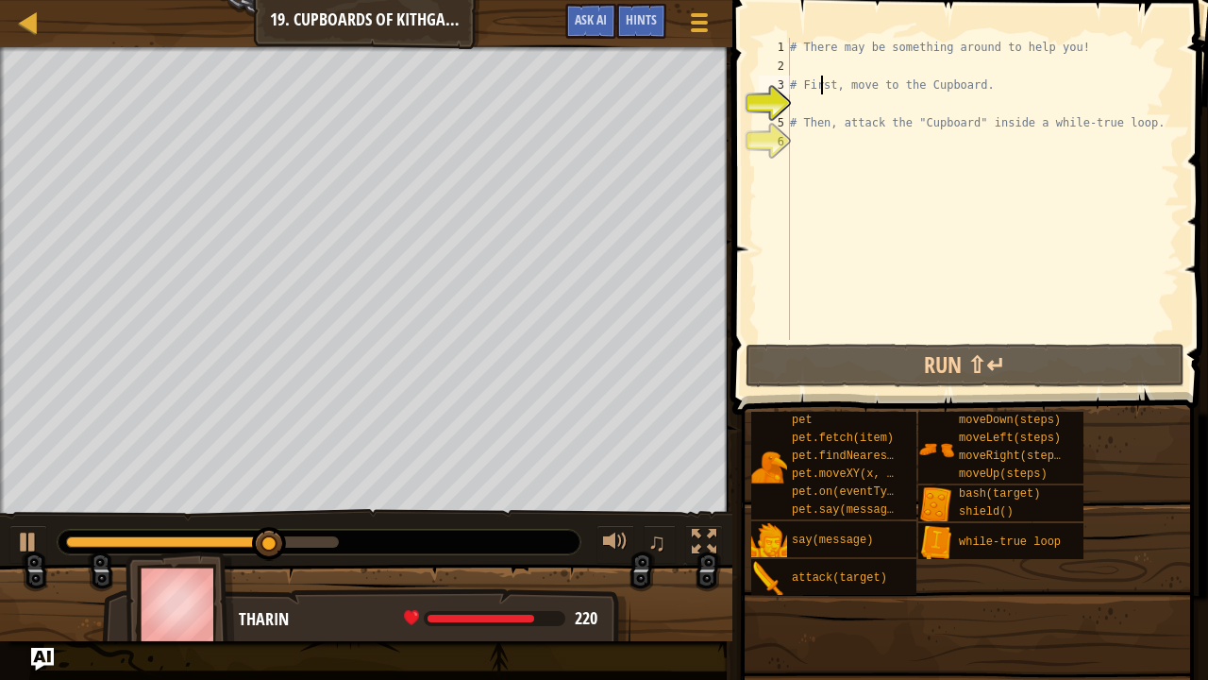
click at [821, 85] on div "# There may be something around to help you! # First, move to the Cupboard. # T…" at bounding box center [983, 208] width 394 height 340
type textarea "# First, move to the Cupboard."
click at [824, 76] on div "# There may be something around to help you! # First, move to the Cupboard. # T…" at bounding box center [983, 208] width 394 height 340
click at [799, 68] on div "# There may be something around to help you! # First, move to the Cupboard. # T…" at bounding box center [983, 208] width 394 height 340
type textarea "h"
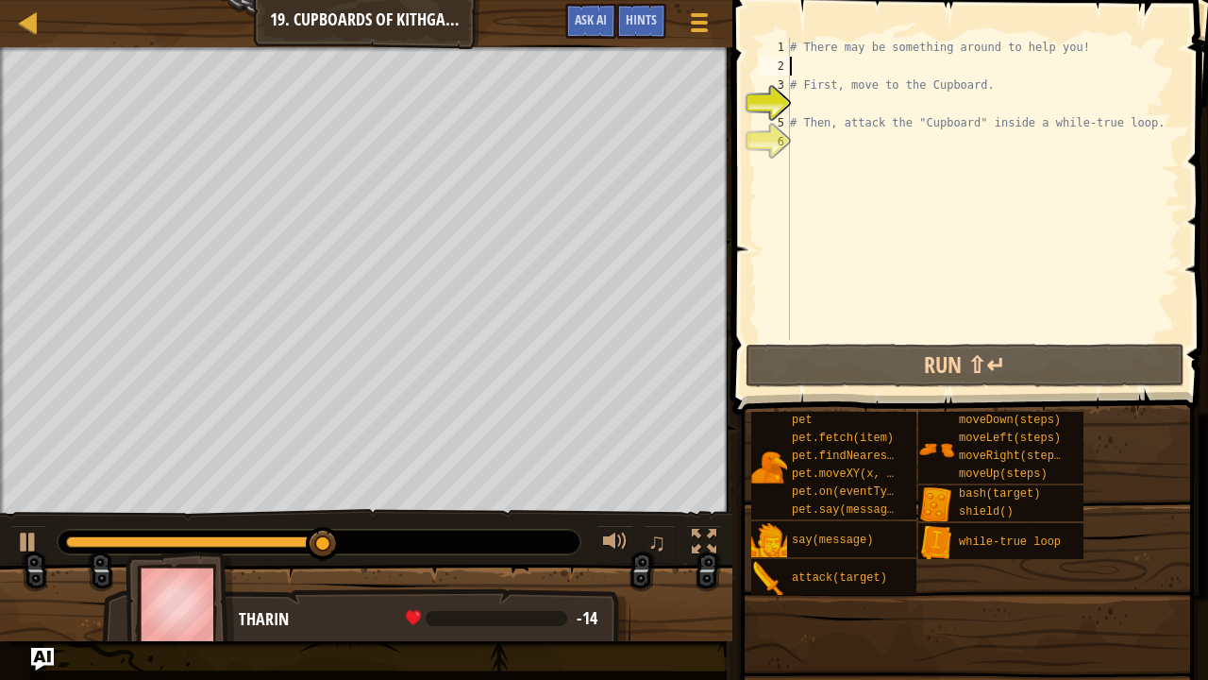
scroll to position [8, 0]
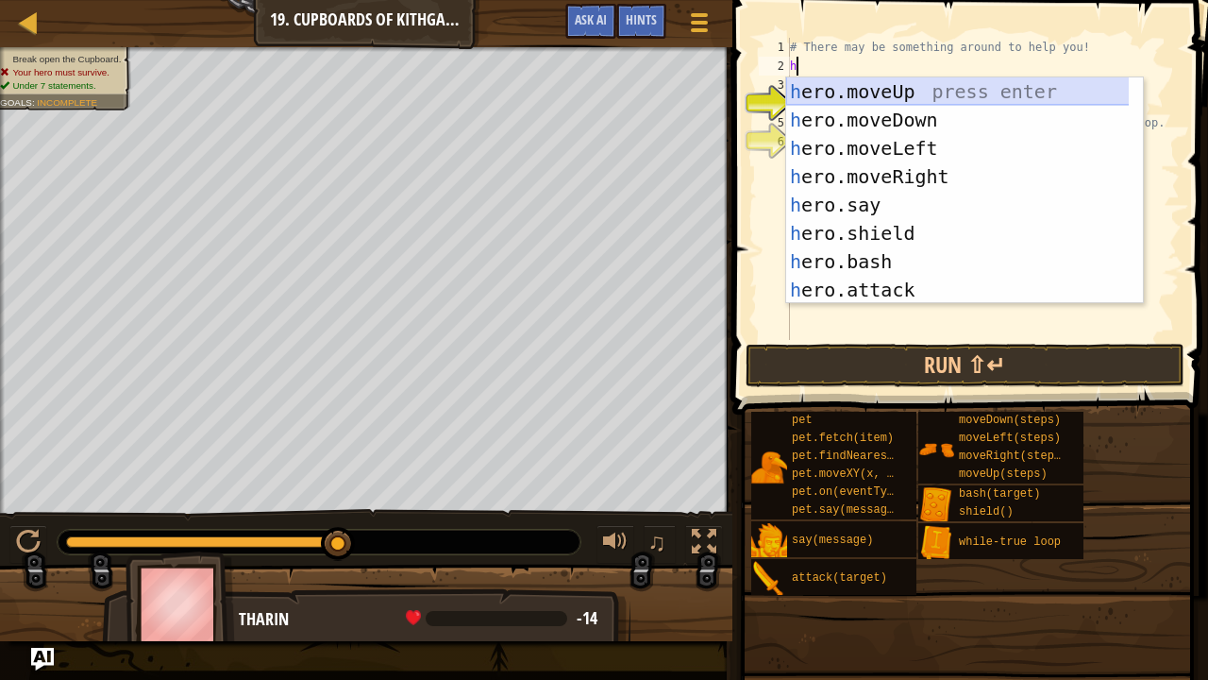
click at [869, 98] on div "h ero.moveUp press enter h ero.moveDown press enter h ero.moveLeft press enter …" at bounding box center [958, 218] width 344 height 283
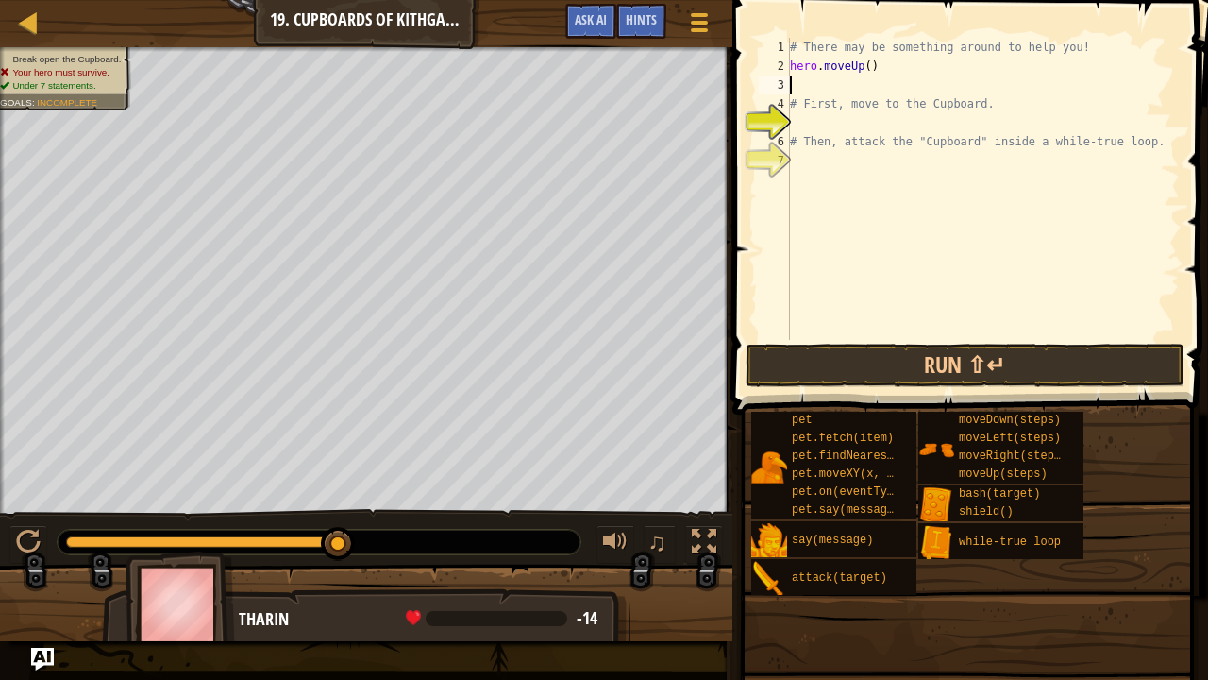
type textarea "h"
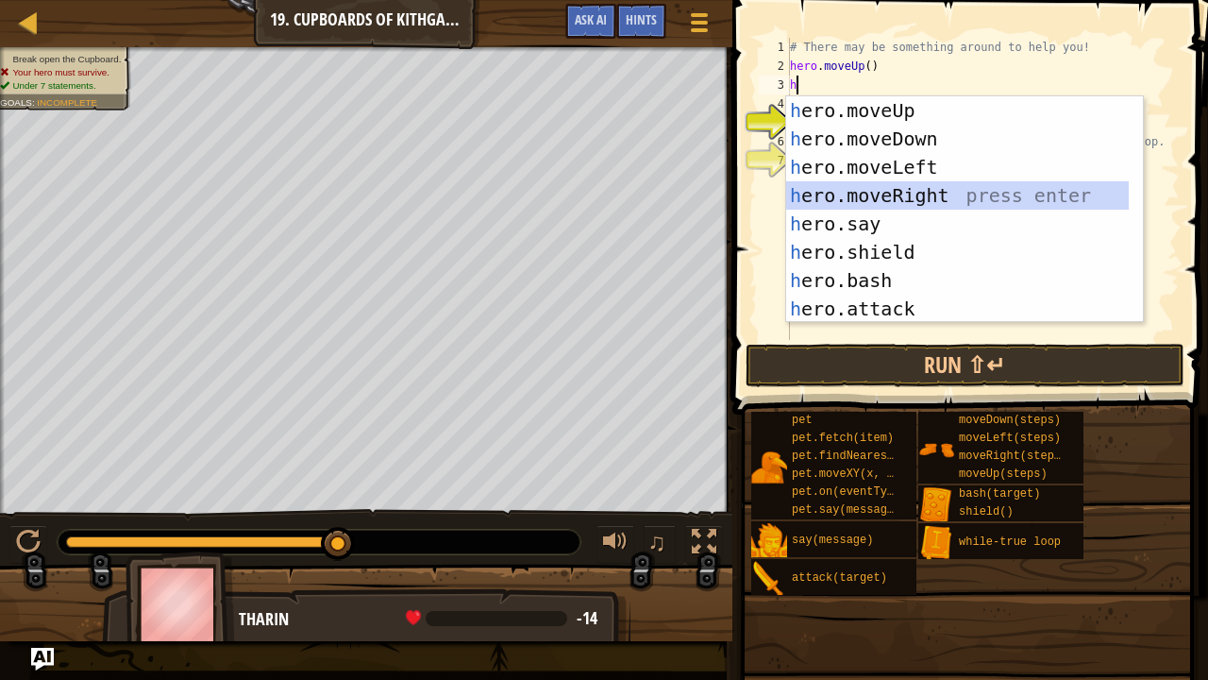
click at [921, 191] on div "h ero.moveUp press enter h ero.moveDown press enter h ero.moveLeft press enter …" at bounding box center [958, 237] width 344 height 283
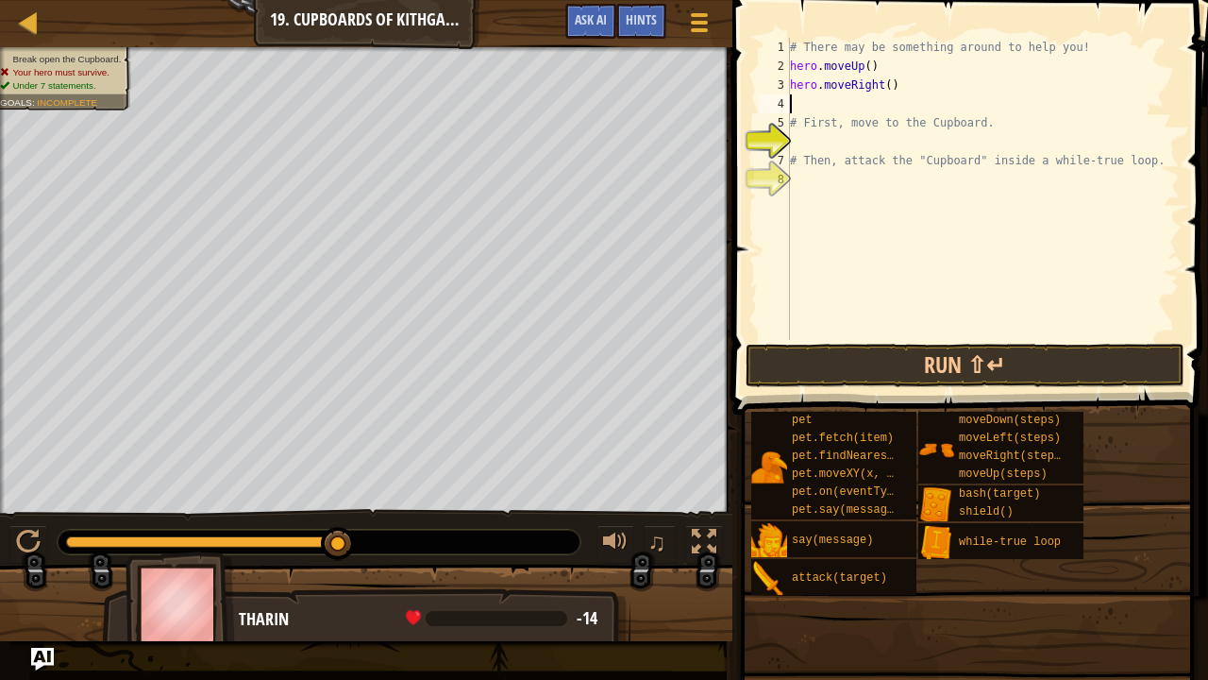
click at [880, 85] on div "# There may be something around to help you! hero . moveUp ( ) hero . moveRight…" at bounding box center [983, 208] width 394 height 340
click at [882, 92] on div "# There may be something around to help you! hero . moveUp ( ) hero . moveRight…" at bounding box center [983, 208] width 394 height 340
type textarea "hero.moveRight(2)"
click at [833, 110] on div "# There may be something around to help you! hero . moveUp ( ) hero . moveRight…" at bounding box center [983, 208] width 394 height 340
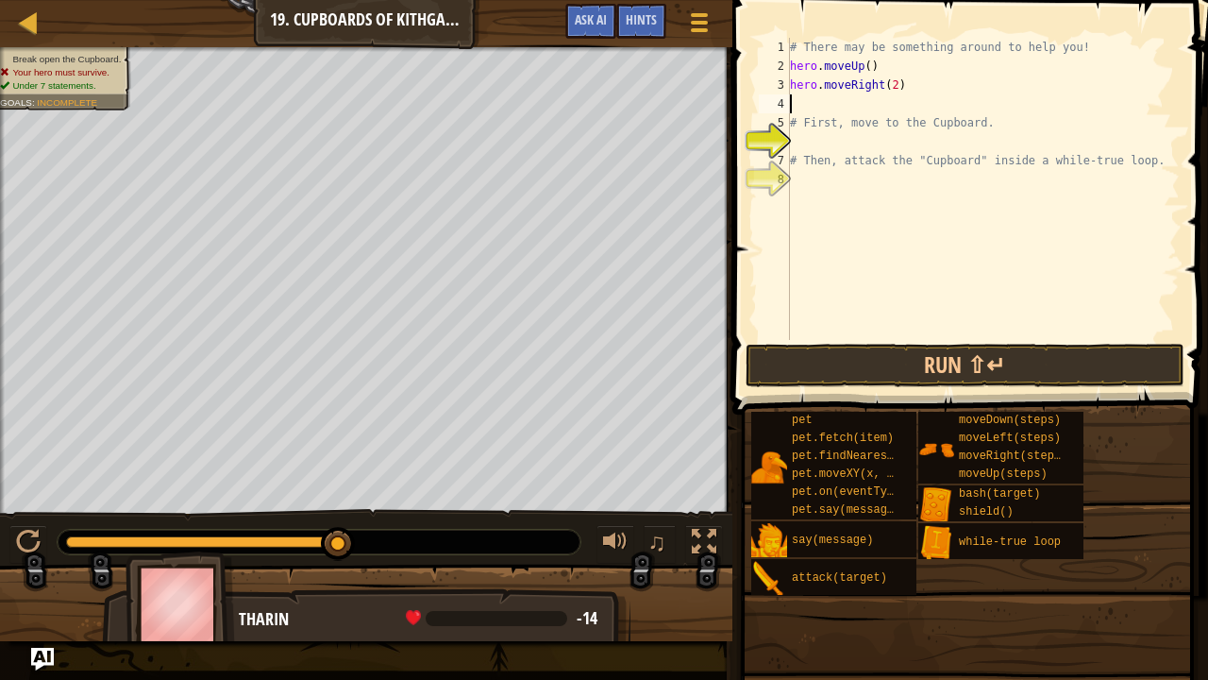
scroll to position [8, 0]
type textarea "h"
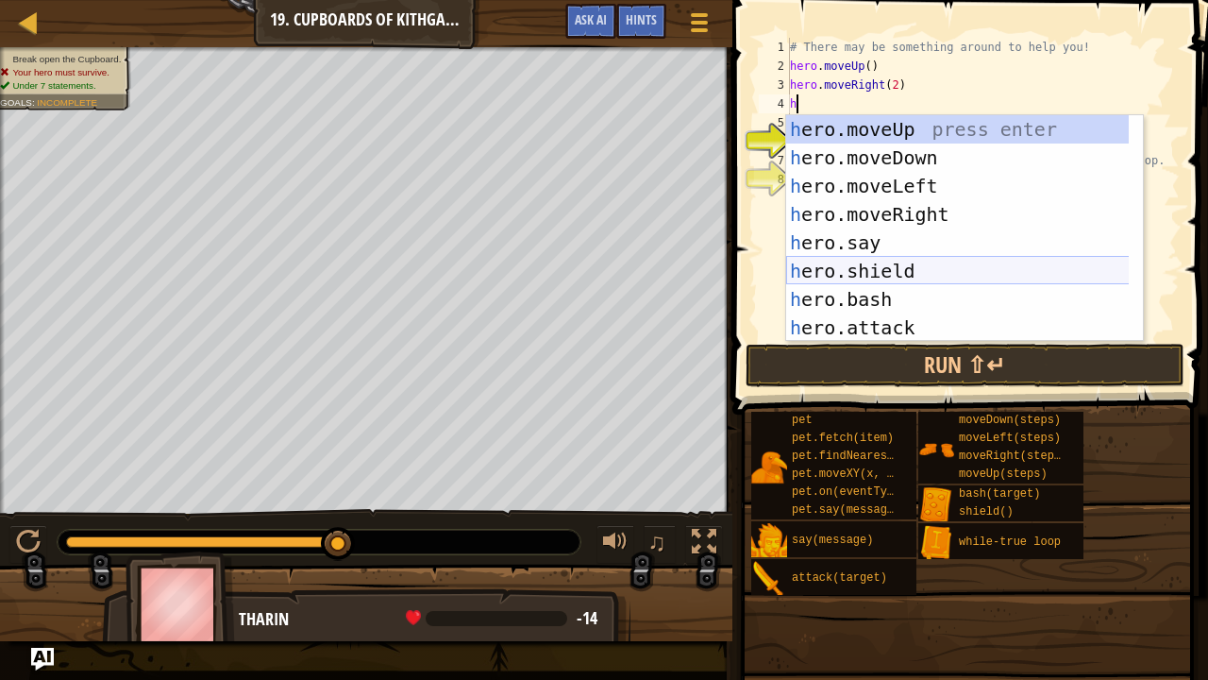
click at [851, 279] on div "h ero.moveUp press enter h ero.moveDown press enter h ero.moveLeft press enter …" at bounding box center [958, 256] width 344 height 283
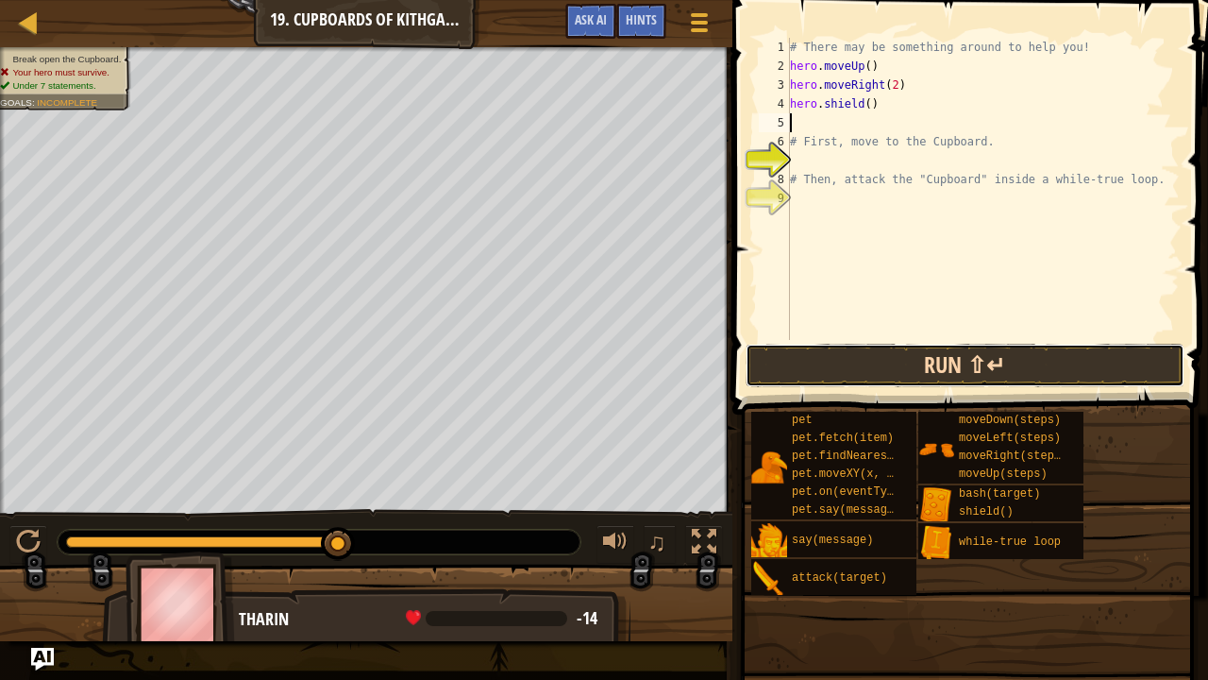
click at [863, 355] on button "Run ⇧↵" at bounding box center [966, 365] width 440 height 43
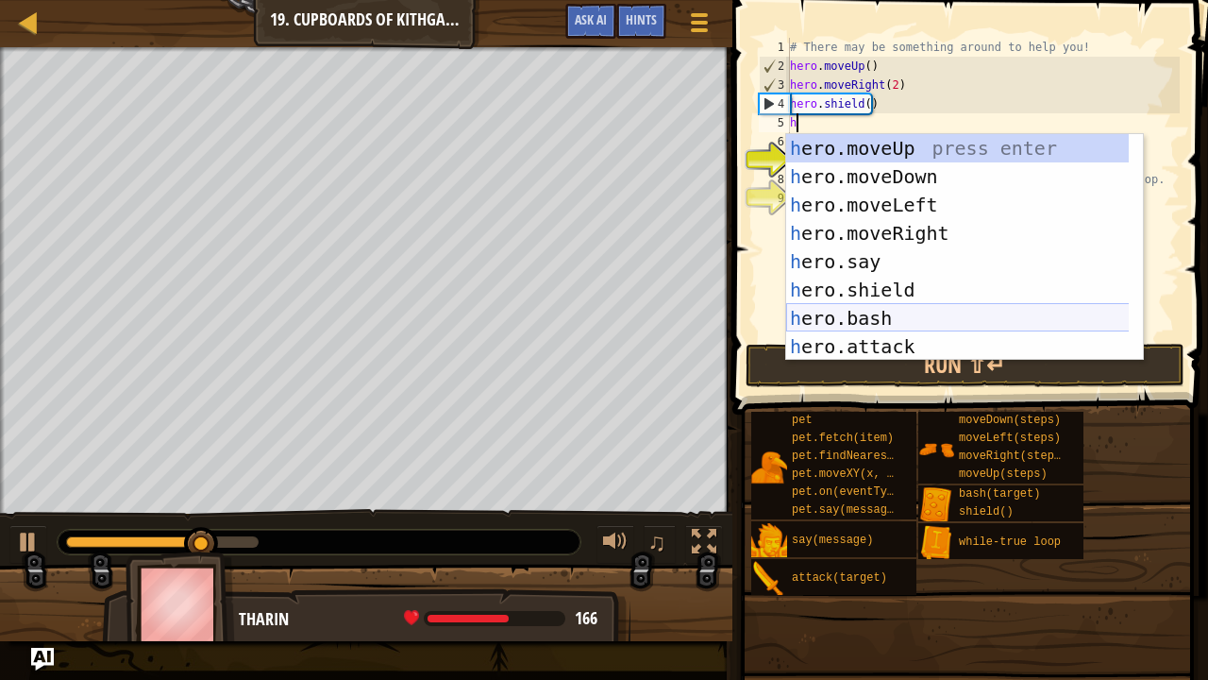
click at [856, 313] on div "h ero.moveUp press enter h ero.moveDown press enter h ero.moveLeft press enter …" at bounding box center [958, 275] width 344 height 283
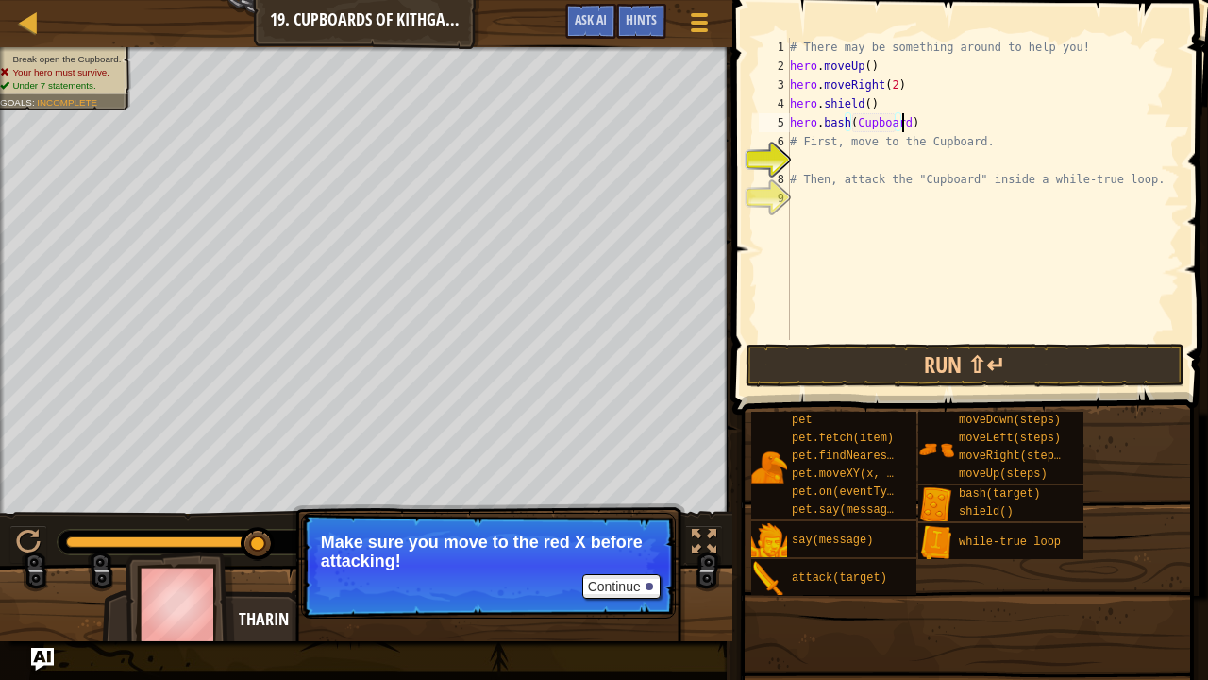
scroll to position [8, 8]
click at [913, 370] on button "Run ⇧↵" at bounding box center [966, 365] width 440 height 43
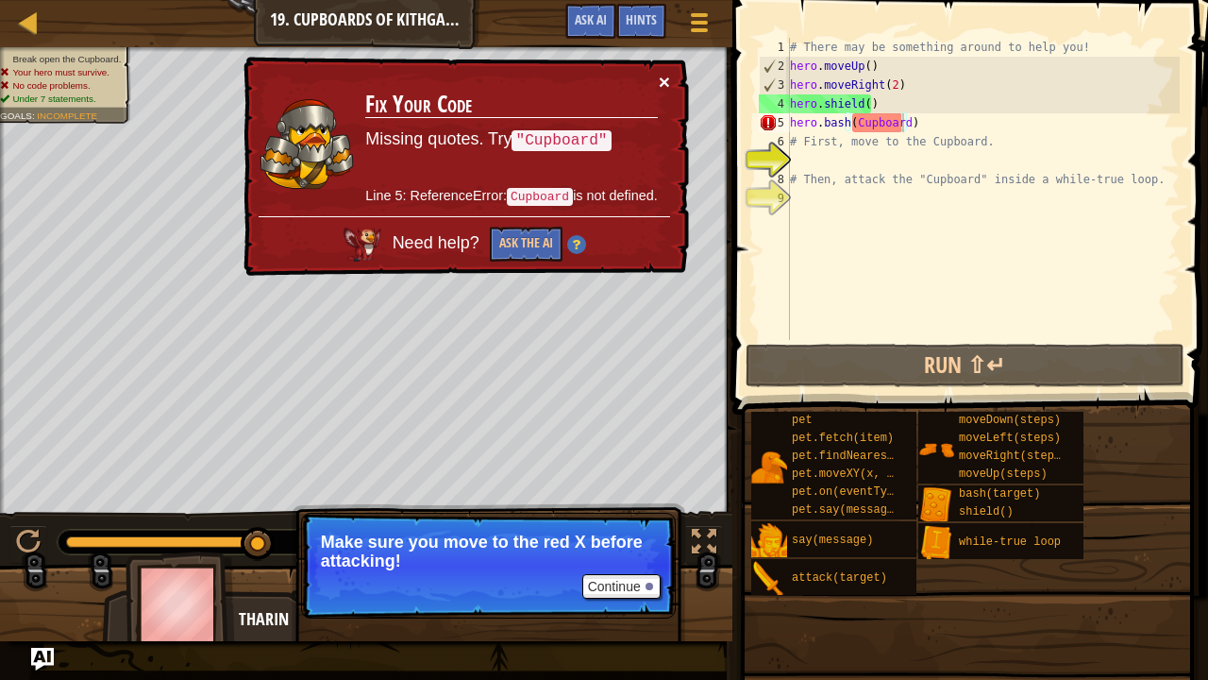
click at [661, 76] on button "×" at bounding box center [664, 82] width 11 height 20
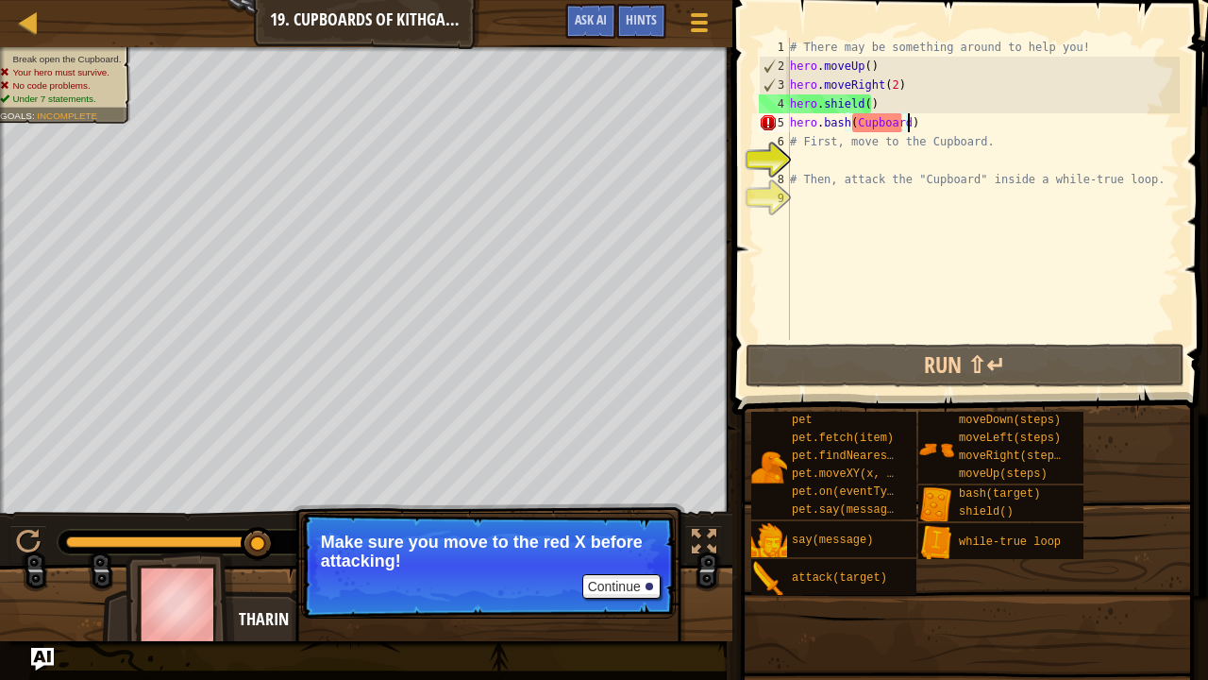
click at [908, 118] on div "# There may be something around to help you! hero . moveUp ( ) hero . moveRight…" at bounding box center [983, 208] width 394 height 340
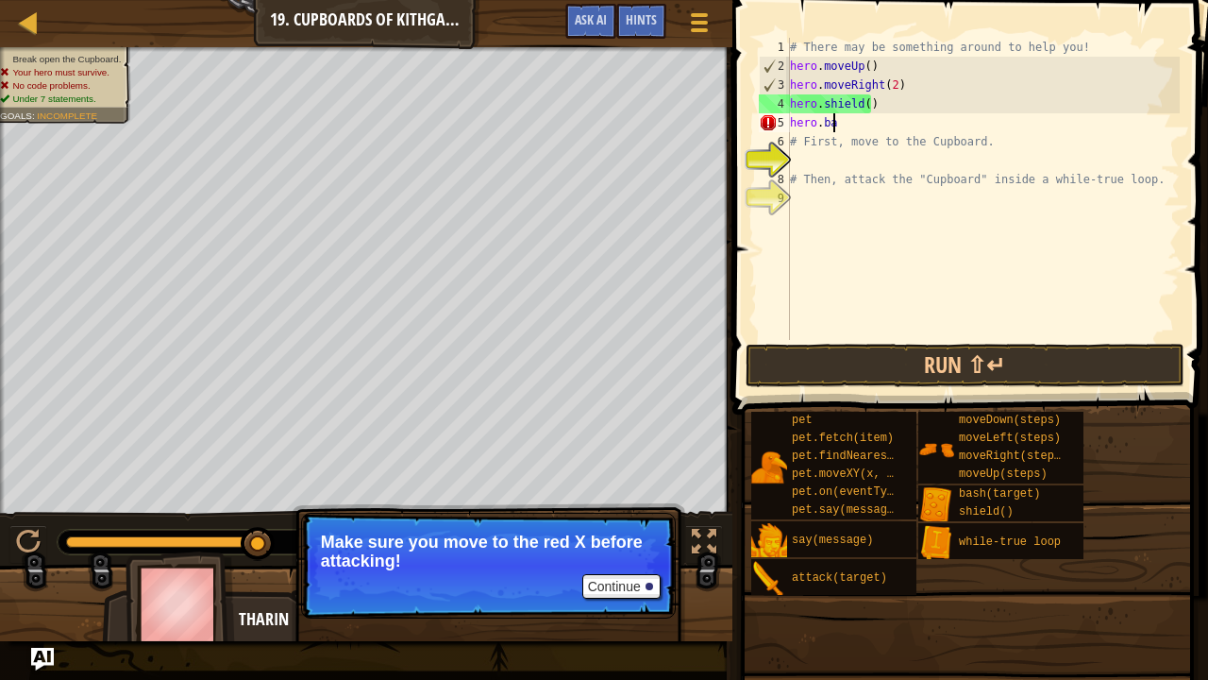
scroll to position [8, 0]
type textarea "h"
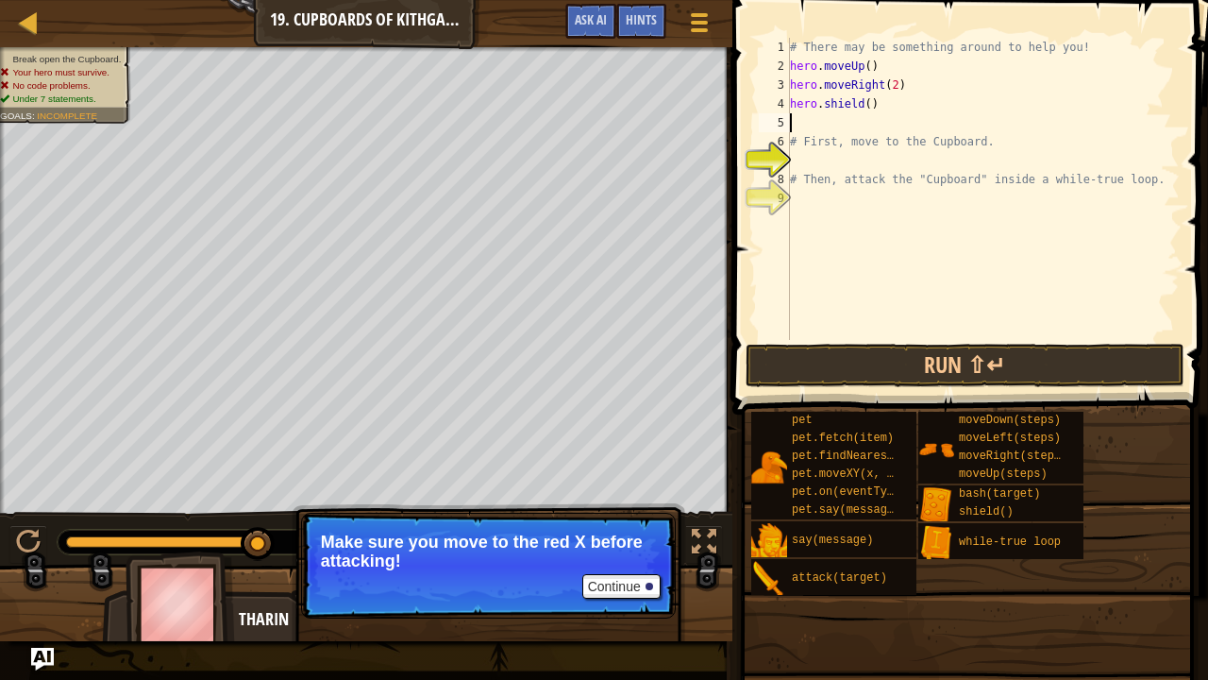
click at [860, 158] on div "# There may be something around to help you! hero . moveUp ( ) hero . moveRight…" at bounding box center [983, 208] width 394 height 340
type textarea "h"
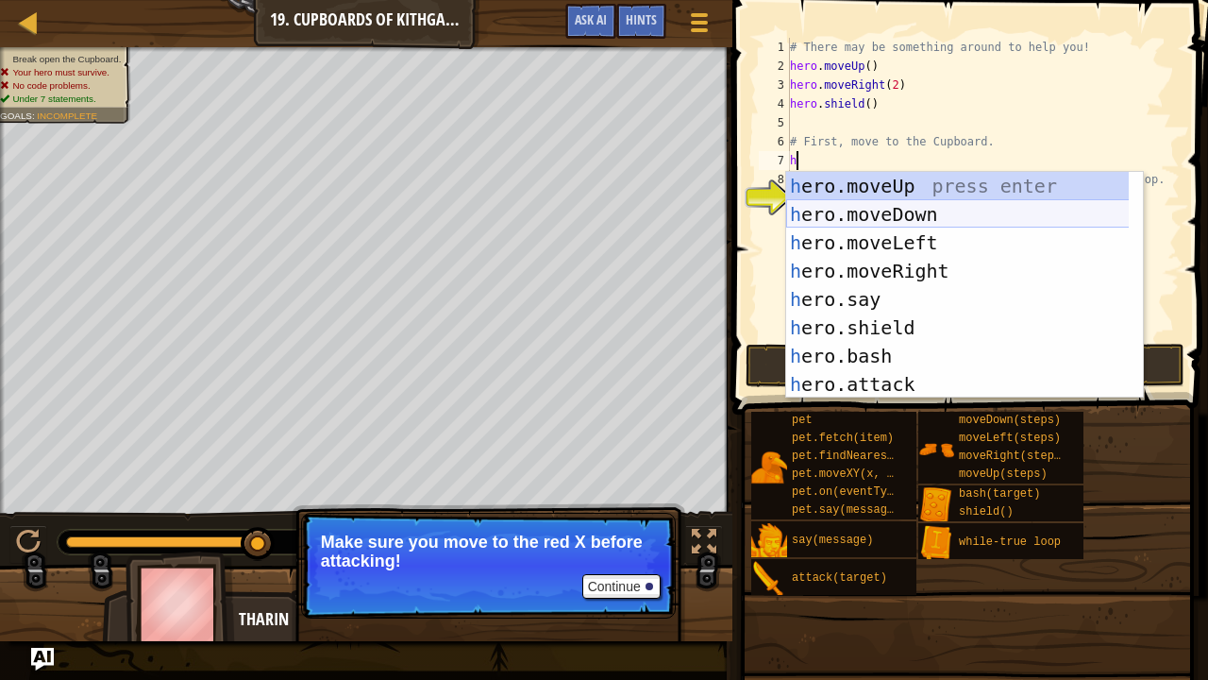
click at [874, 207] on div "h ero.moveUp press enter h ero.moveDown press enter h ero.moveLeft press enter …" at bounding box center [965, 313] width 358 height 283
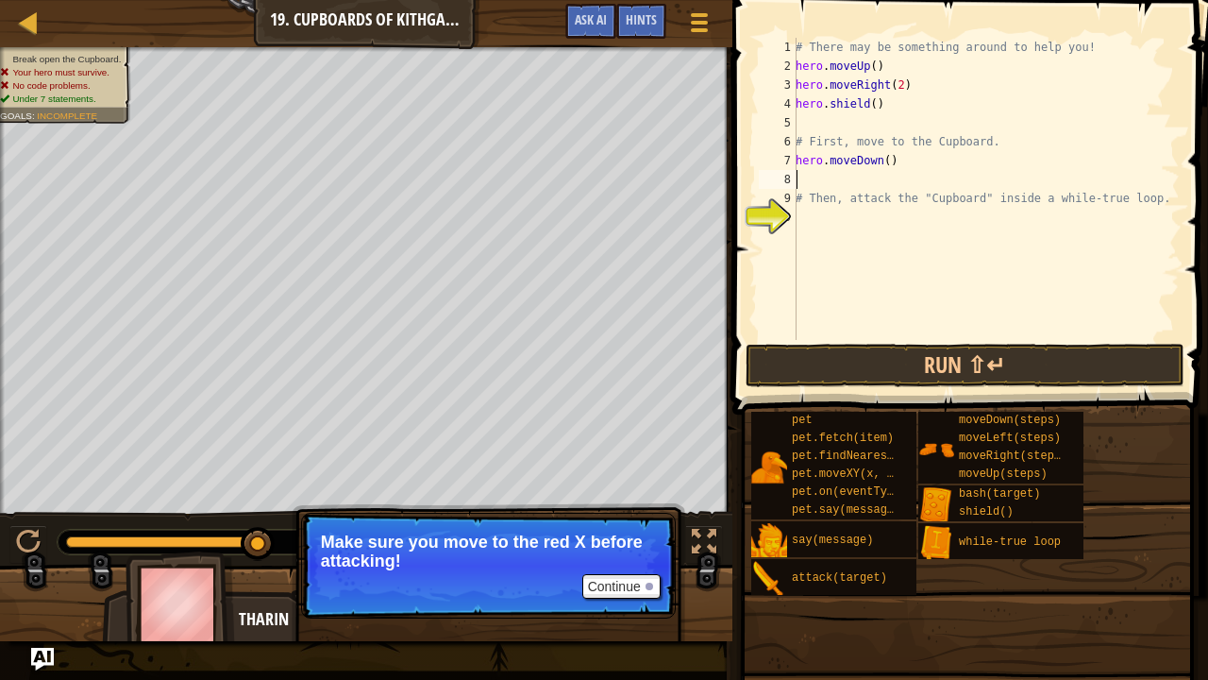
click at [882, 161] on div "# There may be something around to help you! hero . moveUp ( ) hero . moveRight…" at bounding box center [986, 208] width 388 height 340
type textarea "hero.moveDown(2)"
click at [823, 176] on div "# There may be something around to help you! hero . moveUp ( ) hero . moveRight…" at bounding box center [986, 208] width 388 height 340
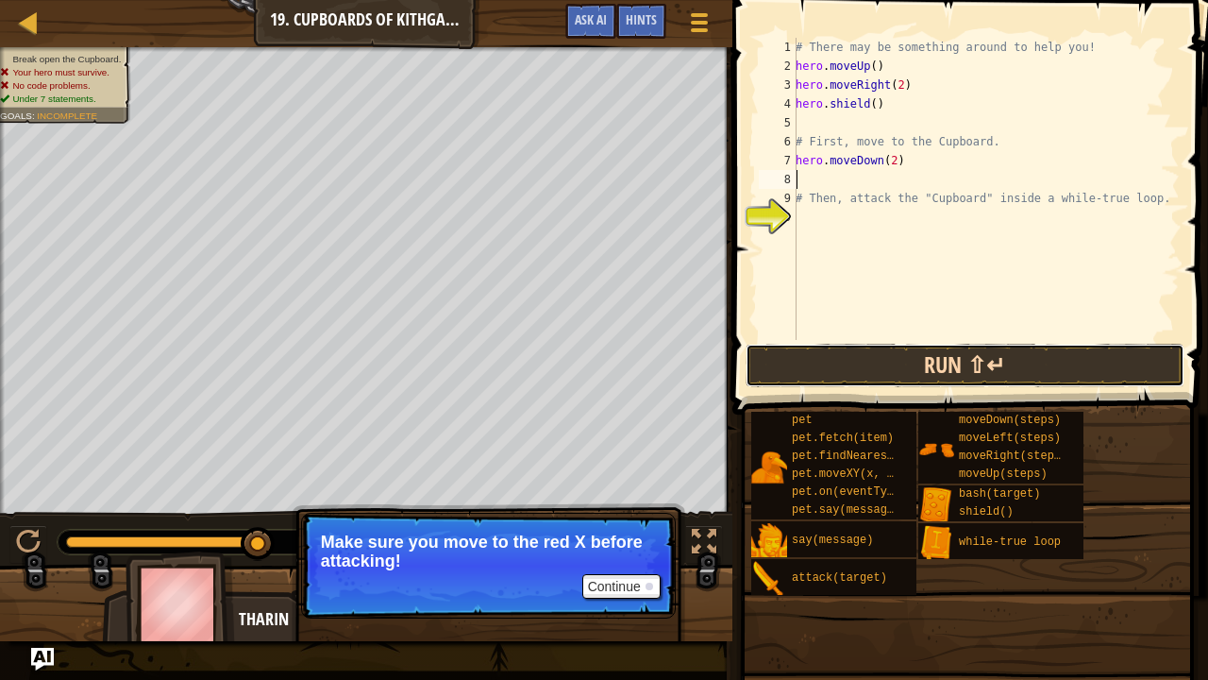
click at [854, 364] on button "Run ⇧↵" at bounding box center [966, 365] width 440 height 43
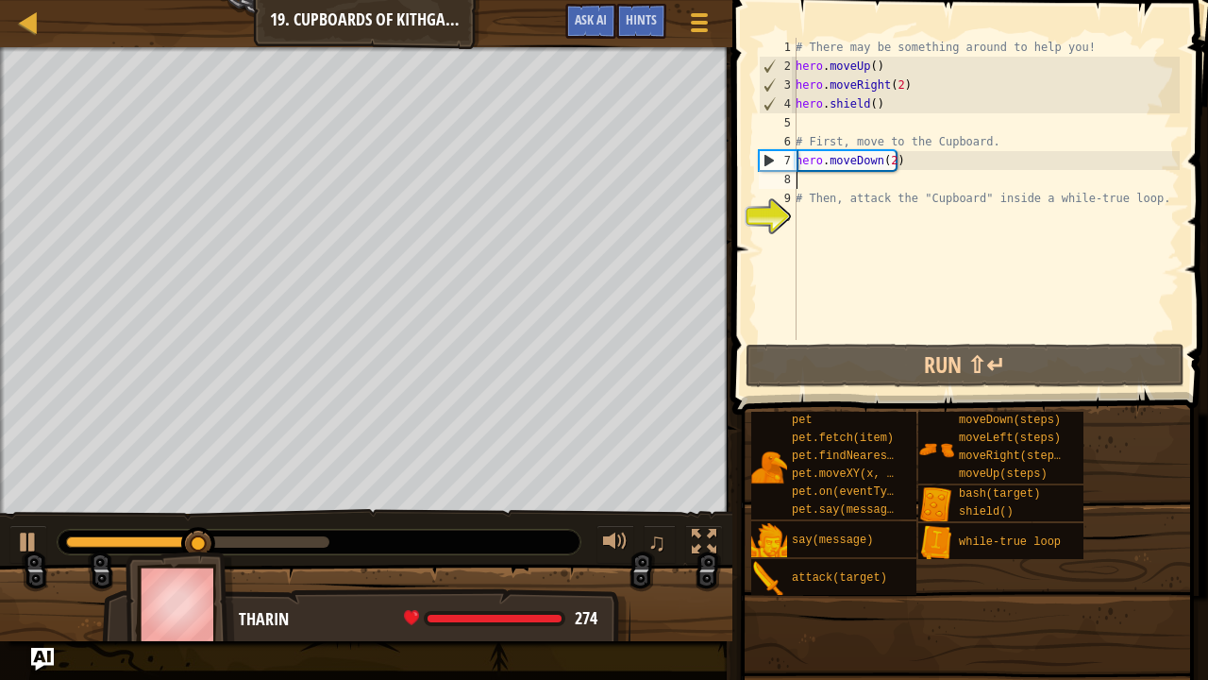
type textarea "h"
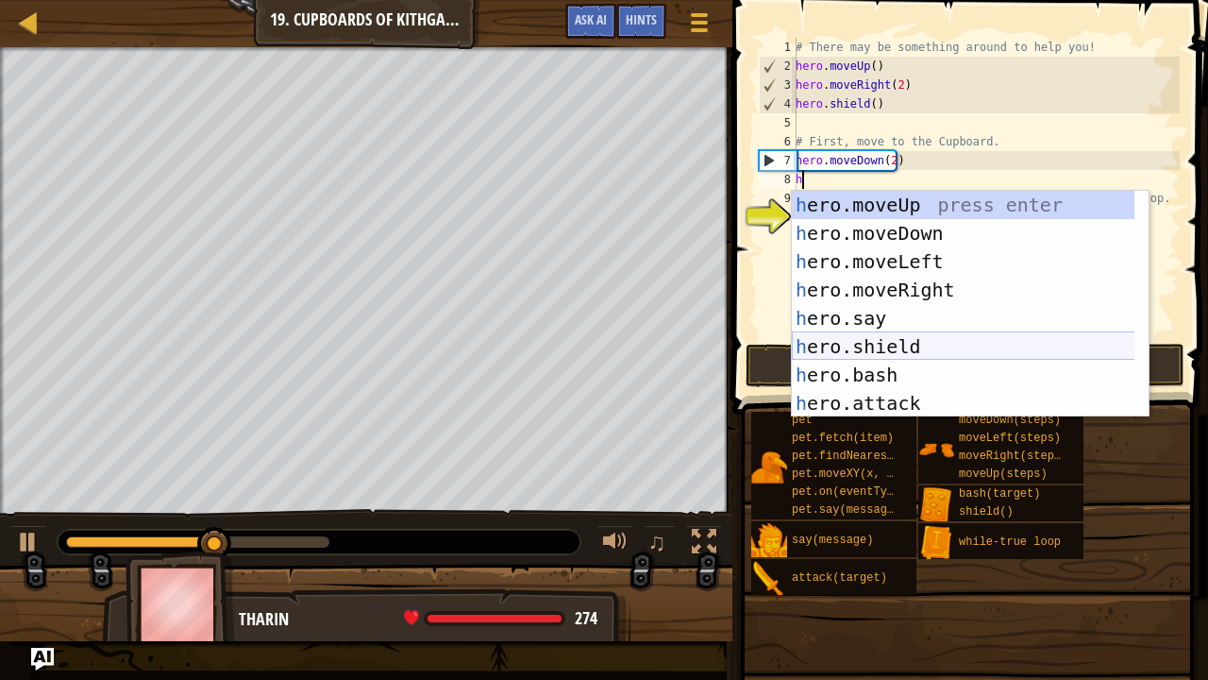
click at [930, 343] on div "h ero.moveUp press enter h ero.moveDown press enter h ero.moveLeft press enter …" at bounding box center [964, 332] width 344 height 283
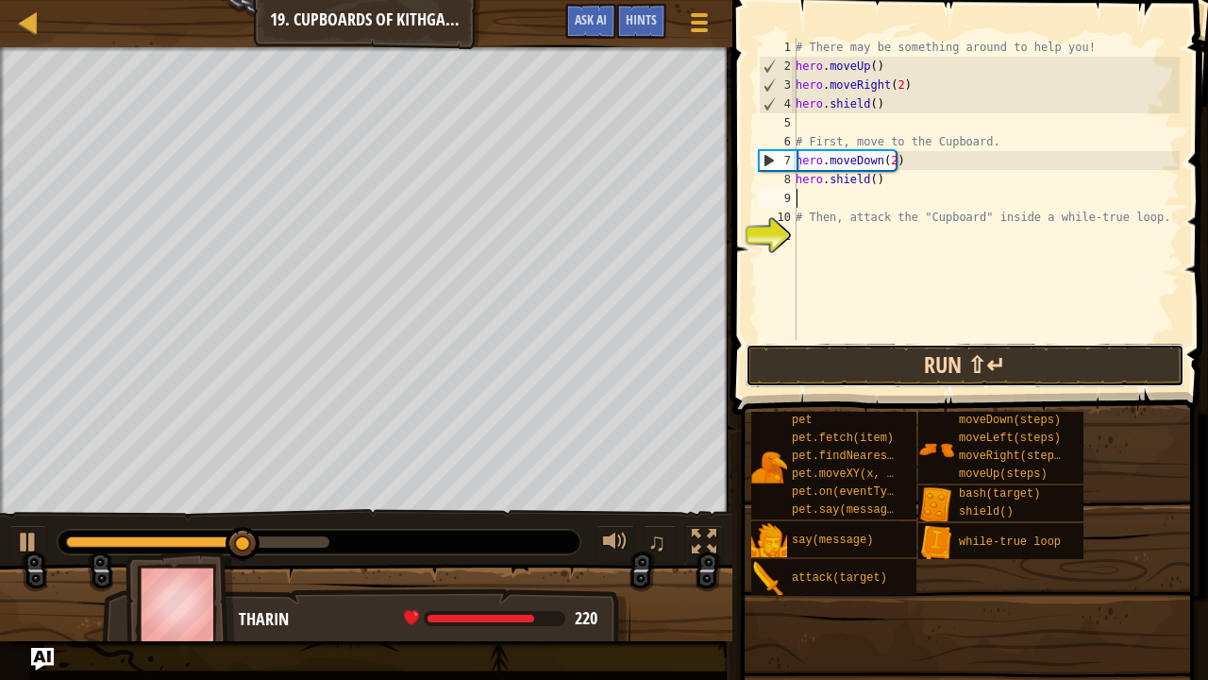
click at [885, 347] on button "Run ⇧↵" at bounding box center [966, 365] width 440 height 43
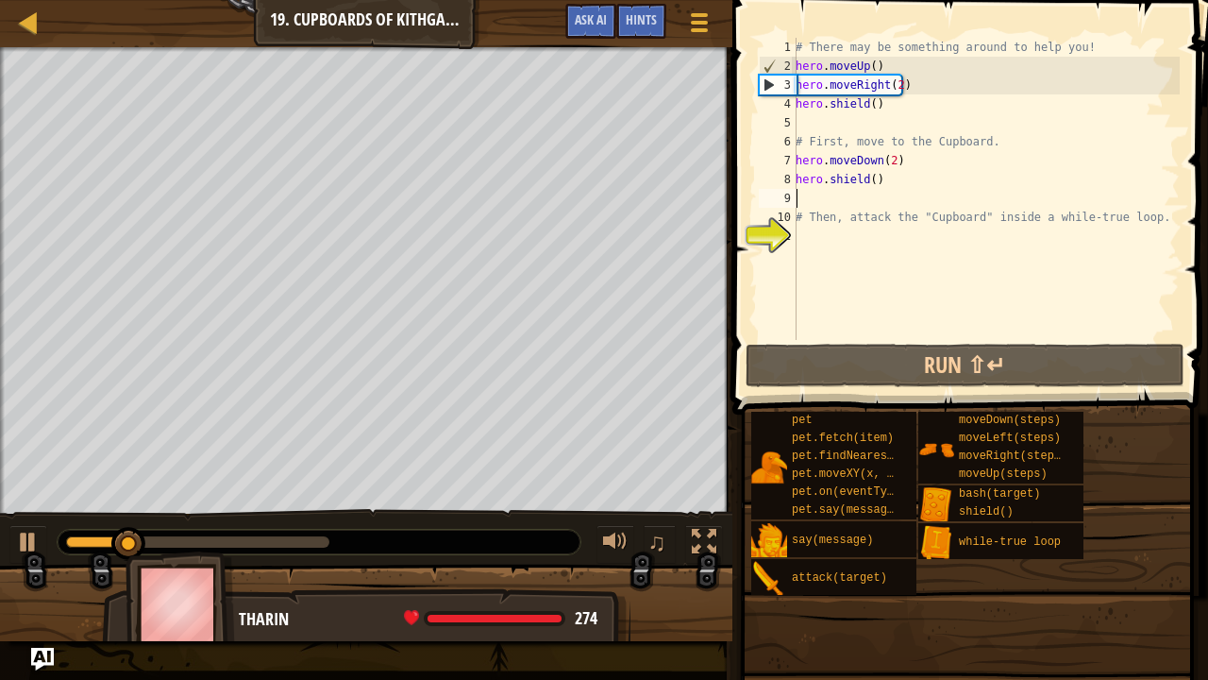
type textarea "h"
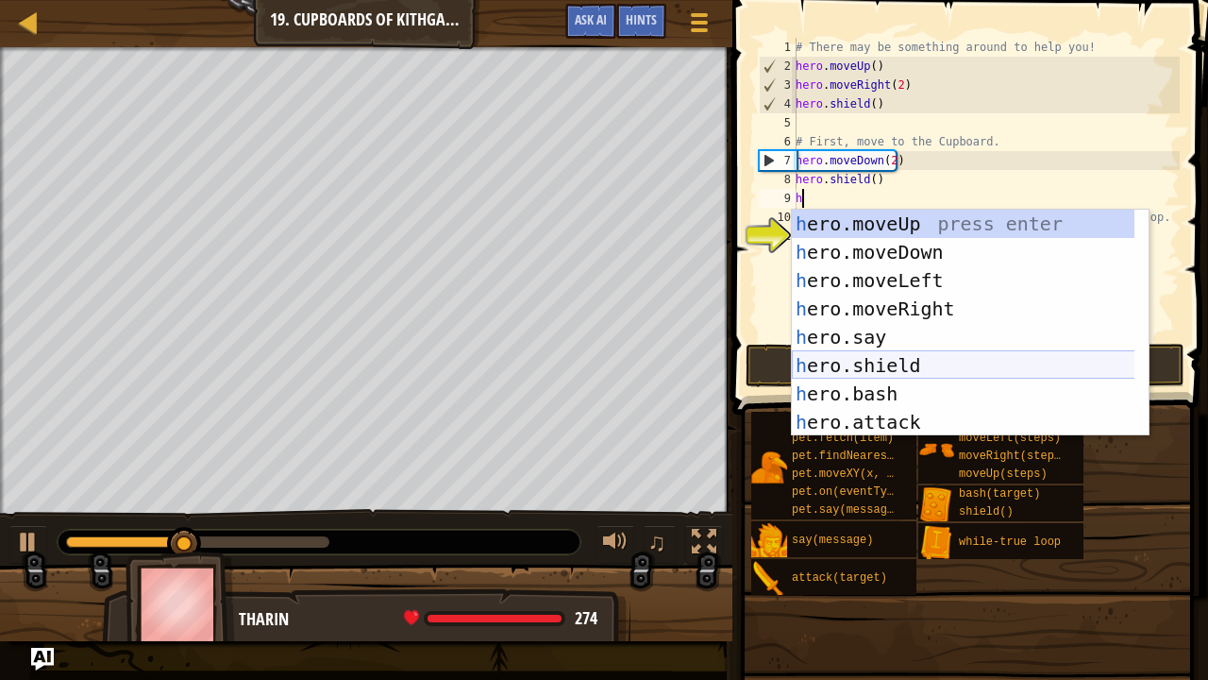
click at [899, 366] on div "h ero.moveUp press enter h ero.moveDown press enter h ero.moveLeft press enter …" at bounding box center [964, 351] width 344 height 283
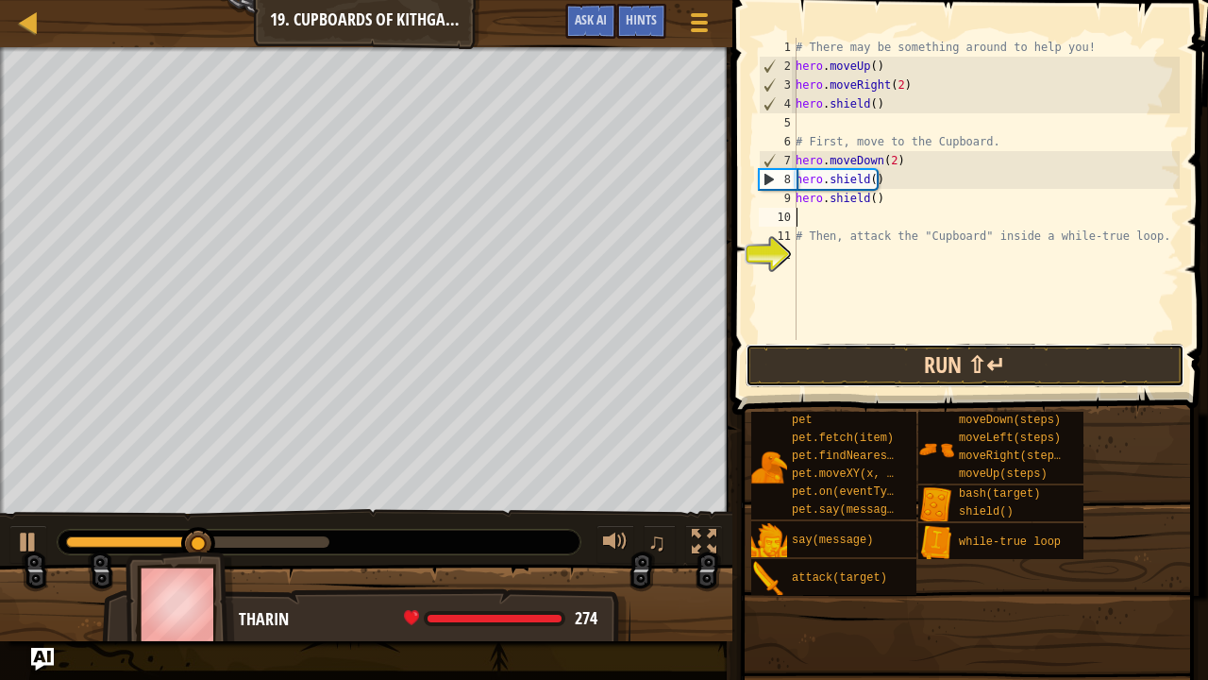
click at [899, 366] on button "Run ⇧↵" at bounding box center [966, 365] width 440 height 43
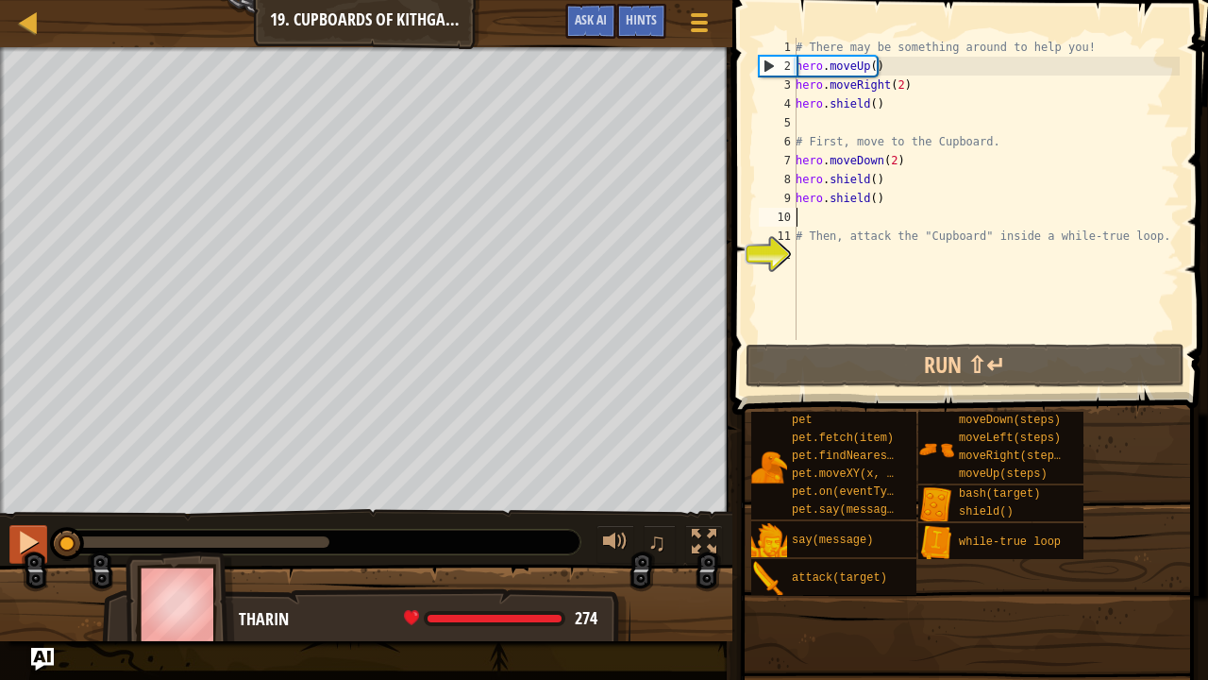
drag, startPoint x: 301, startPoint y: 549, endPoint x: 31, endPoint y: 529, distance: 270.8
click at [31, 529] on div "♫" at bounding box center [366, 537] width 733 height 57
click at [31, 530] on div at bounding box center [28, 542] width 25 height 25
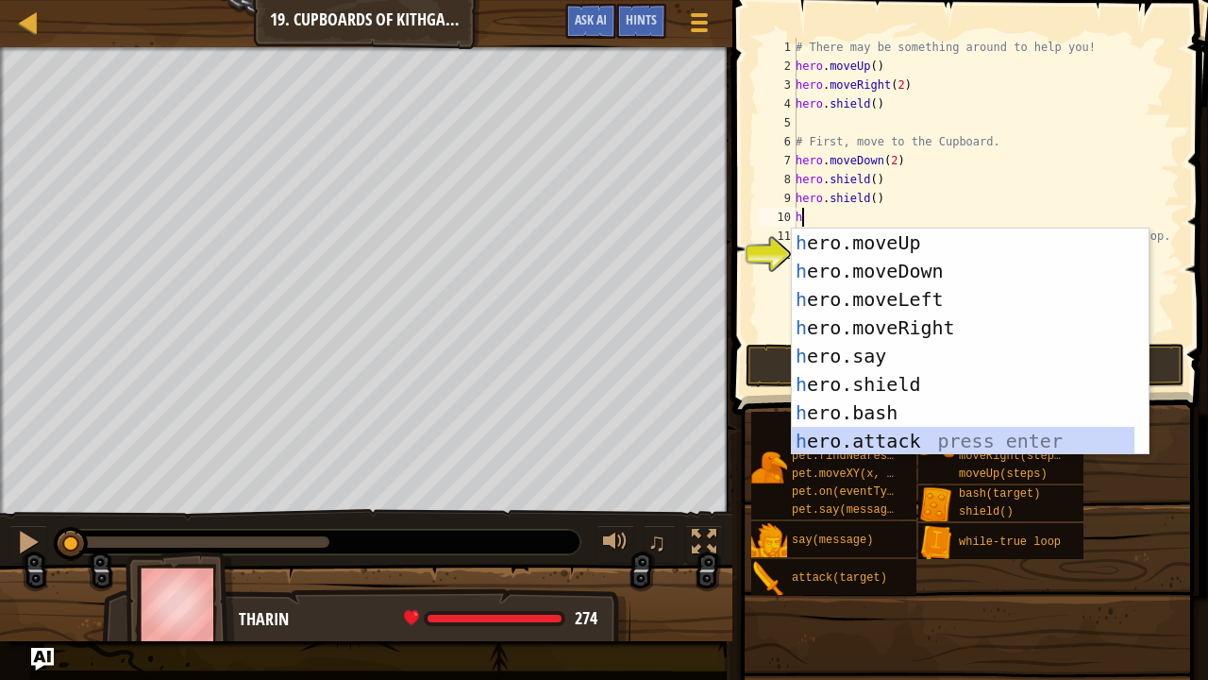
click at [933, 444] on div "h ero.moveUp press enter h ero.moveDown press enter h ero.moveLeft press enter …" at bounding box center [964, 369] width 344 height 283
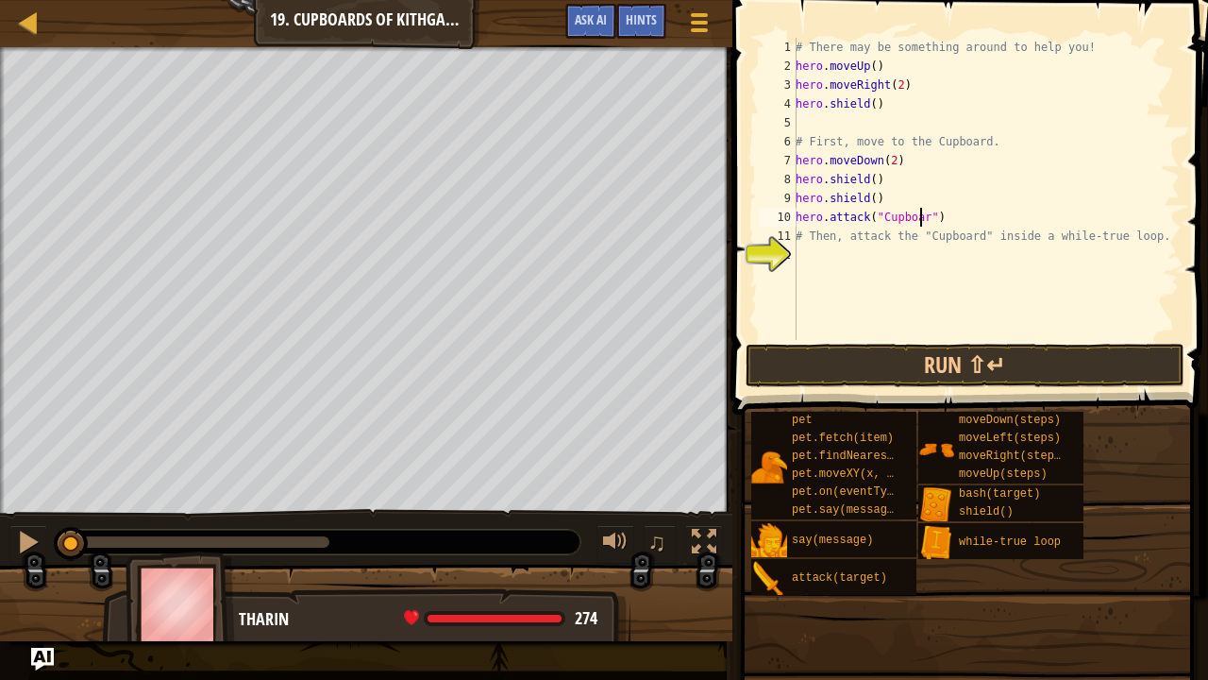
scroll to position [8, 10]
type textarea "hero.attack("Cupboard")"
click at [925, 363] on button "Run ⇧↵" at bounding box center [966, 365] width 440 height 43
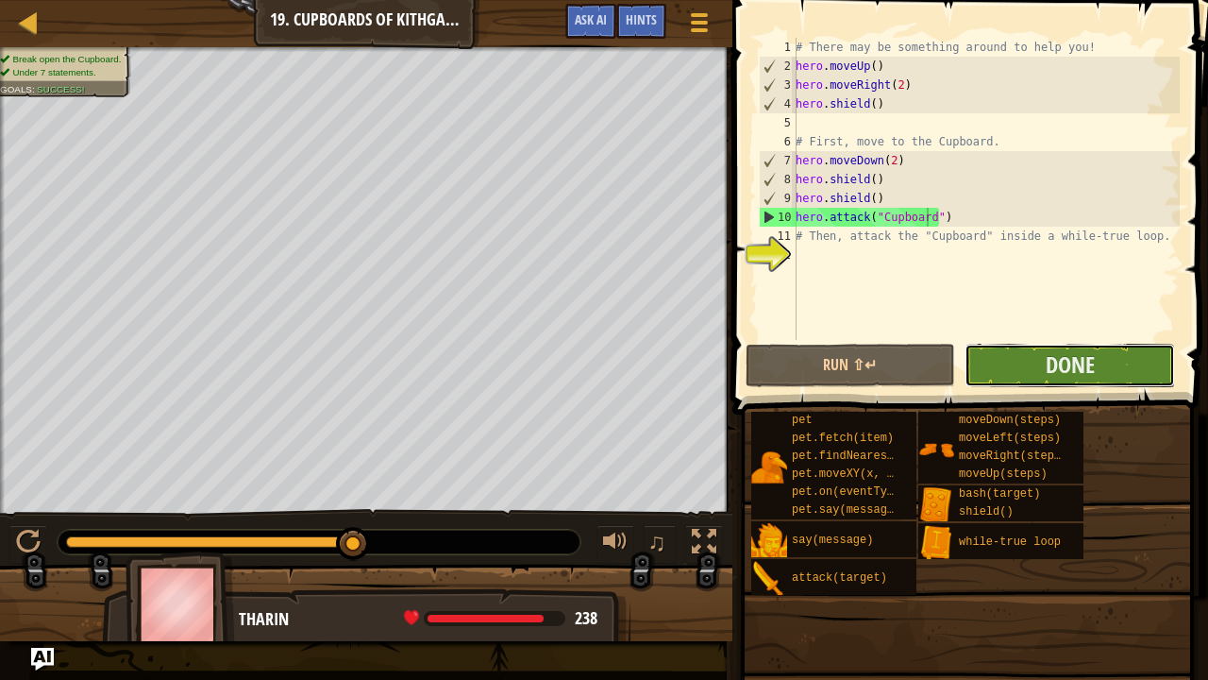
click at [1006, 353] on button "Done" at bounding box center [1070, 365] width 211 height 43
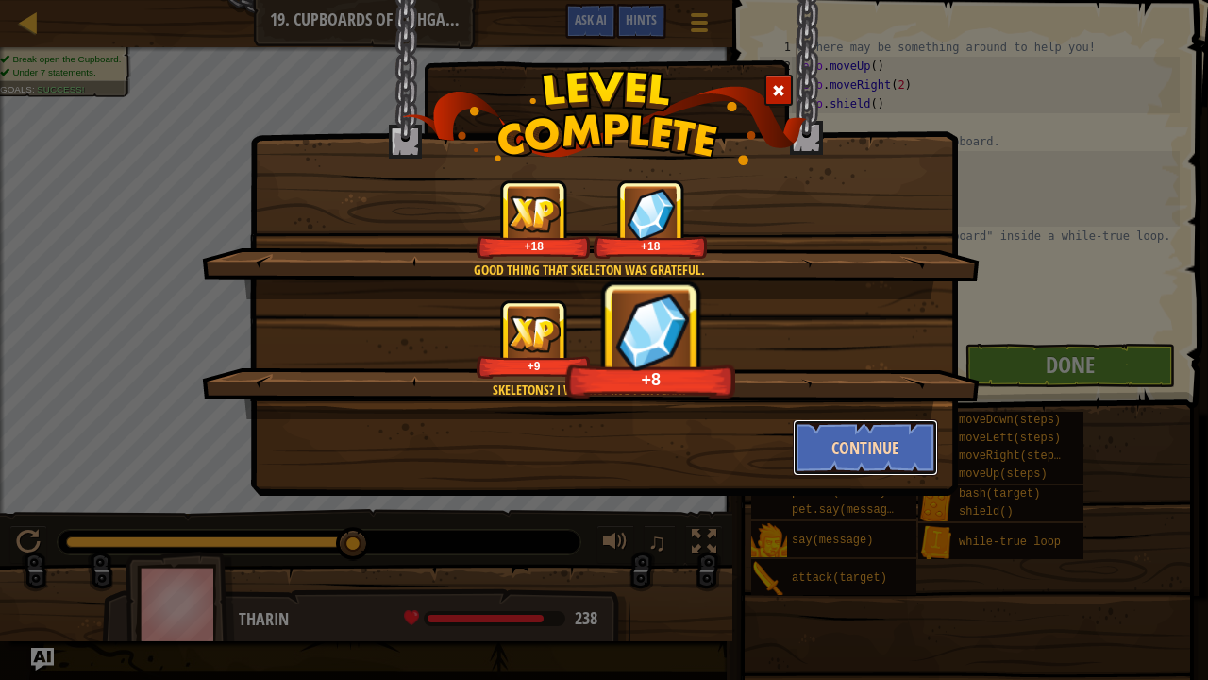
click at [859, 419] on button "Continue" at bounding box center [866, 447] width 146 height 57
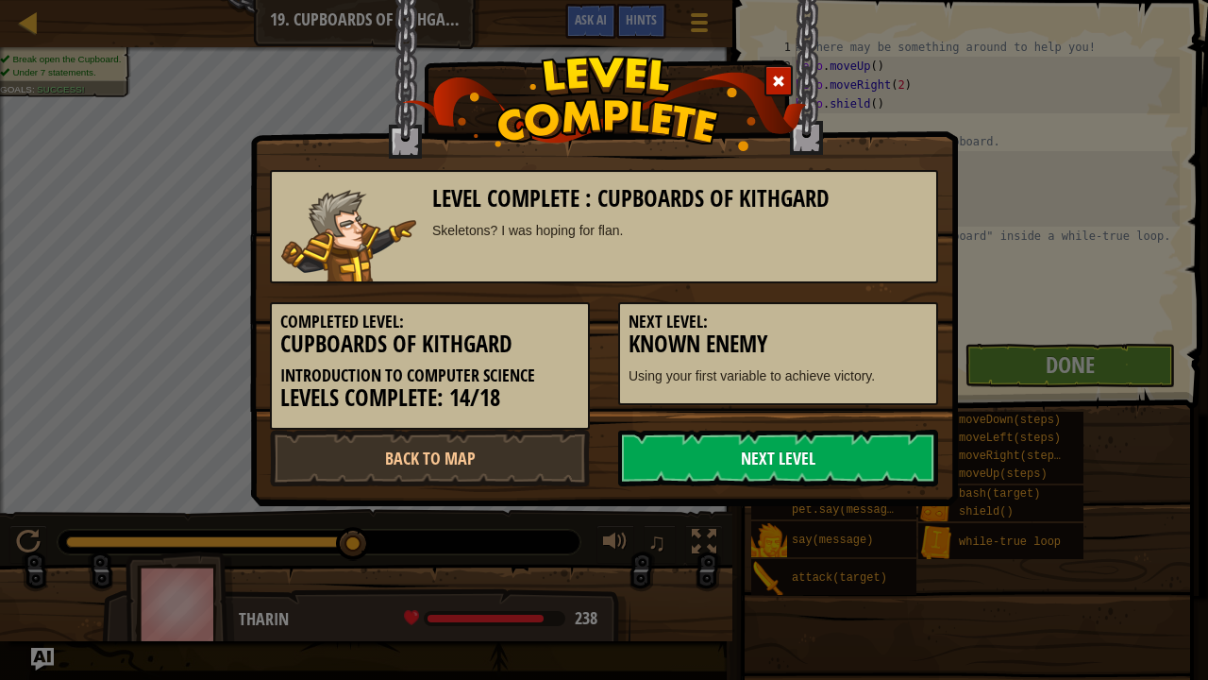
click at [850, 463] on link "Next Level" at bounding box center [778, 458] width 320 height 57
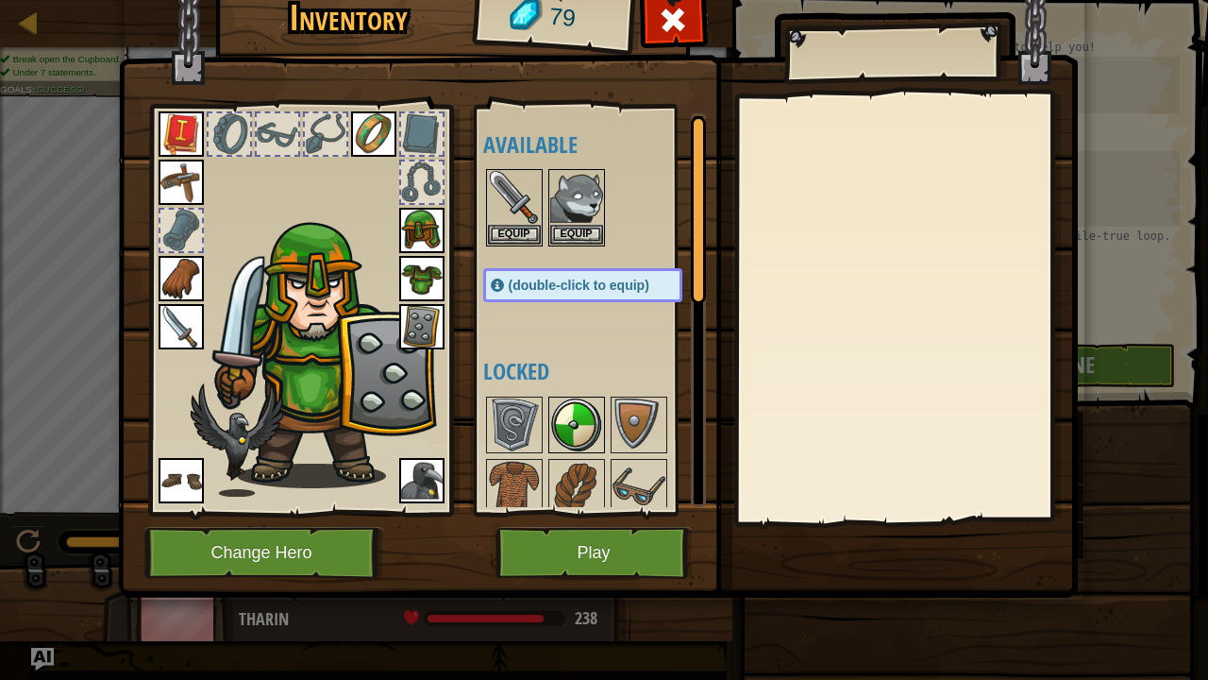
click at [582, 412] on img at bounding box center [576, 424] width 53 height 53
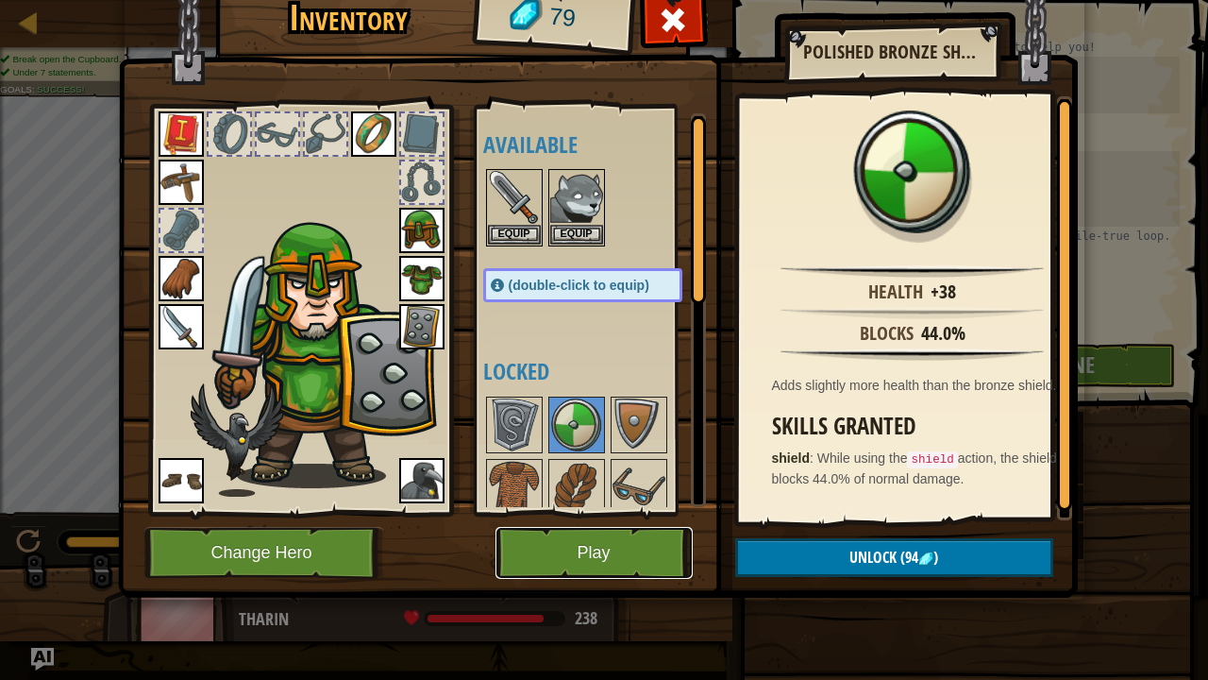
click at [630, 544] on button "Play" at bounding box center [594, 553] width 197 height 52
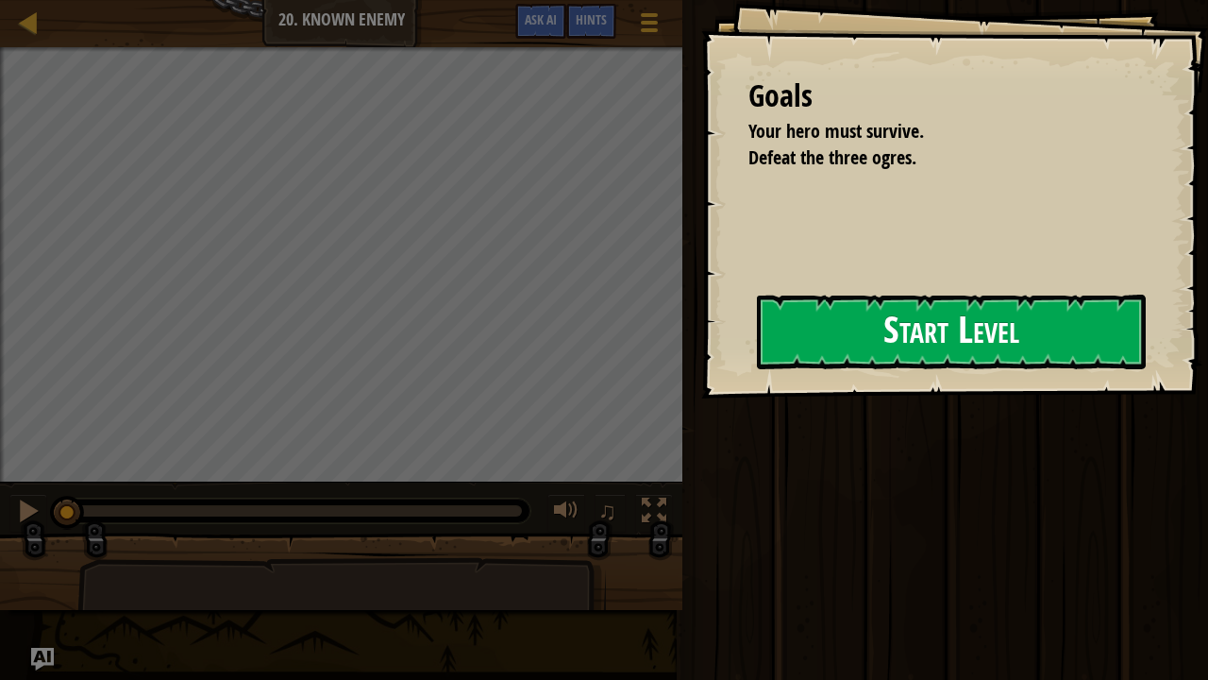
click at [909, 325] on button "Start Level" at bounding box center [951, 332] width 389 height 75
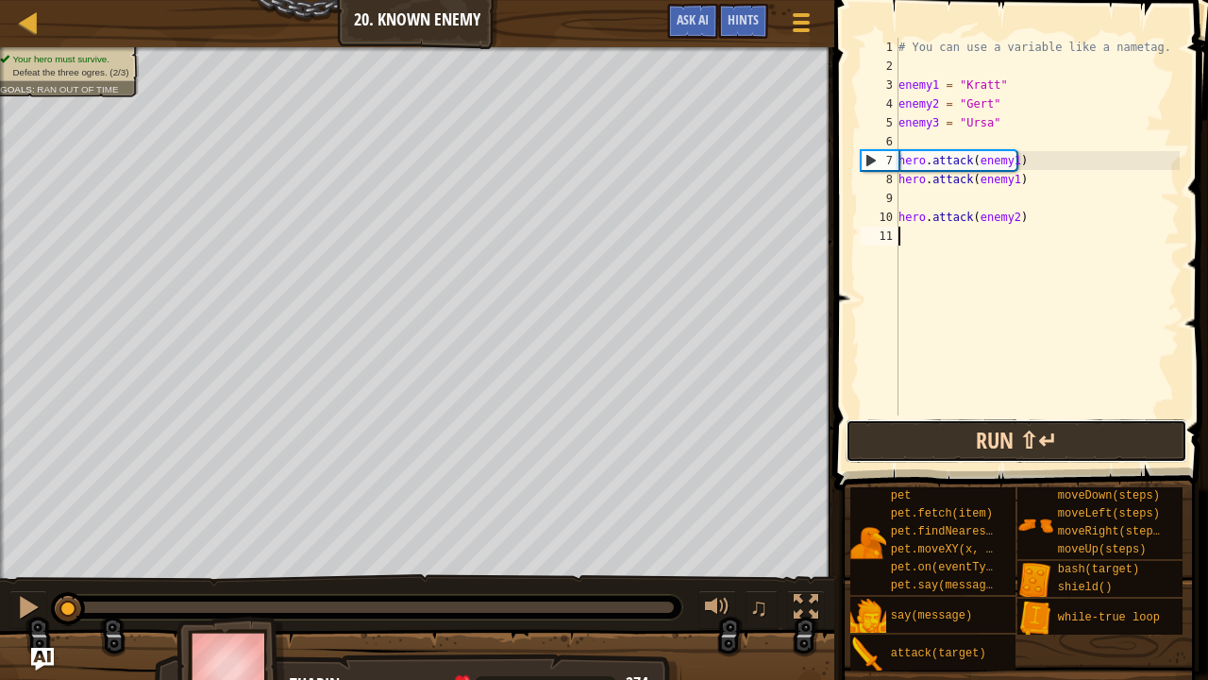
click at [944, 457] on button "Run ⇧↵" at bounding box center [1016, 440] width 341 height 43
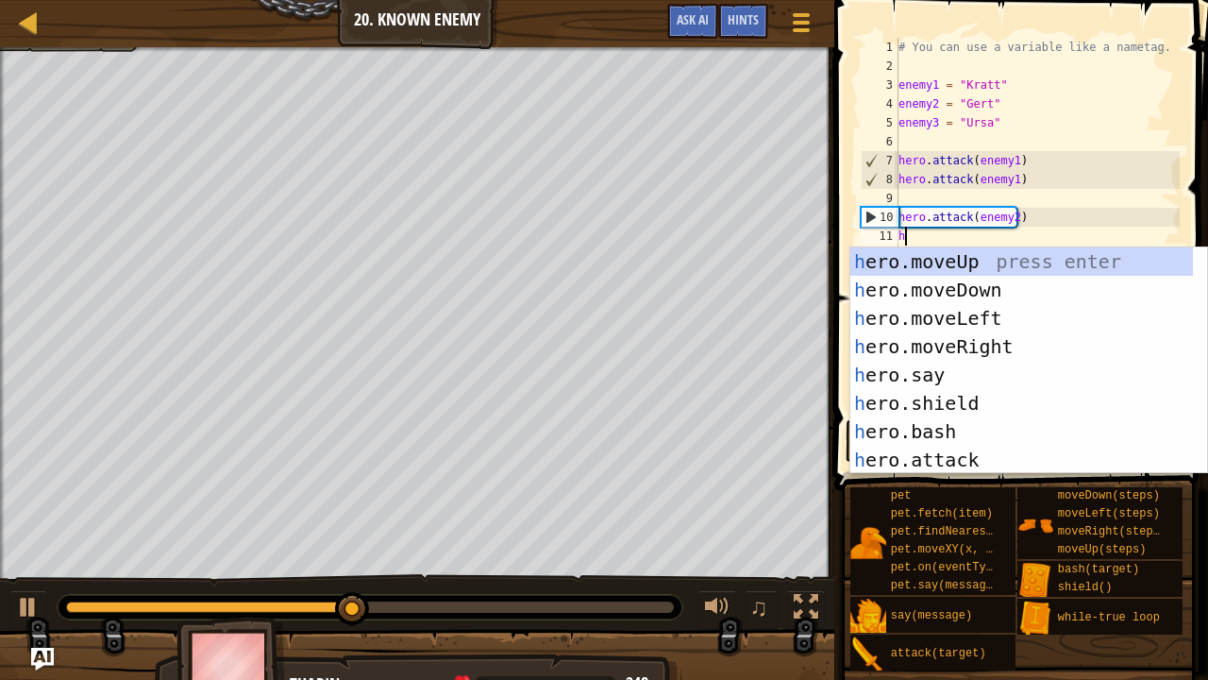
scroll to position [8, 0]
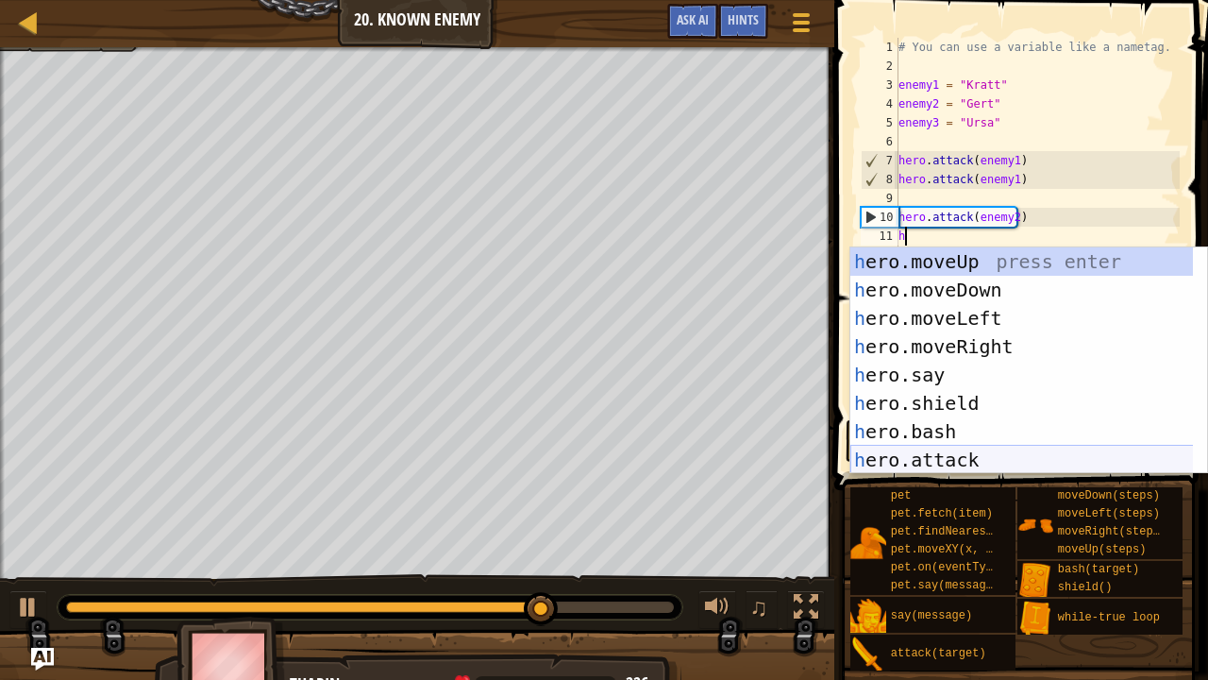
click at [963, 455] on div "h ero.moveUp press enter h ero.moveDown press enter h ero.moveLeft press enter …" at bounding box center [1023, 388] width 344 height 283
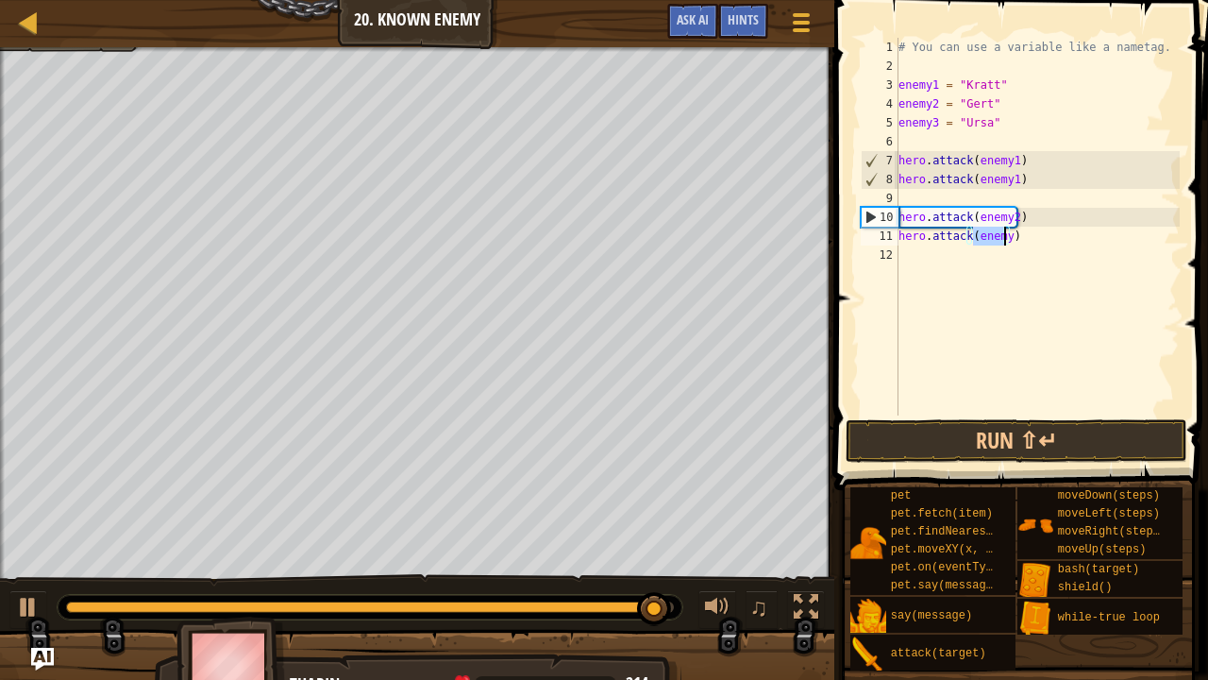
drag, startPoint x: 1008, startPoint y: 255, endPoint x: 1066, endPoint y: 229, distance: 63.0
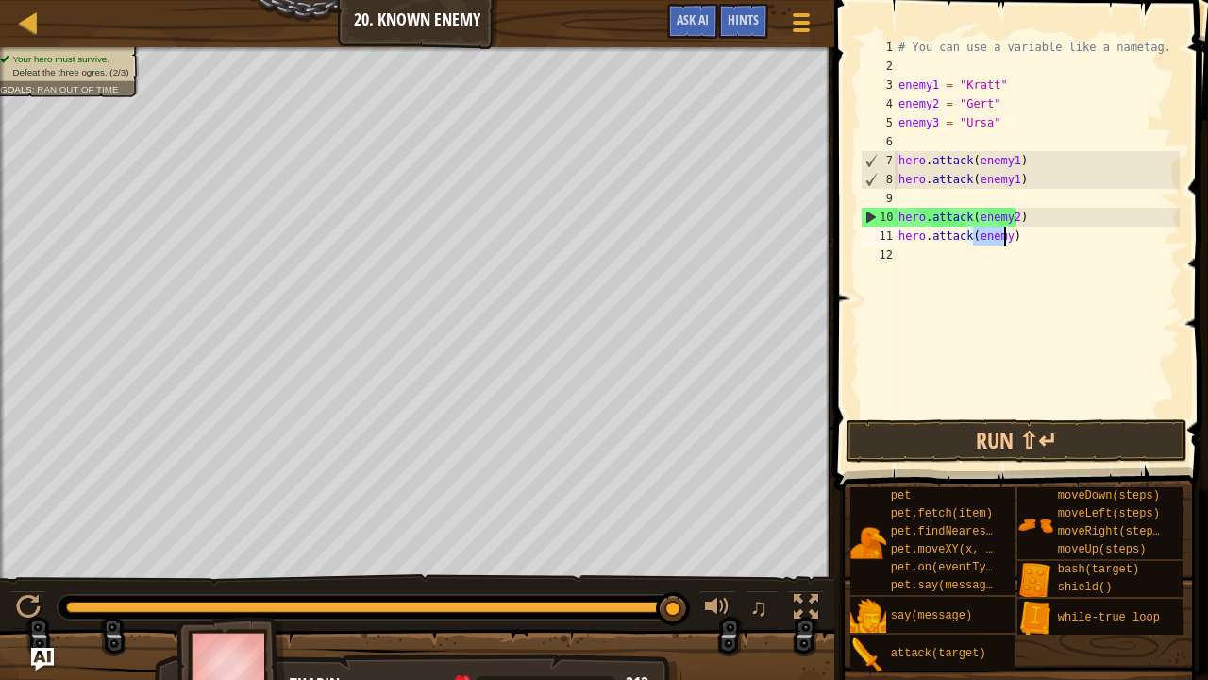
drag, startPoint x: 1066, startPoint y: 229, endPoint x: 1135, endPoint y: 159, distance: 98.8
click at [1135, 159] on div "# You can use a variable like a nametag. enemy1 = "[PERSON_NAME]" enemy2 = "[PE…" at bounding box center [1037, 245] width 285 height 415
click at [1000, 235] on div "# You can use a variable like a nametag. enemy1 = "[PERSON_NAME]" enemy2 = "[PE…" at bounding box center [1037, 245] width 285 height 415
click at [997, 234] on div "# You can use a variable like a nametag. enemy1 = "[PERSON_NAME]" enemy2 = "[PE…" at bounding box center [1037, 245] width 285 height 415
click at [1004, 234] on div "# You can use a variable like a nametag. enemy1 = "[PERSON_NAME]" enemy2 = "[PE…" at bounding box center [1037, 245] width 285 height 415
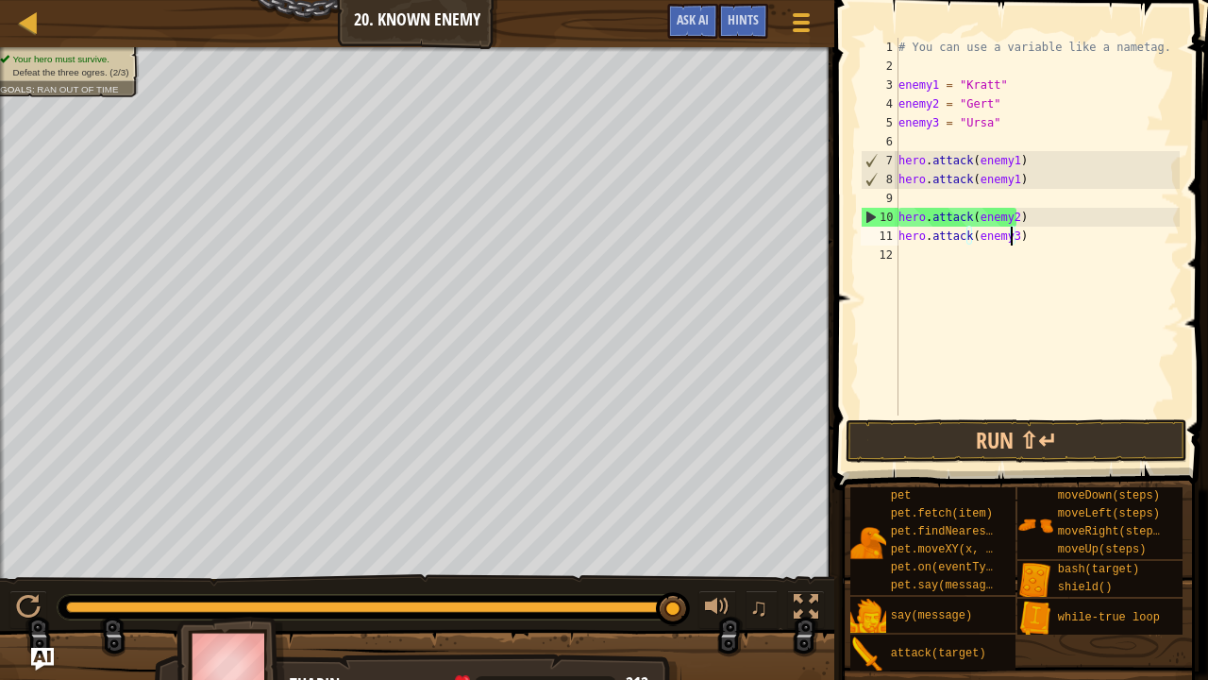
scroll to position [8, 8]
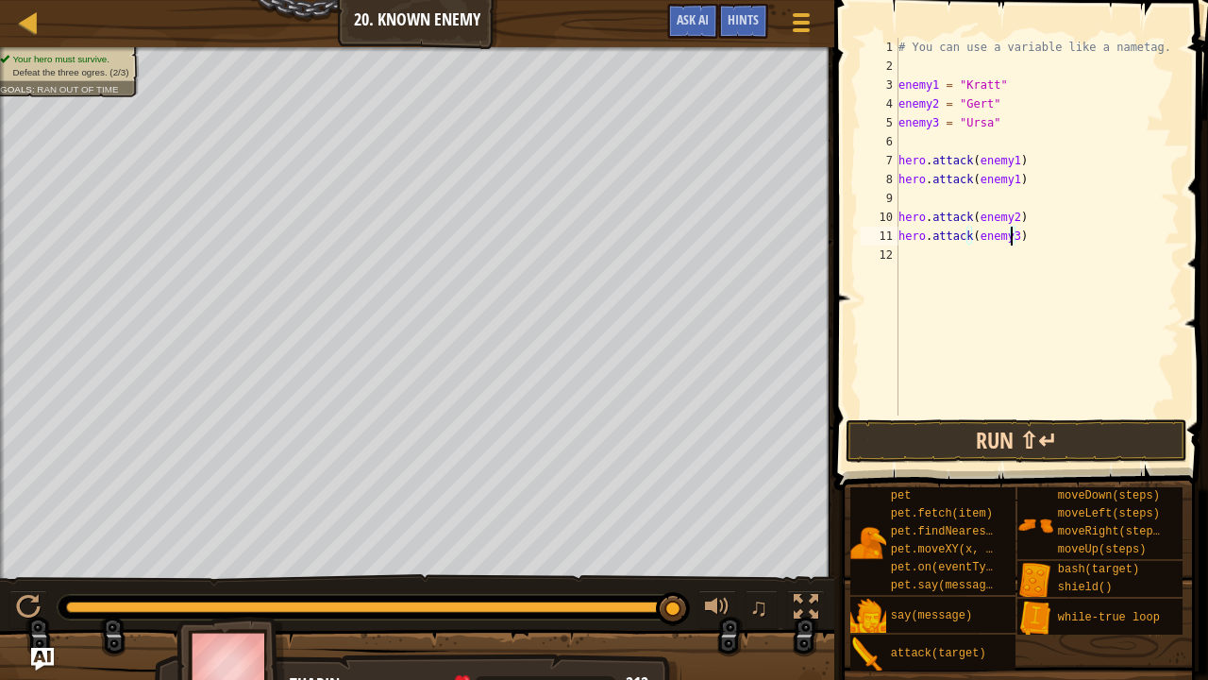
type textarea "hero.attack(enemy3)"
click at [984, 434] on button "Run ⇧↵" at bounding box center [1016, 440] width 341 height 43
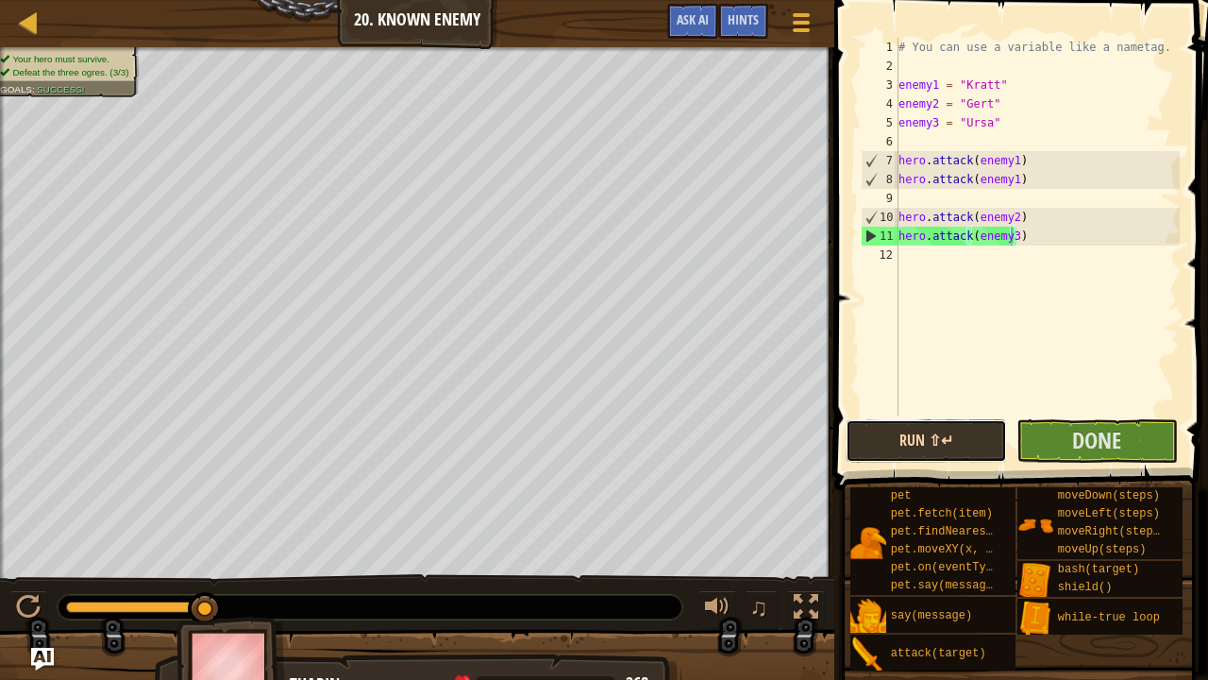
click at [1004, 446] on button "Run ⇧↵" at bounding box center [926, 440] width 161 height 43
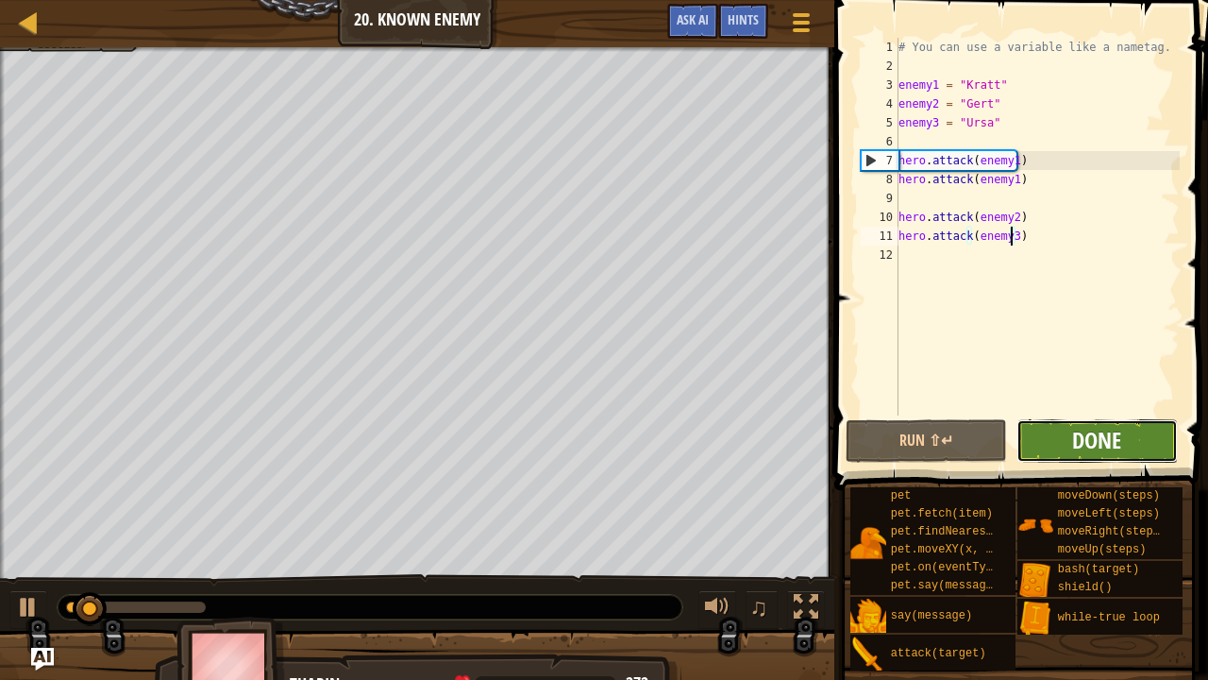
click at [1089, 439] on span "Done" at bounding box center [1096, 440] width 49 height 30
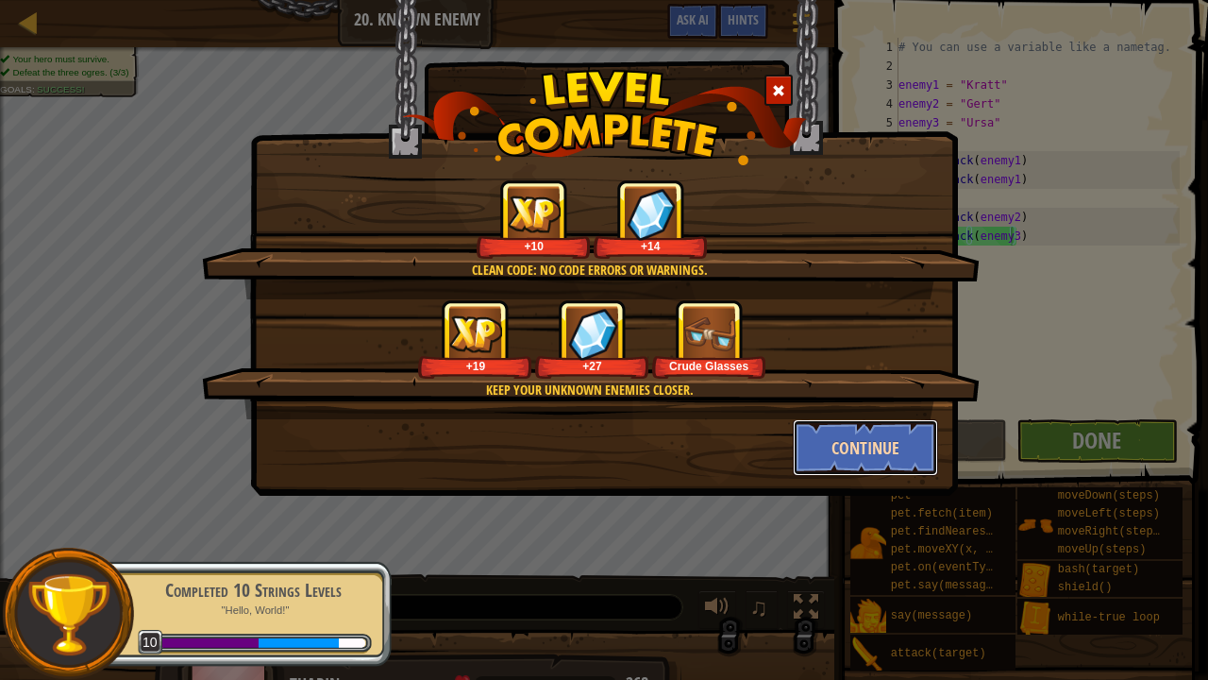
click at [829, 435] on button "Continue" at bounding box center [866, 447] width 146 height 57
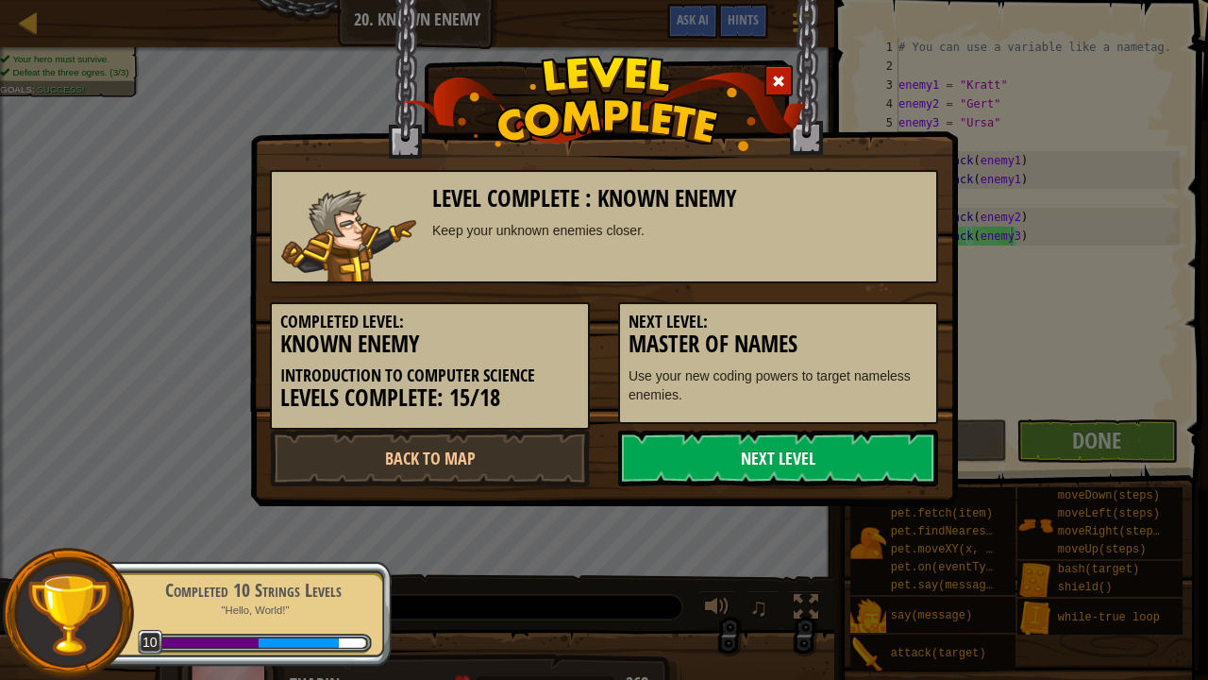
click at [731, 476] on link "Next Level" at bounding box center [778, 458] width 320 height 57
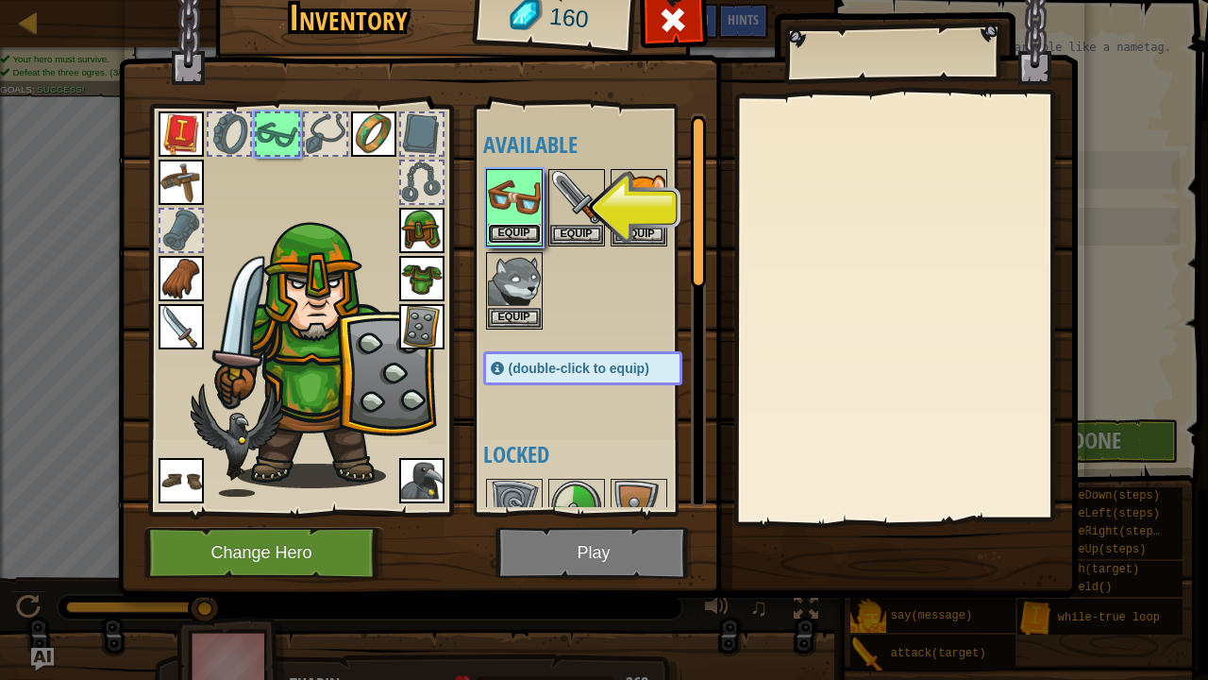
click at [525, 228] on button "Equip" at bounding box center [514, 234] width 53 height 20
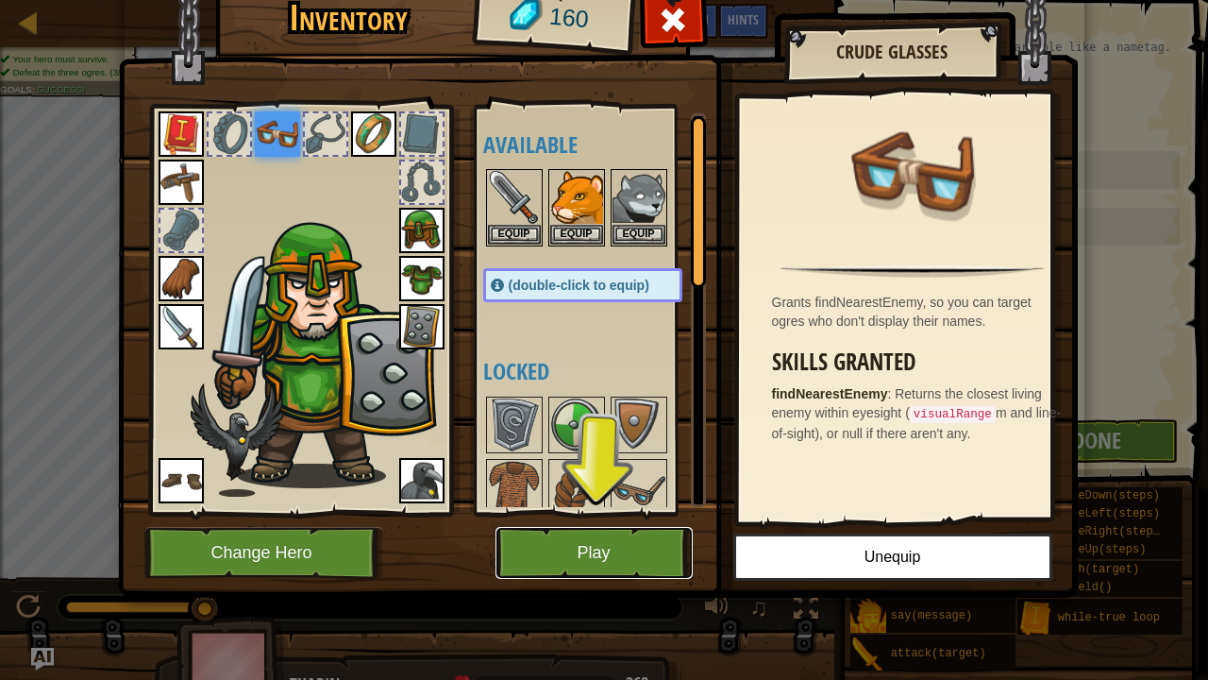
click at [669, 559] on button "Play" at bounding box center [594, 553] width 197 height 52
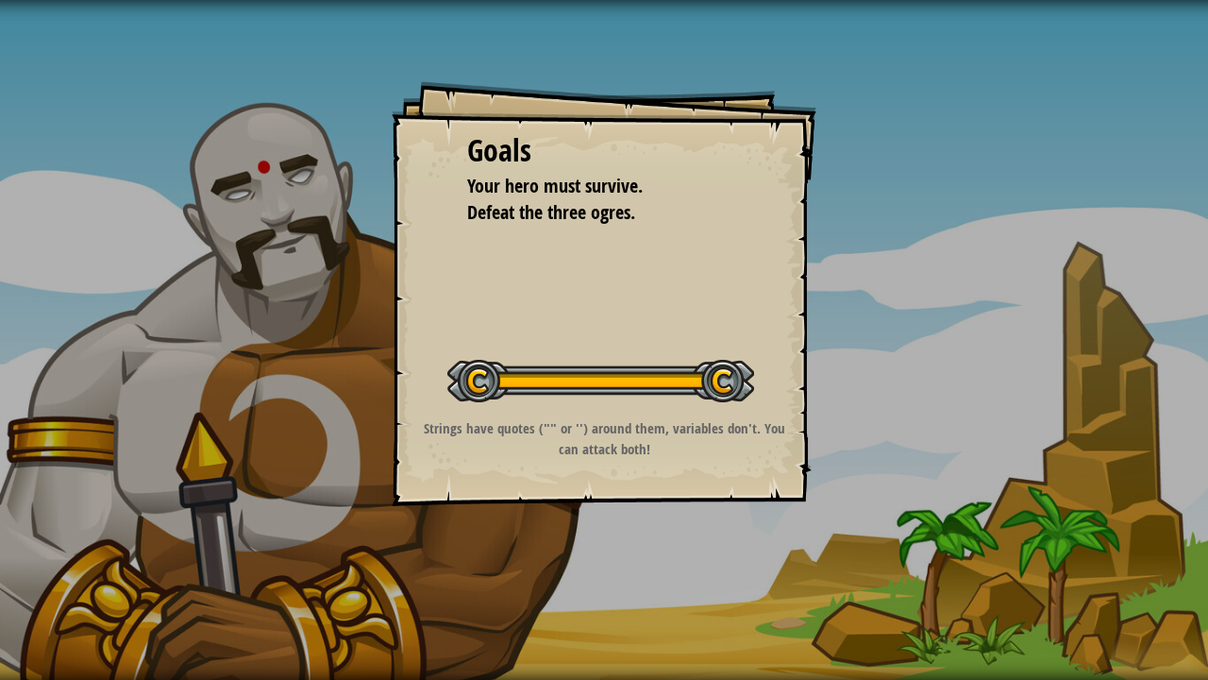
drag, startPoint x: 485, startPoint y: 422, endPoint x: 477, endPoint y: 442, distance: 21.6
click at [477, 442] on div "Goals Your hero must survive. Defeat the three ogres. Start Level Error loading…" at bounding box center [604, 293] width 425 height 425
drag, startPoint x: 476, startPoint y: 436, endPoint x: 462, endPoint y: 471, distance: 37.7
click at [462, 471] on div "Goals Your hero must survive. Defeat the three ogres. Start Level Error loading…" at bounding box center [604, 293] width 425 height 425
click at [774, 559] on div "Goals Your hero must survive. Defeat the three ogres. Start Level Error loading…" at bounding box center [604, 340] width 1208 height 680
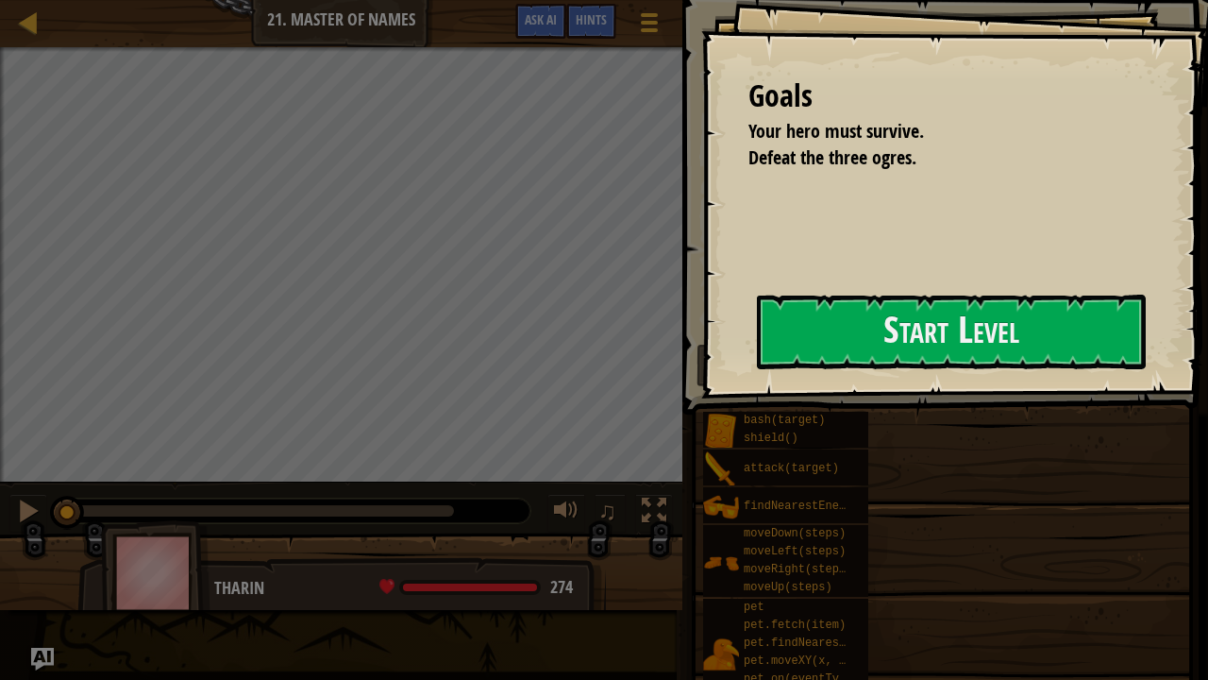
drag, startPoint x: 779, startPoint y: 580, endPoint x: 755, endPoint y: 312, distance: 269.1
click at [753, 312] on div "Goals Your hero must survive. Defeat the three ogres. Start Level Error loading…" at bounding box center [954, 199] width 507 height 398
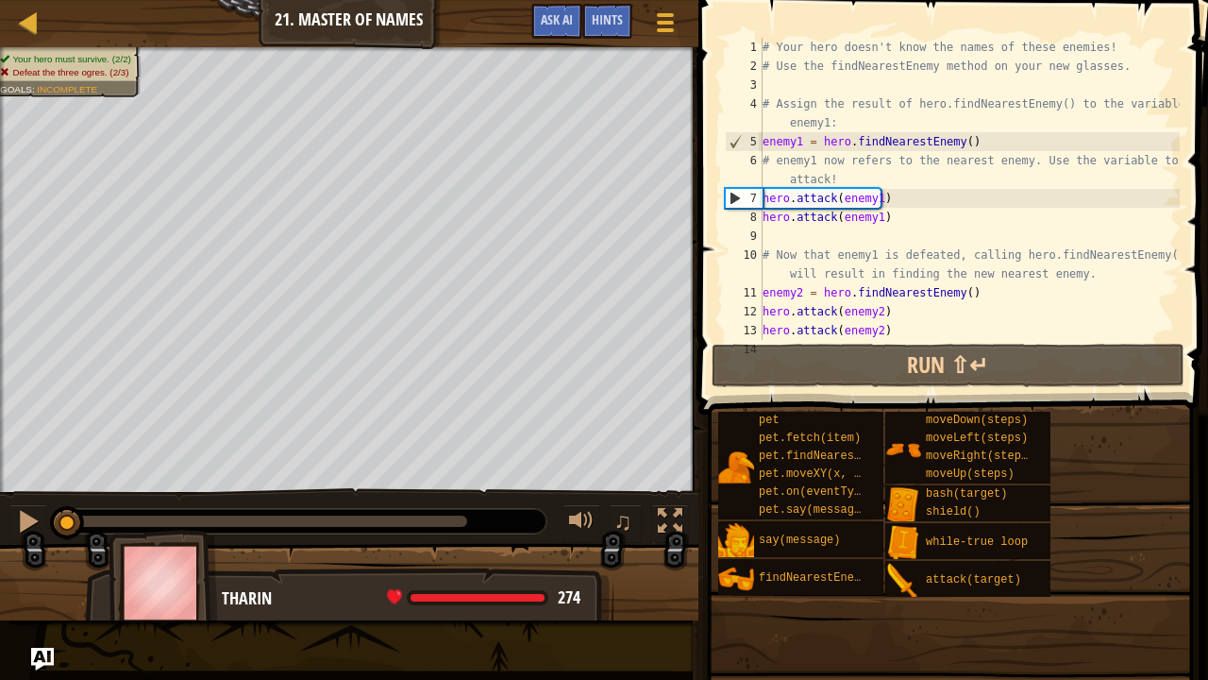
scroll to position [57, 0]
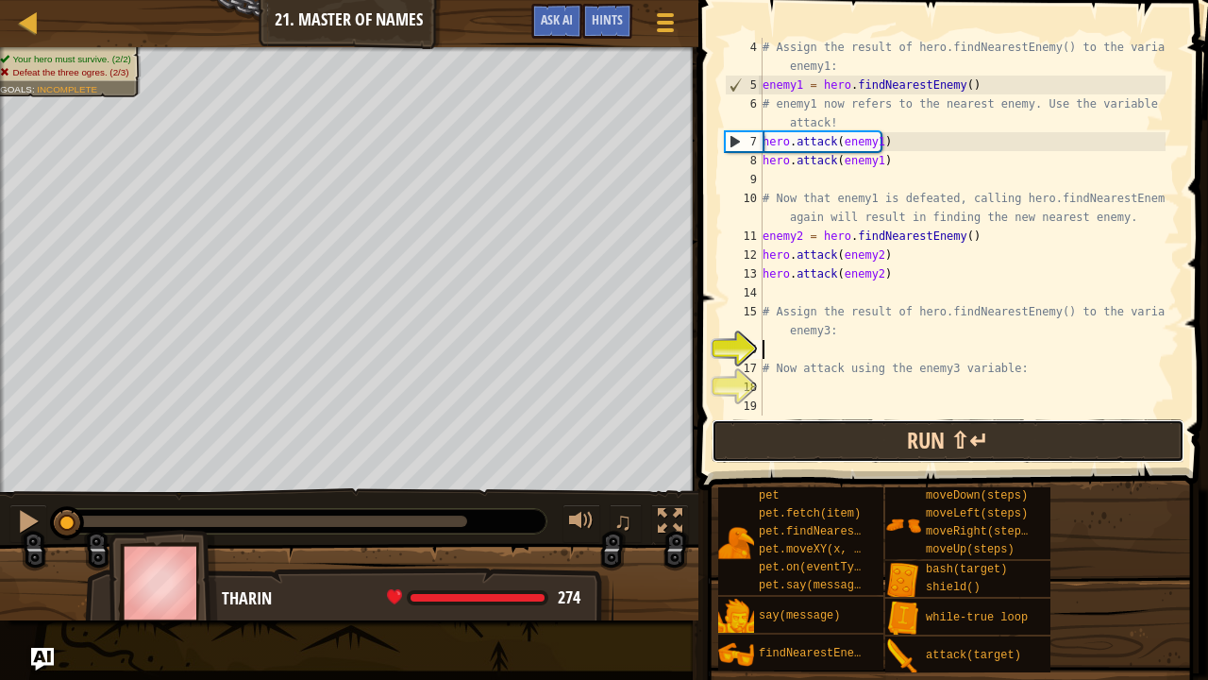
click at [802, 440] on button "Run ⇧↵" at bounding box center [948, 440] width 473 height 43
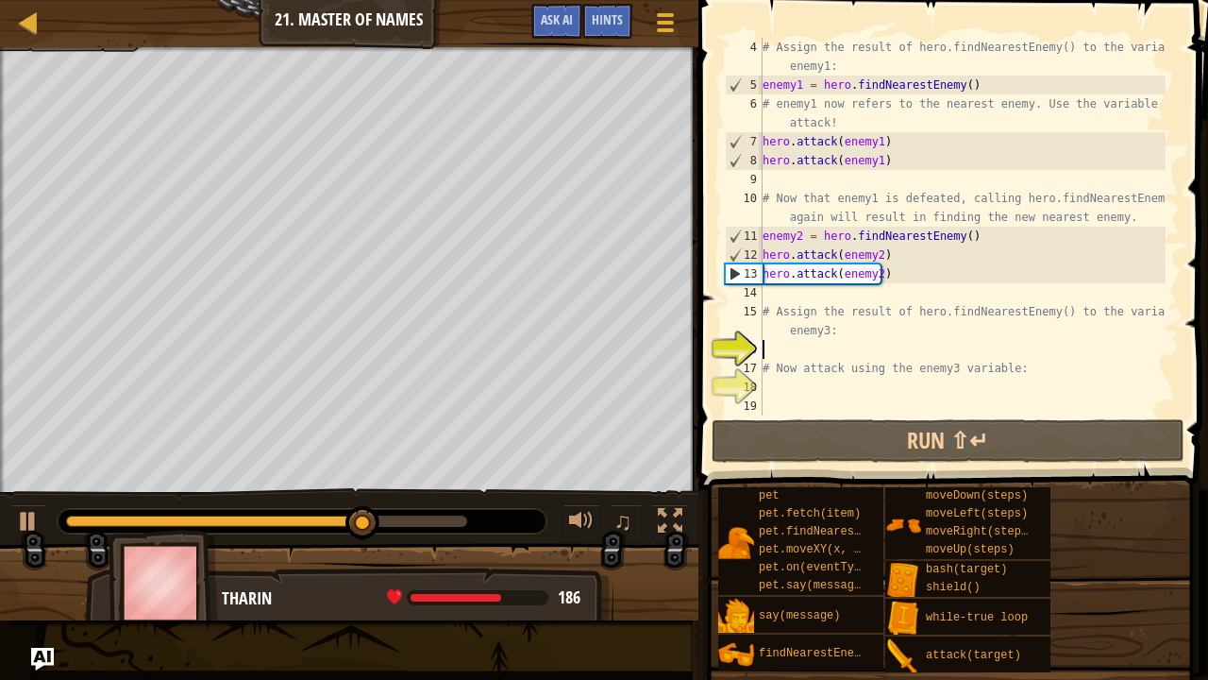
type textarea "h"
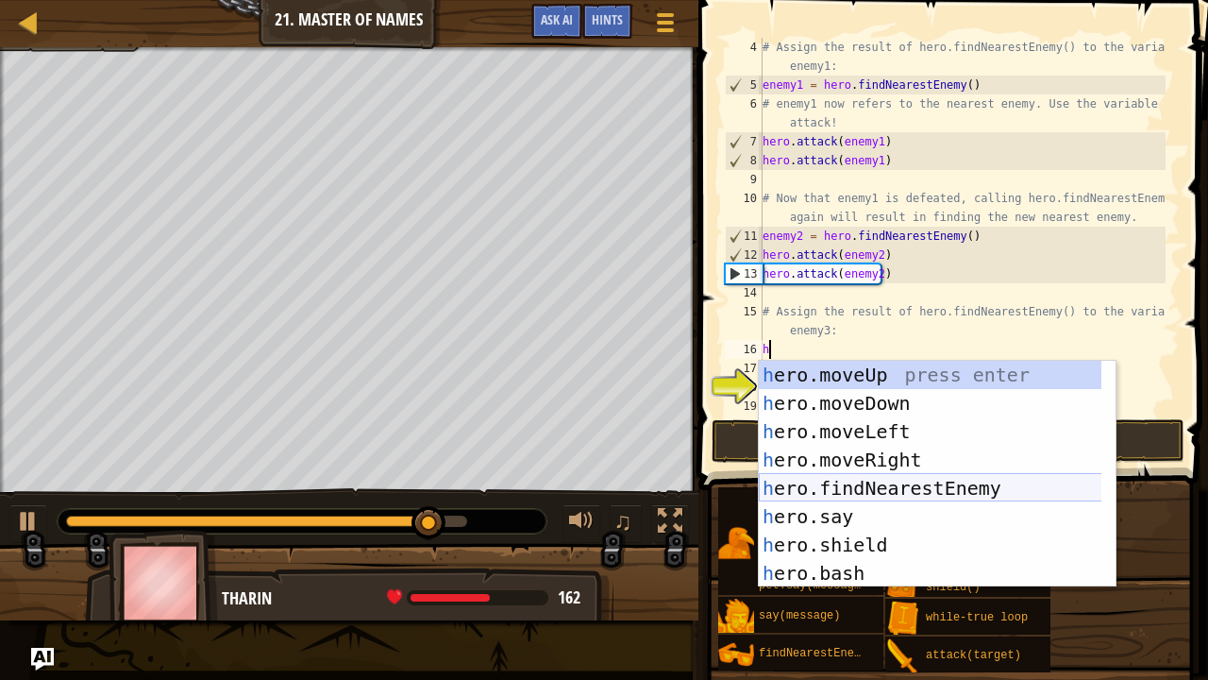
click at [918, 480] on div "h ero.moveUp press enter h ero.moveDown press enter h ero.moveLeft press enter …" at bounding box center [931, 502] width 344 height 283
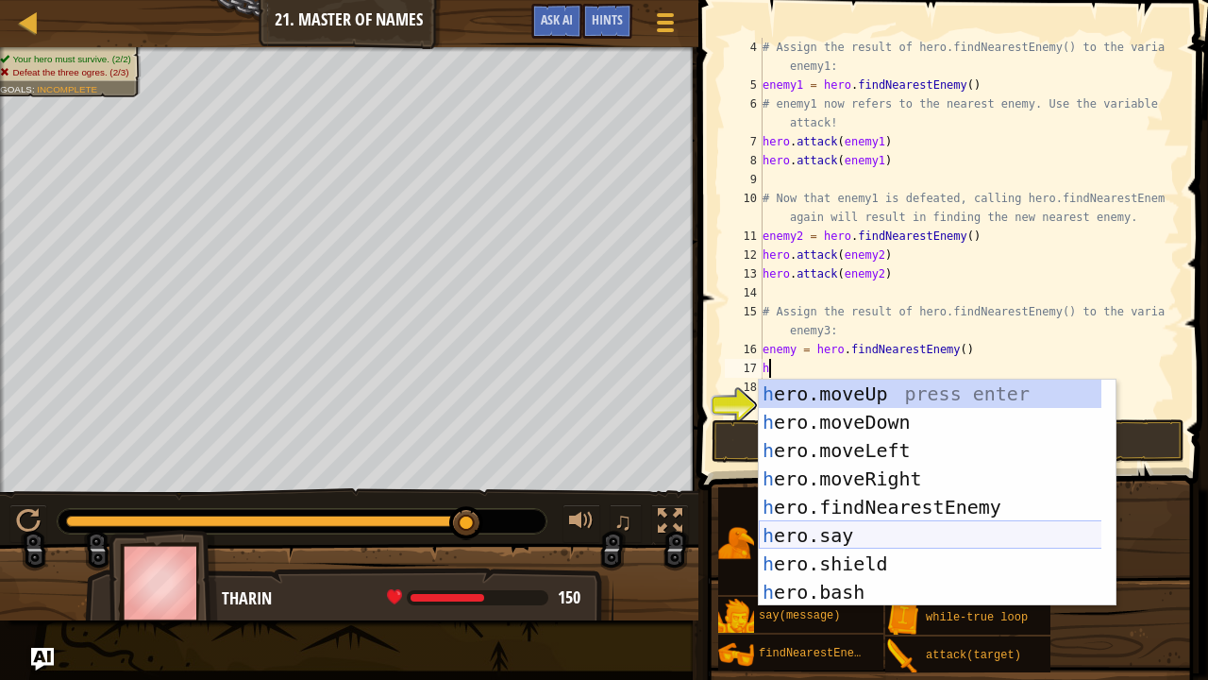
scroll to position [113, 0]
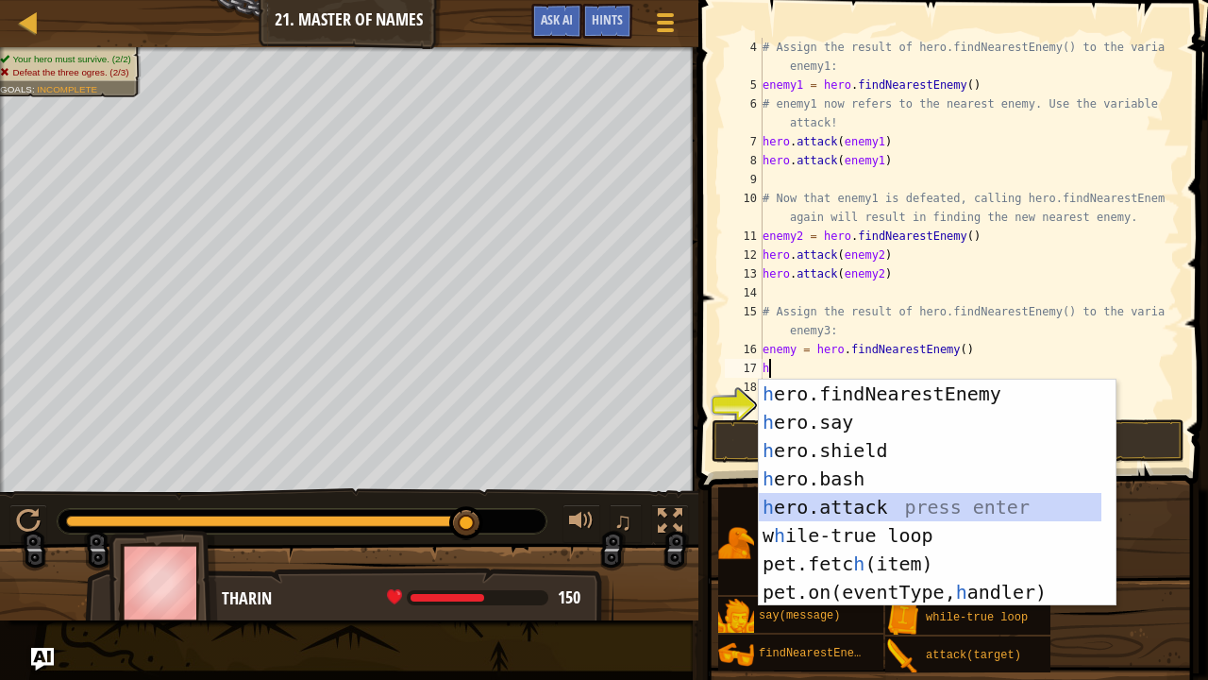
click at [829, 512] on div "h ero.findNearestEnemy press enter h ero.say press enter h ero.shield press ent…" at bounding box center [931, 520] width 344 height 283
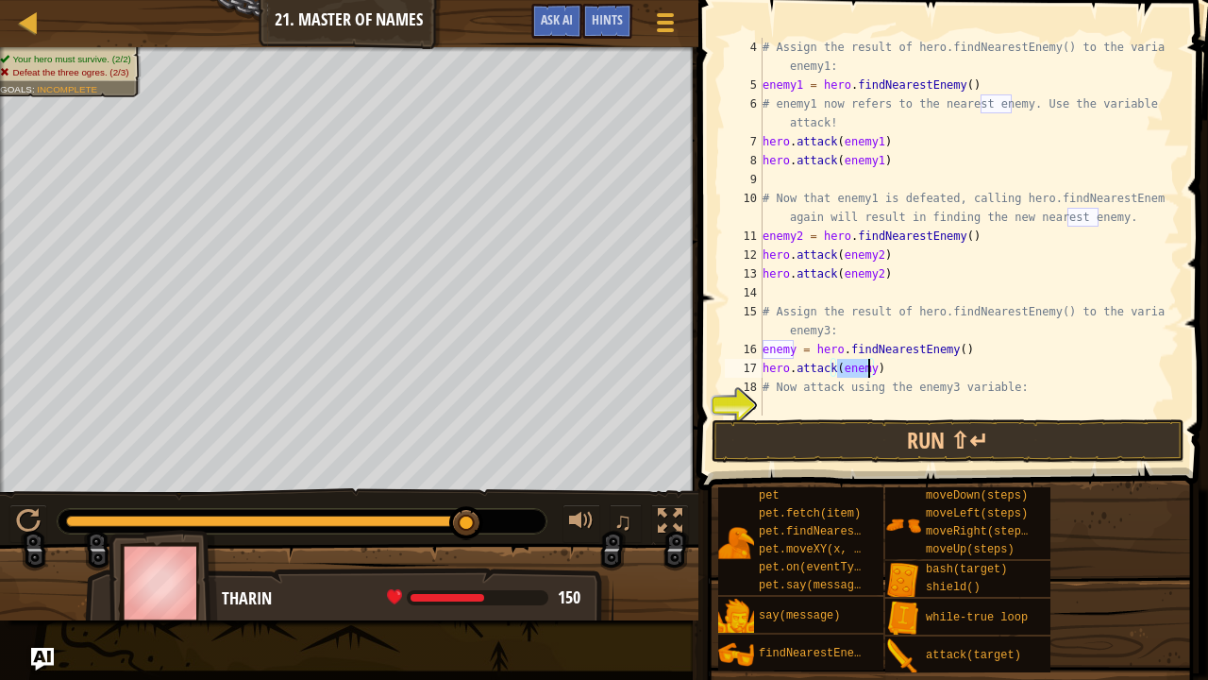
click at [972, 347] on div "# Assign the result of hero.findNearestEnemy() to the variable enemy1: enemy1 =…" at bounding box center [962, 255] width 407 height 434
click at [867, 368] on div "# Assign the result of hero.findNearestEnemy() to the variable enemy1: enemy1 =…" at bounding box center [962, 255] width 407 height 434
click at [790, 348] on div "# Assign the result of hero.findNearestEnemy() to the variable enemy1: enemy1 =…" at bounding box center [962, 255] width 407 height 434
click at [793, 348] on div "# Assign the result of hero.findNearestEnemy() to the variable enemy1: enemy1 =…" at bounding box center [962, 255] width 407 height 434
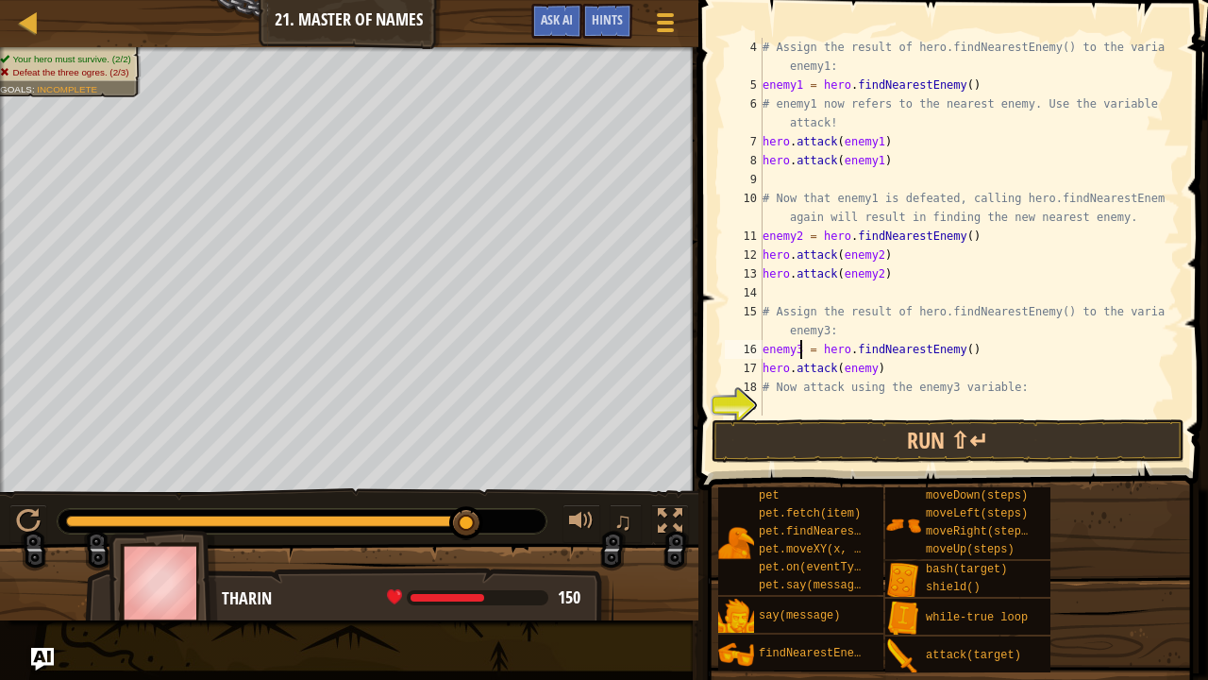
click at [865, 372] on div "# Assign the result of hero.findNearestEnemy() to the variable enemy1: enemy1 =…" at bounding box center [962, 255] width 407 height 434
click at [868, 370] on div "# Assign the result of hero.findNearestEnemy() to the variable enemy1: enemy1 =…" at bounding box center [962, 255] width 407 height 434
type textarea "hero.attack(enemy3)"
click at [882, 372] on div "# Assign the result of hero.findNearestEnemy() to the variable enemy1: enemy1 =…" at bounding box center [962, 255] width 407 height 434
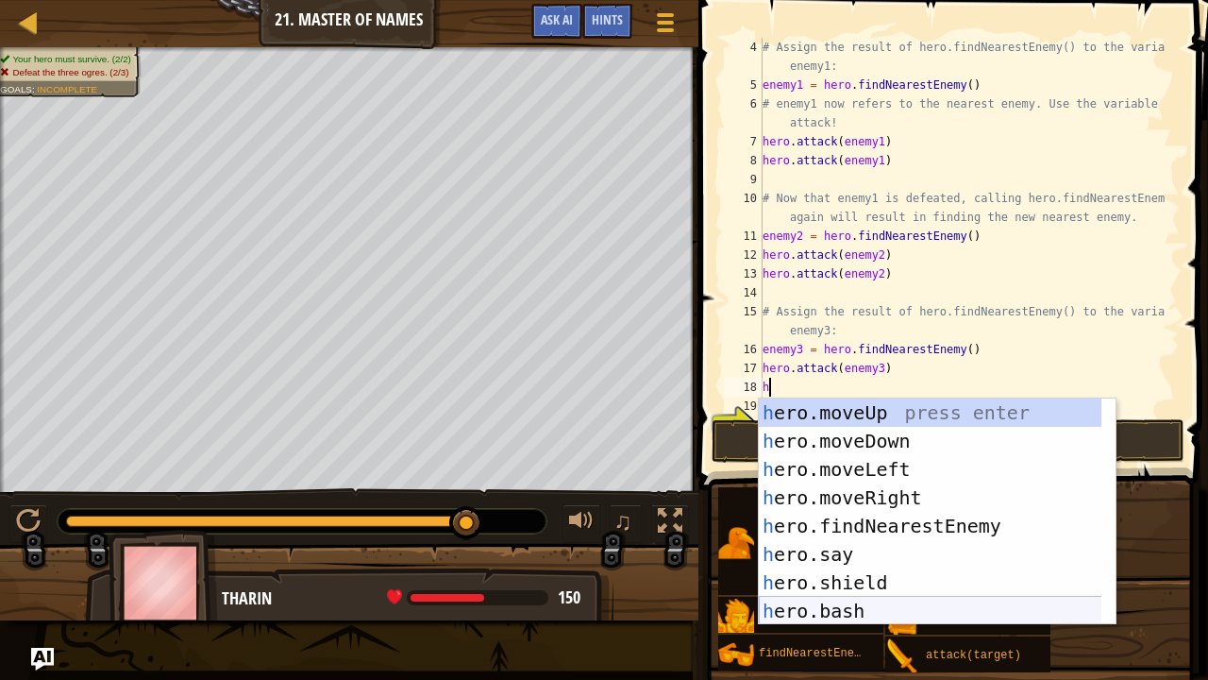
scroll to position [57, 0]
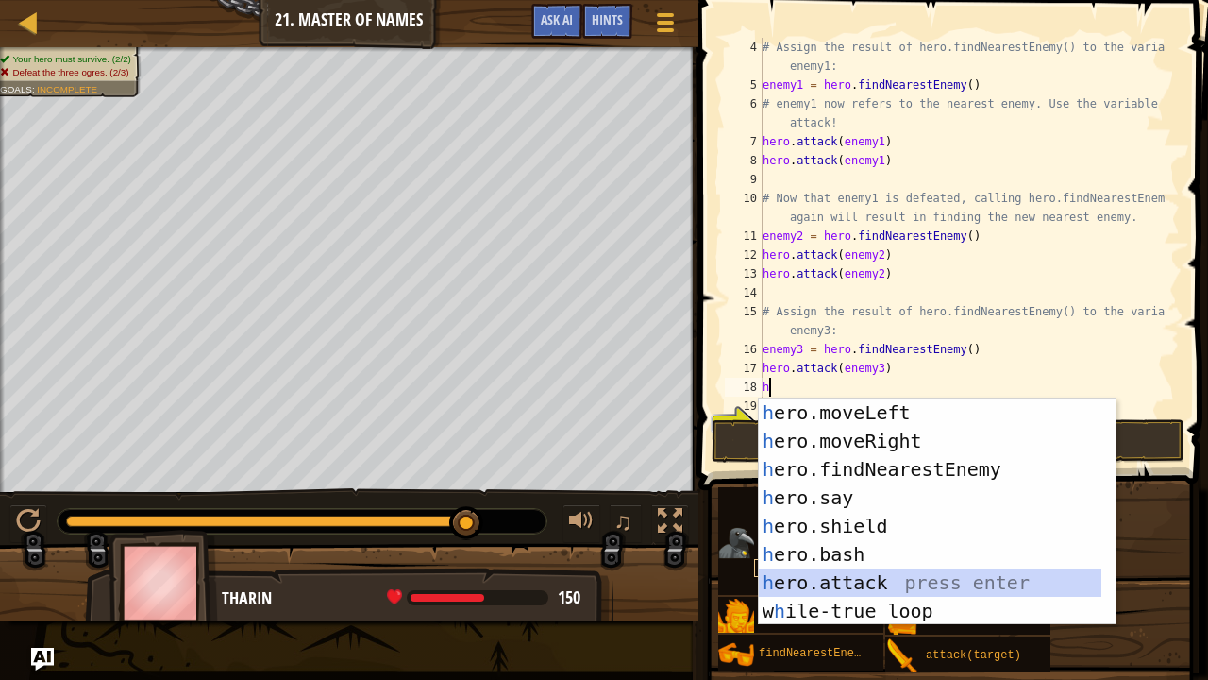
click at [850, 559] on div "h ero.moveLeft press enter h ero.moveRight press enter h ero.findNearestEnemy p…" at bounding box center [931, 539] width 344 height 283
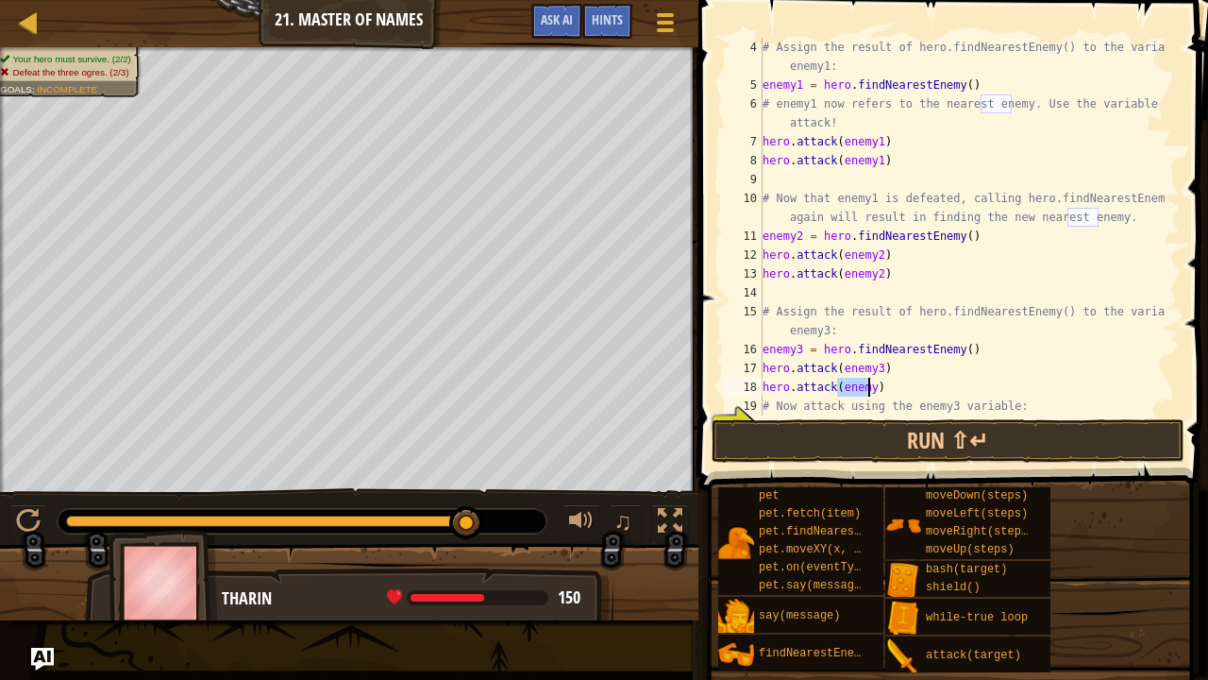
click at [899, 387] on div "# Assign the result of hero.findNearestEnemy() to the variable enemy1: enemy1 =…" at bounding box center [962, 255] width 407 height 434
click at [868, 389] on div "# Assign the result of hero.findNearestEnemy() to the variable enemy1: enemy1 =…" at bounding box center [962, 255] width 407 height 434
type textarea "hero.attack(enemy3)"
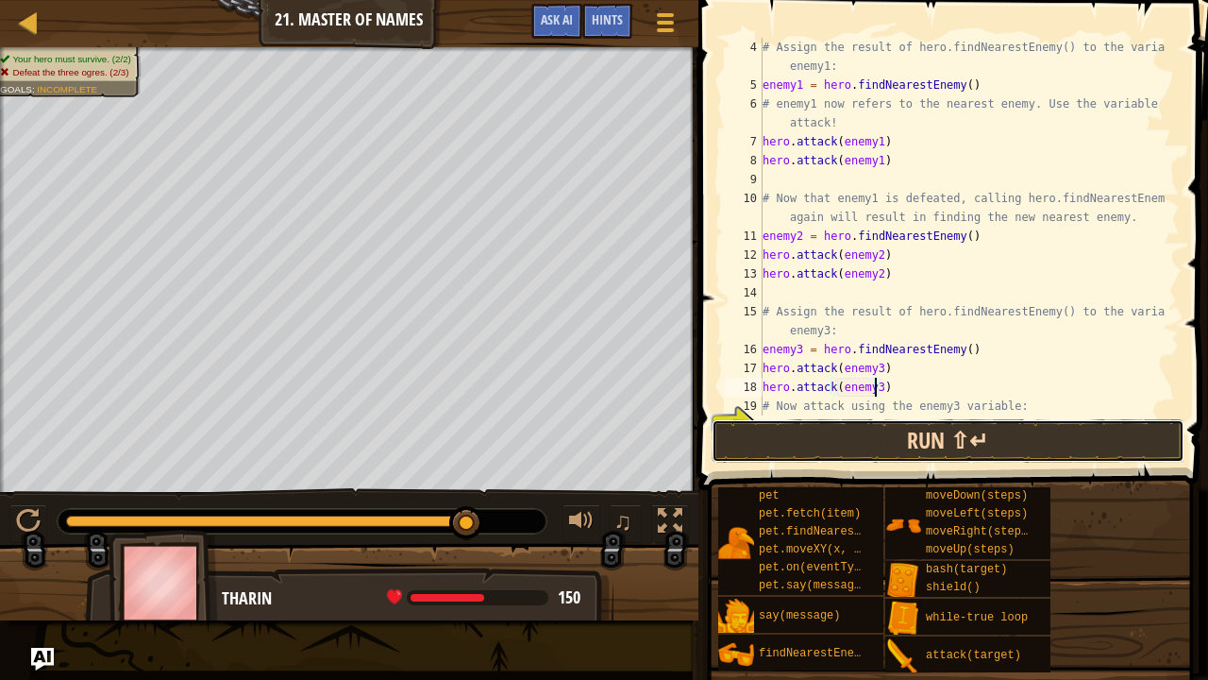
click at [915, 438] on button "Run ⇧↵" at bounding box center [948, 440] width 473 height 43
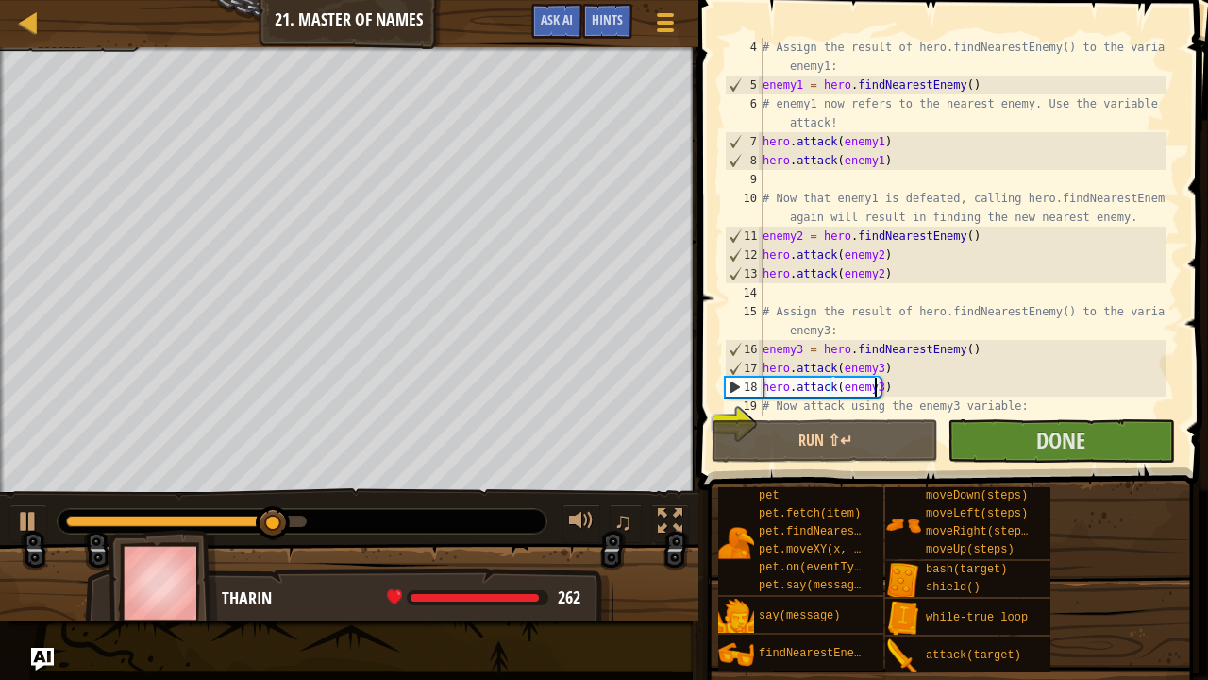
scroll to position [94, 0]
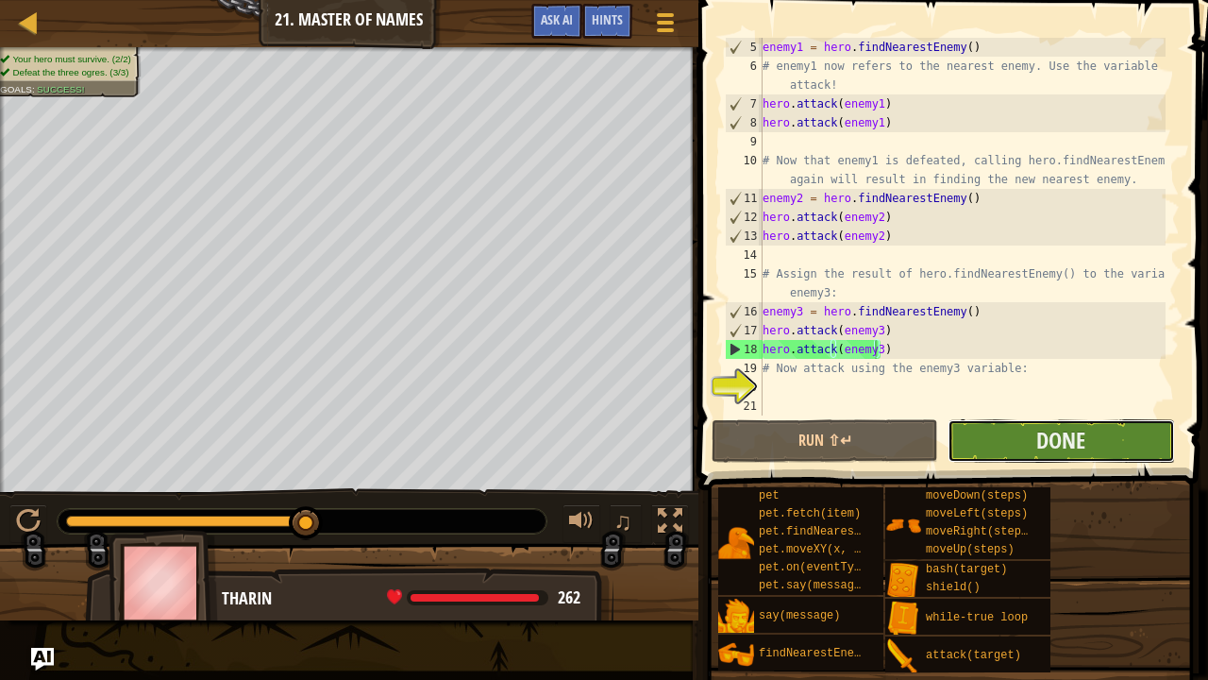
click at [1070, 421] on button "Done" at bounding box center [1061, 440] width 227 height 43
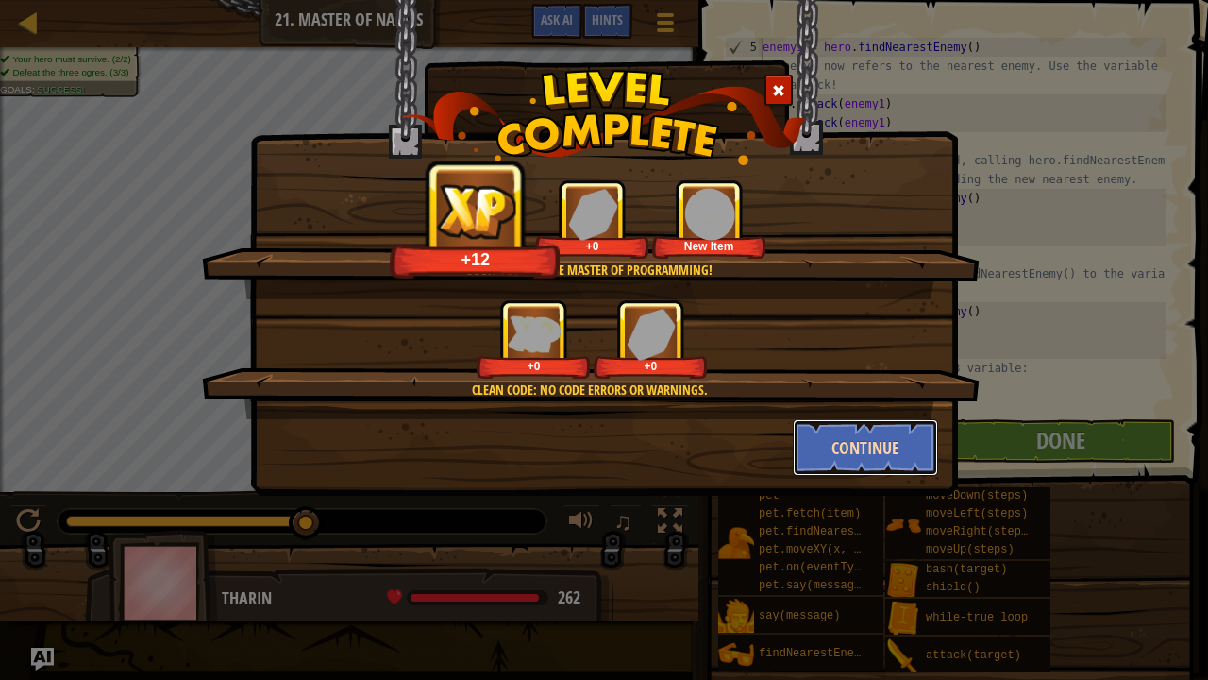
click at [865, 452] on button "Continue" at bounding box center [866, 447] width 146 height 57
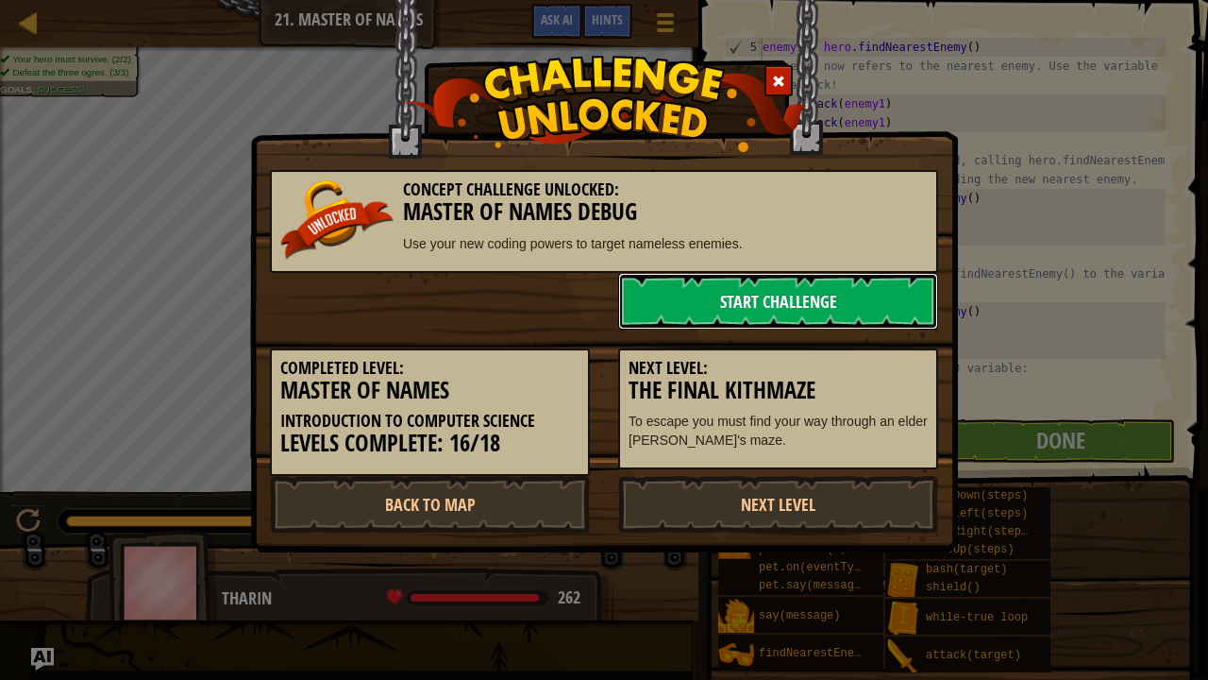
click at [795, 295] on link "Start Challenge" at bounding box center [778, 301] width 320 height 57
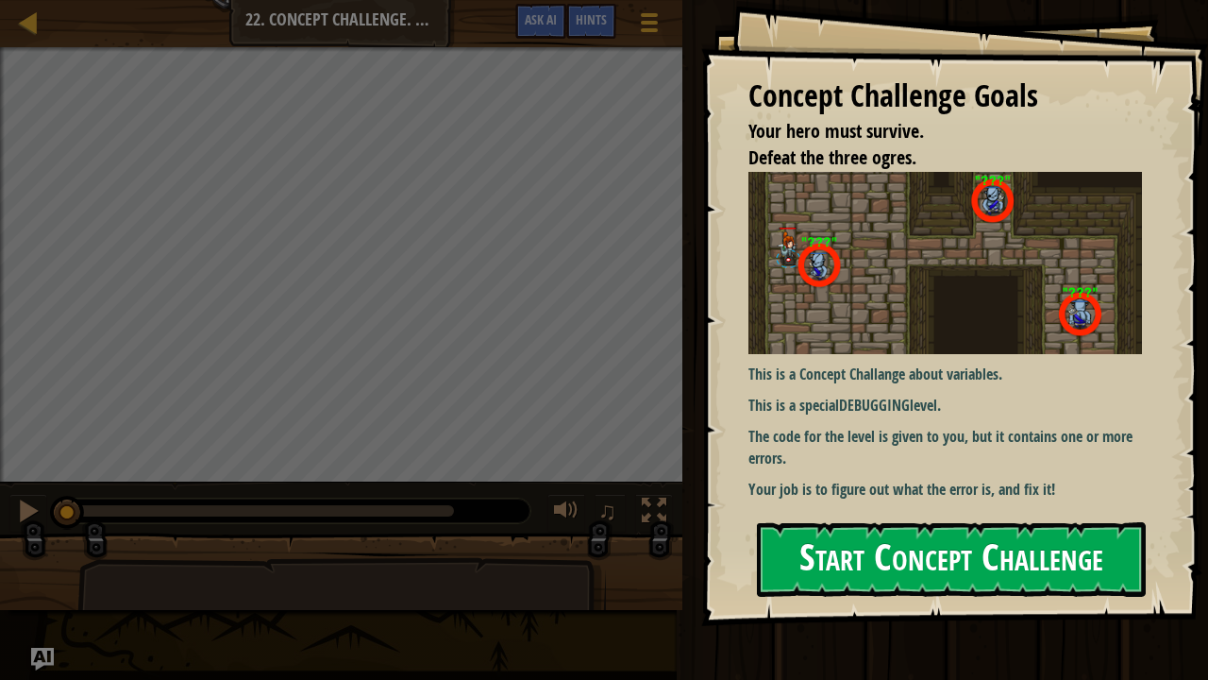
click at [850, 522] on button "Start Concept Challenge" at bounding box center [951, 559] width 389 height 75
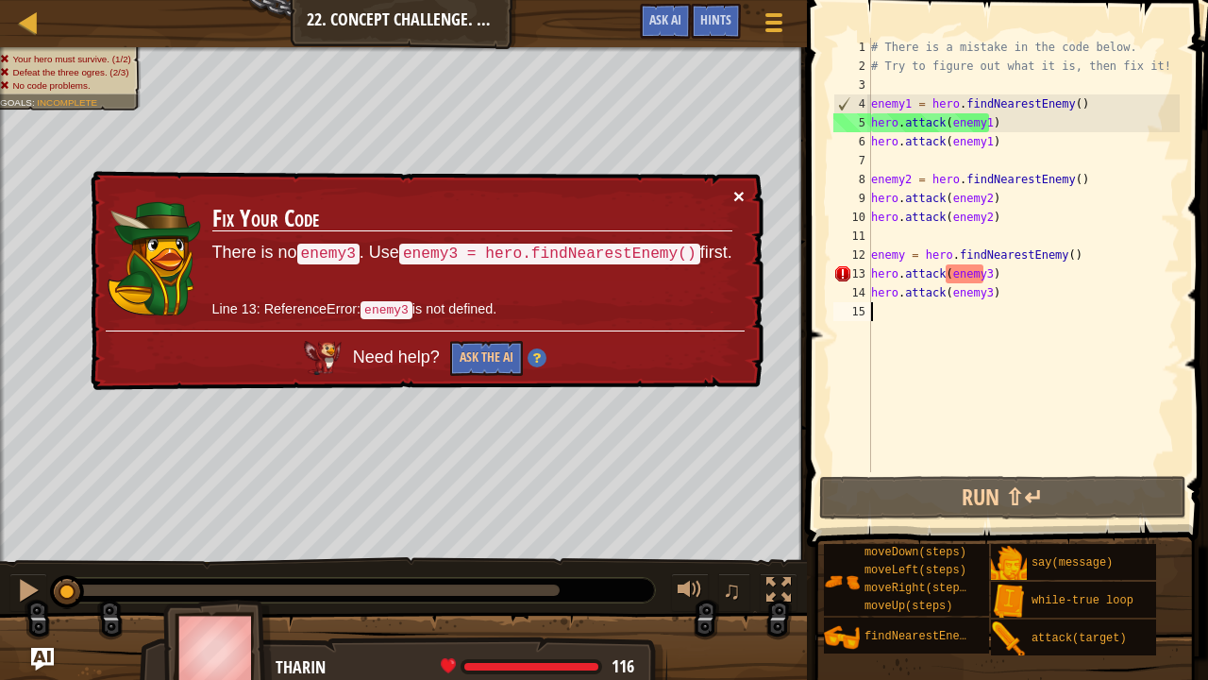
click at [743, 193] on button "×" at bounding box center [738, 196] width 11 height 20
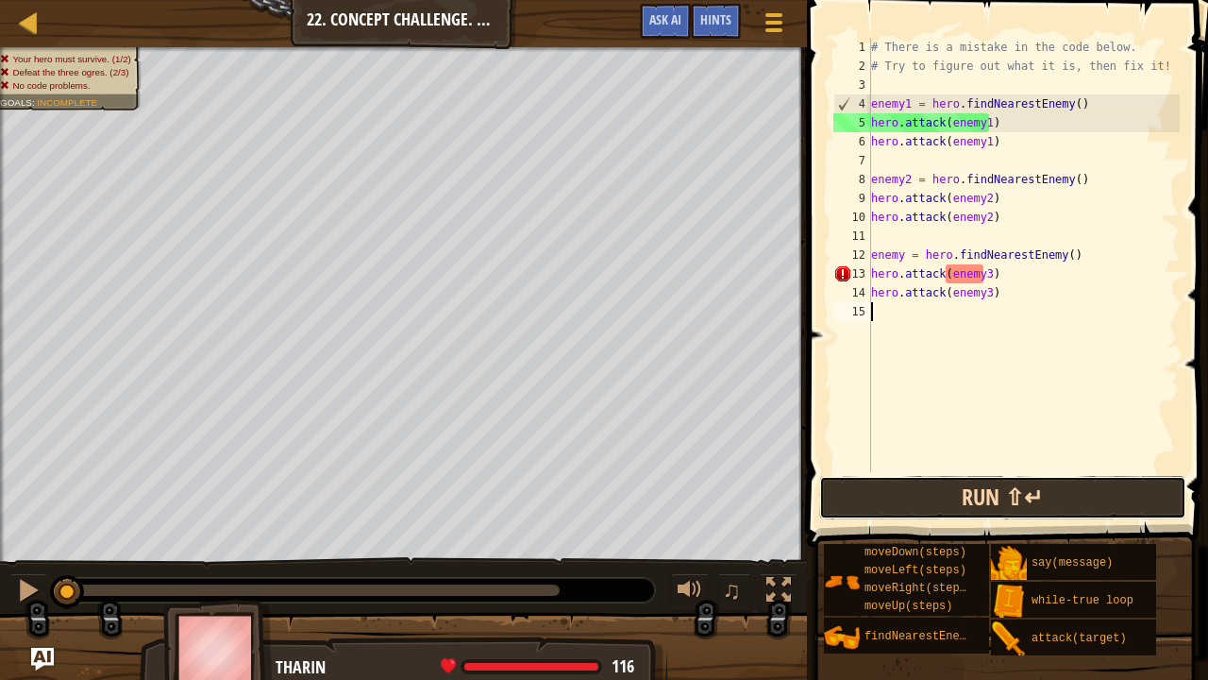
click at [1106, 490] on button "Run ⇧↵" at bounding box center [1002, 497] width 367 height 43
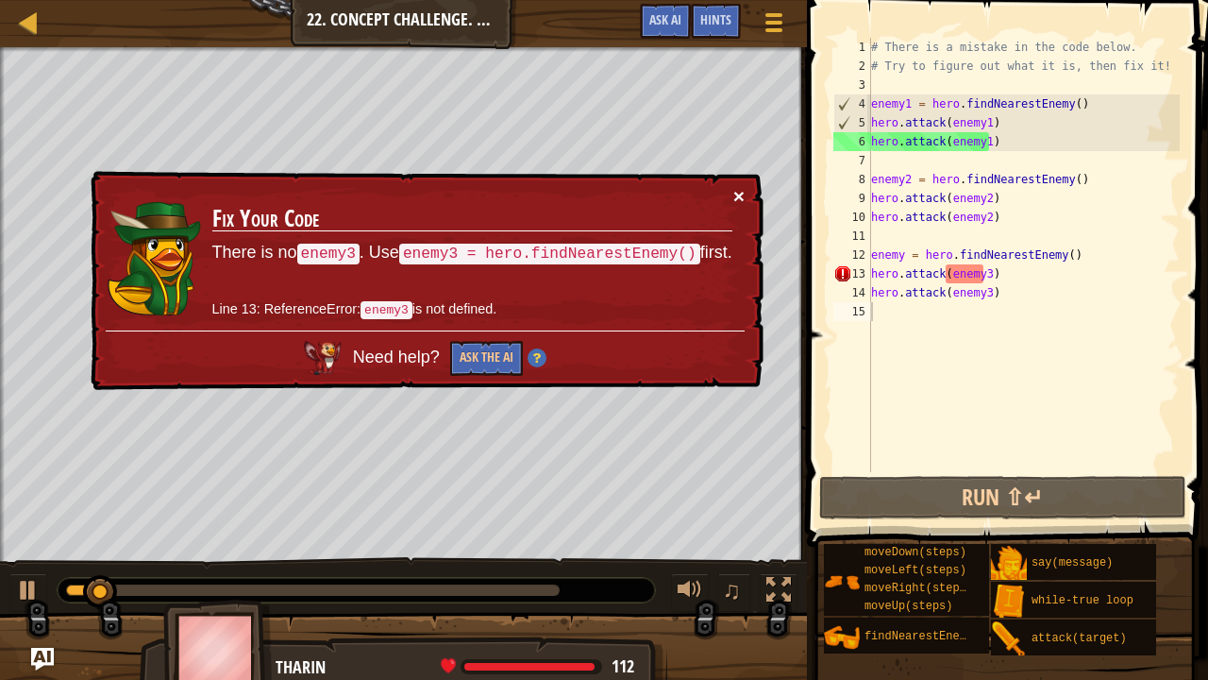
click at [742, 189] on button "×" at bounding box center [738, 196] width 11 height 20
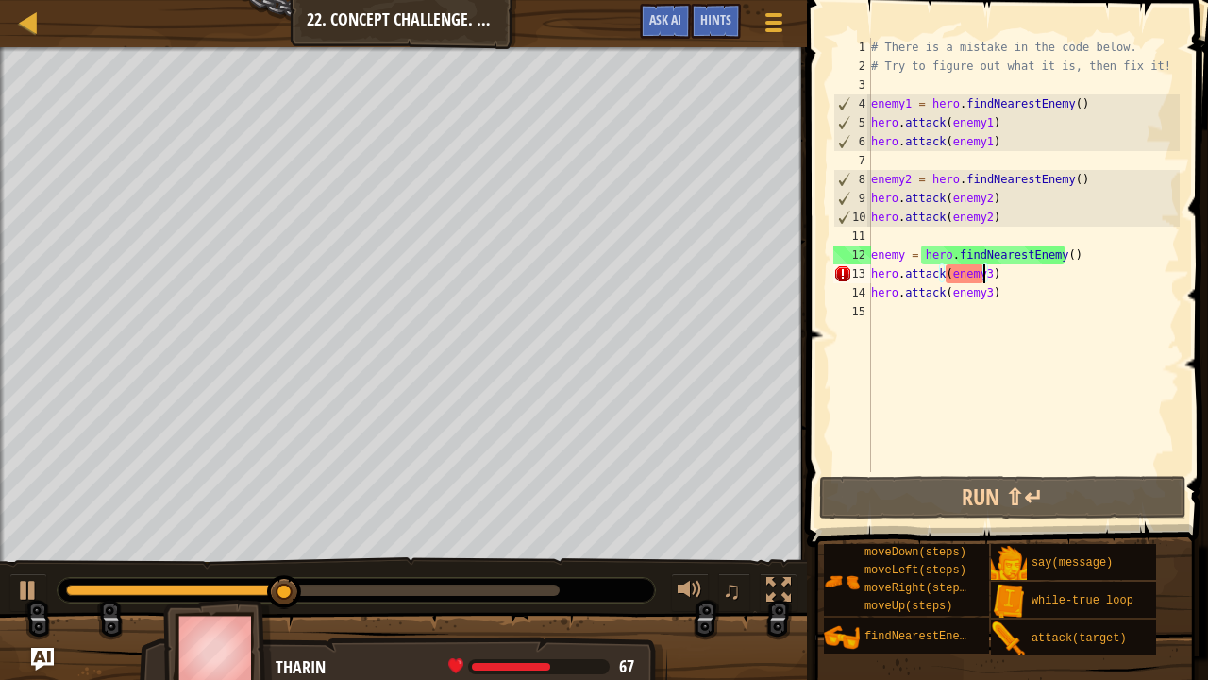
click at [981, 274] on div "# There is a mistake in the code below. # Try to figure out what it is, then fi…" at bounding box center [1024, 274] width 312 height 472
click at [902, 249] on div "# There is a mistake in the code below. # Try to figure out what it is, then fi…" at bounding box center [1024, 274] width 312 height 472
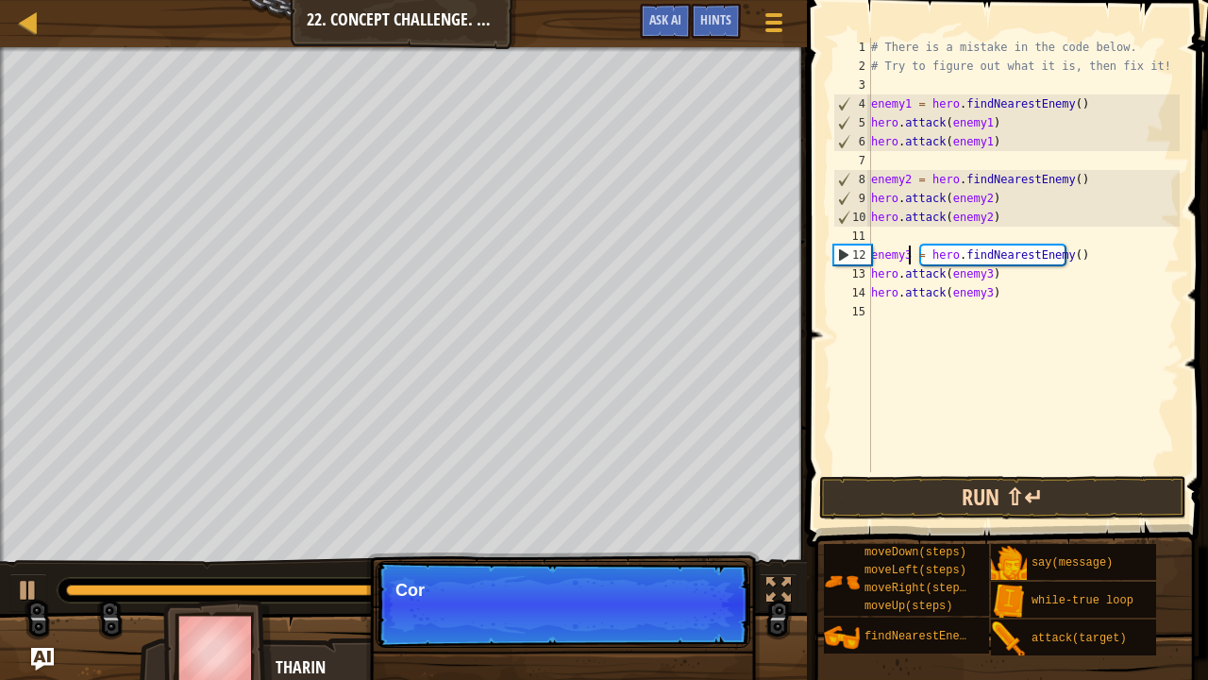
type textarea "enemy3 = hero.findNearestEnemy()"
click at [989, 482] on button "Run ⇧↵" at bounding box center [1002, 497] width 367 height 43
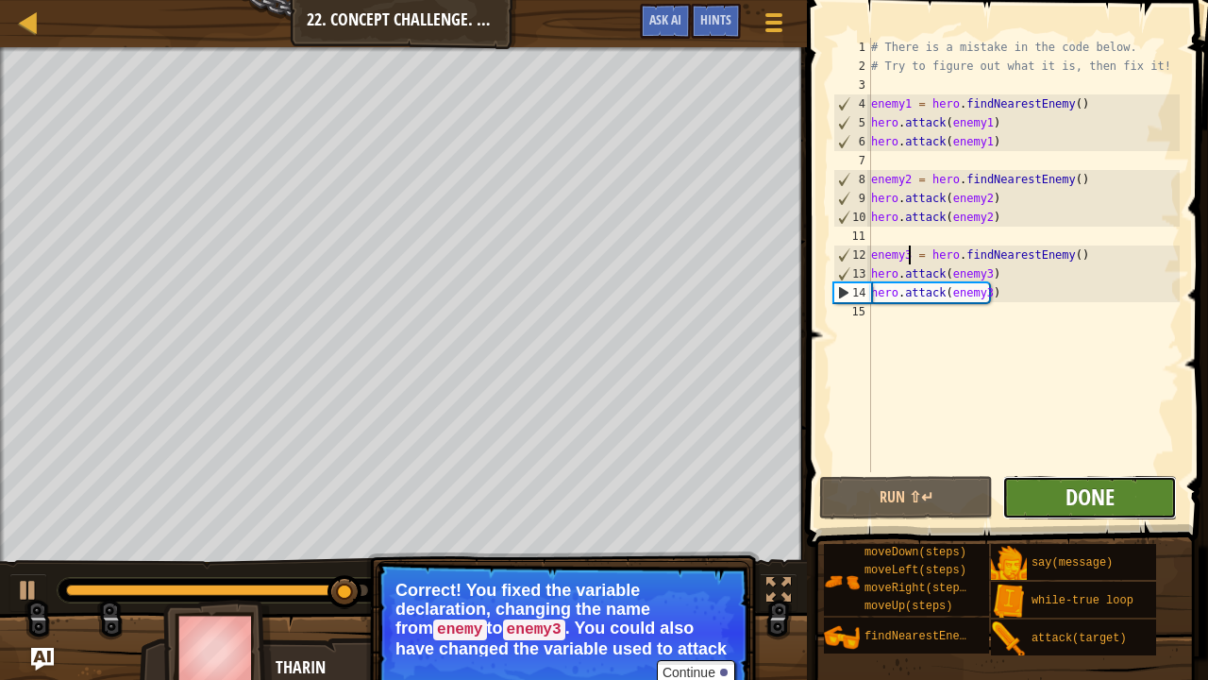
click at [1085, 496] on span "Done" at bounding box center [1090, 496] width 49 height 30
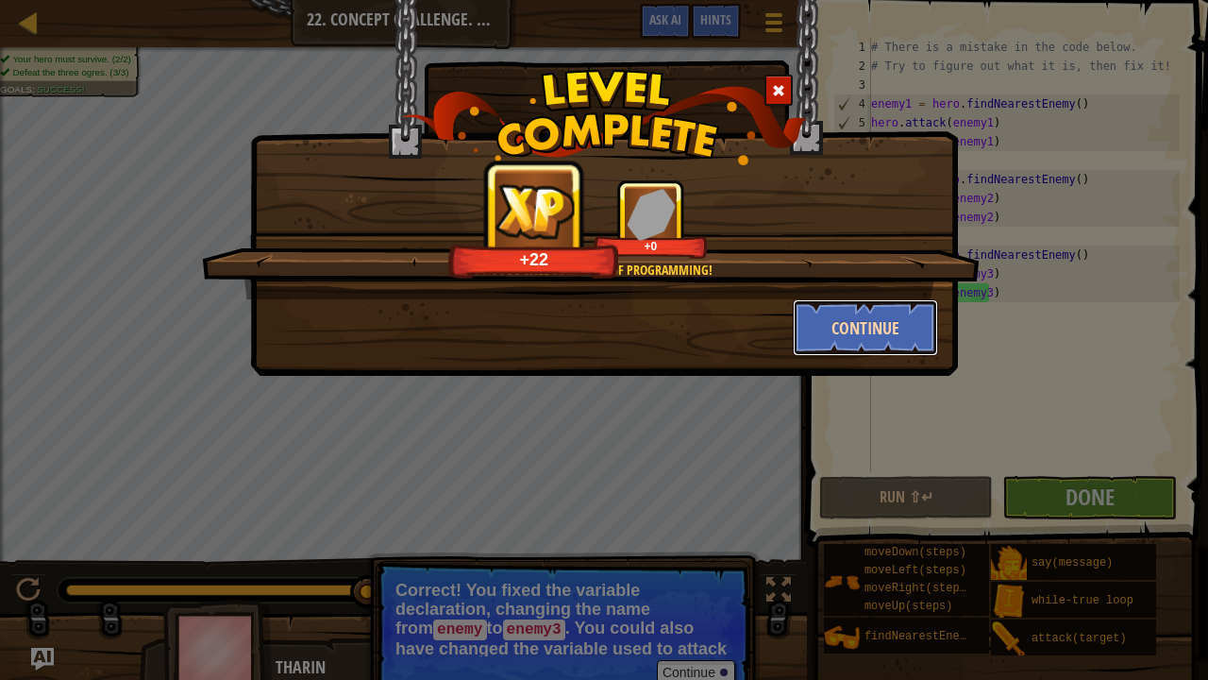
click at [882, 329] on button "Continue" at bounding box center [866, 327] width 146 height 57
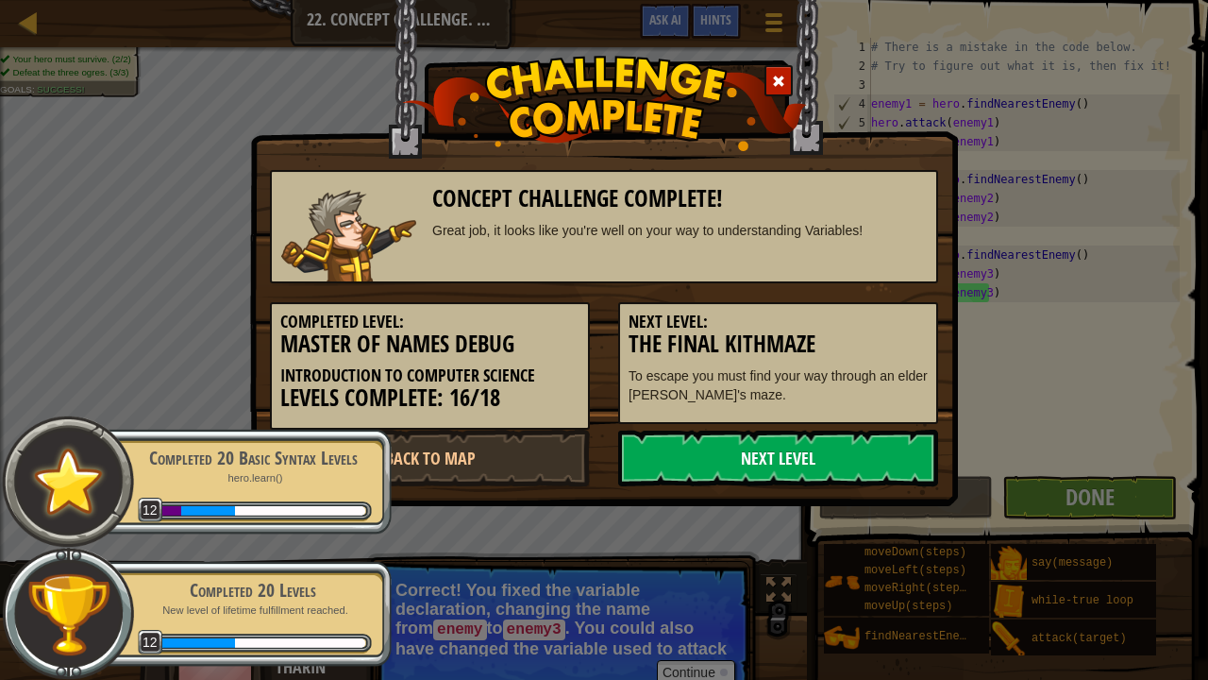
drag, startPoint x: 884, startPoint y: 461, endPoint x: 873, endPoint y: 449, distance: 15.4
click at [881, 463] on link "Next Level" at bounding box center [778, 458] width 320 height 57
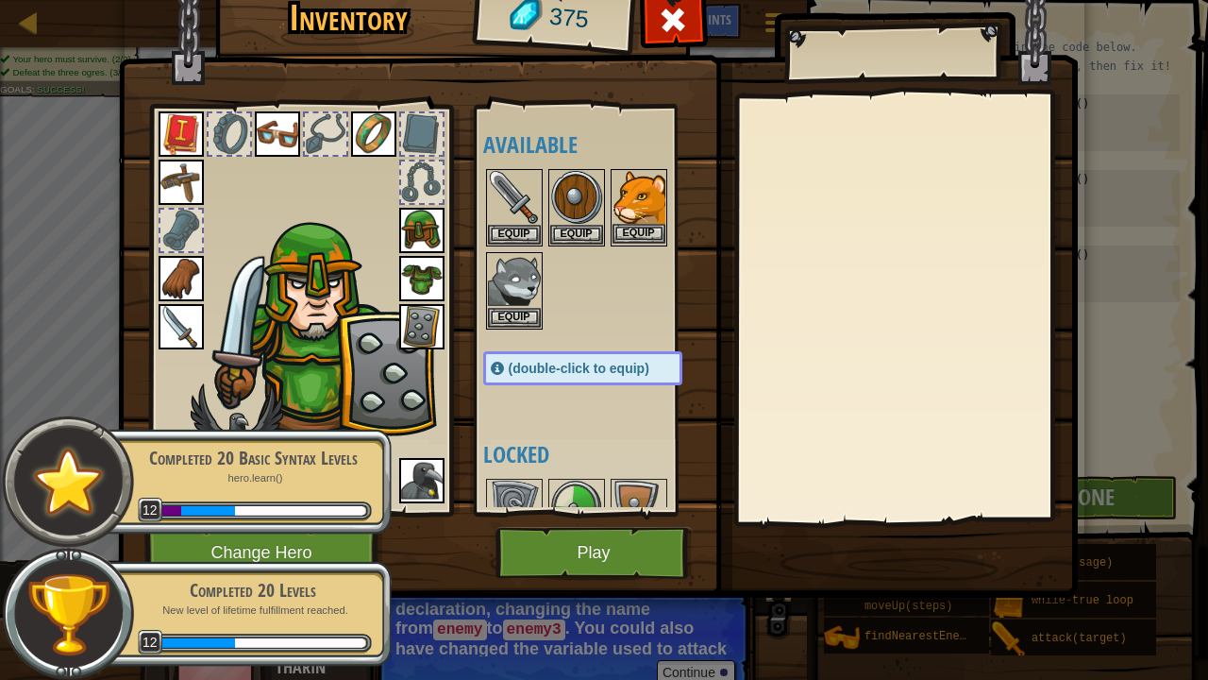
click at [635, 198] on img at bounding box center [639, 197] width 53 height 53
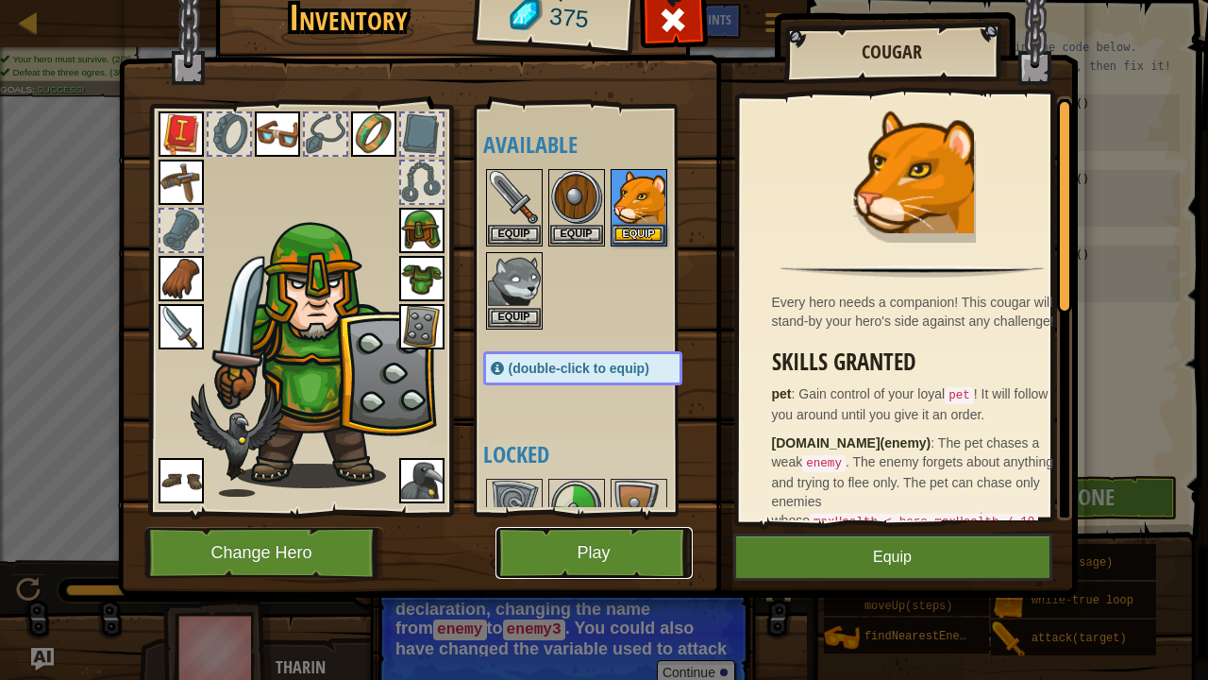
click at [659, 559] on button "Play" at bounding box center [594, 553] width 197 height 52
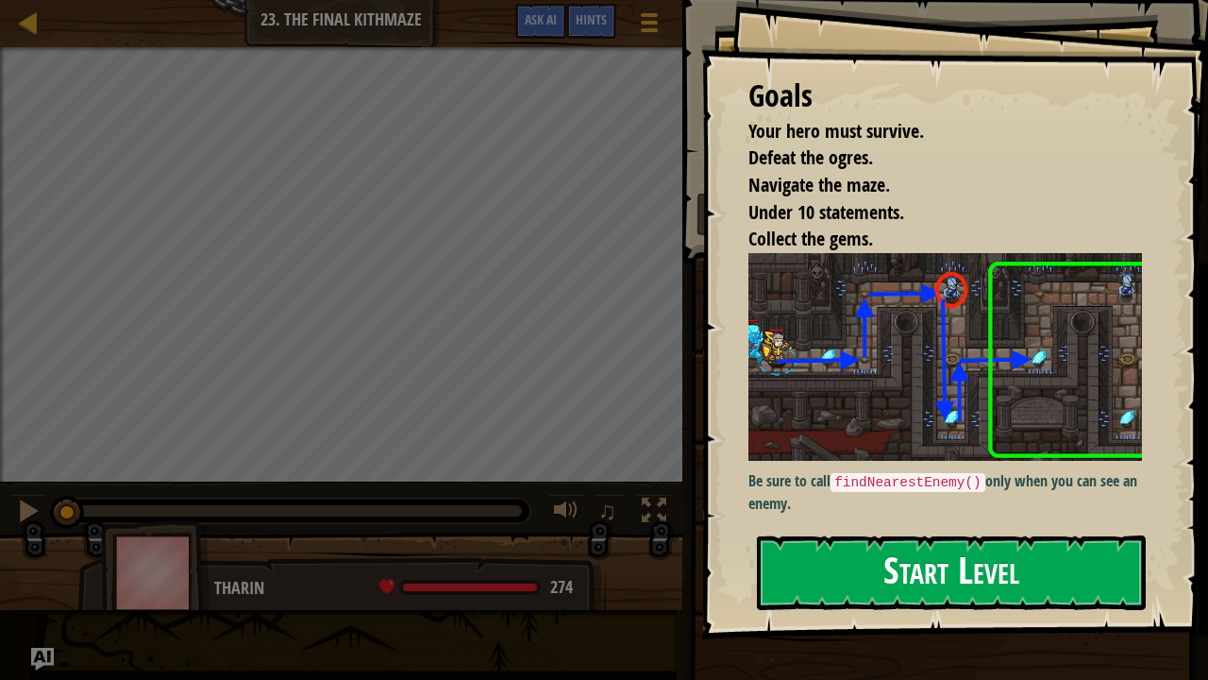
click at [929, 559] on button "Start Level" at bounding box center [951, 572] width 389 height 75
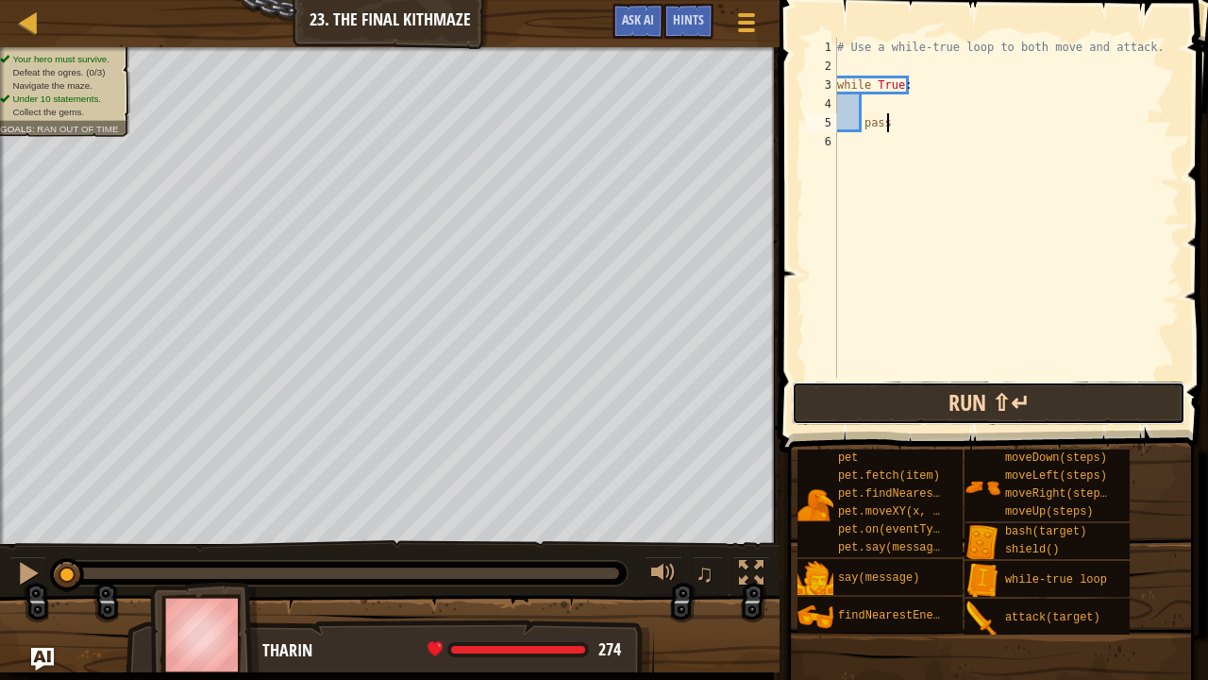
click at [952, 408] on button "Run ⇧↵" at bounding box center [989, 402] width 394 height 43
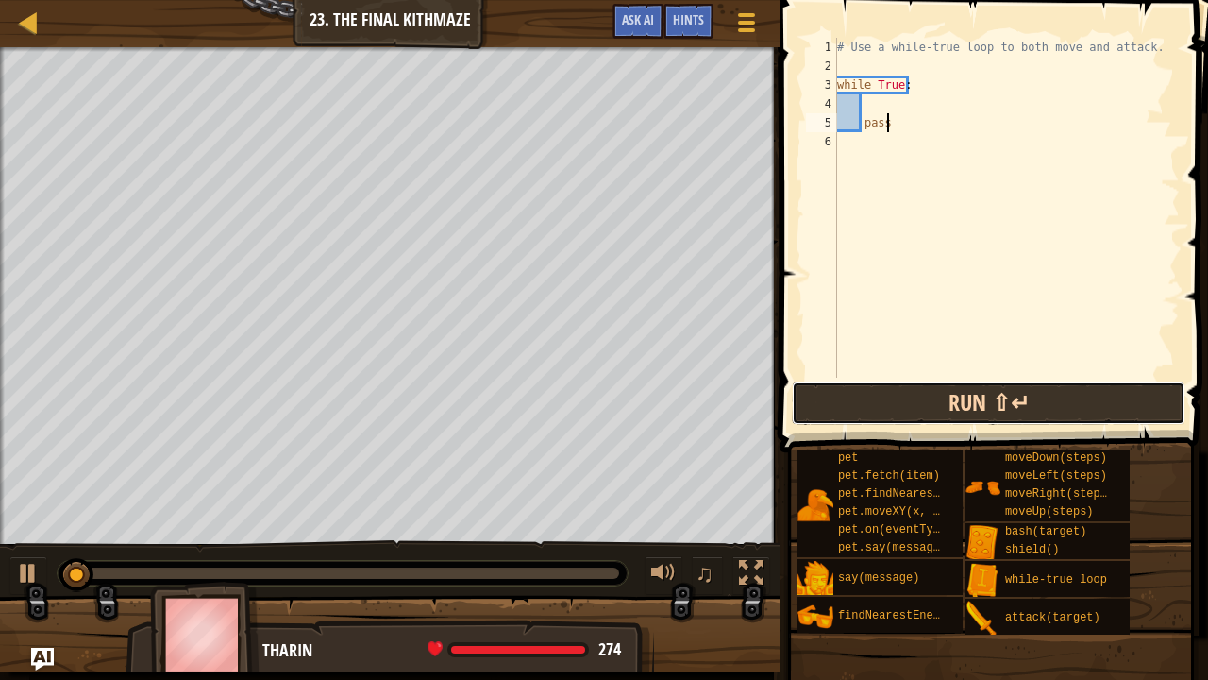
click at [952, 412] on button "Run ⇧↵" at bounding box center [989, 402] width 394 height 43
click at [950, 413] on button "Run ⇧↵" at bounding box center [989, 402] width 394 height 43
click at [950, 413] on button "Running" at bounding box center [989, 402] width 394 height 43
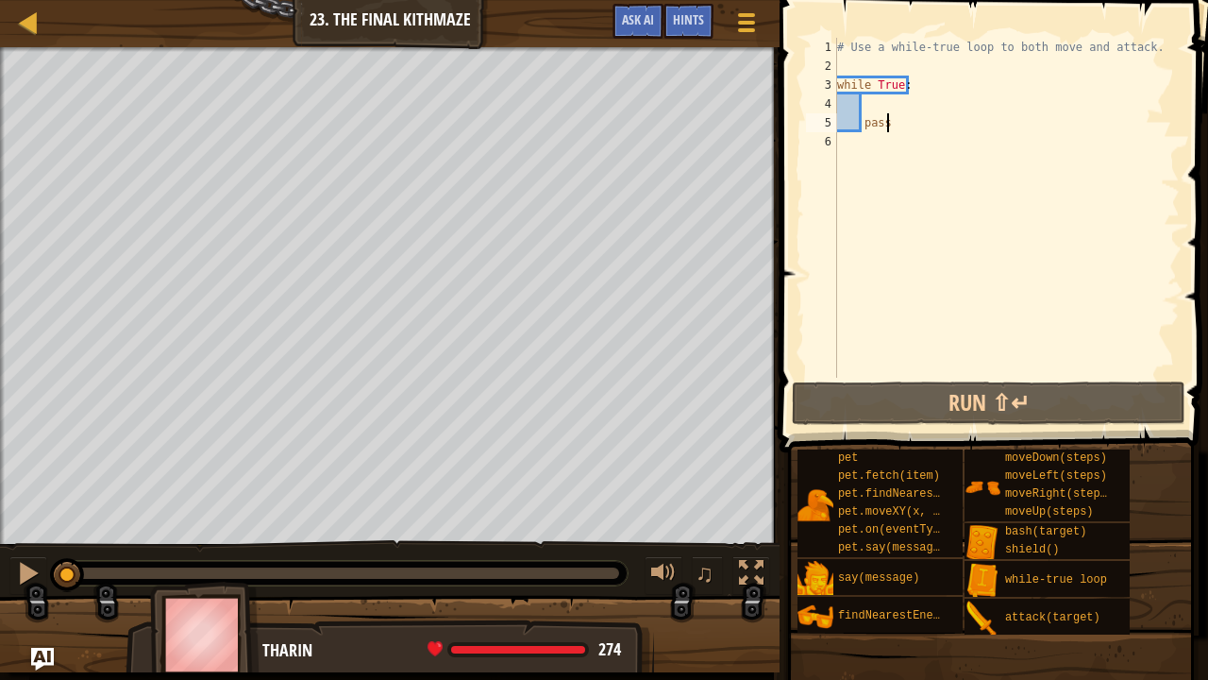
drag, startPoint x: 74, startPoint y: 579, endPoint x: 0, endPoint y: 586, distance: 74.0
click at [0, 559] on div "♫" at bounding box center [390, 568] width 780 height 57
click at [25, 559] on div at bounding box center [28, 573] width 25 height 25
click at [857, 143] on div "# Use a while-true loop to both move and attack. while True : pass" at bounding box center [1007, 227] width 346 height 378
type textarea "h"
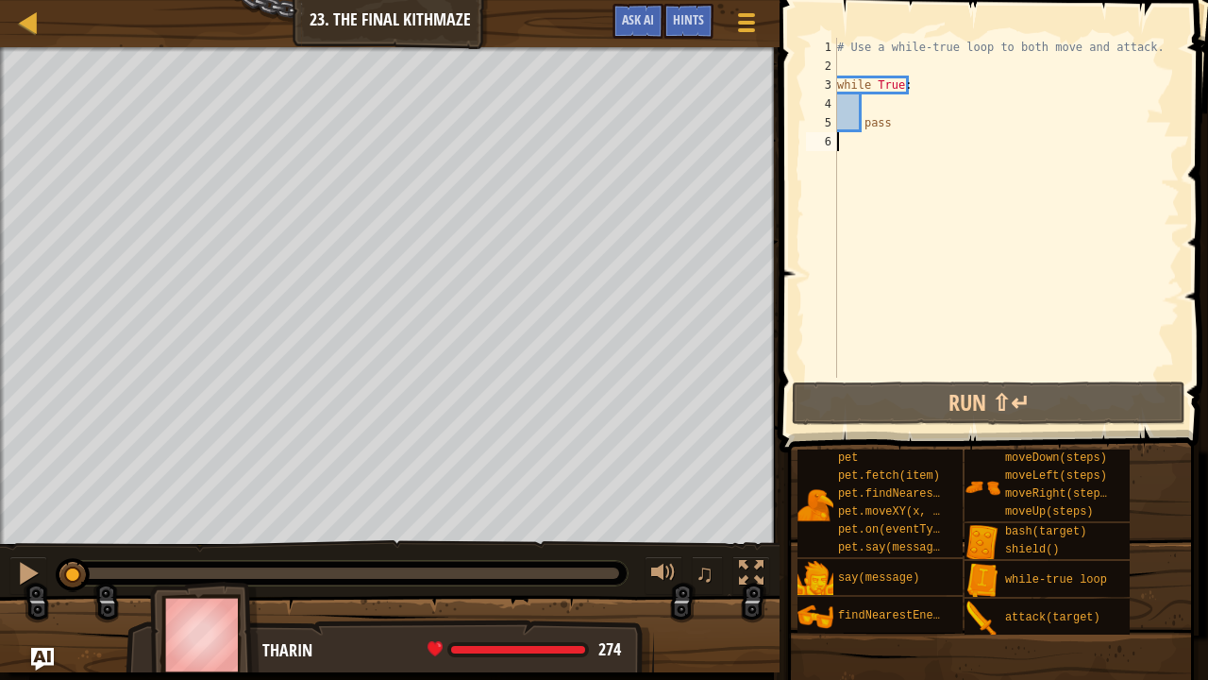
scroll to position [8, 0]
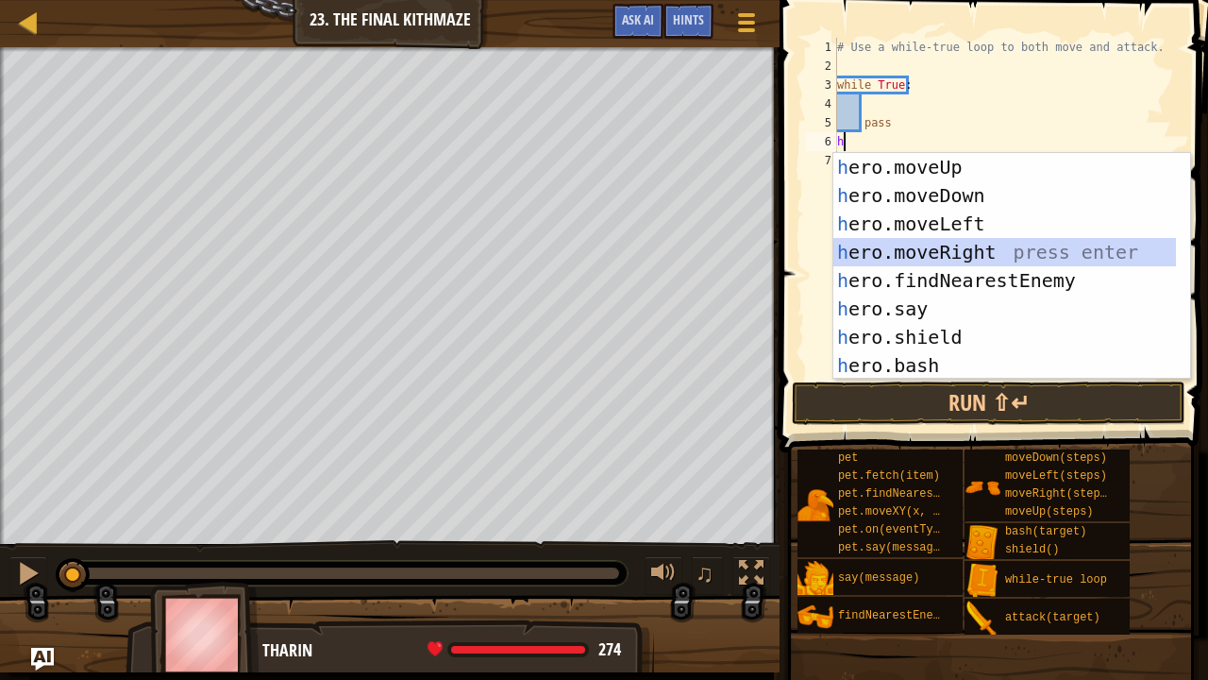
click at [1037, 244] on div "h ero.moveUp press enter h ero.moveDown press enter h ero.moveLeft press enter …" at bounding box center [1006, 294] width 344 height 283
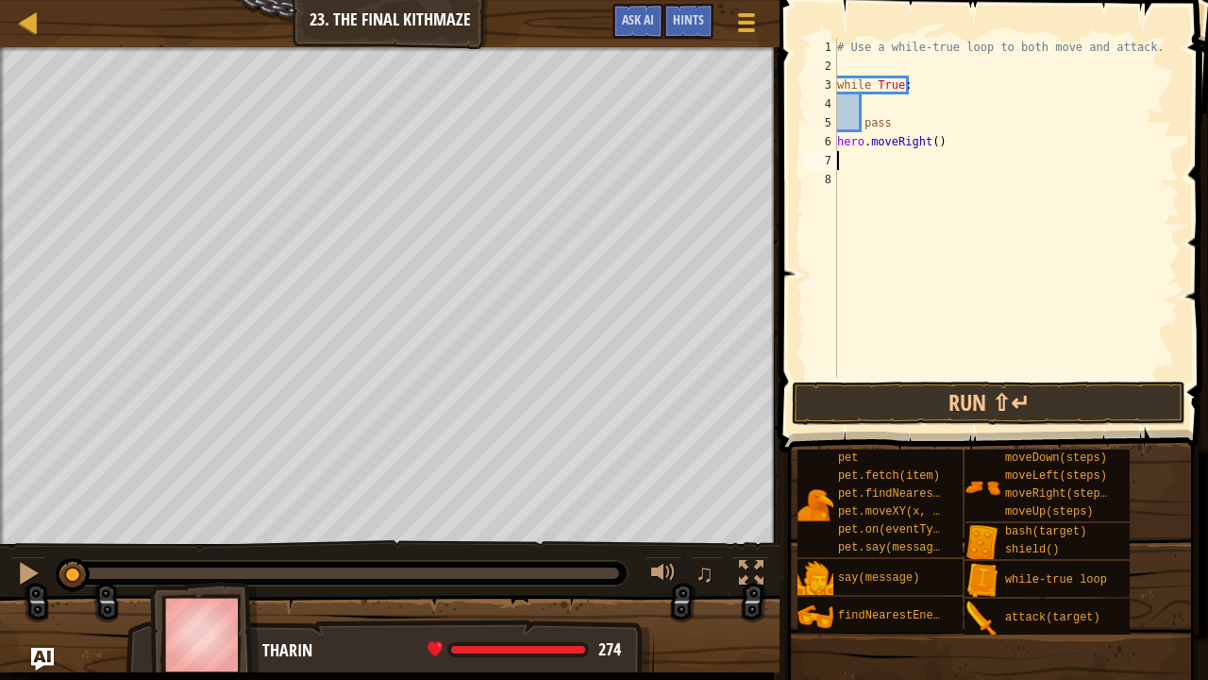
type textarea "h"
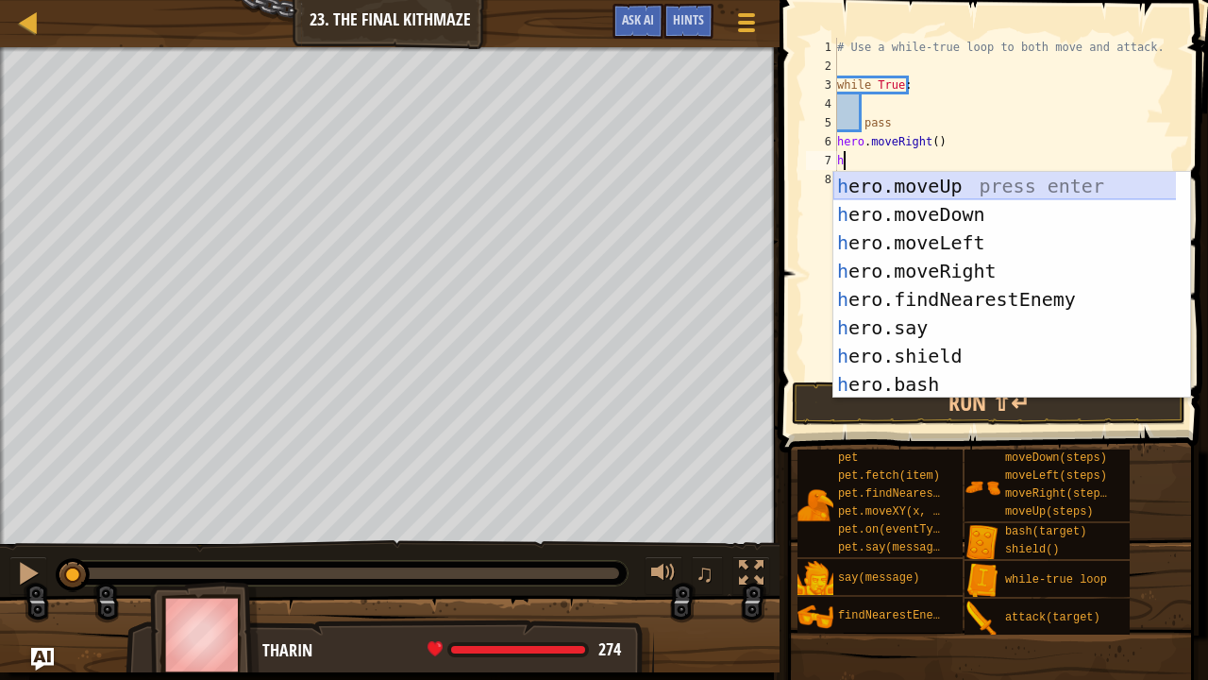
click at [948, 192] on div "h ero.moveUp press enter h ero.moveDown press enter h ero.moveLeft press enter …" at bounding box center [1006, 313] width 344 height 283
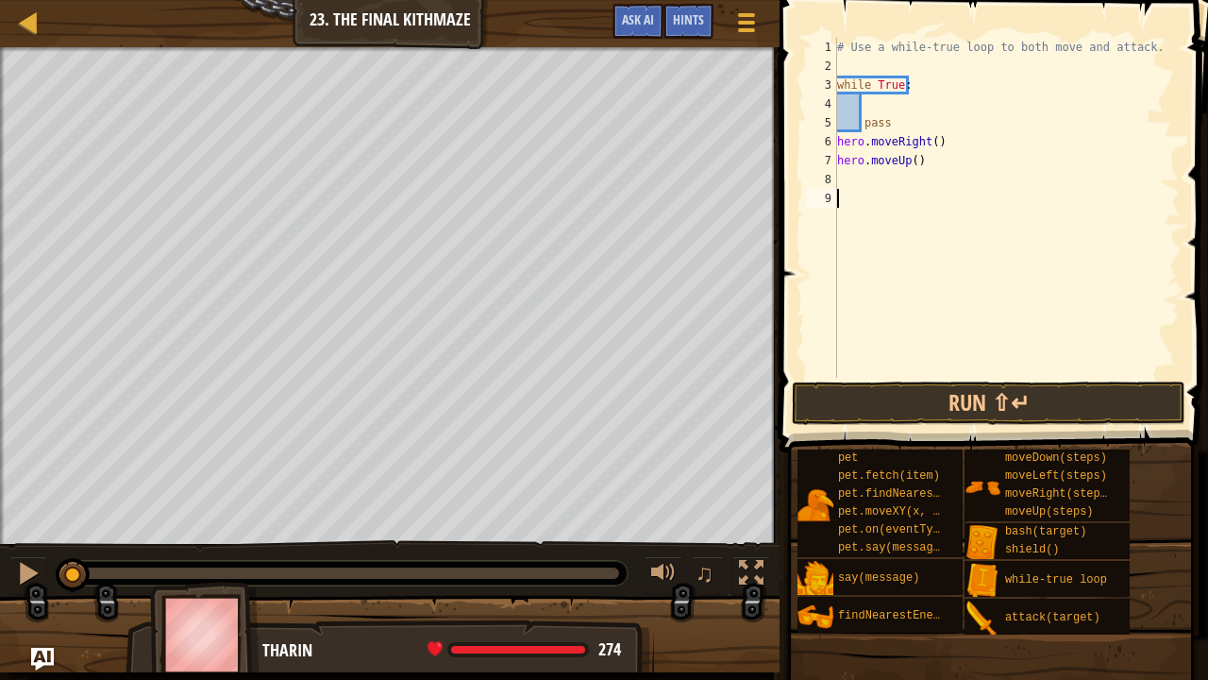
click at [823, 203] on div "9" at bounding box center [821, 198] width 31 height 19
click at [849, 181] on div "# Use a while-true loop to both move and attack. while True : pass hero . moveR…" at bounding box center [1007, 227] width 346 height 378
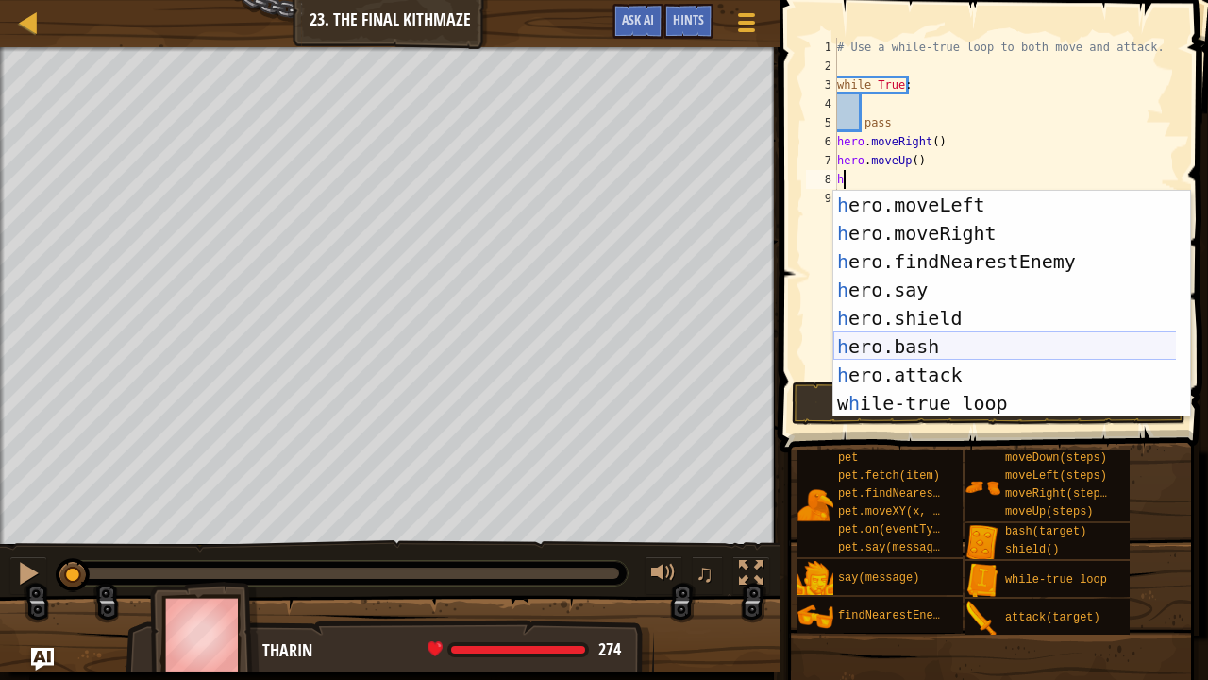
scroll to position [57, 0]
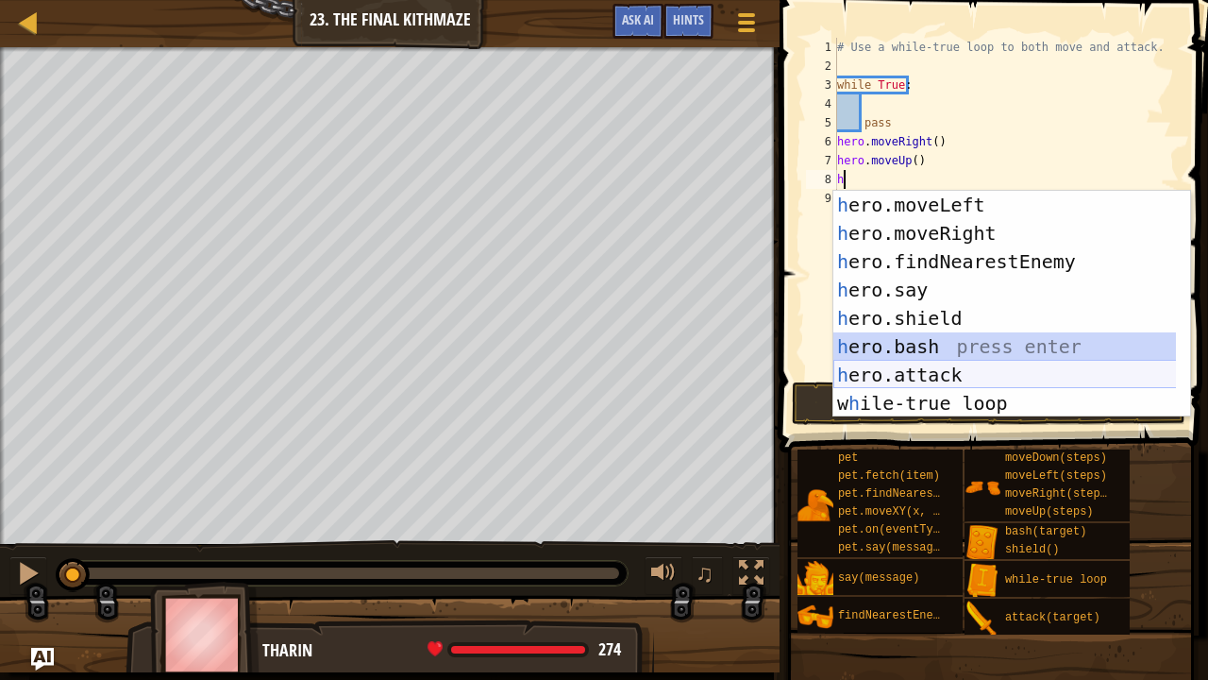
click at [937, 362] on div "h ero.moveLeft press enter h ero.moveRight press enter h ero.findNearestEnemy p…" at bounding box center [1006, 332] width 344 height 283
type textarea "hero.bash(enemy)"
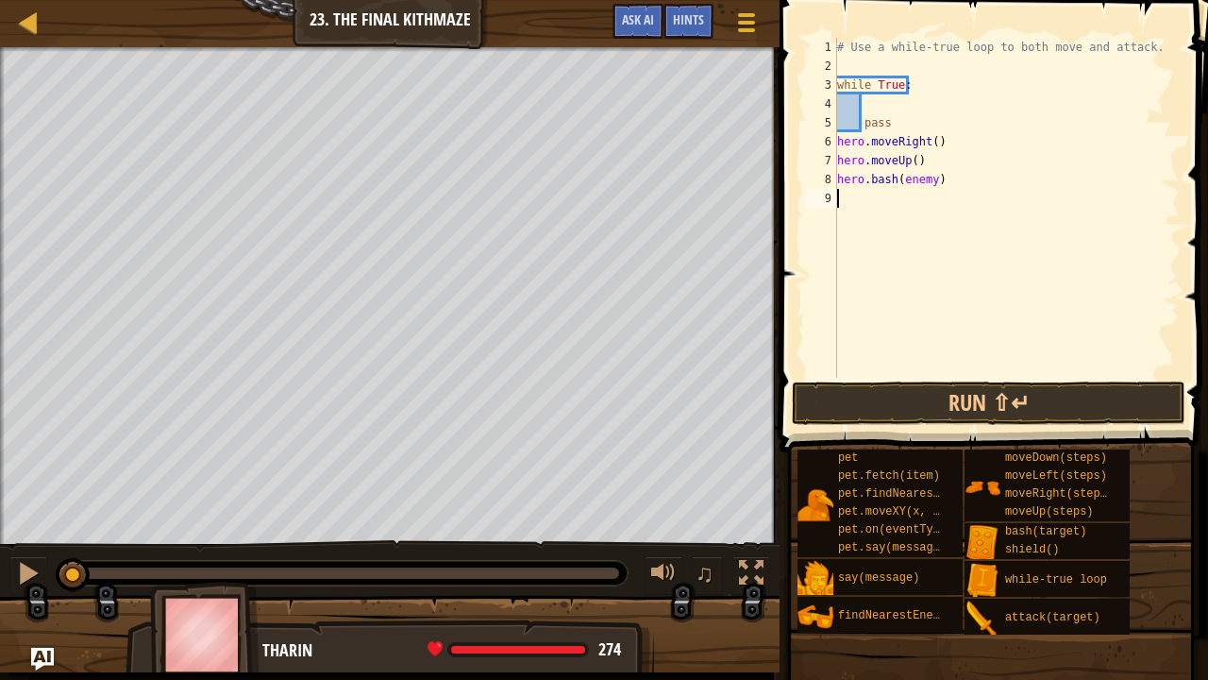
click at [937, 362] on div "# Use a while-true loop to both move and attack. while True : pass hero . moveR…" at bounding box center [1007, 227] width 346 height 378
click at [927, 179] on div "# Use a while-true loop to both move and attack. while True : pass hero . moveR…" at bounding box center [1007, 227] width 346 height 378
click at [932, 179] on div "# Use a while-true loop to both move and attack. while True : pass hero . moveR…" at bounding box center [1007, 227] width 346 height 378
type textarea "hero.bash()"
click at [929, 398] on button "Run ⇧↵" at bounding box center [989, 402] width 394 height 43
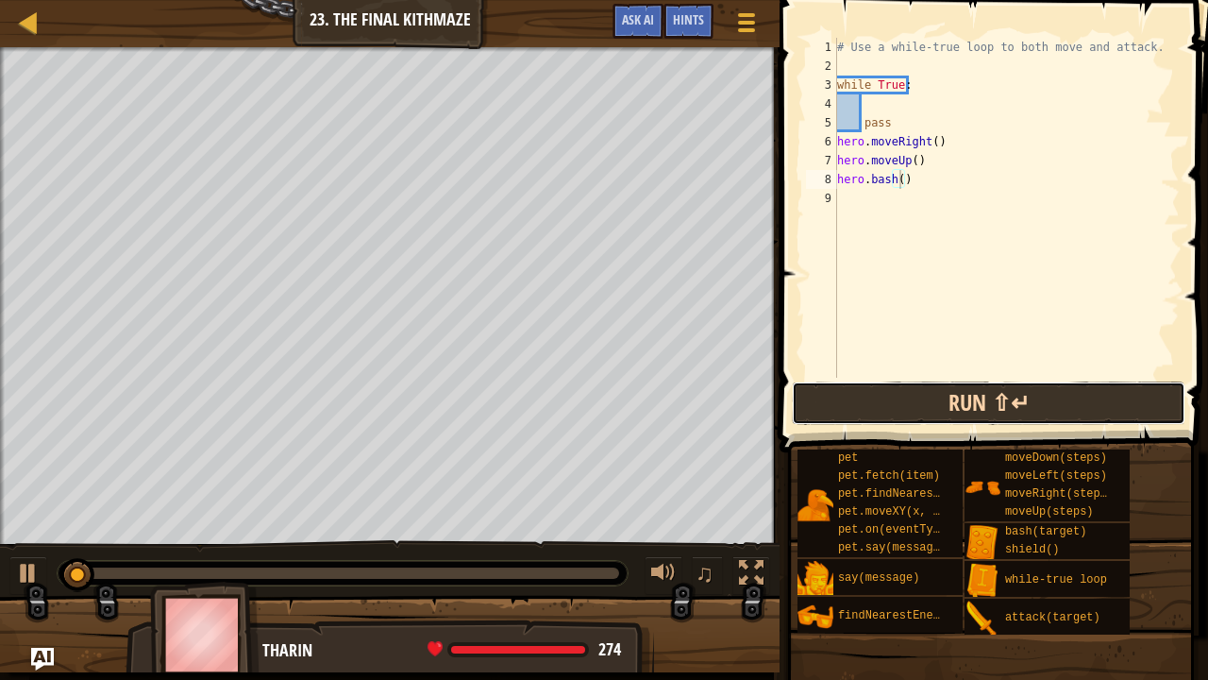
click at [917, 395] on button "Run ⇧↵" at bounding box center [989, 402] width 394 height 43
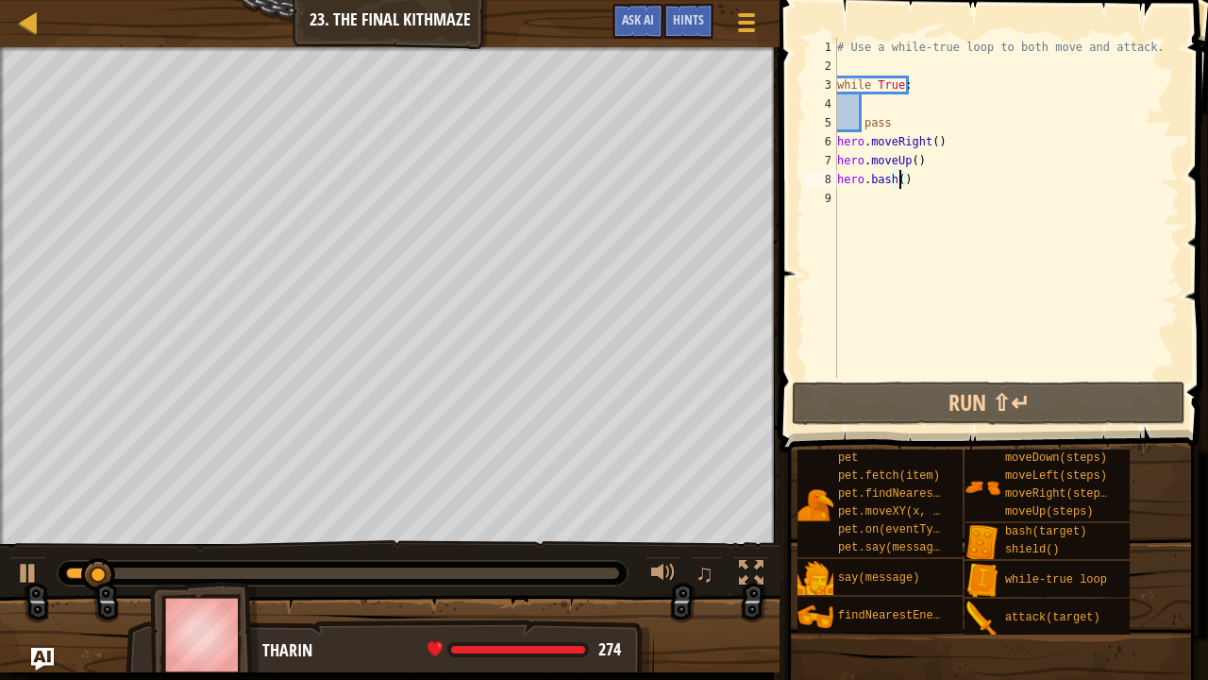
click at [875, 110] on div "# Use a while-true loop to both move and attack. while True : pass hero . moveR…" at bounding box center [1007, 227] width 346 height 378
type textarea "h"
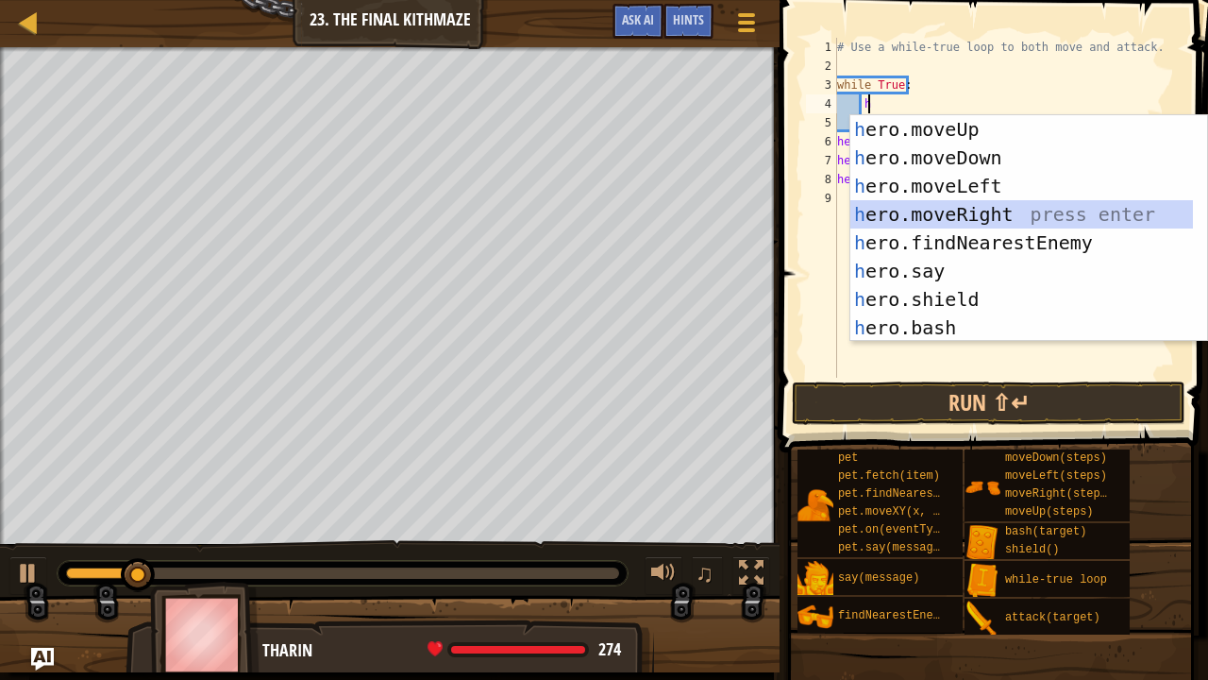
click at [969, 212] on div "h ero.moveUp press enter h ero.moveDown press enter h ero.moveLeft press enter …" at bounding box center [1023, 256] width 344 height 283
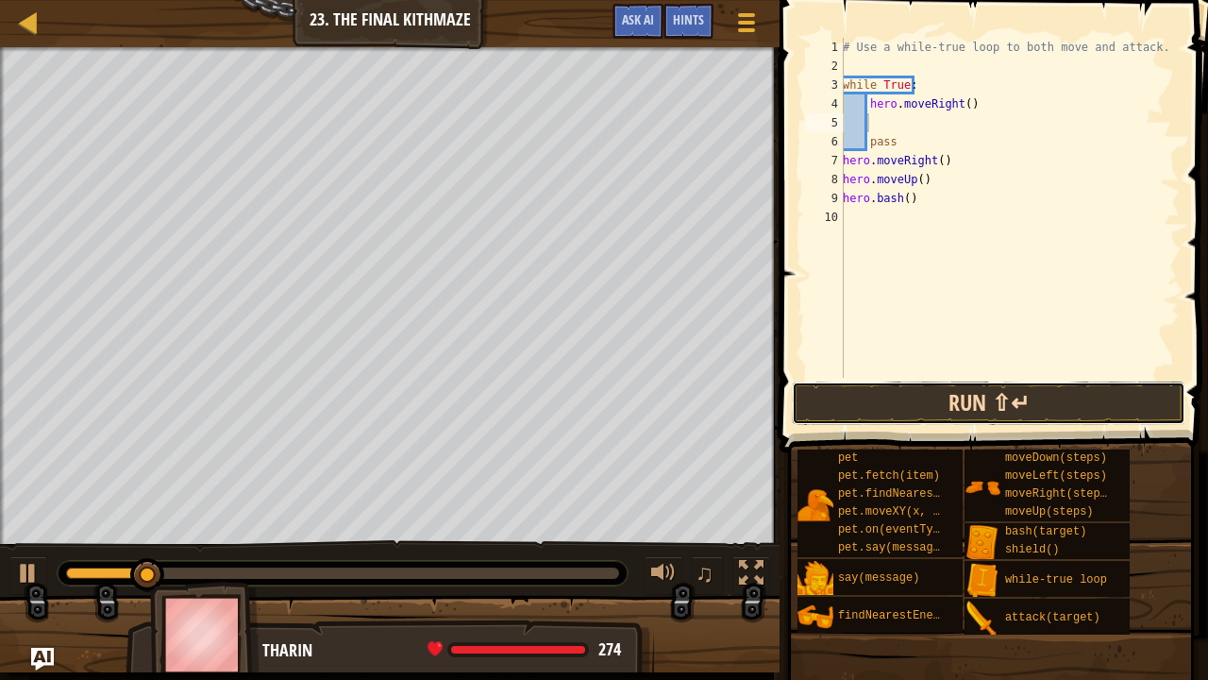
drag, startPoint x: 976, startPoint y: 392, endPoint x: 966, endPoint y: 396, distance: 11.4
click at [966, 396] on button "Run ⇧↵" at bounding box center [989, 402] width 394 height 43
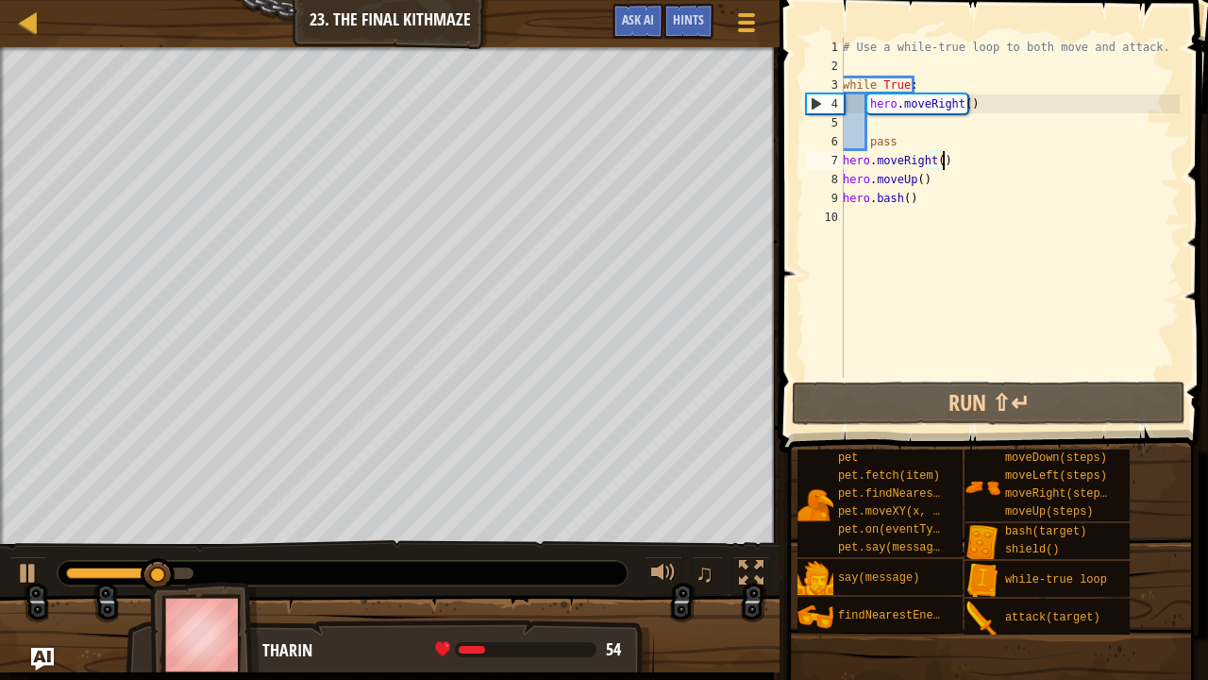
click at [942, 162] on div "# Use a while-true loop to both move and attack. while True : hero . moveRight …" at bounding box center [1009, 227] width 341 height 378
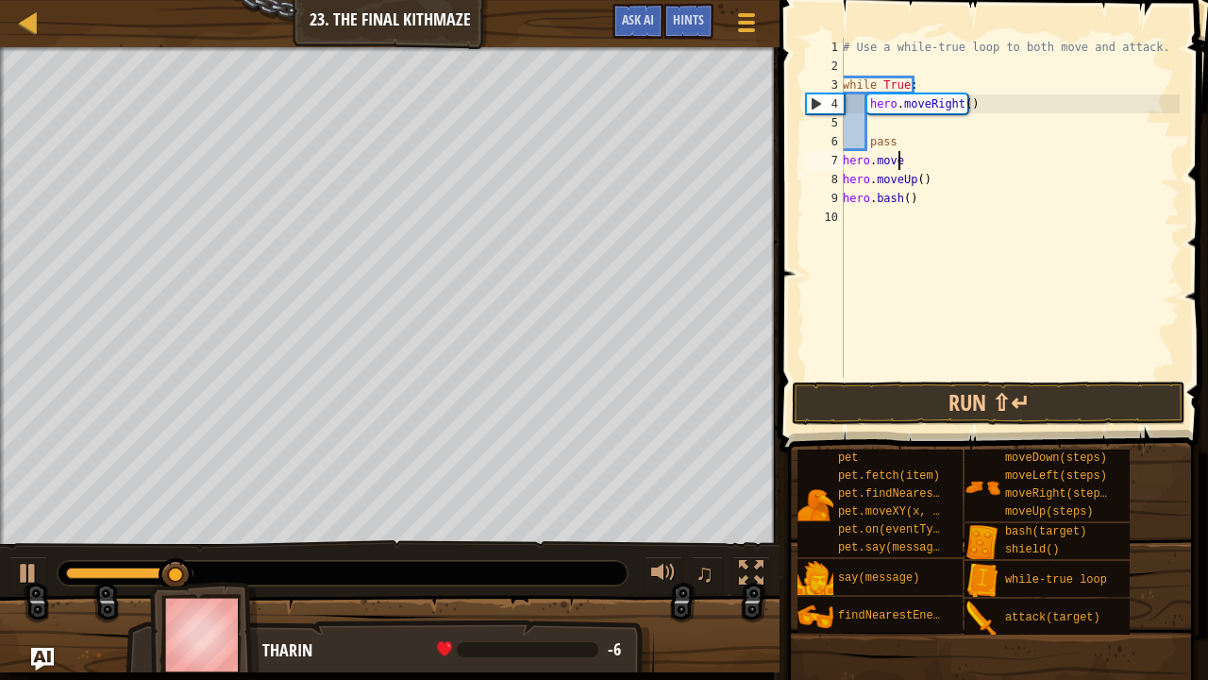
type textarea "h"
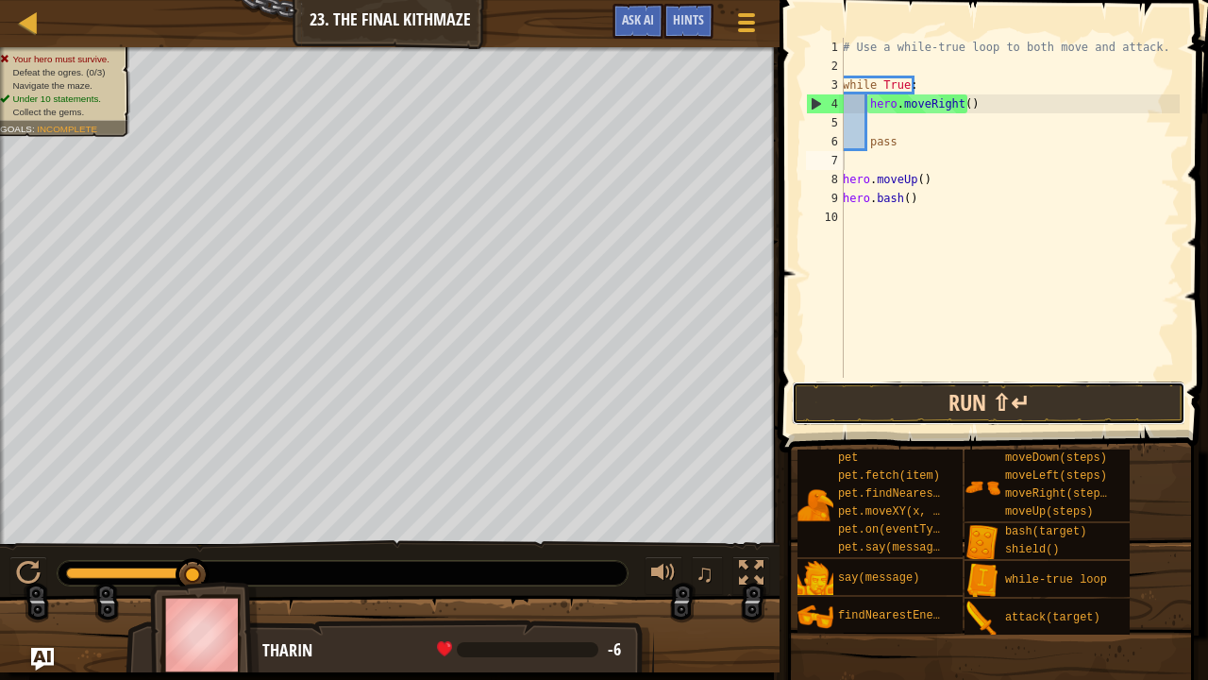
click at [1072, 385] on button "Run ⇧↵" at bounding box center [989, 402] width 394 height 43
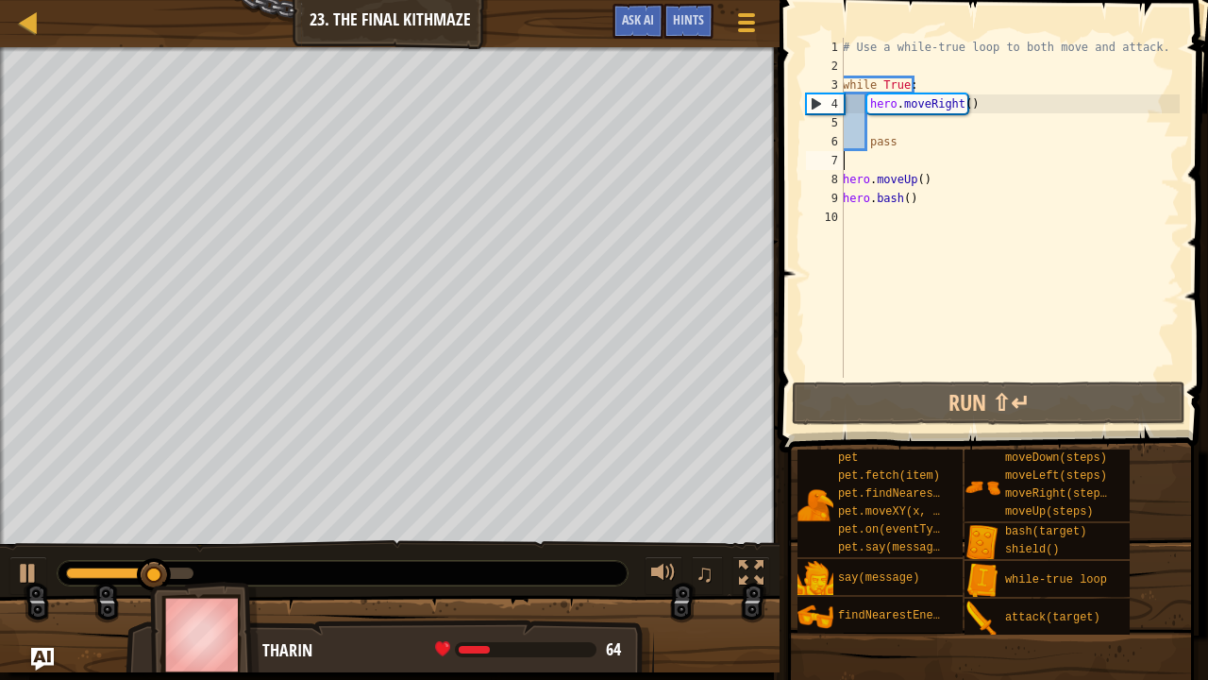
click at [926, 177] on div "# Use a while-true loop to both move and attack. while True : hero . moveRight …" at bounding box center [1009, 227] width 341 height 378
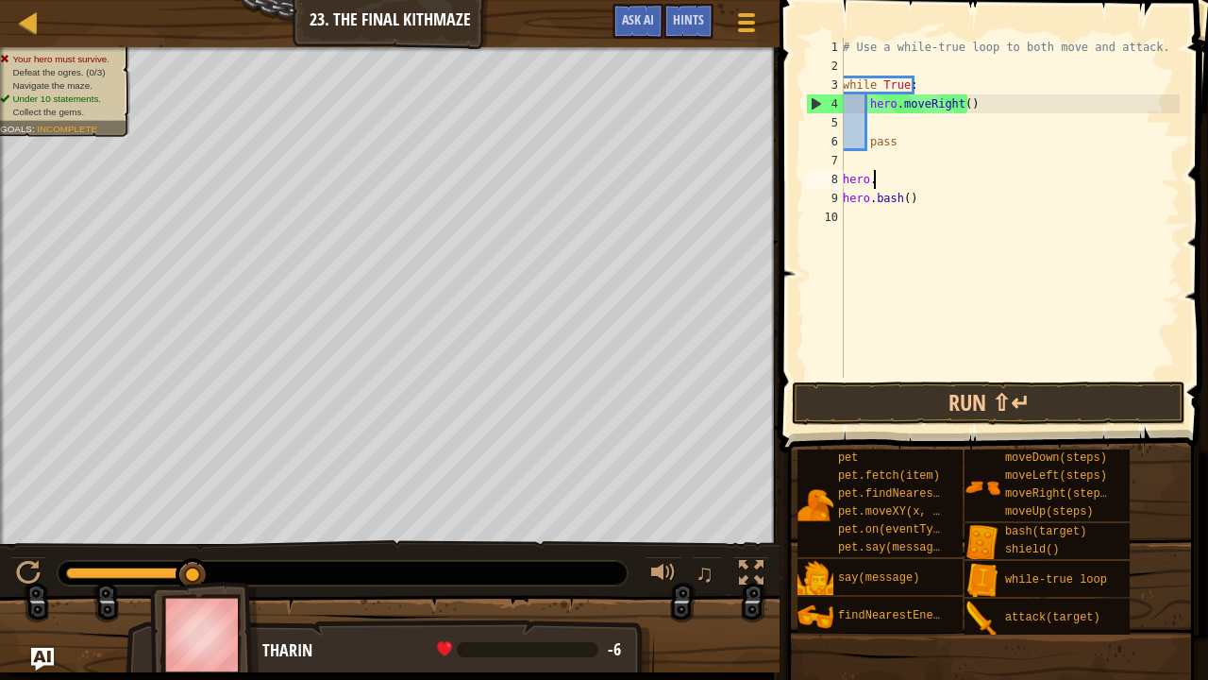
type textarea "h"
click at [929, 214] on div "# Use a while-true loop to both move and attack. while True : hero . moveRight …" at bounding box center [1009, 227] width 341 height 378
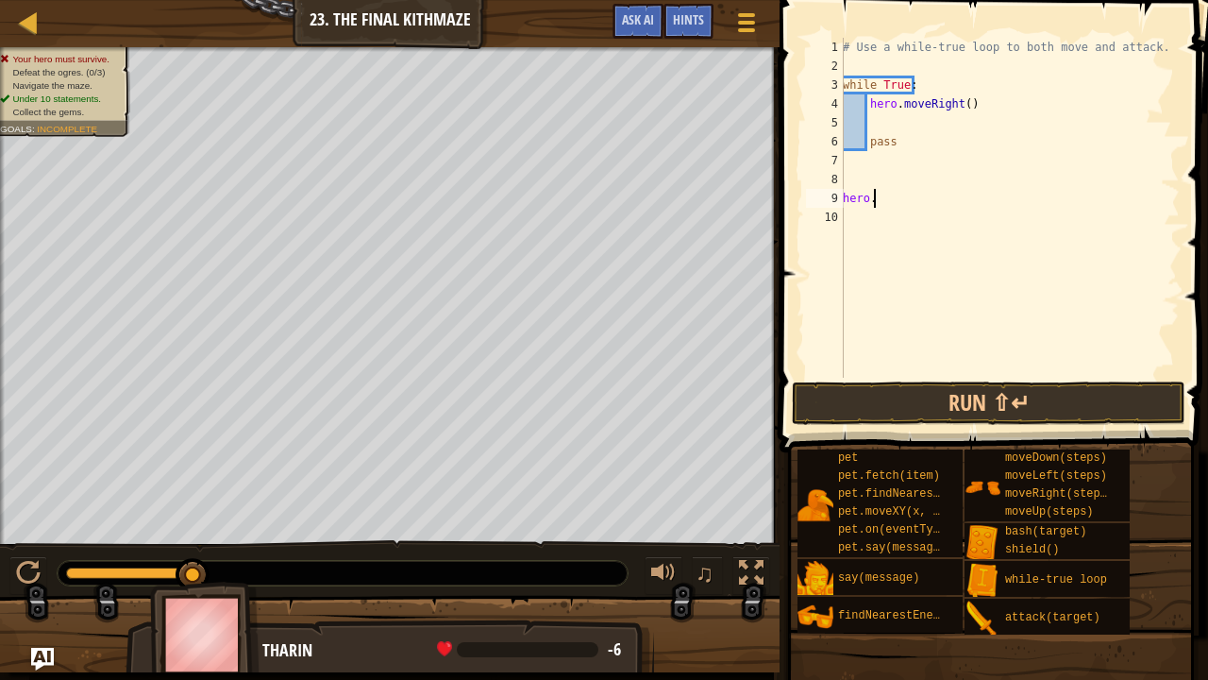
type textarea "h"
click at [1012, 381] on button "Run ⇧↵" at bounding box center [989, 402] width 394 height 43
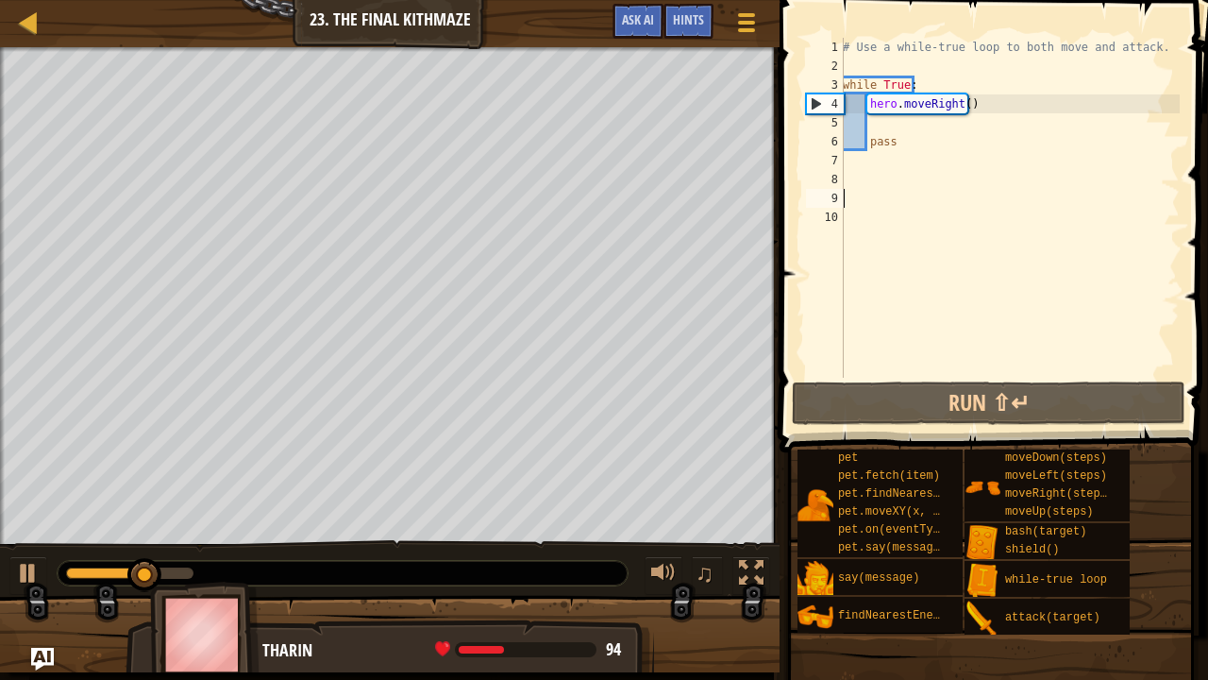
click at [878, 126] on div "# Use a while-true loop to both move and attack. while True : hero . moveRight …" at bounding box center [1009, 227] width 341 height 378
type textarea "h"
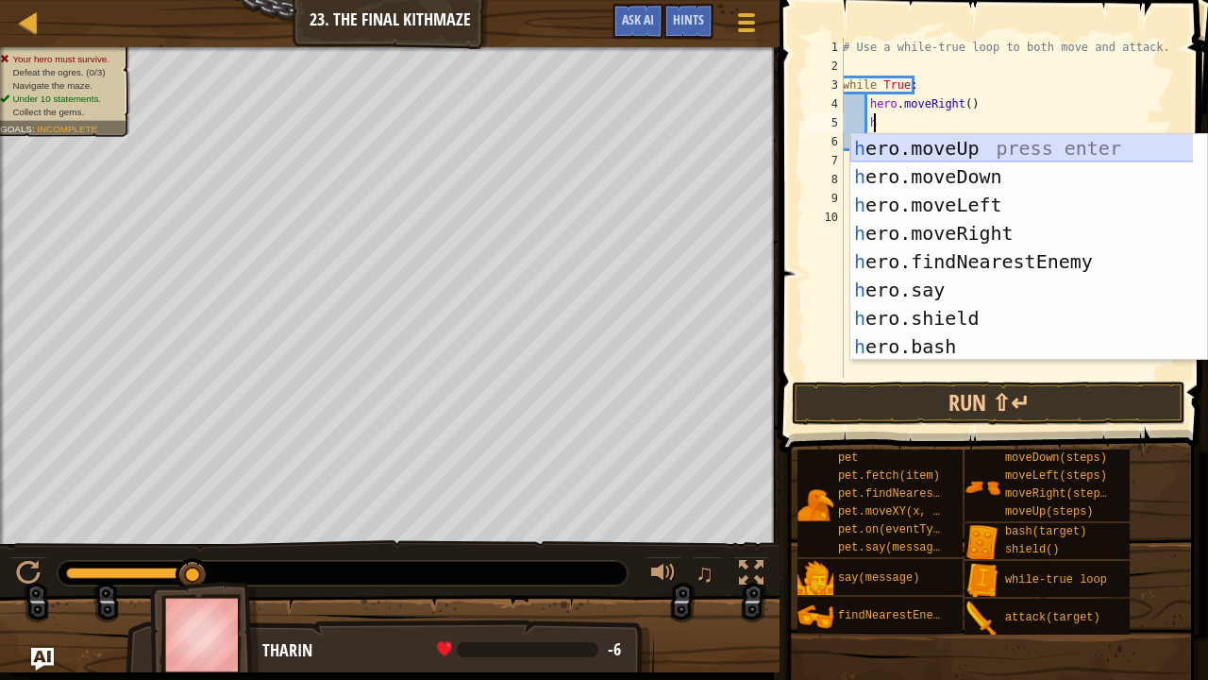
click at [937, 151] on div "h ero.moveUp press enter h ero.moveDown press enter h ero.moveLeft press enter …" at bounding box center [1023, 275] width 344 height 283
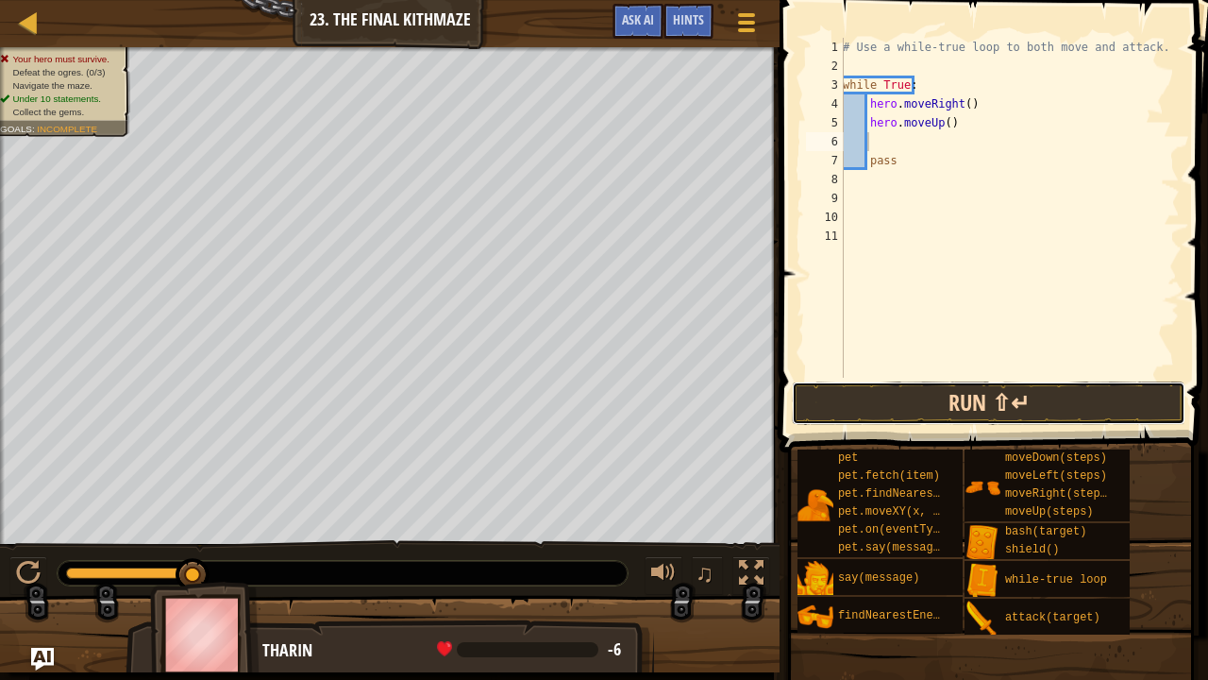
click at [976, 413] on button "Run ⇧↵" at bounding box center [989, 402] width 394 height 43
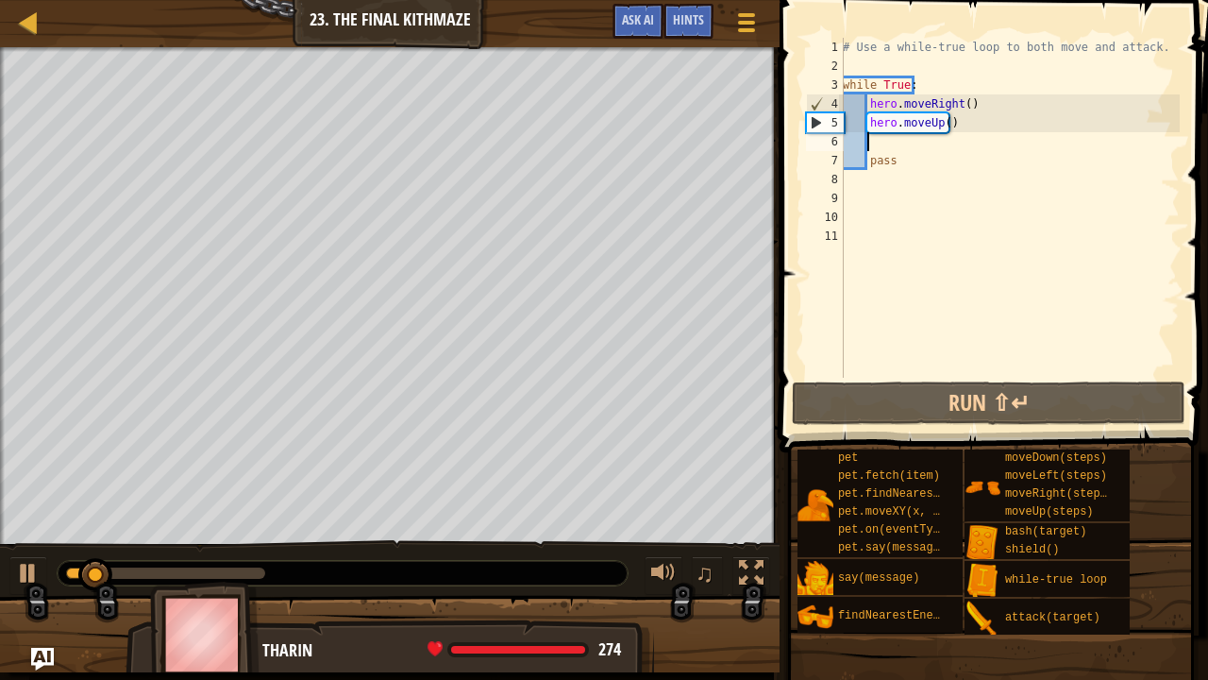
type textarea "h"
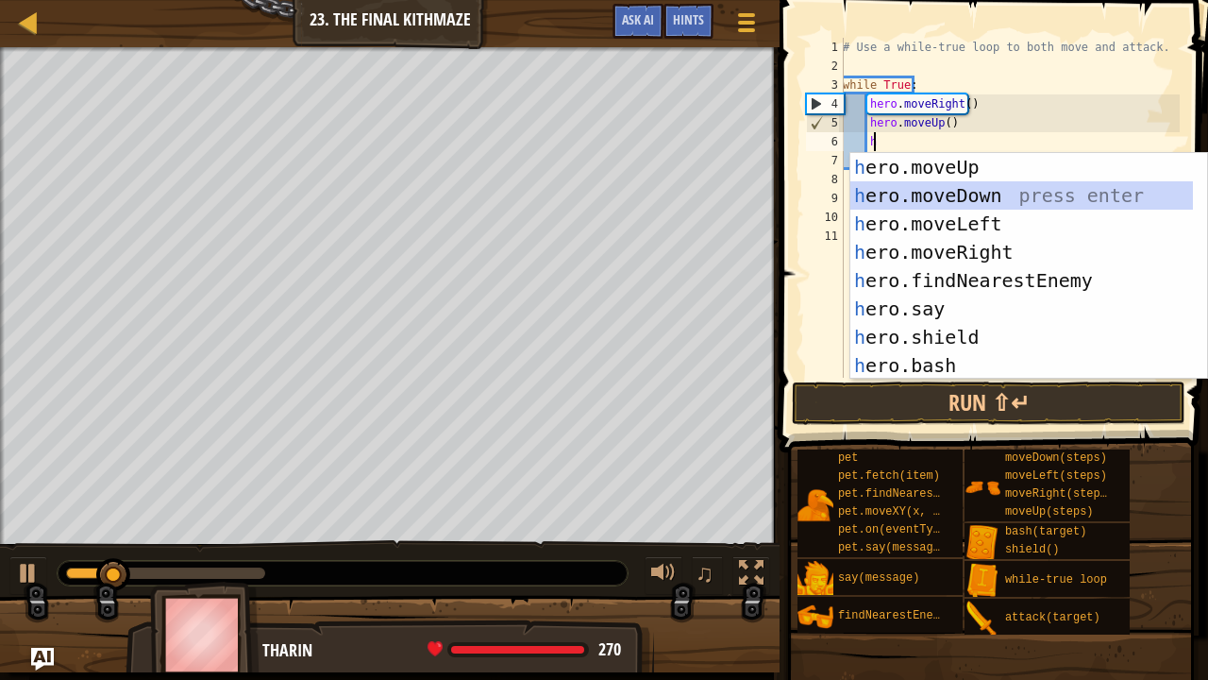
click at [958, 193] on div "h ero.moveUp press enter h ero.moveDown press enter h ero.moveLeft press enter …" at bounding box center [1023, 294] width 344 height 283
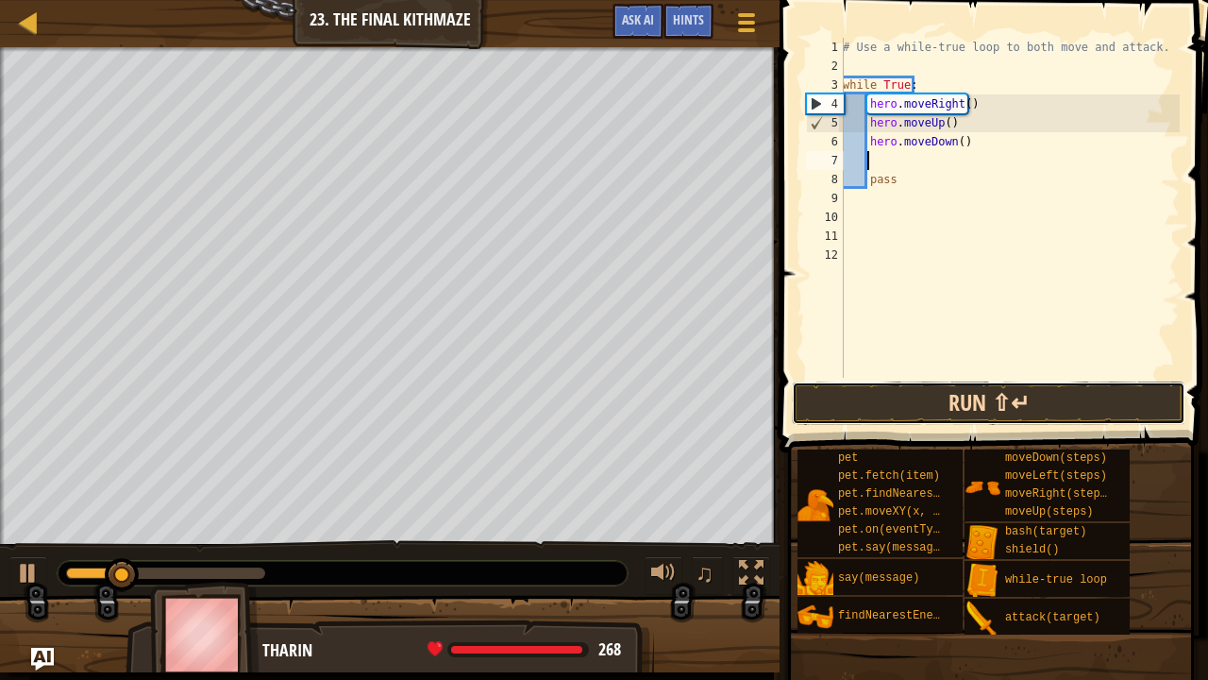
click at [1020, 413] on button "Run ⇧↵" at bounding box center [989, 402] width 394 height 43
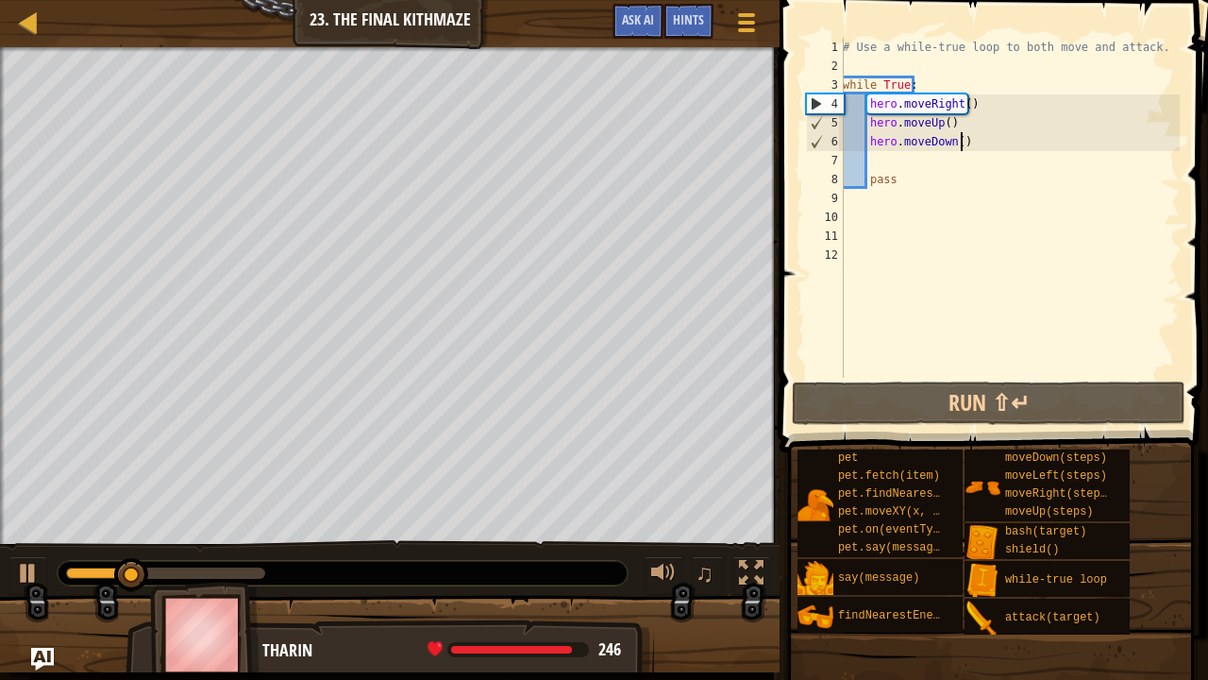
click at [969, 142] on div "# Use a while-true loop to both move and attack. while True : hero . moveRight …" at bounding box center [1009, 227] width 341 height 378
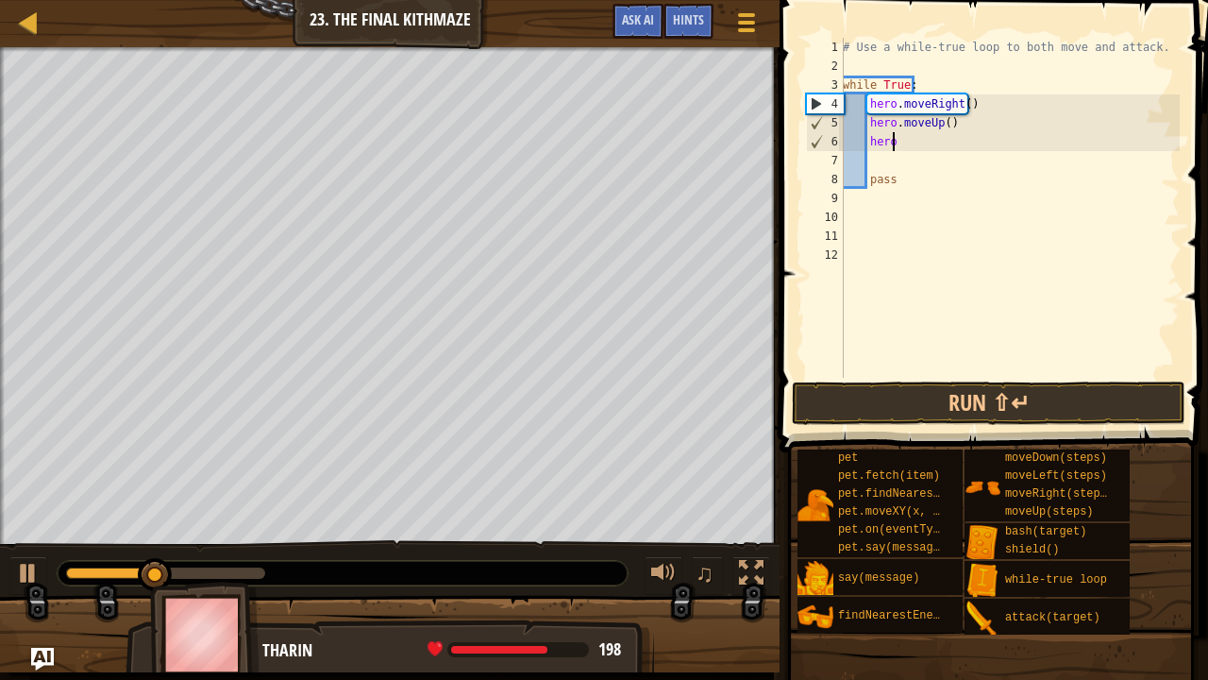
type textarea "h"
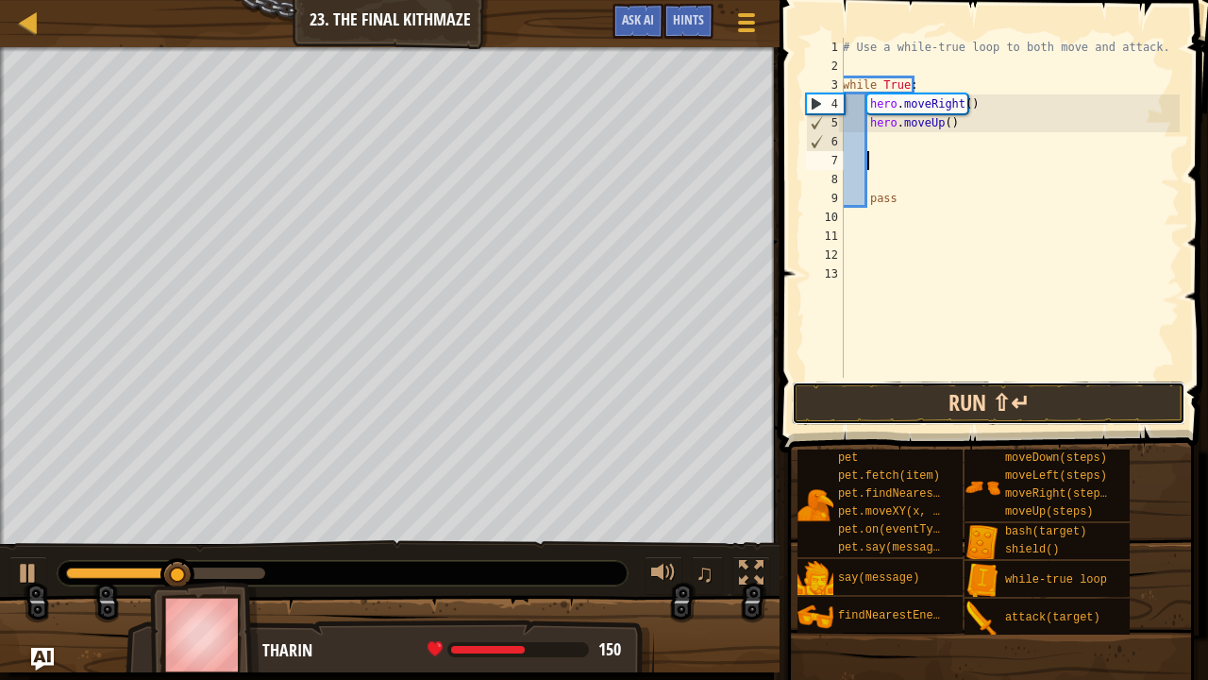
click at [982, 395] on button "Run ⇧↵" at bounding box center [989, 402] width 394 height 43
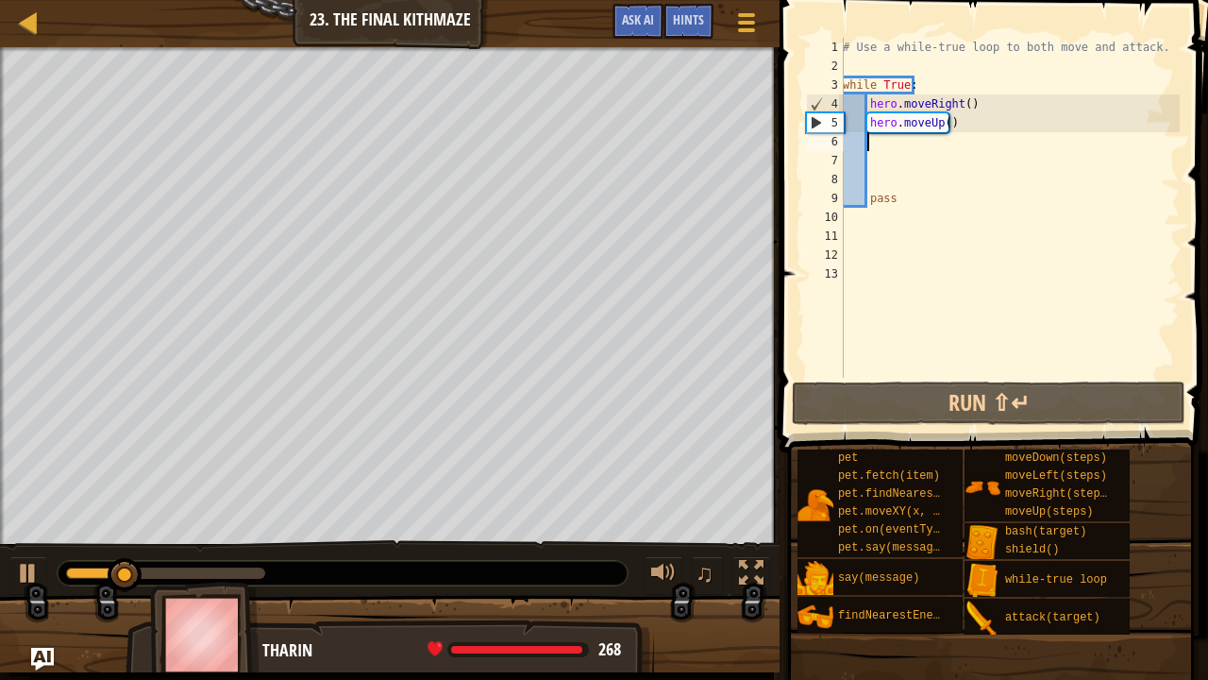
click at [871, 145] on div "# Use a while-true loop to both move and attack. while True : hero . moveRight …" at bounding box center [1009, 227] width 341 height 378
click at [958, 126] on div "# Use a while-true loop to both move and attack. while True : hero . moveRight …" at bounding box center [1009, 227] width 341 height 378
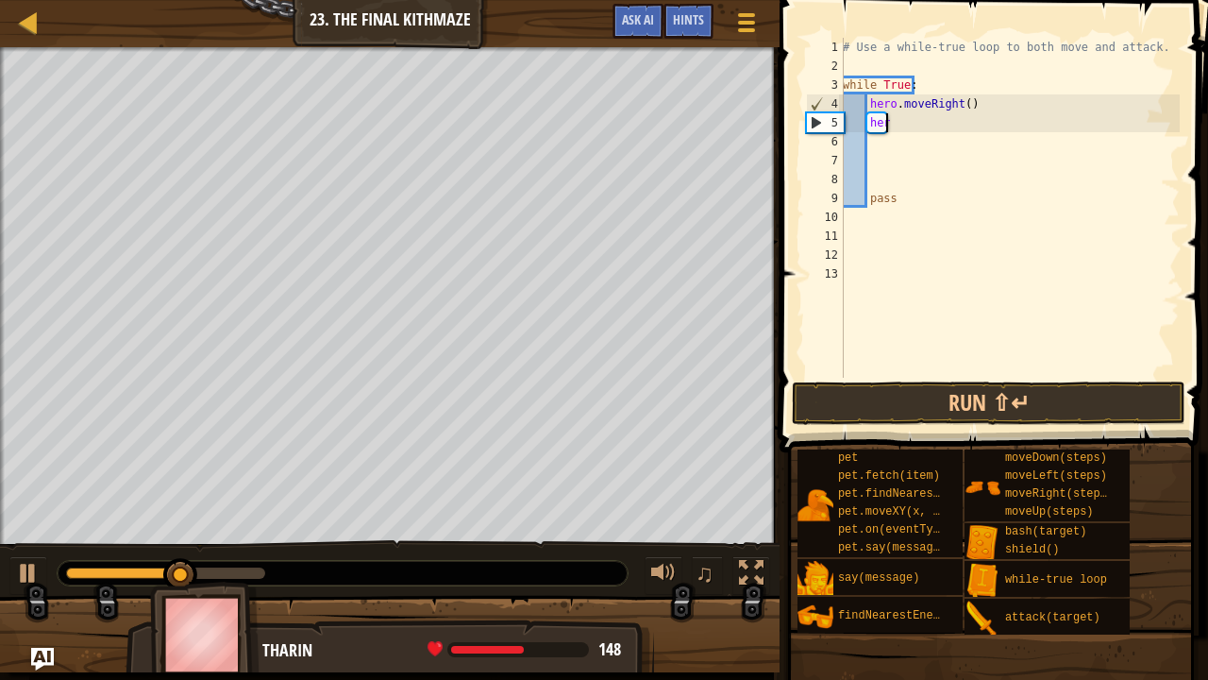
type textarea "h"
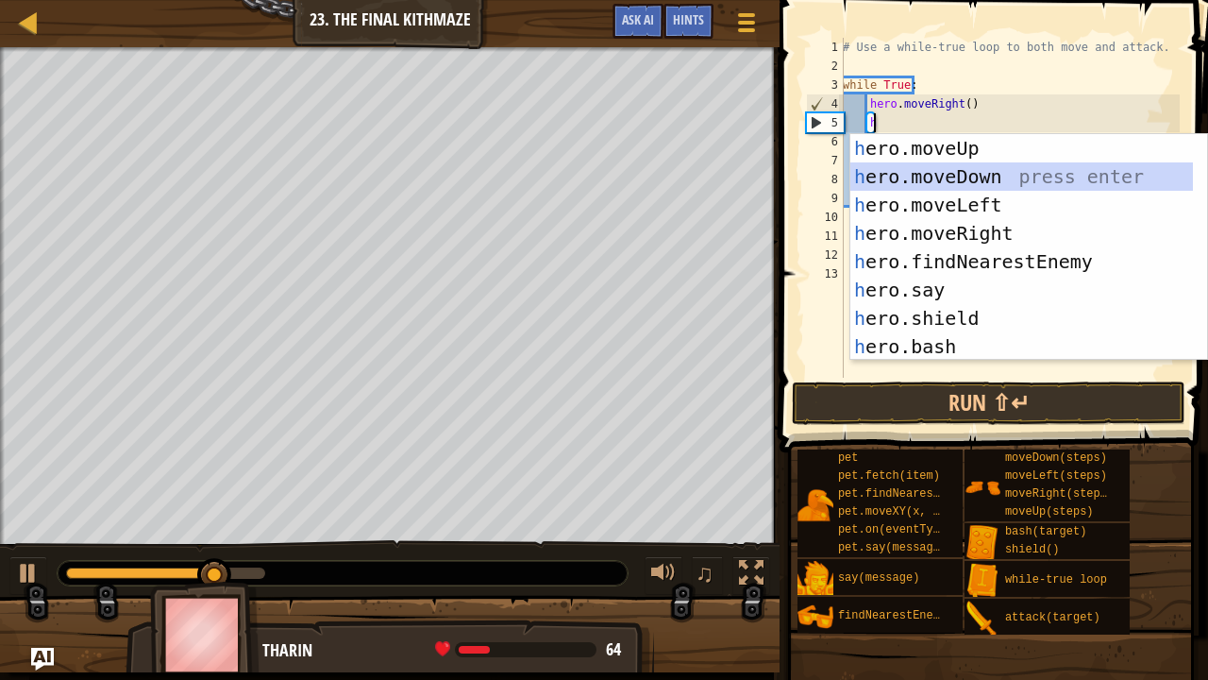
click at [934, 182] on div "h ero.moveUp press enter h ero.moveDown press enter h ero.moveLeft press enter …" at bounding box center [1023, 275] width 344 height 283
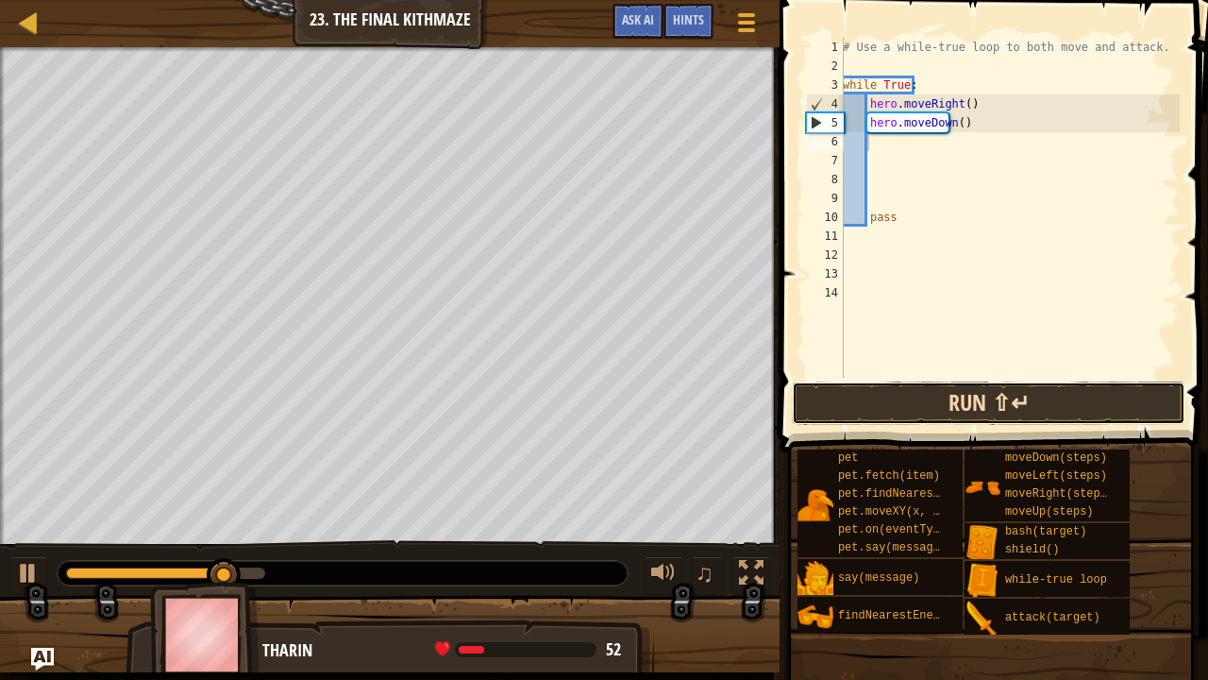
click at [968, 403] on button "Run ⇧↵" at bounding box center [989, 402] width 394 height 43
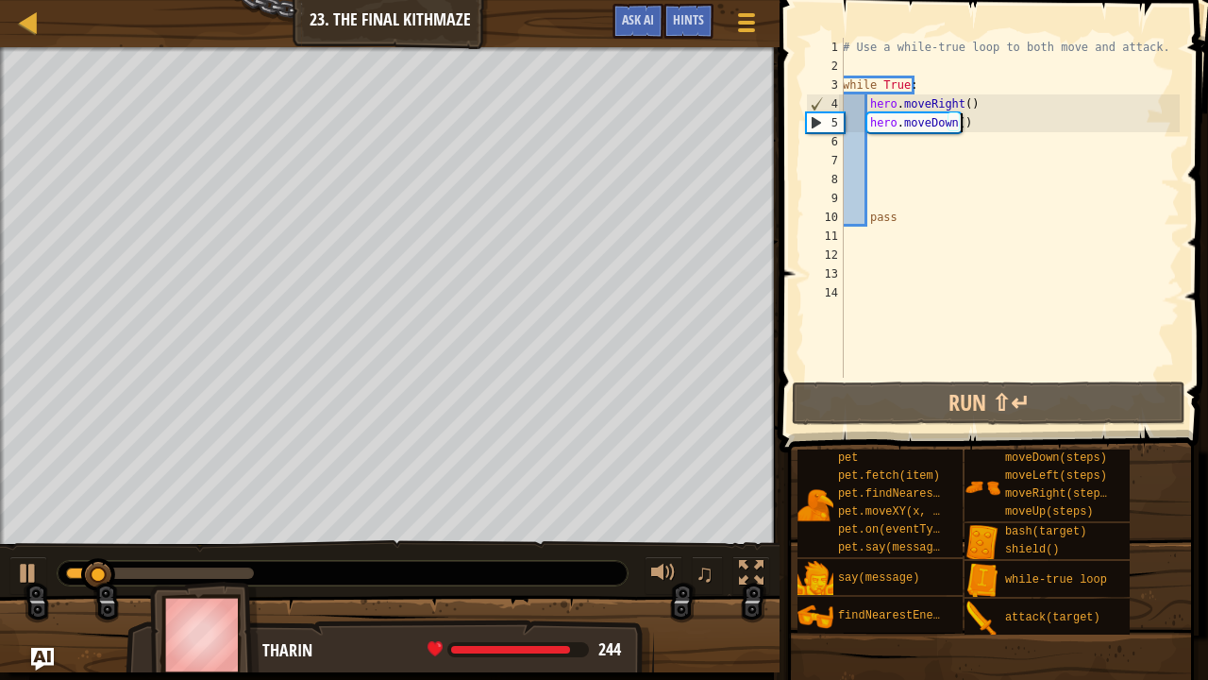
click at [990, 130] on div "# Use a while-true loop to both move and attack. while True : hero . moveRight …" at bounding box center [1009, 227] width 341 height 378
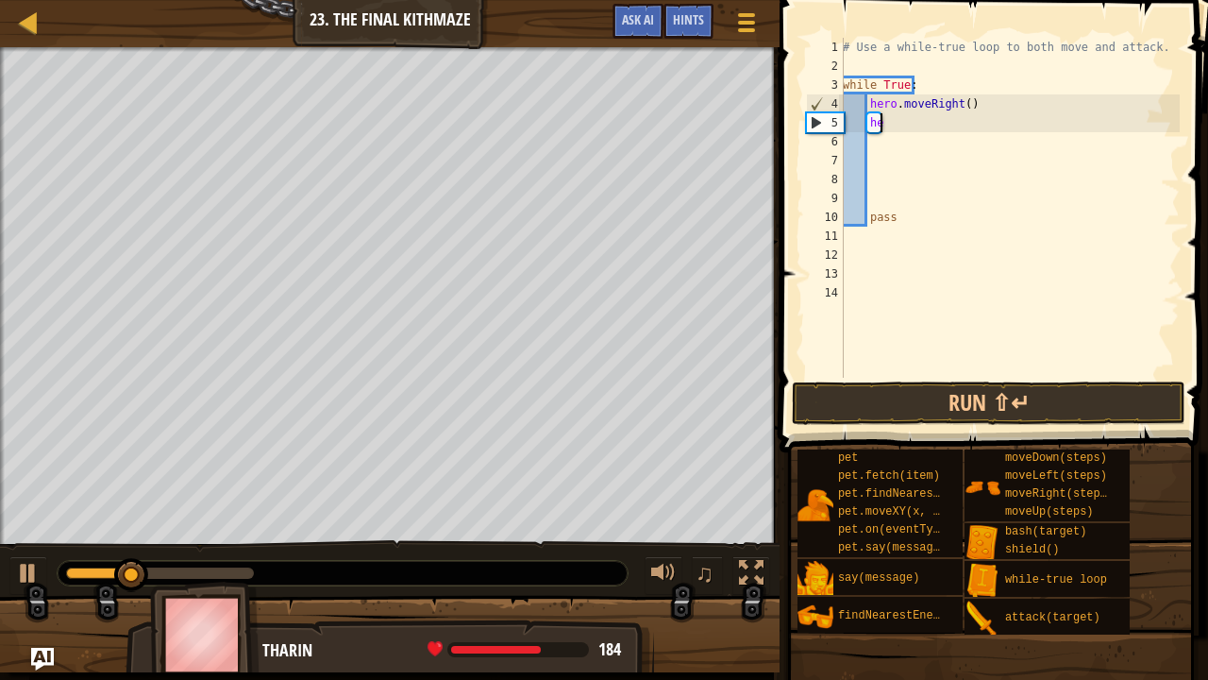
type textarea "h"
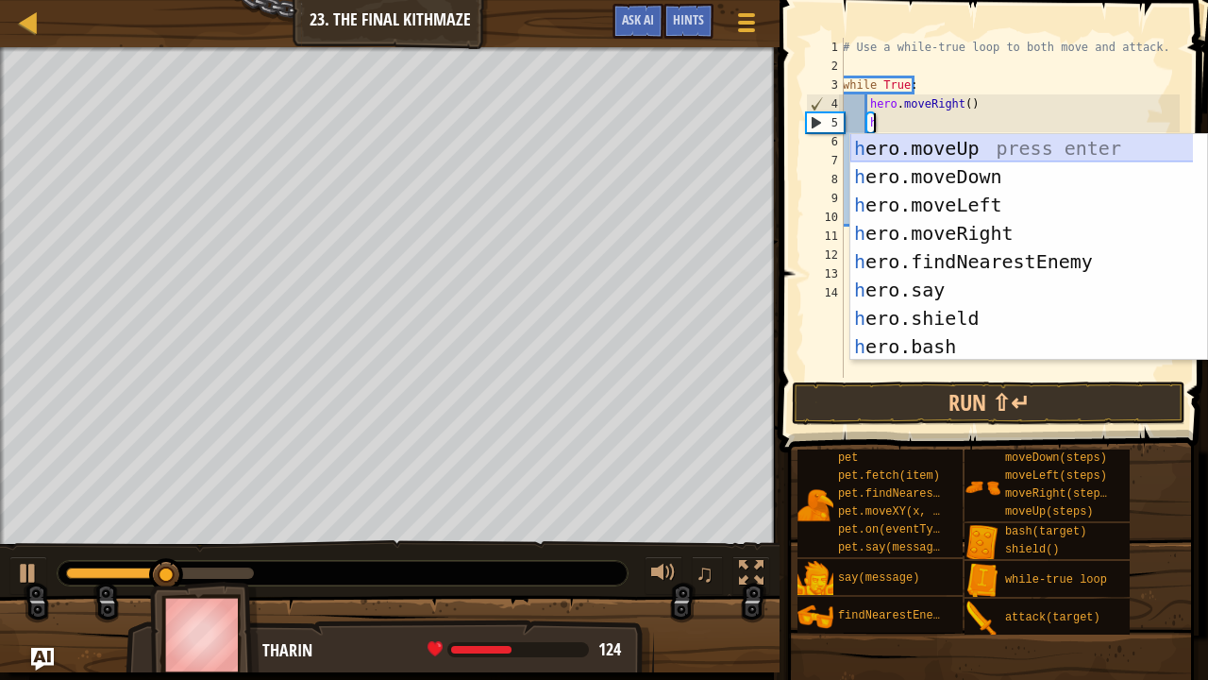
click at [972, 159] on div "h ero.moveUp press enter h ero.moveDown press enter h ero.moveLeft press enter …" at bounding box center [1023, 275] width 344 height 283
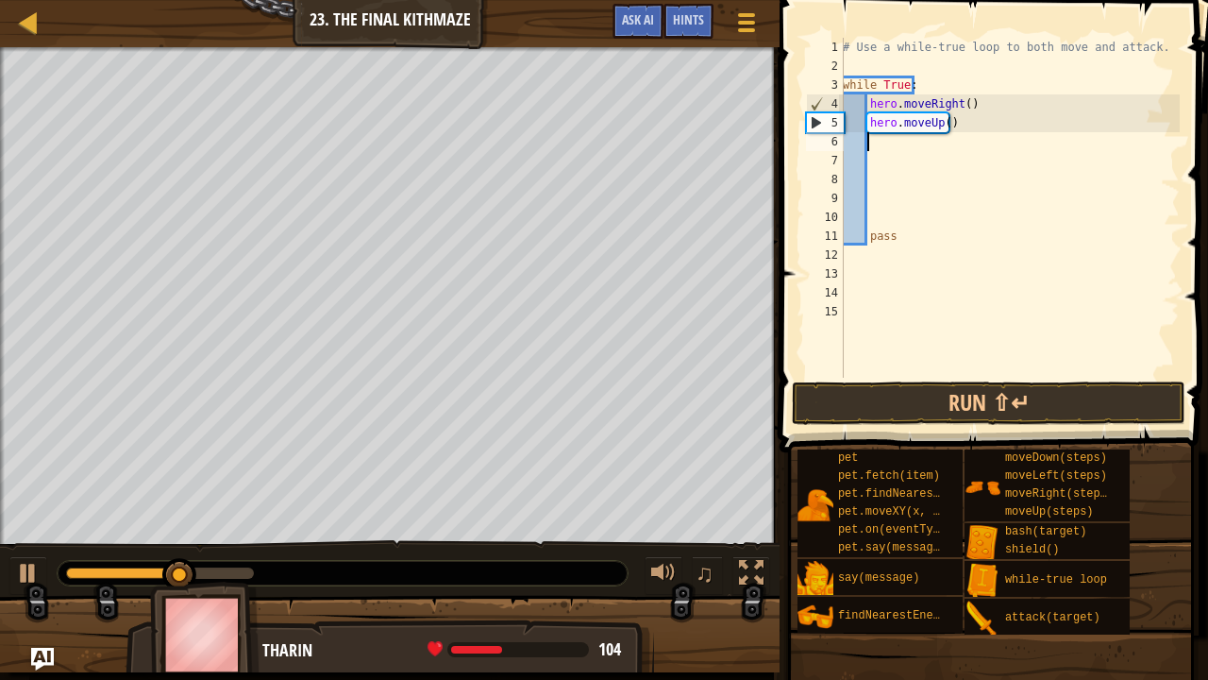
type textarea "h"
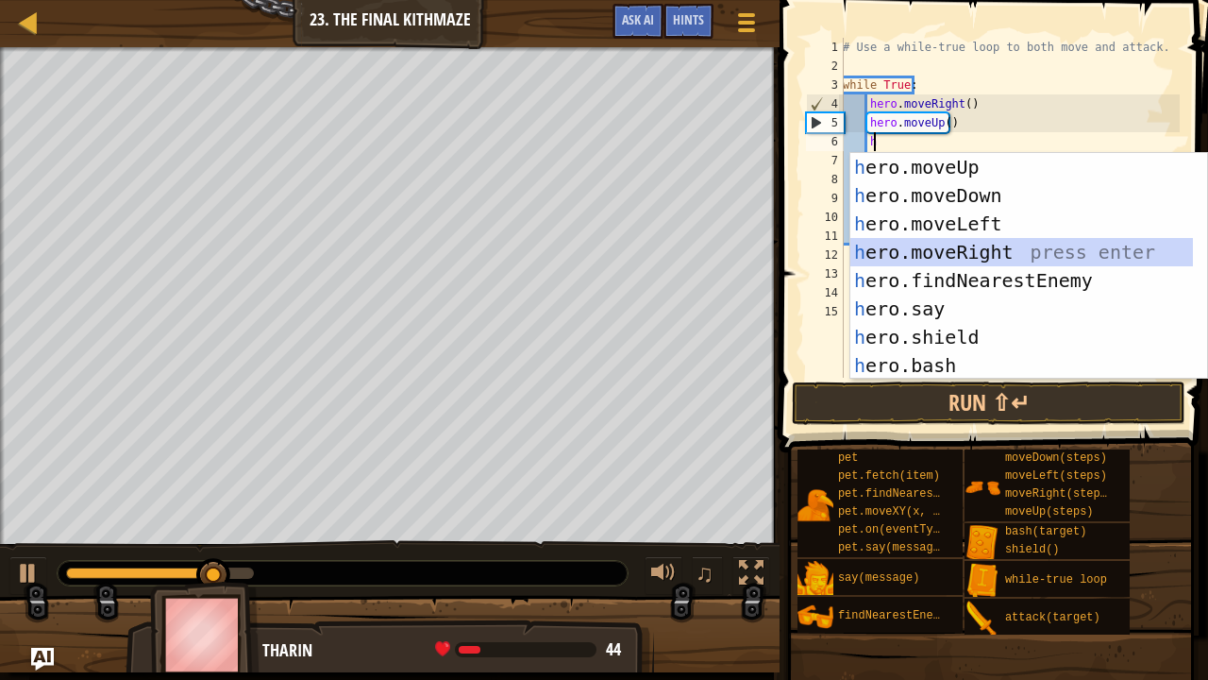
click at [986, 244] on div "h ero.moveUp press enter h ero.moveDown press enter h ero.moveLeft press enter …" at bounding box center [1023, 294] width 344 height 283
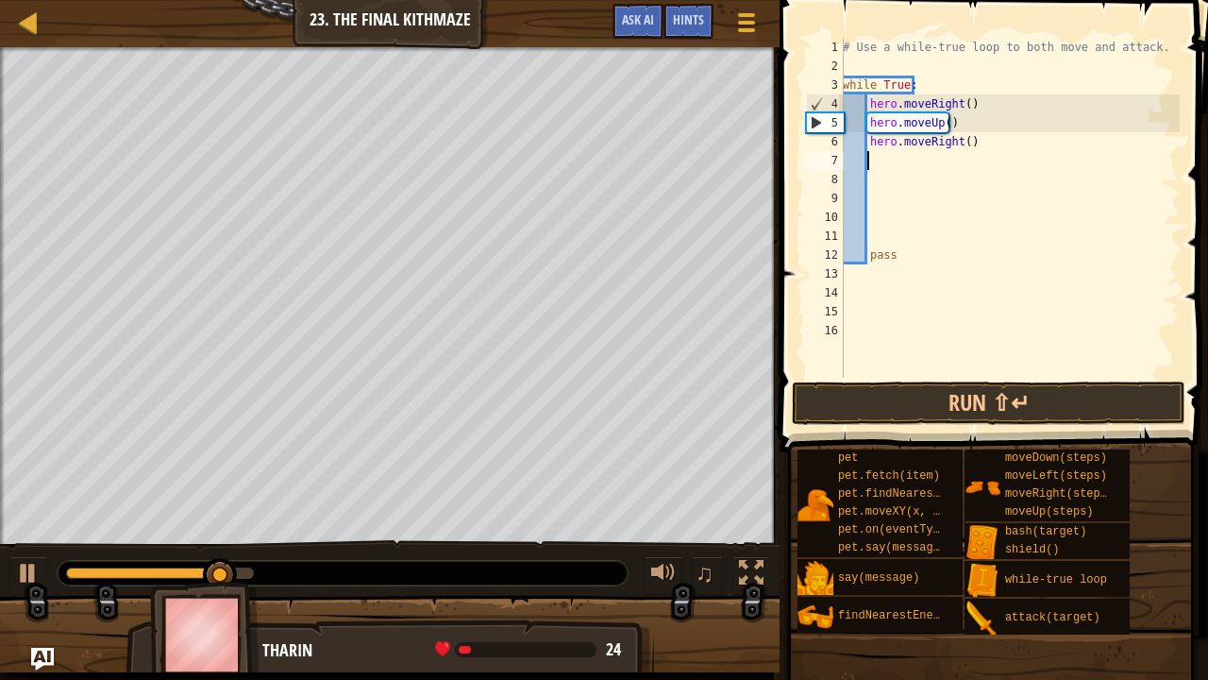
type textarea "h"
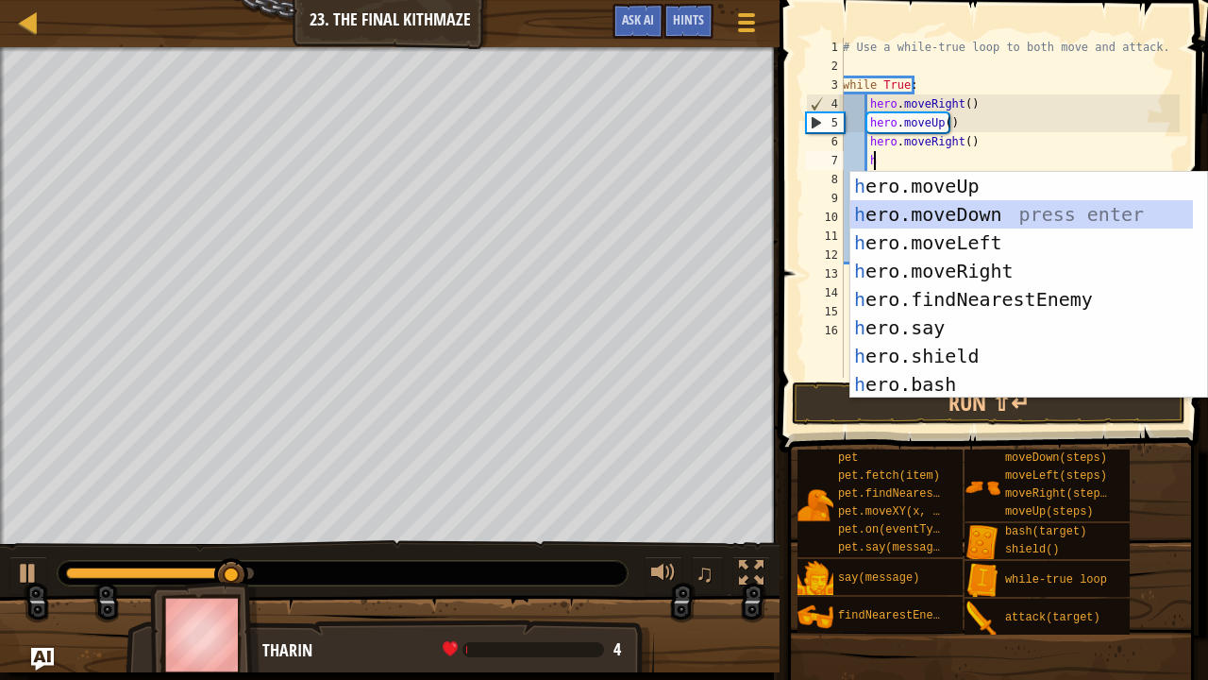
click at [931, 210] on div "h ero.moveUp press enter h ero.moveDown press enter h ero.moveLeft press enter …" at bounding box center [1023, 313] width 344 height 283
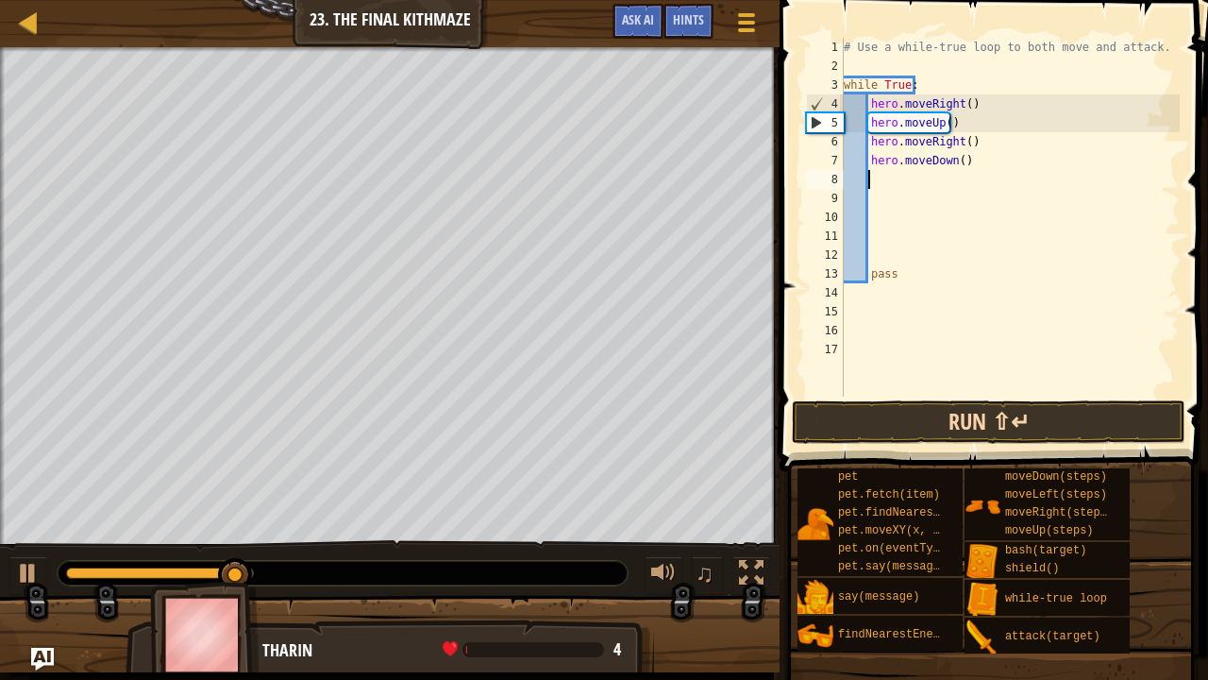
scroll to position [8, 1]
click at [979, 419] on button "Run ⇧↵" at bounding box center [989, 421] width 394 height 43
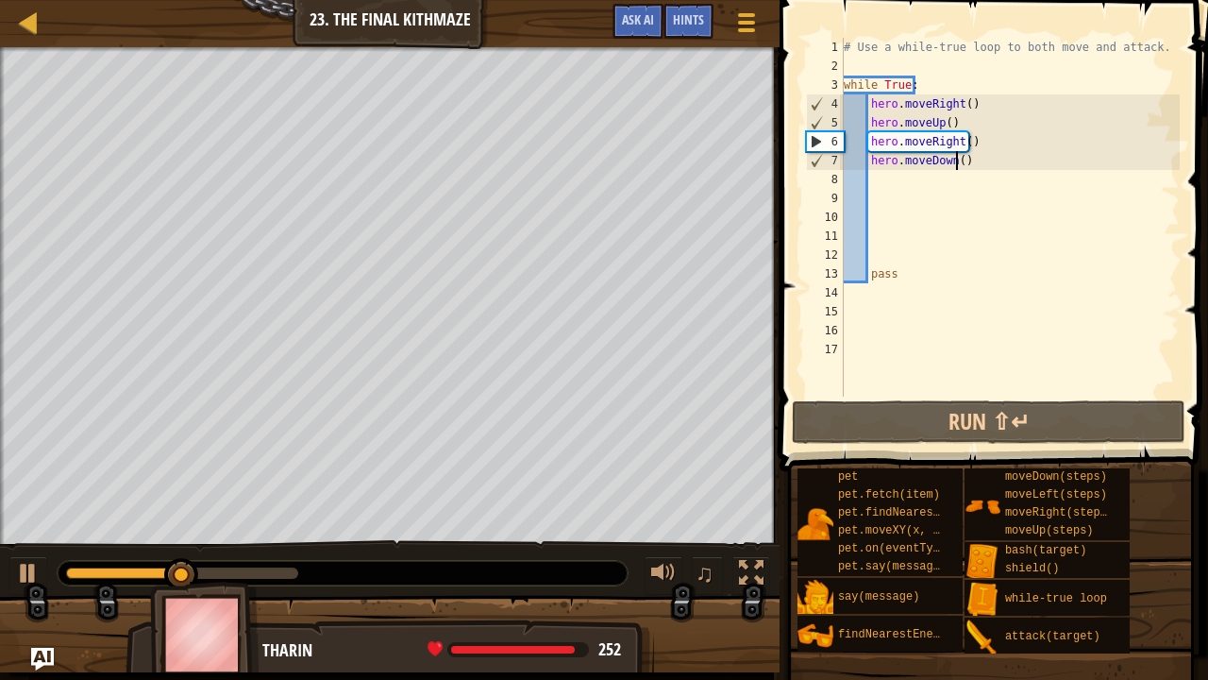
click at [957, 162] on div "# Use a while-true loop to both move and attack. while True : hero . moveRight …" at bounding box center [1010, 236] width 340 height 396
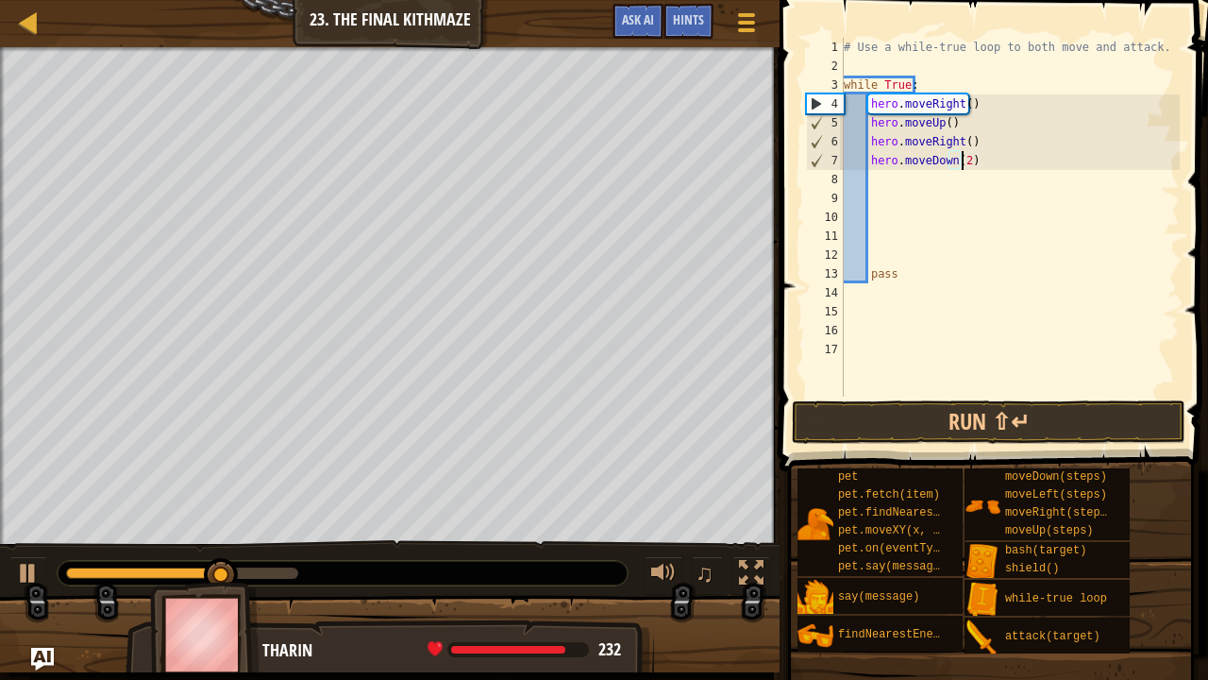
scroll to position [8, 9]
type textarea "hero.moveDown(2)"
click at [1051, 425] on button "Run ⇧↵" at bounding box center [989, 421] width 394 height 43
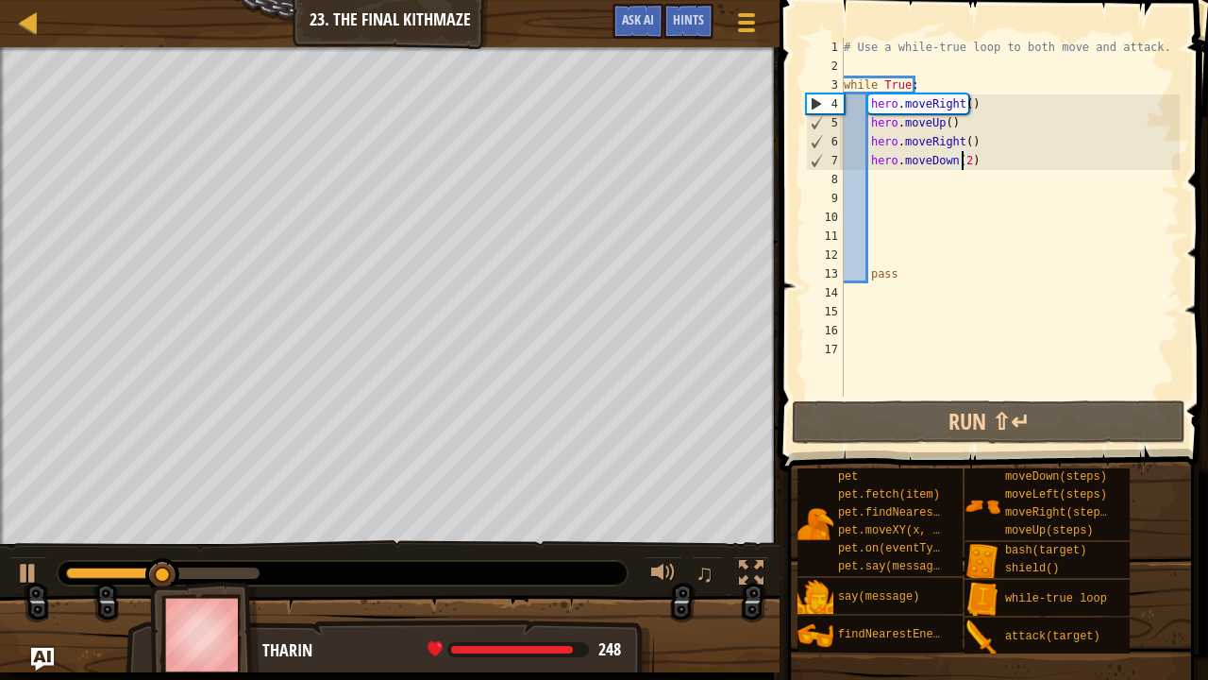
click at [920, 200] on div "# Use a while-true loop to both move and attack. while True : hero . moveRight …" at bounding box center [1010, 236] width 340 height 396
type textarea "h"
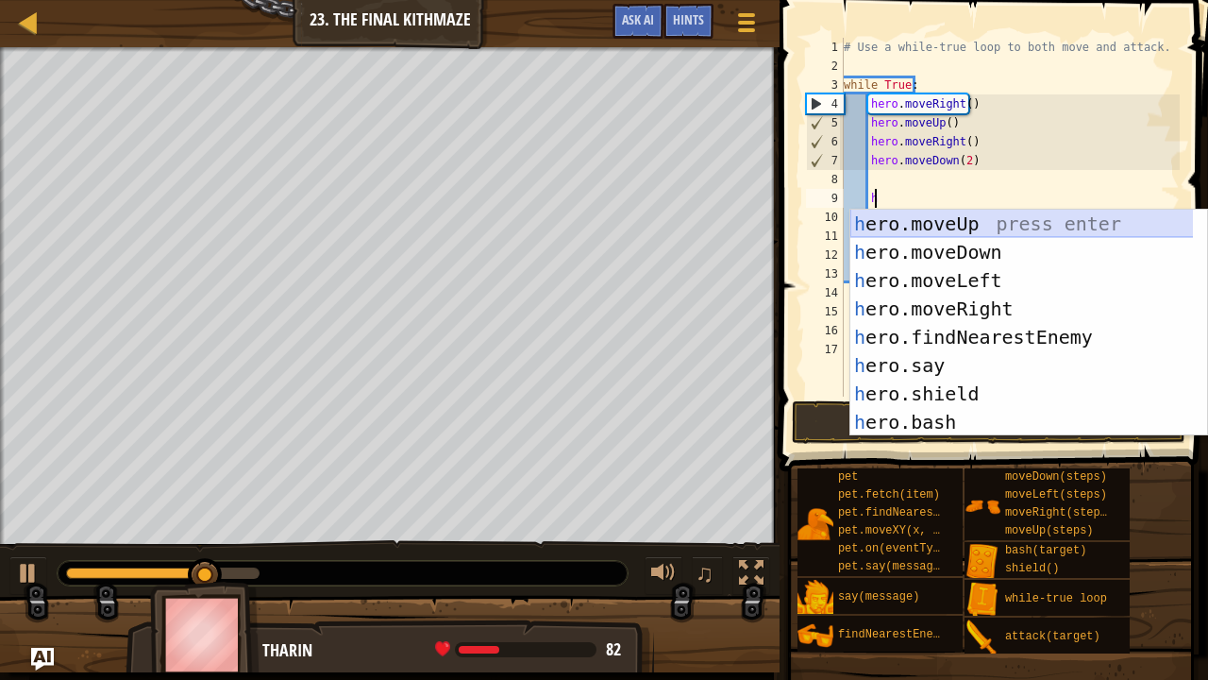
click at [931, 228] on div "h ero.moveUp press enter h ero.moveDown press enter h ero.moveLeft press enter …" at bounding box center [1023, 351] width 344 height 283
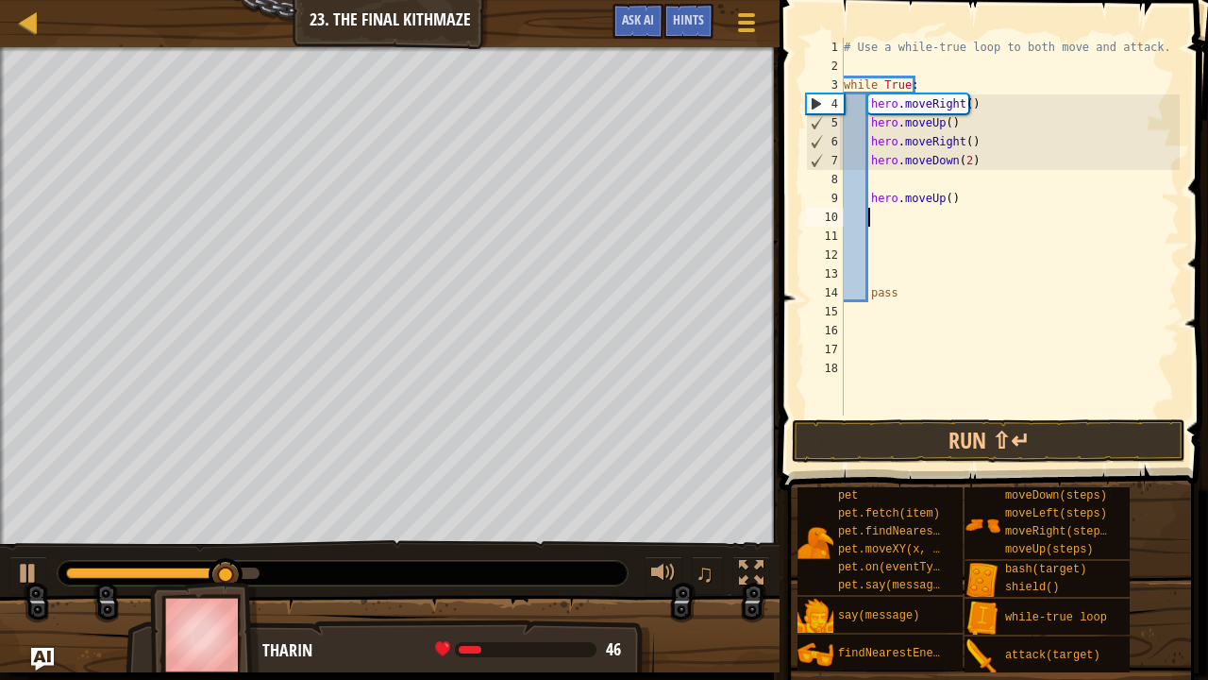
click at [900, 226] on div "# Use a while-true loop to both move and attack. while True : hero . moveRight …" at bounding box center [1010, 245] width 340 height 415
click at [955, 202] on div "# Use a while-true loop to both move and attack. while True : hero . moveRight …" at bounding box center [1010, 245] width 340 height 415
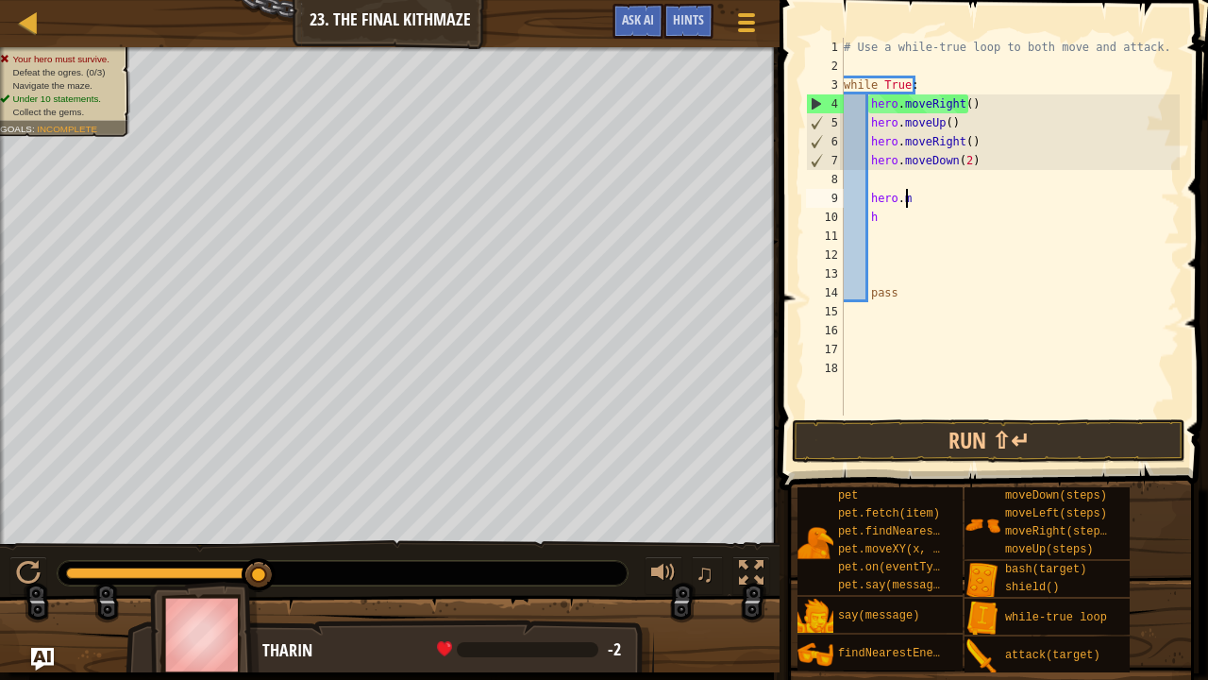
type textarea "h"
click at [927, 226] on div "# Use a while-true loop to both move and attack. while True : hero . moveRight …" at bounding box center [1010, 245] width 340 height 415
type textarea "h"
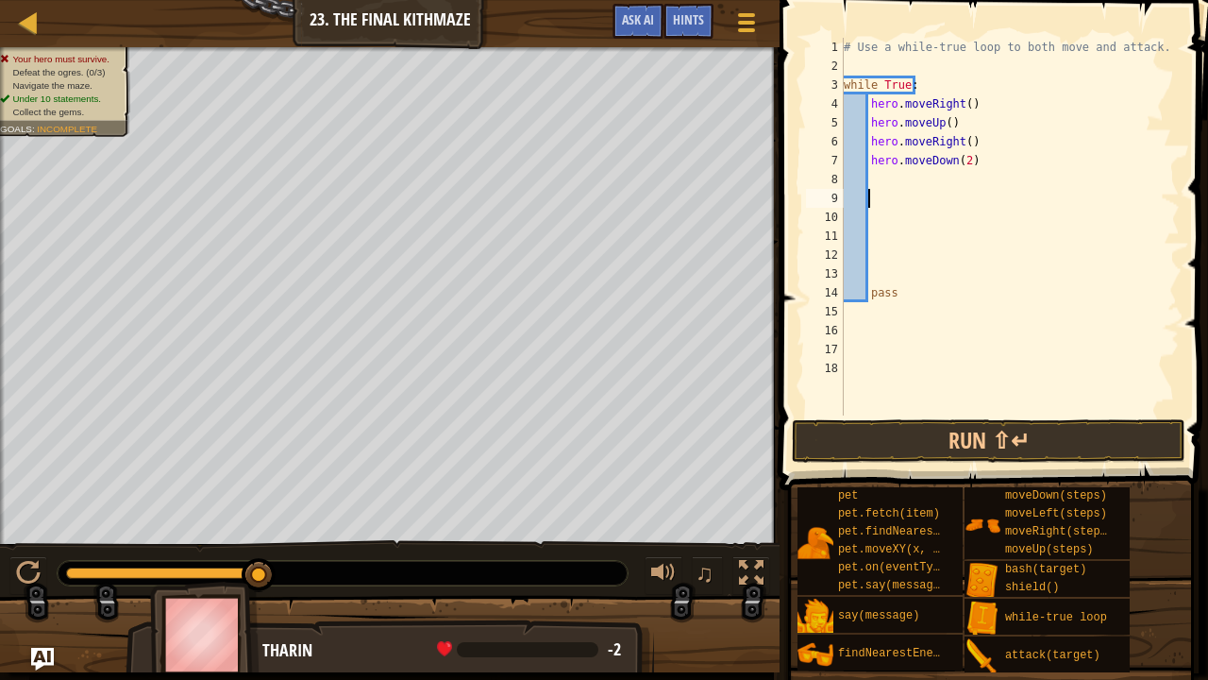
click at [887, 193] on div "# Use a while-true loop to both move and attack. while True : hero . moveRight …" at bounding box center [1010, 245] width 340 height 415
click at [884, 184] on div "# Use a while-true loop to both move and attack. while True : hero . moveRight …" at bounding box center [1010, 245] width 340 height 415
type textarea "h"
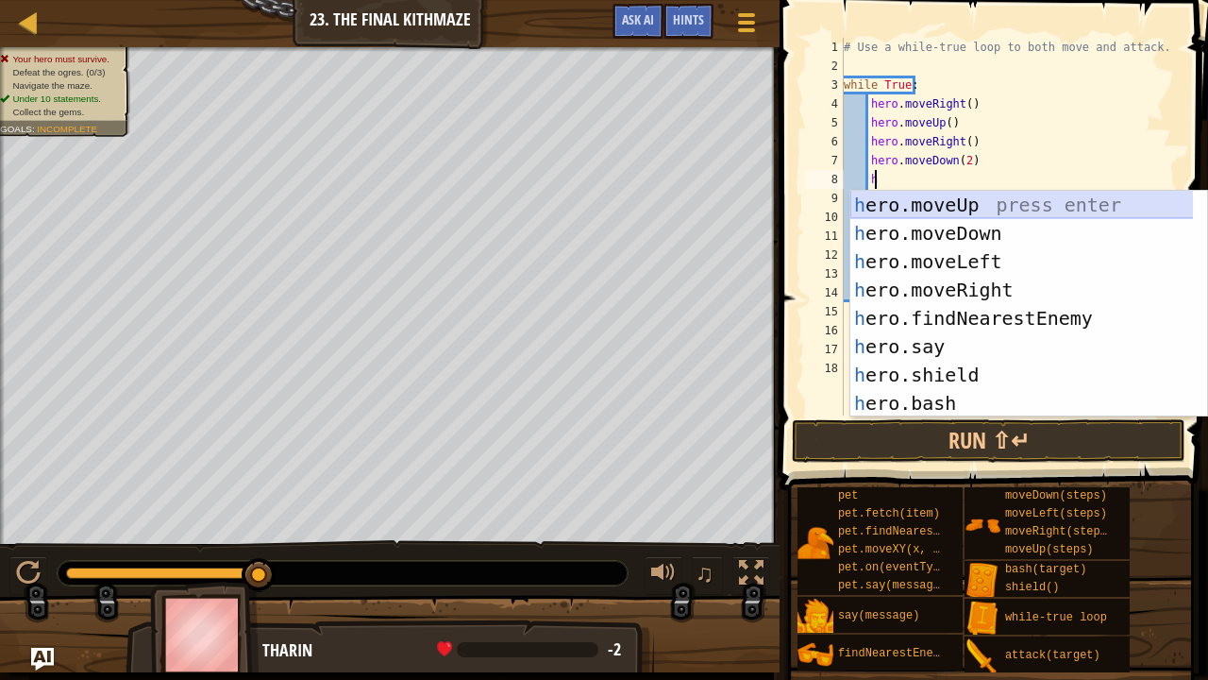
click at [903, 216] on div "h ero.moveUp press enter h ero.moveDown press enter h ero.moveLeft press enter …" at bounding box center [1023, 332] width 344 height 283
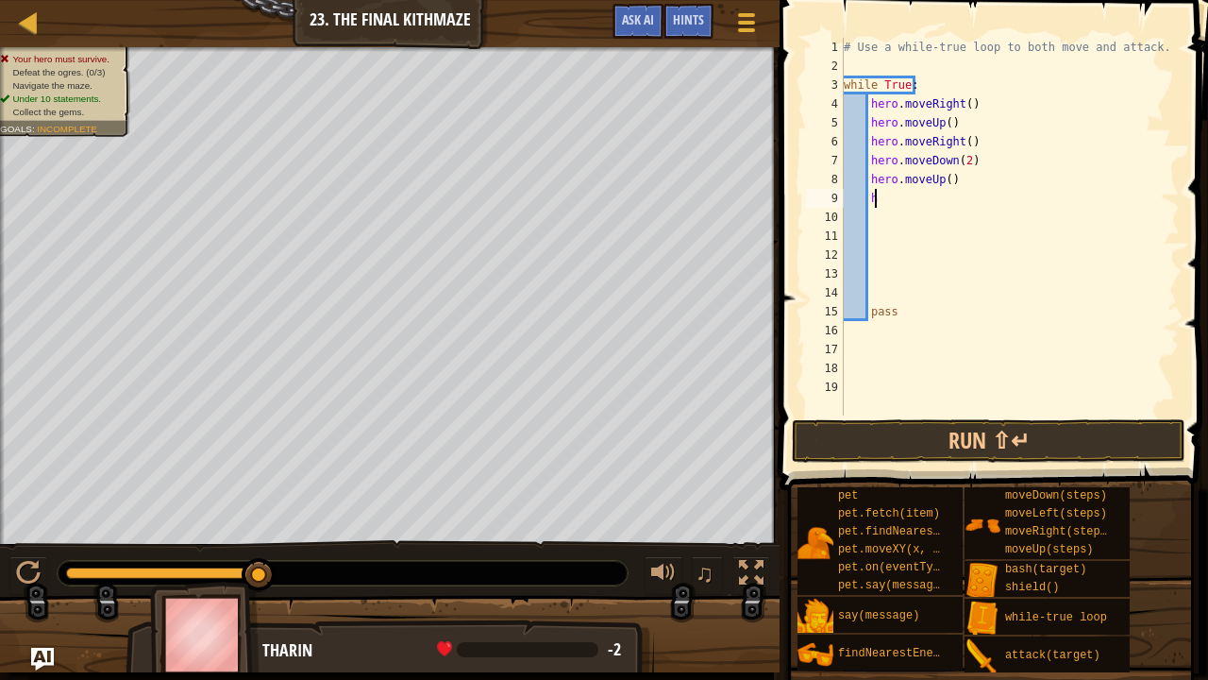
click at [1055, 198] on div "# Use a while-true loop to both move and attack. while True : hero . moveRight …" at bounding box center [1010, 245] width 340 height 415
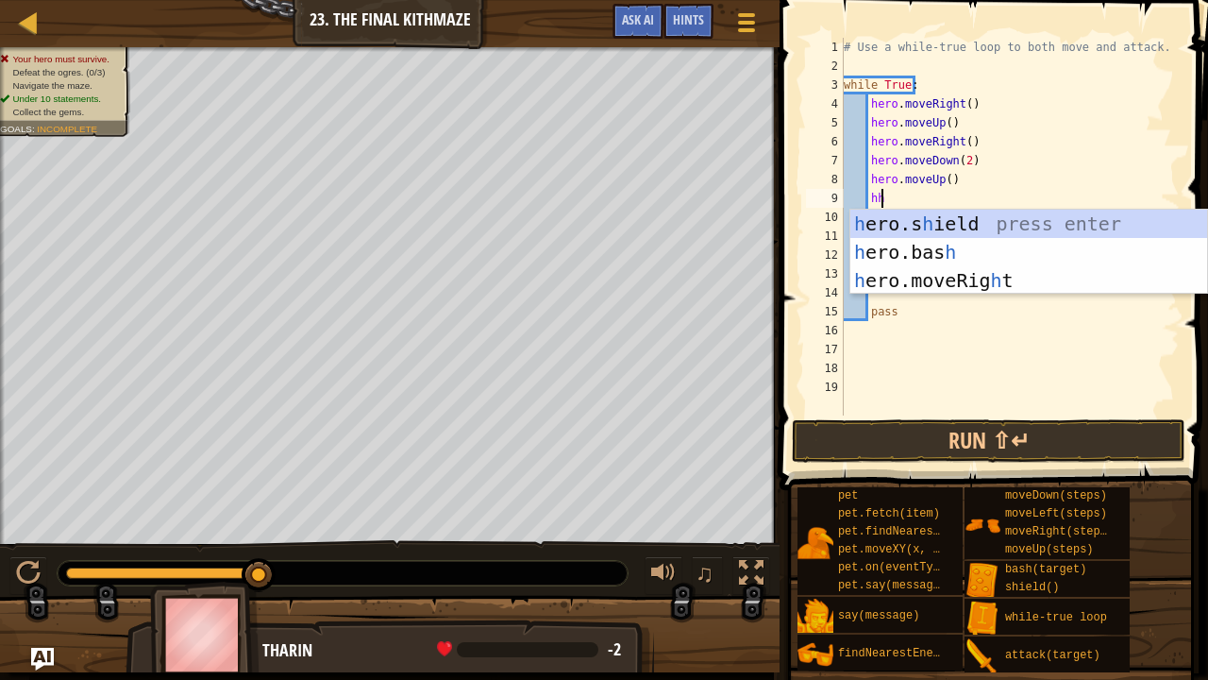
scroll to position [8, 2]
type textarea "h"
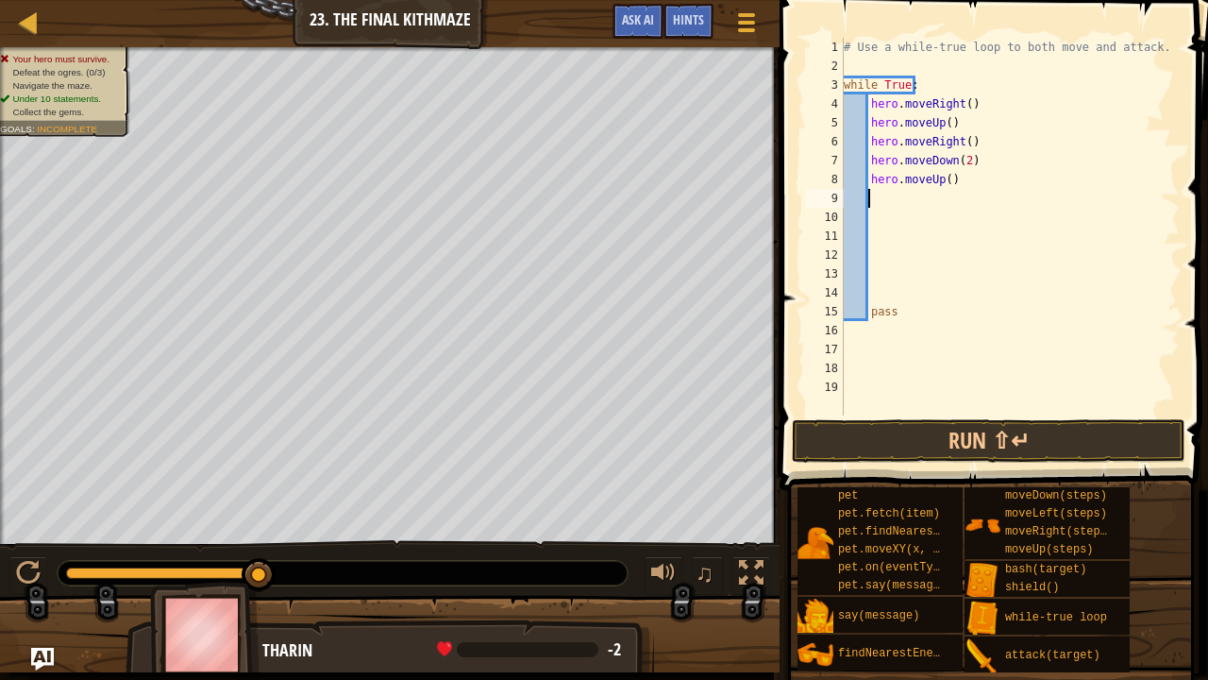
scroll to position [8, 1]
type textarea "h"
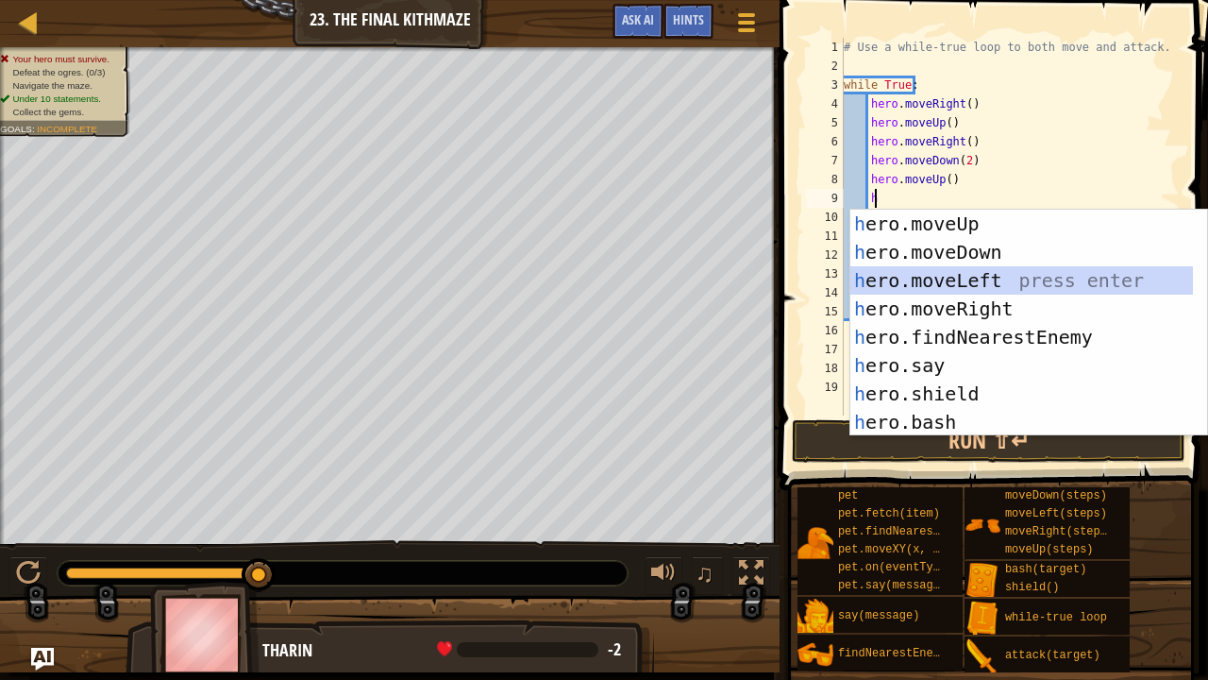
click at [1002, 292] on div "h ero.moveUp press enter h ero.moveDown press enter h ero.moveLeft press enter …" at bounding box center [1023, 351] width 344 height 283
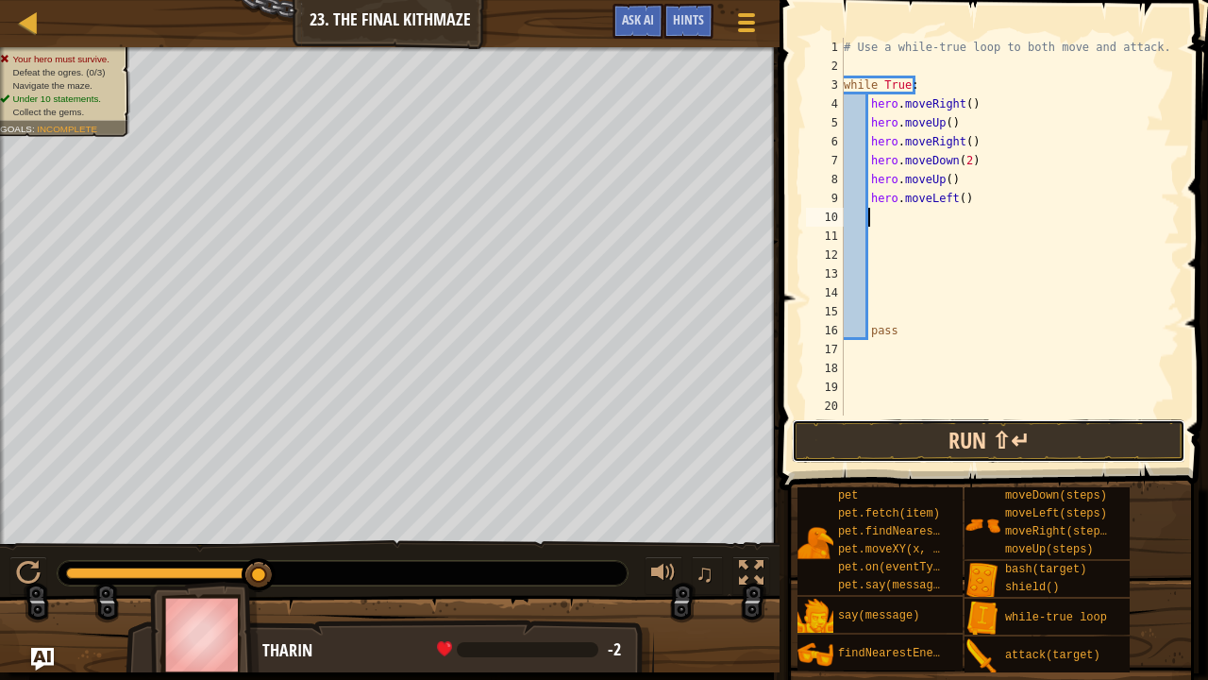
click at [998, 448] on button "Run ⇧↵" at bounding box center [989, 440] width 394 height 43
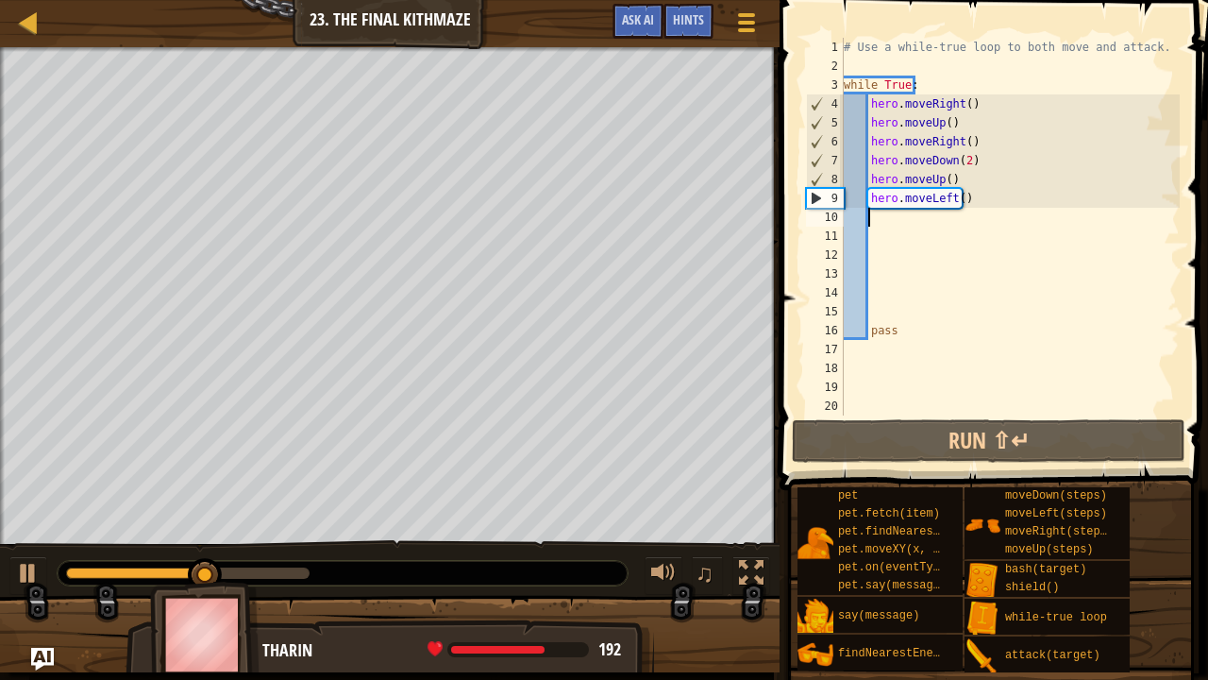
click at [948, 195] on div "# Use a while-true loop to both move and attack. while True : hero . moveRight …" at bounding box center [1010, 245] width 340 height 415
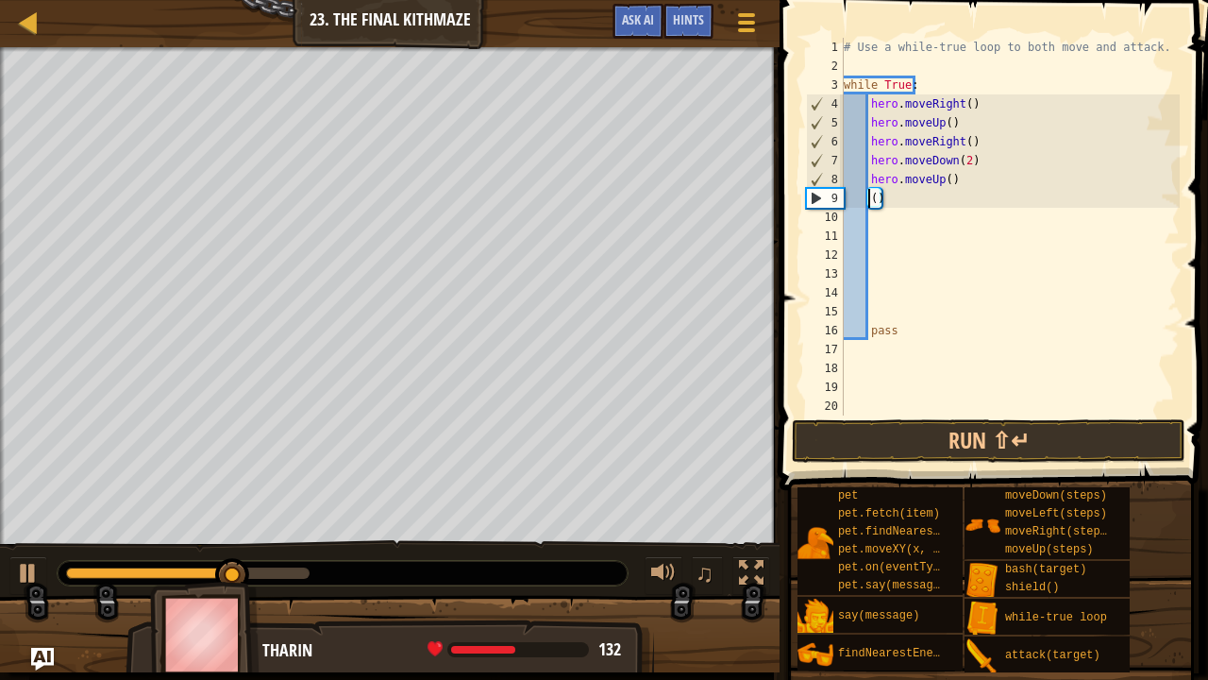
click at [935, 200] on div "# Use a while-true loop to both move and attack. while True : hero . moveRight …" at bounding box center [1010, 245] width 340 height 415
type textarea "("
type textarea "h"
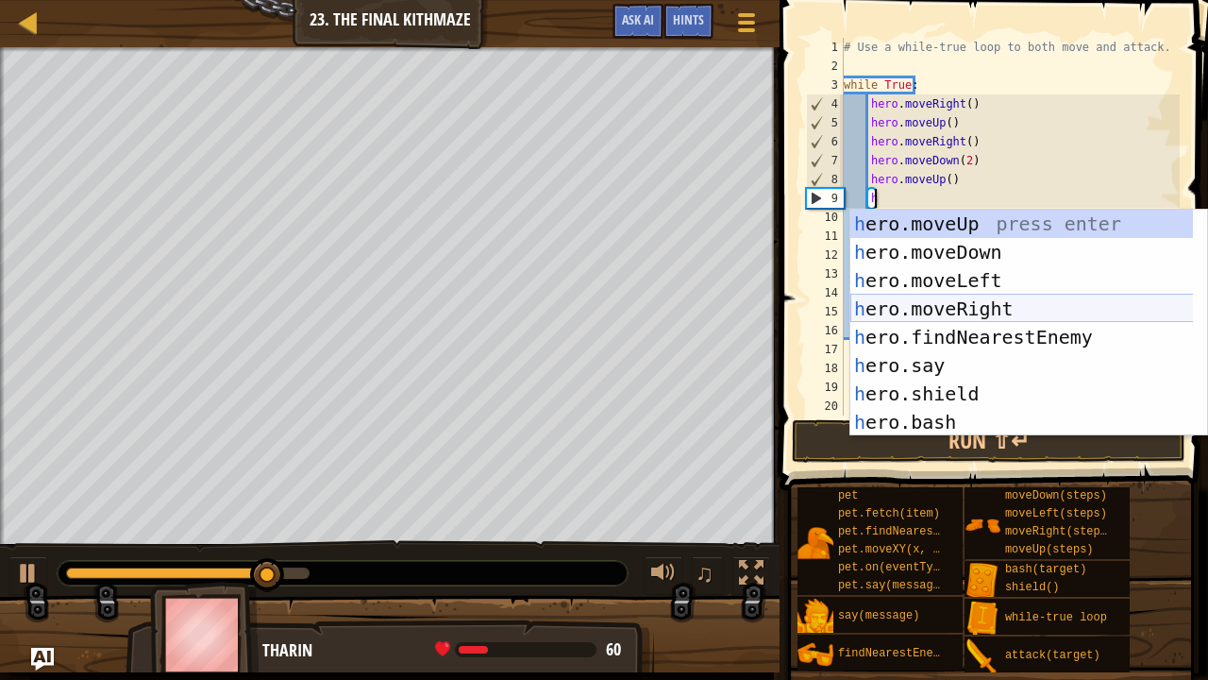
click at [910, 306] on div "h ero.moveUp press enter h ero.moveDown press enter h ero.moveLeft press enter …" at bounding box center [1023, 351] width 344 height 283
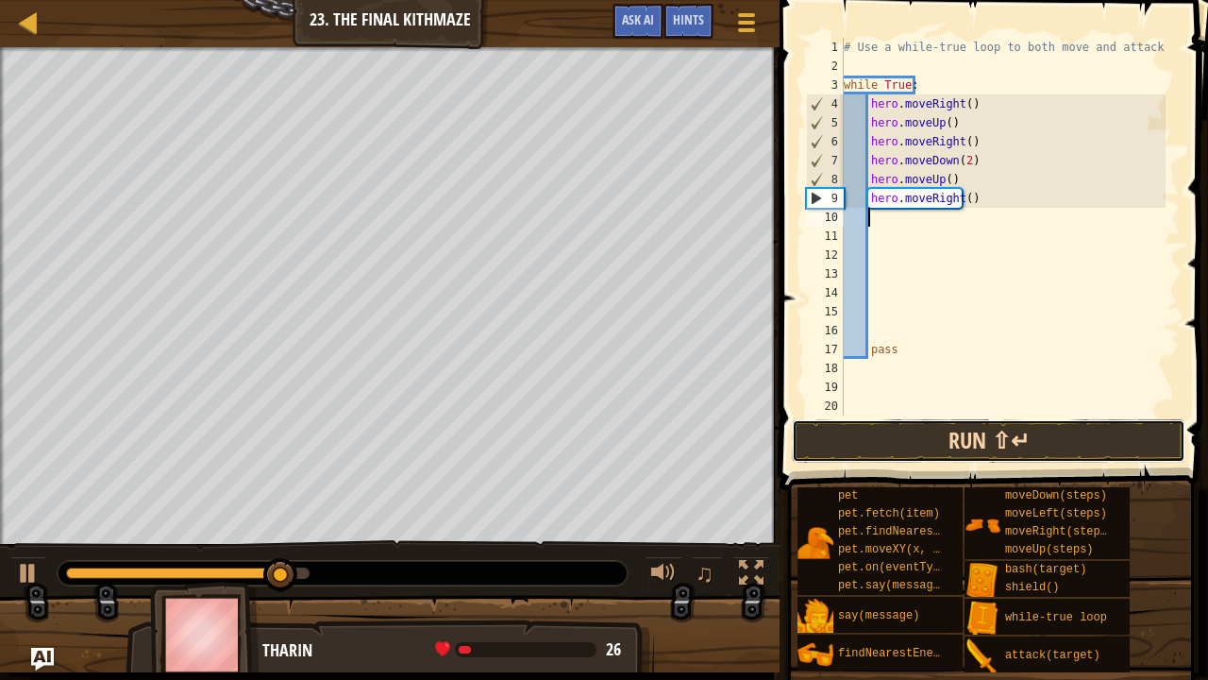
click at [814, 449] on button "Run ⇧↵" at bounding box center [989, 440] width 394 height 43
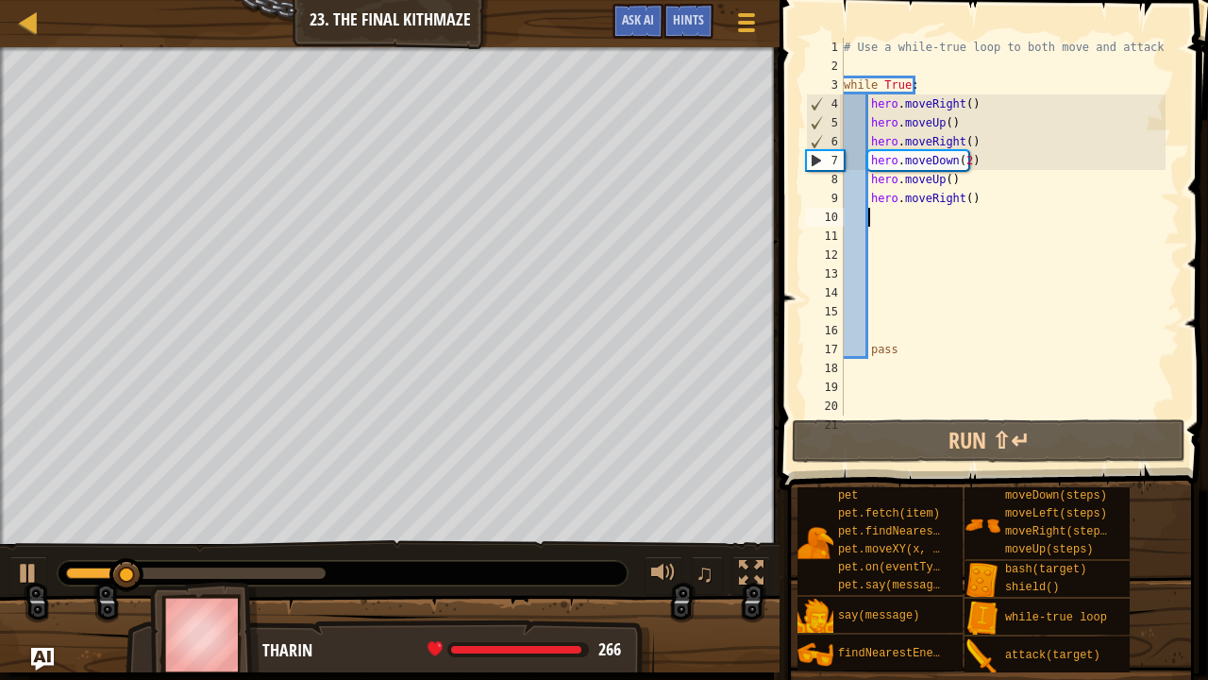
type textarea "h"
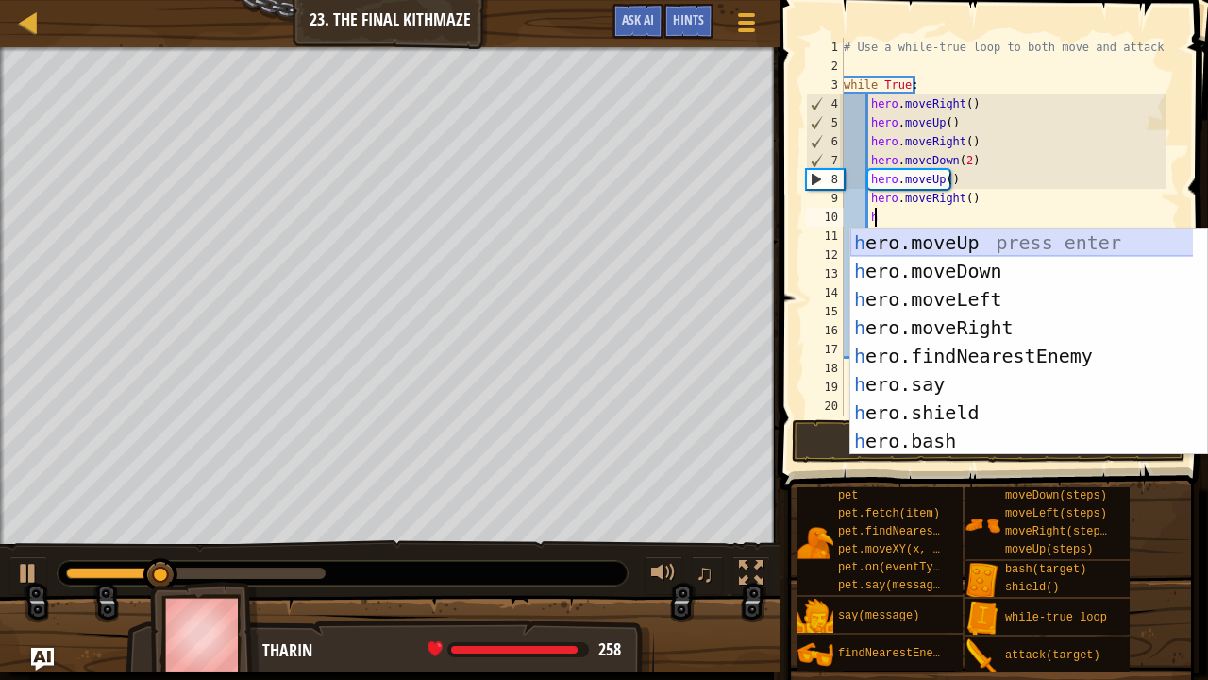
click at [963, 238] on div "h ero.moveUp press enter h ero.moveDown press enter h ero.moveLeft press enter …" at bounding box center [1023, 369] width 344 height 283
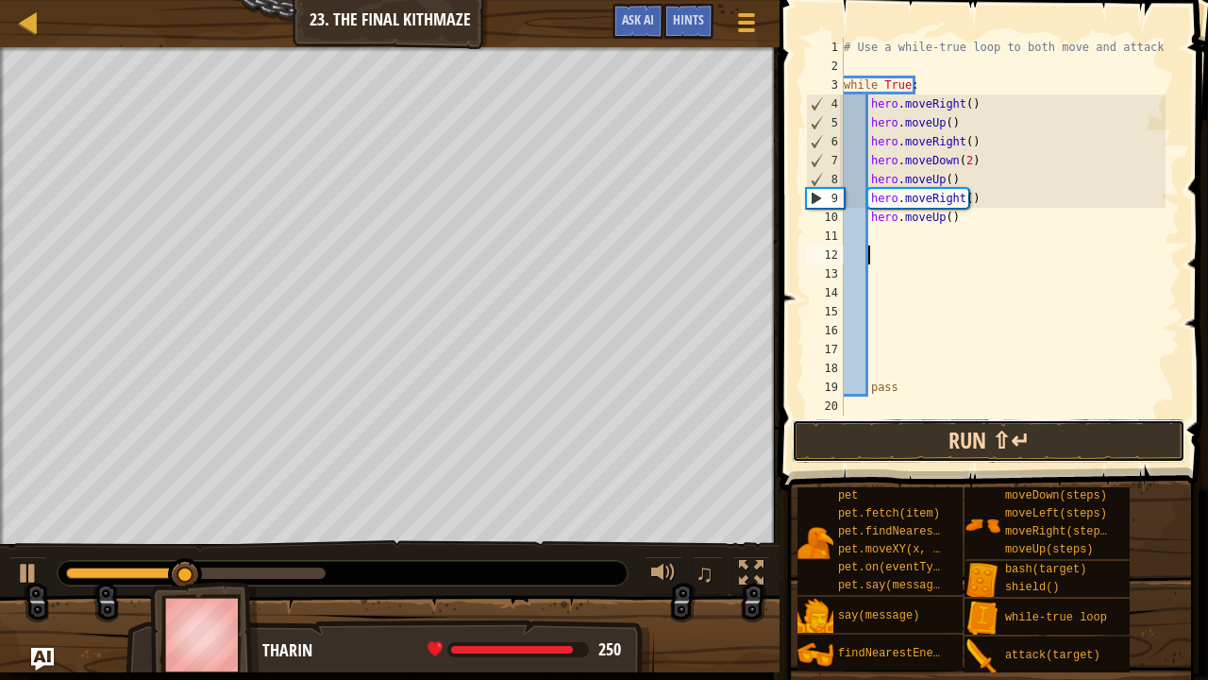
click at [1020, 428] on button "Run ⇧↵" at bounding box center [989, 440] width 394 height 43
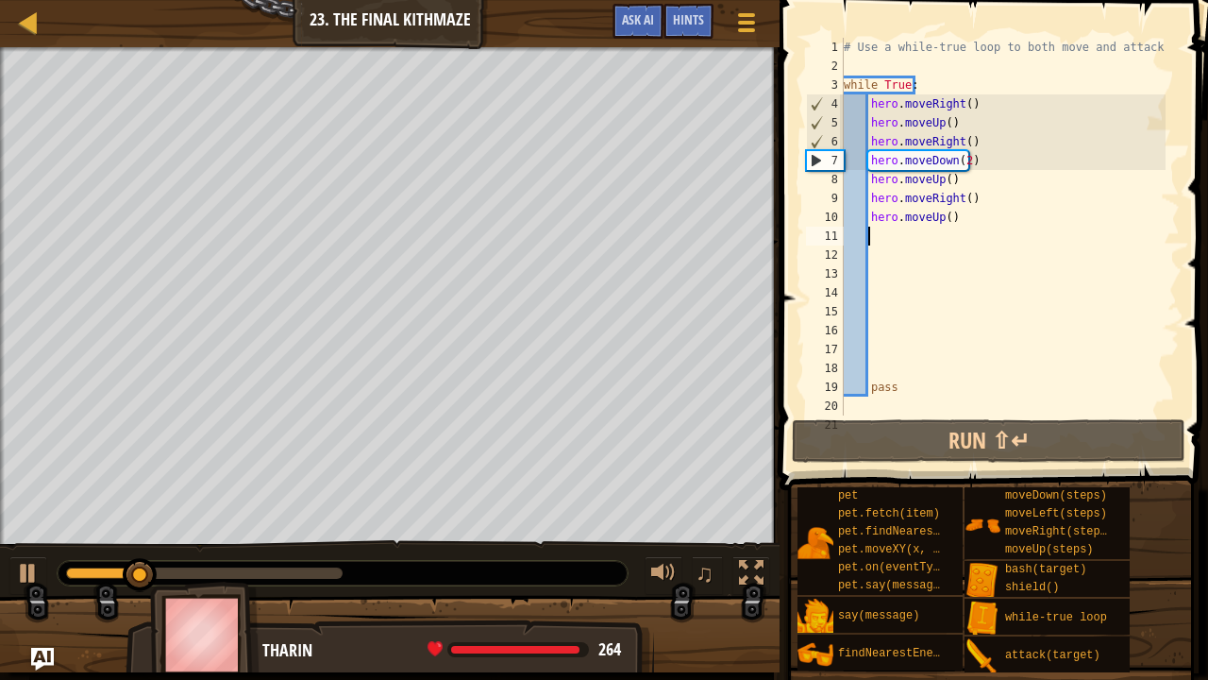
click at [898, 238] on div "# Use a while-true loop to both move and attack. while True : hero . moveRight …" at bounding box center [1003, 245] width 326 height 415
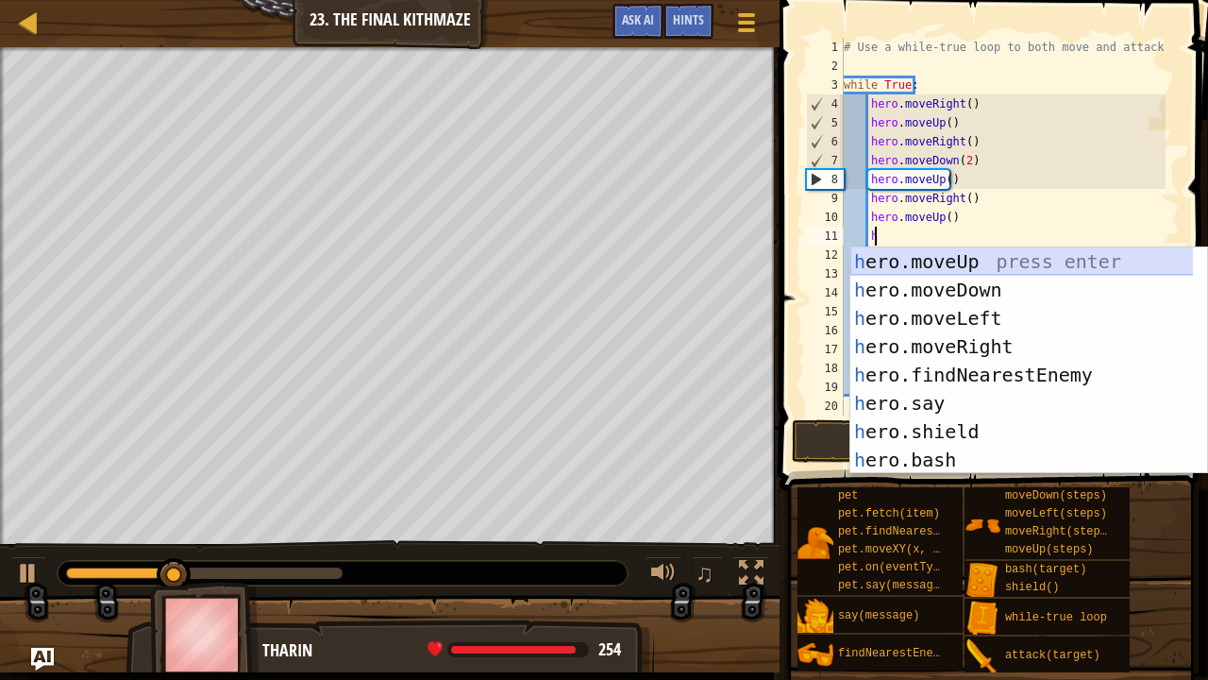
scroll to position [8, 2]
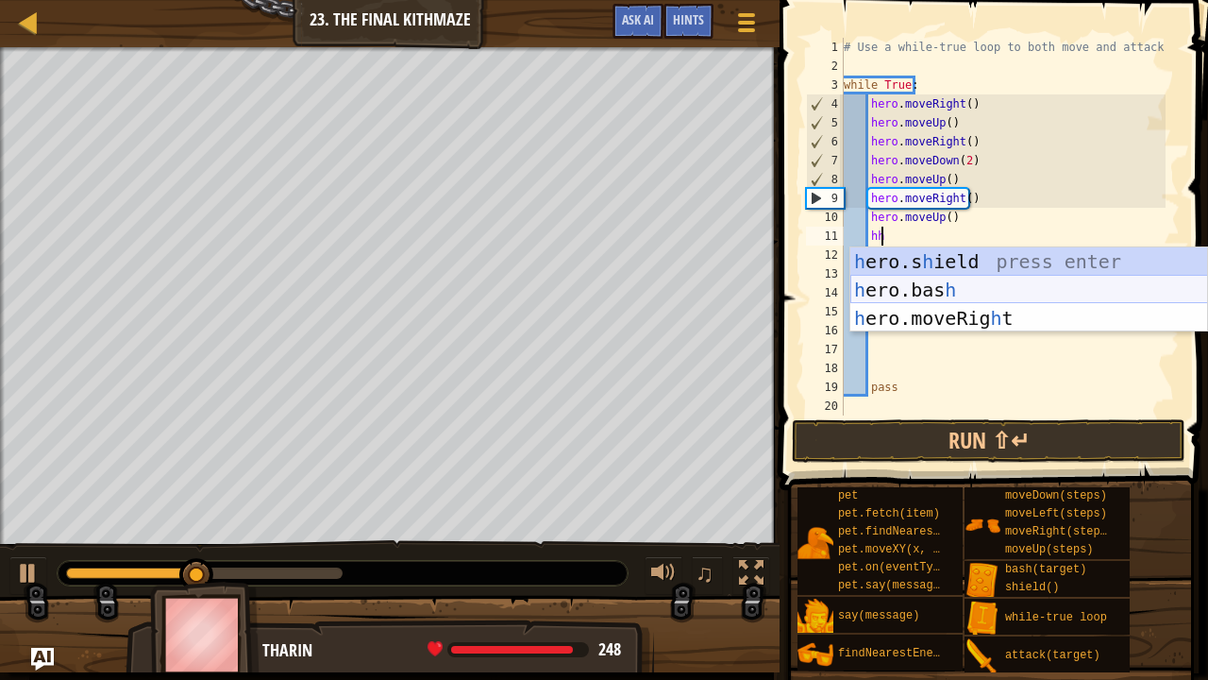
type textarea "h"
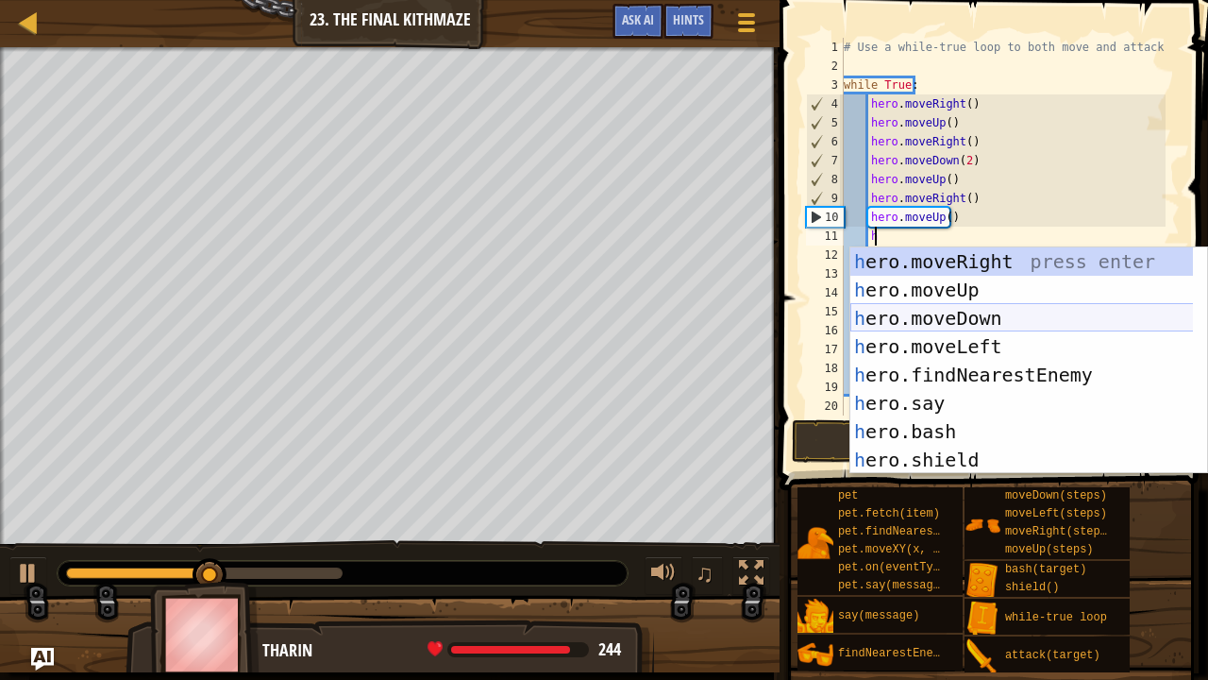
click at [938, 317] on div "h ero.moveRight press enter h ero.moveUp press enter h ero.moveDown press enter…" at bounding box center [1023, 388] width 344 height 283
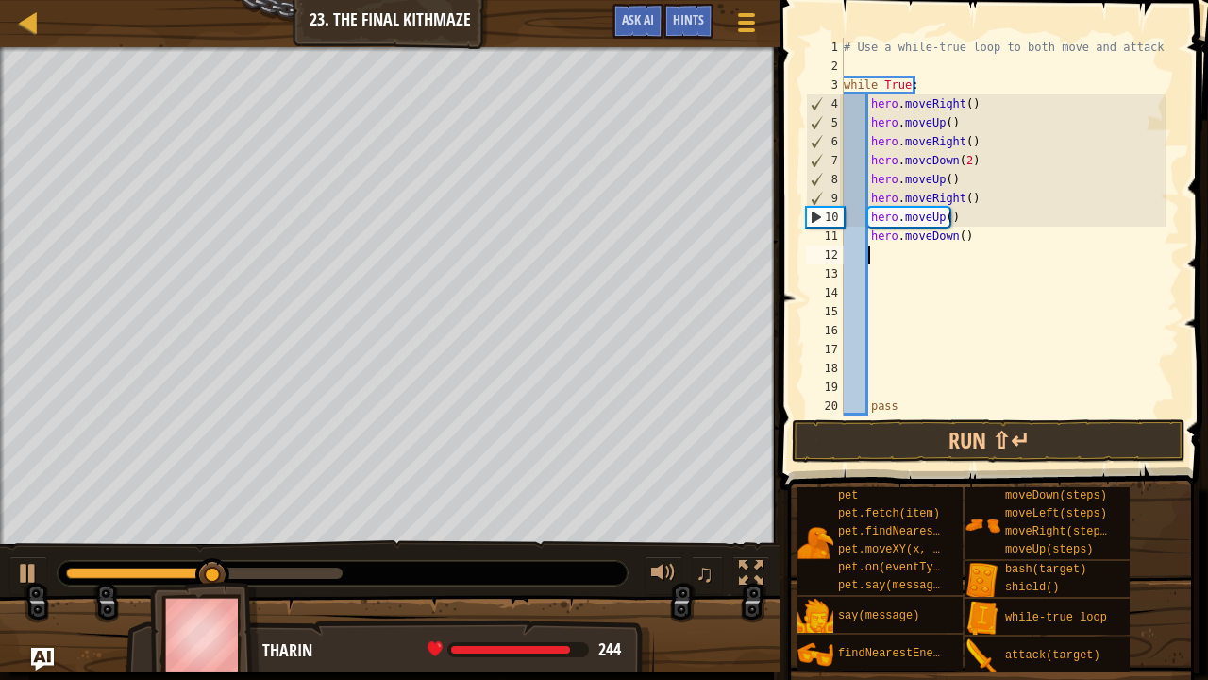
scroll to position [8, 1]
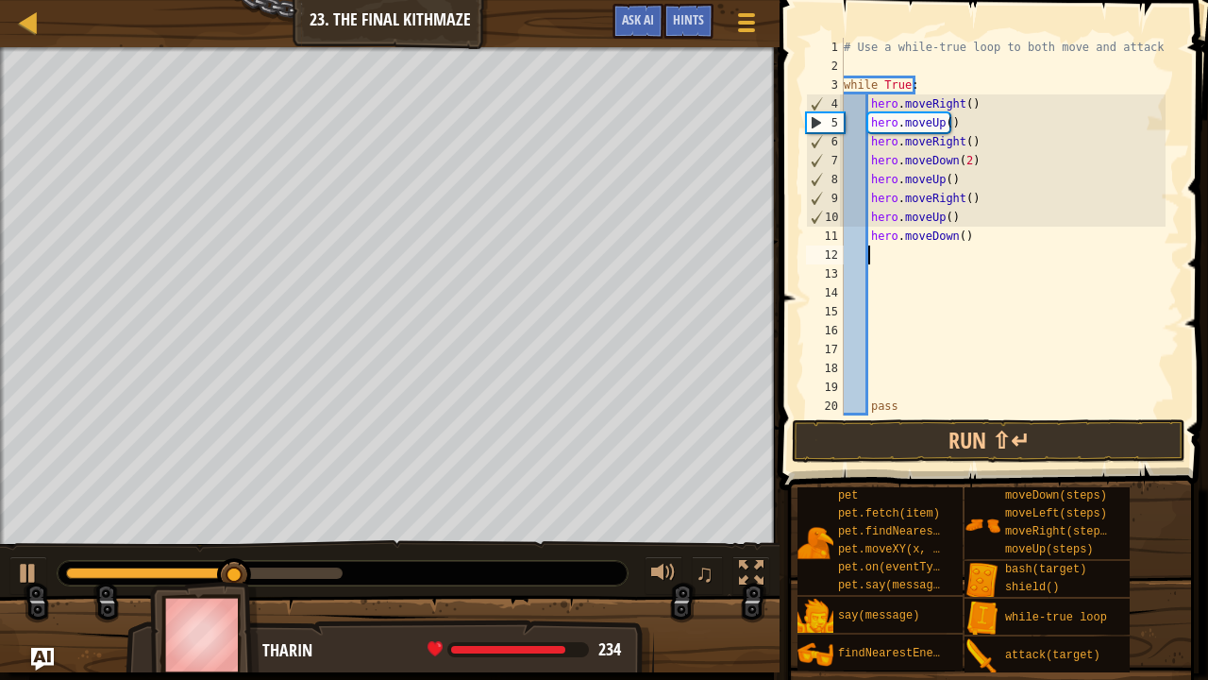
click at [957, 244] on div "# Use a while-true loop to both move and attack. while True : hero . moveRight …" at bounding box center [1003, 245] width 326 height 415
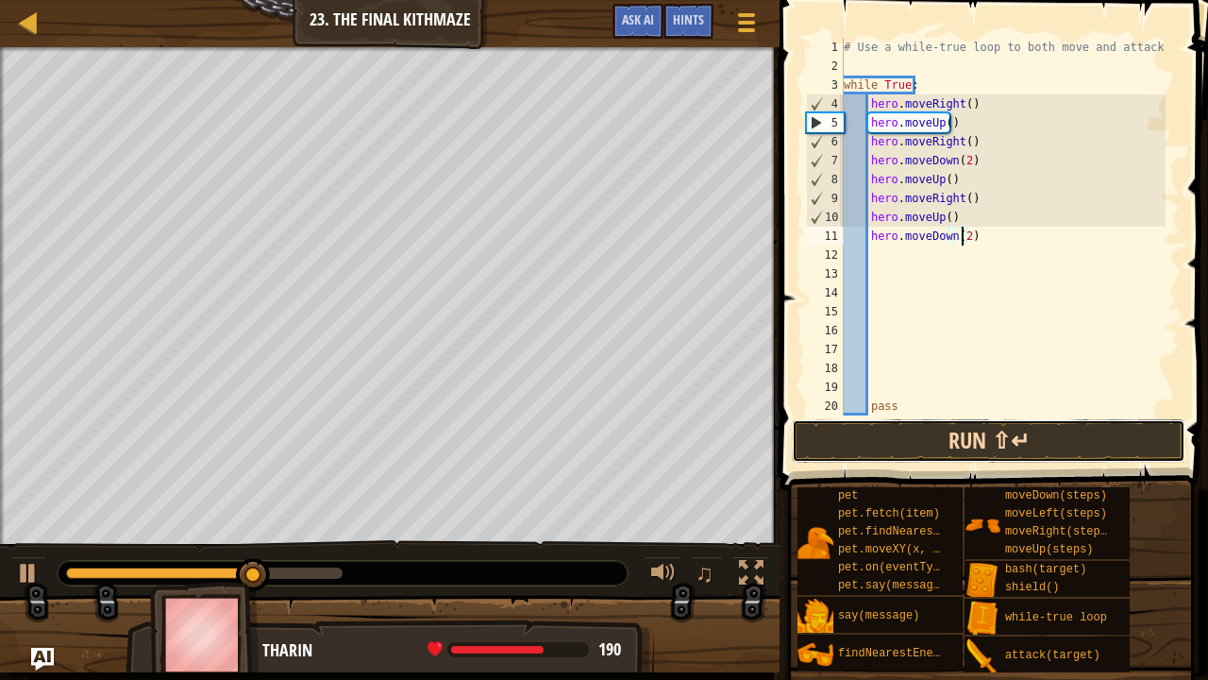
click at [980, 441] on button "Run ⇧↵" at bounding box center [989, 440] width 394 height 43
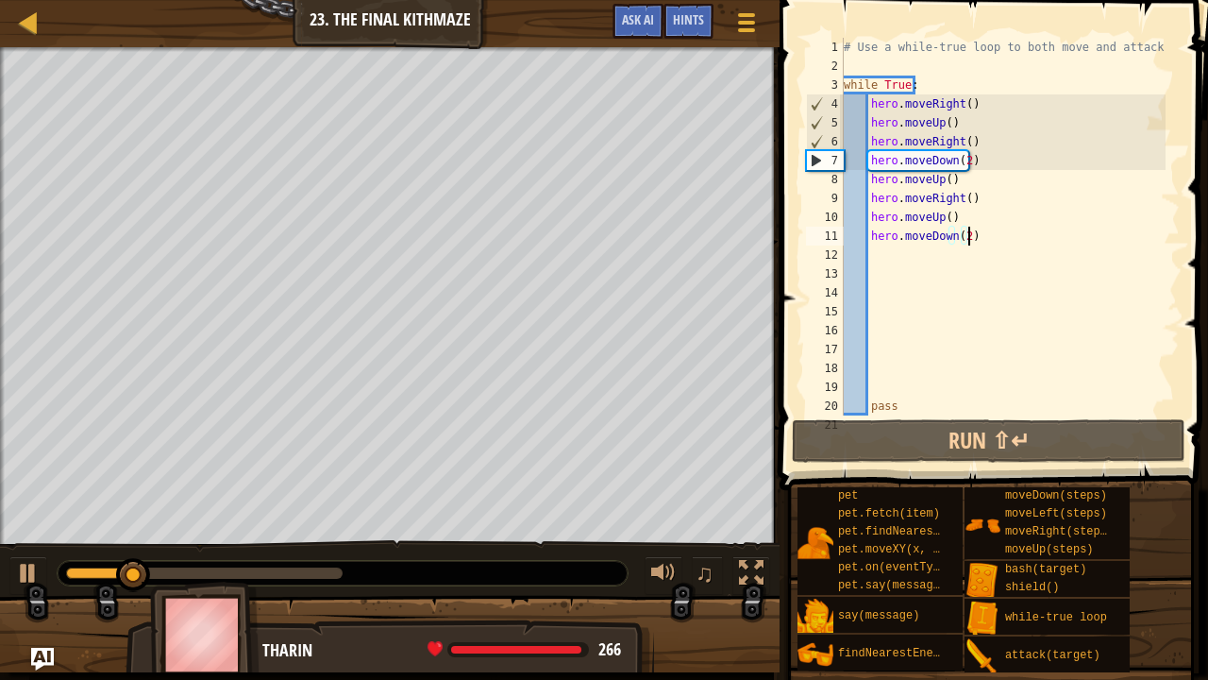
click at [969, 243] on div "# Use a while-true loop to both move and attack. while True : hero . moveRight …" at bounding box center [1003, 245] width 326 height 415
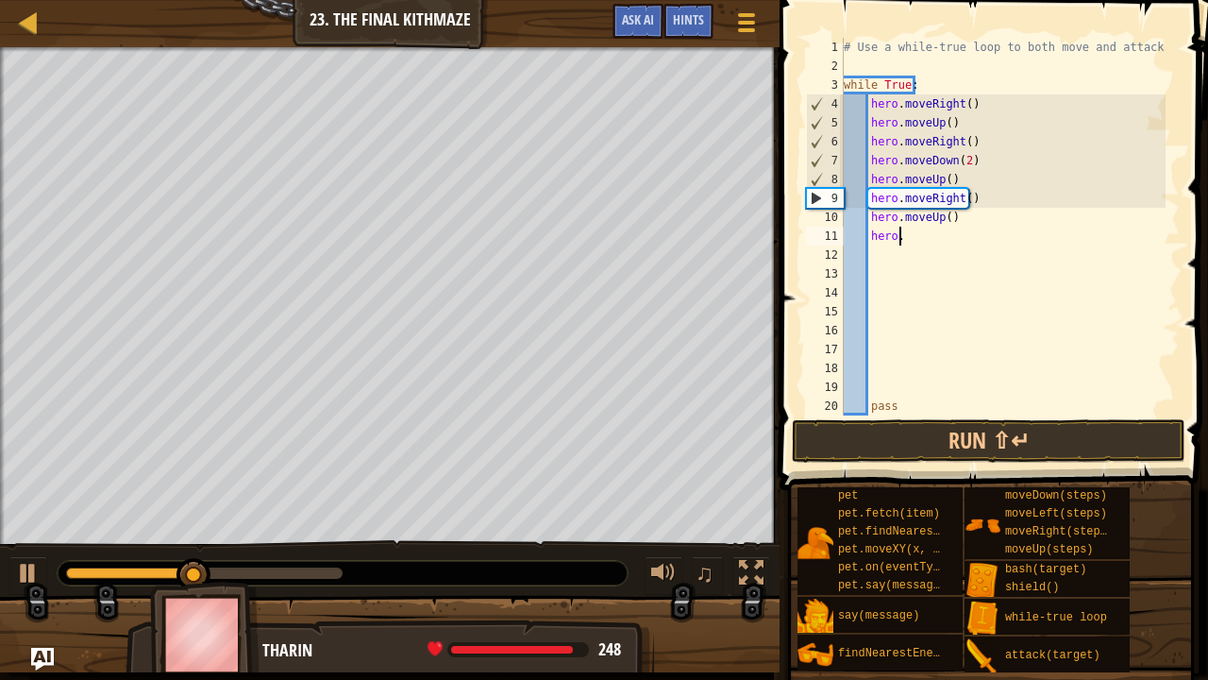
type textarea "h"
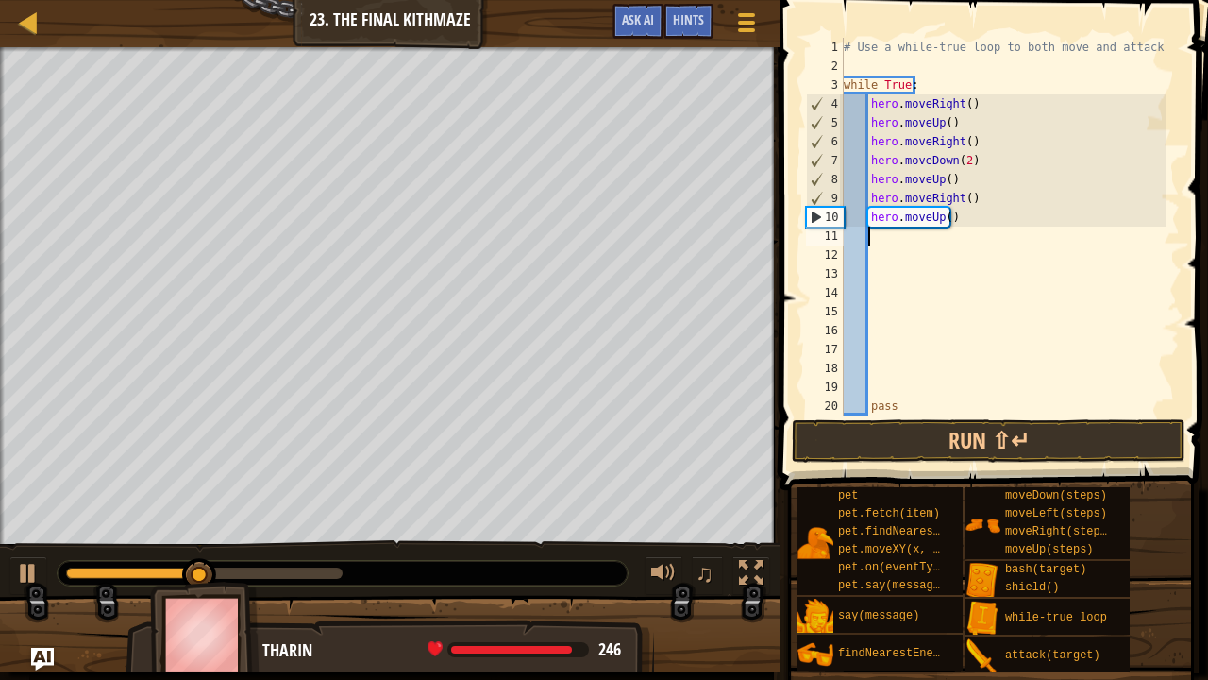
scroll to position [8, 1]
type textarea "h"
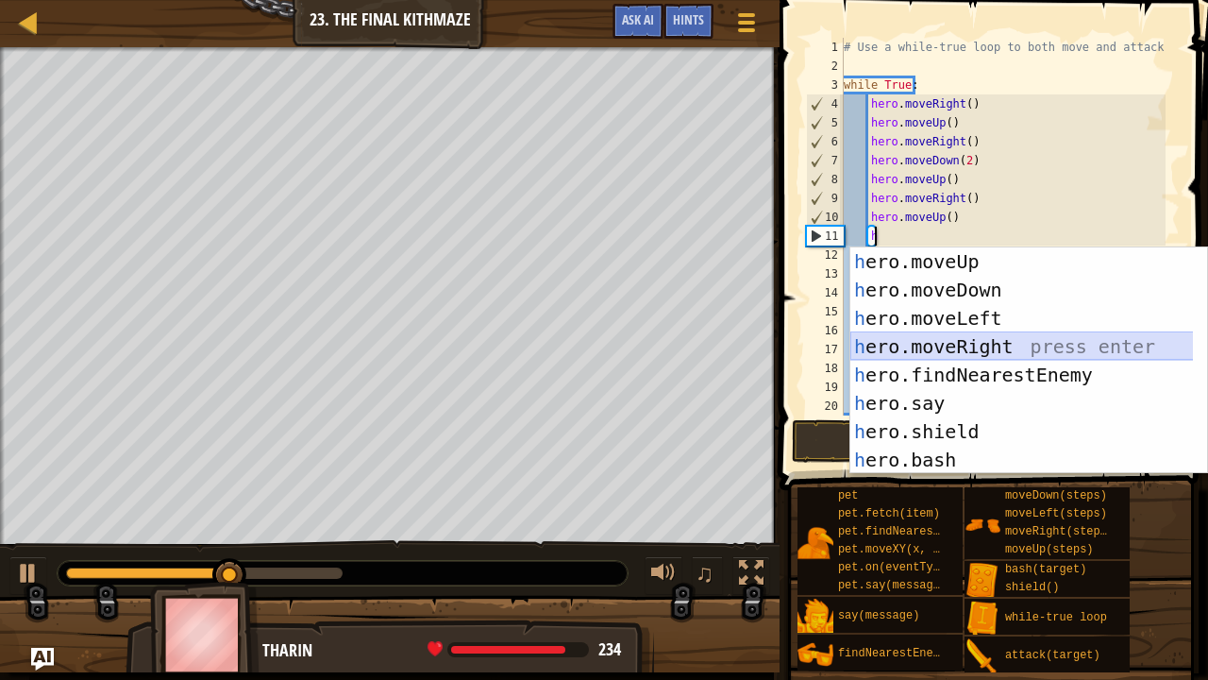
click at [969, 345] on div "h ero.moveUp press enter h ero.moveDown press enter h ero.moveLeft press enter …" at bounding box center [1023, 388] width 344 height 283
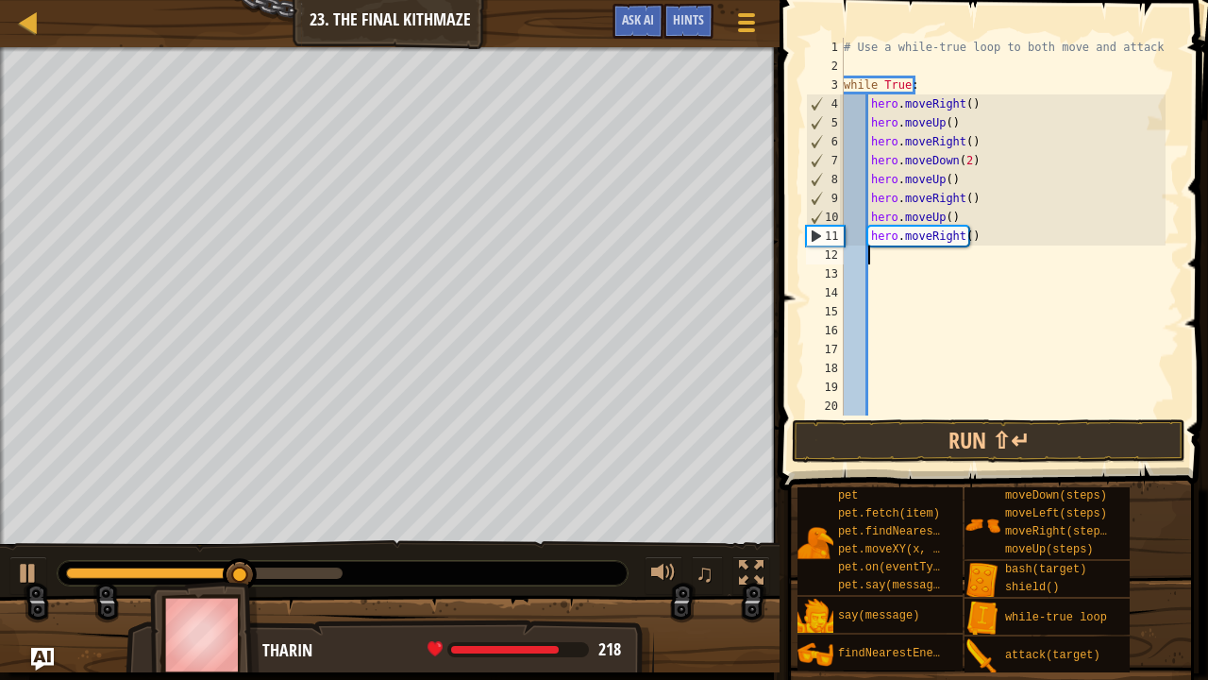
click at [936, 253] on div "# Use a while-true loop to both move and attack. while True : hero . moveRight …" at bounding box center [1003, 245] width 326 height 415
type textarea "h"
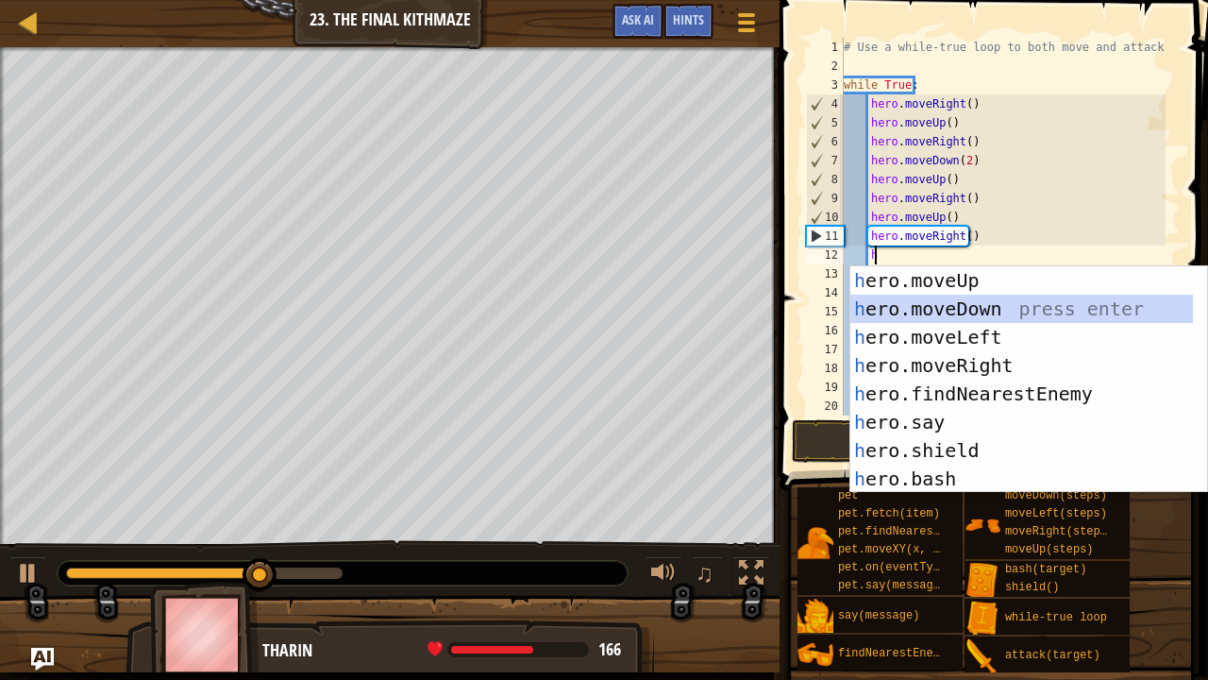
click at [935, 309] on div "h ero.moveUp press enter h ero.moveDown press enter h ero.moveLeft press enter …" at bounding box center [1023, 407] width 344 height 283
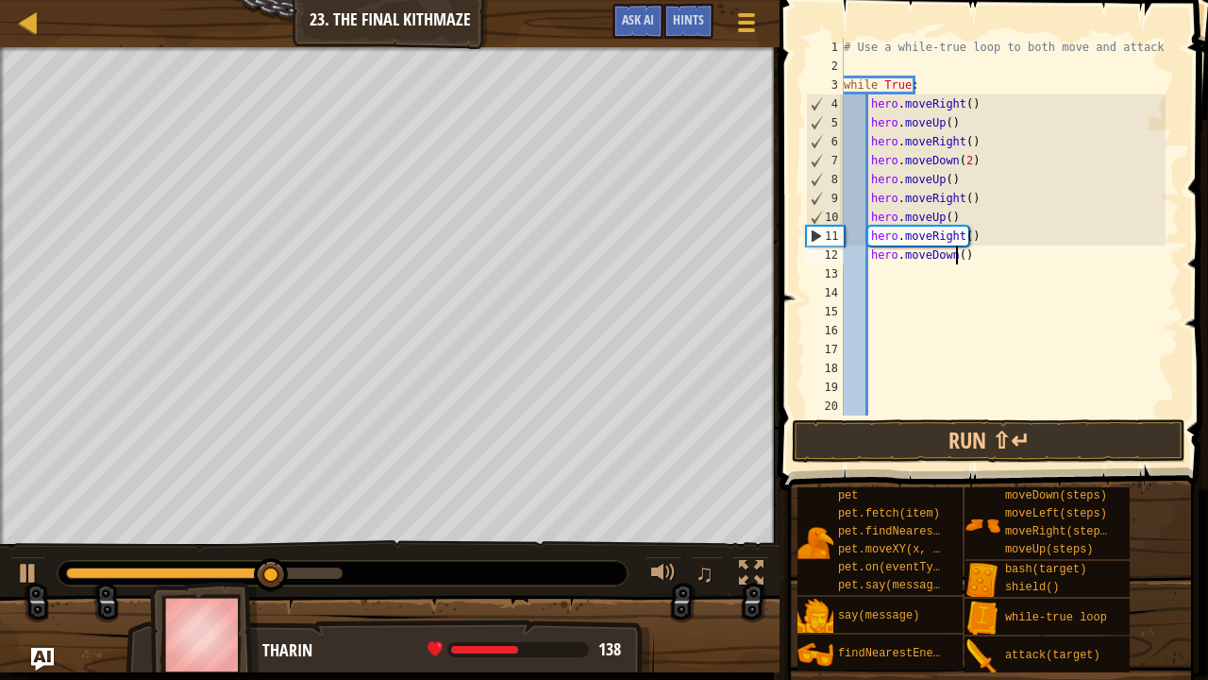
click at [953, 253] on div "# Use a while-true loop to both move and attack. while True : hero . moveRight …" at bounding box center [1003, 245] width 326 height 415
type textarea "hero.moveDown(2)"
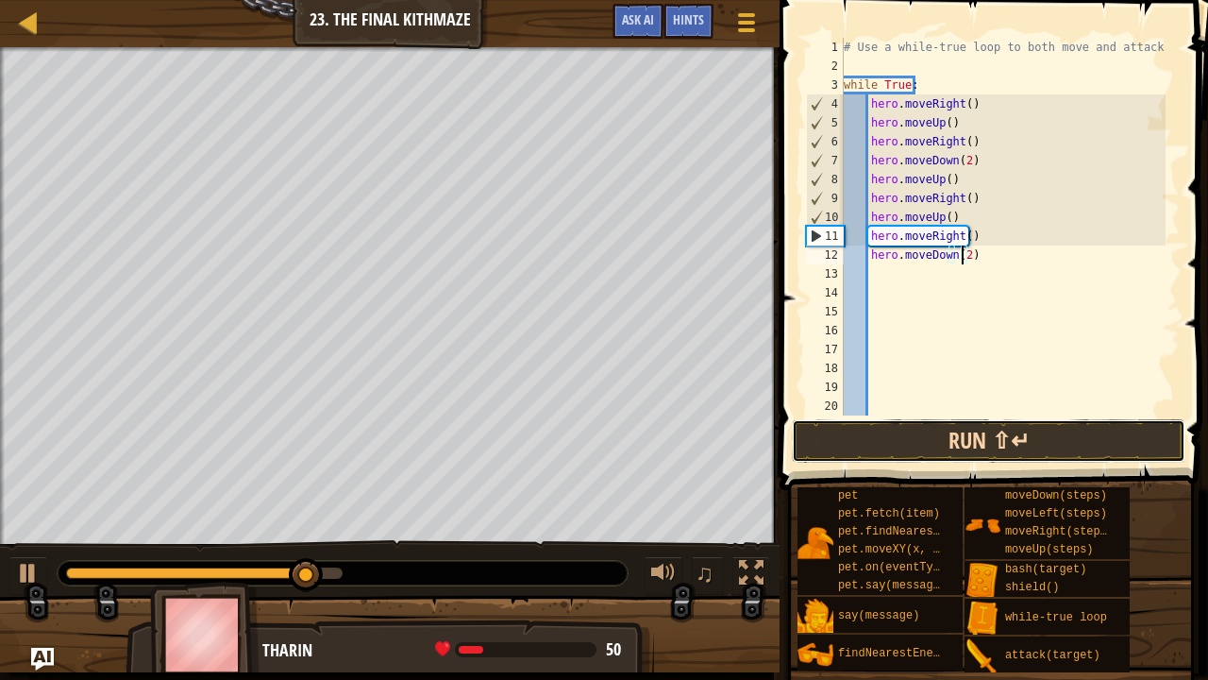
click at [982, 444] on button "Run ⇧↵" at bounding box center [989, 440] width 394 height 43
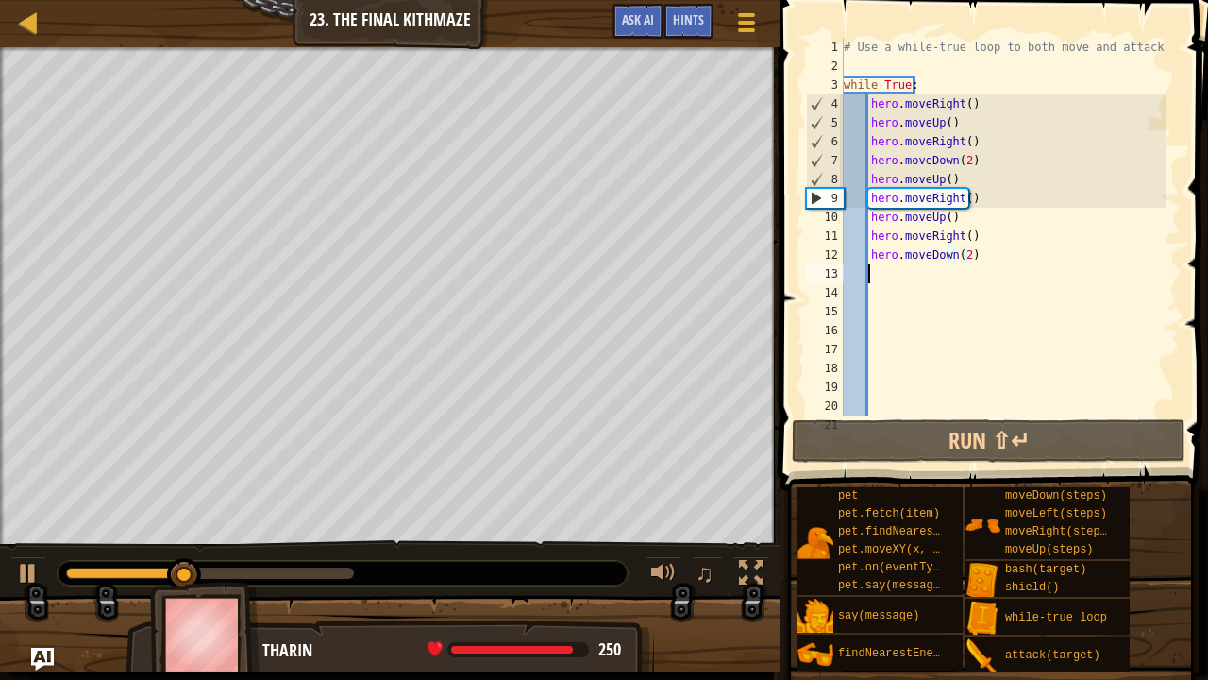
click at [936, 270] on div "# Use a while-true loop to both move and attack. while True : hero . moveRight …" at bounding box center [1003, 245] width 326 height 415
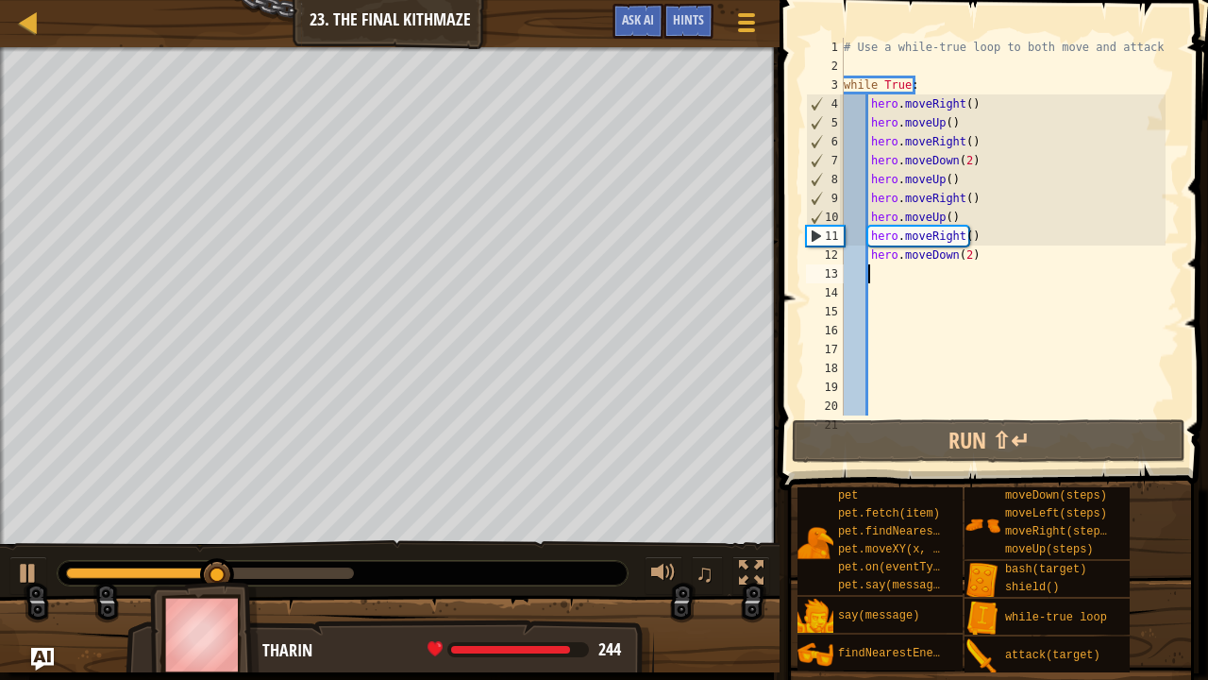
type textarea "h"
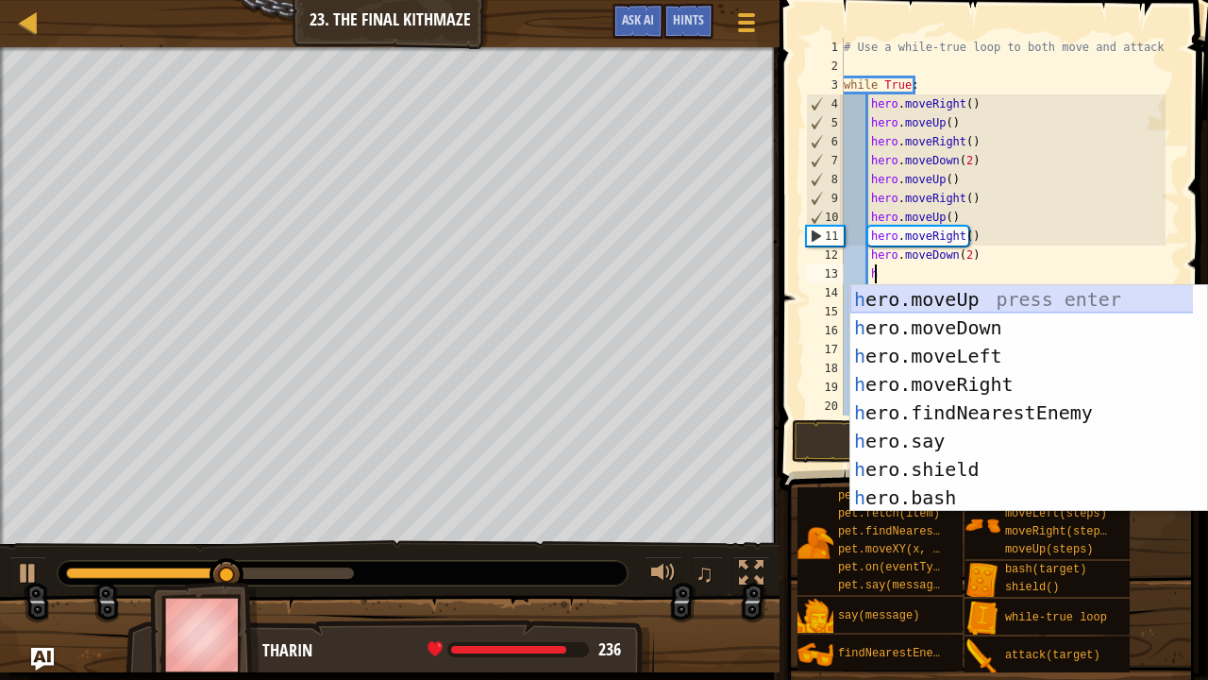
click at [955, 298] on div "h ero.moveUp press enter h ero.moveDown press enter h ero.moveLeft press enter …" at bounding box center [1023, 426] width 344 height 283
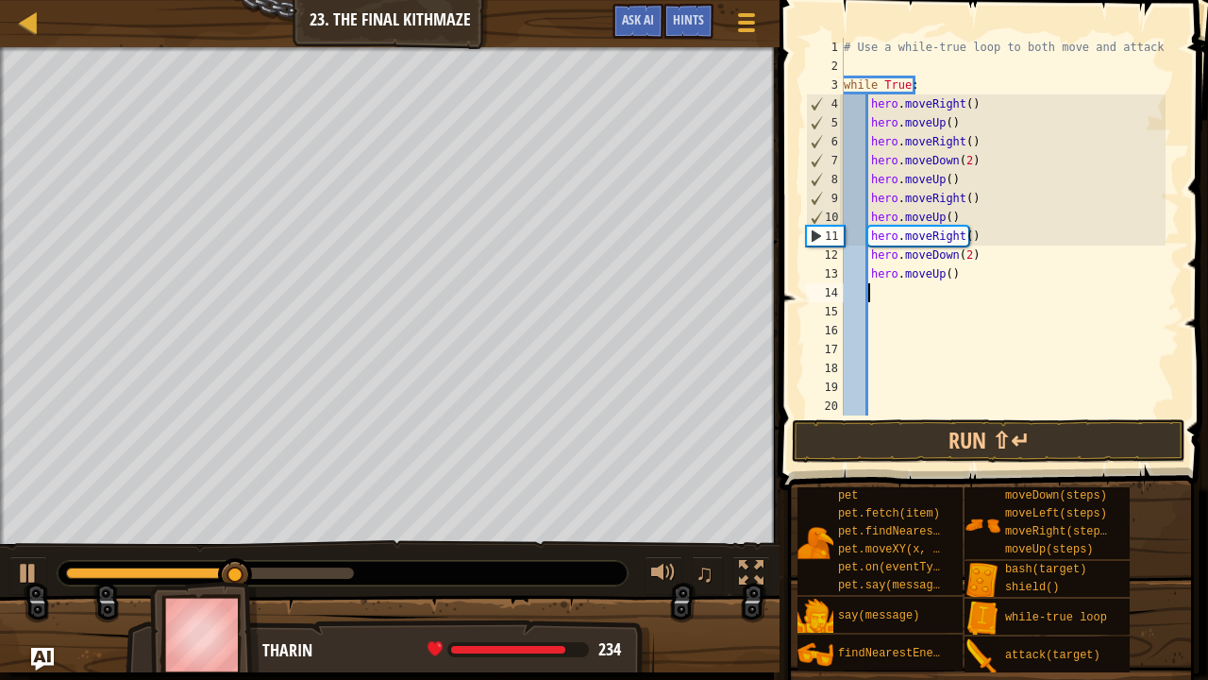
type textarea "h"
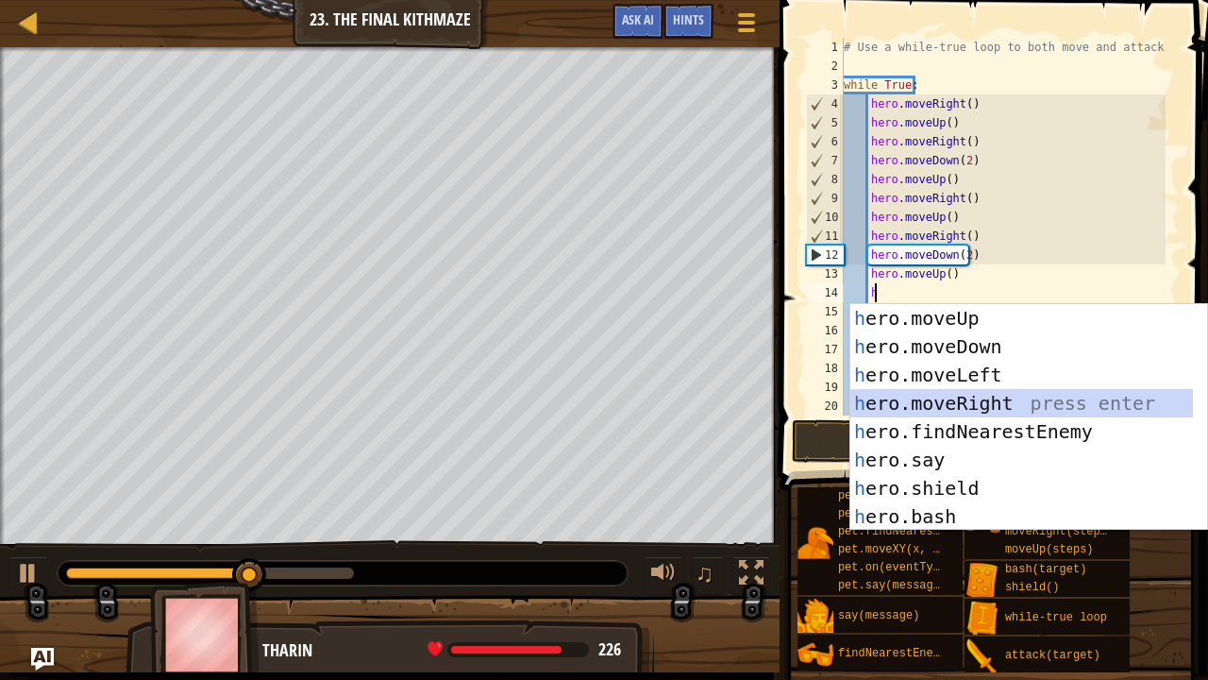
click at [937, 396] on div "h ero.moveUp press enter h ero.moveDown press enter h ero.moveLeft press enter …" at bounding box center [1023, 445] width 344 height 283
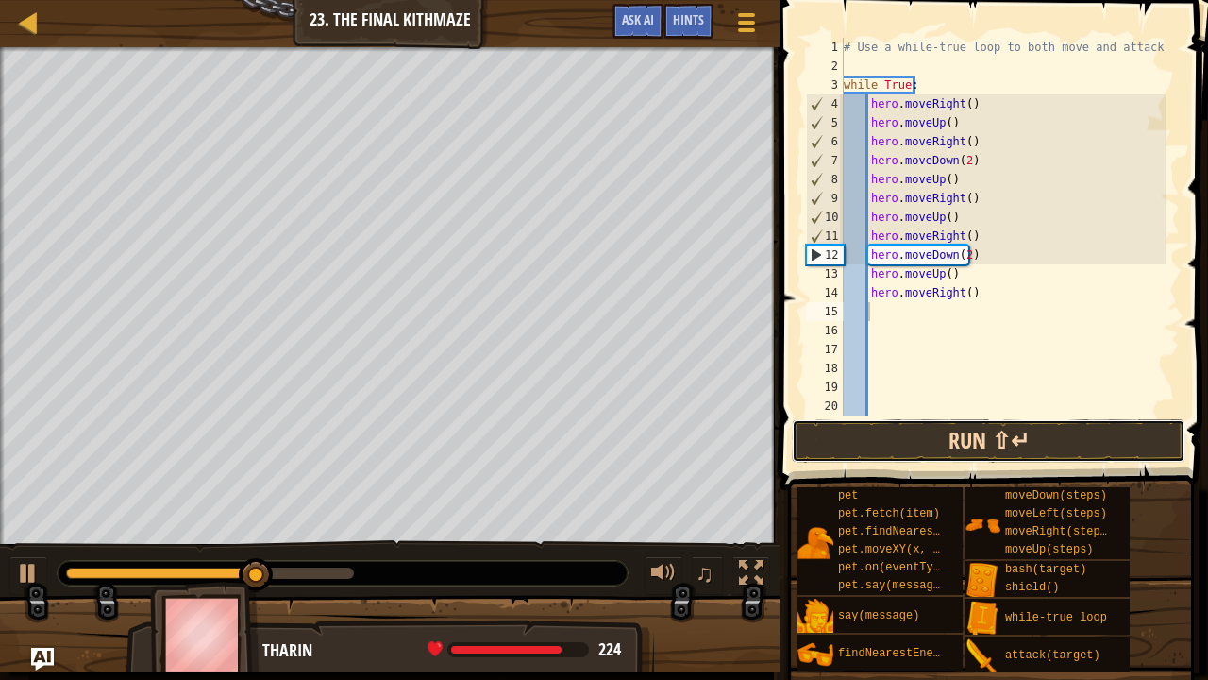
click at [942, 440] on button "Run ⇧↵" at bounding box center [989, 440] width 394 height 43
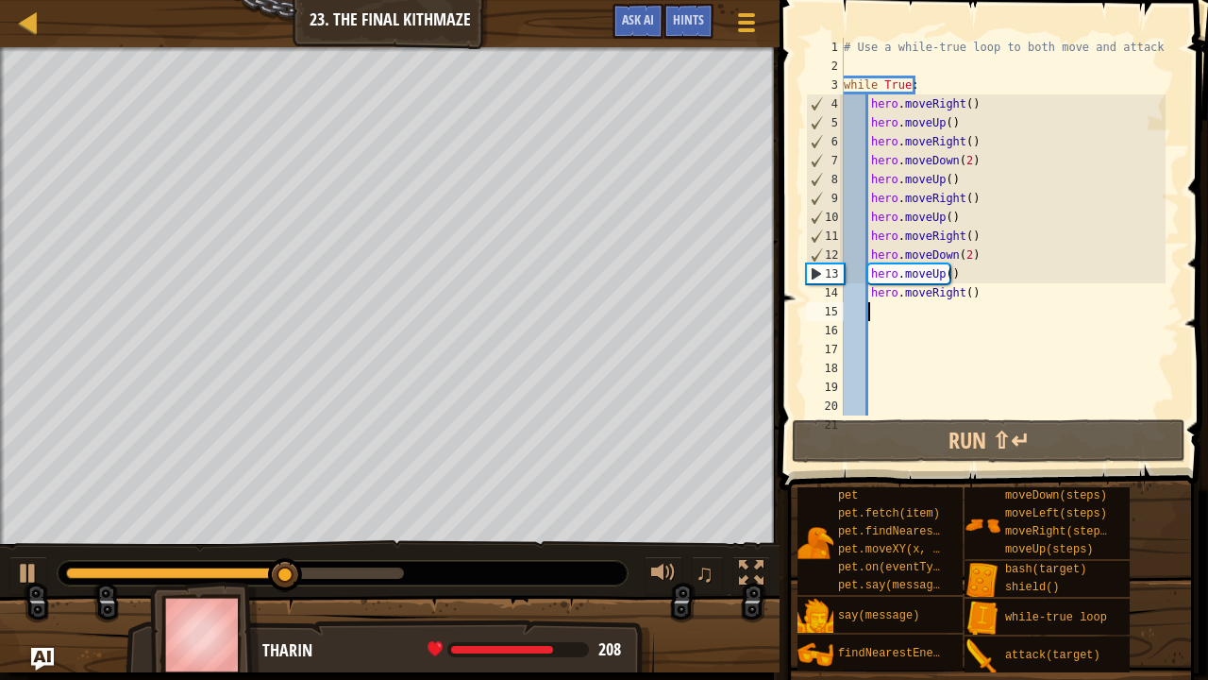
click at [880, 315] on div "# Use a while-true loop to both move and attack. while True : hero . moveRight …" at bounding box center [1003, 245] width 326 height 415
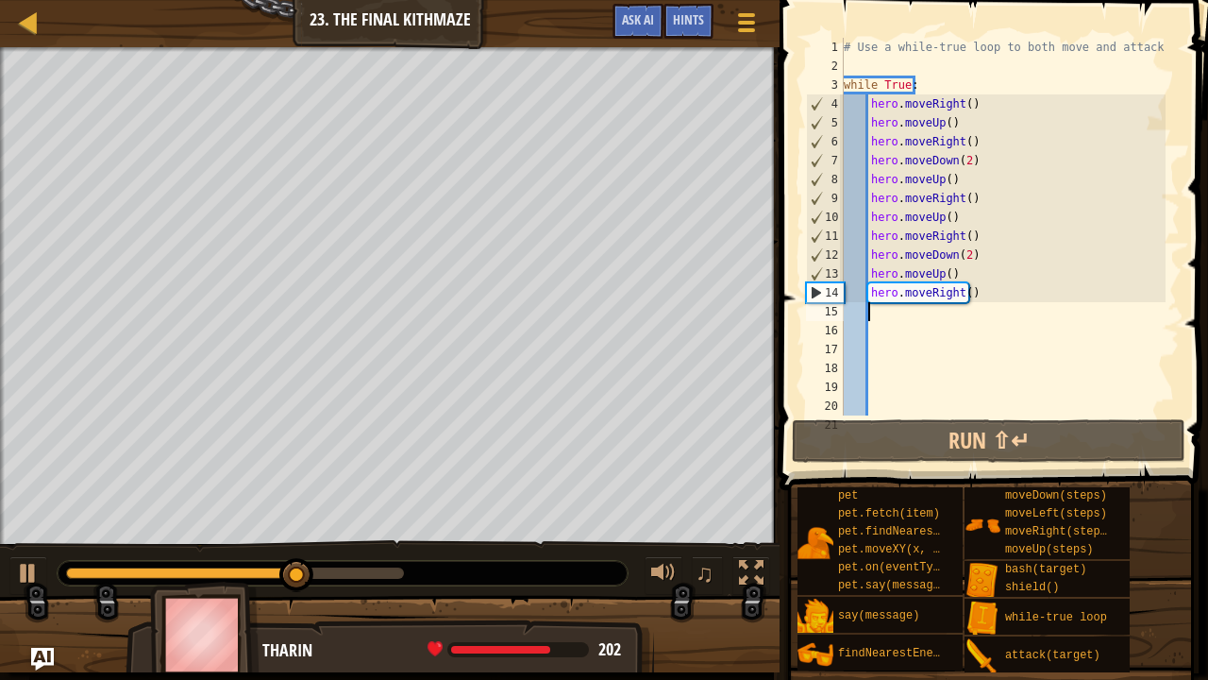
type textarea "h"
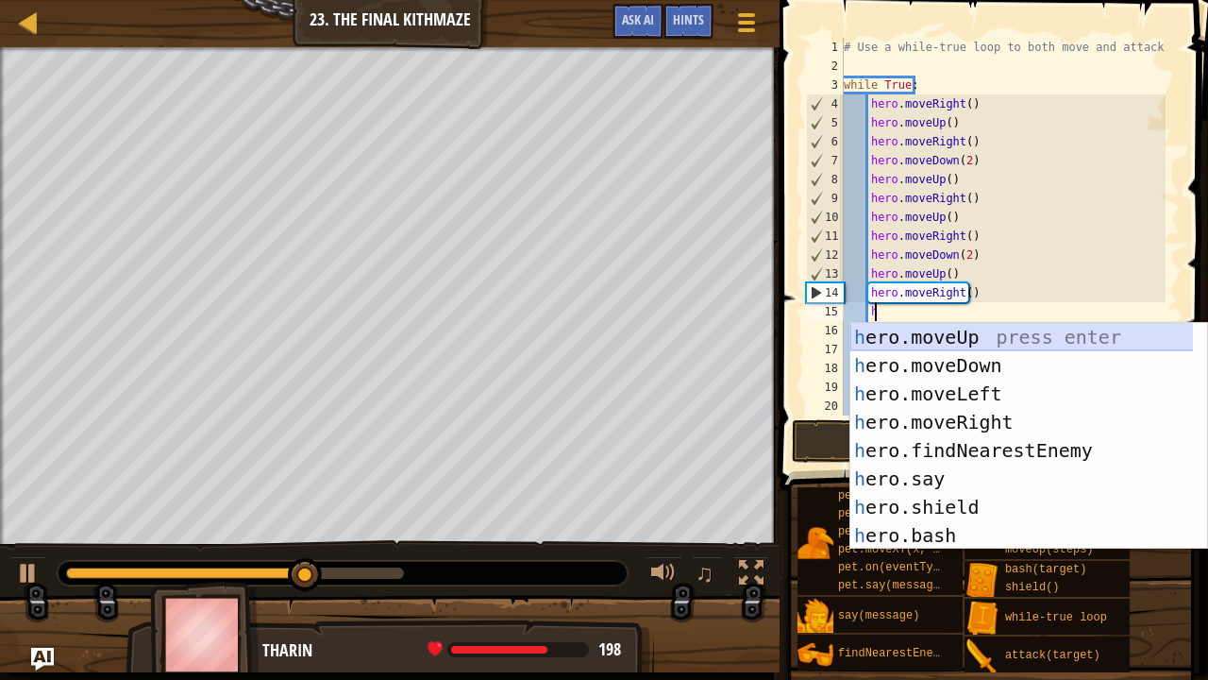
click at [916, 340] on div "h ero.moveUp press enter h ero.moveDown press enter h ero.moveLeft press enter …" at bounding box center [1023, 464] width 344 height 283
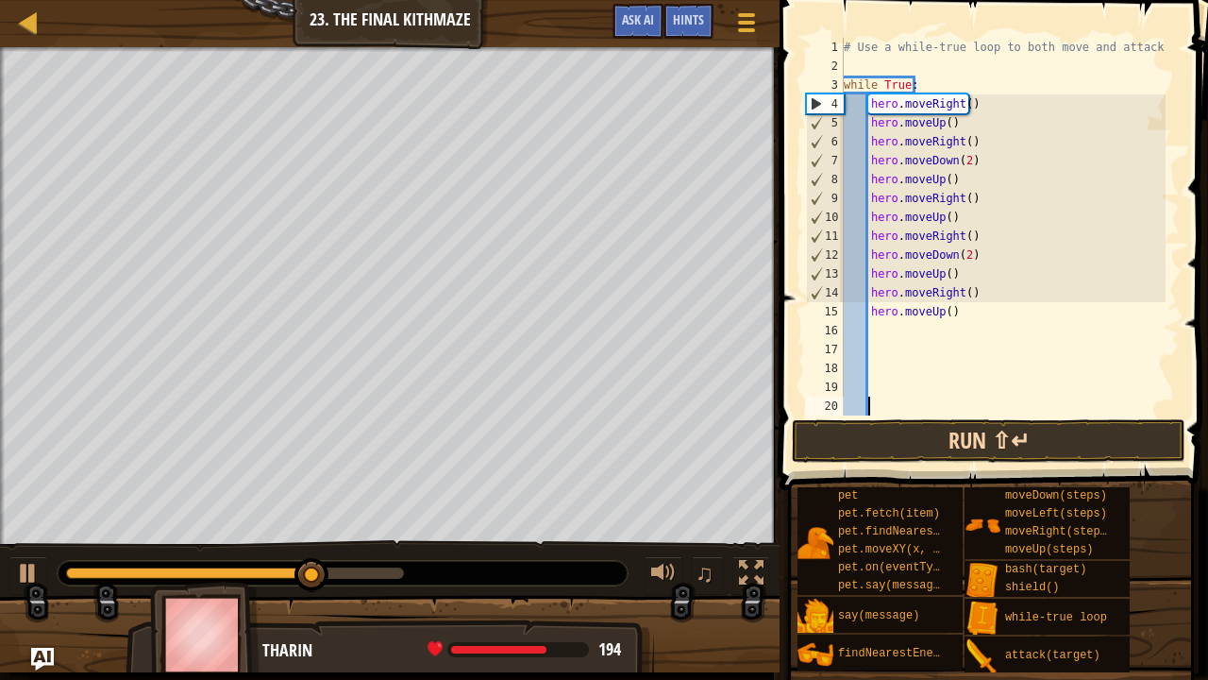
drag, startPoint x: 962, startPoint y: 412, endPoint x: 964, endPoint y: 429, distance: 17.1
click at [963, 412] on div "# Use a while-true loop to both move and attack. while True : hero . moveRight …" at bounding box center [1003, 245] width 326 height 415
click at [964, 440] on button "Run ⇧↵" at bounding box center [989, 440] width 394 height 43
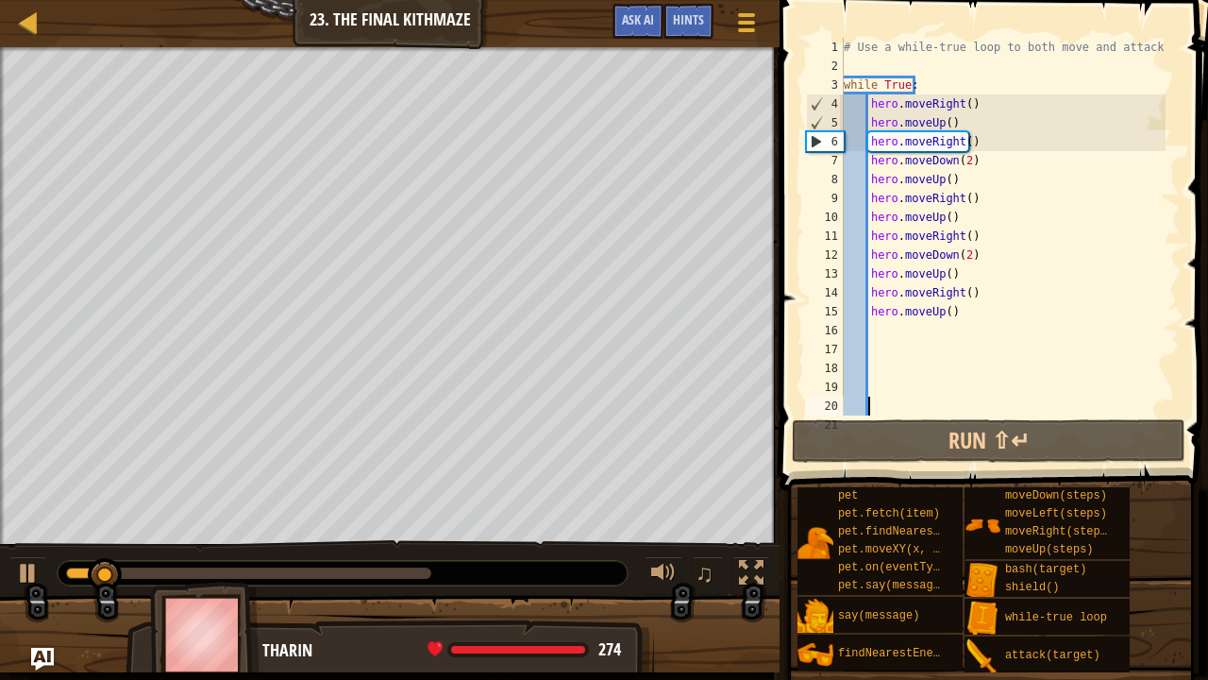
click at [878, 330] on div "# Use a while-true loop to both move and attack. while True : hero . moveRight …" at bounding box center [1003, 245] width 326 height 415
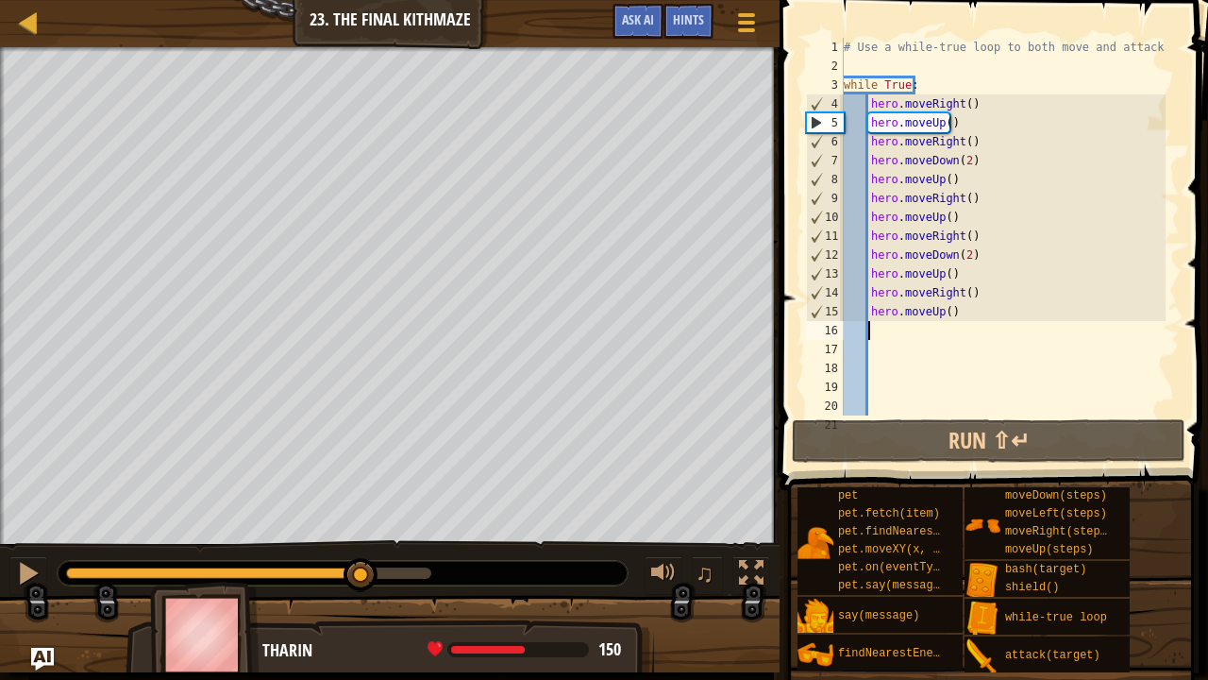
drag, startPoint x: 157, startPoint y: 569, endPoint x: 362, endPoint y: 601, distance: 208.3
click at [362, 601] on div "Your hero must survive. Defeat the ogres. (0/3) Navigate the maze. Under 10 sta…" at bounding box center [604, 359] width 1208 height 625
click at [38, 567] on div at bounding box center [28, 573] width 25 height 25
type textarea "h"
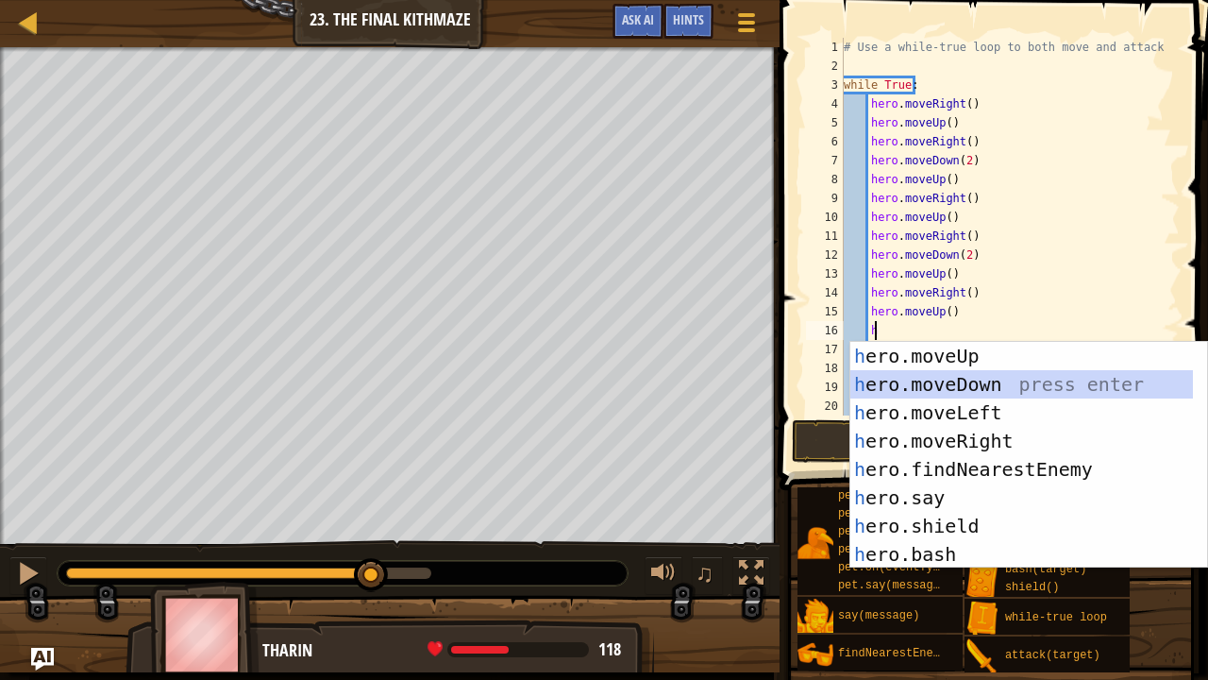
click at [956, 383] on div "h ero.moveUp press enter h ero.moveDown press enter h ero.moveLeft press enter …" at bounding box center [1023, 483] width 344 height 283
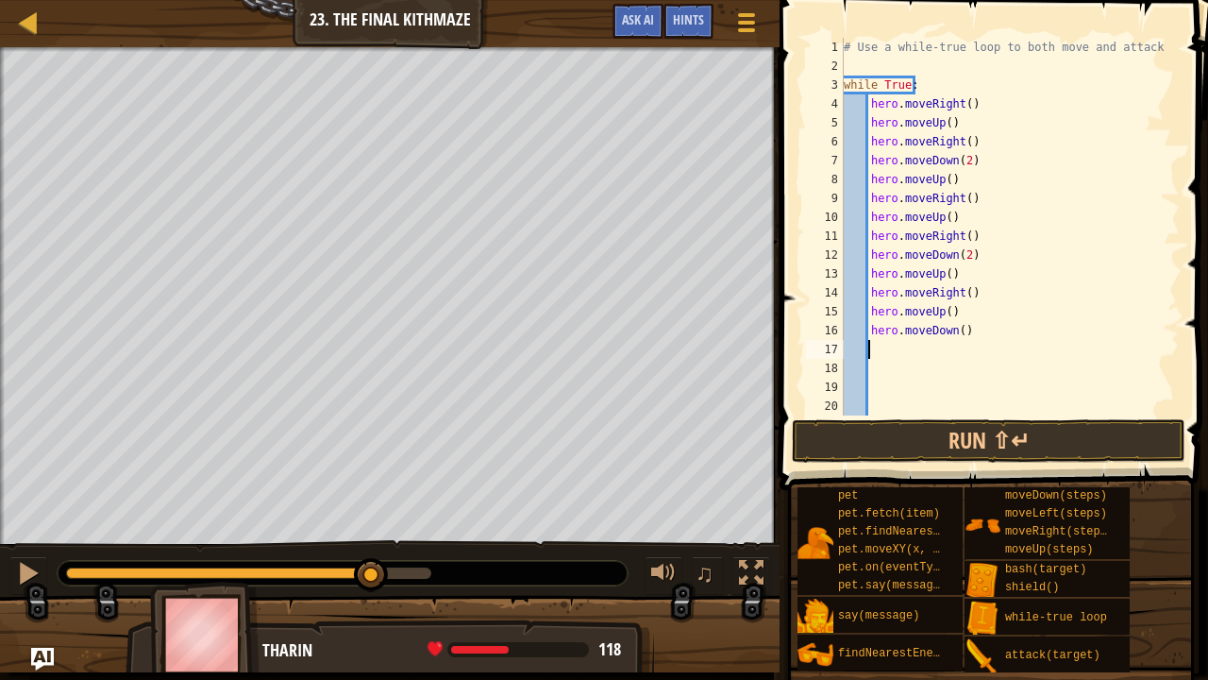
click at [957, 336] on div "# Use a while-true loop to both move and attack. while True : hero . moveRight …" at bounding box center [1003, 245] width 326 height 415
type textarea "hero.moveDown(2)"
click at [920, 347] on div "# Use a while-true loop to both move and attack. while True : hero . moveRight …" at bounding box center [1003, 245] width 326 height 415
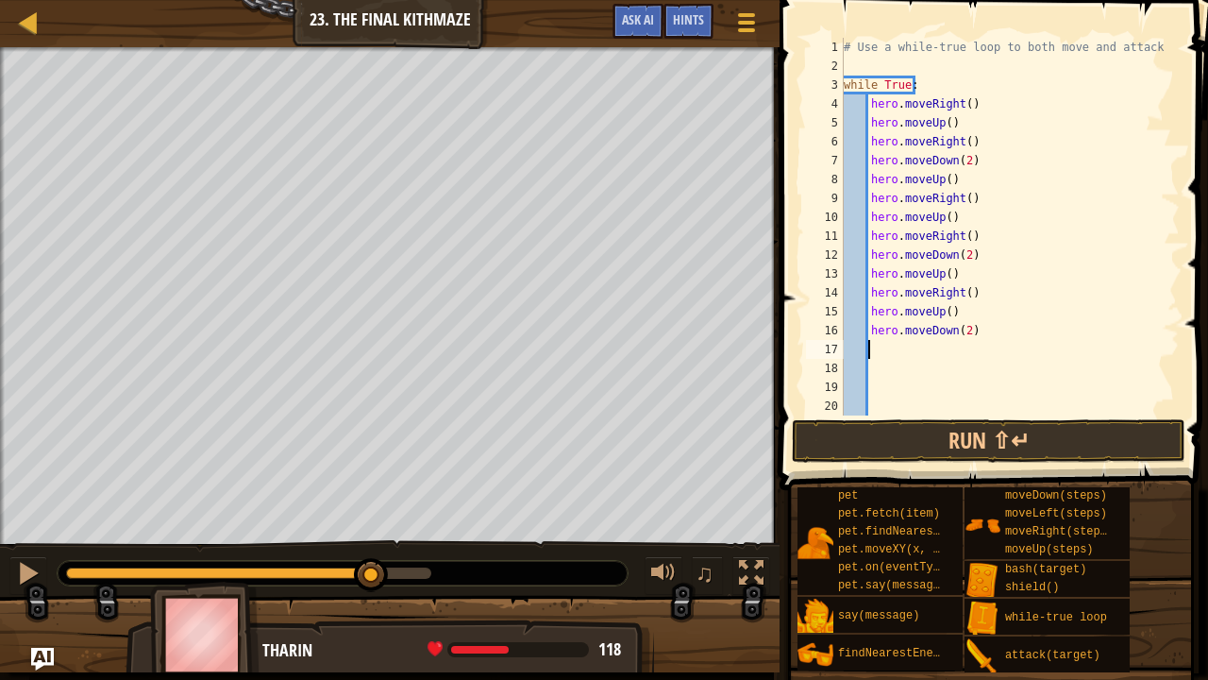
type textarea "h"
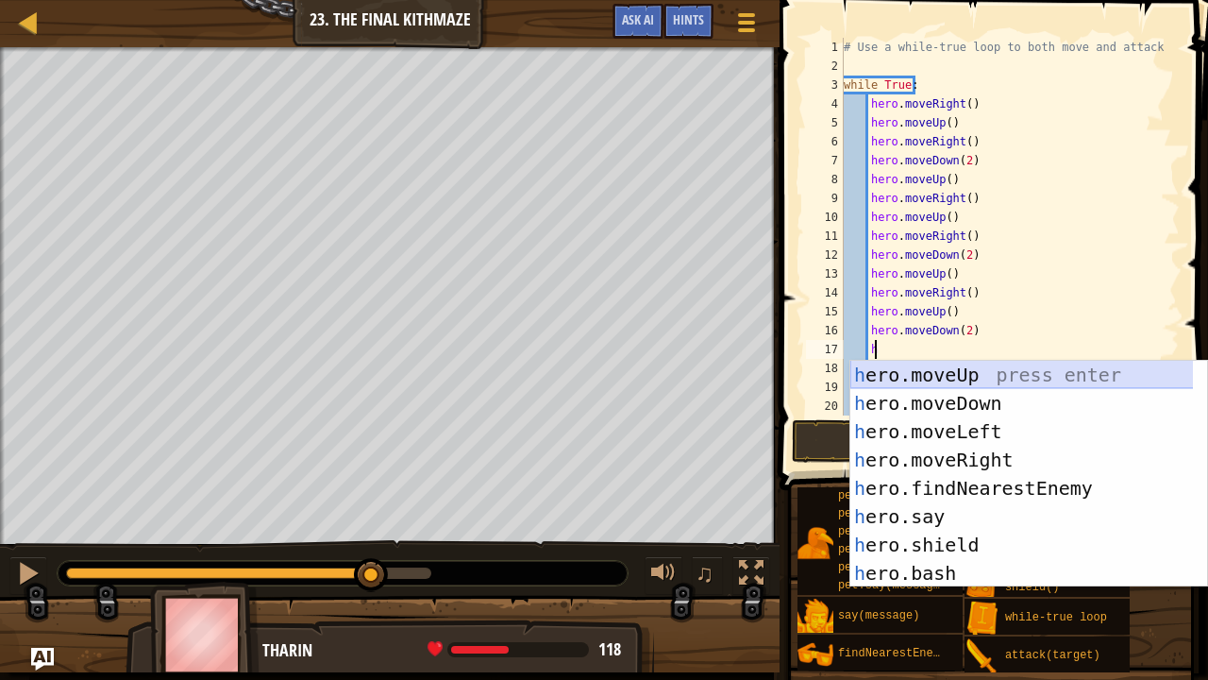
click at [936, 379] on div "h ero.moveUp press enter h ero.moveDown press enter h ero.moveLeft press enter …" at bounding box center [1023, 502] width 344 height 283
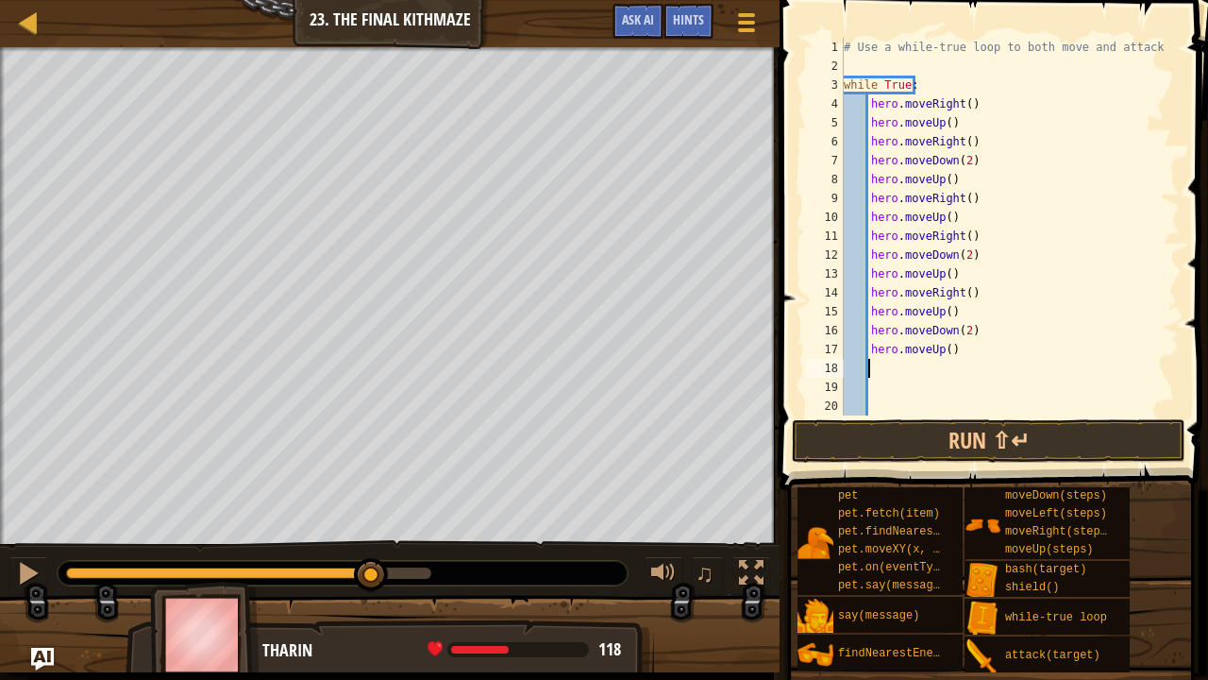
click at [896, 372] on div "# Use a while-true loop to both move and attack. while True : hero . moveRight …" at bounding box center [1003, 245] width 326 height 415
type textarea "h"
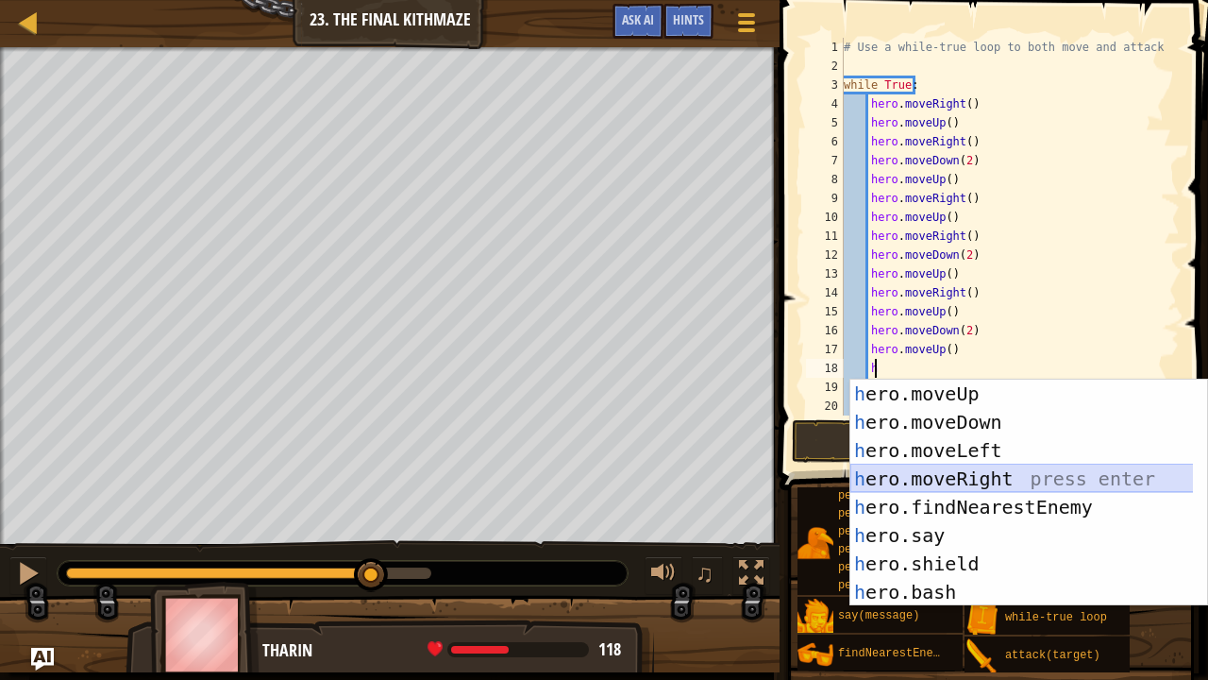
click at [920, 466] on div "h ero.moveUp press enter h ero.moveDown press enter h ero.moveLeft press enter …" at bounding box center [1023, 520] width 344 height 283
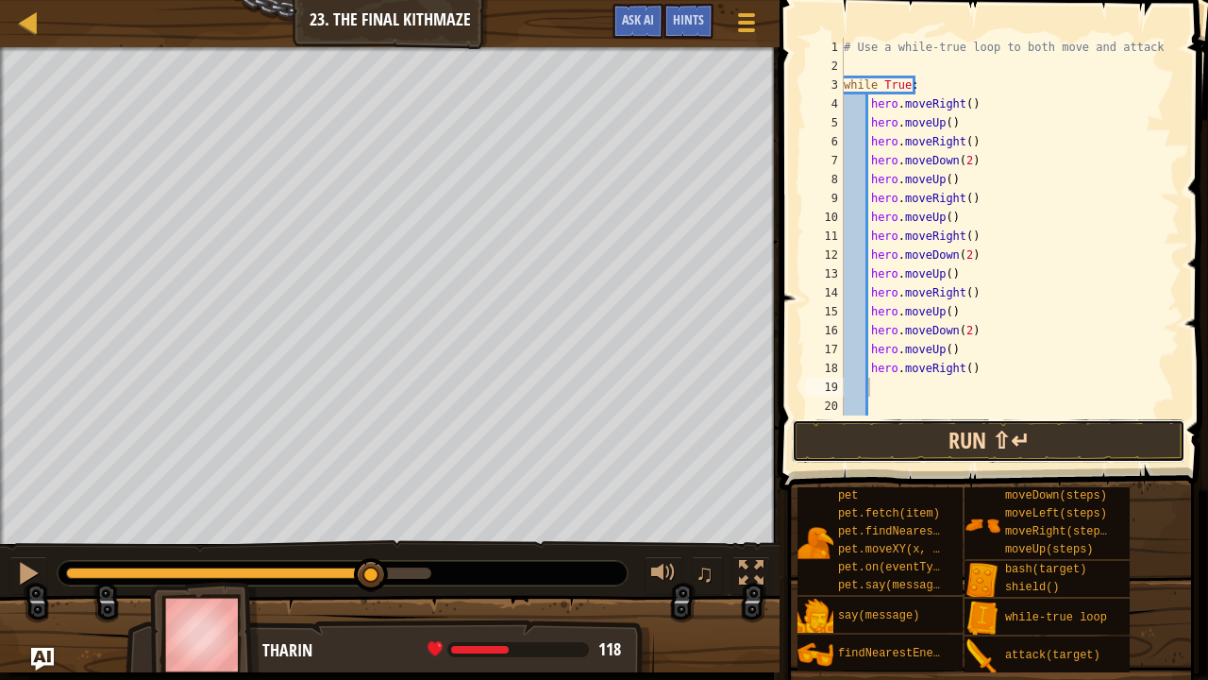
click at [901, 447] on button "Run ⇧↵" at bounding box center [989, 440] width 394 height 43
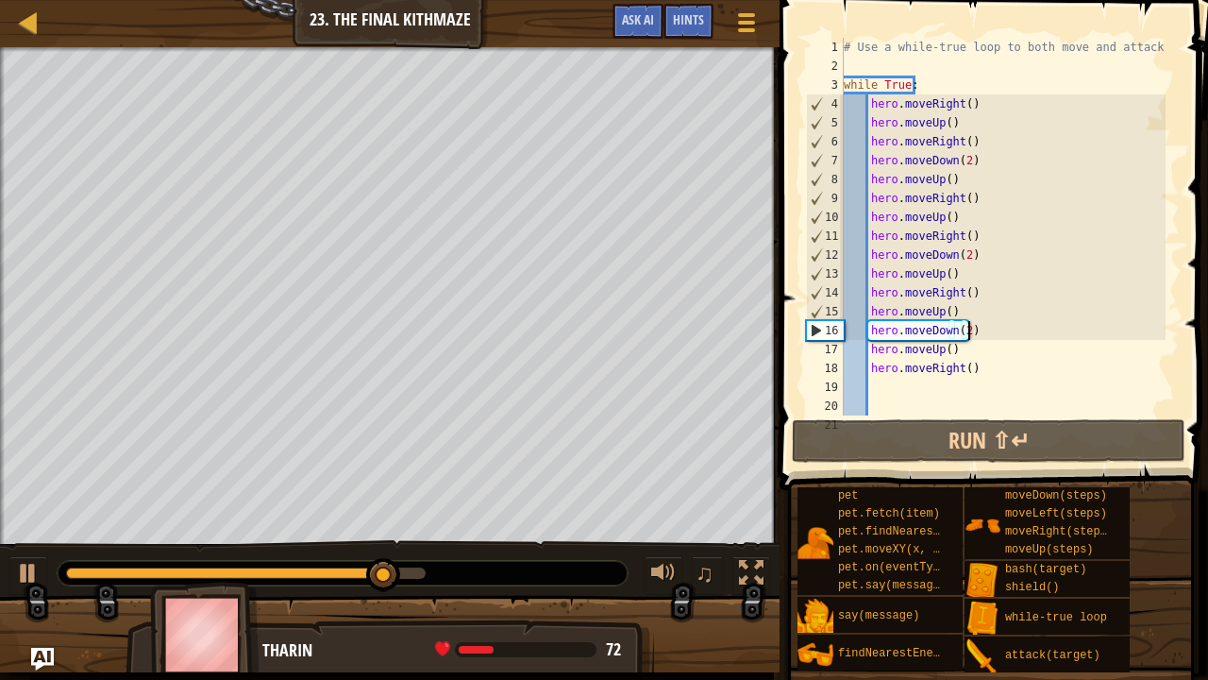
click at [979, 333] on div "# Use a while-true loop to both move and attack. while True : hero . moveRight …" at bounding box center [1003, 245] width 326 height 415
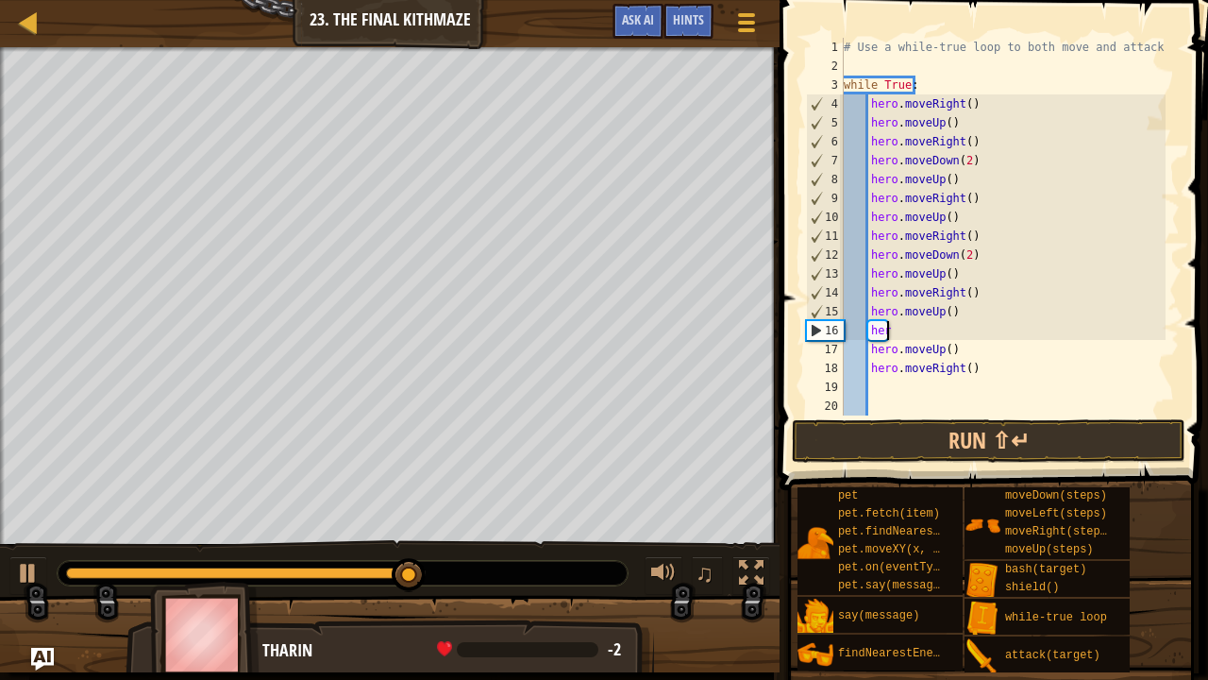
type textarea "h"
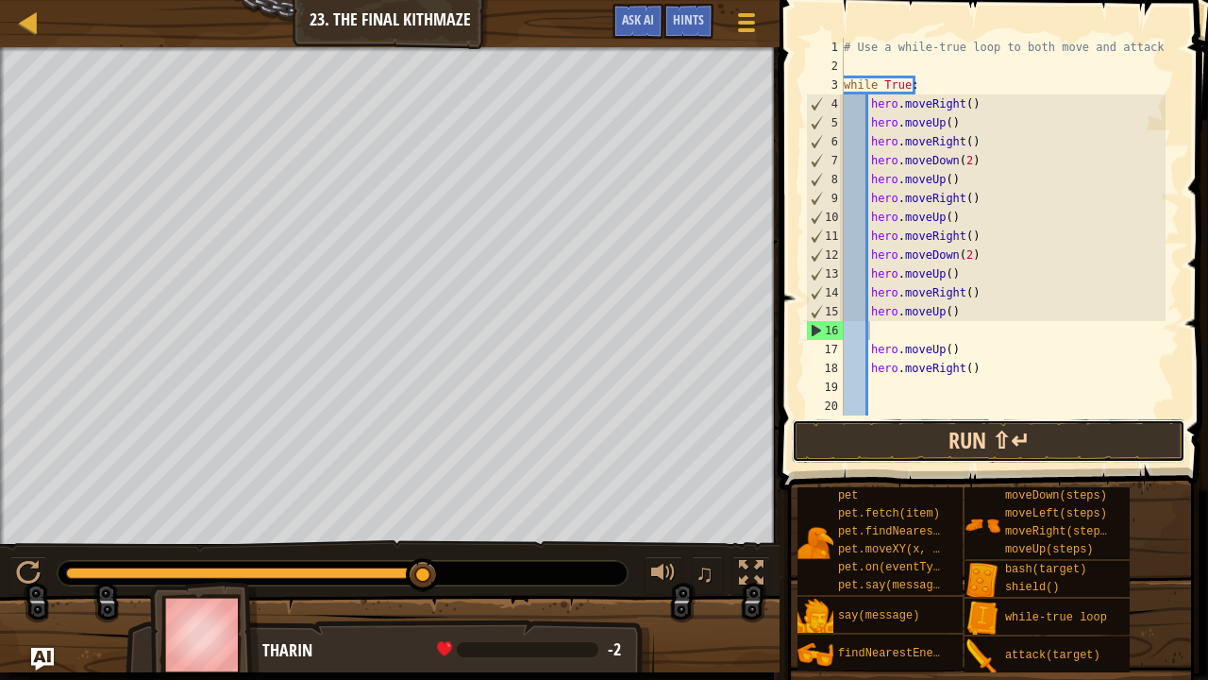
click at [970, 453] on button "Run ⇧↵" at bounding box center [989, 440] width 394 height 43
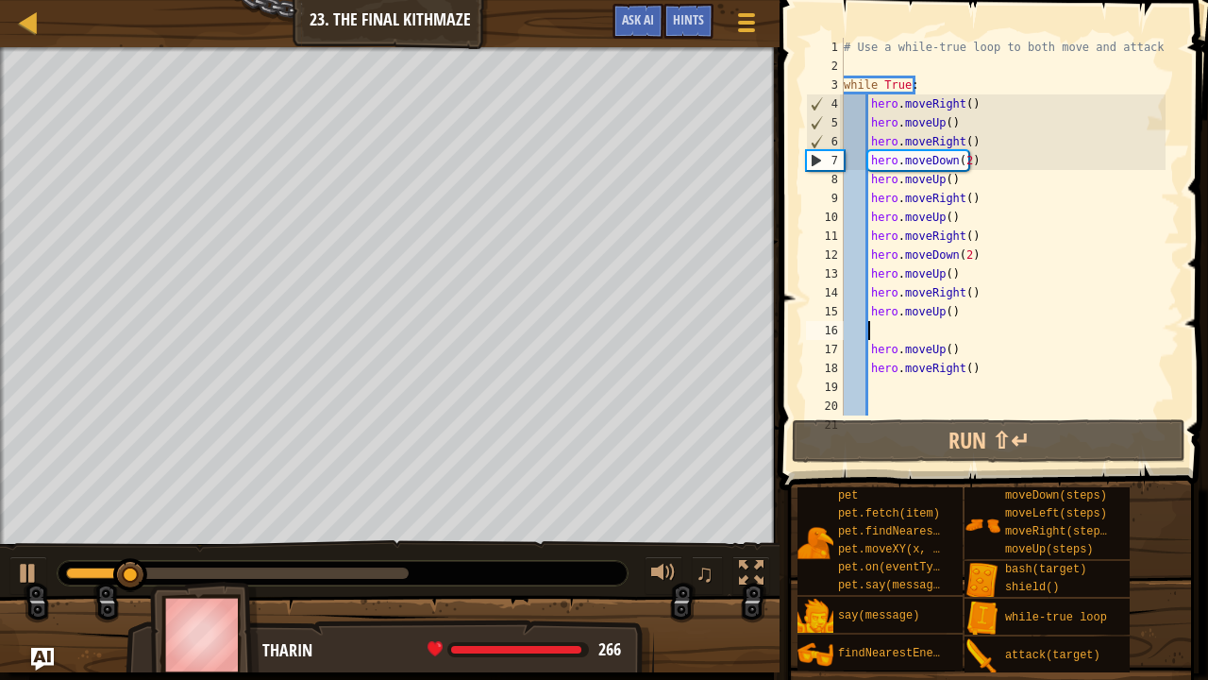
click at [972, 357] on div "# Use a while-true loop to both move and attack. while True : hero . moveRight …" at bounding box center [1003, 245] width 326 height 415
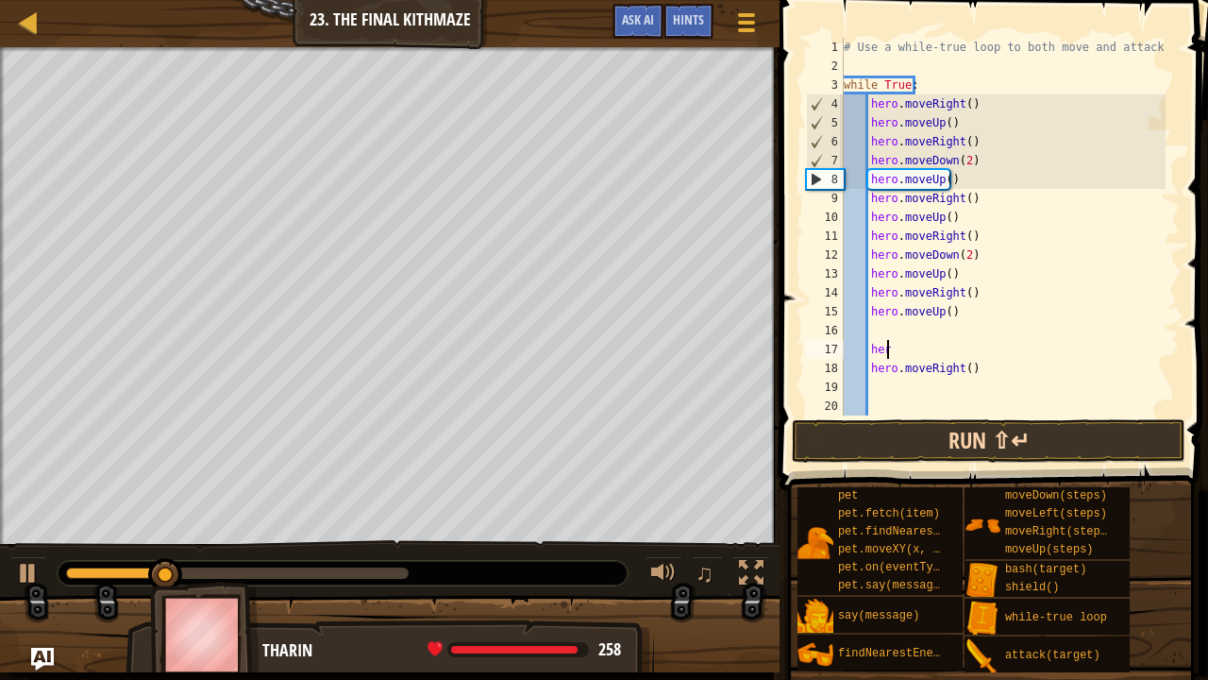
type textarea "h"
click at [982, 434] on button "Run ⇧↵" at bounding box center [989, 440] width 394 height 43
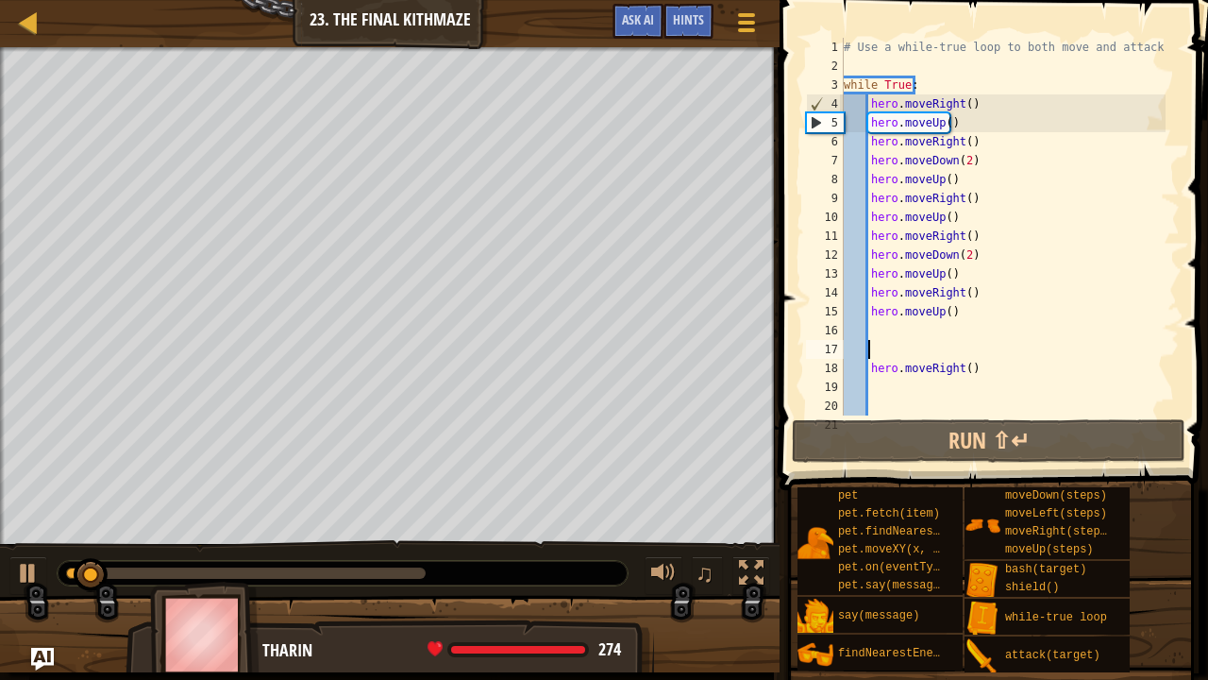
click at [863, 396] on div "# Use a while-true loop to both move and attack. while True : hero . moveRight …" at bounding box center [1003, 245] width 326 height 415
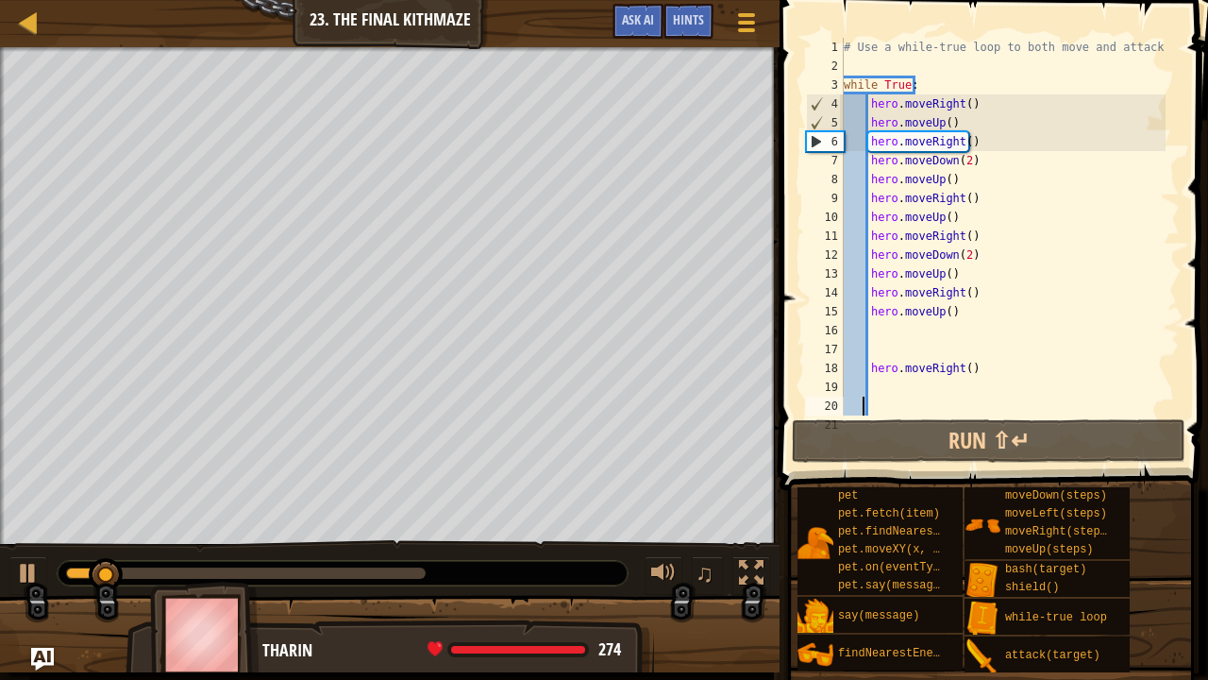
click at [869, 392] on div "# Use a while-true loop to both move and attack. while True : hero . moveRight …" at bounding box center [1003, 245] width 326 height 415
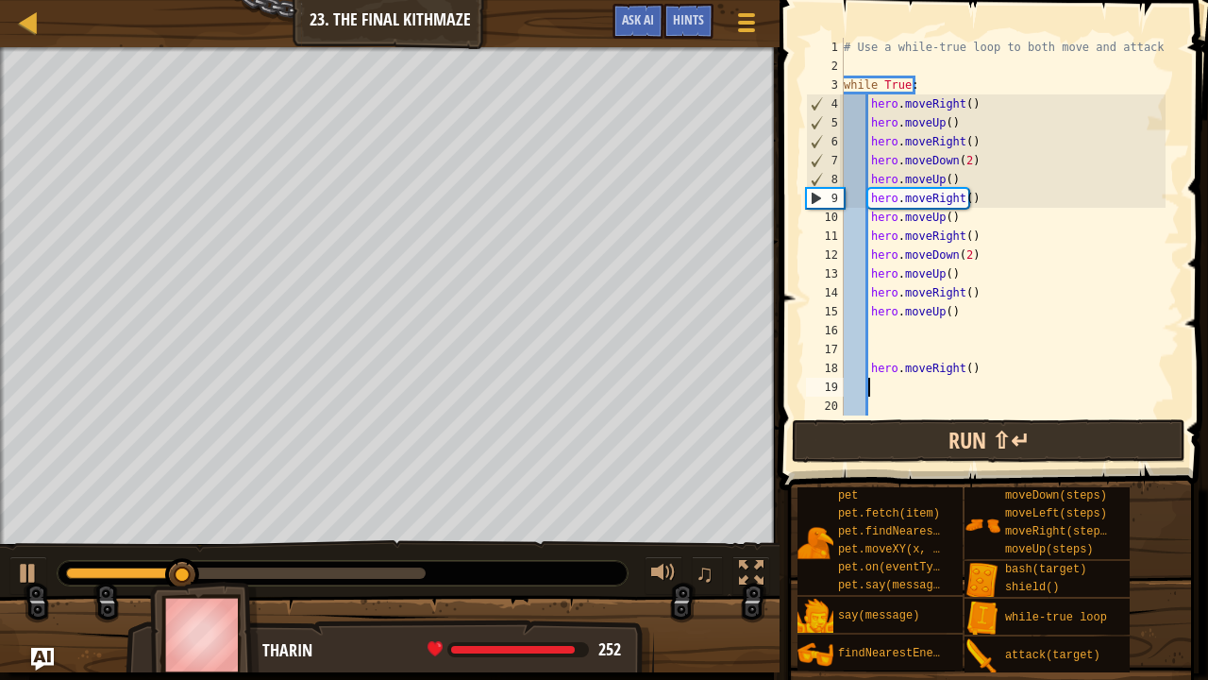
type textarea "h"
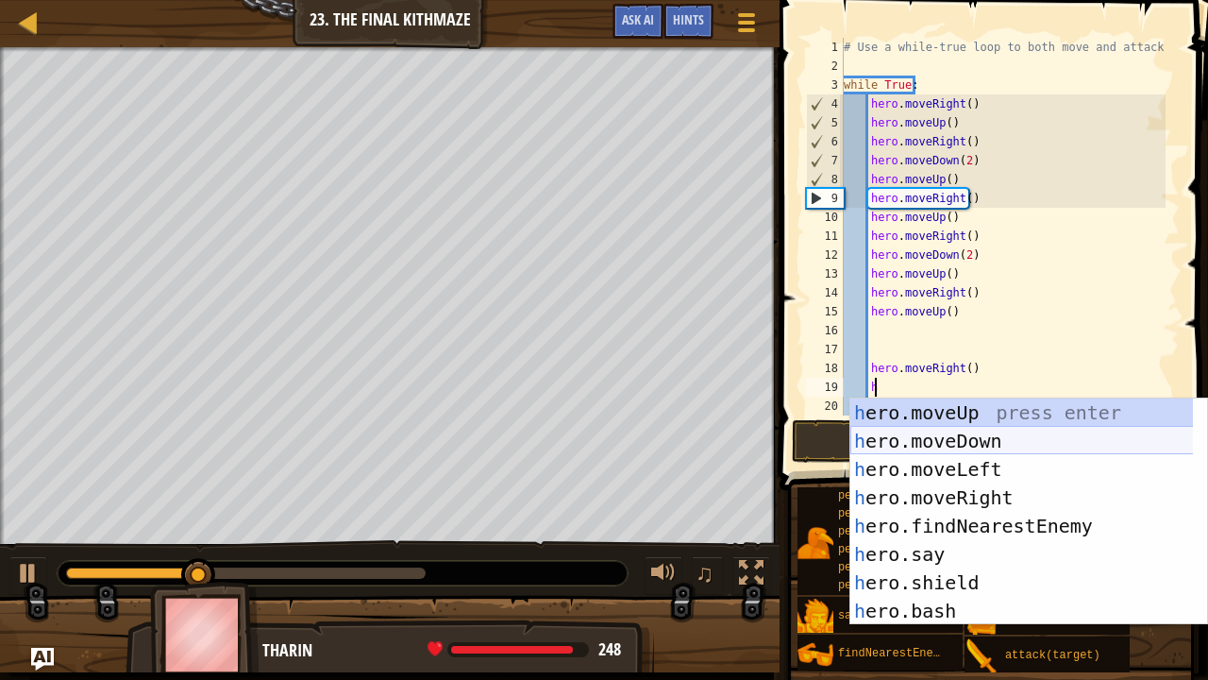
click at [970, 434] on div "h ero.moveUp press enter h ero.moveDown press enter h ero.moveLeft press enter …" at bounding box center [1023, 539] width 344 height 283
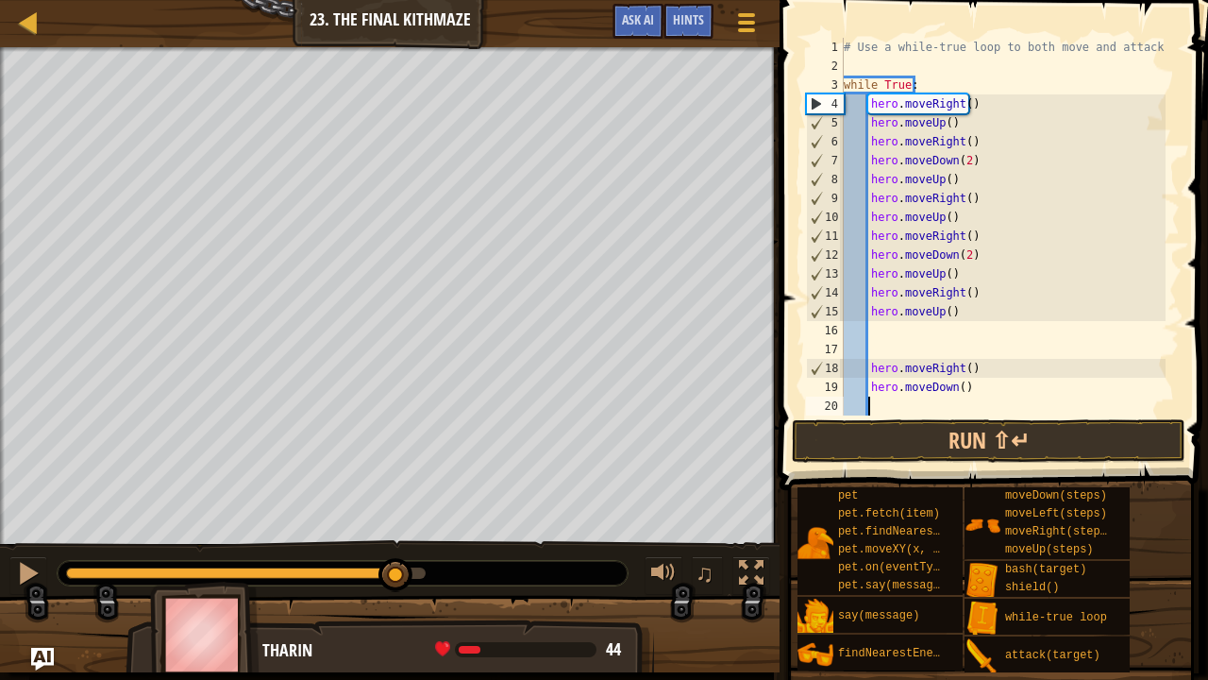
drag, startPoint x: 227, startPoint y: 573, endPoint x: 610, endPoint y: 587, distance: 383.5
click at [397, 614] on div "Your hero must survive. Defeat the ogres. (0/3) Navigate the maze. Under 10 sta…" at bounding box center [604, 359] width 1208 height 625
click at [876, 449] on button "Run ⇧↵" at bounding box center [989, 440] width 394 height 43
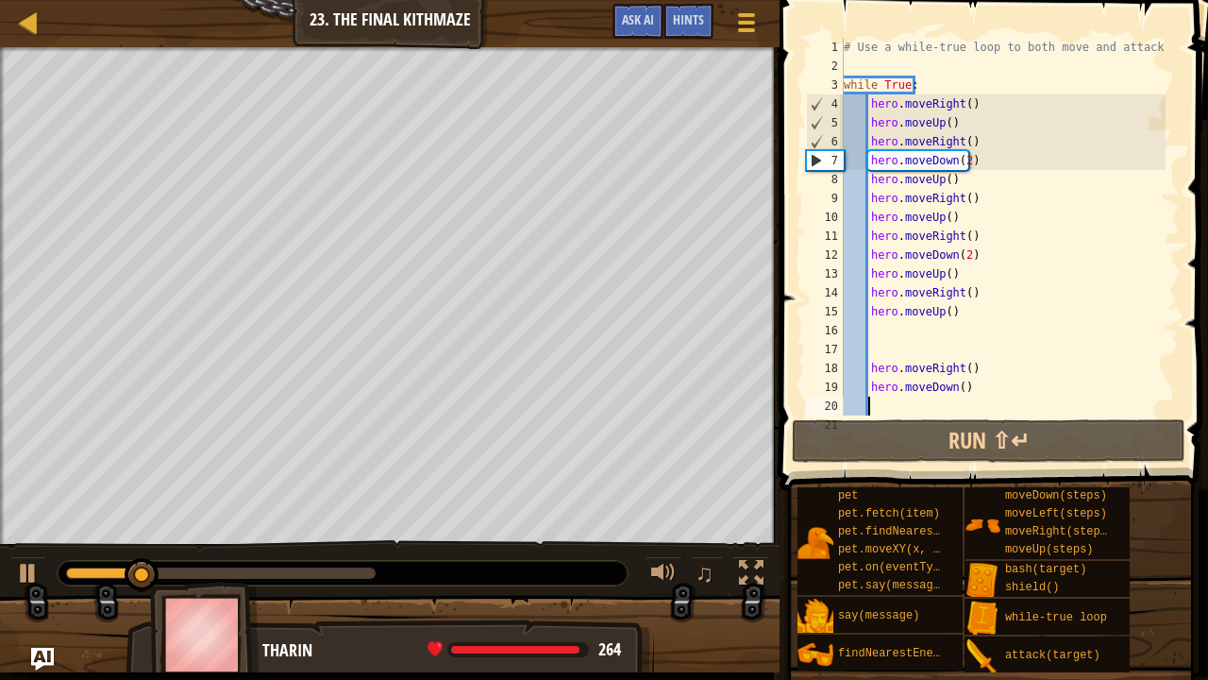
type textarea "h"
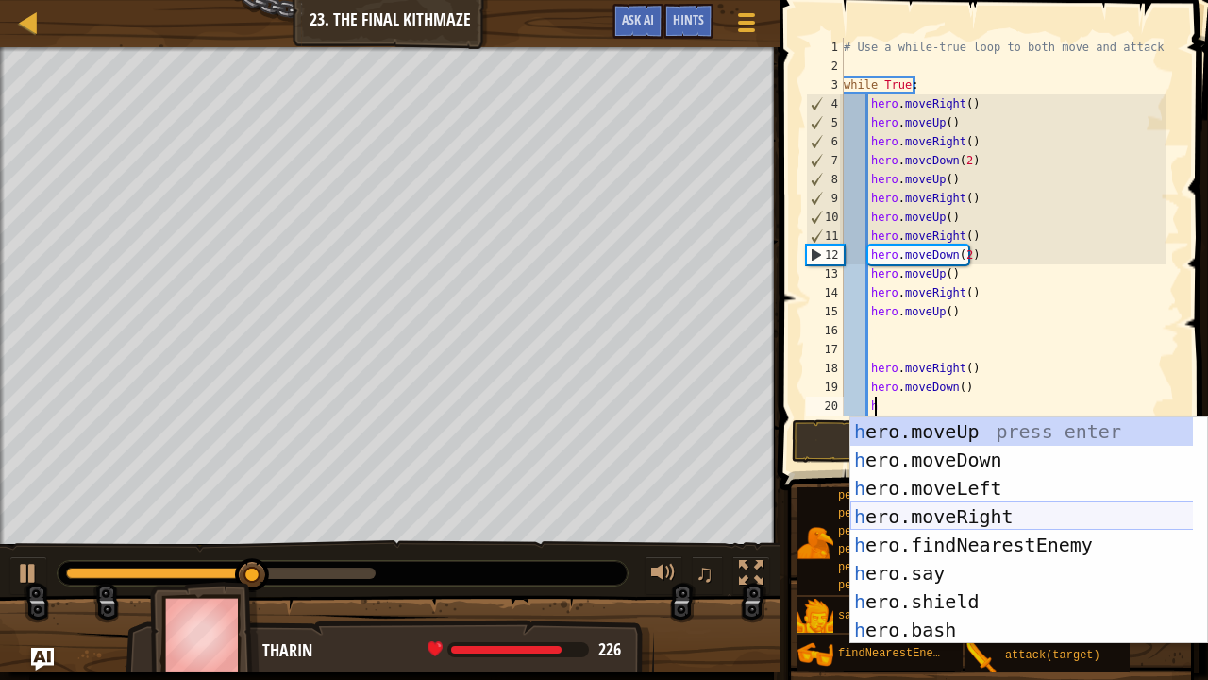
click at [943, 521] on div "h ero.moveUp press enter h ero.moveDown press enter h ero.moveLeft press enter …" at bounding box center [1023, 558] width 344 height 283
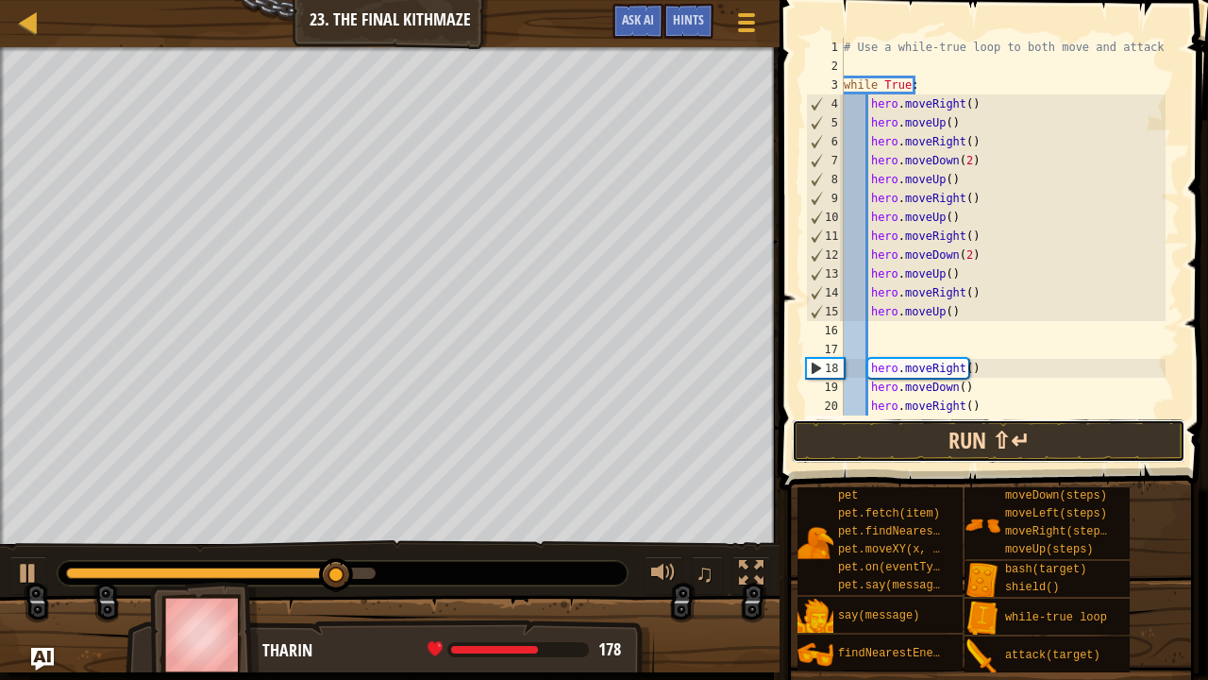
click at [963, 440] on button "Run ⇧↵" at bounding box center [989, 440] width 394 height 43
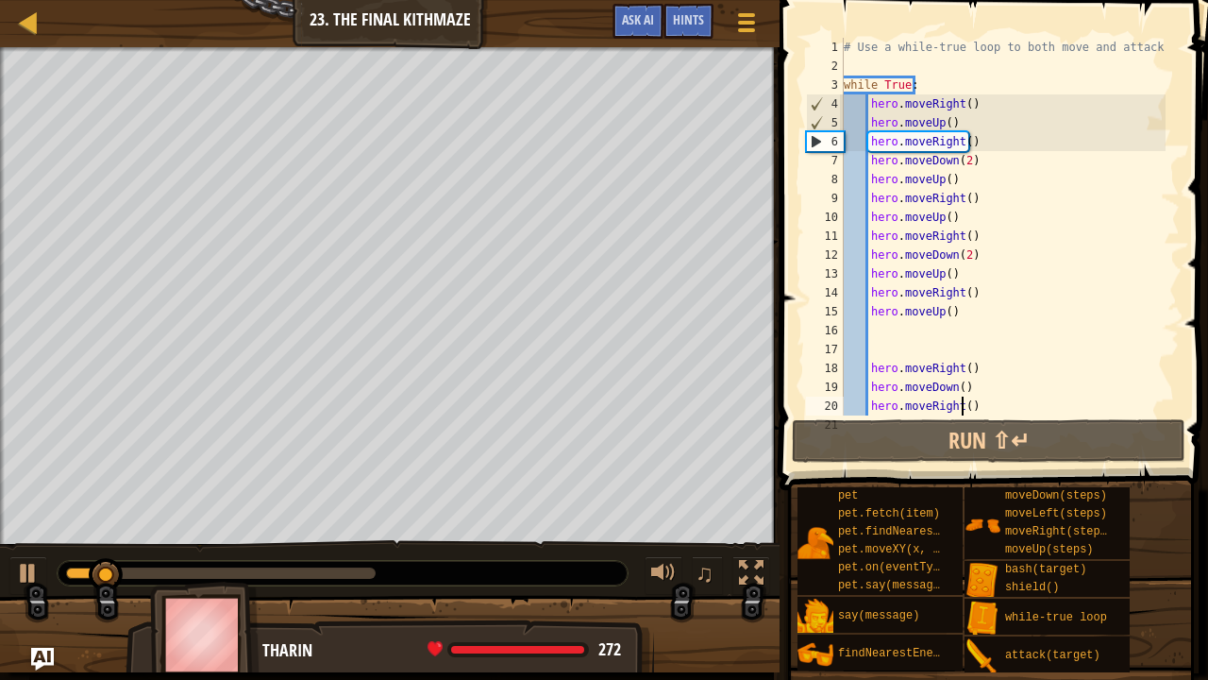
click at [964, 404] on div "# Use a while-true loop to both move and attack. while True : hero . moveRight …" at bounding box center [1003, 245] width 326 height 415
click at [965, 404] on div "# Use a while-true loop to both move and attack. while True : hero . moveRight …" at bounding box center [1003, 245] width 326 height 415
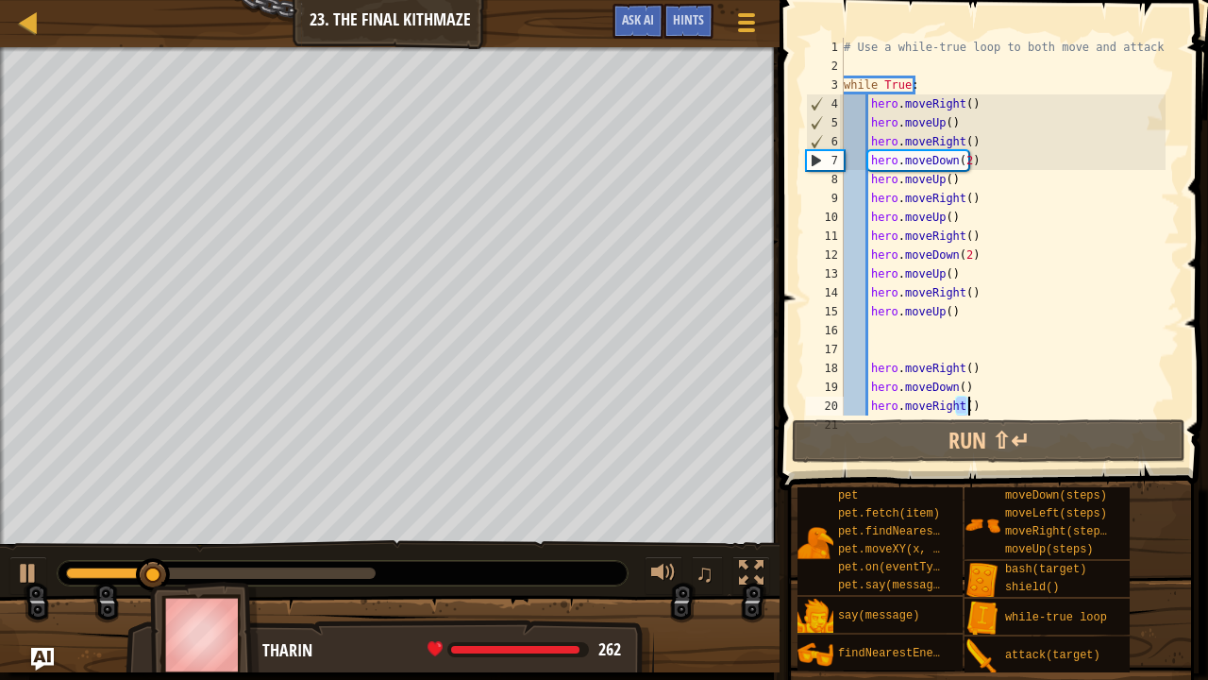
click at [957, 387] on div "# Use a while-true loop to both move and attack. while True : hero . moveRight …" at bounding box center [1003, 245] width 326 height 415
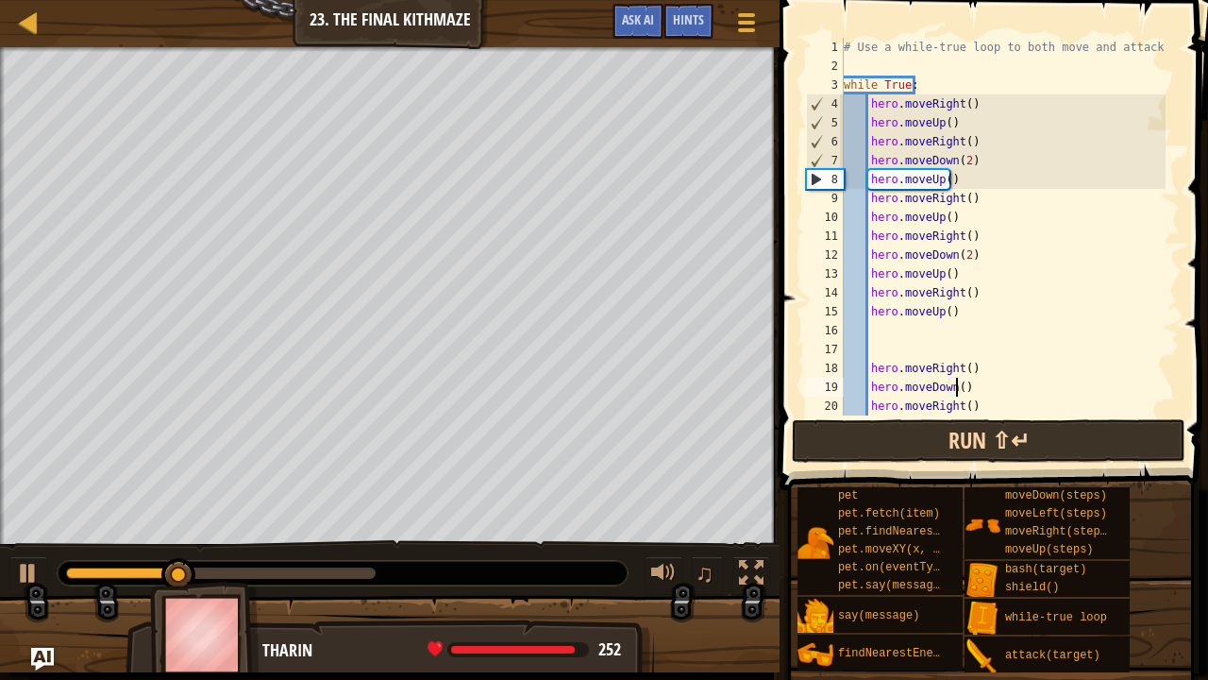
type textarea "hero.moveDown(2)"
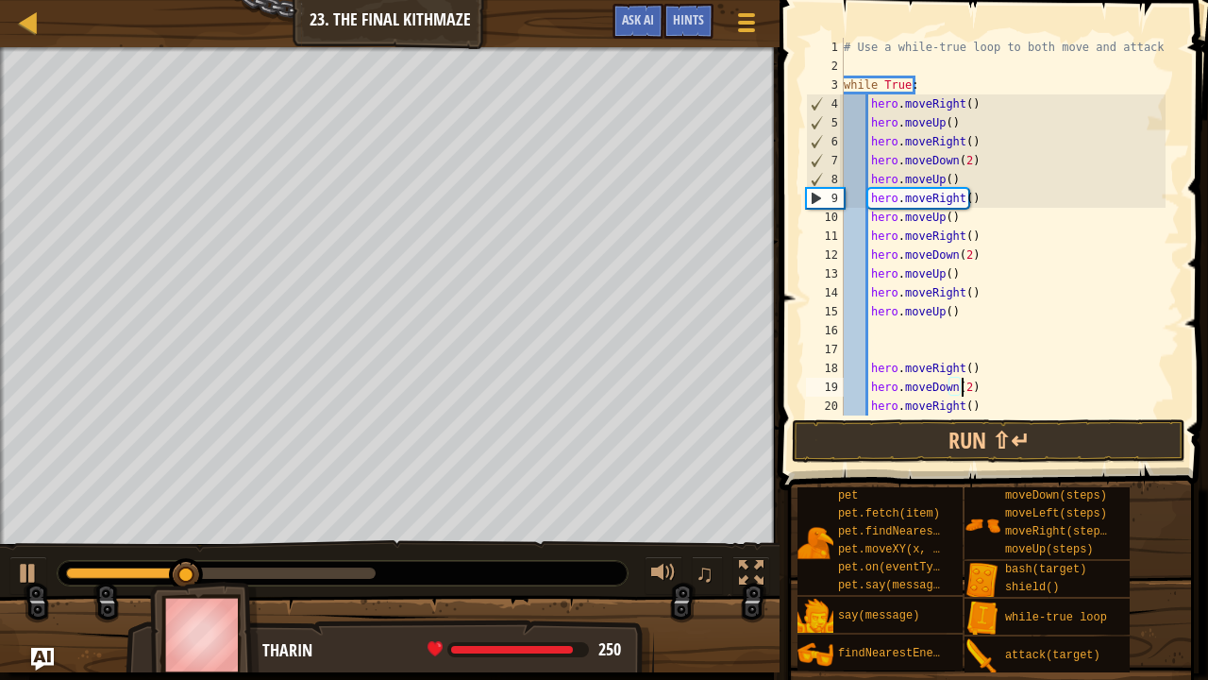
scroll to position [8, 9]
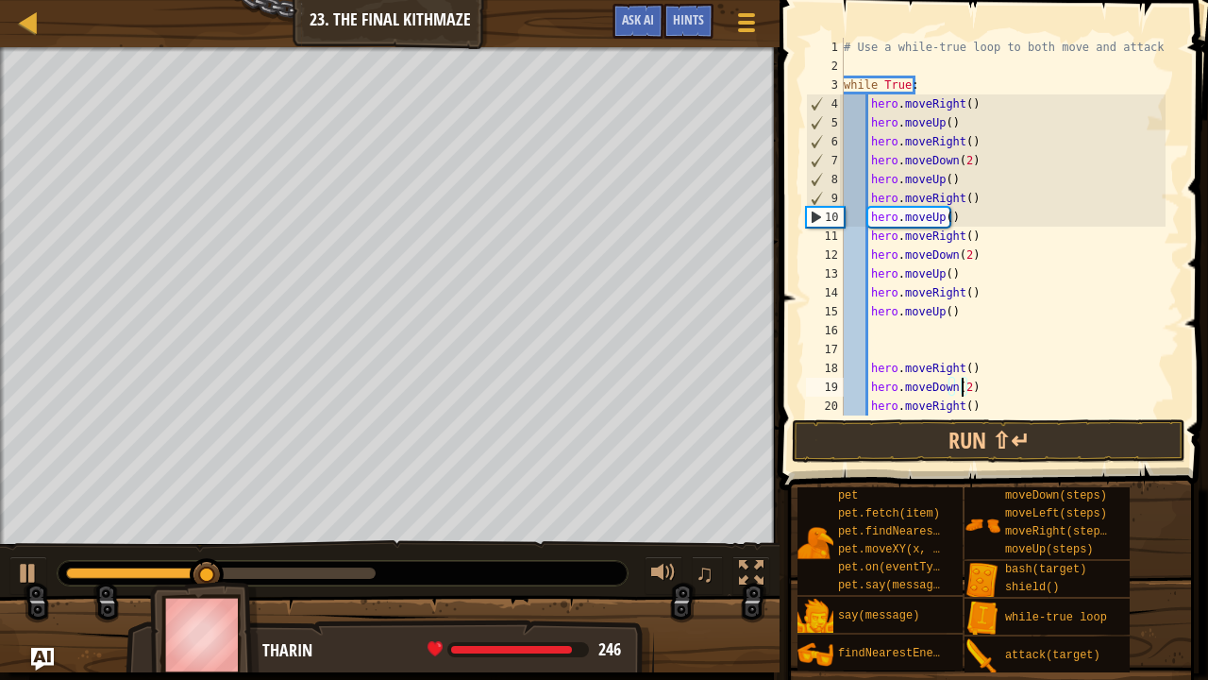
click at [972, 387] on div "# Use a while-true loop to both move and attack. while True : hero . moveRight …" at bounding box center [1003, 245] width 326 height 415
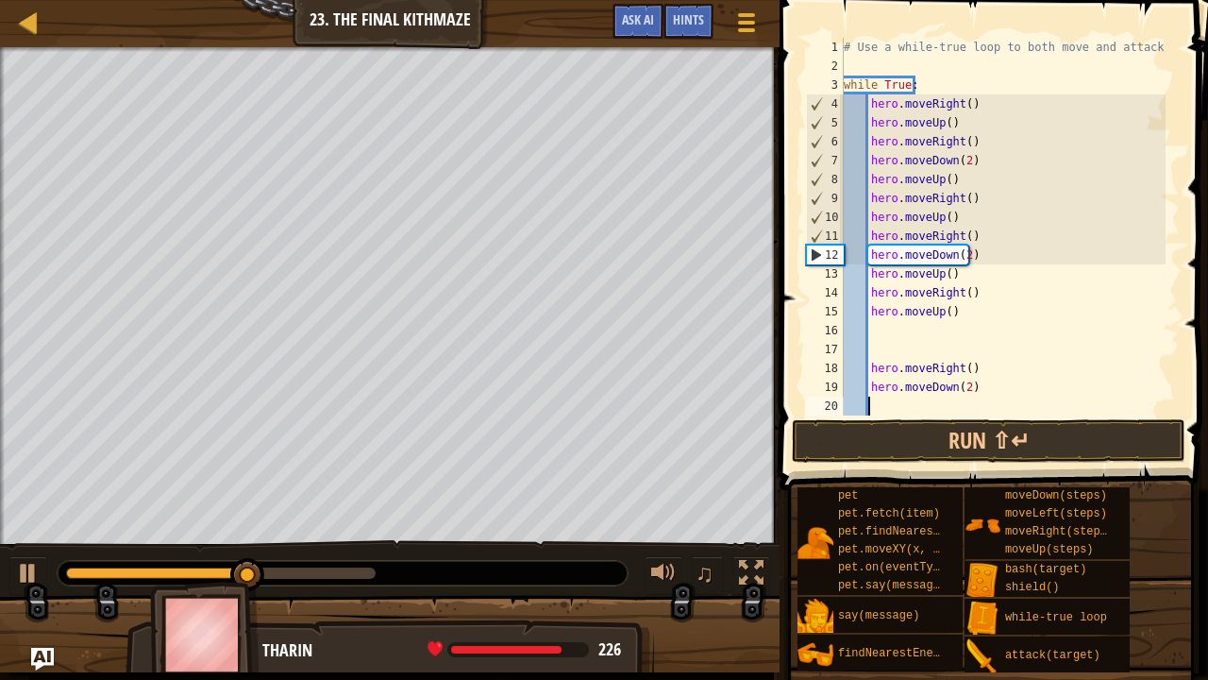
scroll to position [8, 1]
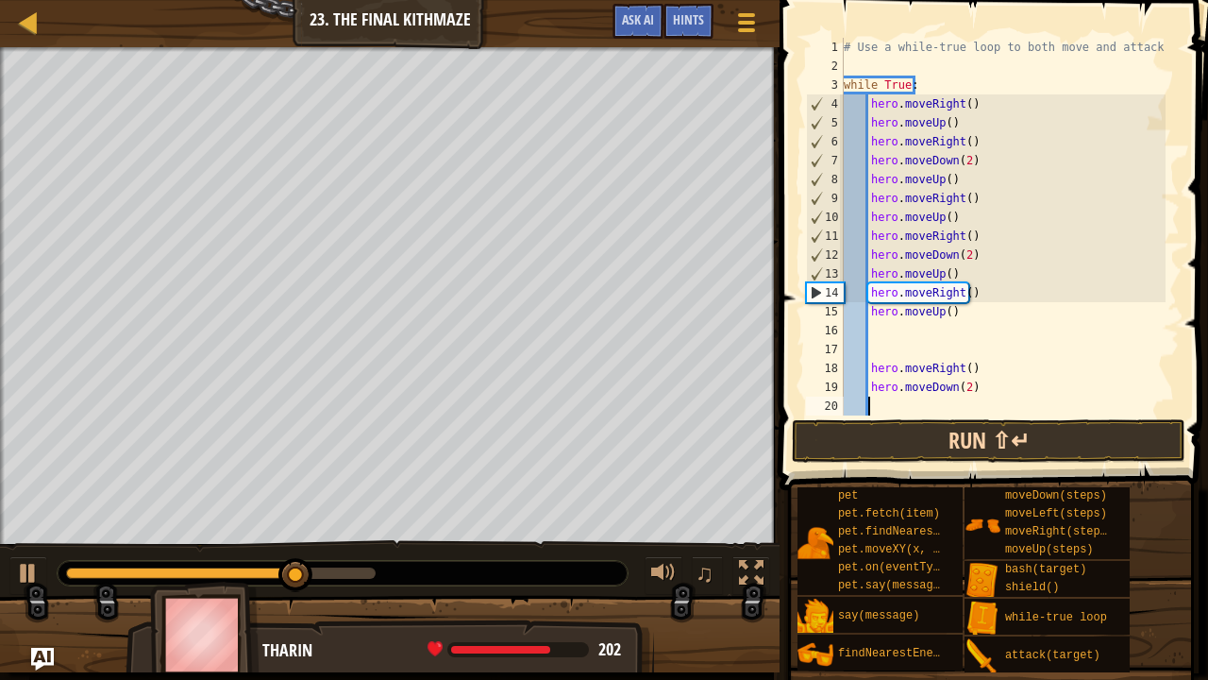
type textarea "h"
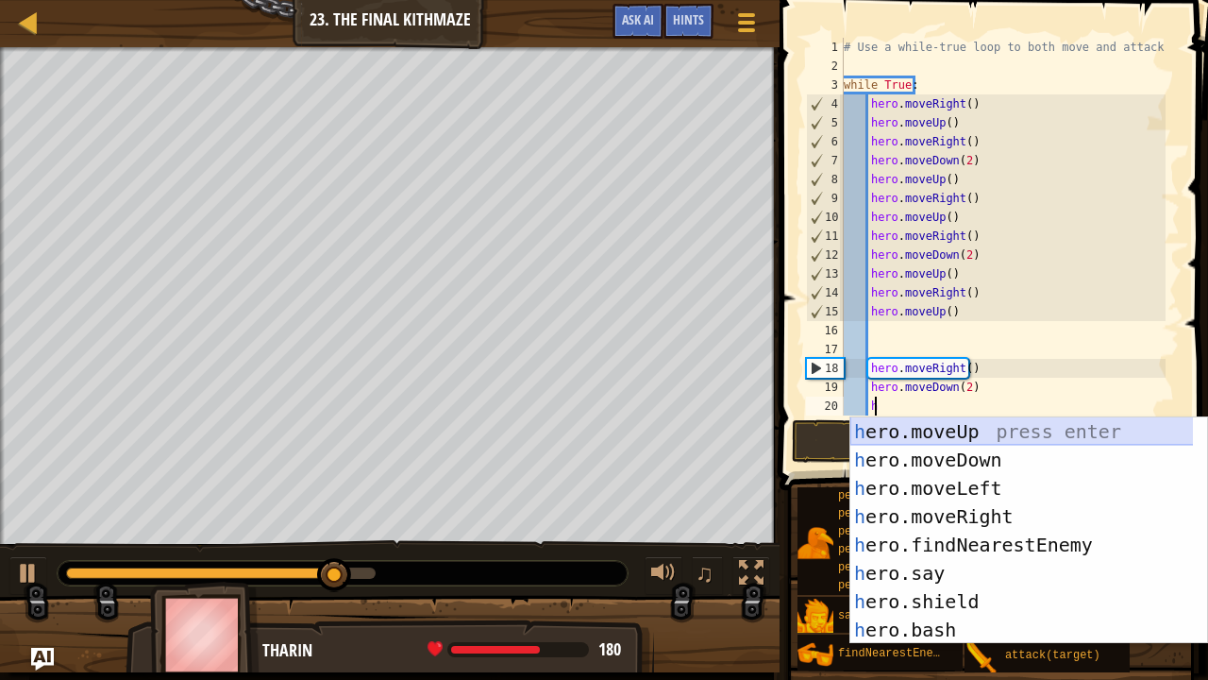
click at [953, 435] on div "h ero.moveUp press enter h ero.moveDown press enter h ero.moveLeft press enter …" at bounding box center [1023, 558] width 344 height 283
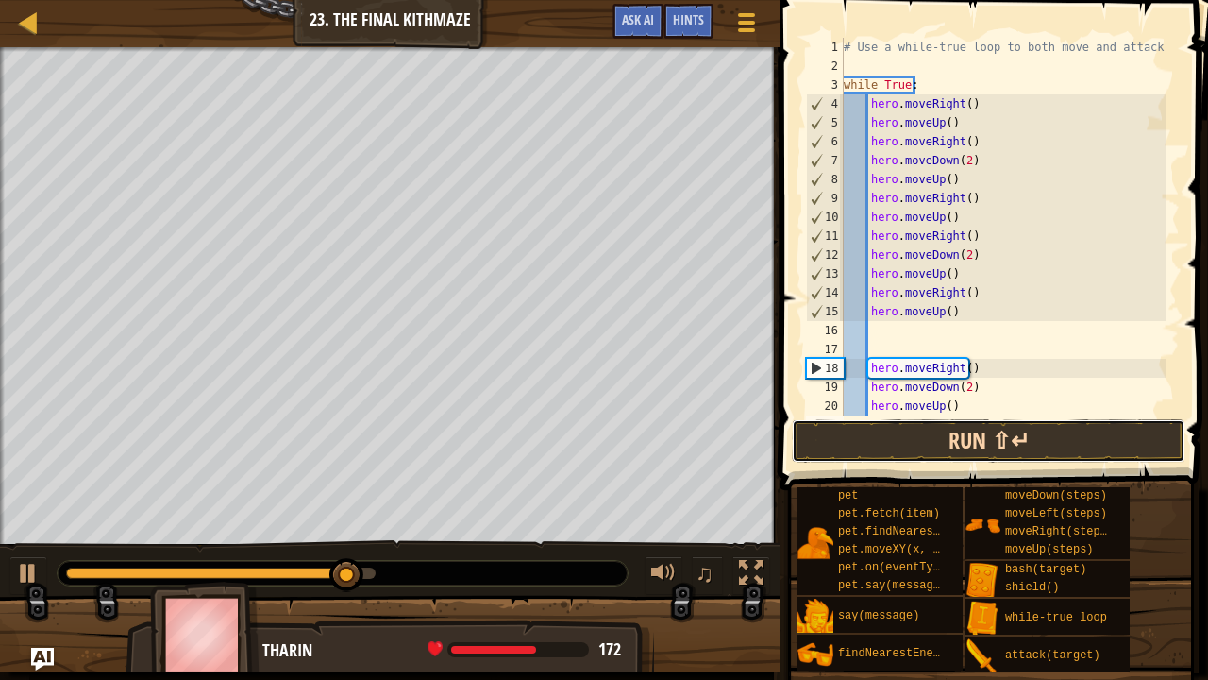
click at [966, 443] on button "Run ⇧↵" at bounding box center [989, 440] width 394 height 43
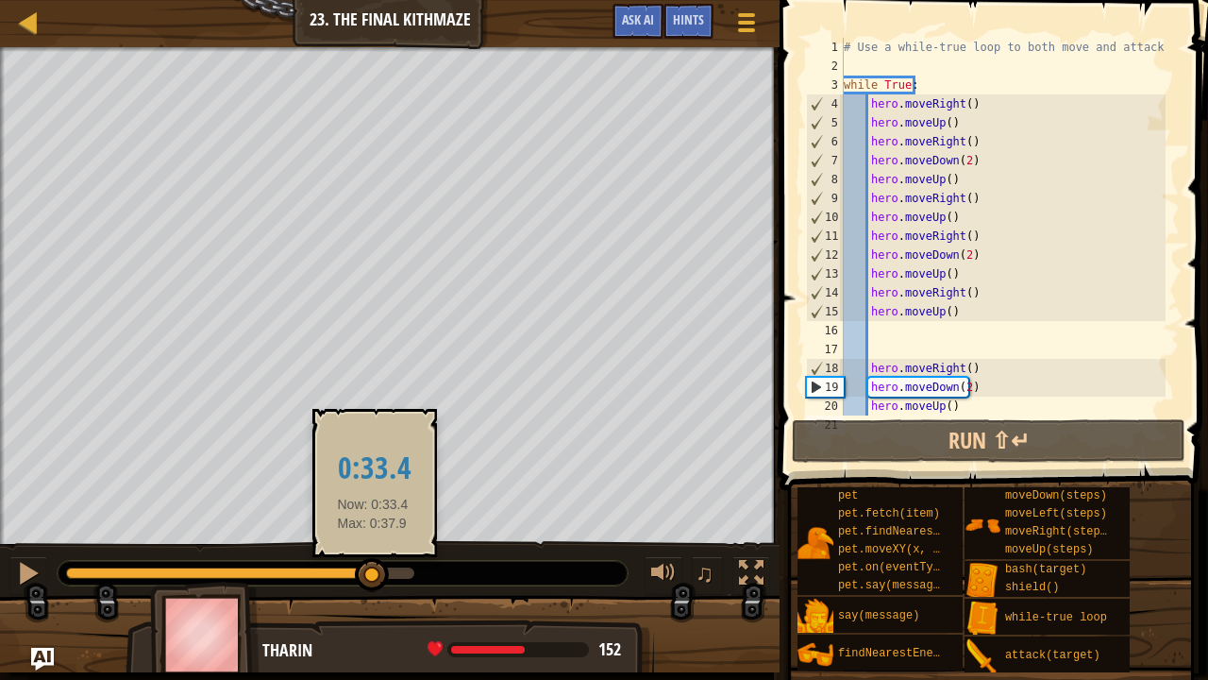
drag, startPoint x: 115, startPoint y: 570, endPoint x: 378, endPoint y: 574, distance: 262.5
click at [378, 574] on div at bounding box center [372, 575] width 34 height 34
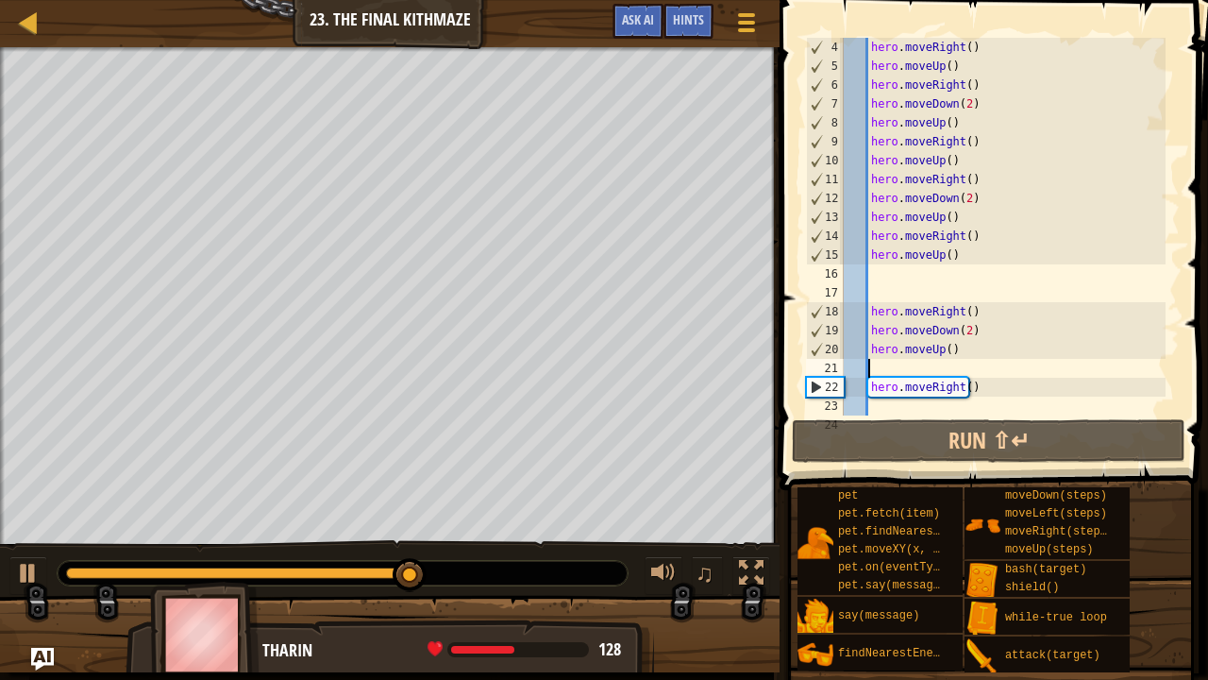
scroll to position [113, 0]
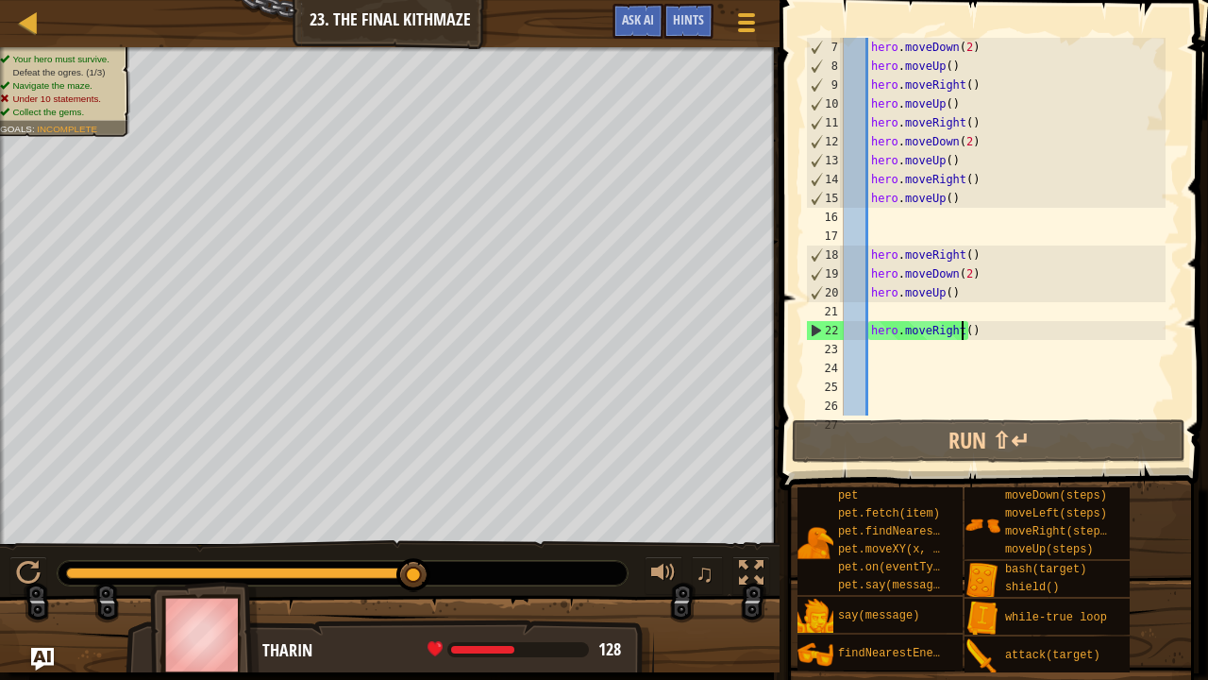
click at [962, 336] on div "hero . moveDown ( 2 ) hero . moveUp ( ) hero . moveRight ( ) hero . moveUp ( ) …" at bounding box center [1003, 245] width 326 height 415
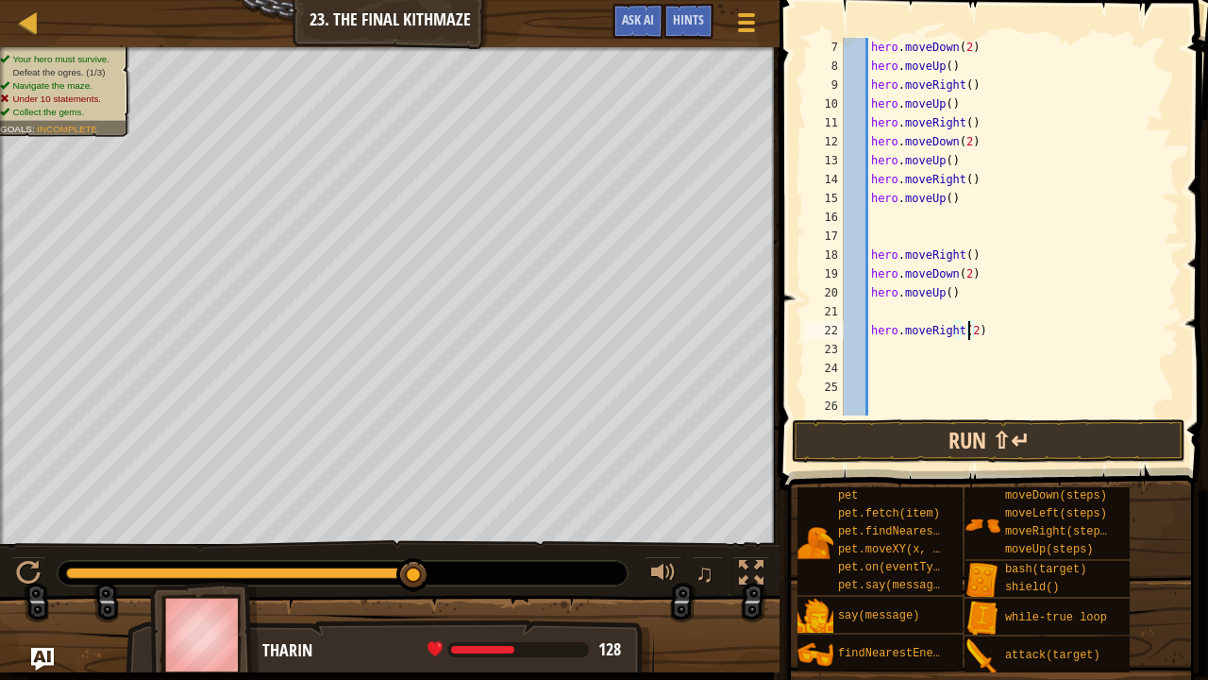
type textarea "hero.moveRight(2)"
click at [971, 446] on button "Run ⇧↵" at bounding box center [989, 440] width 394 height 43
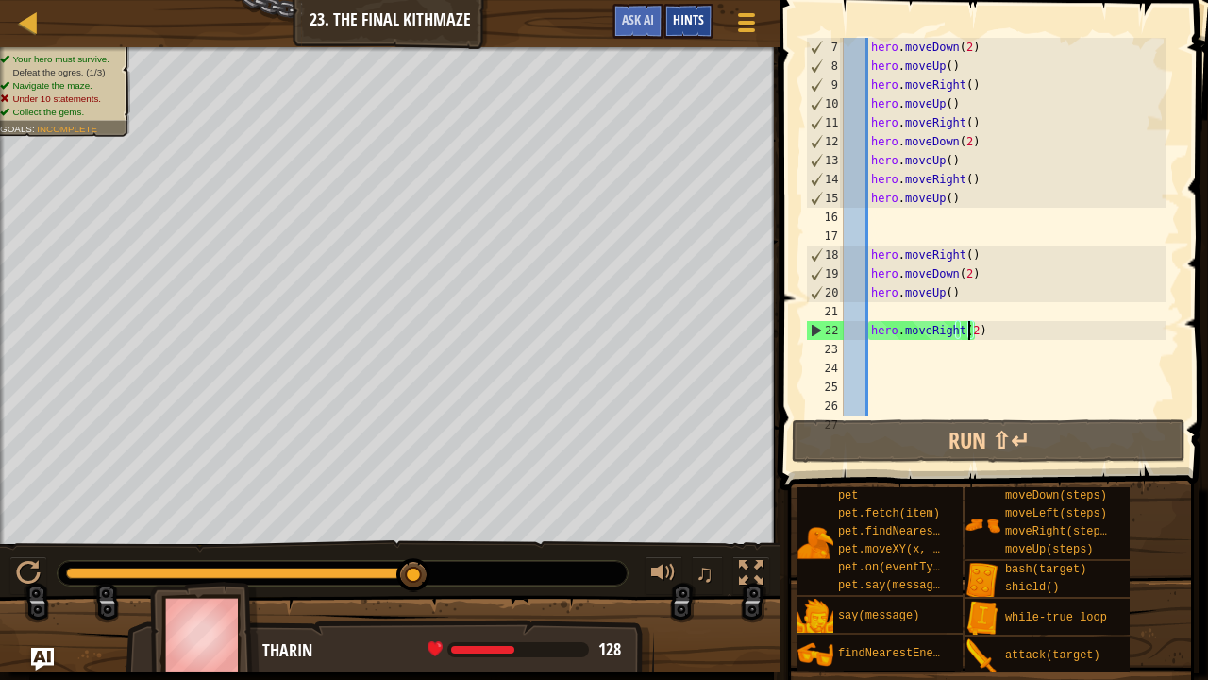
click at [703, 24] on span "Hints" at bounding box center [688, 19] width 31 height 18
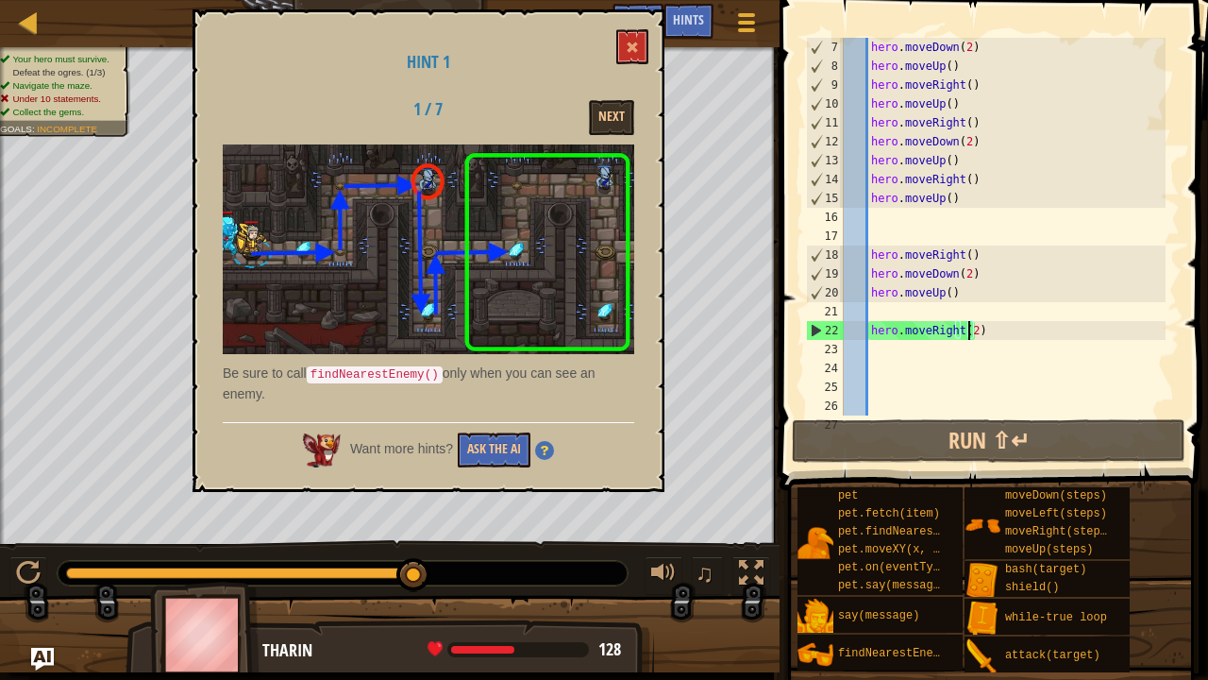
click at [902, 225] on div "hero . moveDown ( 2 ) hero . moveUp ( ) hero . moveRight ( ) hero . moveUp ( ) …" at bounding box center [1003, 245] width 326 height 415
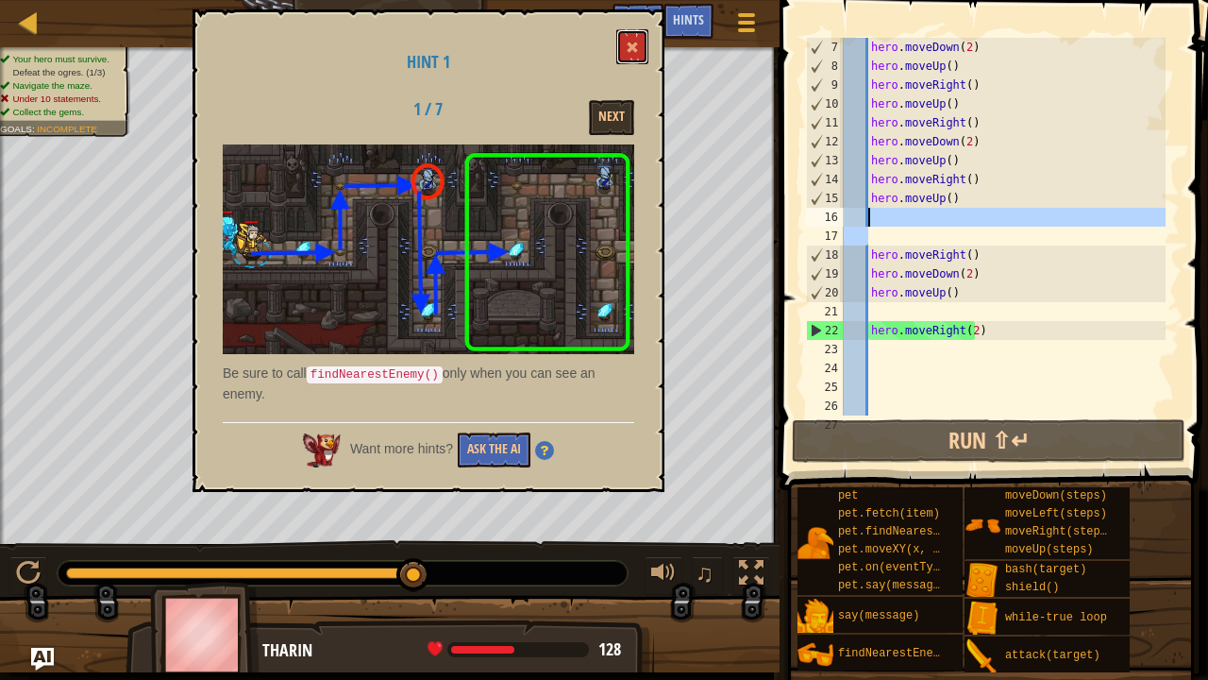
click at [638, 45] on span at bounding box center [632, 47] width 13 height 13
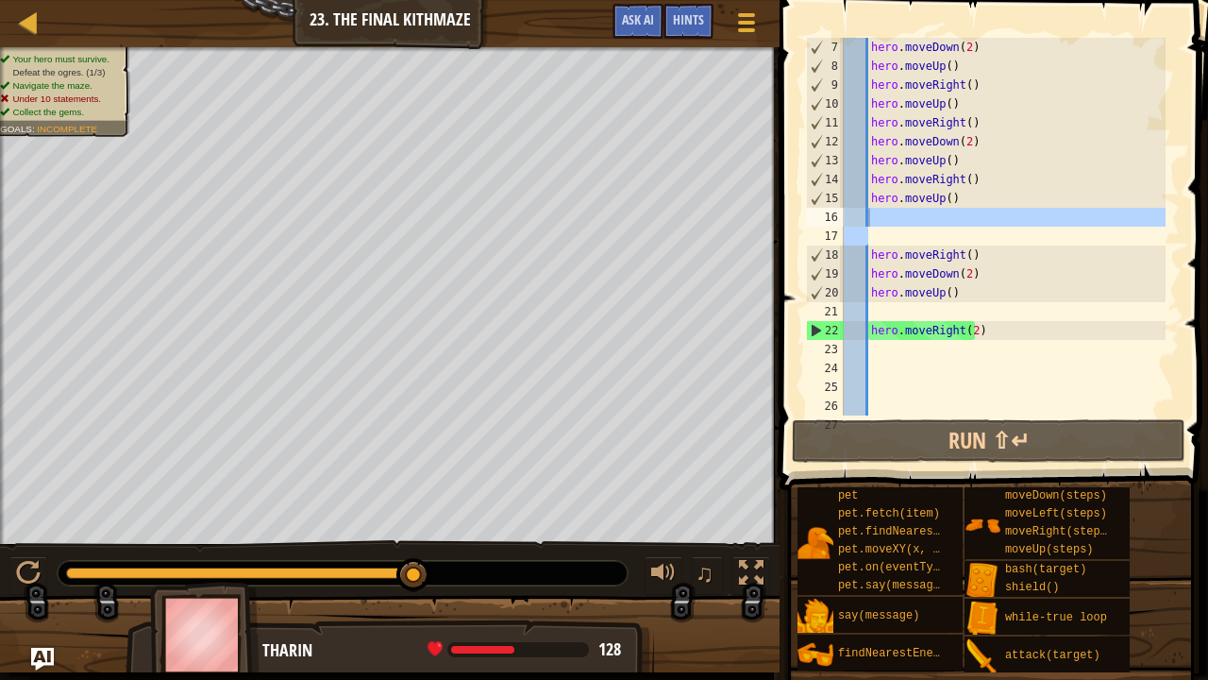
click at [881, 211] on div "hero . moveDown ( 2 ) hero . moveUp ( ) hero . moveRight ( ) hero . moveUp ( ) …" at bounding box center [1003, 227] width 326 height 378
type textarea "h"
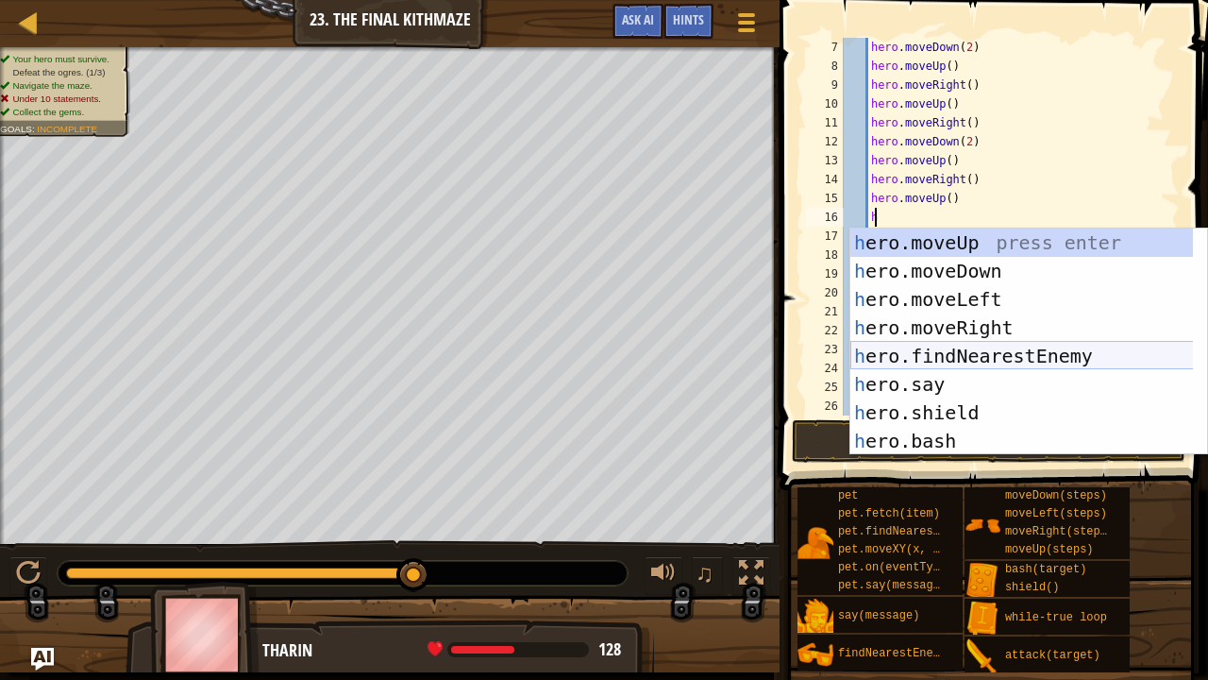
click at [908, 362] on div "h ero.moveUp press enter h ero.moveDown press enter h ero.moveLeft press enter …" at bounding box center [1023, 369] width 344 height 283
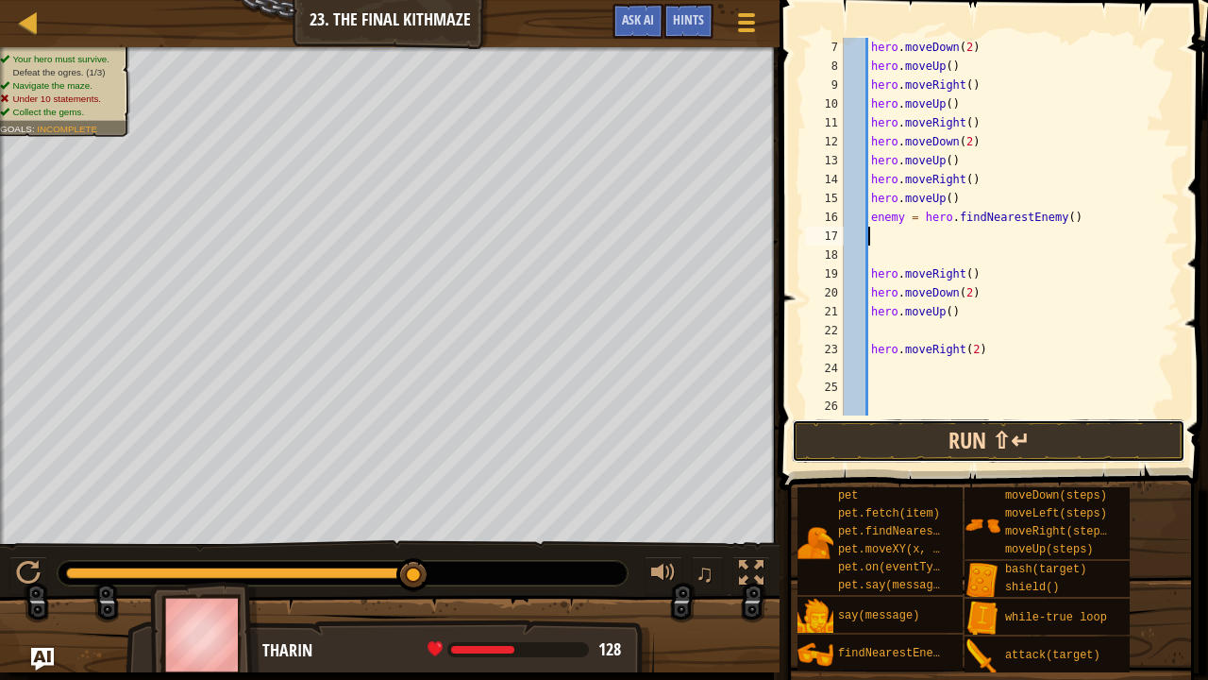
click at [927, 436] on button "Run ⇧↵" at bounding box center [989, 440] width 394 height 43
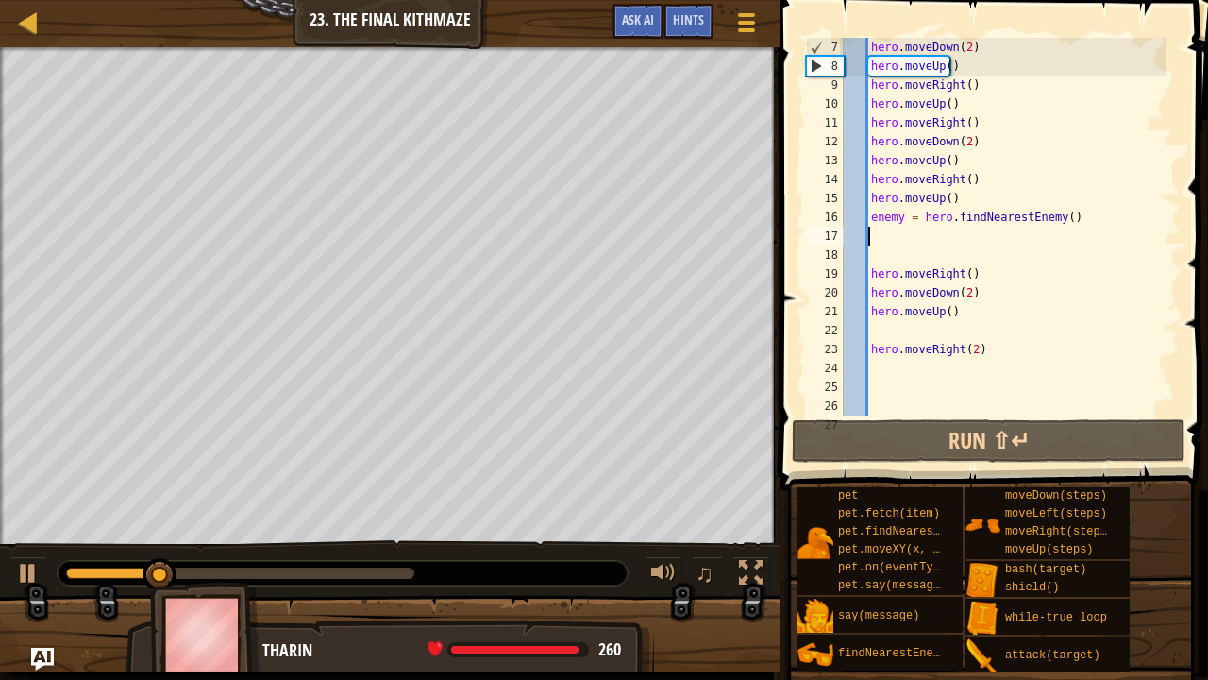
type textarea "h"
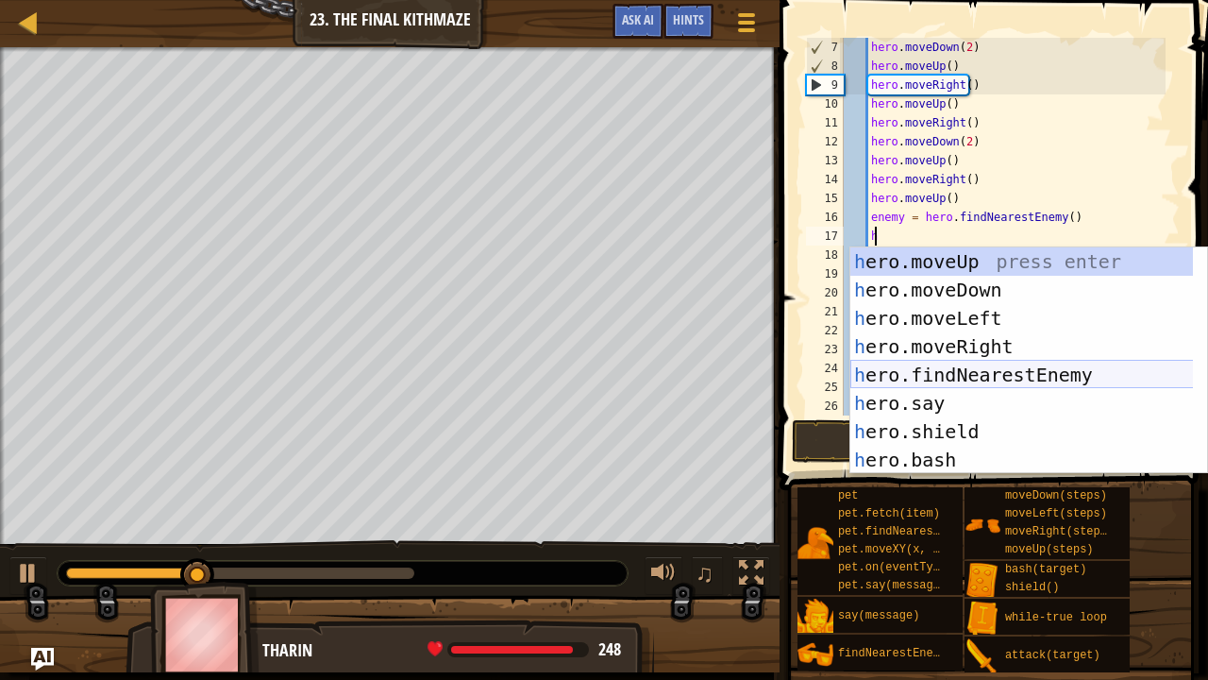
click at [907, 380] on div "h ero.moveUp press enter h ero.moveDown press enter h ero.moveLeft press enter …" at bounding box center [1023, 388] width 344 height 283
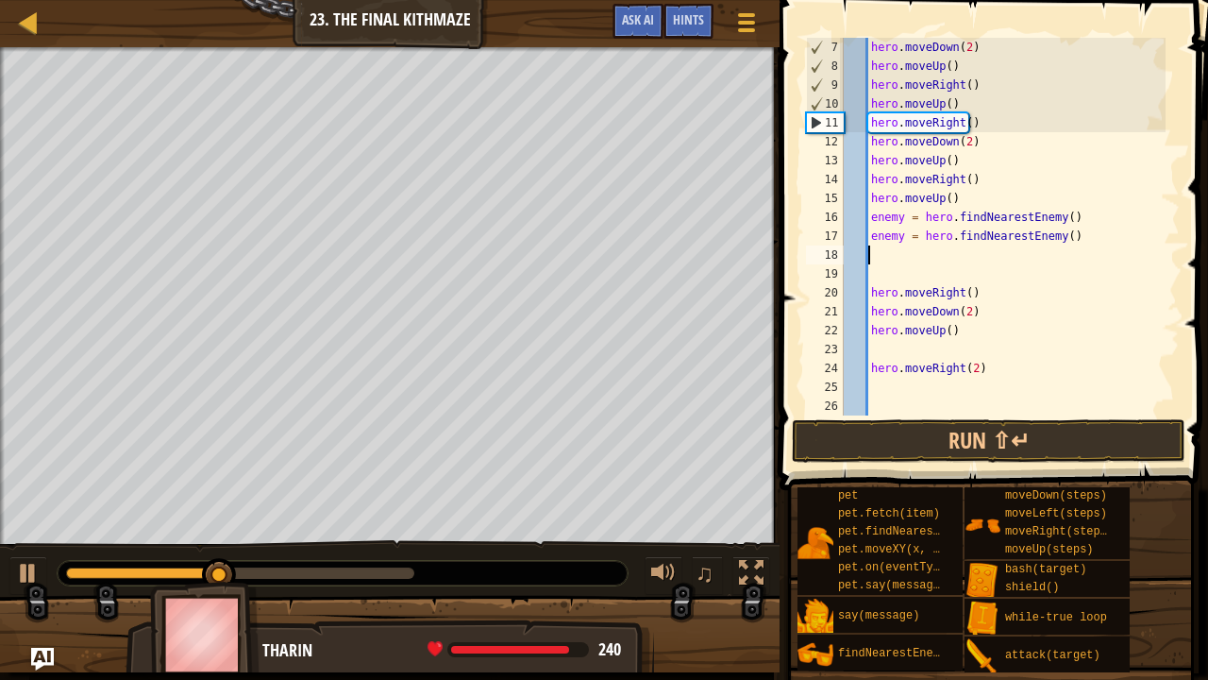
type textarea "h"
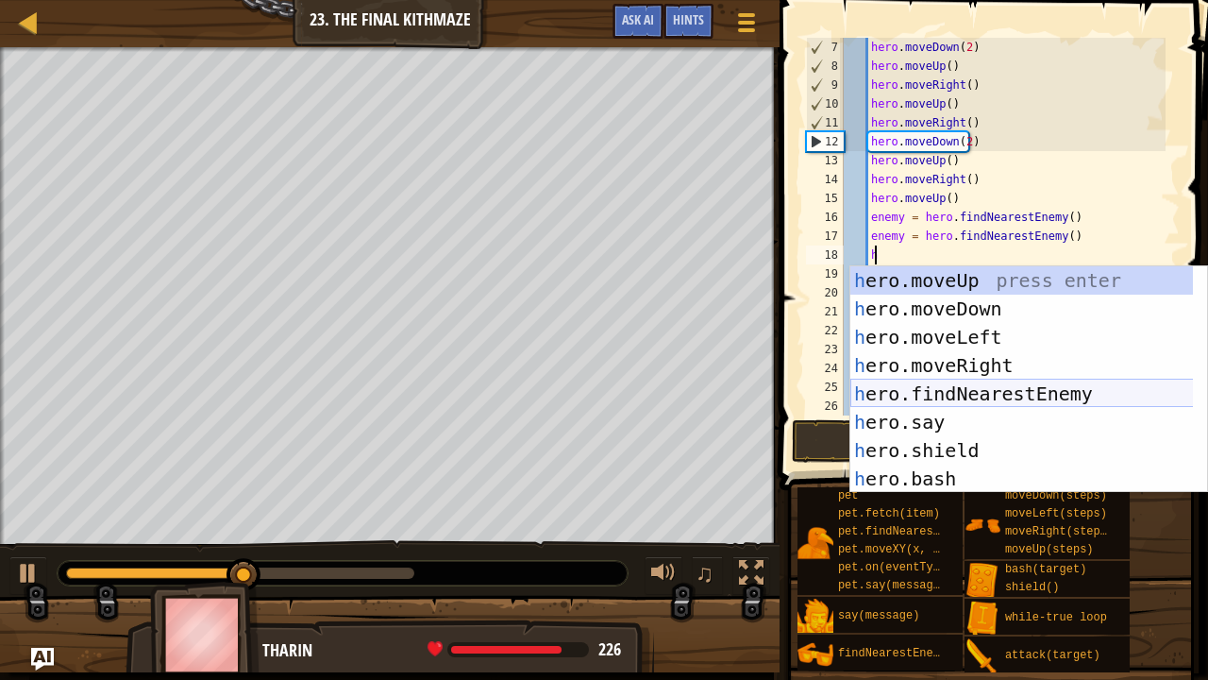
click at [910, 389] on div "h ero.moveUp press enter h ero.moveDown press enter h ero.moveLeft press enter …" at bounding box center [1023, 407] width 344 height 283
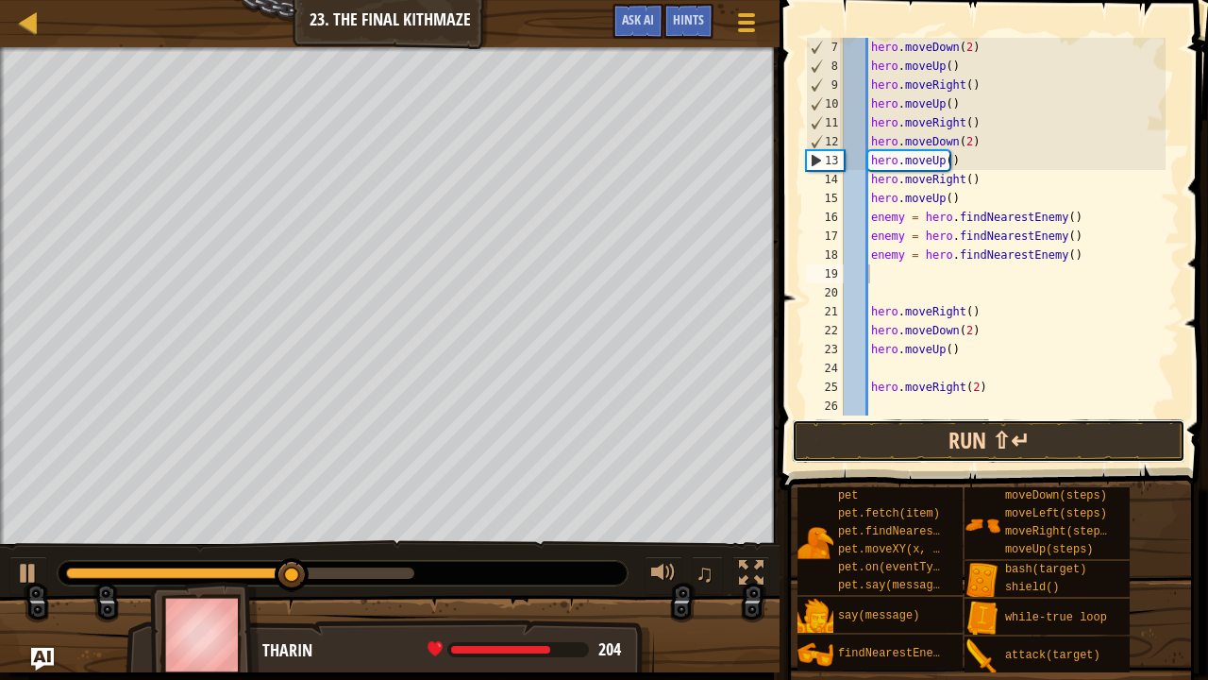
click at [840, 435] on button "Run ⇧↵" at bounding box center [989, 440] width 394 height 43
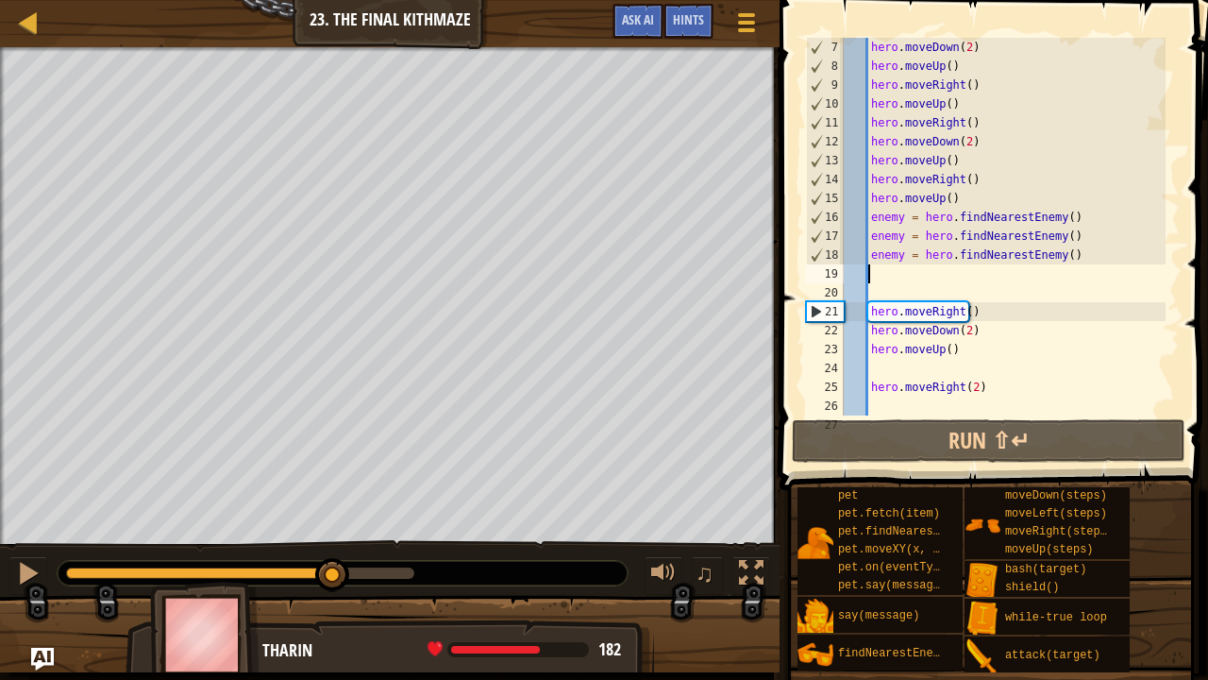
drag, startPoint x: 102, startPoint y: 570, endPoint x: 333, endPoint y: 605, distance: 233.9
click at [333, 605] on div "Your hero must survive. Defeat the ogres. (1/3) Navigate the maze. Under 10 sta…" at bounding box center [604, 359] width 1208 height 625
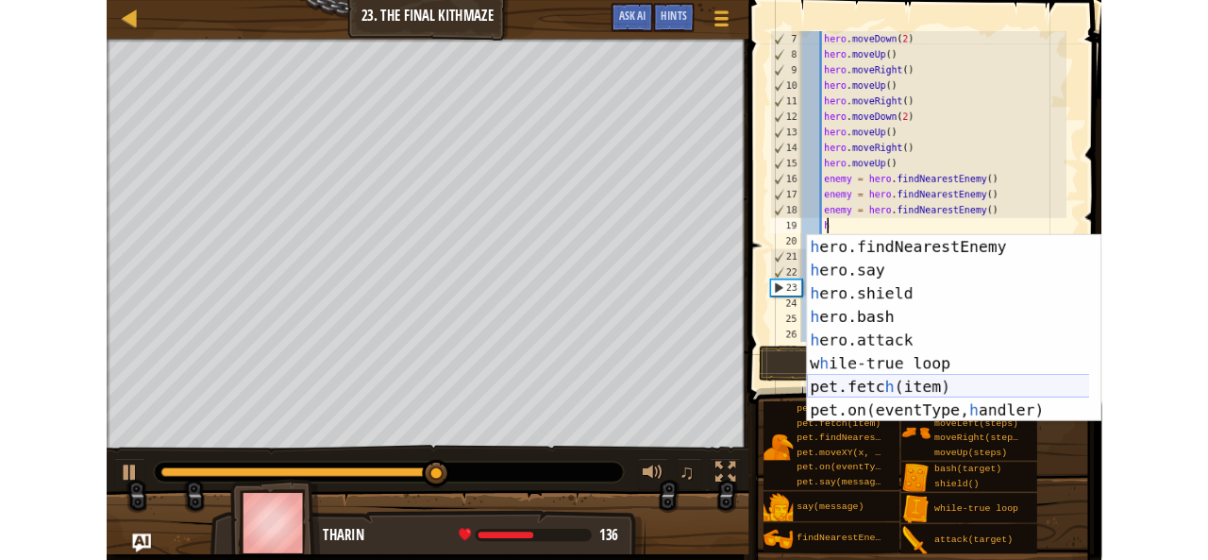
scroll to position [113, 0]
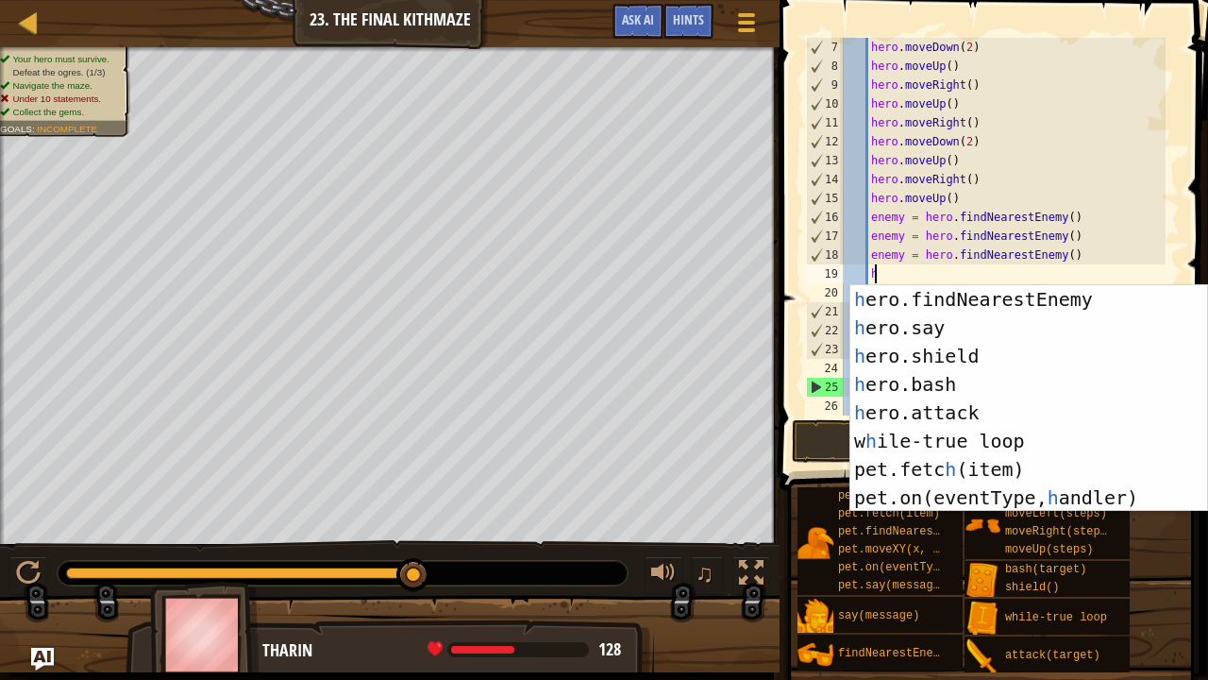
type textarea "h"
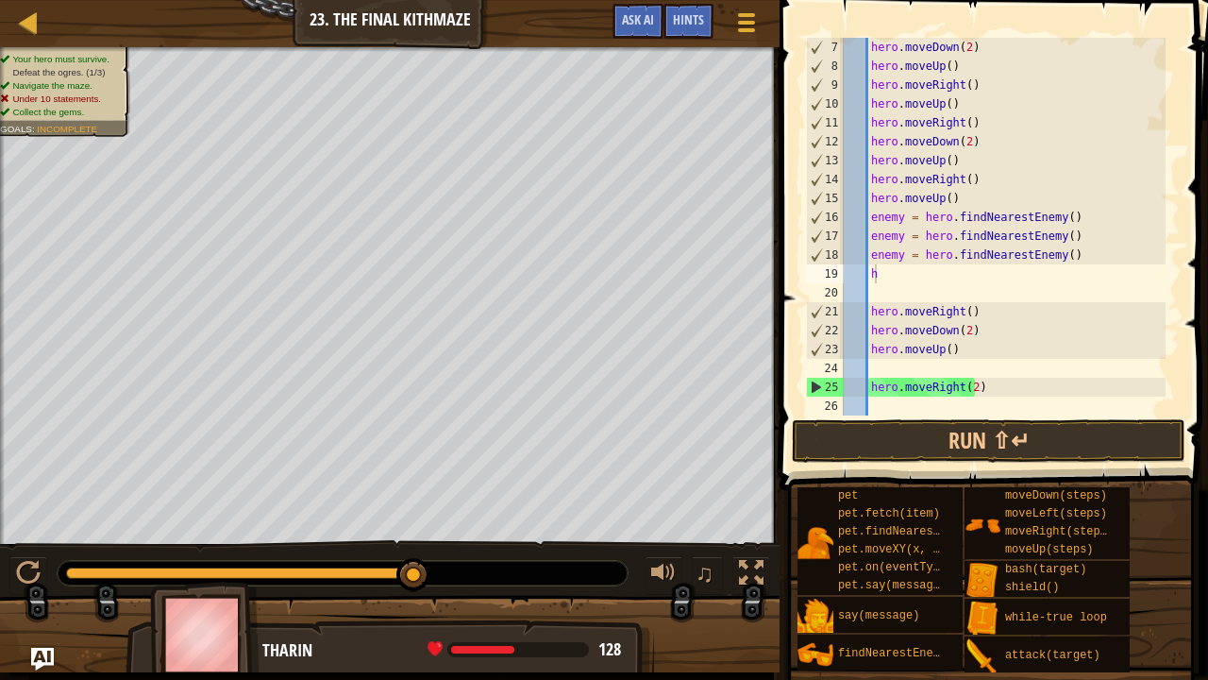
click at [572, 257] on div "Map Introduction to Computer Science 23. The Final Kithmaze Game Menu Done Hint…" at bounding box center [604, 340] width 1208 height 680
